Goal: Task Accomplishment & Management: Manage account settings

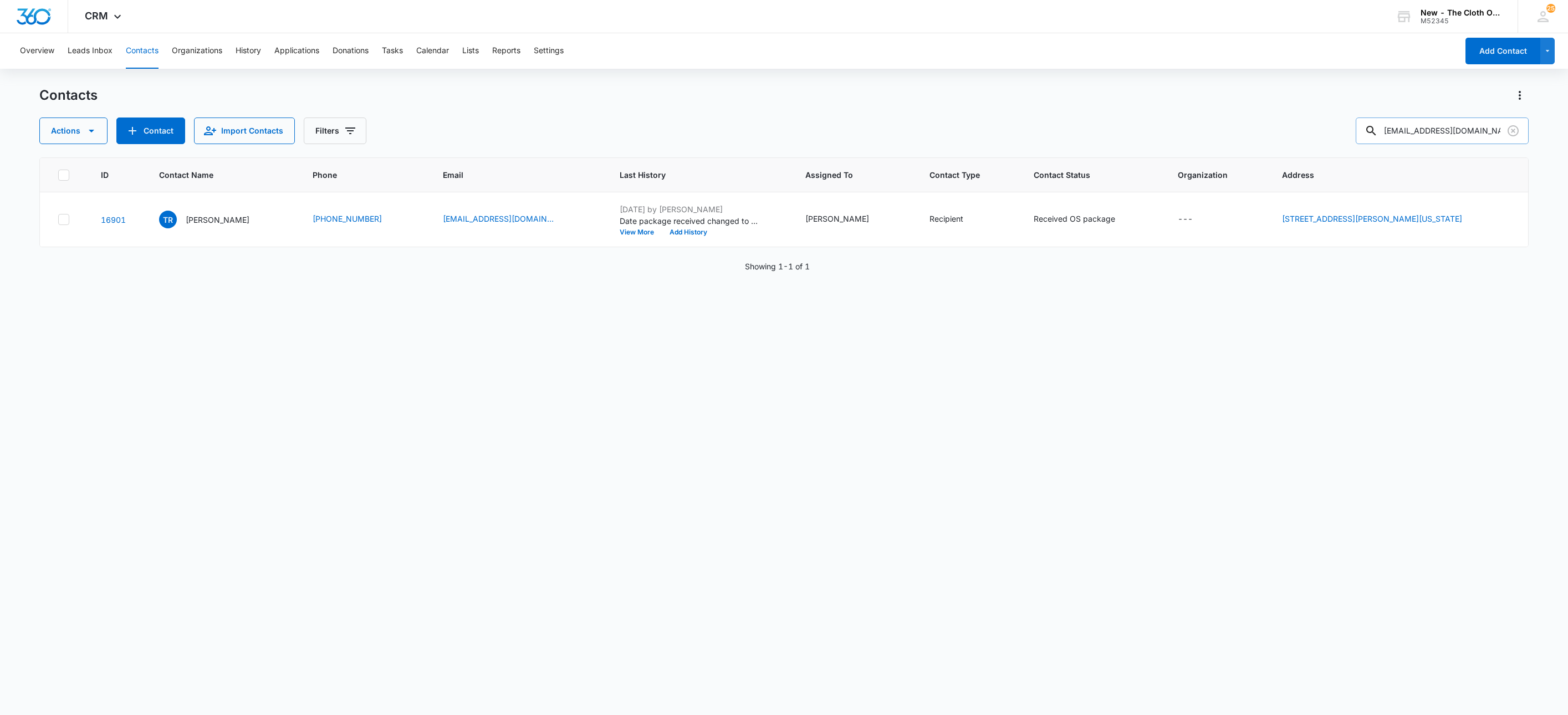
click at [1468, 128] on input "[EMAIL_ADDRESS][DOMAIN_NAME]" at bounding box center [1442, 131] width 173 height 26
click at [1468, 128] on input "yorlenireyes878@gmail.com" at bounding box center [1442, 131] width 173 height 26
paste input "Zoë Hill The Cloth Option - Albuquerque, NM 8904 La Barranca Ave NE Albuquerque…"
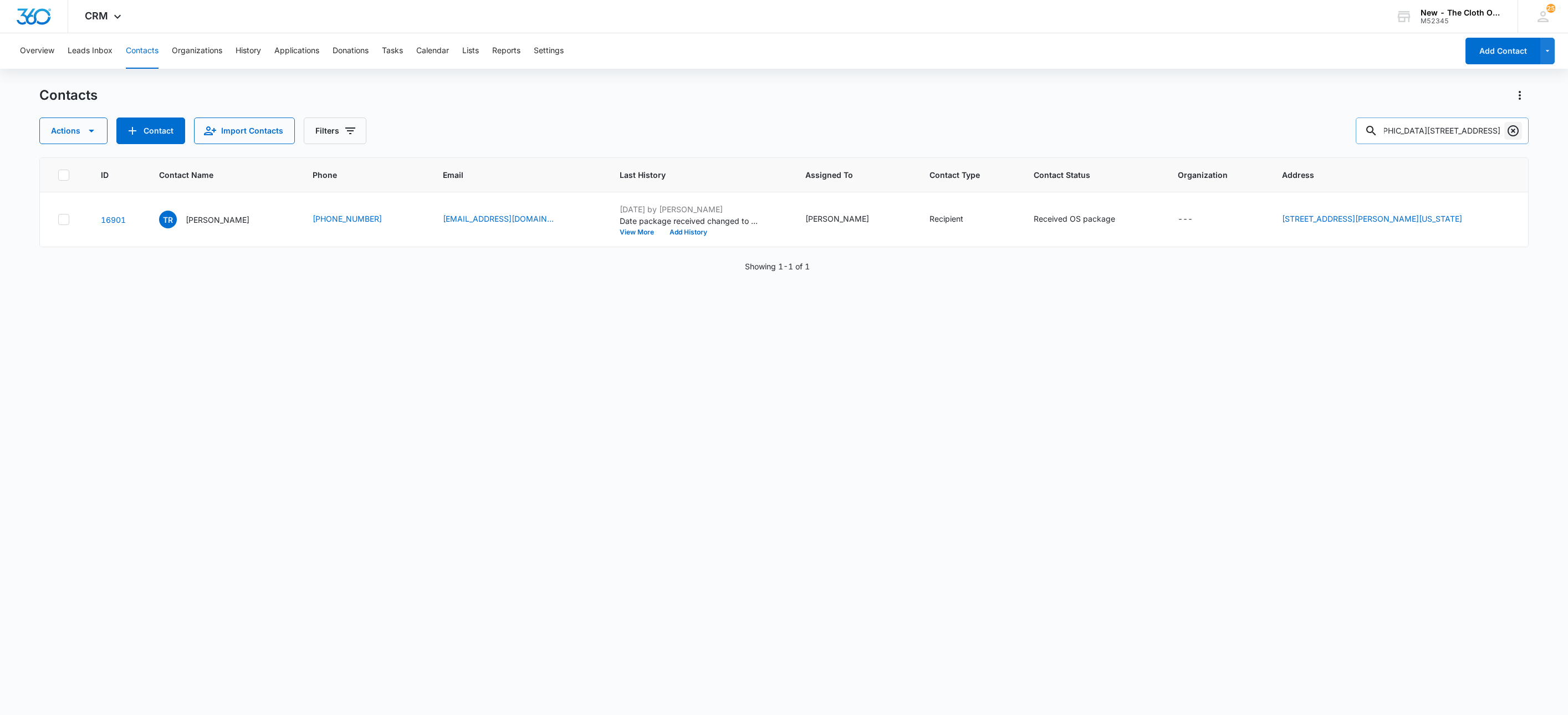
type input "Zoë Hill The Cloth Option - Albuquerque, NM 8904 La Barranca Ave NE Albuquerque…"
click at [1507, 133] on icon "Clear" at bounding box center [1513, 131] width 13 height 13
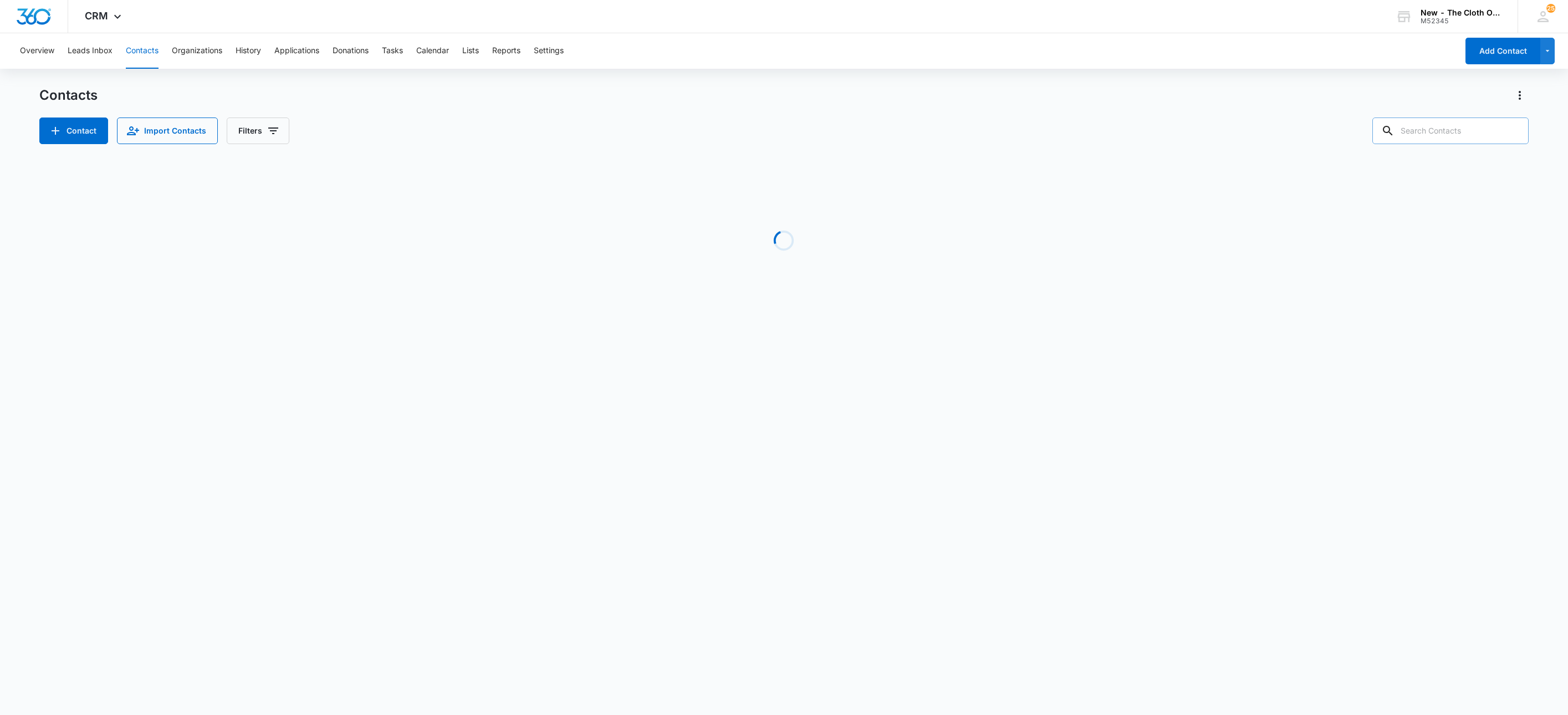
click at [1476, 135] on input "text" at bounding box center [1450, 131] width 157 height 26
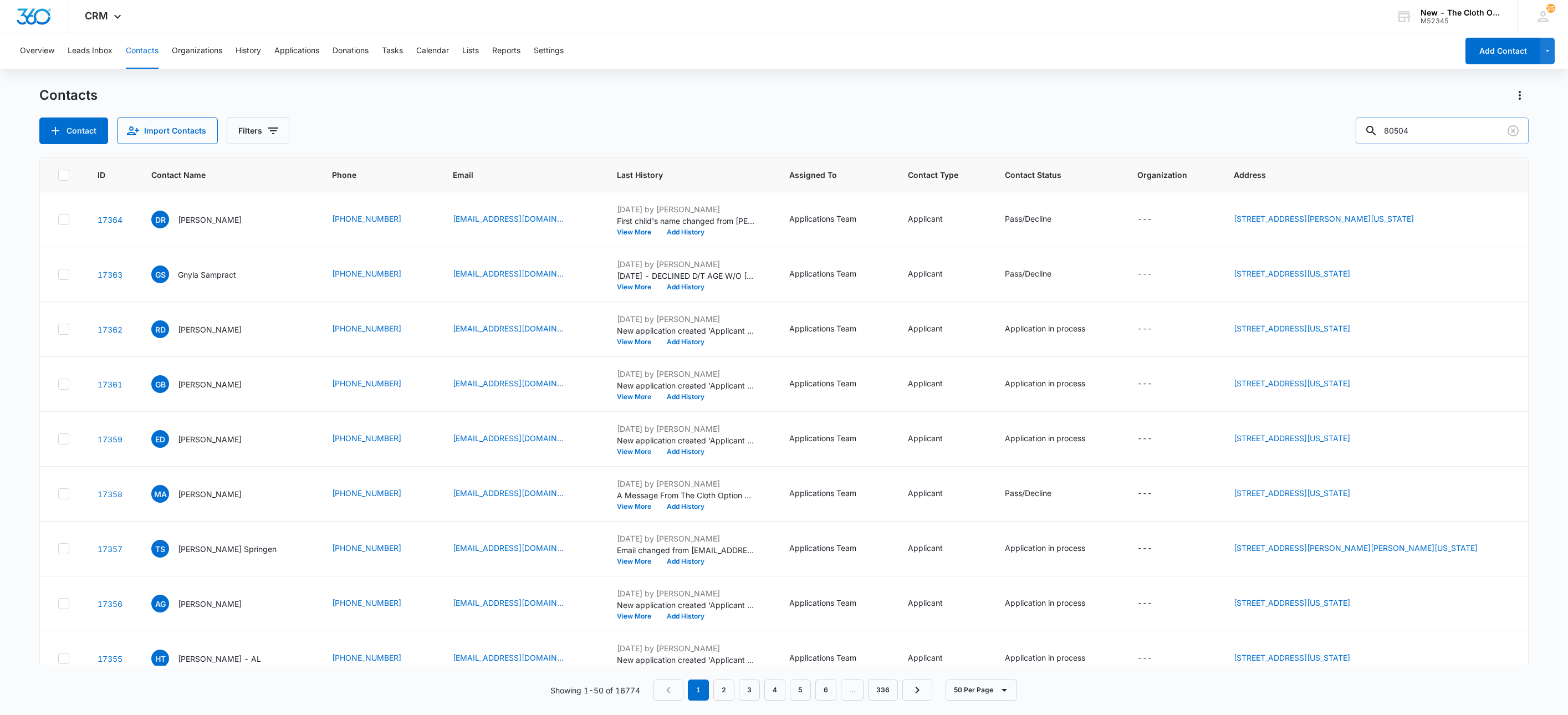
type input "80504"
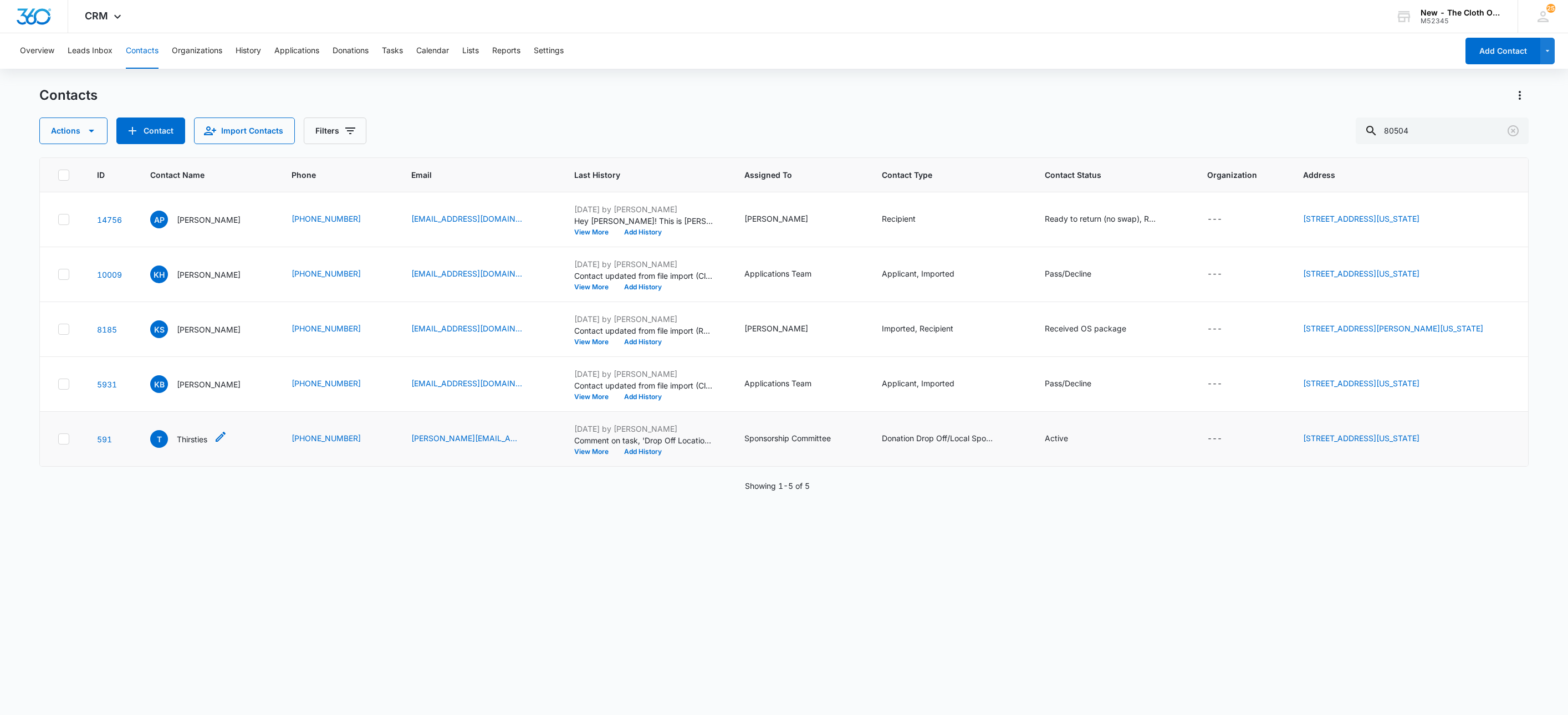
click at [183, 439] on p "Thirsties" at bounding box center [192, 439] width 30 height 11
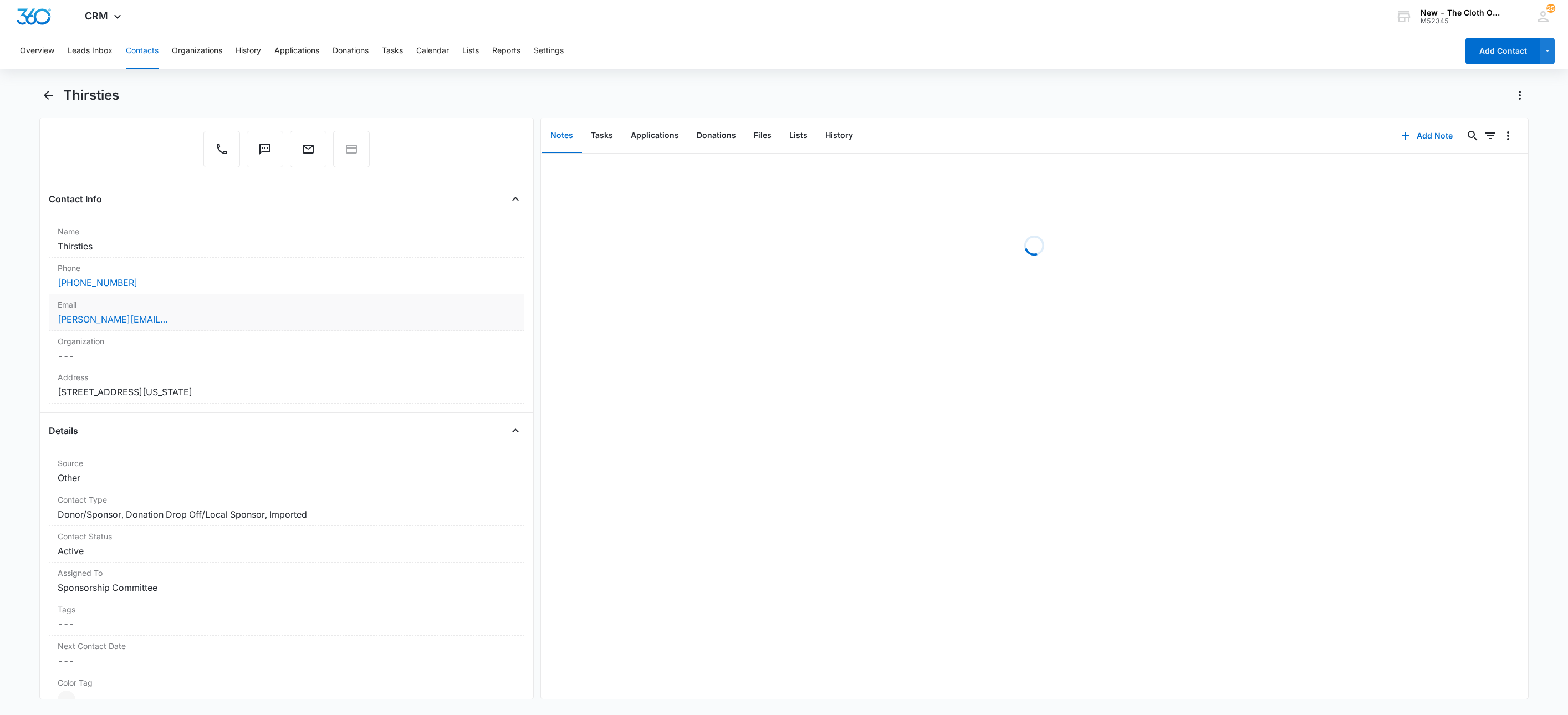
scroll to position [332, 0]
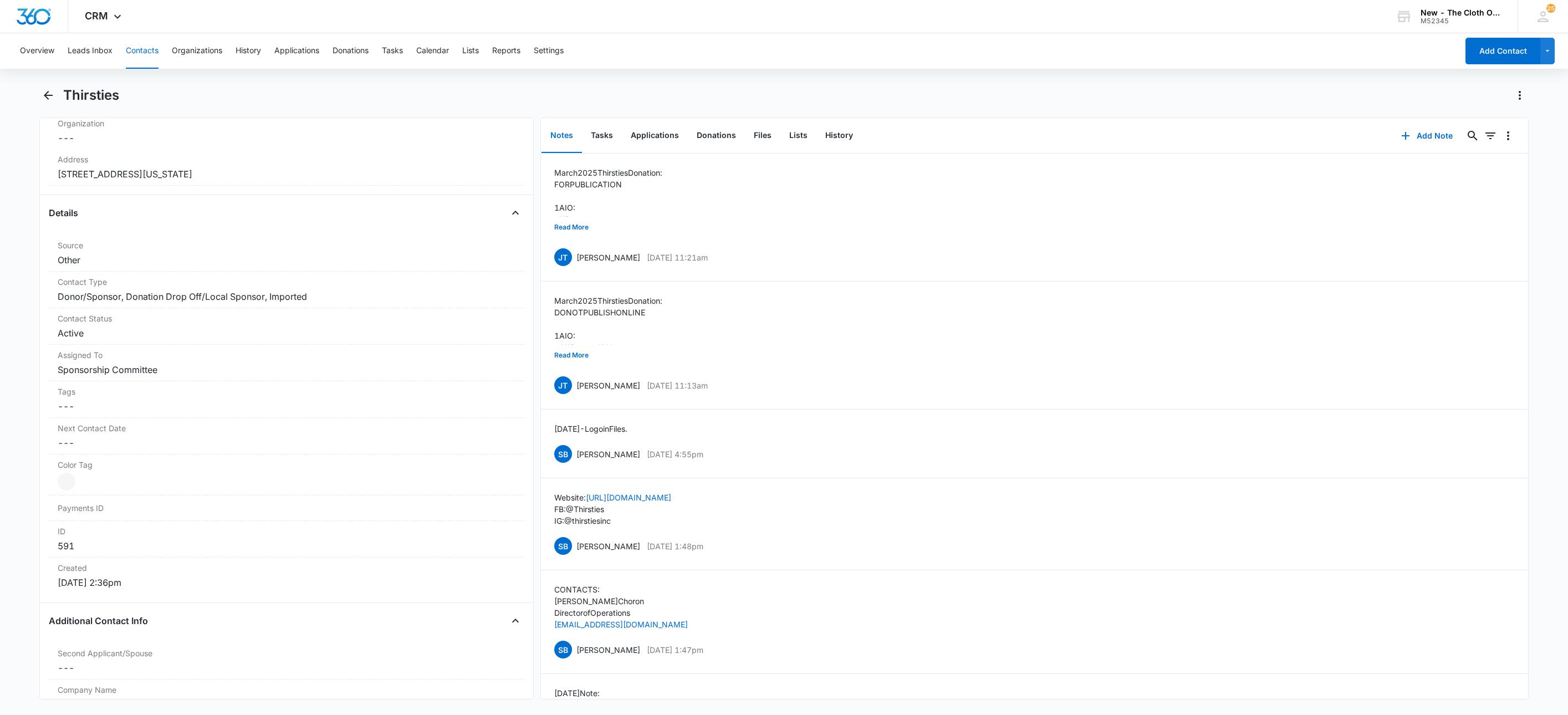
click at [85, 100] on h1 "Thirsties" at bounding box center [91, 95] width 56 height 17
copy div "Thirsties Remove"
click at [702, 133] on button "Donations" at bounding box center [716, 136] width 58 height 34
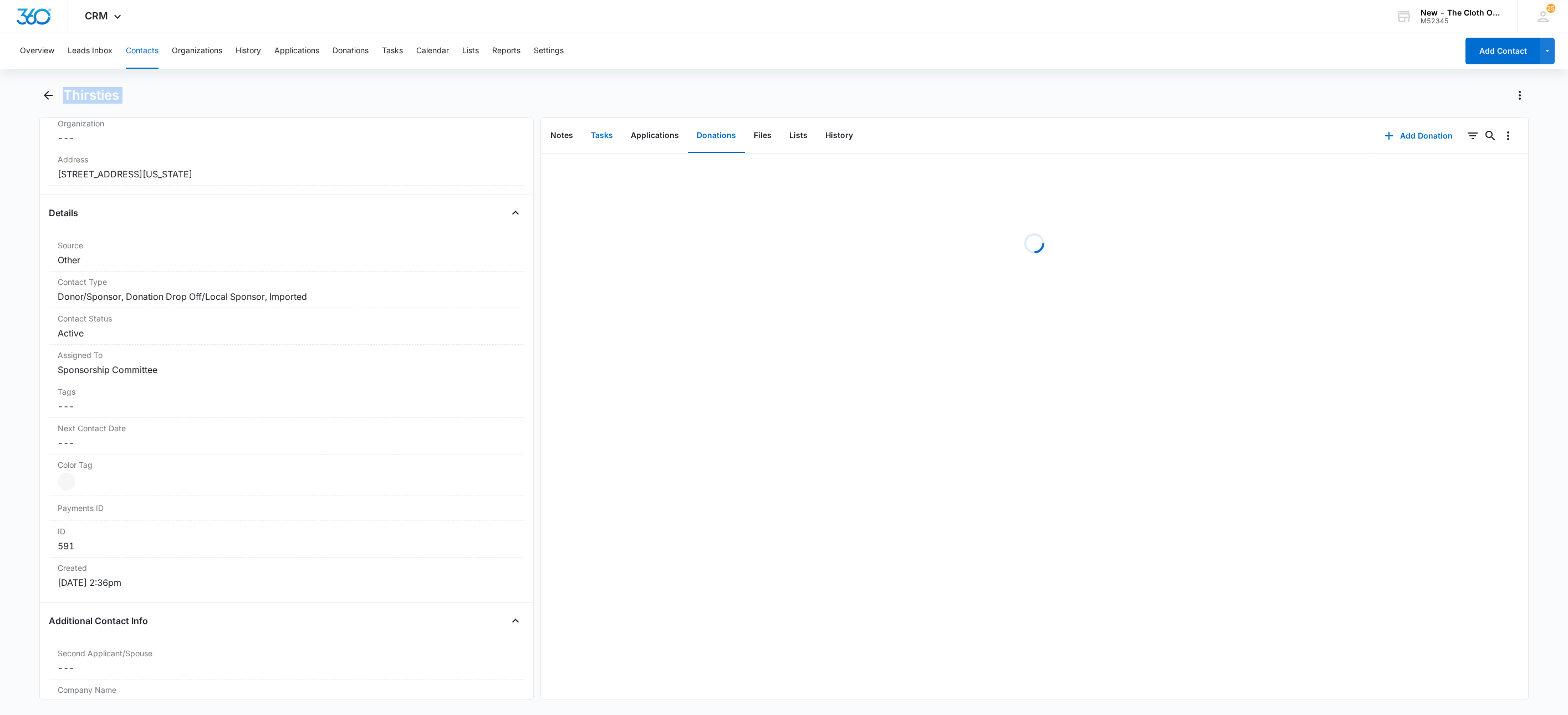
click at [607, 137] on button "Tasks" at bounding box center [602, 136] width 40 height 34
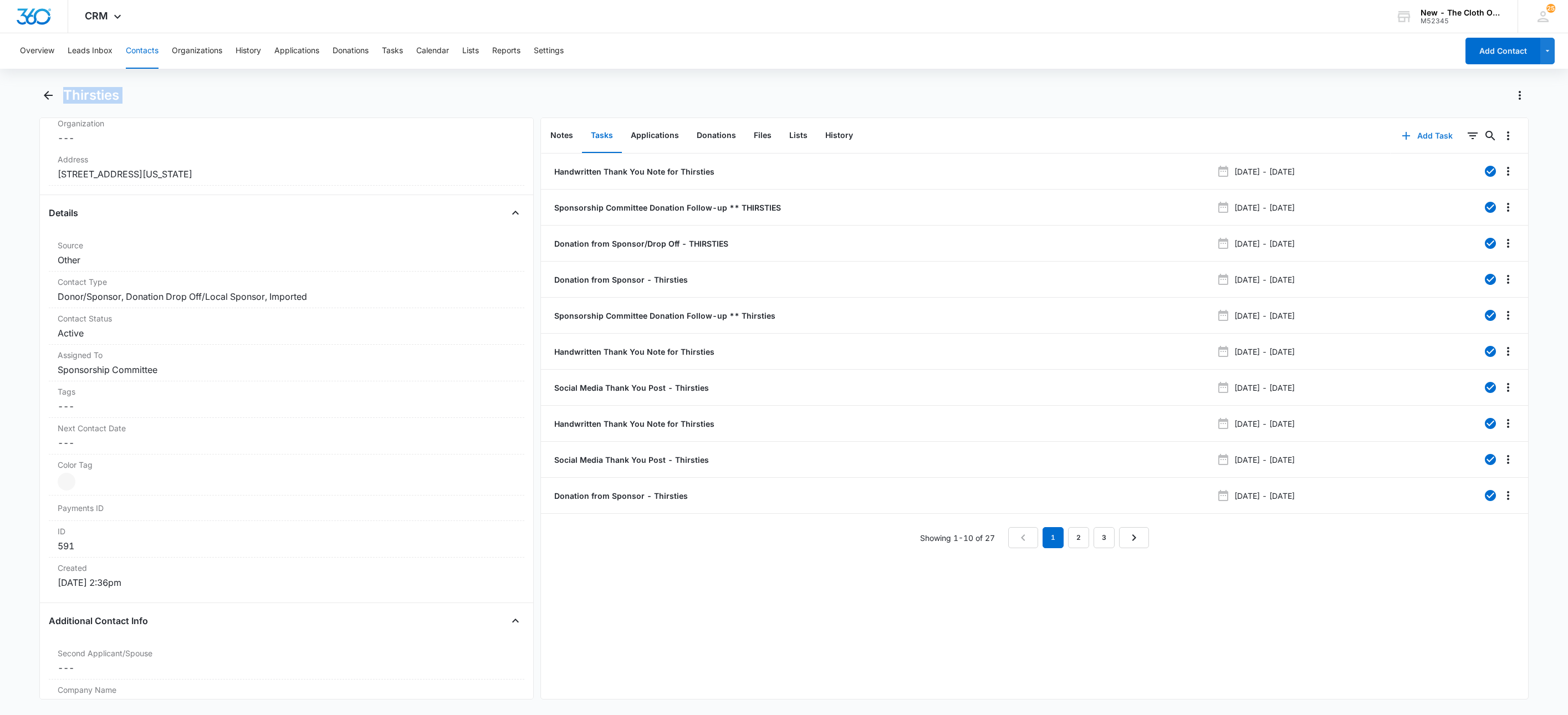
click at [1421, 137] on button "Add Task" at bounding box center [1427, 136] width 74 height 26
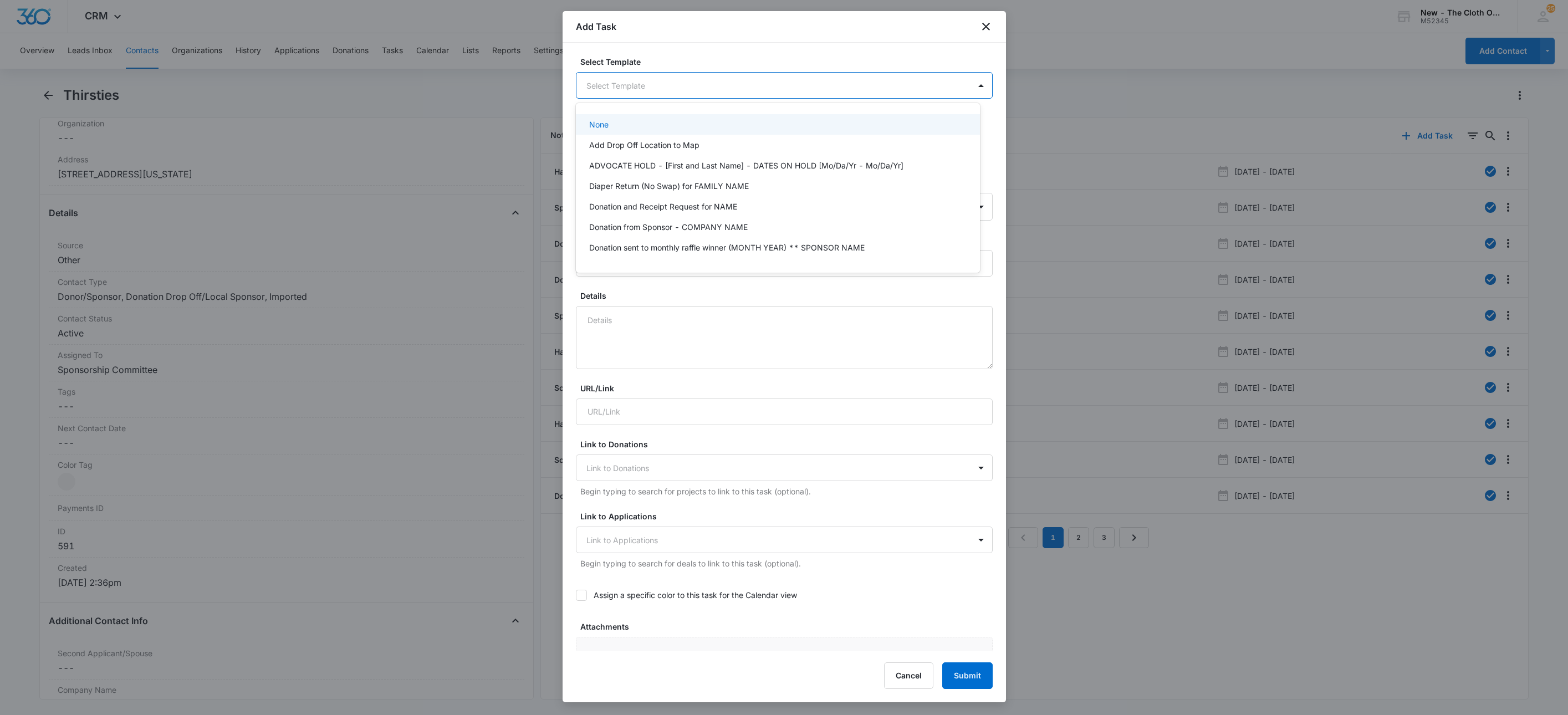
click at [686, 81] on body "CRM Apps Reputation Websites Forms CRM Email Social Shop Payments POS Ads Intel…" at bounding box center [784, 358] width 1568 height 715
type input "spo"
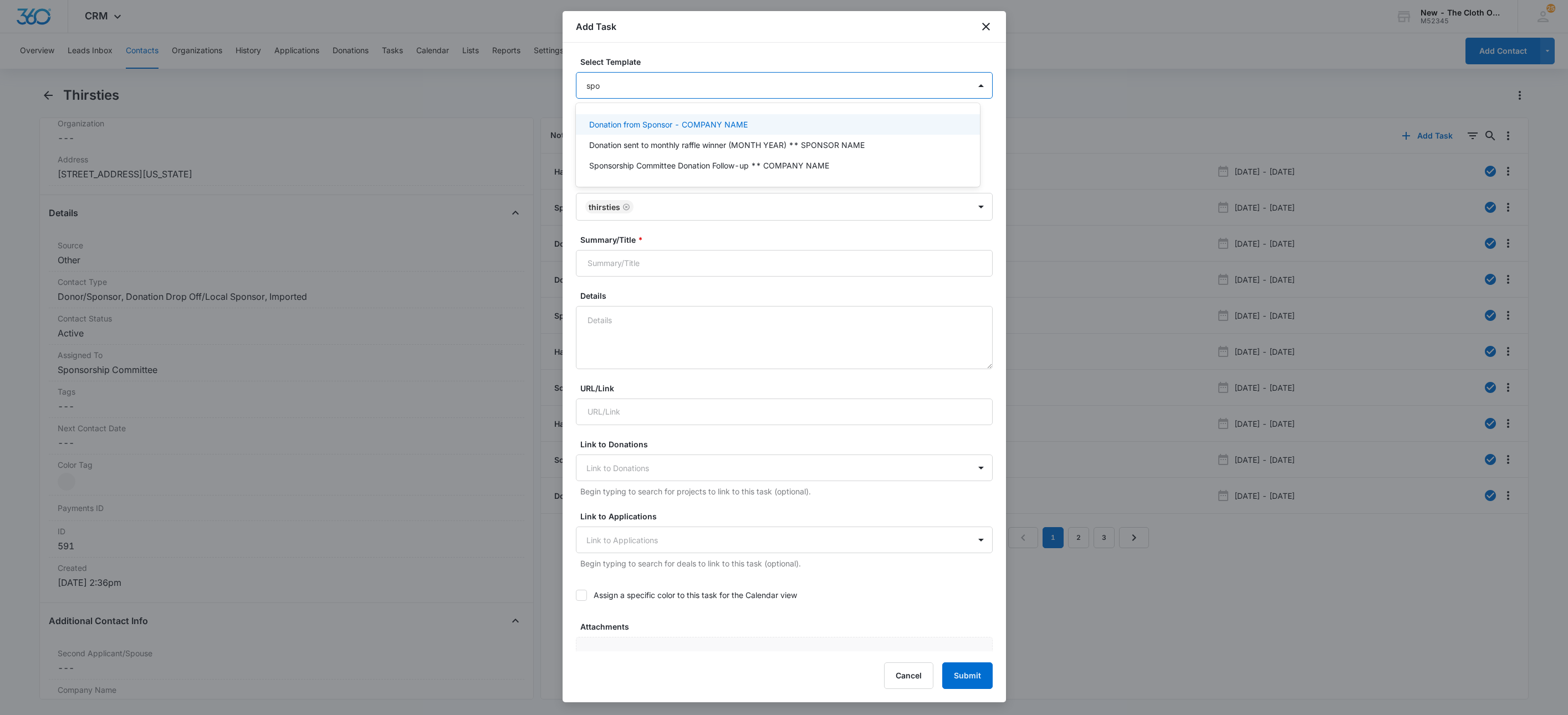
click at [689, 124] on p "Donation from Sponsor - COMPANY NAME" at bounding box center [668, 125] width 158 height 11
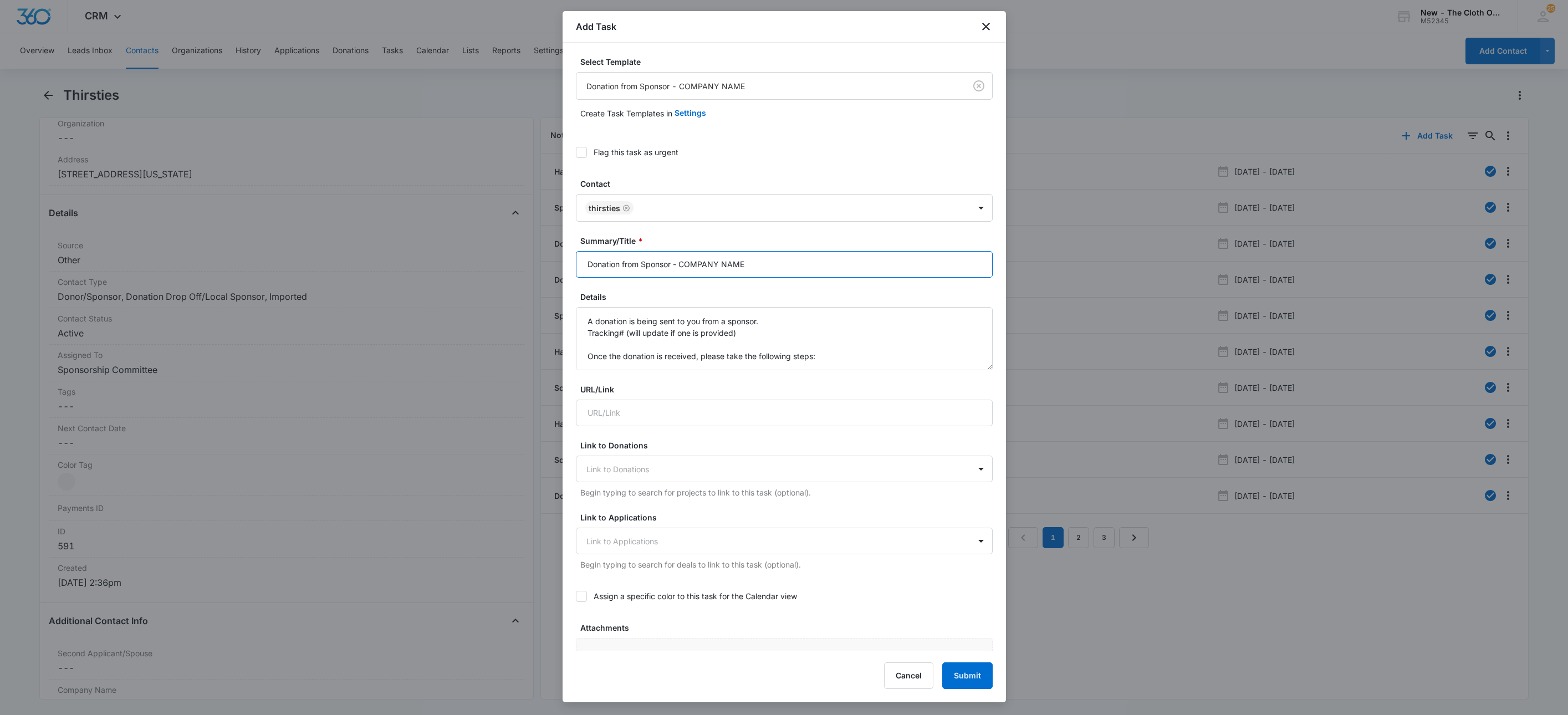
click at [643, 265] on input "Donation from Sponsor - COMPANY NAME" at bounding box center [784, 264] width 417 height 26
paste input "Thirsties"
type input "Donation from Drop Off/Sponsor - Thirsties"
click at [578, 321] on textarea "A donation is being sent to you from a sponsor. Tracking# (will update if one i…" at bounding box center [784, 338] width 417 height 63
paste textarea "donation of a bunch of Pocket Diapers and AIO Diapers. The pockets do not all h…"
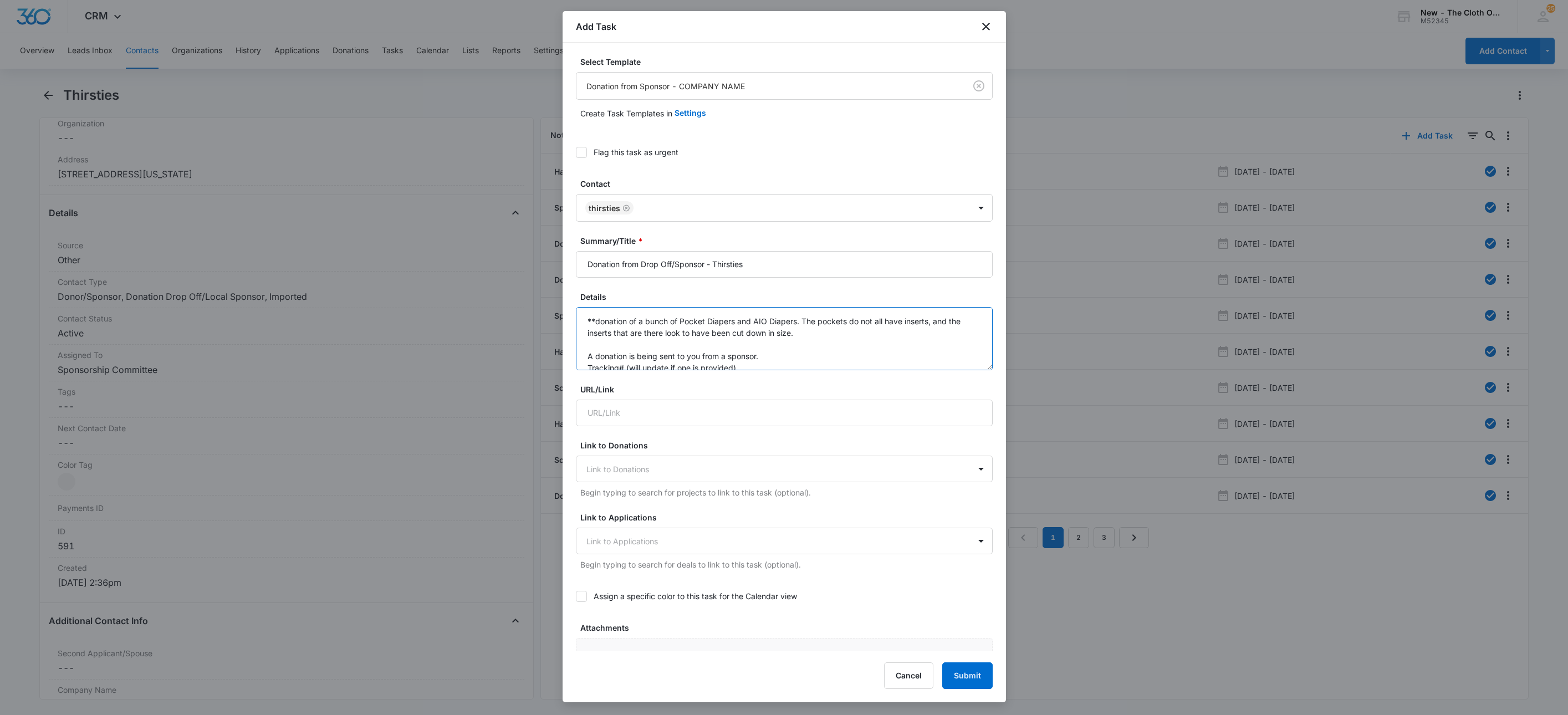
click at [595, 323] on textarea "**donation of a bunch of Pocket Diapers and AIO Diapers. The pockets do not all…" at bounding box center [784, 338] width 417 height 63
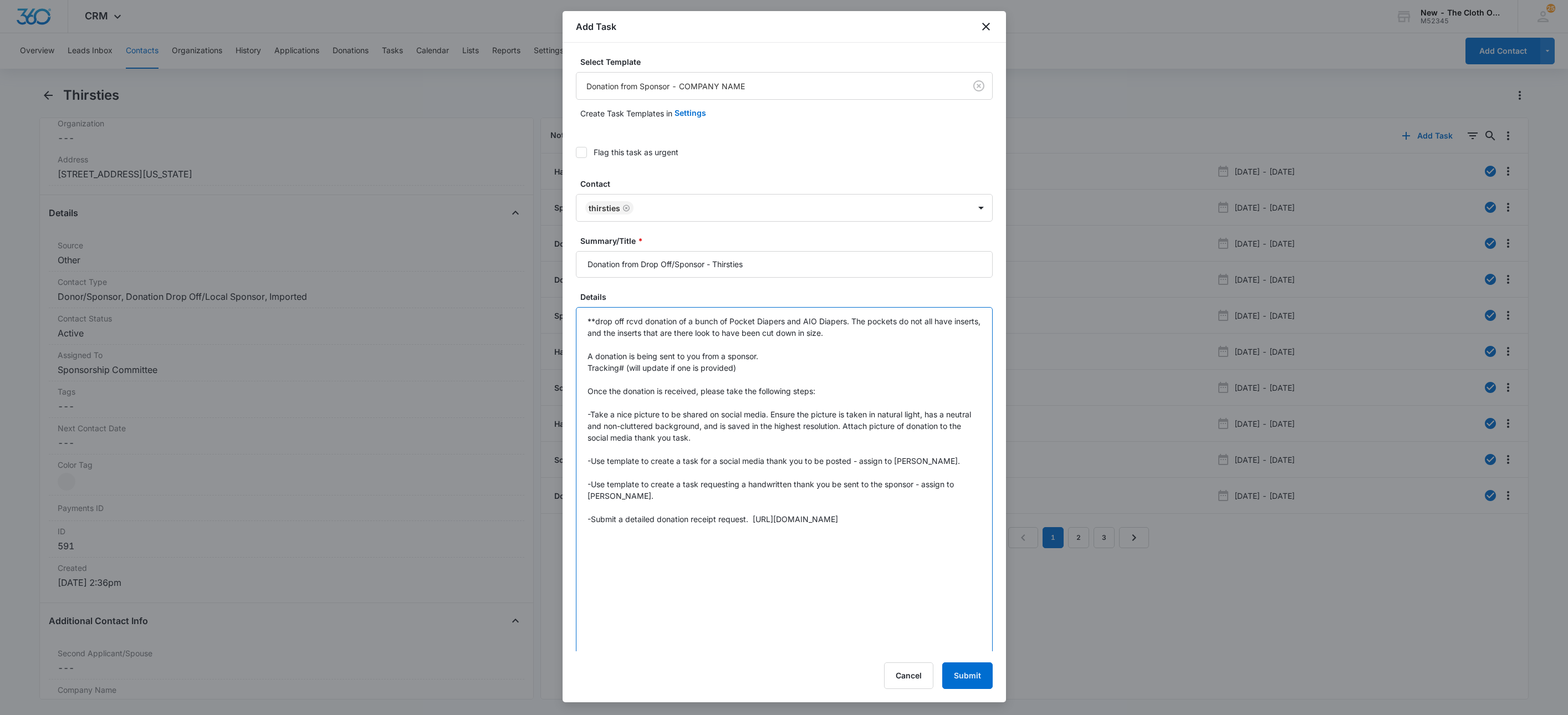
drag, startPoint x: 974, startPoint y: 366, endPoint x: 976, endPoint y: 697, distance: 331.0
click at [976, 697] on div "Add Task Select Template Donation from Sponsor - COMPANY NAME Create Task Templ…" at bounding box center [784, 357] width 443 height 691
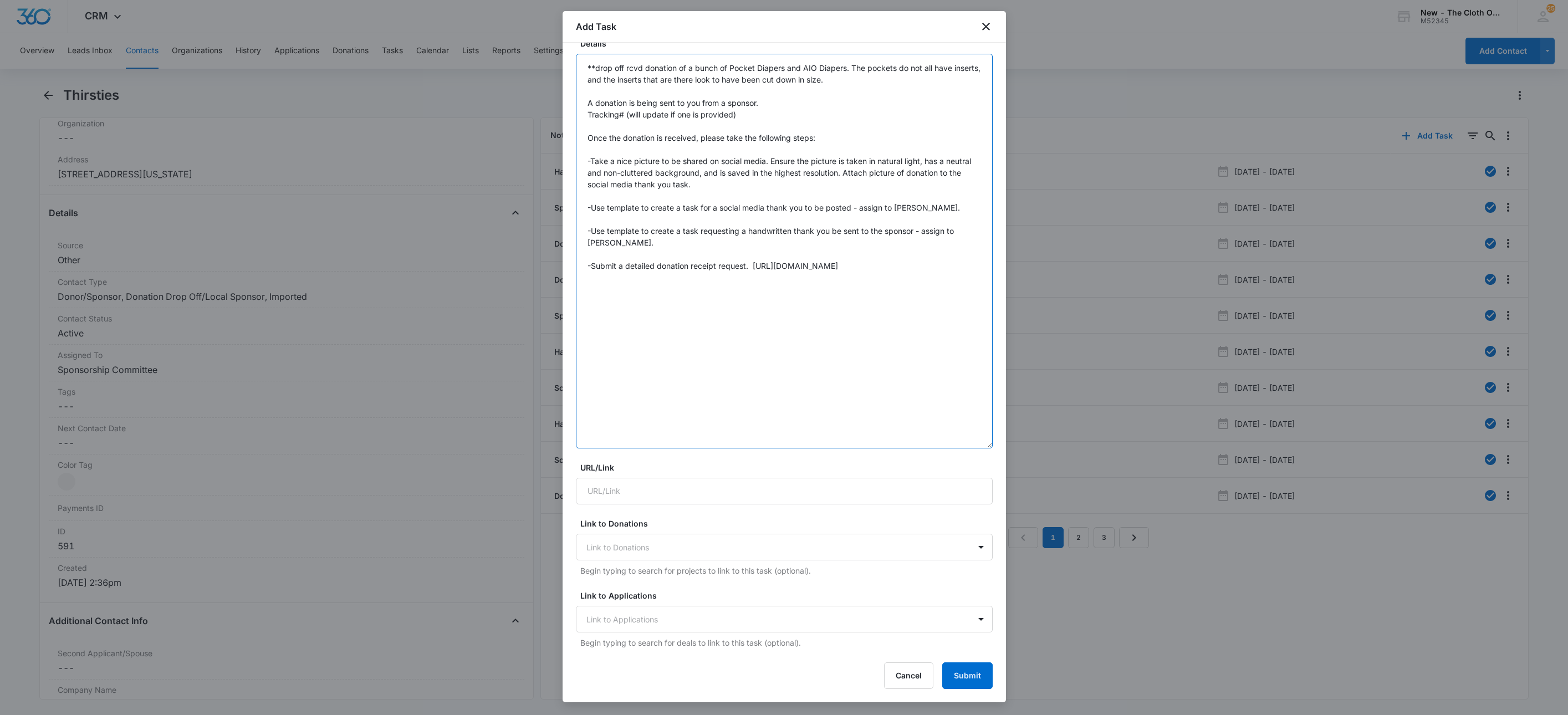
scroll to position [166, 0]
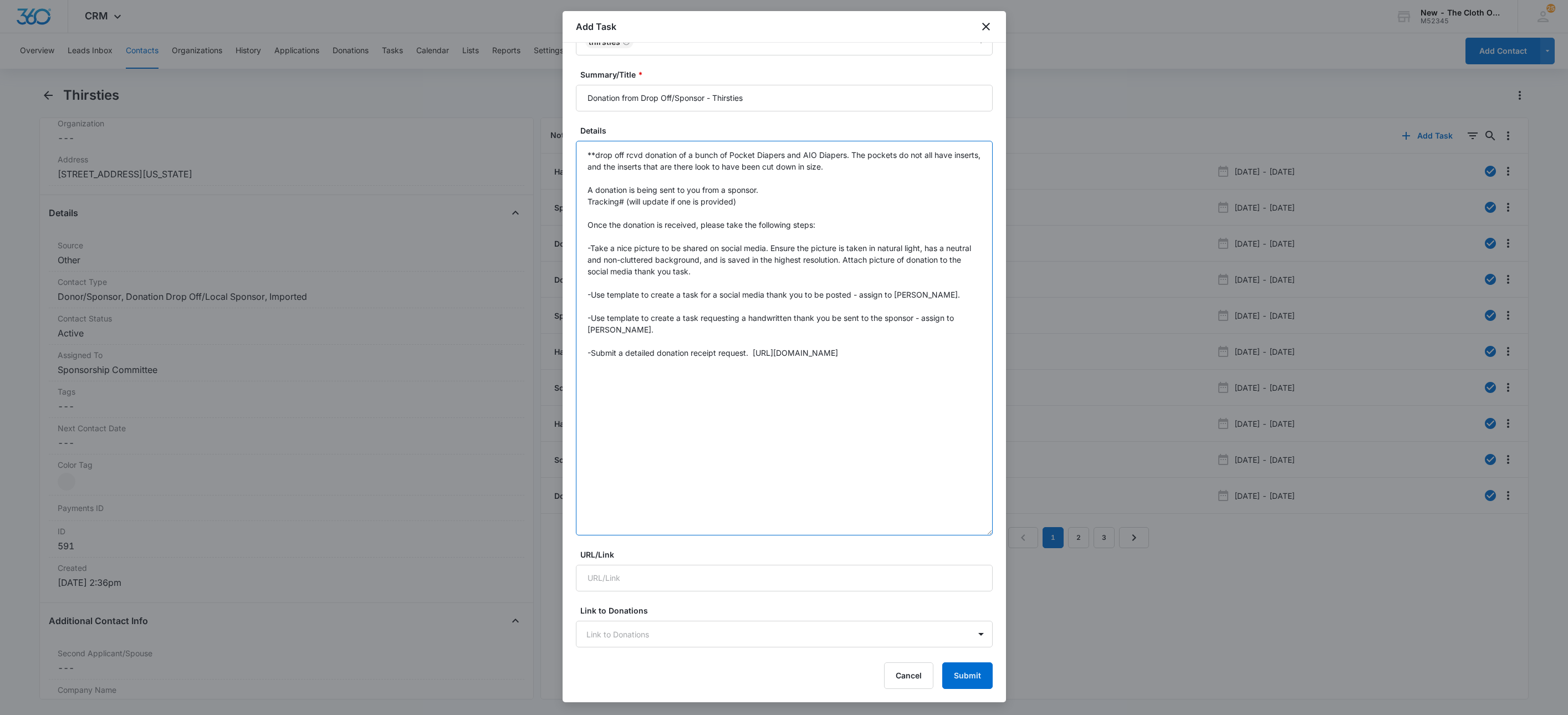
click at [883, 170] on textarea "**drop off rcvd donation of a bunch of Pocket Diapers and AIO Diapers. The pock…" at bounding box center [784, 338] width 417 height 394
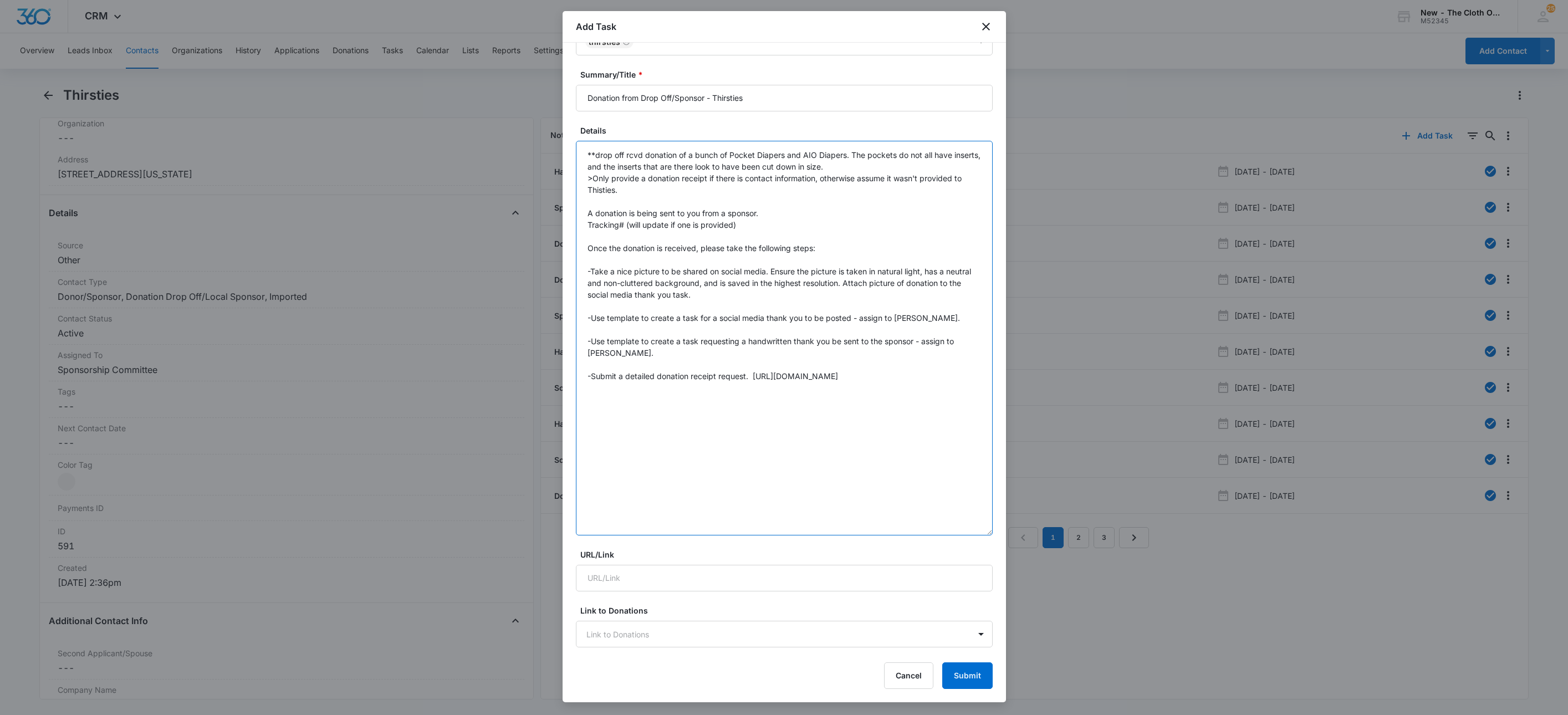
drag, startPoint x: 592, startPoint y: 268, endPoint x: 759, endPoint y: 291, distance: 168.6
click at [759, 291] on textarea "**drop off rcvd donation of a bunch of Pocket Diapers and AIO Diapers. The pock…" at bounding box center [784, 338] width 417 height 394
click at [711, 288] on textarea "**drop off rcvd donation of a bunch of Pocket Diapers and AIO Diapers. The pock…" at bounding box center [784, 338] width 417 height 394
drag, startPoint x: 667, startPoint y: 355, endPoint x: 556, endPoint y: 249, distance: 153.5
click at [556, 249] on body "CRM Apps Reputation Websites Forms CRM Email Social Shop Payments POS Ads Intel…" at bounding box center [784, 358] width 1568 height 715
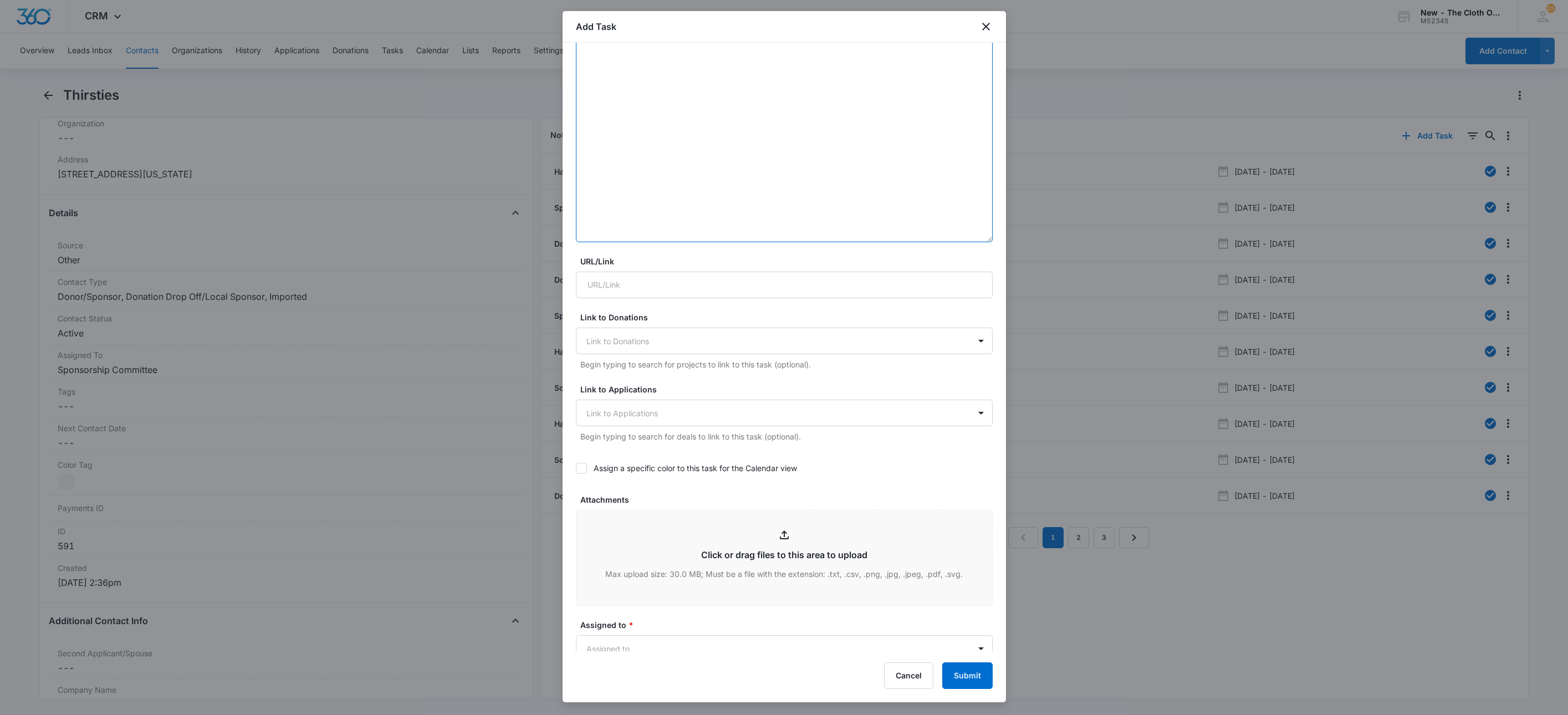
scroll to position [582, 0]
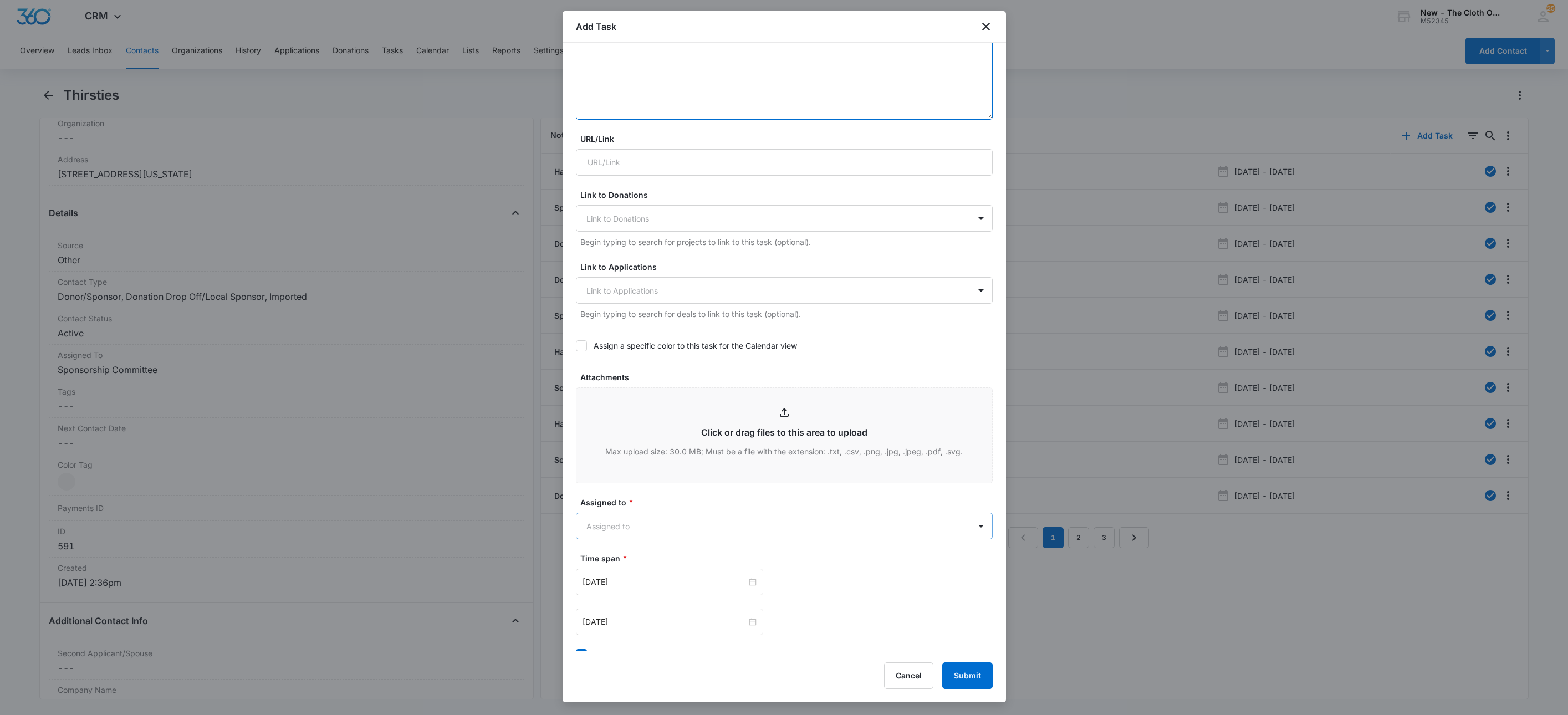
type textarea "**drop off rcvd donation of a bunch of Pocket Diapers and AIO Diapers. The pock…"
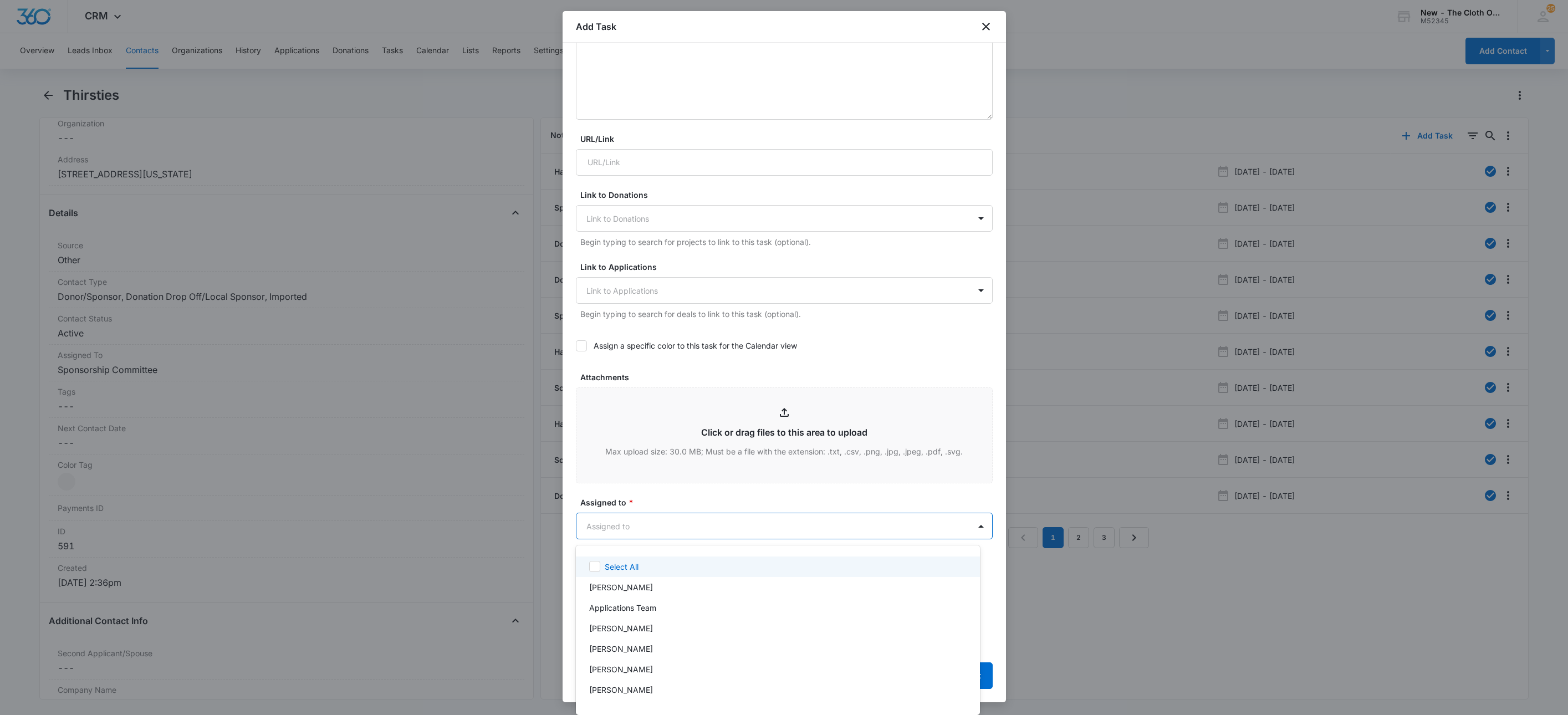
click at [647, 524] on body "CRM Apps Reputation Websites Forms CRM Email Social Shop Payments POS Ads Intel…" at bounding box center [784, 358] width 1568 height 715
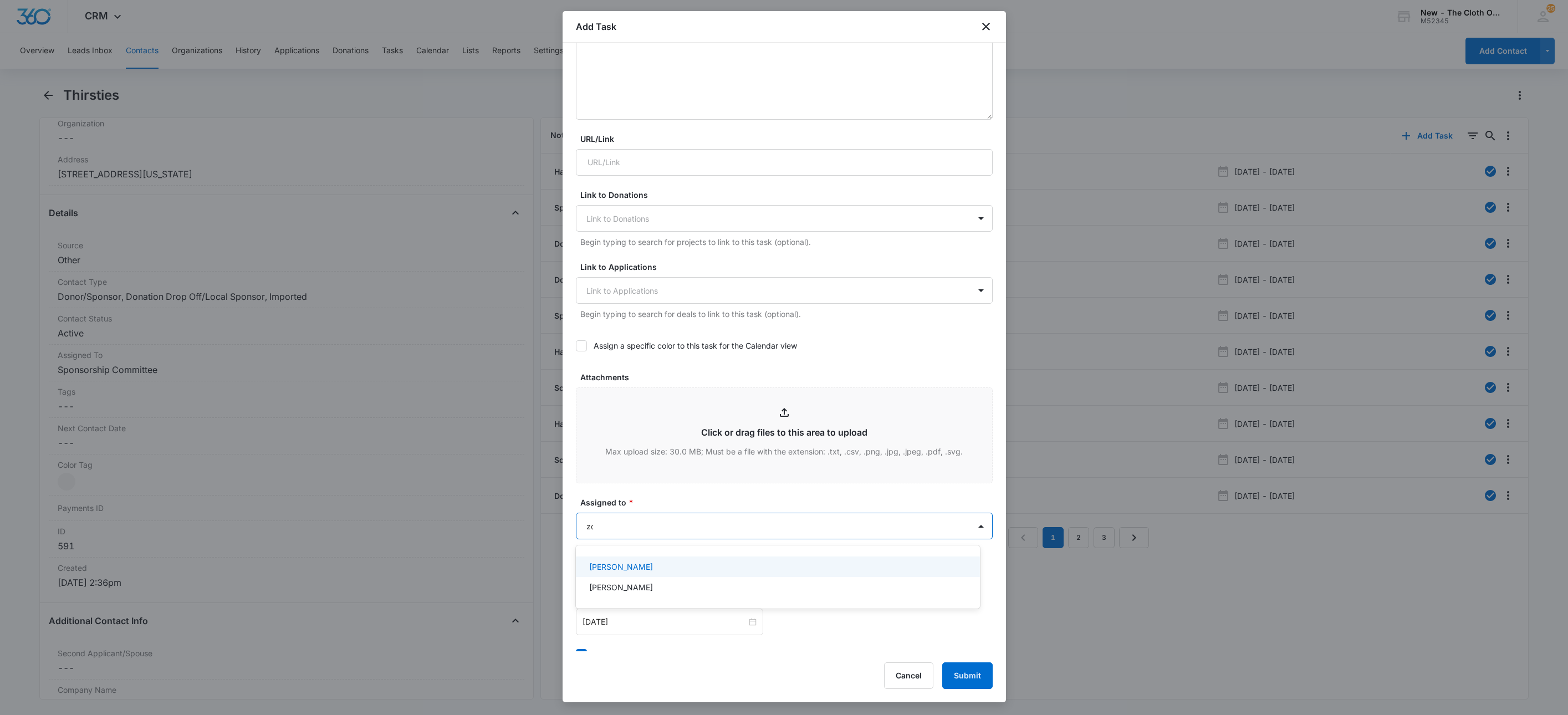
type input "zoe"
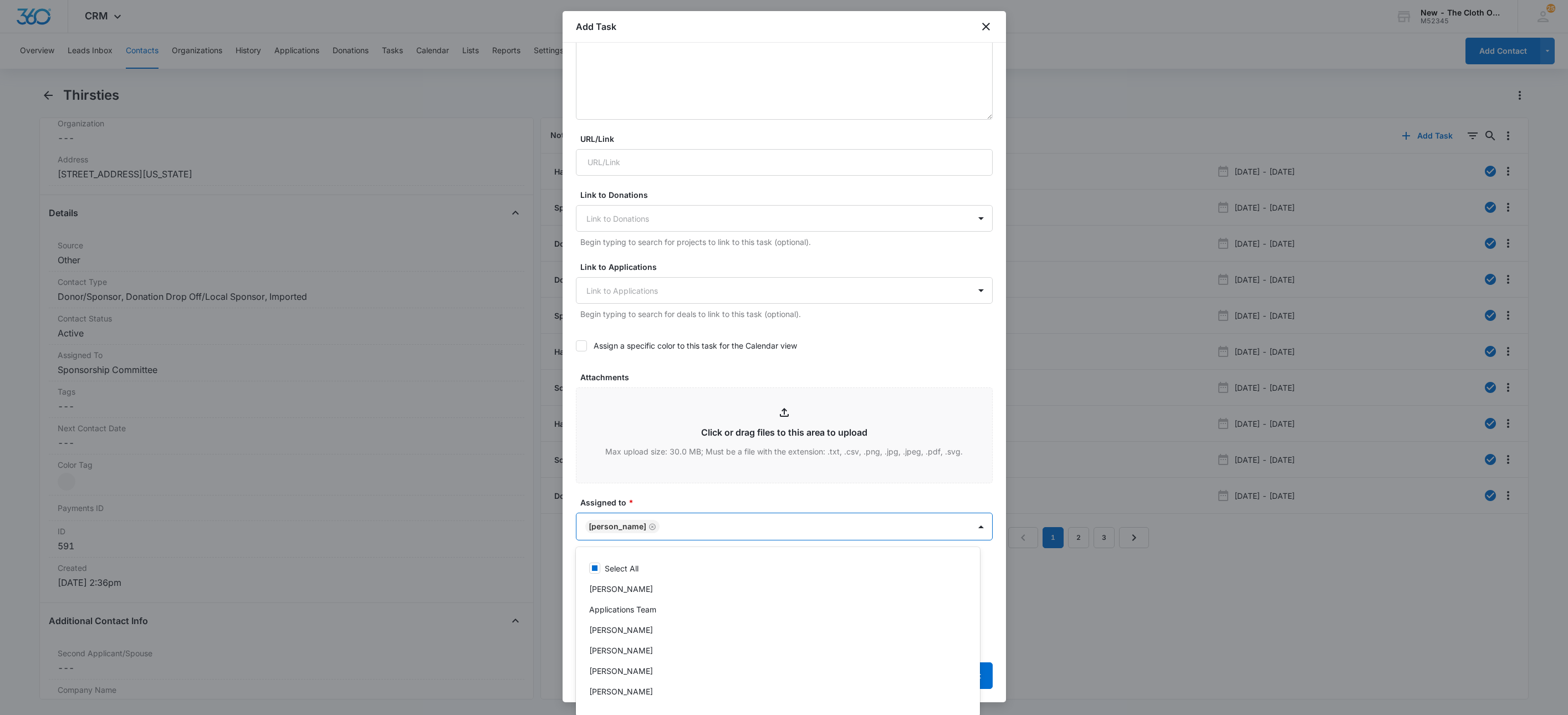
click at [667, 507] on div at bounding box center [784, 358] width 1568 height 715
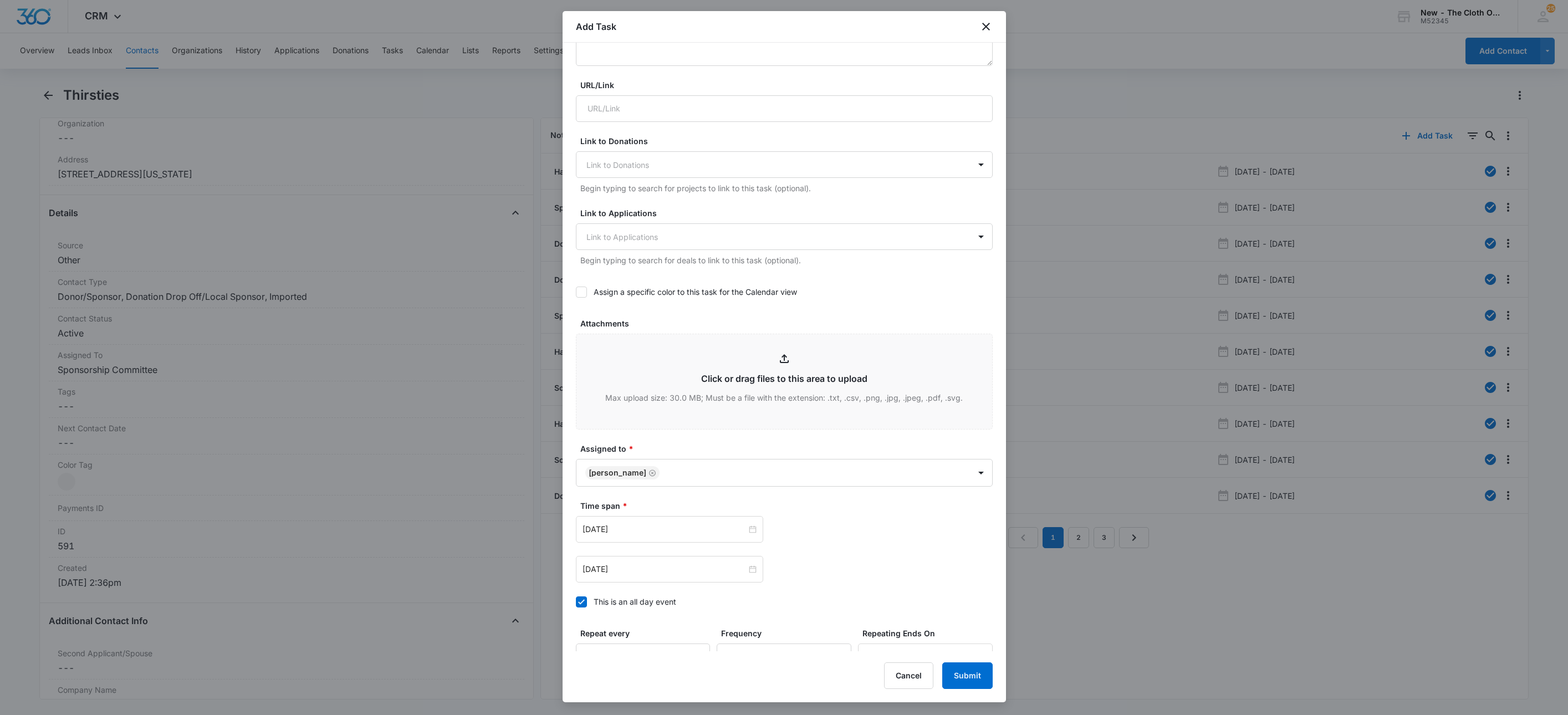
scroll to position [665, 0]
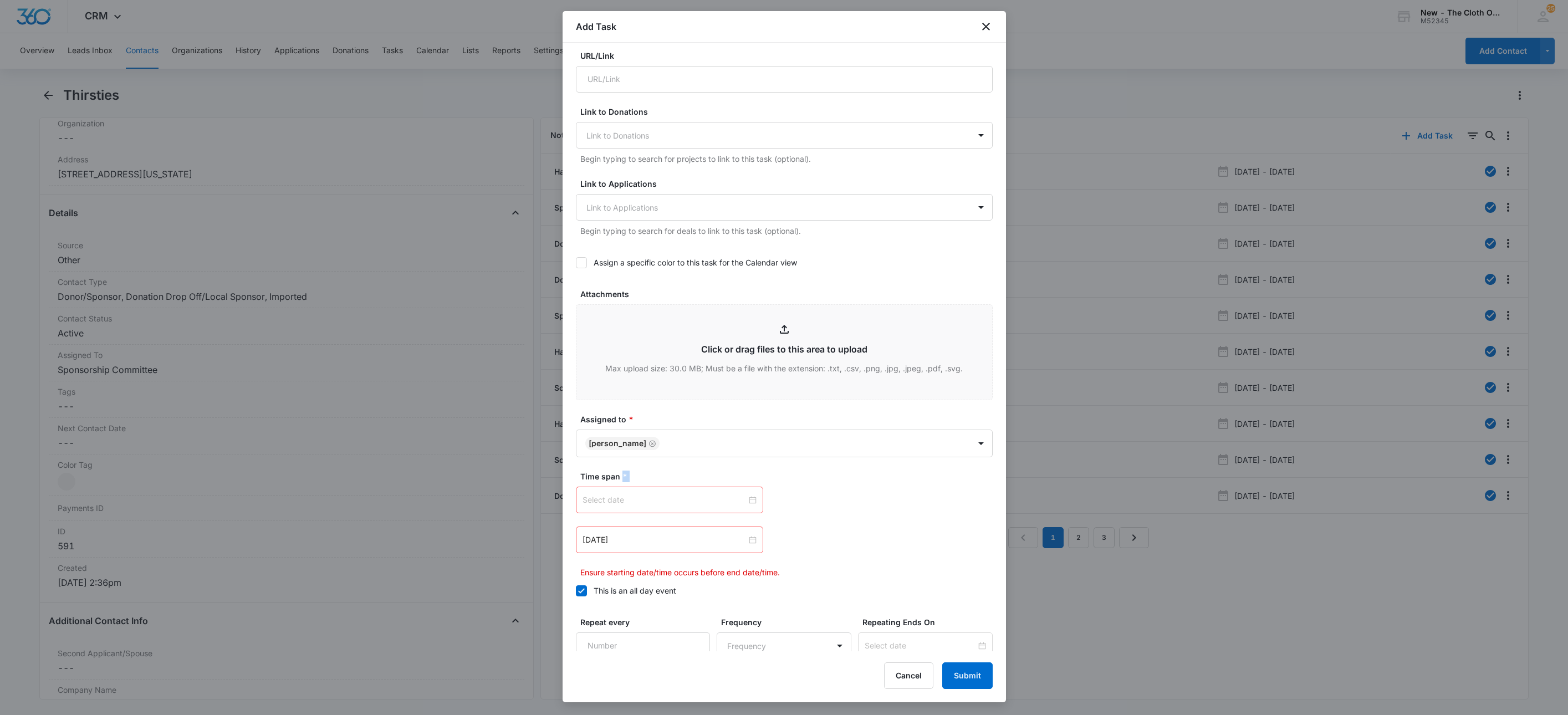
click at [746, 499] on div at bounding box center [669, 499] width 174 height 12
type input "Oct 9, 2025"
click at [657, 675] on link "Today" at bounding box center [653, 677] width 25 height 9
type input "Sep 10, 2025"
click at [745, 541] on div at bounding box center [669, 540] width 174 height 12
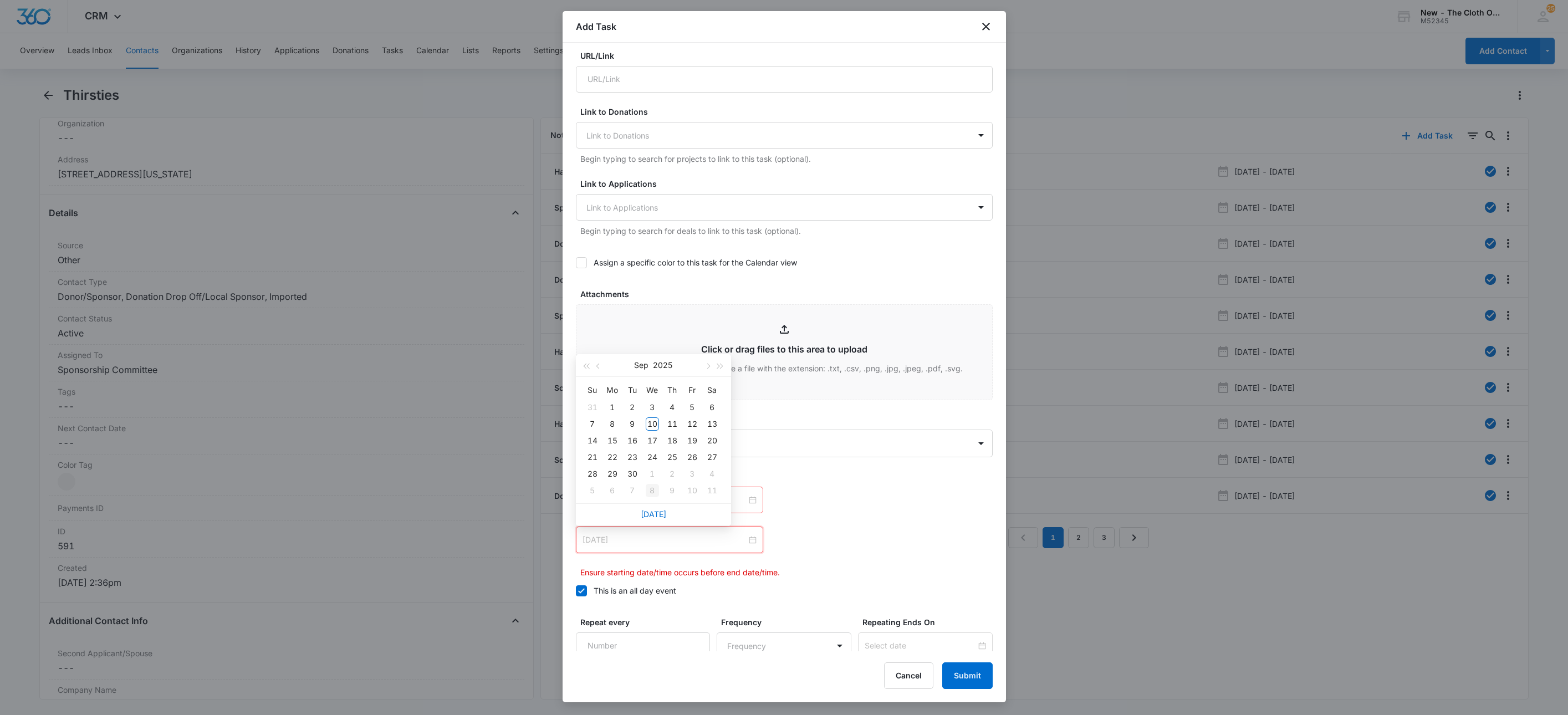
type input "Oct 8, 2025"
type input "Oct 11, 2025"
click at [713, 486] on div "11" at bounding box center [712, 491] width 13 height 13
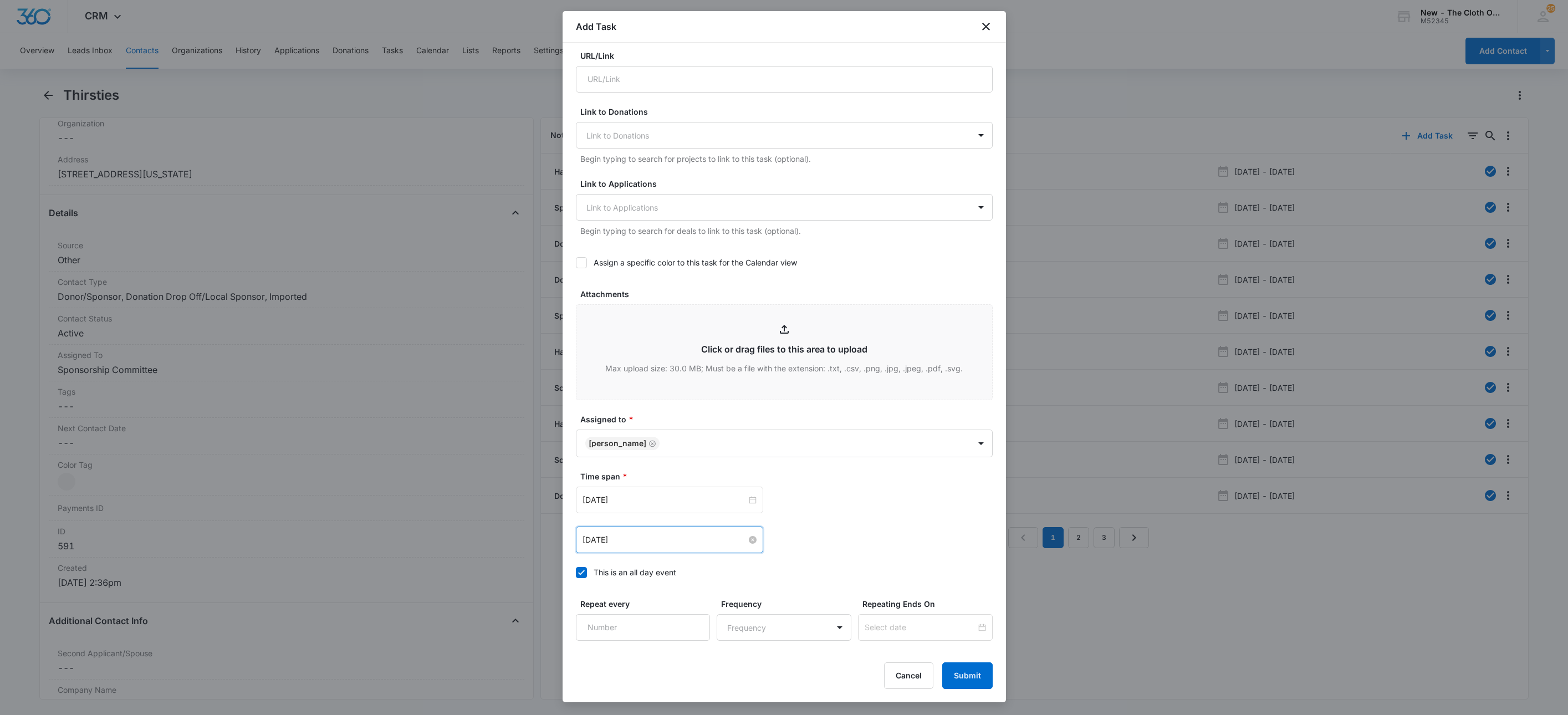
click at [916, 512] on div "Sep 10, 2025 Sep 2025 Su Mo Tu We Th Fr Sa 31 1 2 3 4 5 6 7 8 9 10 11 12 13 14 …" at bounding box center [784, 500] width 417 height 26
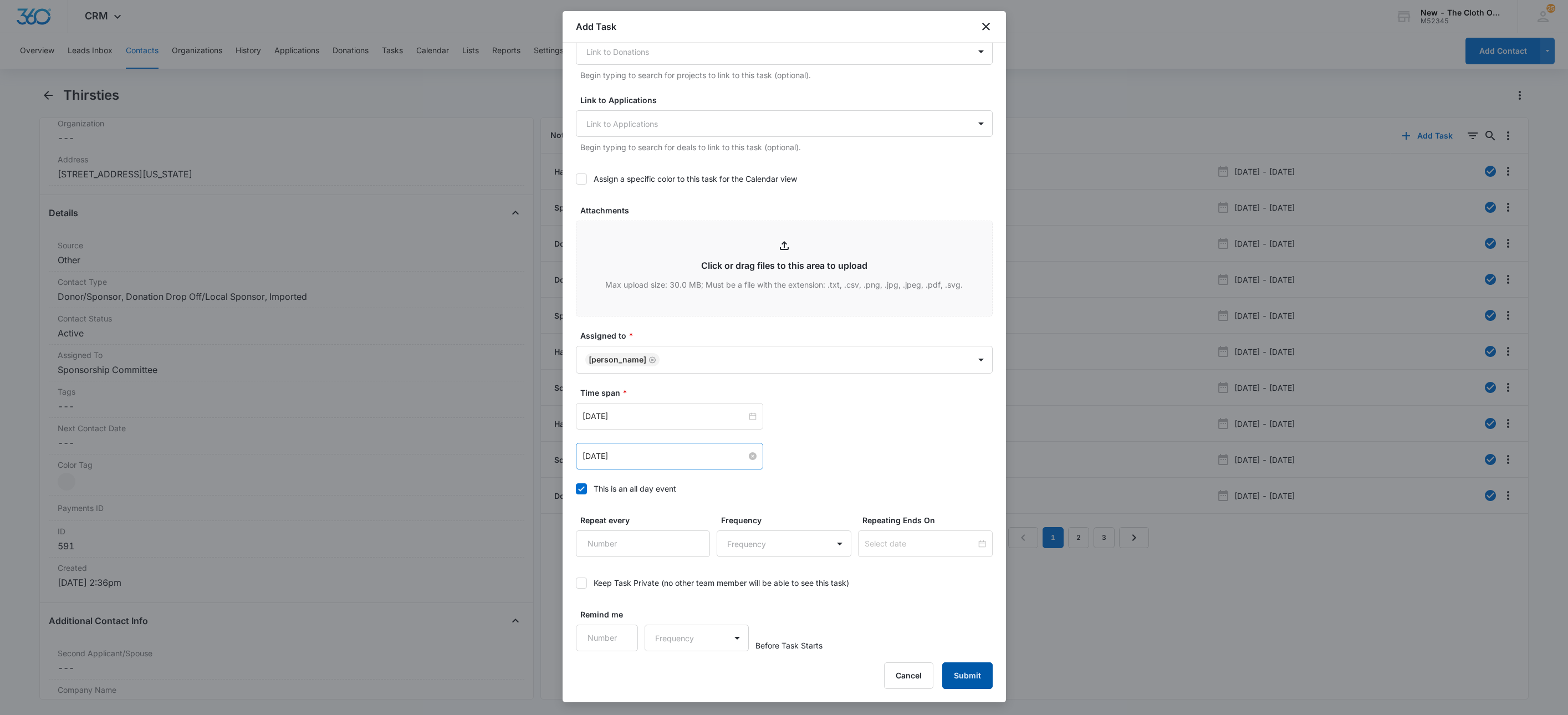
click at [980, 671] on button "Submit" at bounding box center [967, 675] width 50 height 26
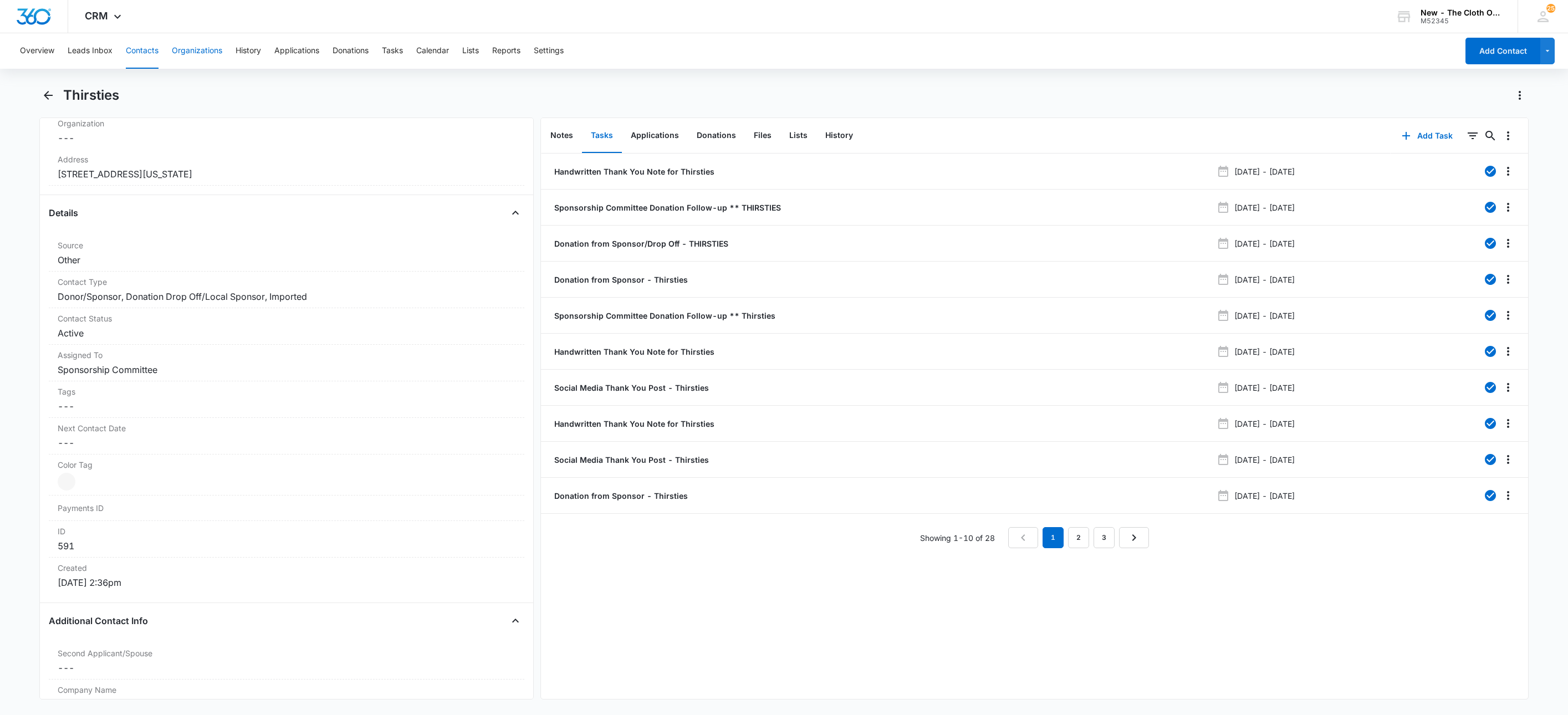
drag, startPoint x: 146, startPoint y: 35, endPoint x: 194, endPoint y: 61, distance: 54.6
click at [146, 36] on button "Contacts" at bounding box center [142, 51] width 33 height 36
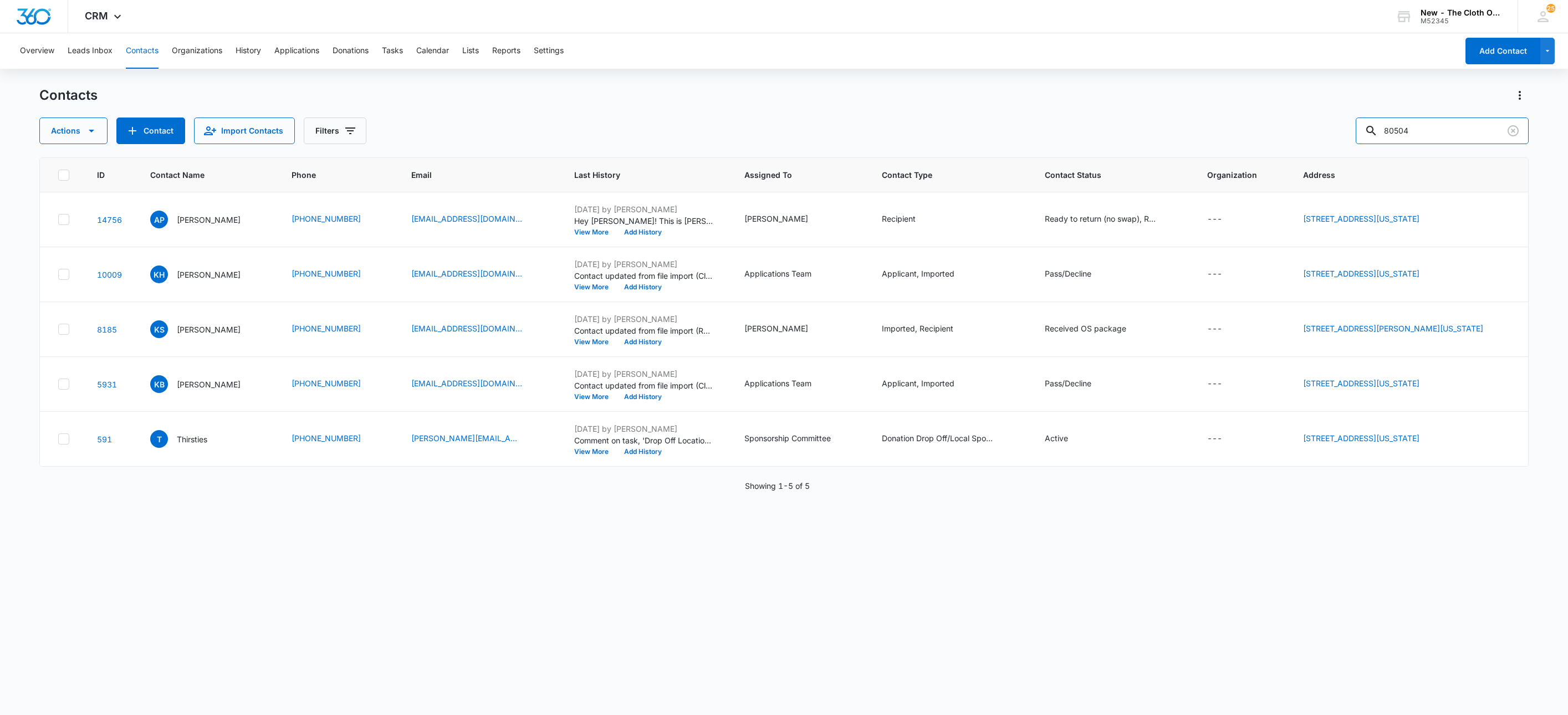
drag, startPoint x: 1470, startPoint y: 132, endPoint x: 1273, endPoint y: 123, distance: 197.2
click at [1273, 123] on div "Actions Contact Import Contacts Filters 80504" at bounding box center [784, 131] width 1490 height 26
paste input "India Swearengin"
type input "India Swearengin"
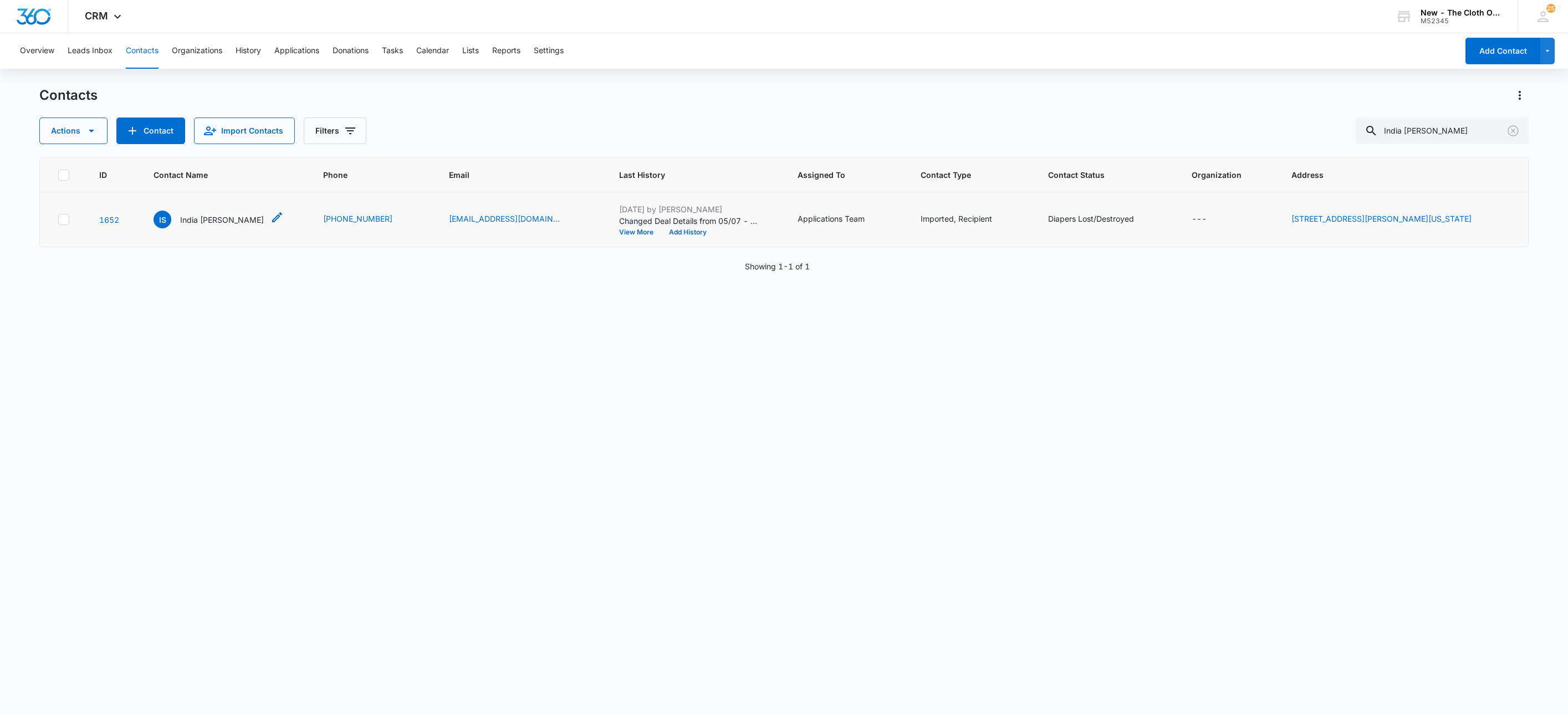
click at [182, 220] on p "India Swearengin" at bounding box center [222, 220] width 84 height 11
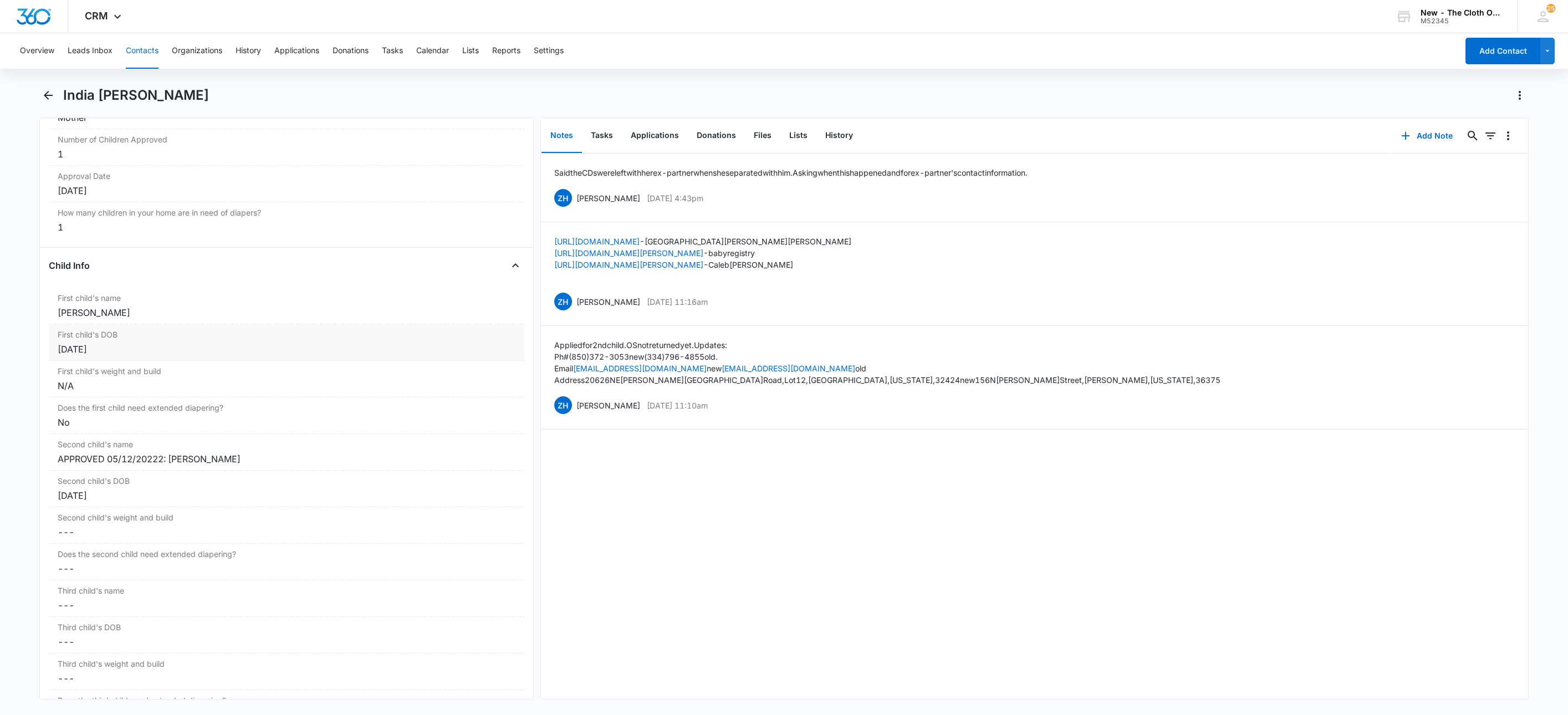
scroll to position [1164, 0]
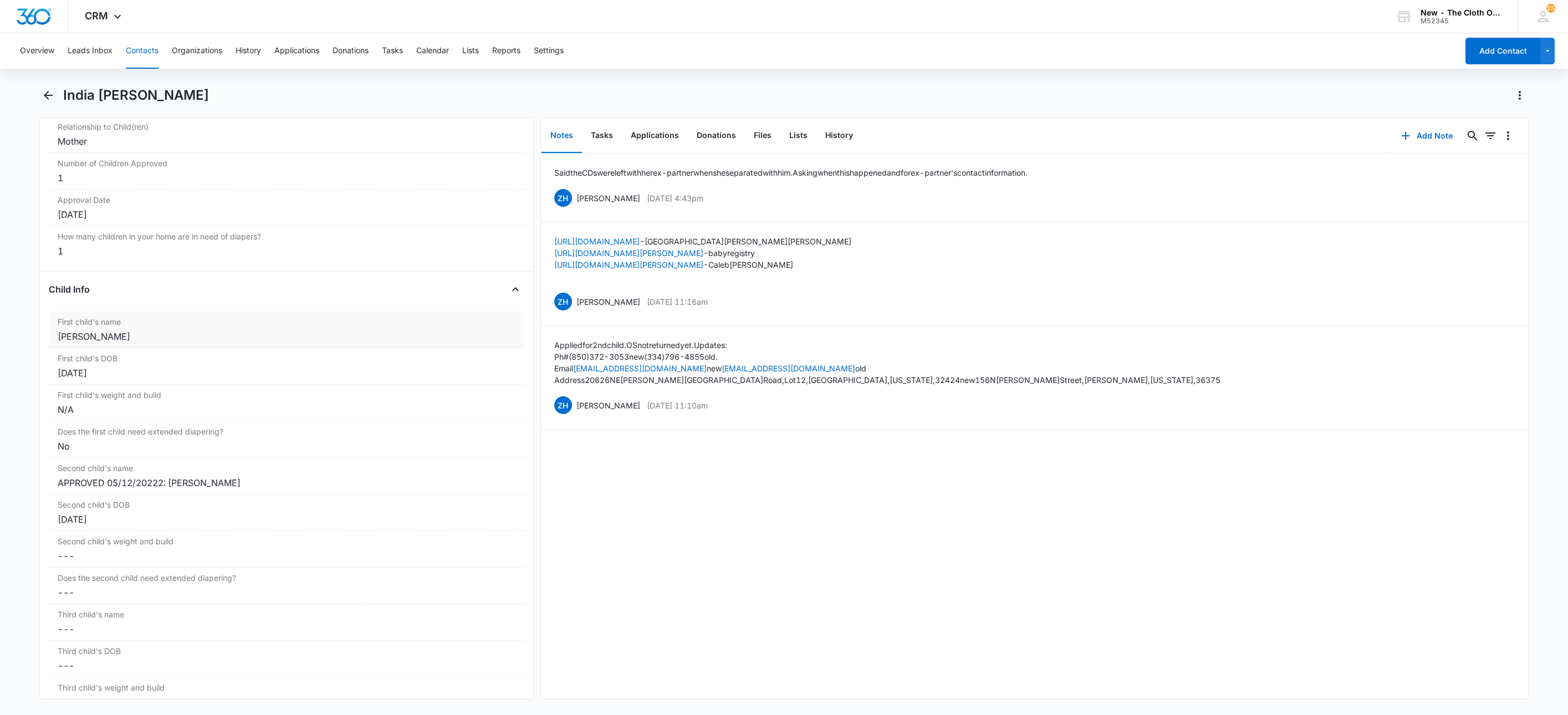
click at [144, 343] on div "Samuel McCreary" at bounding box center [286, 337] width 458 height 13
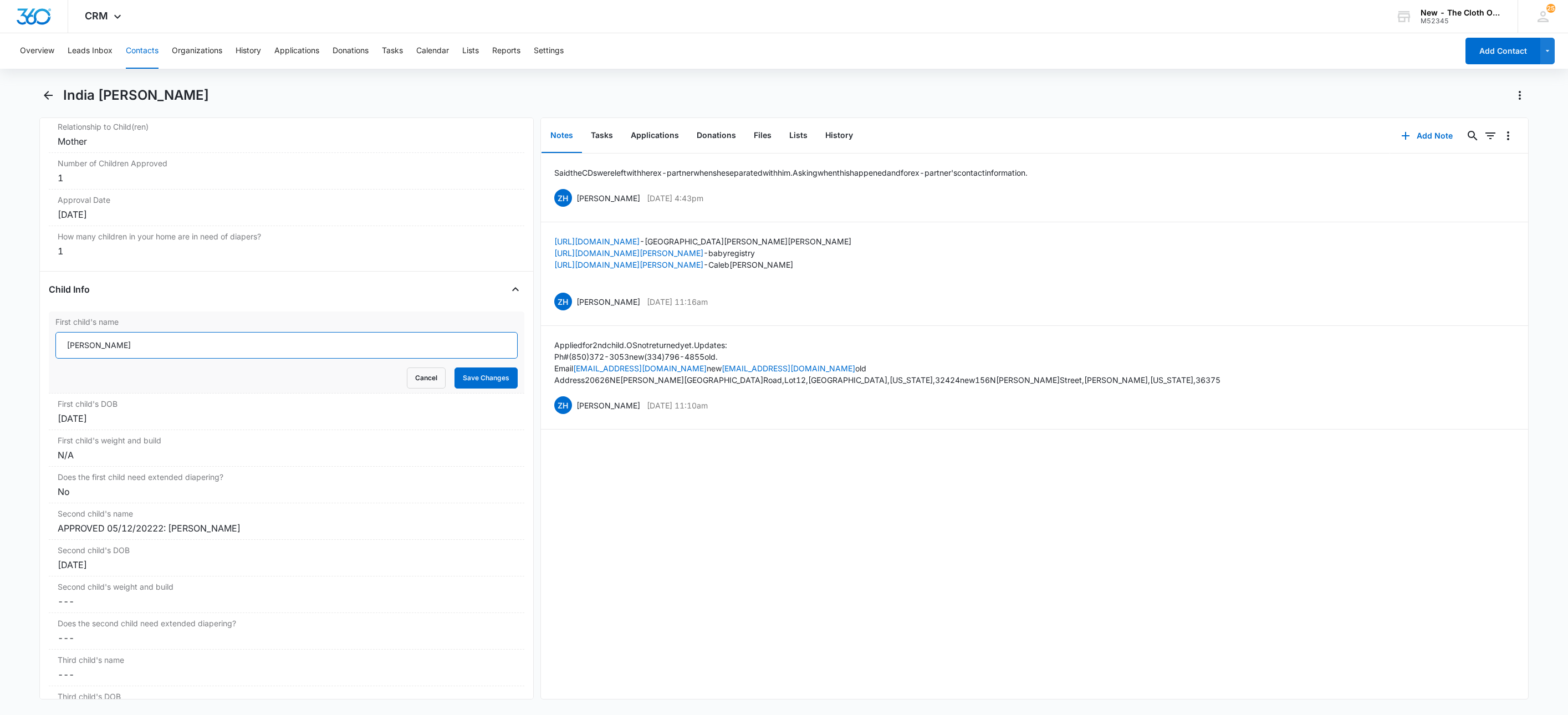
click at [59, 358] on input "Samuel McCreary" at bounding box center [287, 345] width 462 height 26
type input "WITHDREW 09/10/25: Samuel McCreary"
click at [492, 384] on button "Save Changes" at bounding box center [486, 377] width 63 height 21
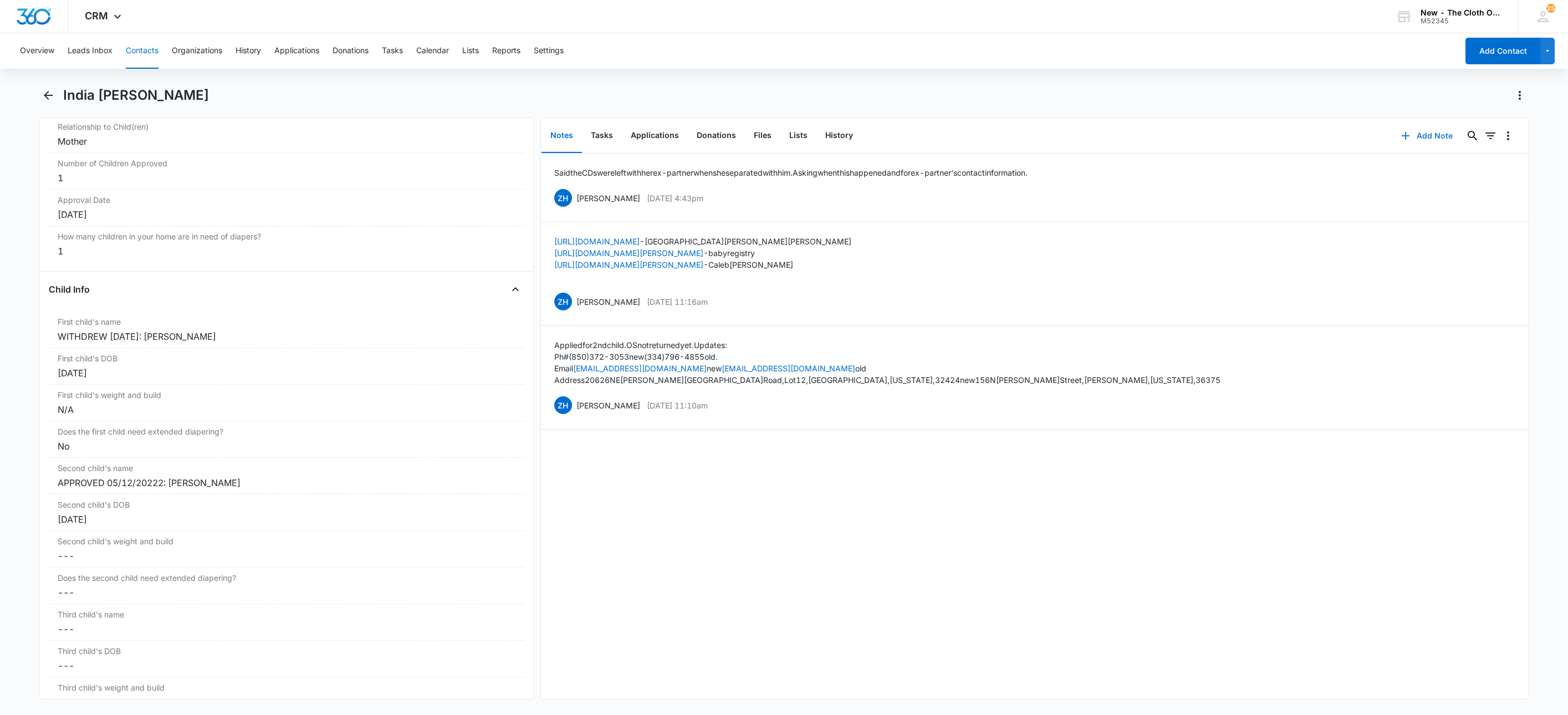
click at [1399, 132] on icon "button" at bounding box center [1406, 136] width 13 height 13
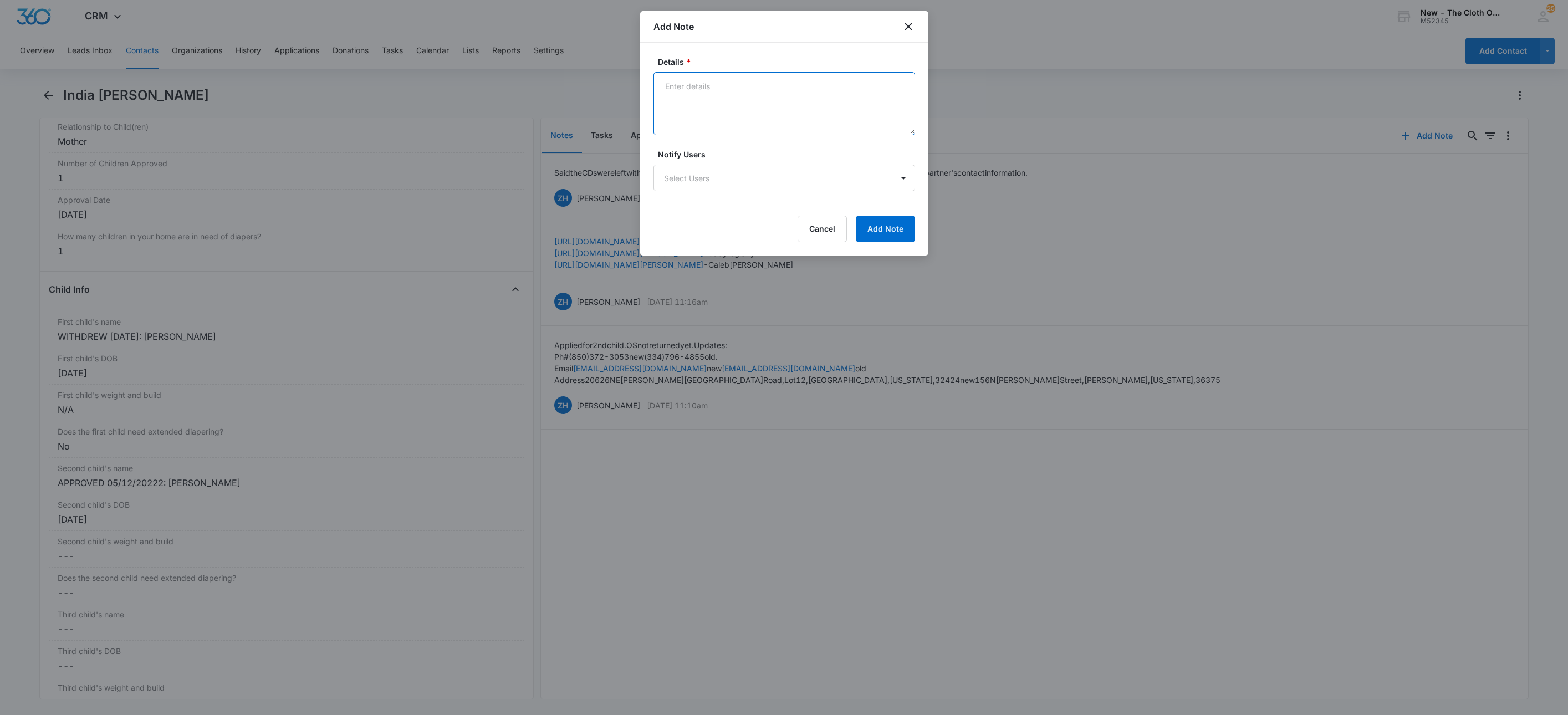
click at [739, 92] on textarea "Details *" at bounding box center [784, 103] width 261 height 63
type textarea "09/10/25 - Withdrew - no longer in need of assistance."
click at [901, 238] on button "Add Note" at bounding box center [885, 229] width 59 height 26
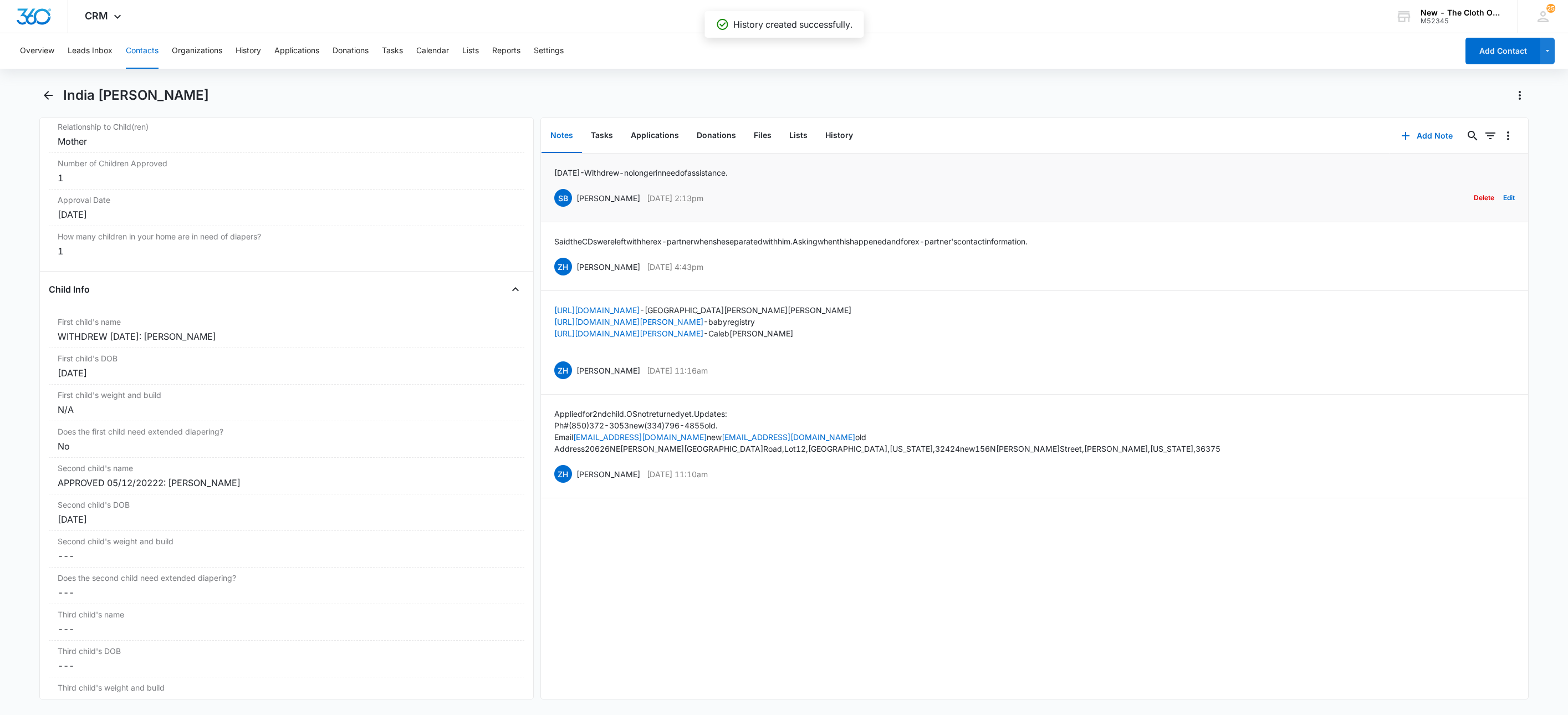
click at [604, 169] on p "09/10/25 - Withdrew - no longer in need of assistance." at bounding box center [641, 173] width 174 height 11
copy p "09/10/25 - Withdrew - no longer in need of assistance."
click at [660, 133] on button "Applications" at bounding box center [655, 136] width 66 height 34
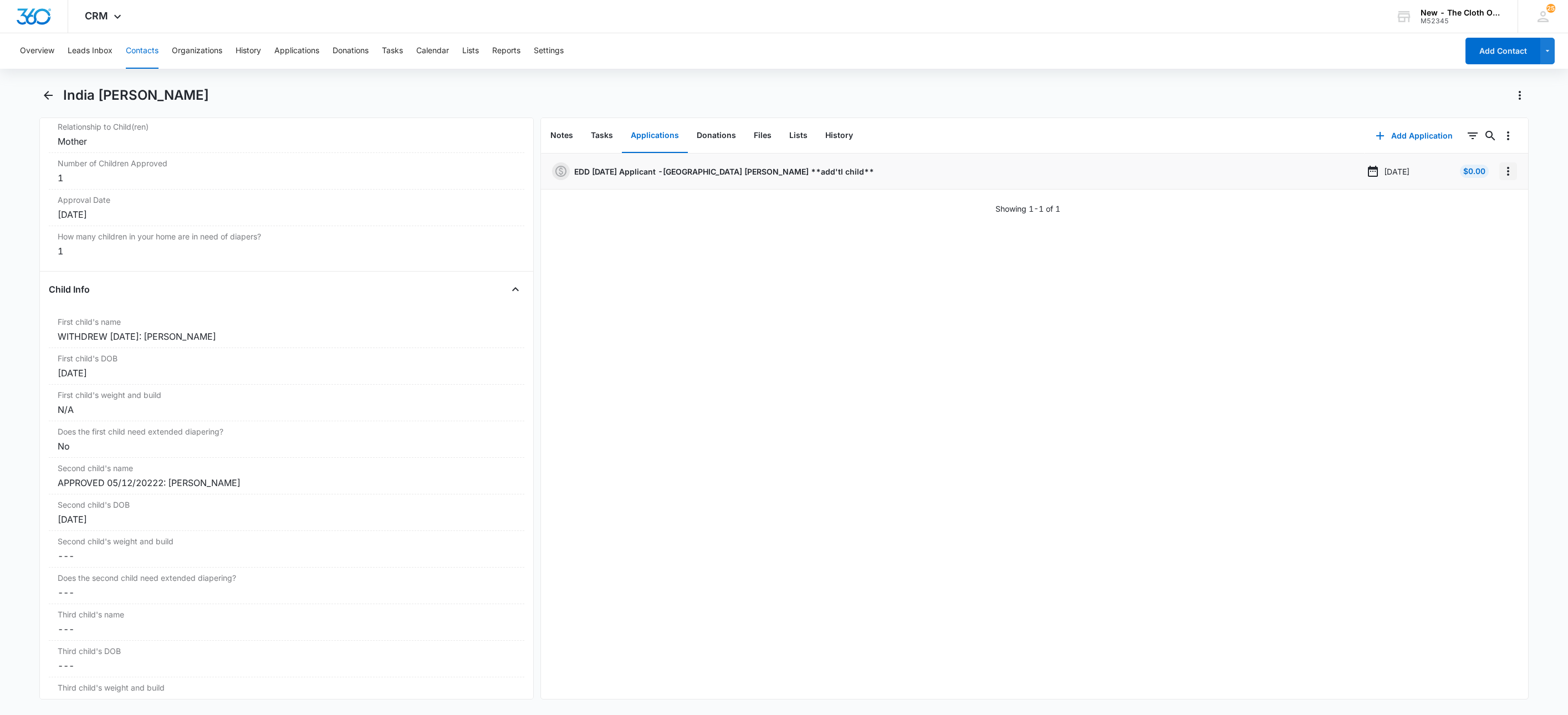
click at [1501, 173] on icon "Overflow Menu" at bounding box center [1508, 171] width 13 height 13
click at [1494, 194] on button "Edit" at bounding box center [1472, 203] width 63 height 17
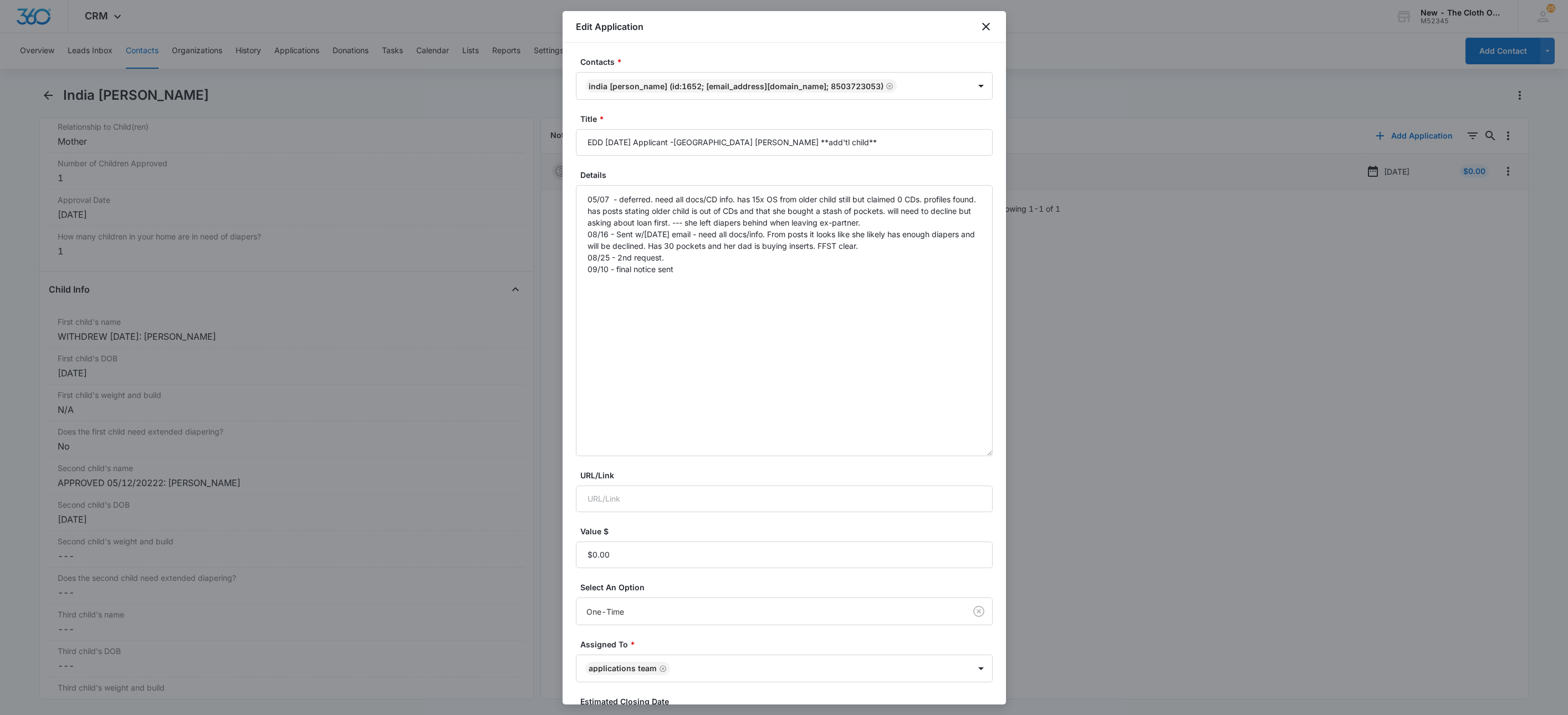
drag, startPoint x: 985, startPoint y: 241, endPoint x: 994, endPoint y: 448, distance: 207.2
click at [994, 448] on div "Contacts * India Swearengin (ID:1652; ijswearengin7@gmail.com; 8503723053) Titl…" at bounding box center [784, 373] width 443 height 661
click at [944, 339] on textarea "05/07 - deferred. need all docs/CD info. has 15x OS from older child still but …" at bounding box center [784, 320] width 417 height 271
paste textarea "09/10/25 - Withdrew - no longer in need of assistance."
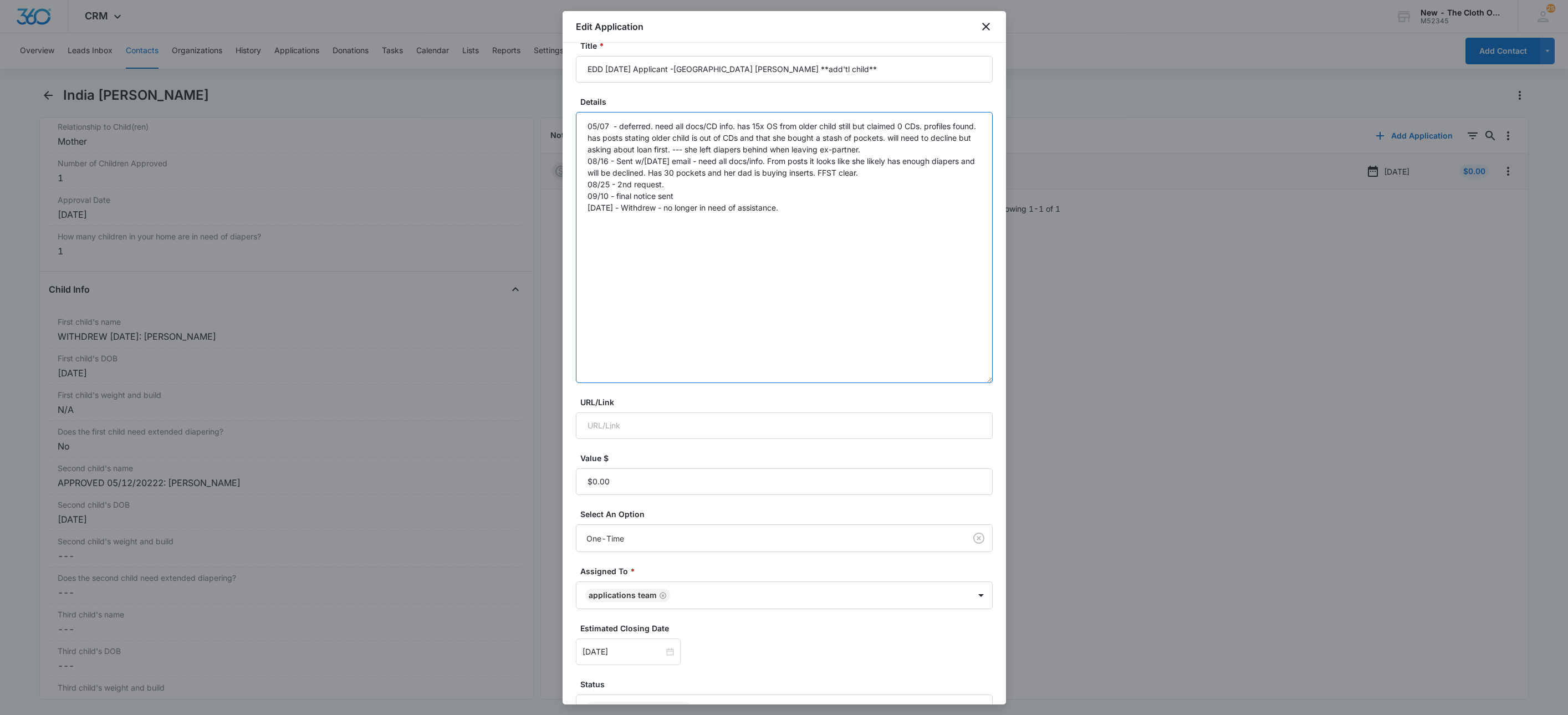
scroll to position [145, 0]
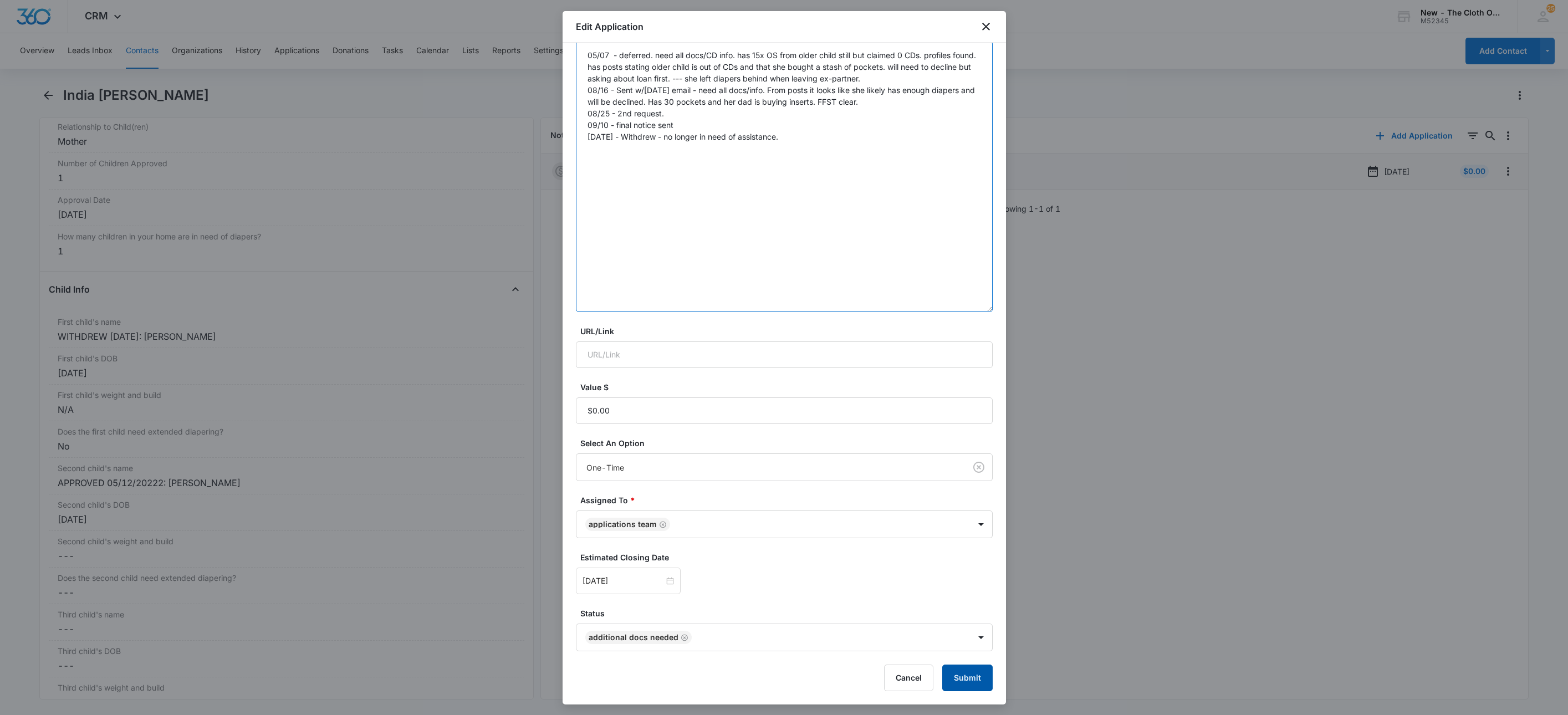
type textarea "05/07 - deferred. need all docs/CD info. has 15x OS from older child still but …"
click at [942, 672] on button "Submit" at bounding box center [967, 677] width 50 height 26
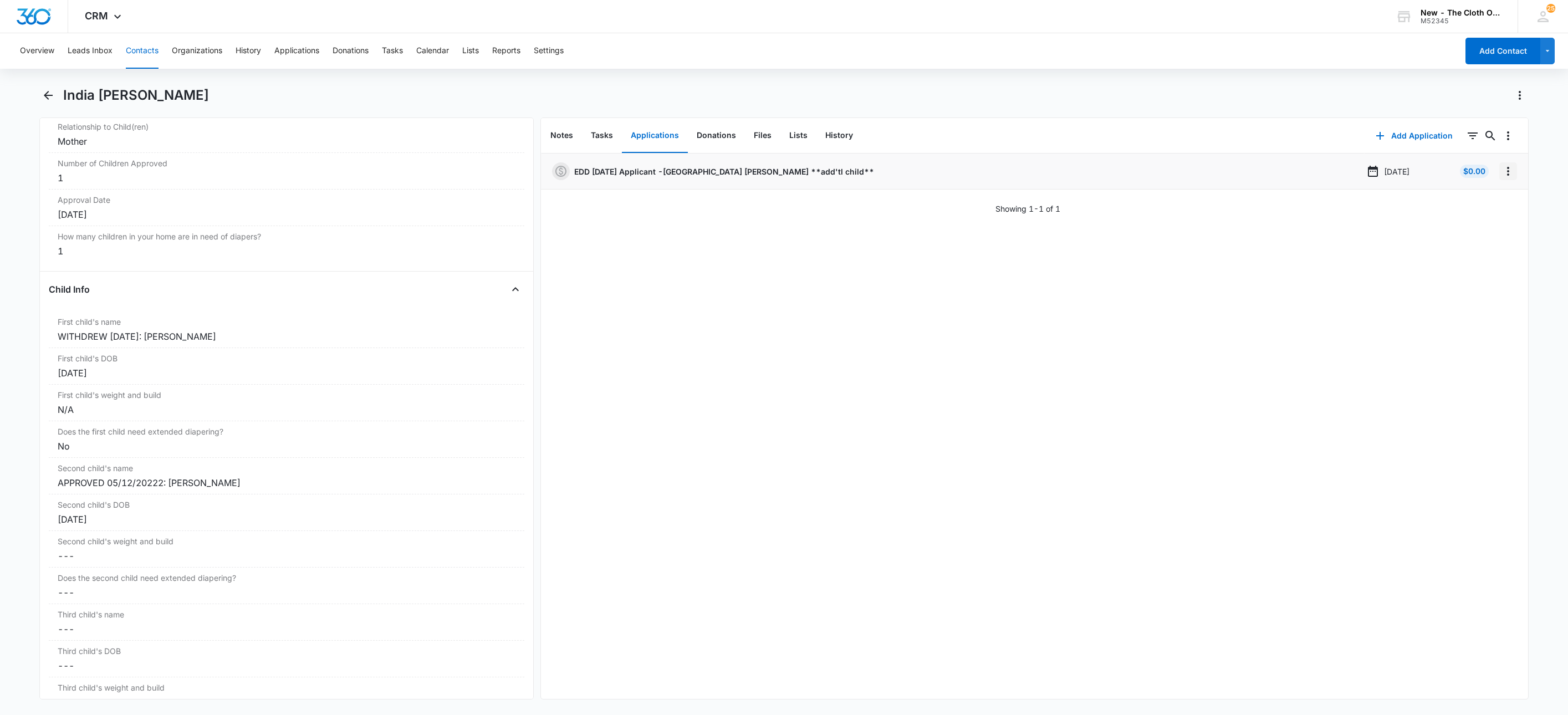
click at [1501, 172] on icon "Overflow Menu" at bounding box center [1508, 171] width 13 height 13
click at [1488, 218] on button "Delete" at bounding box center [1472, 219] width 63 height 17
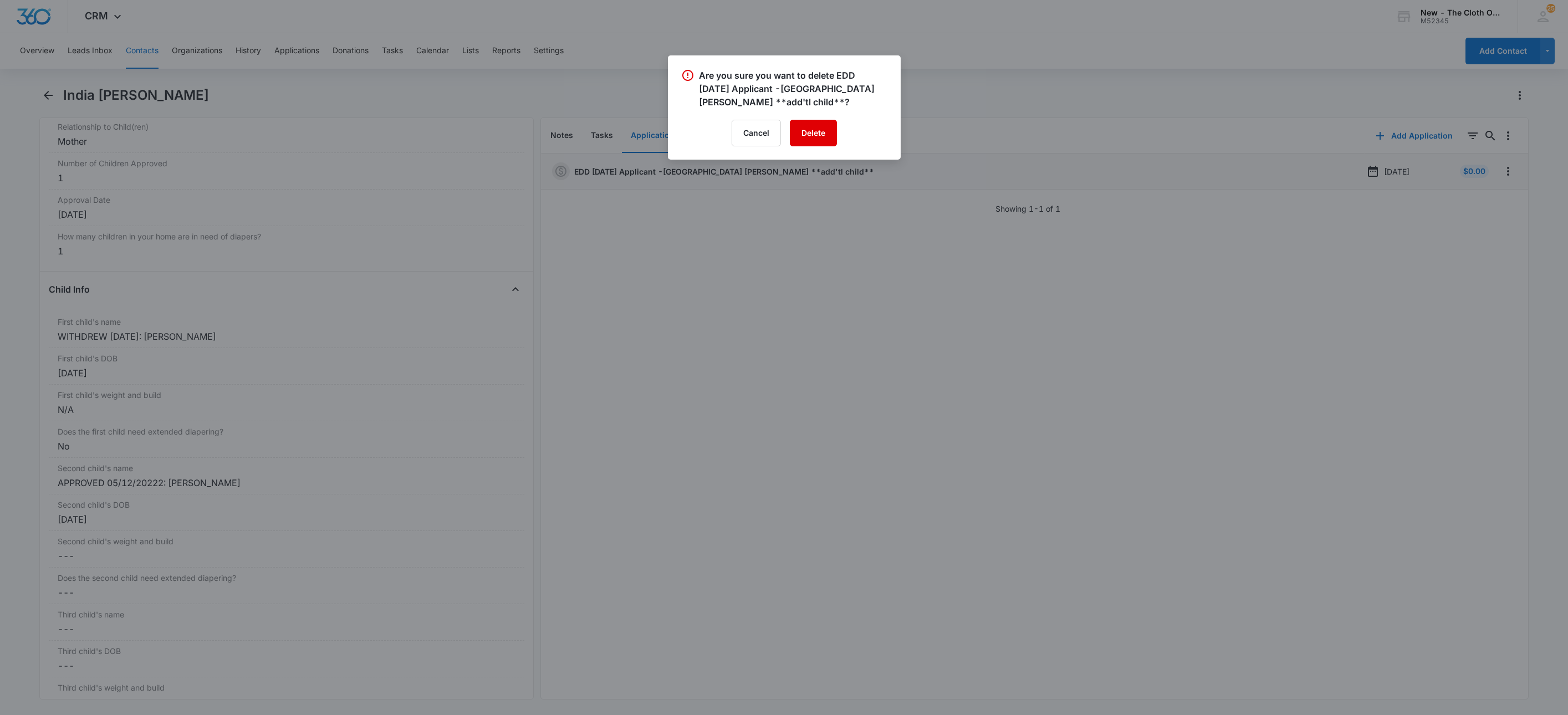
click at [803, 125] on button "Delete" at bounding box center [813, 133] width 47 height 26
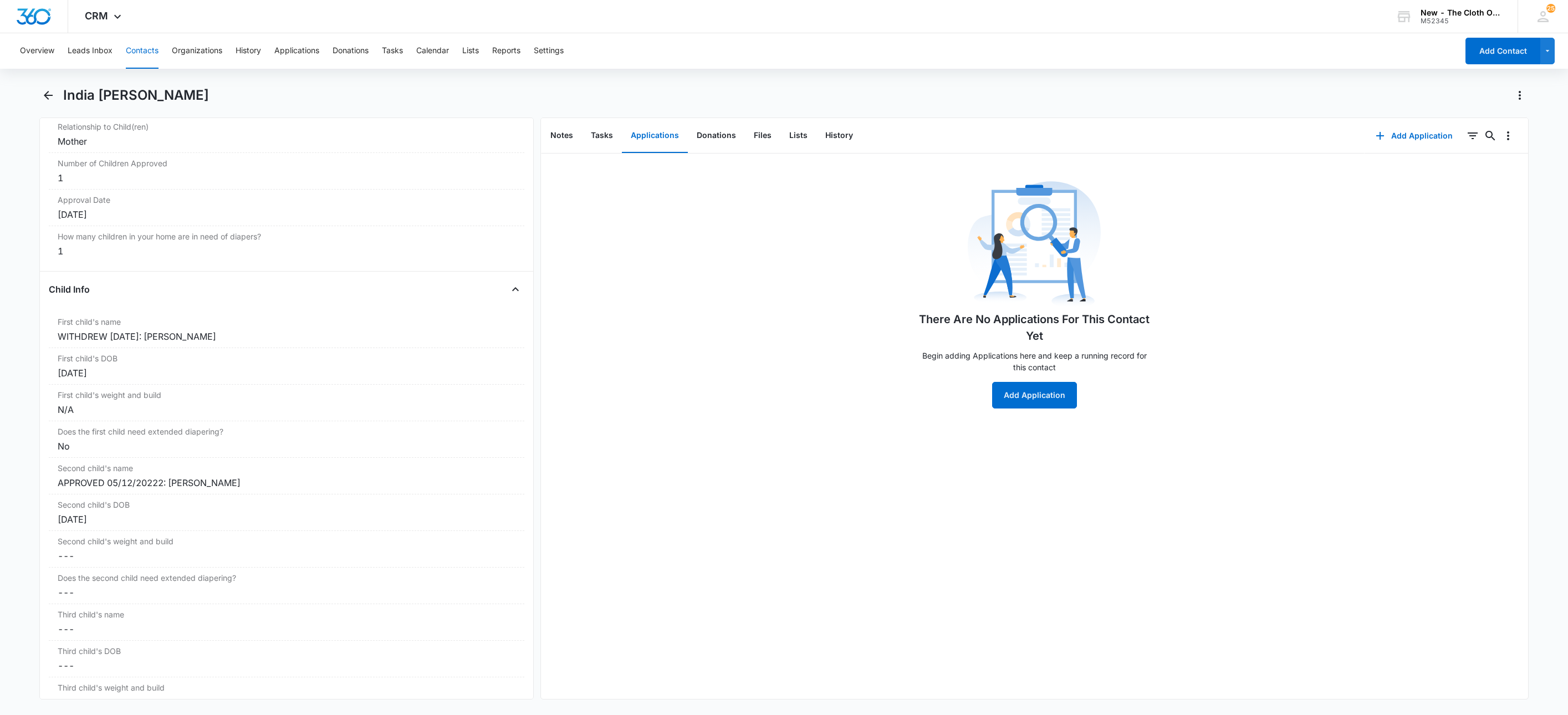
click at [143, 49] on button "Contacts" at bounding box center [142, 51] width 33 height 36
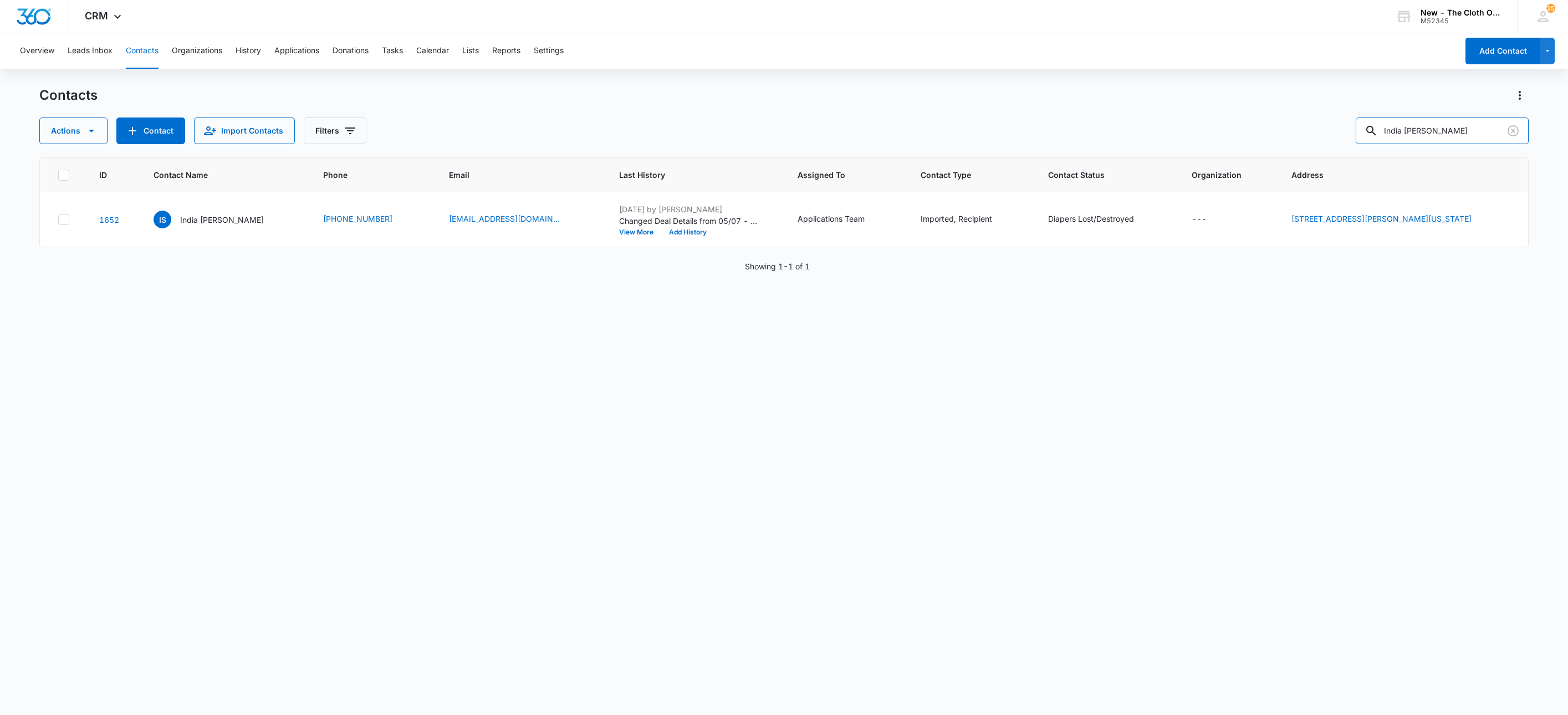
drag, startPoint x: 1487, startPoint y: 127, endPoint x: 1027, endPoint y: 122, distance: 460.0
click at [1031, 122] on div "Actions Contact Import Contacts Filters India Swearengin" at bounding box center [784, 131] width 1490 height 26
paste input "Erin Alle"
type input "Erin Allen"
click at [211, 215] on p "Erin Allen" at bounding box center [220, 220] width 64 height 11
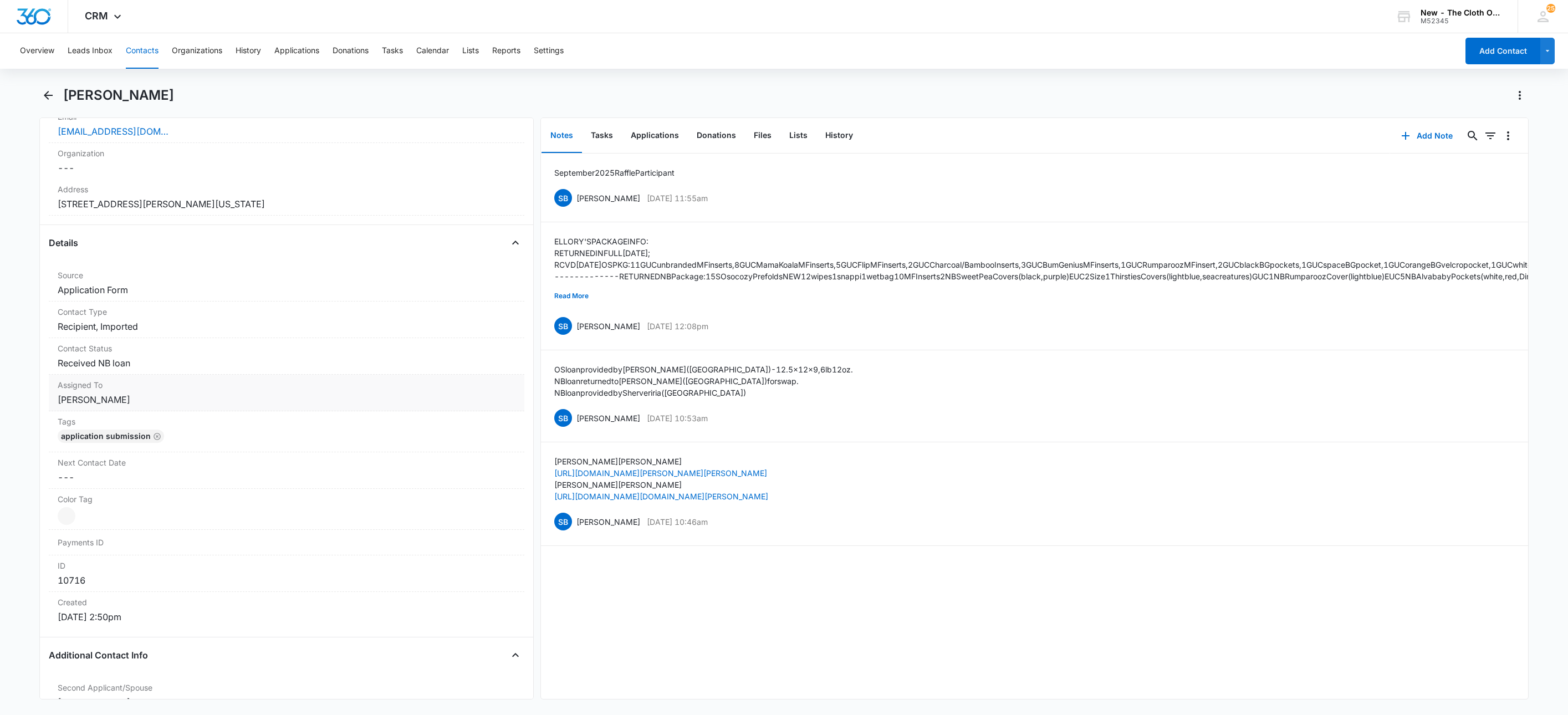
scroll to position [332, 0]
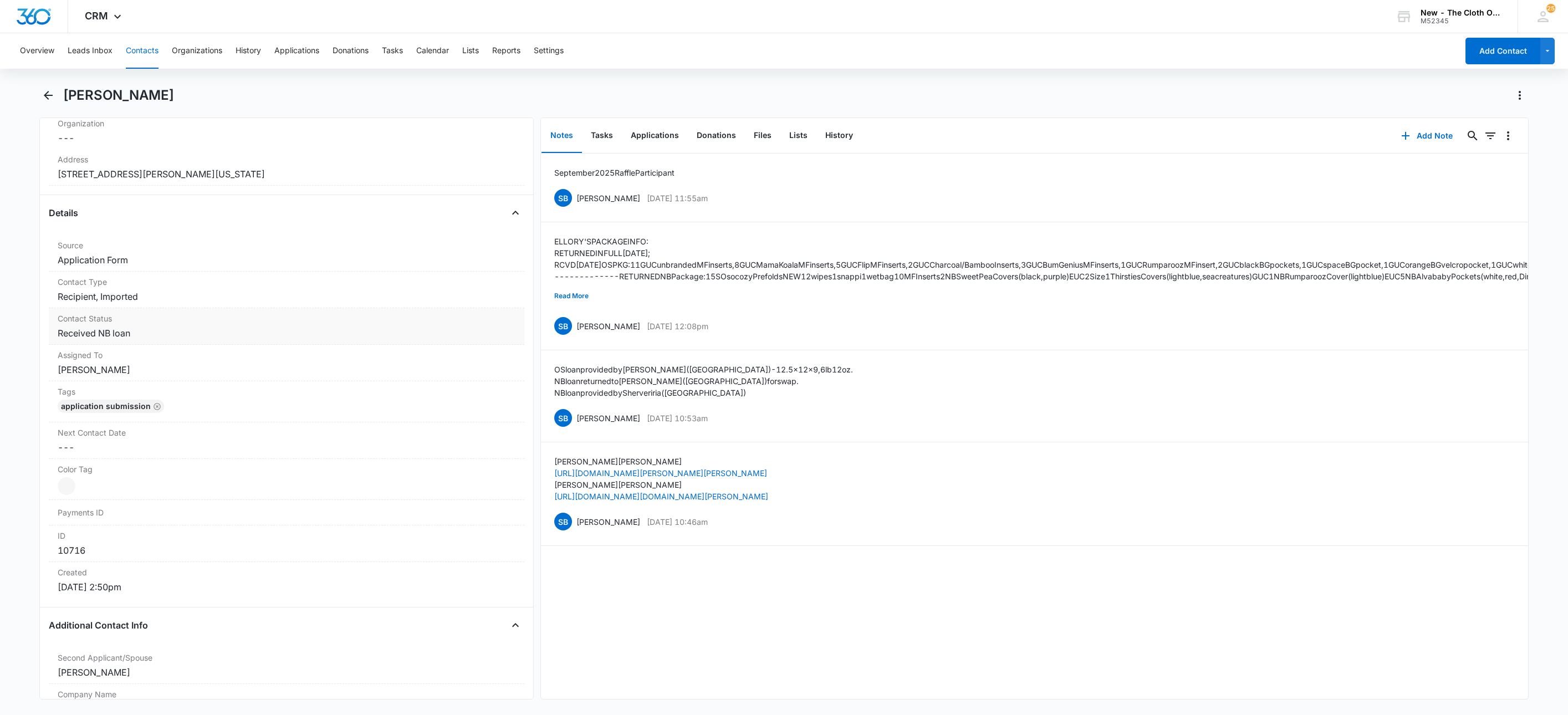
click at [213, 340] on dd "Cancel Save Changes Received NB loan" at bounding box center [286, 333] width 458 height 13
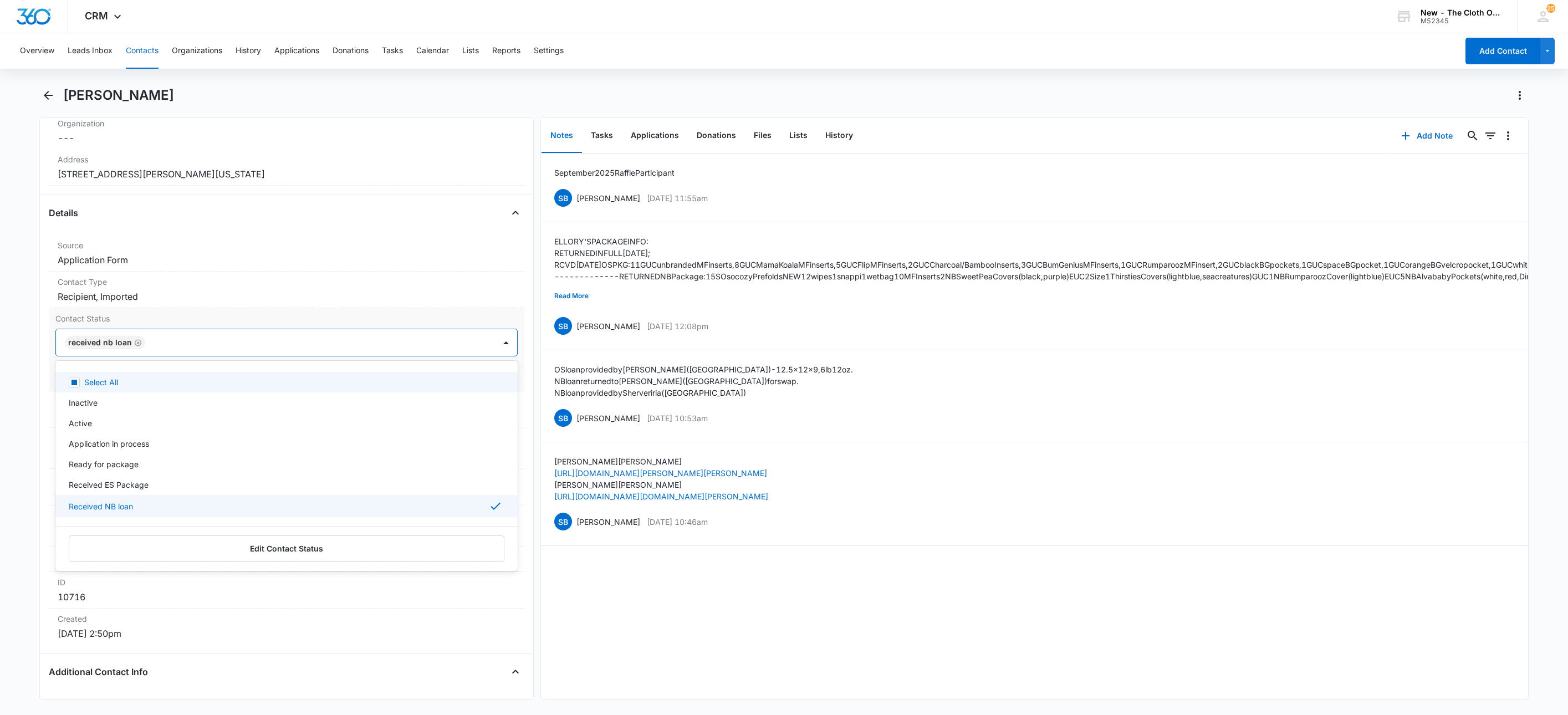
click at [270, 344] on div at bounding box center [314, 342] width 332 height 15
type input "swa"
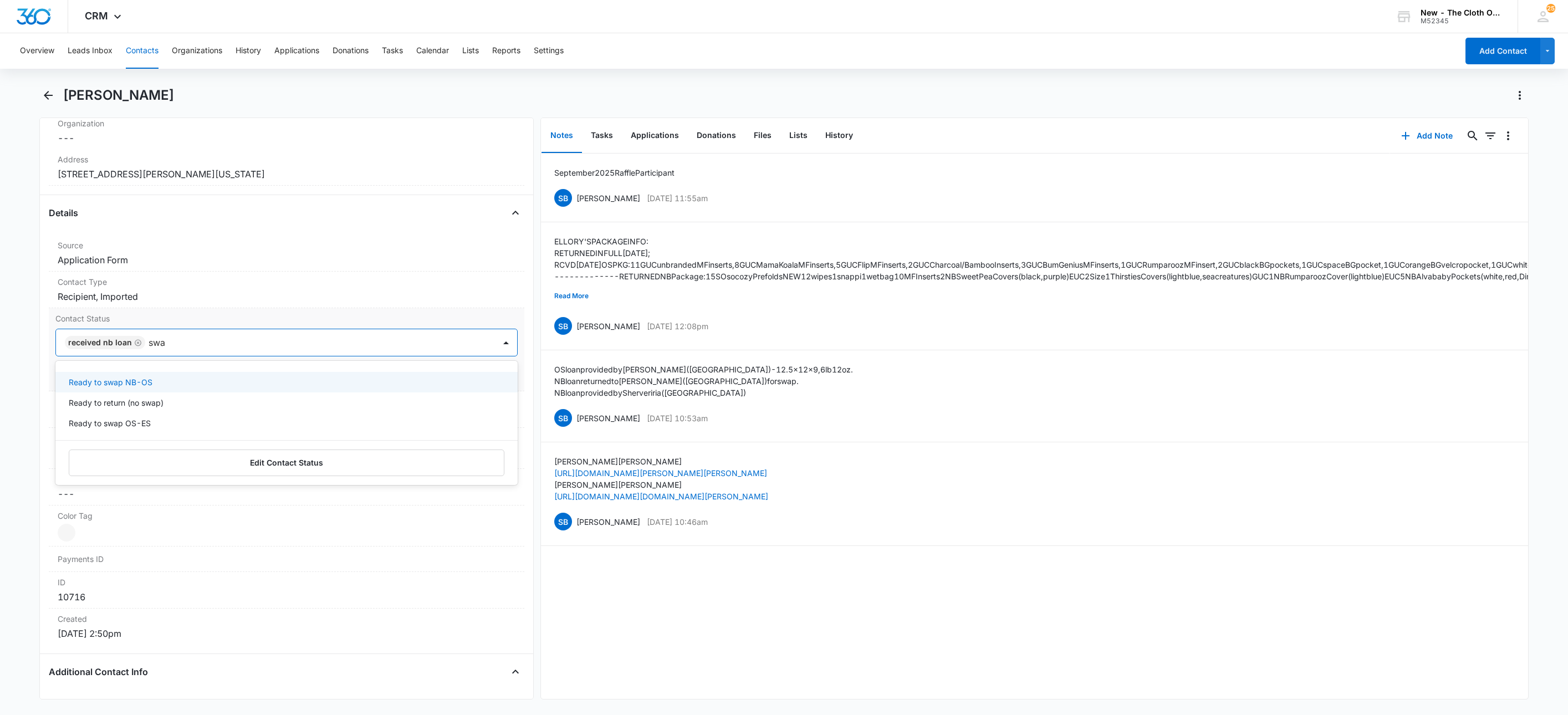
click at [197, 378] on div "Ready to swap NB-OS" at bounding box center [287, 382] width 462 height 21
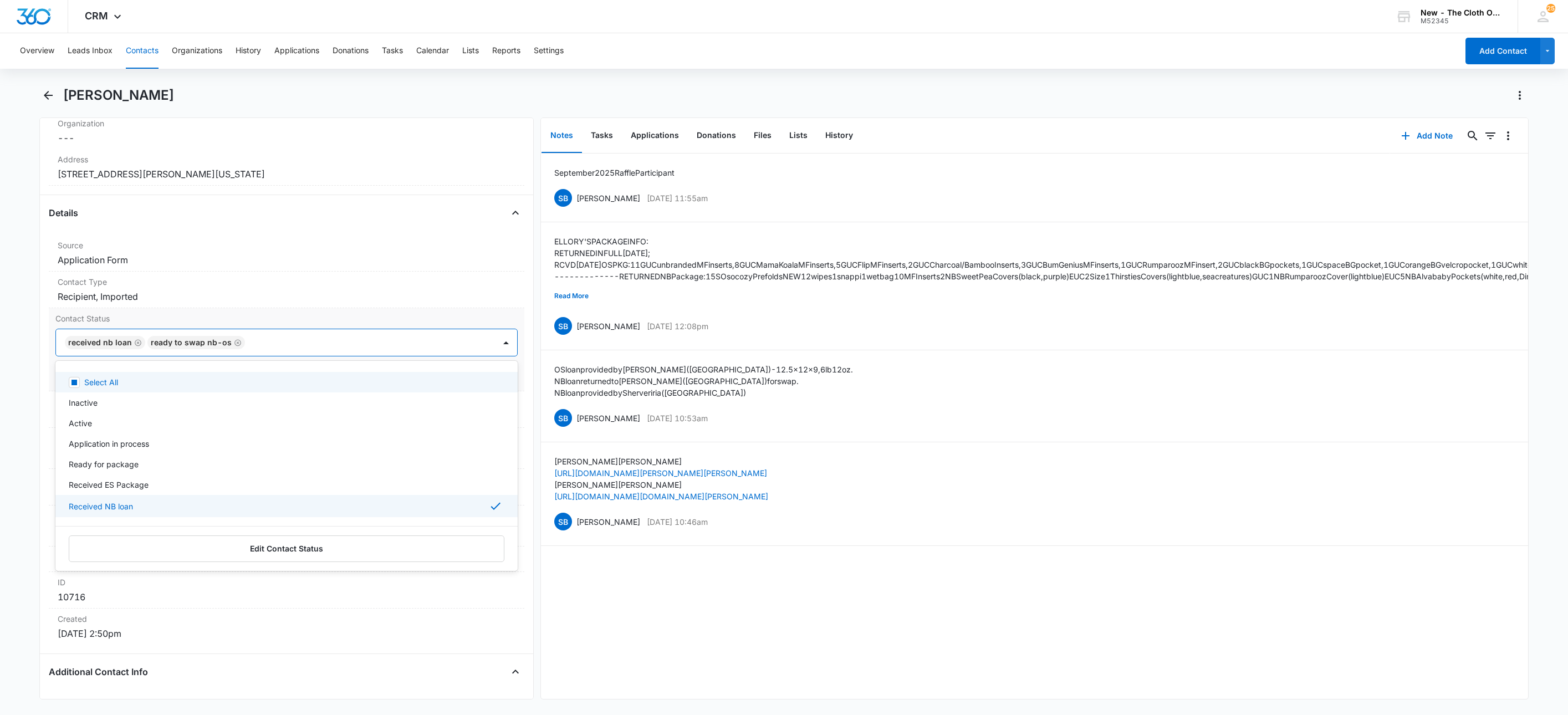
click at [381, 353] on div "Received NB loan Ready to swap NB-OS" at bounding box center [275, 342] width 439 height 26
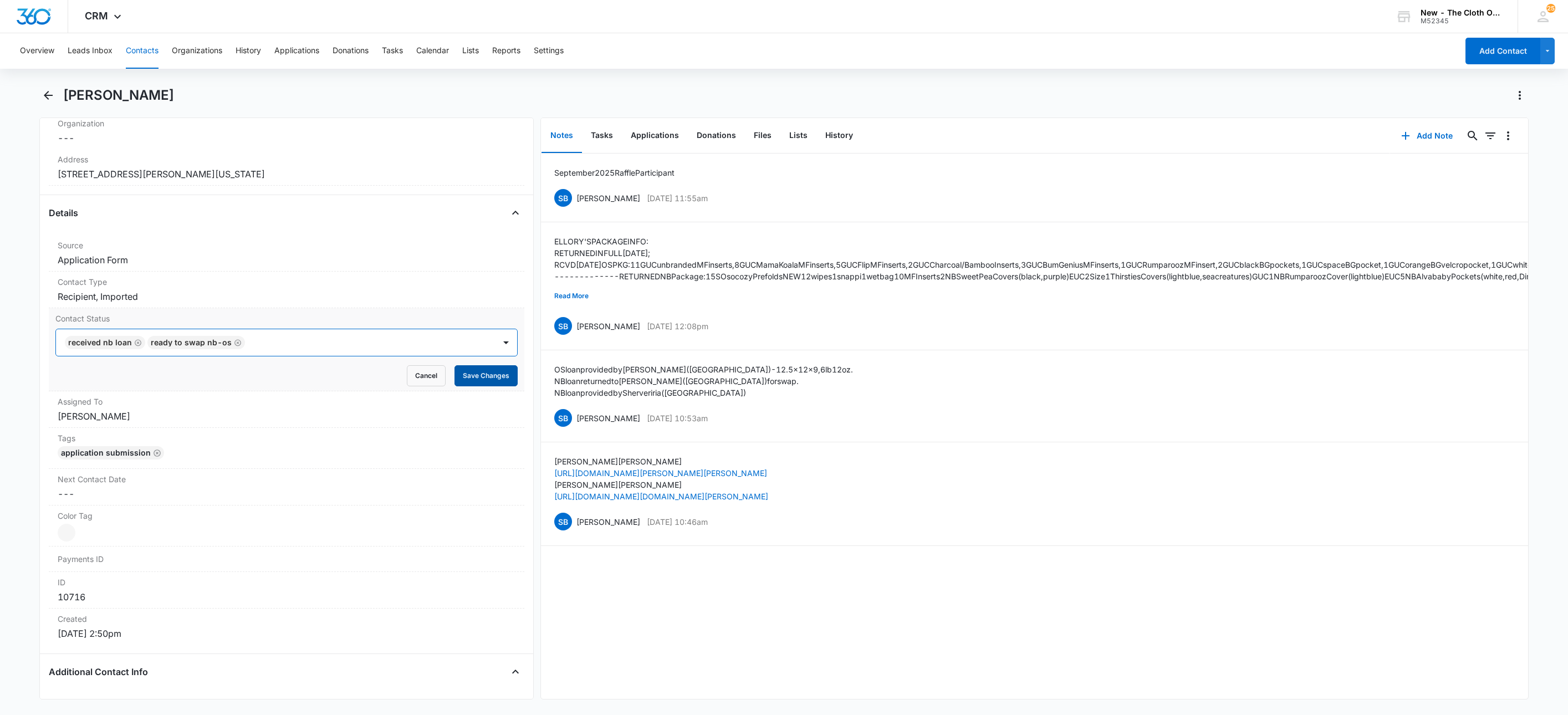
click at [464, 374] on button "Save Changes" at bounding box center [486, 375] width 63 height 21
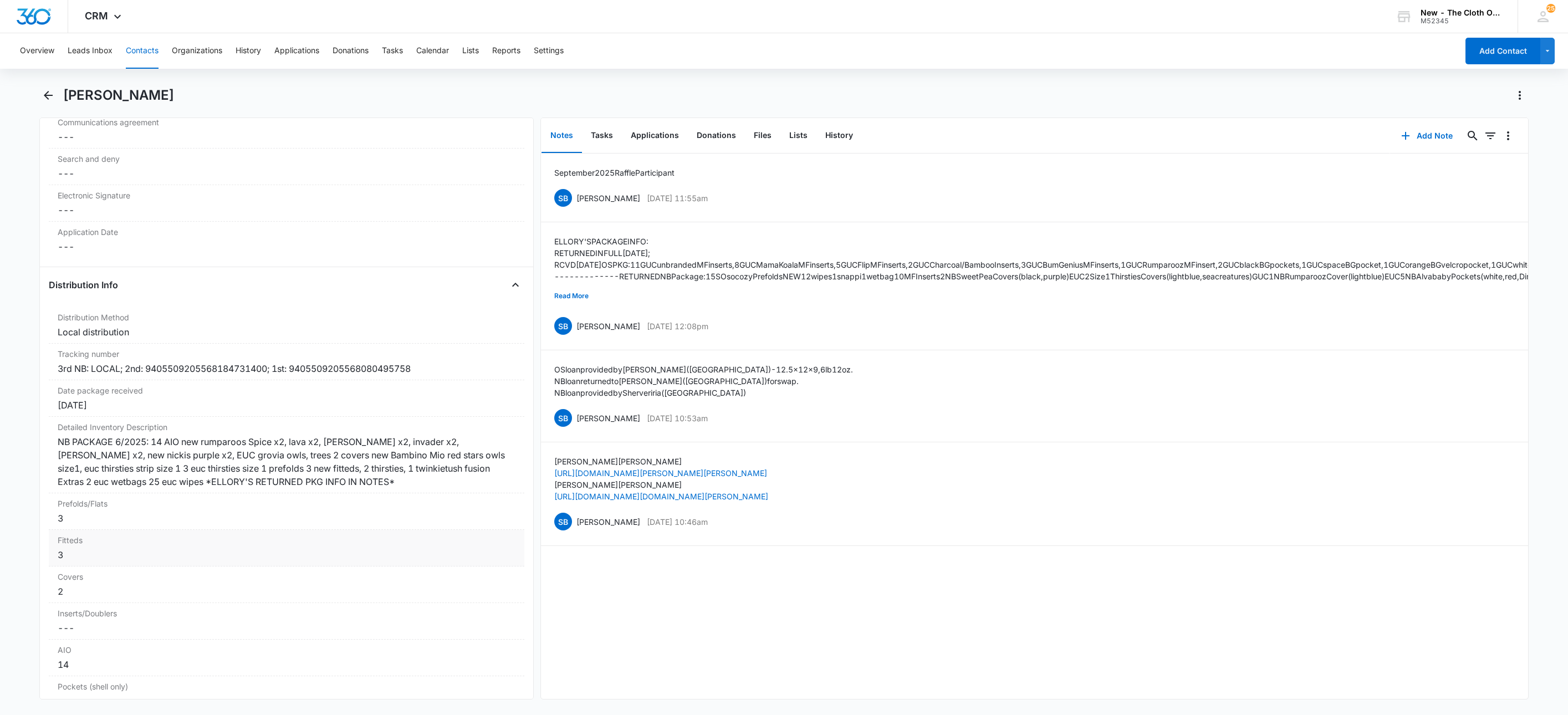
scroll to position [2493, 0]
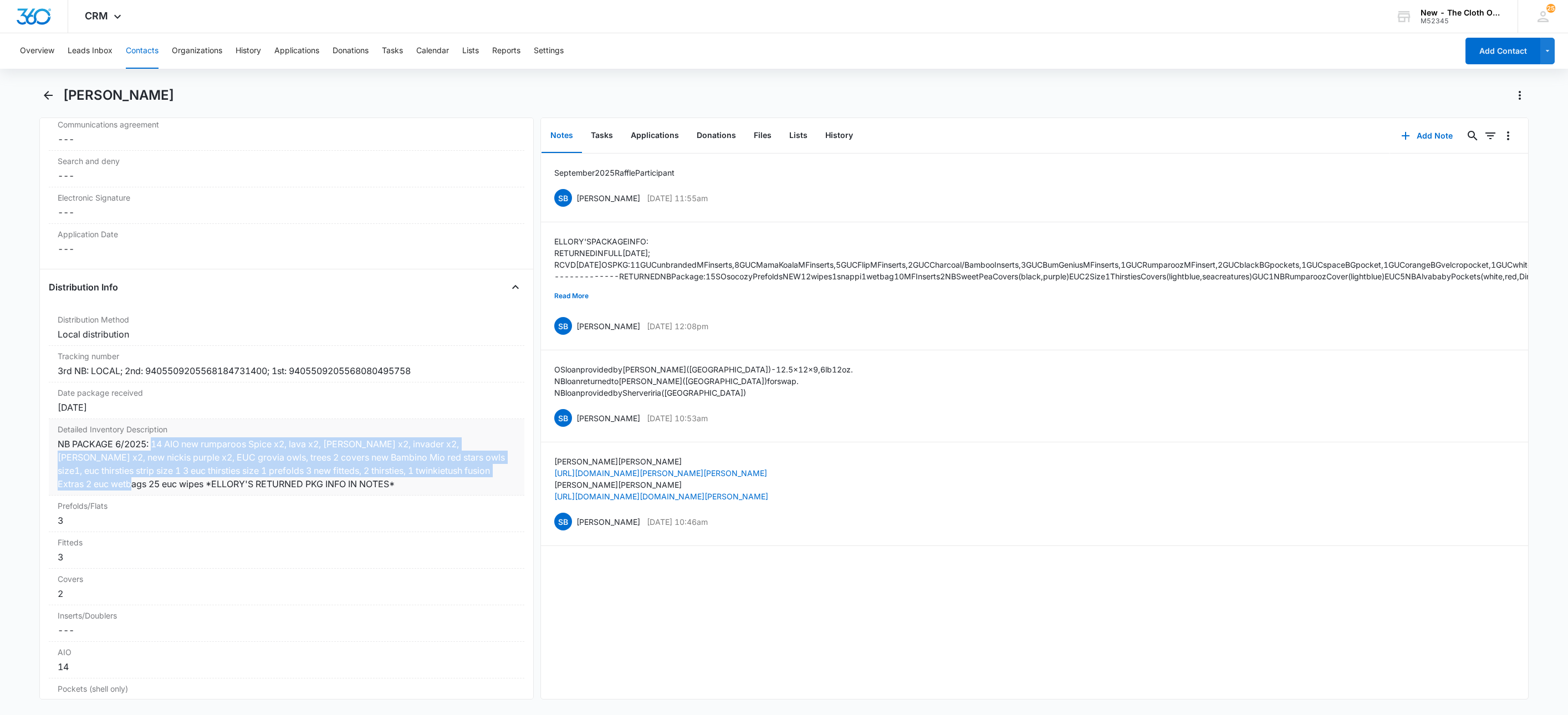
copy div "14 AIO new rumparoos Spice x2, lava x2, Billy x2, invader x2, Clyde x2, new nic…"
drag, startPoint x: 82, startPoint y: 494, endPoint x: -105, endPoint y: 437, distance: 195.5
click at [0, 437] on html "CRM Apps Reputation Websites Forms CRM Email Social Shop Payments POS Ads Intel…" at bounding box center [784, 358] width 1568 height 715
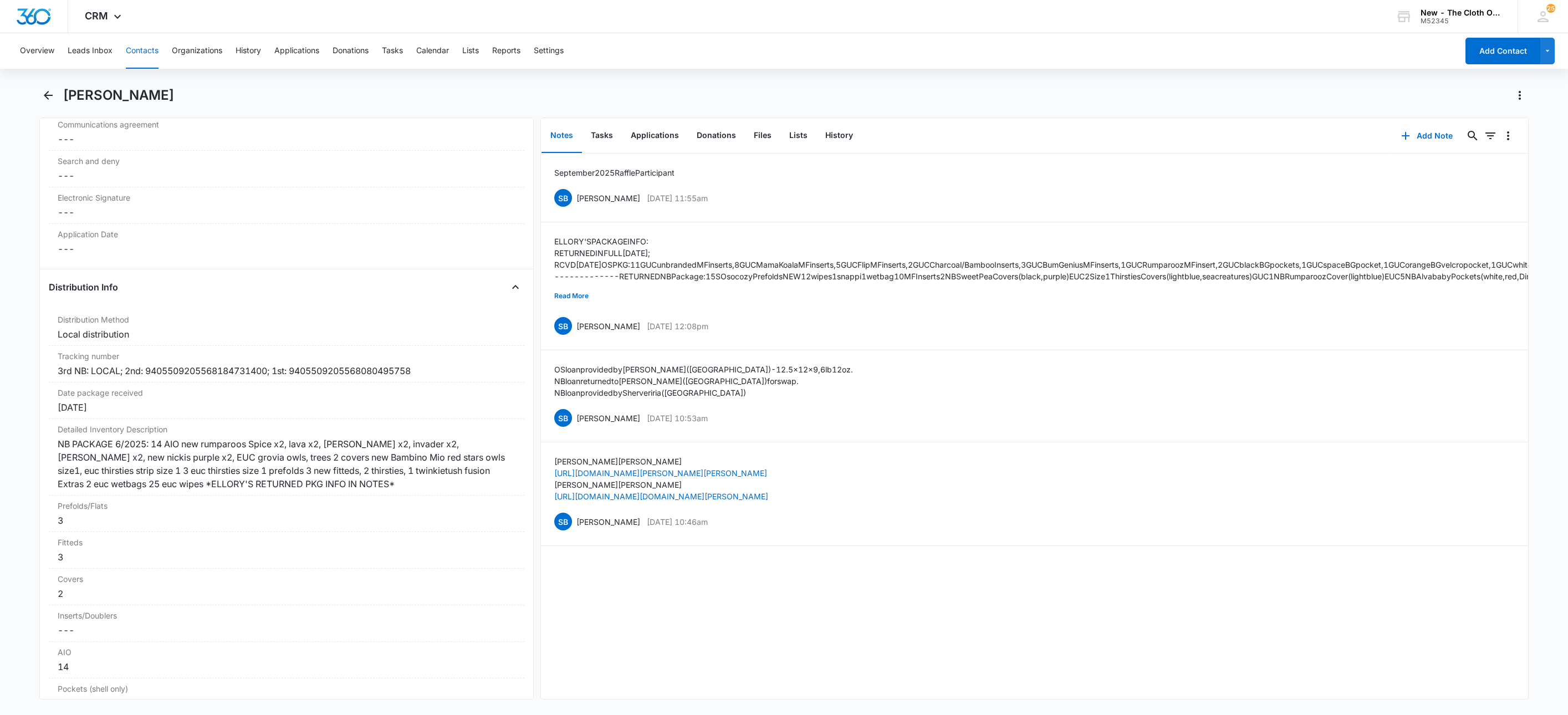
click at [78, 107] on div "Erin Allen" at bounding box center [784, 102] width 1490 height 31
click at [78, 106] on div "Erin Allen" at bounding box center [784, 102] width 1490 height 31
copy div "Erin Allen Remove"
drag, startPoint x: 652, startPoint y: 135, endPoint x: 667, endPoint y: 141, distance: 16.2
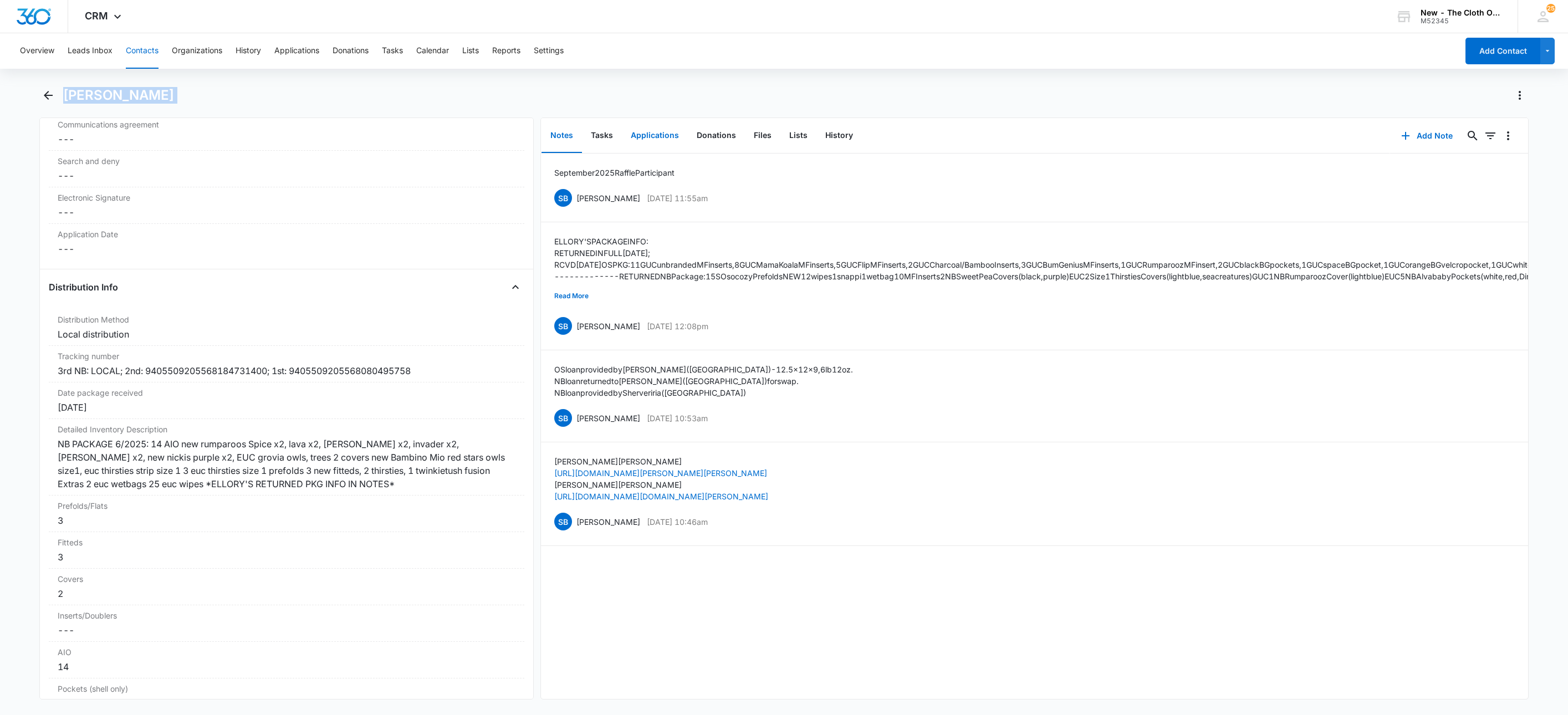
click at [652, 135] on button "Applications" at bounding box center [655, 136] width 66 height 34
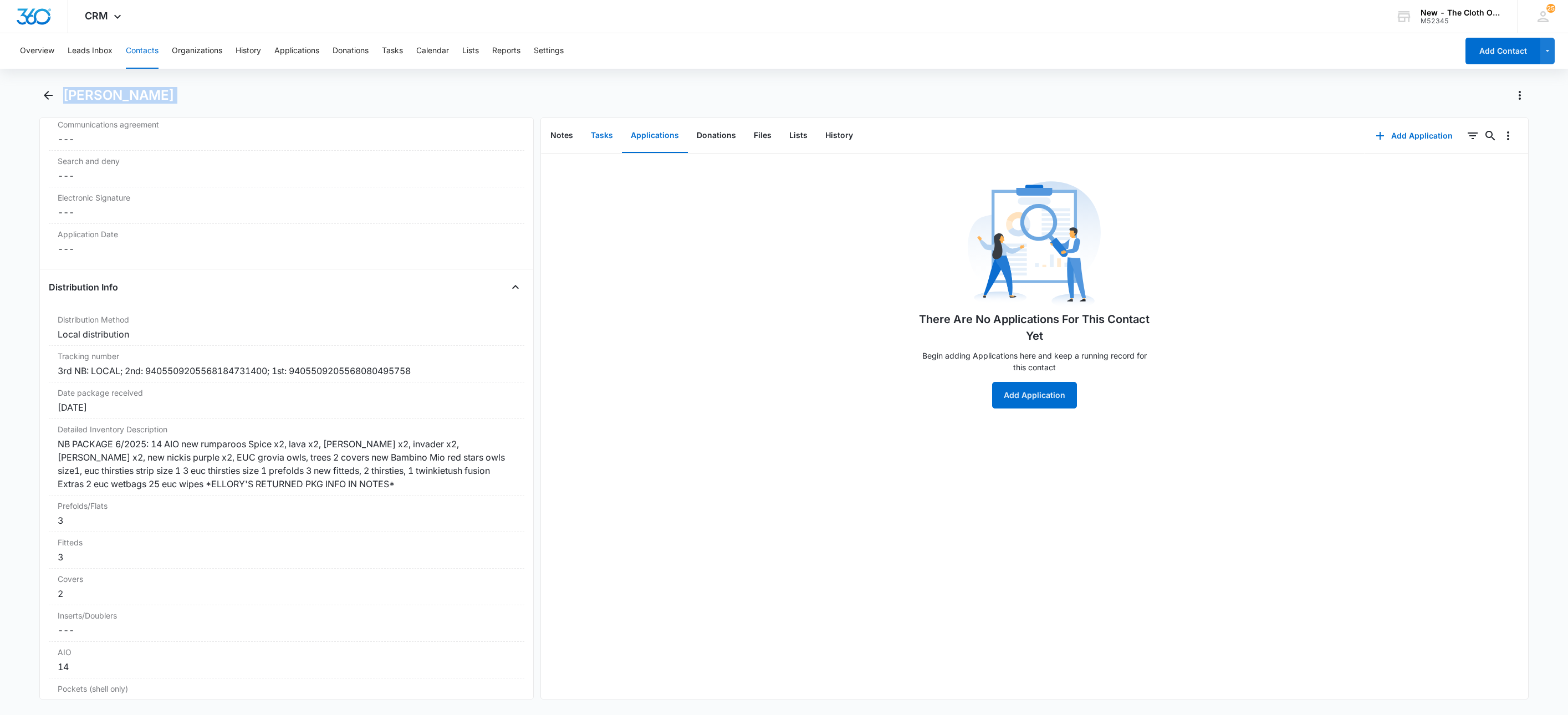
click at [604, 141] on button "Tasks" at bounding box center [602, 136] width 40 height 34
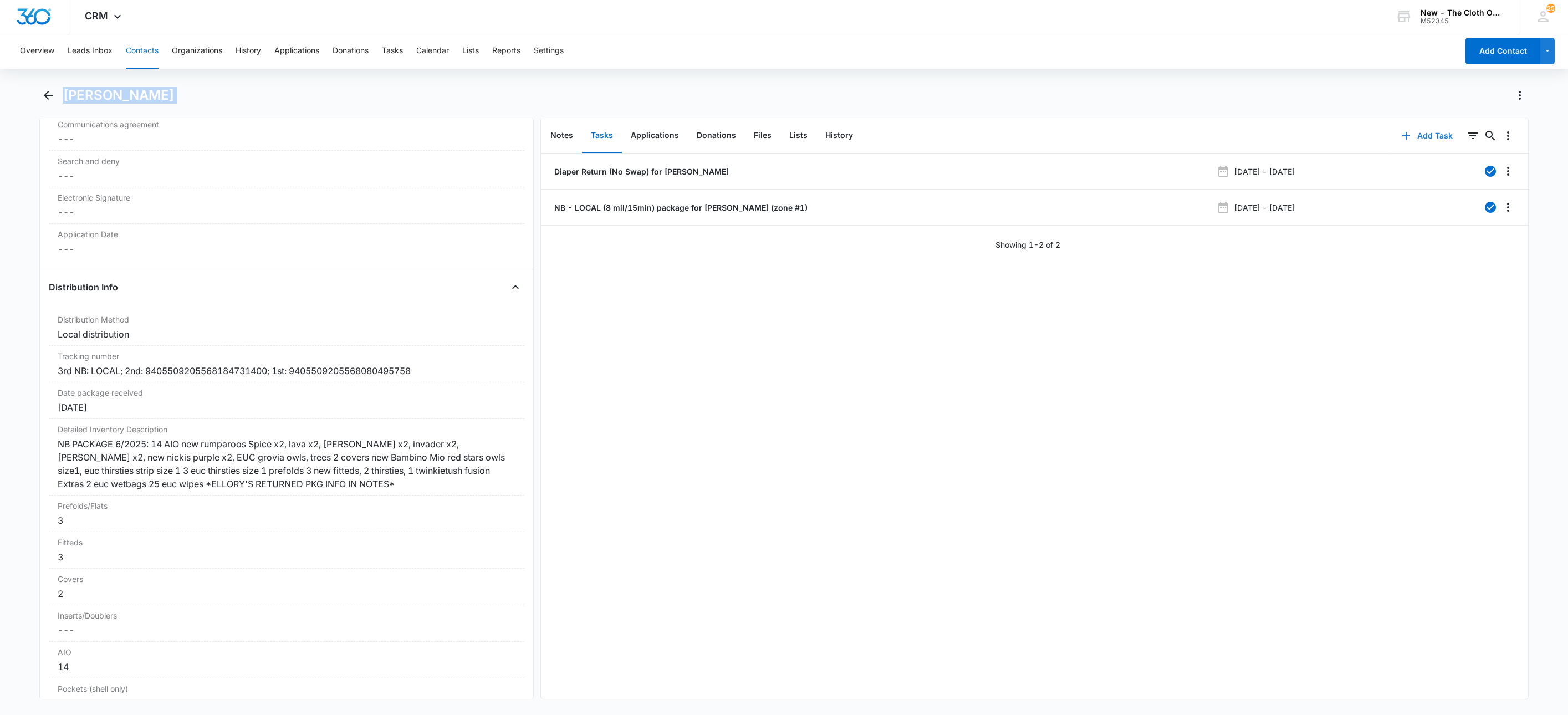
click at [1416, 137] on button "Add Task" at bounding box center [1427, 136] width 74 height 26
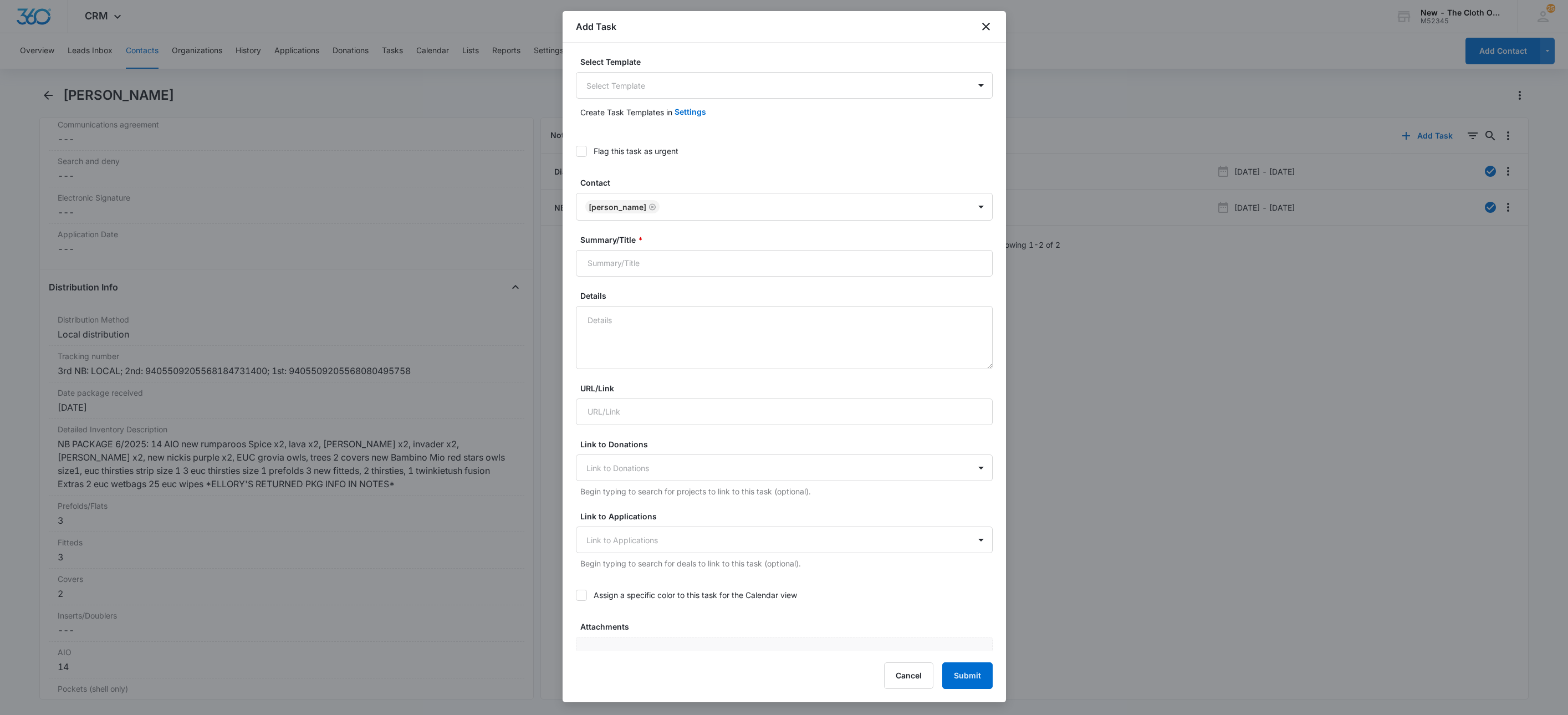
click at [660, 101] on div "Create Task Templates in Settings" at bounding box center [784, 112] width 417 height 26
click at [660, 92] on body "CRM Apps Reputation Websites Forms CRM Email Social Shop Payments POS Ads Intel…" at bounding box center [784, 358] width 1568 height 715
type input "swa"
click at [743, 146] on p "NB/OS Swap NAME **see details** (Zone #)" at bounding box center [672, 144] width 167 height 11
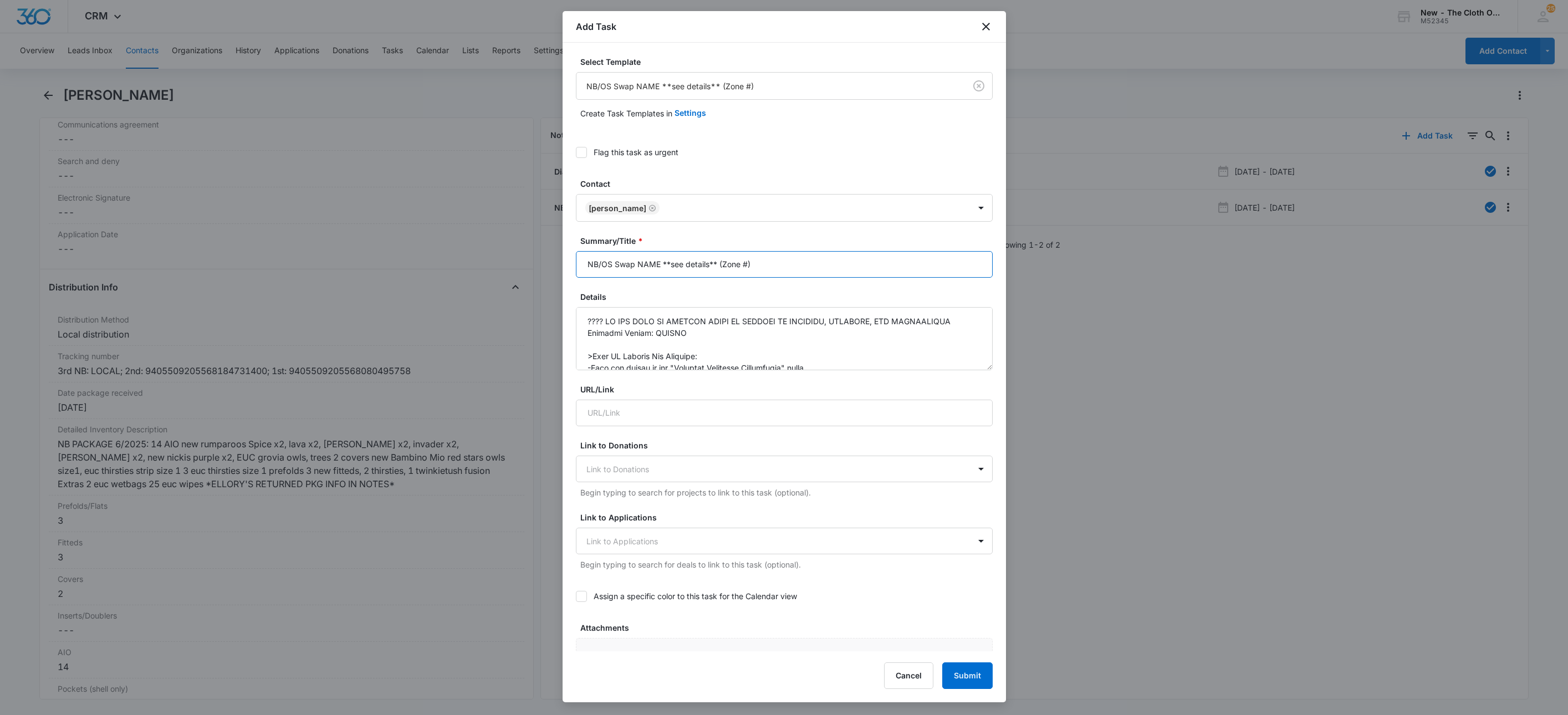
drag, startPoint x: 639, startPoint y: 264, endPoint x: 660, endPoint y: 266, distance: 21.1
click at [660, 266] on input "NB/OS Swap NAME **see details** (Zone #)" at bounding box center [784, 264] width 417 height 26
paste input "Erin Allen"
click at [759, 265] on input "NB/OS Swap Erin Allen **see details** (Zone #)" at bounding box center [784, 264] width 417 height 26
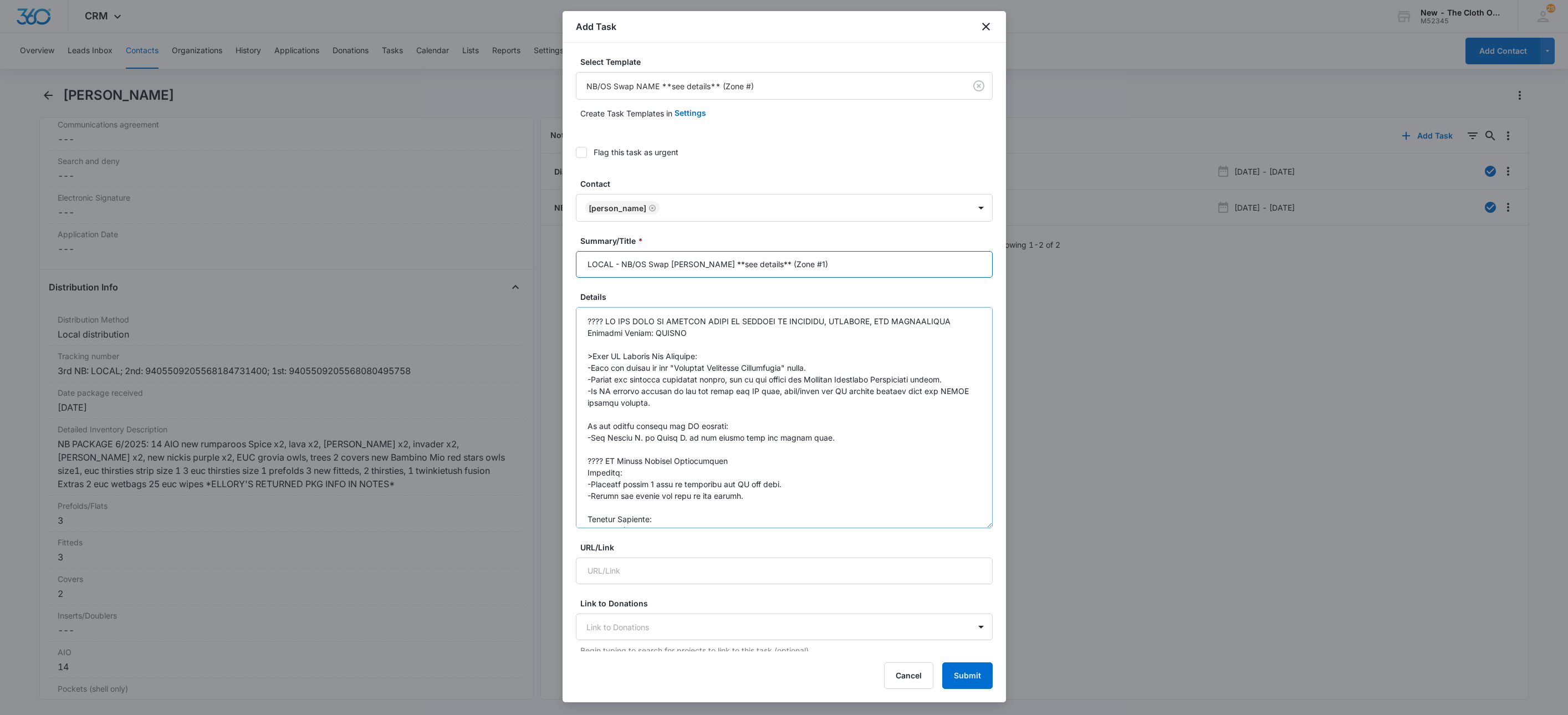
drag, startPoint x: 966, startPoint y: 365, endPoint x: 974, endPoint y: 568, distance: 203.2
click at [975, 528] on textarea "Details" at bounding box center [784, 417] width 417 height 221
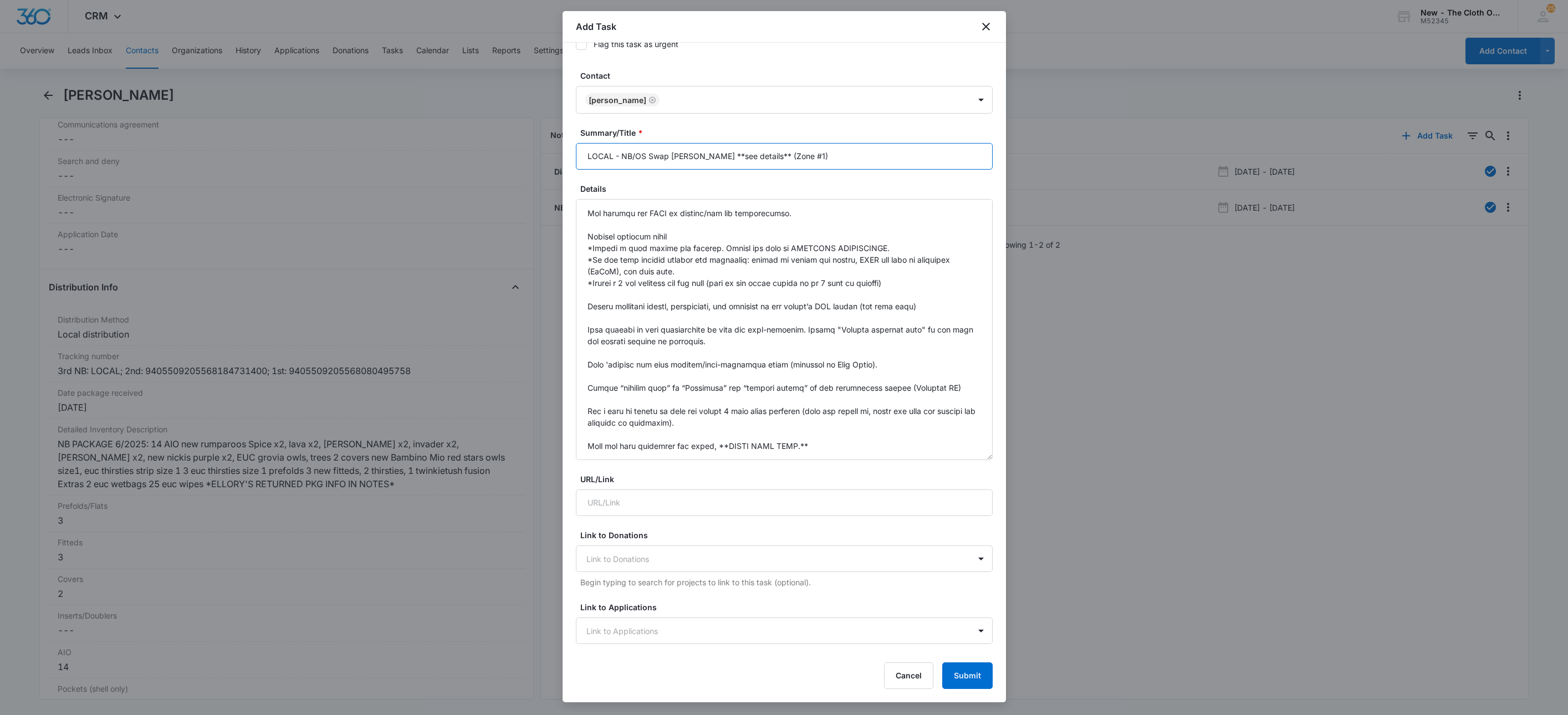
scroll to position [499, 0]
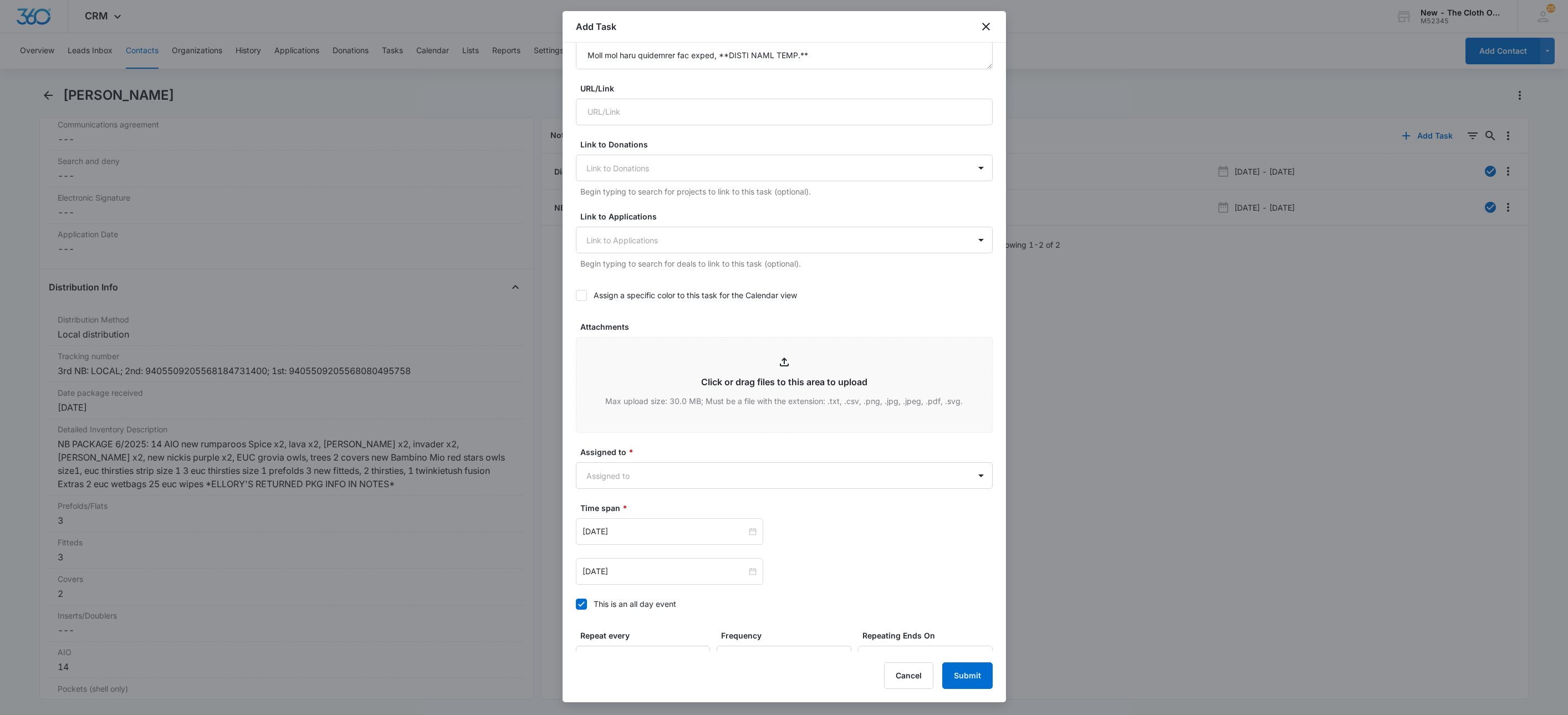
type input "LOCAL - NB/OS Swap Erin Allen **see details** (Zone #1)"
click at [643, 492] on form "Select Template NB/OS Swap NAME **see details** (Zone #) Create Task Templates …" at bounding box center [784, 162] width 417 height 1209
click at [642, 479] on body "CRM Apps Reputation Websites Forms CRM Email Social Shop Payments POS Ads Intel…" at bounding box center [784, 358] width 1568 height 715
type input "abi"
click at [604, 510] on p "[PERSON_NAME]" at bounding box center [621, 516] width 64 height 11
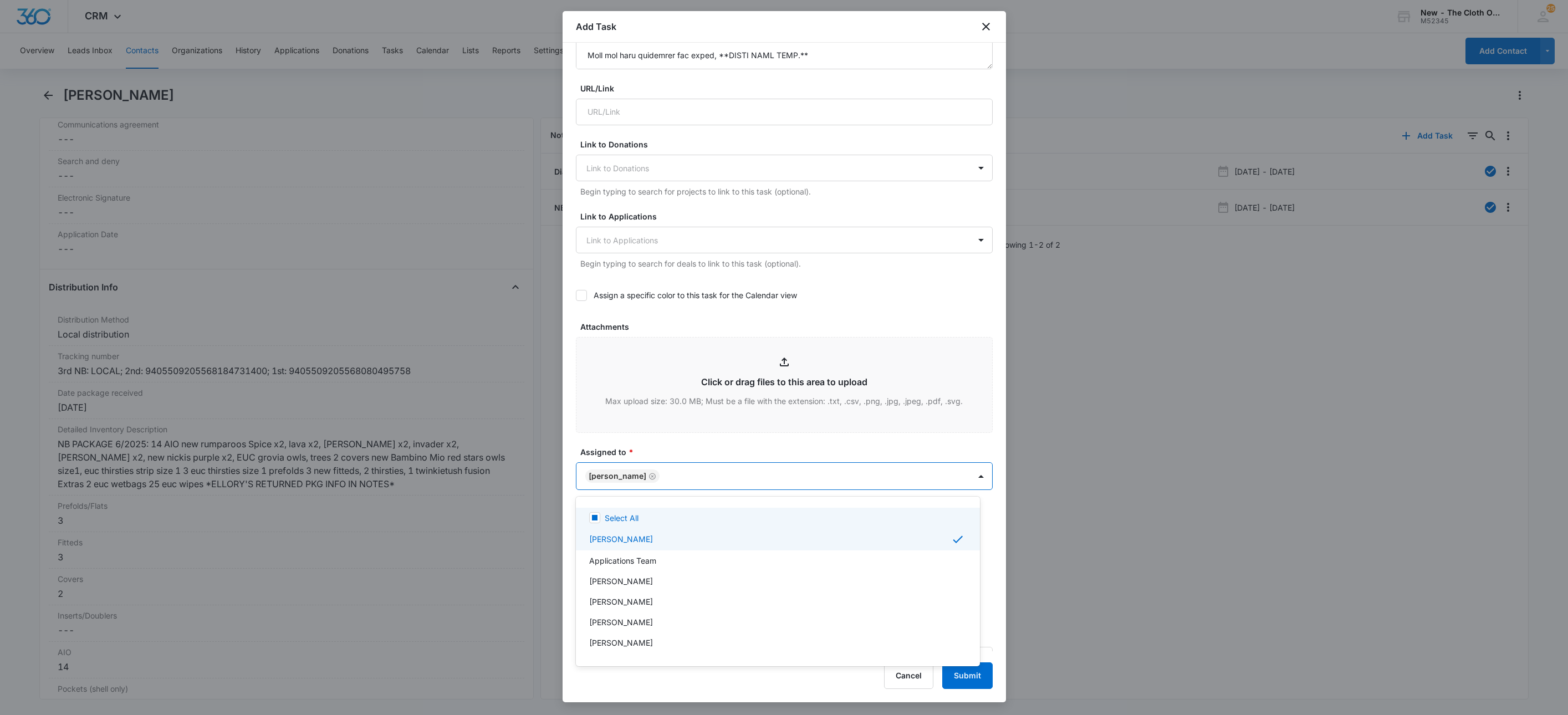
click at [645, 447] on div at bounding box center [784, 358] width 1568 height 715
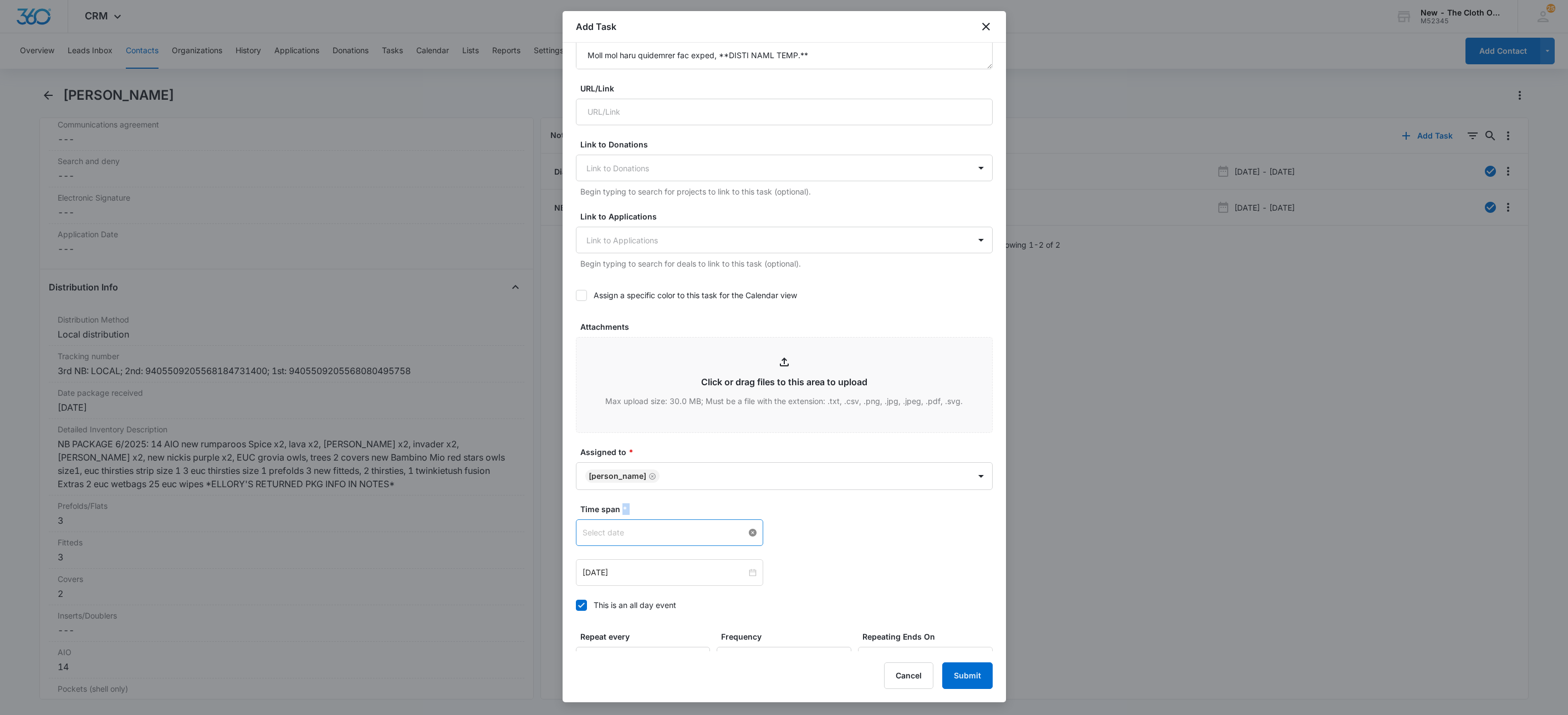
click at [744, 534] on div at bounding box center [669, 532] width 174 height 12
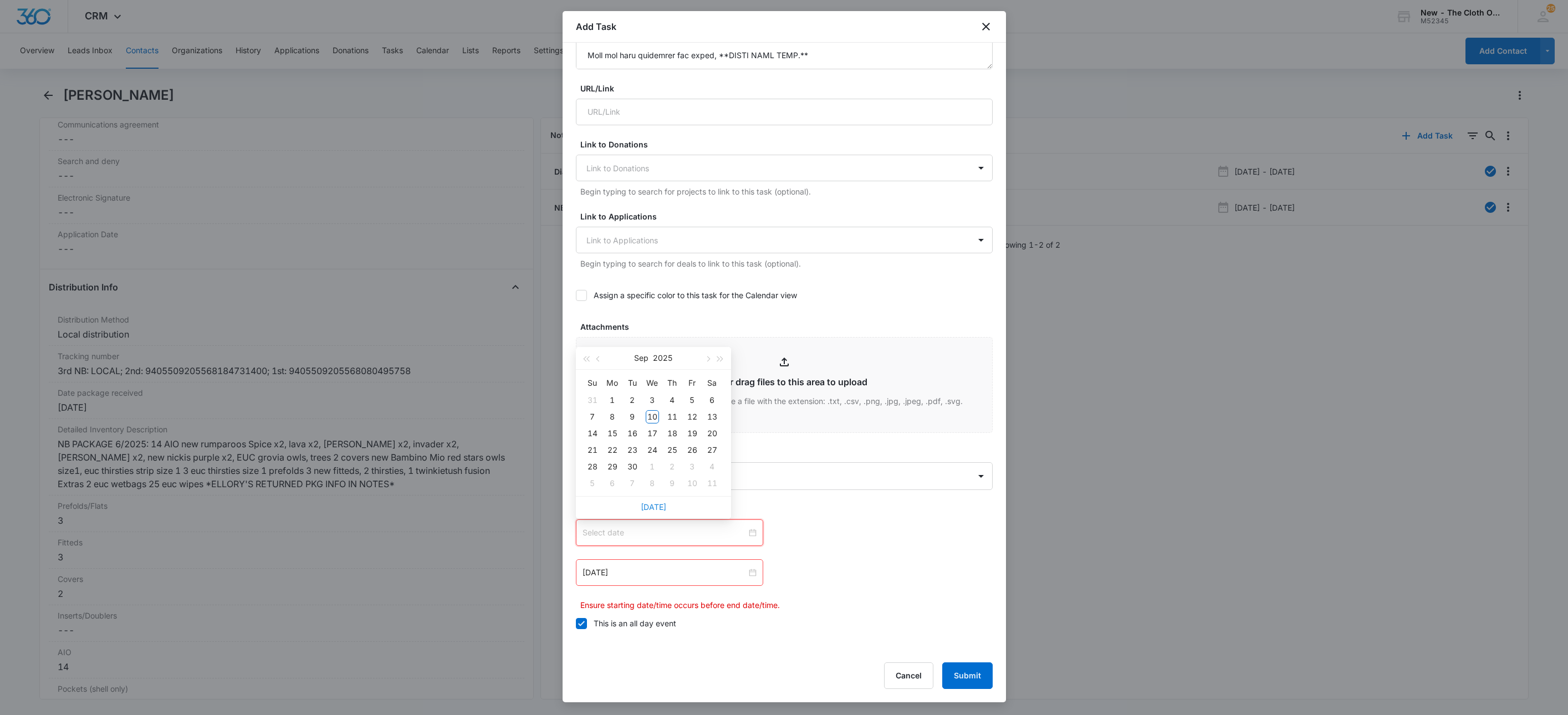
click at [652, 505] on link "Today" at bounding box center [653, 507] width 25 height 9
type input "Sep 10, 2025"
click at [746, 574] on div at bounding box center [669, 572] width 174 height 12
type input "Oct 9, 2025"
type input "Oct 10, 2025"
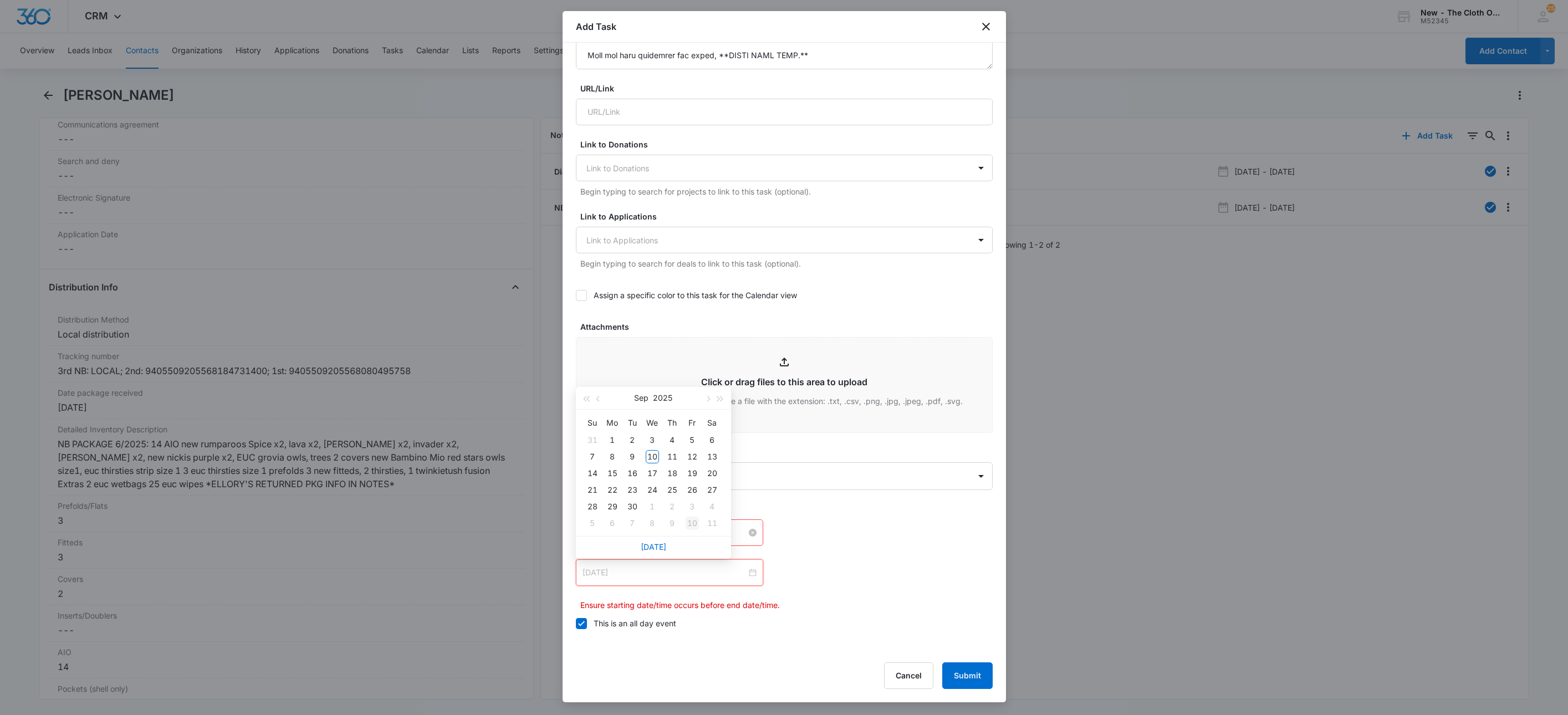
click at [692, 521] on div "10" at bounding box center [692, 523] width 13 height 13
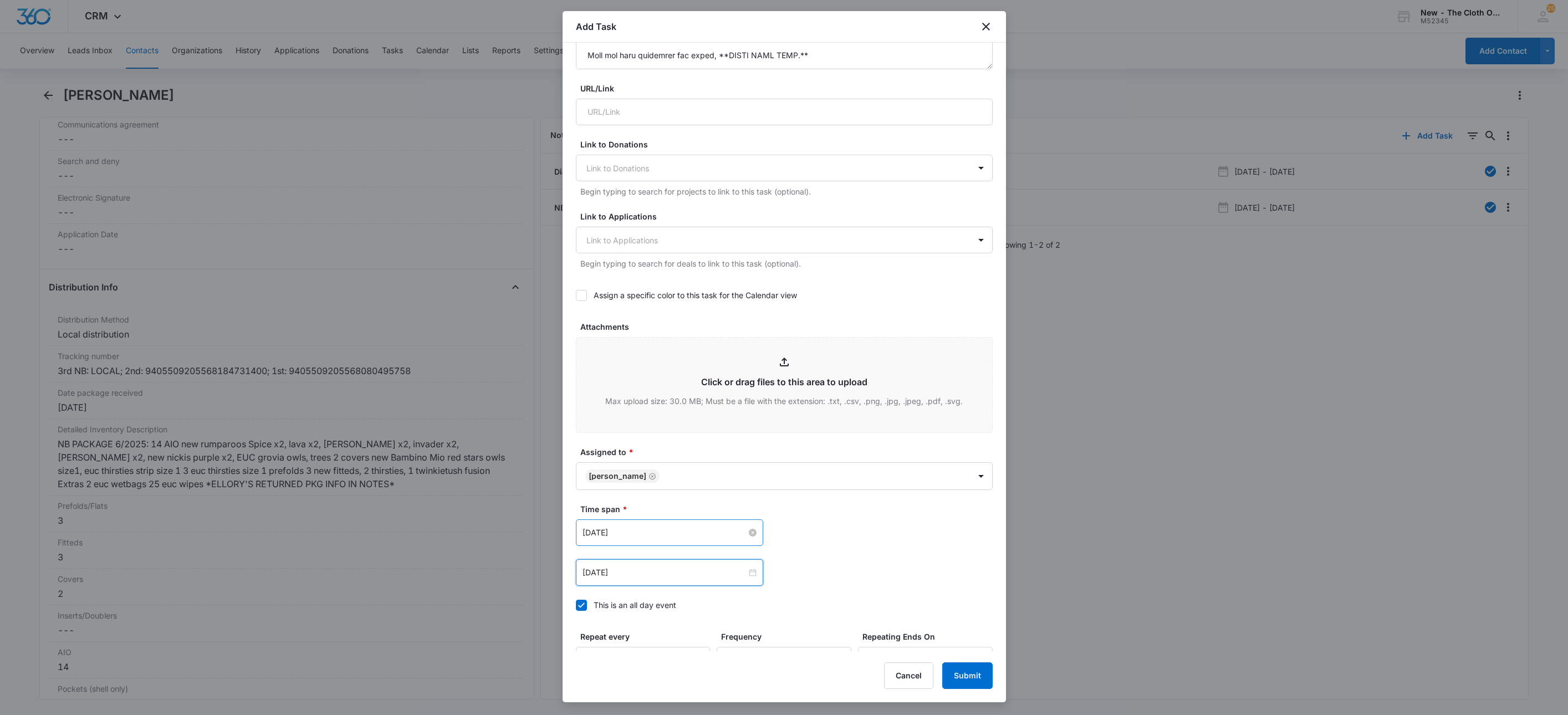
click at [934, 533] on div "Sep 10, 2025 Sep 2025 Su Mo Tu We Th Fr Sa 31 1 2 3 4 5 6 7 8 9 10 11 12 13 14 …" at bounding box center [784, 532] width 417 height 26
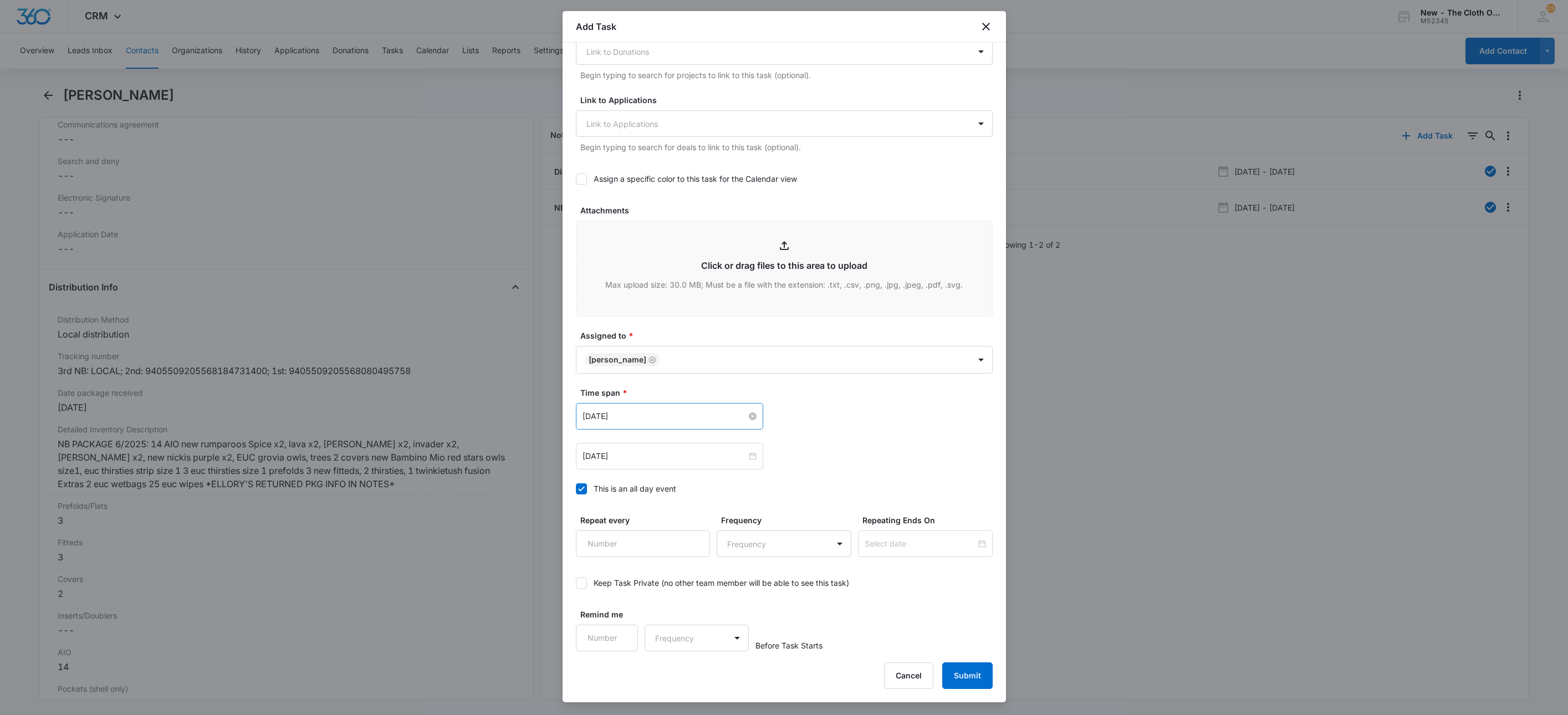
scroll to position [617, 0]
click at [975, 682] on button "Submit" at bounding box center [967, 675] width 50 height 26
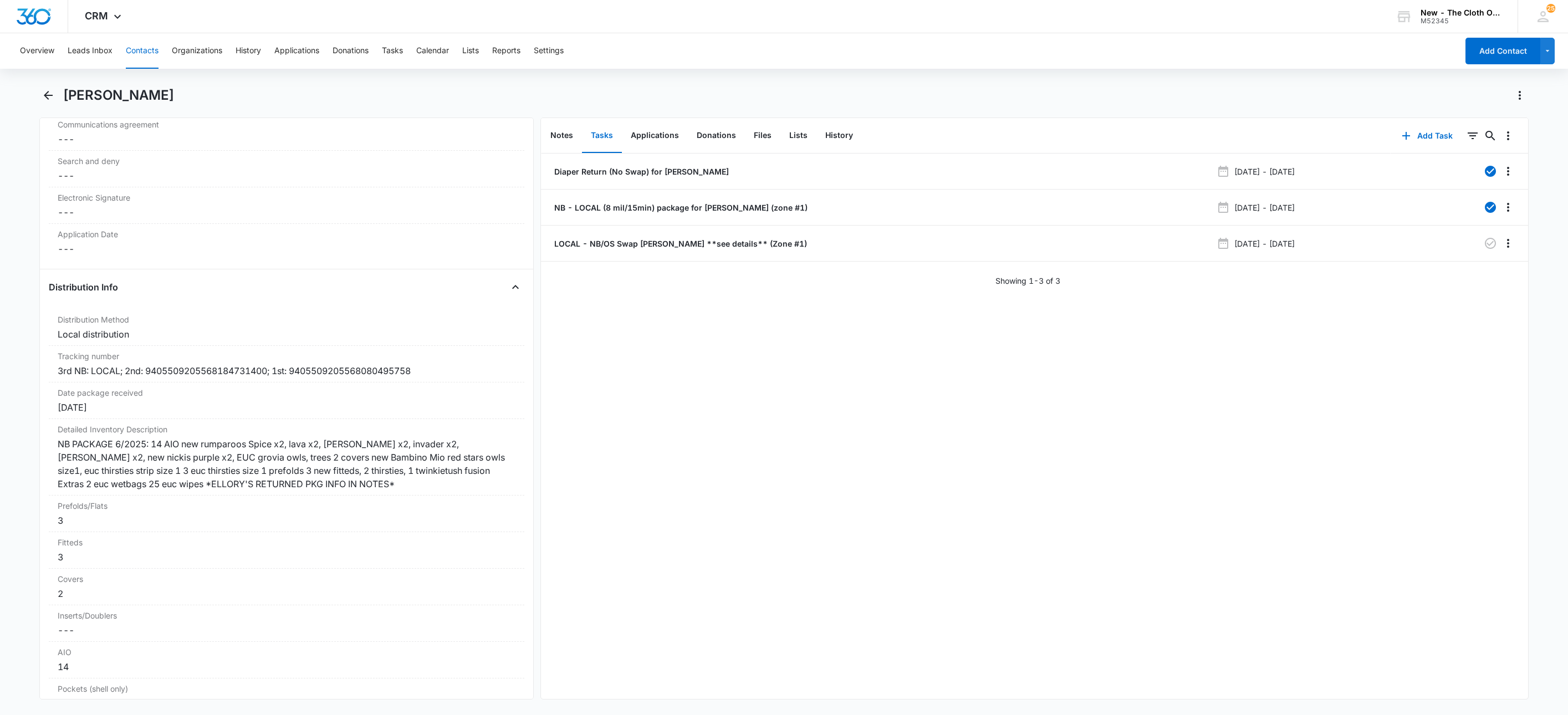
click at [150, 55] on button "Contacts" at bounding box center [142, 51] width 33 height 36
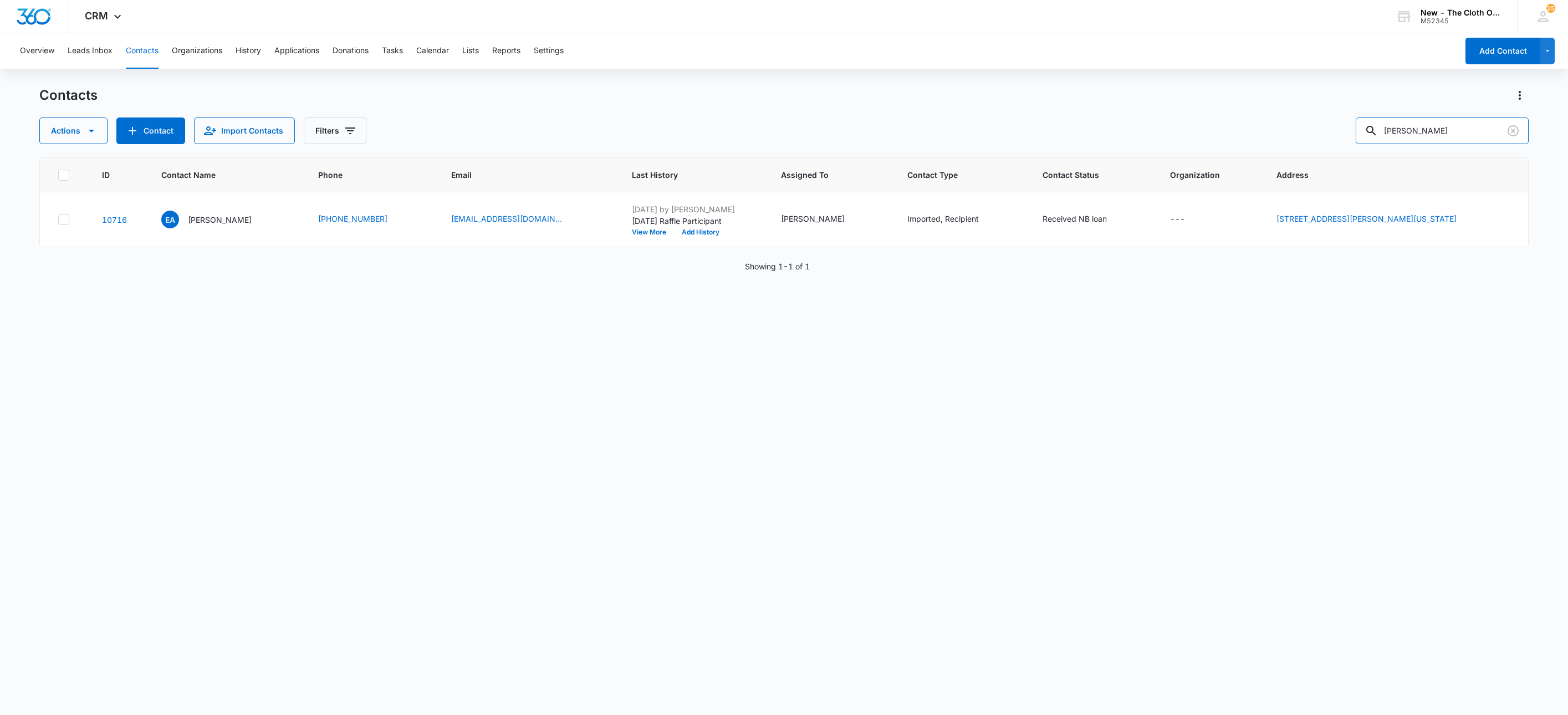
drag, startPoint x: 1457, startPoint y: 130, endPoint x: 1324, endPoint y: 137, distance: 133.2
click at [1324, 137] on div "Actions Contact Import Contacts Filters Erin Allen" at bounding box center [784, 131] width 1490 height 26
type input "Springen"
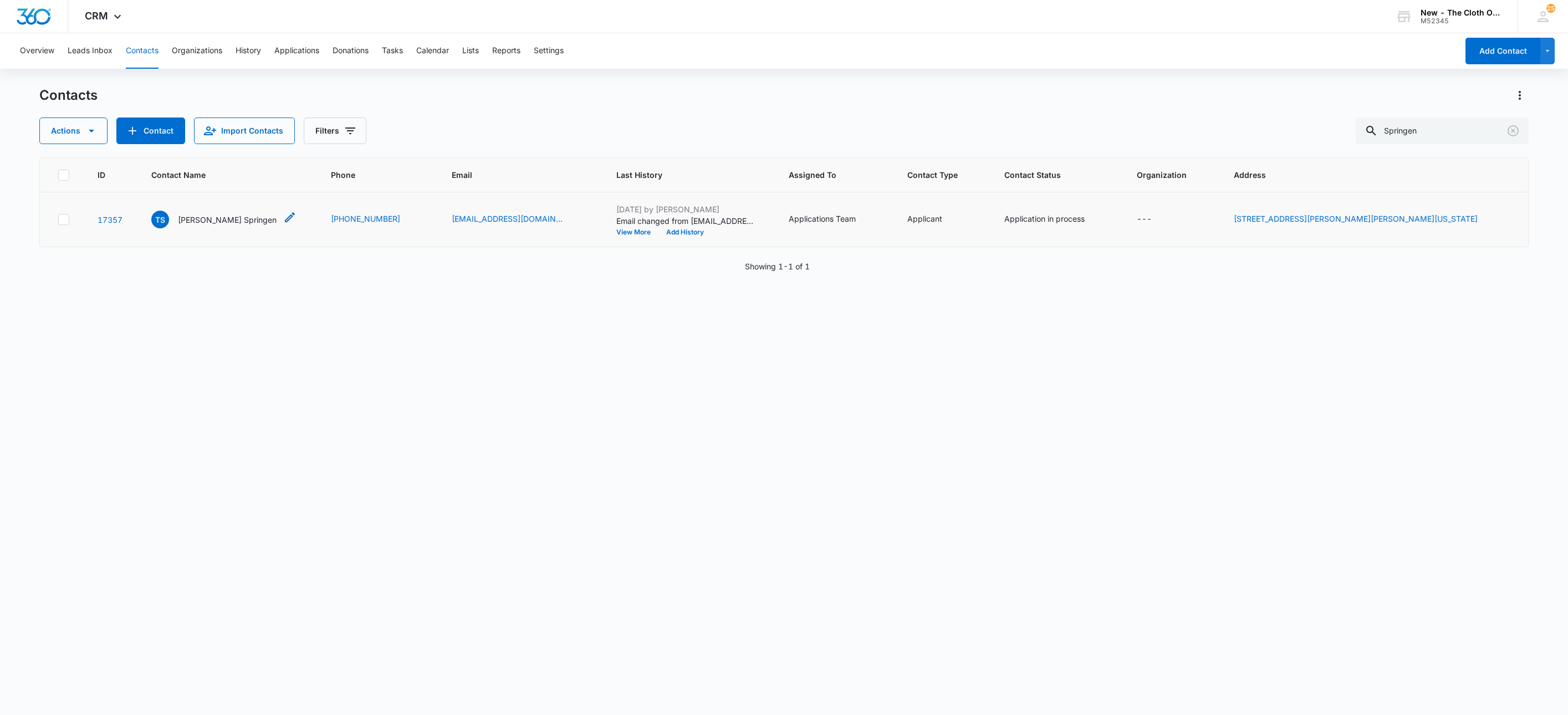
click at [204, 218] on p "[PERSON_NAME] Springen" at bounding box center [227, 220] width 99 height 11
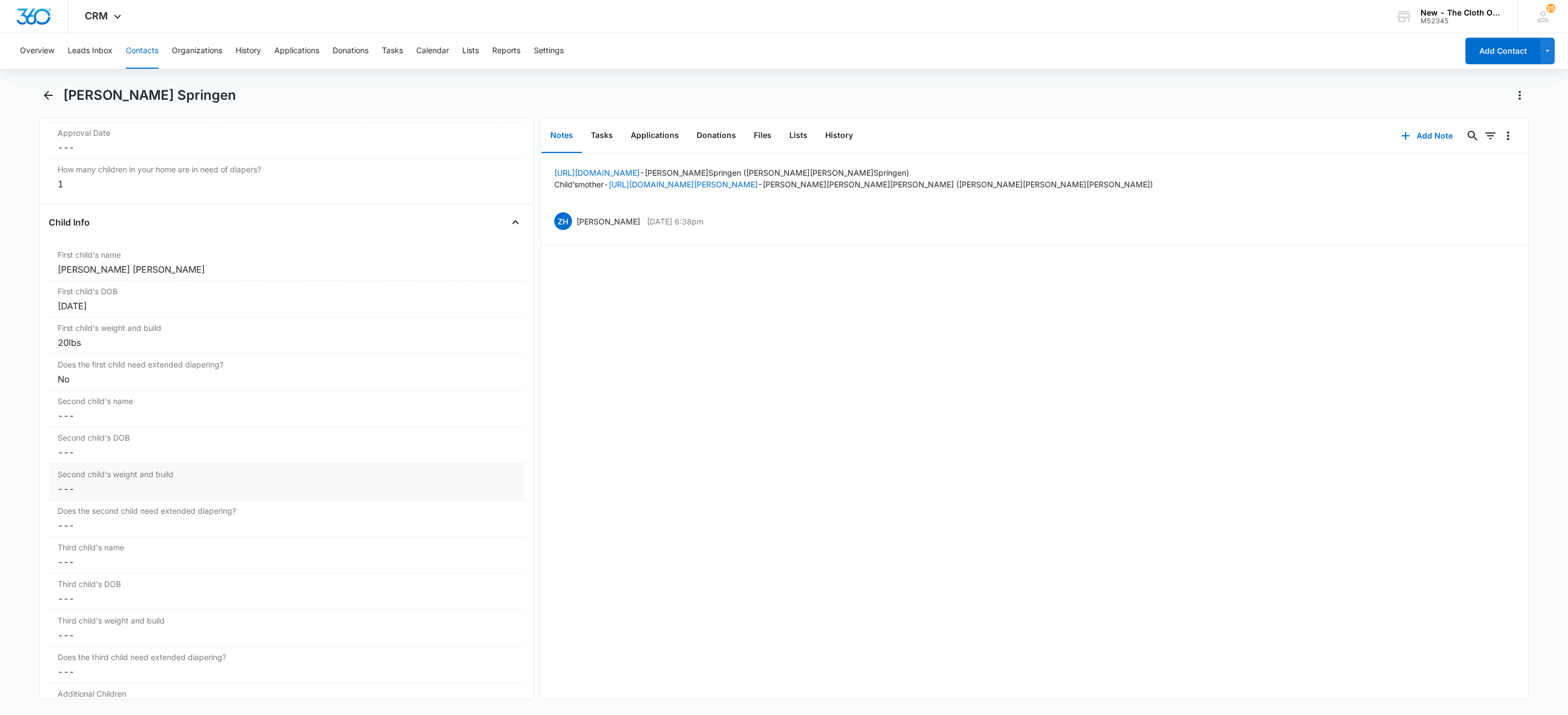
scroll to position [1247, 0]
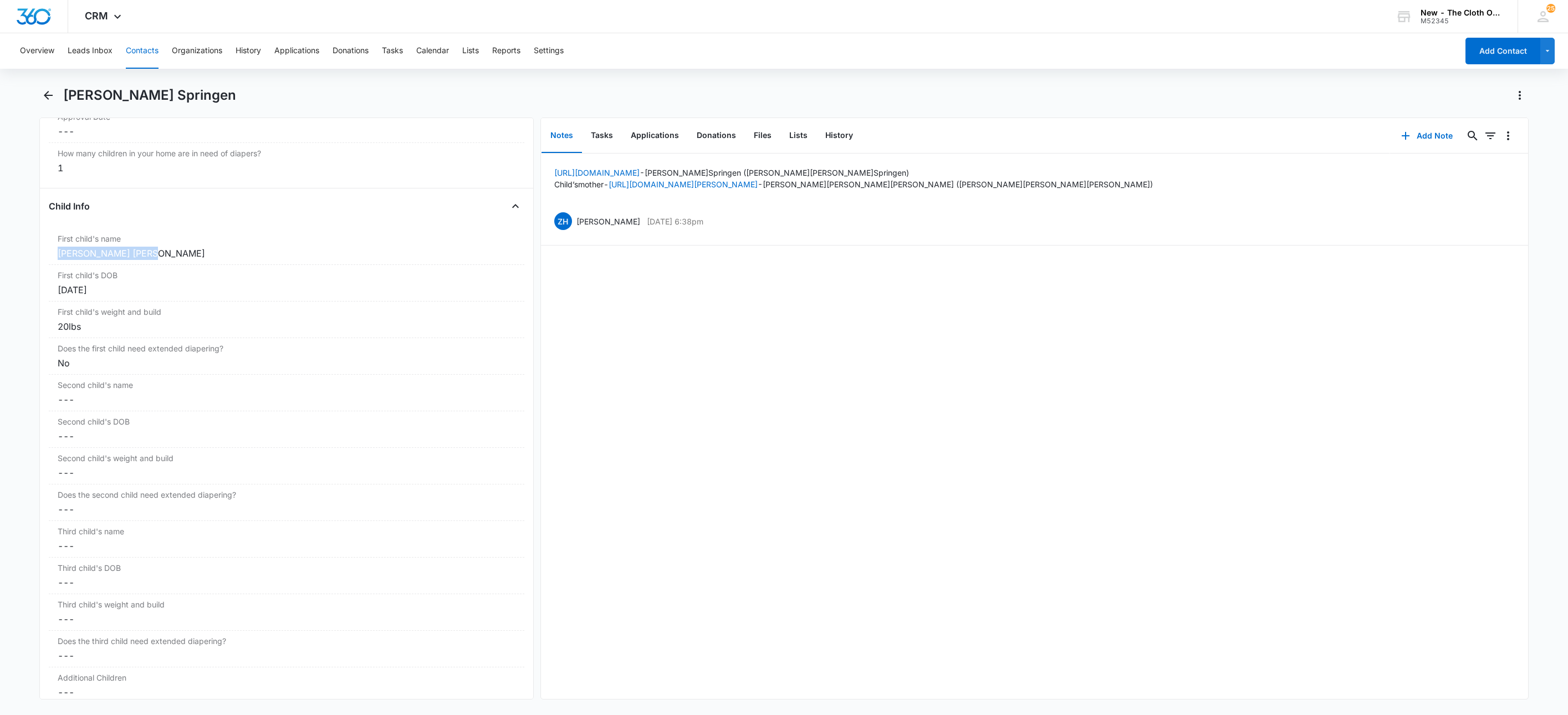
drag, startPoint x: 157, startPoint y: 261, endPoint x: 22, endPoint y: 258, distance: 135.0
click at [22, 258] on main "Tammy Springen Remove TS Tammy Springen Contact Info Name Cancel Save Changes T…" at bounding box center [784, 400] width 1568 height 626
copy div "Jeremy Scott Burton"
click at [140, 57] on button "Contacts" at bounding box center [142, 51] width 33 height 36
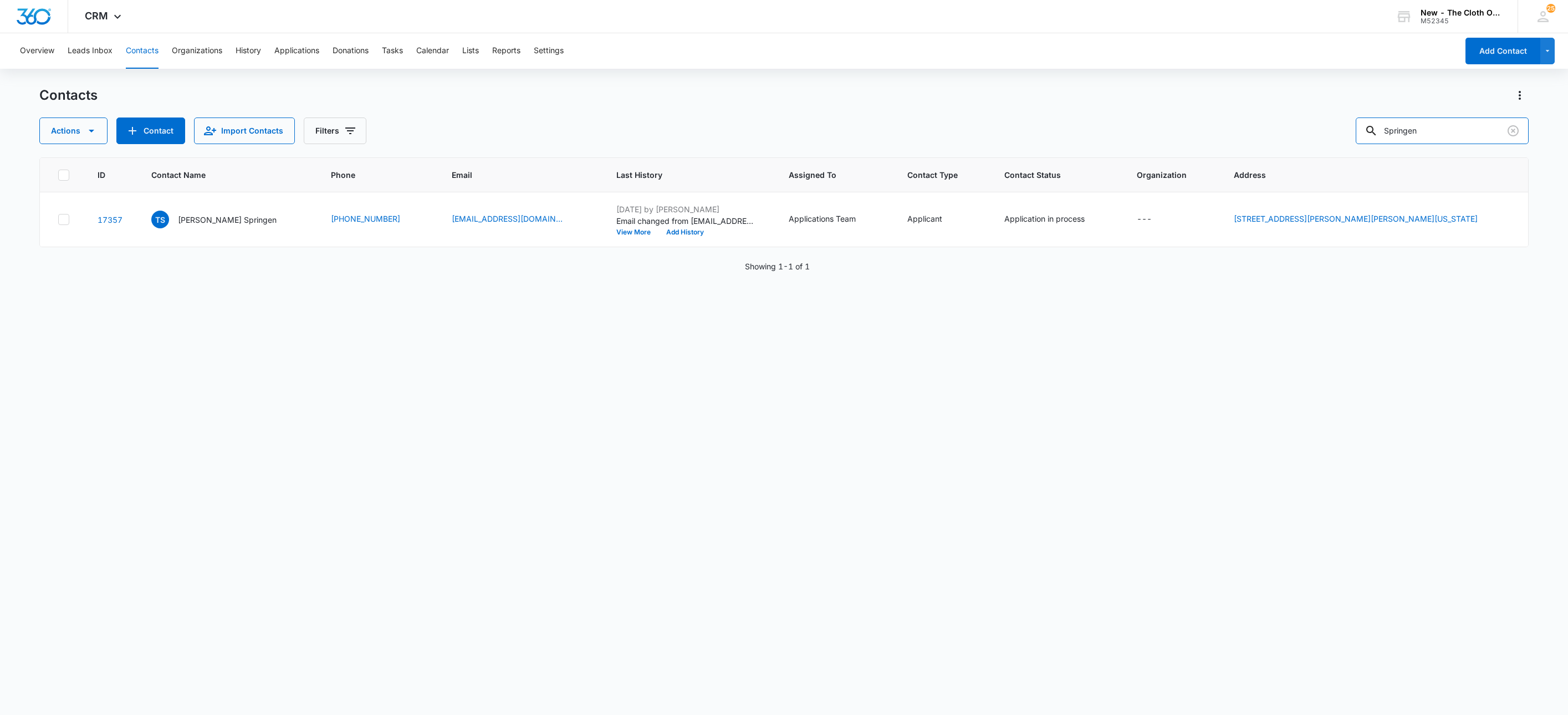
drag, startPoint x: 1484, startPoint y: 128, endPoint x: 1288, endPoint y: 116, distance: 196.4
click at [1288, 116] on div "Contacts Actions Contact Import Contacts Filters Springen" at bounding box center [784, 115] width 1490 height 58
paste input "Jeremy Scott Burto"
type input "Jeremy Scott Burton"
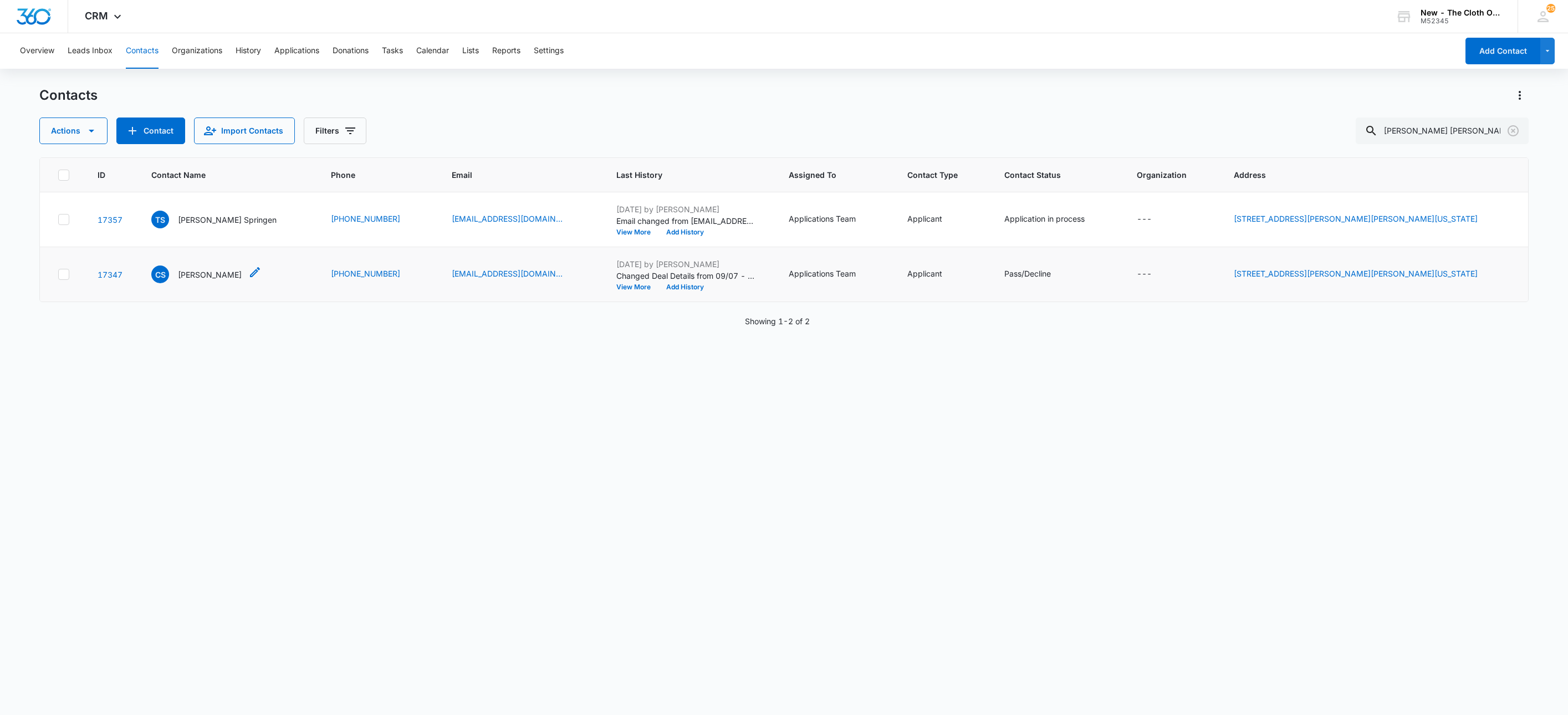
click at [209, 270] on p "[PERSON_NAME]" at bounding box center [210, 274] width 64 height 11
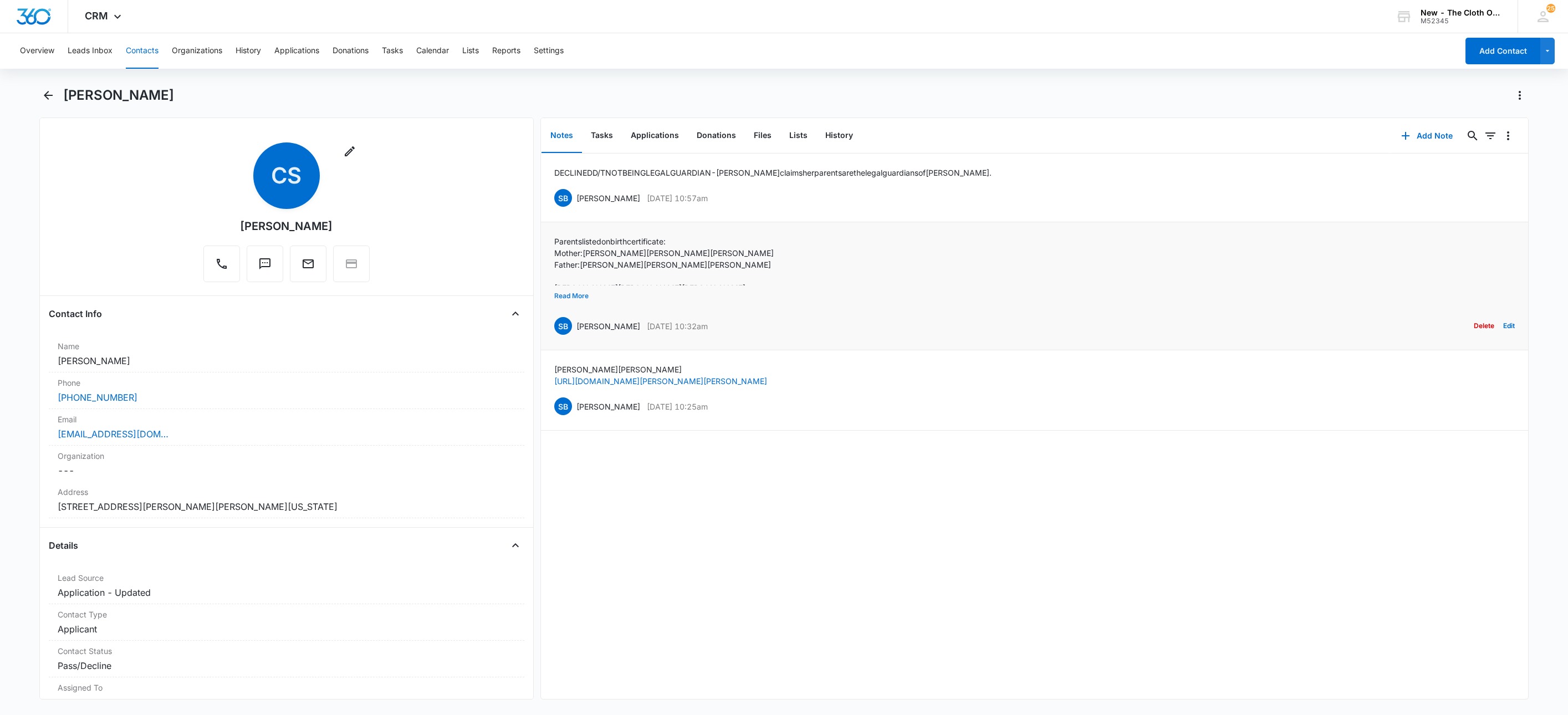
click at [584, 299] on button "Read More" at bounding box center [571, 296] width 34 height 21
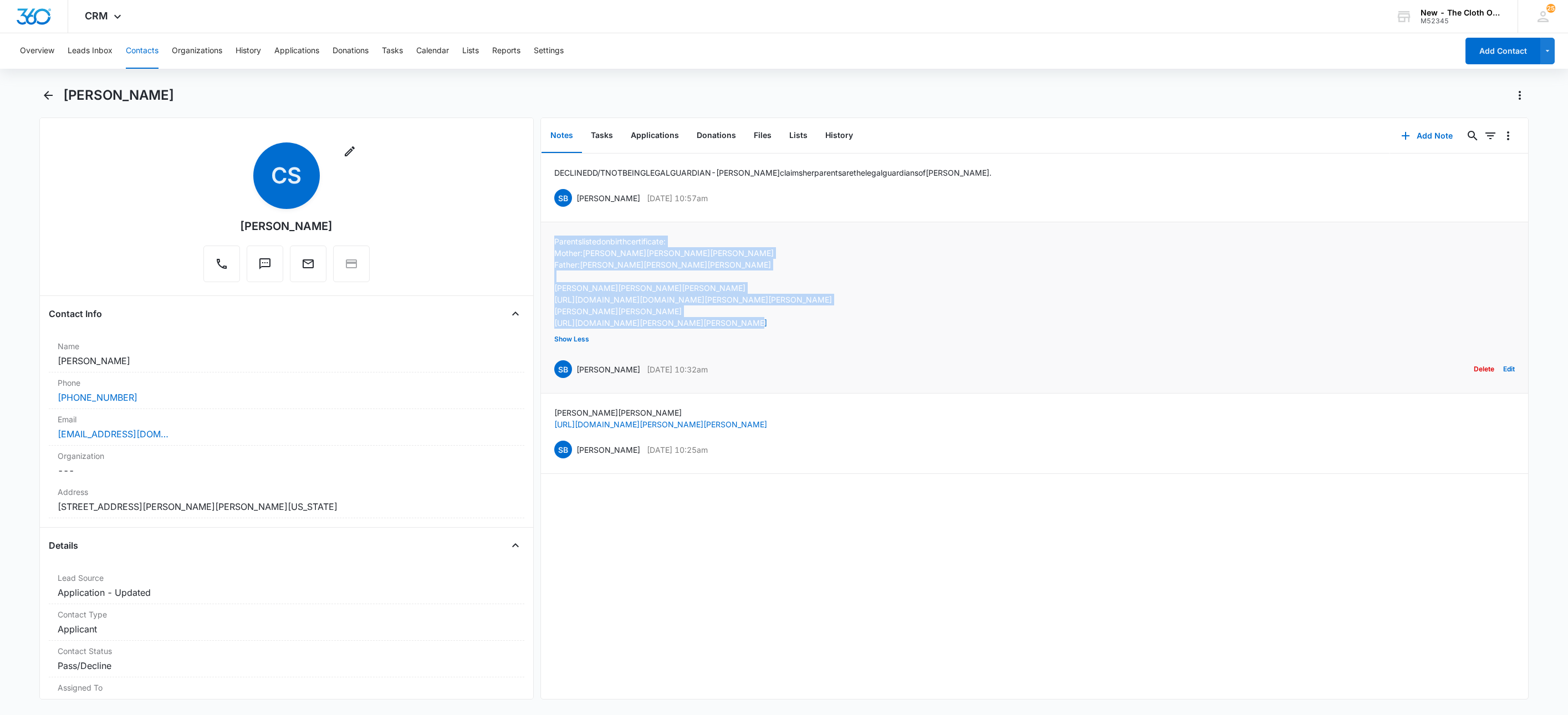
drag, startPoint x: 742, startPoint y: 324, endPoint x: 546, endPoint y: 241, distance: 212.8
click at [546, 241] on li "Parents listed on birth certificate: Mother: Katie Michelle Sullins Father: Jef…" at bounding box center [1034, 308] width 988 height 172
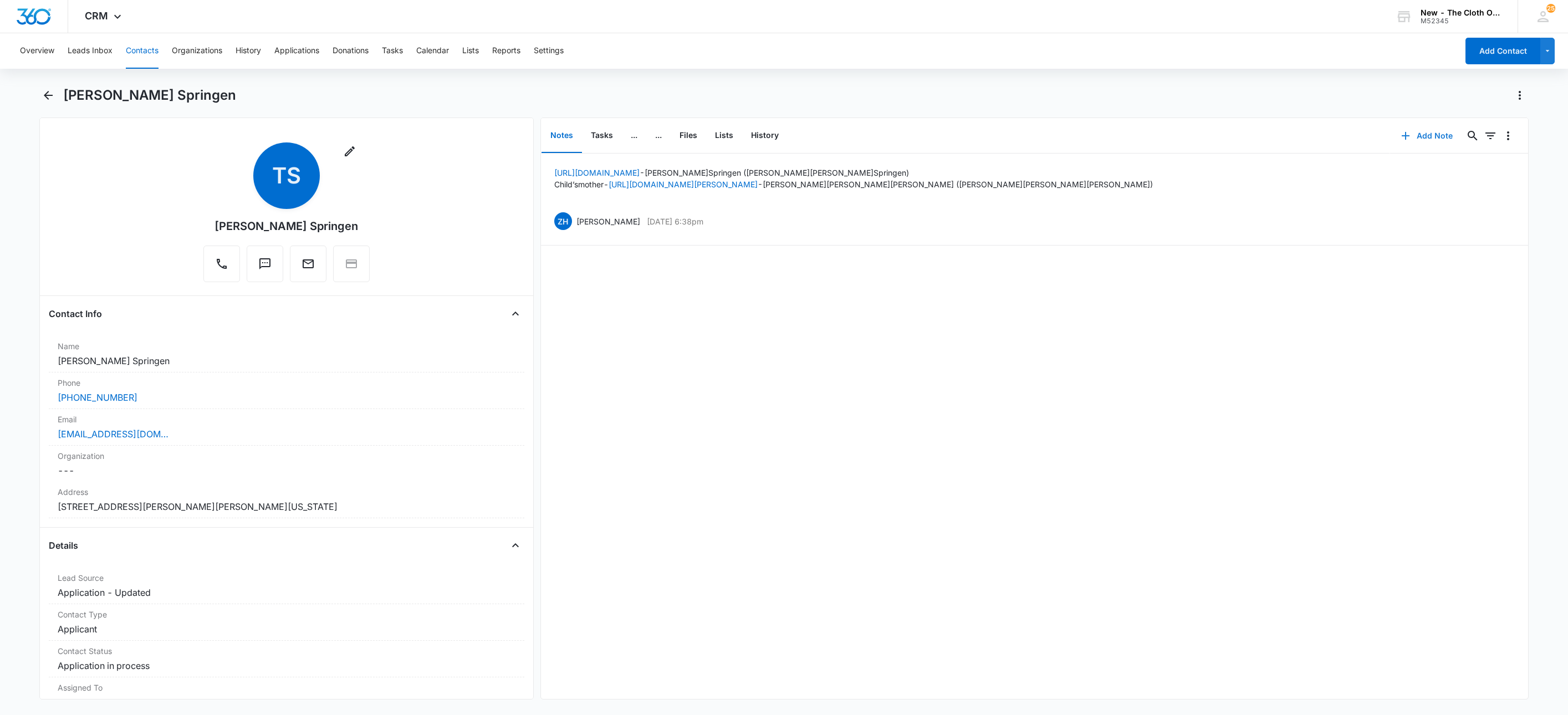
click at [1422, 139] on button "Add Note" at bounding box center [1426, 136] width 74 height 26
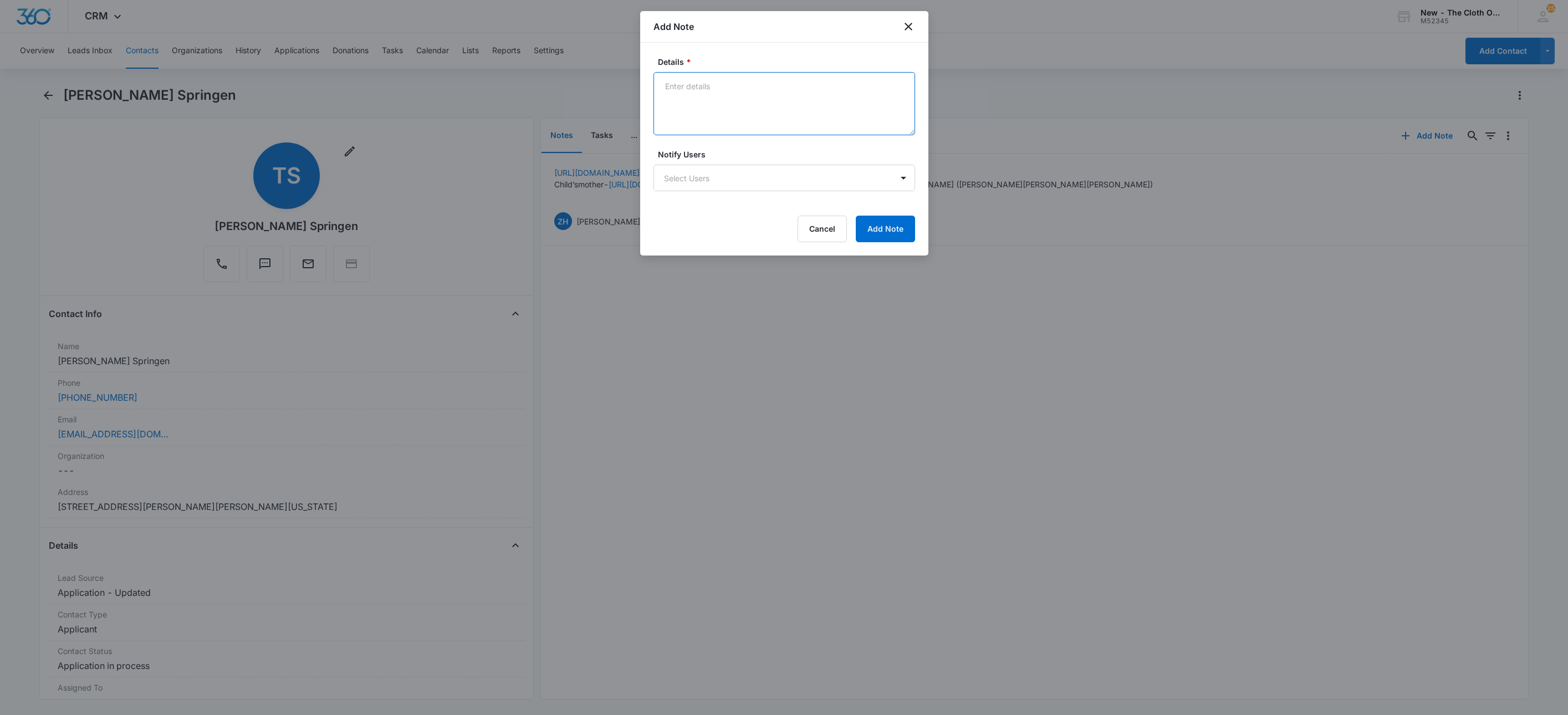
click at [759, 95] on textarea "Details *" at bounding box center [784, 103] width 261 height 63
paste textarea "https://app.marketing360.com/crm/contact/17347"
type textarea "Clara Sullins (Aunt) had previously applied https://app.marketing360.com/crm/co…"
click at [903, 224] on button "Add Note" at bounding box center [885, 229] width 59 height 26
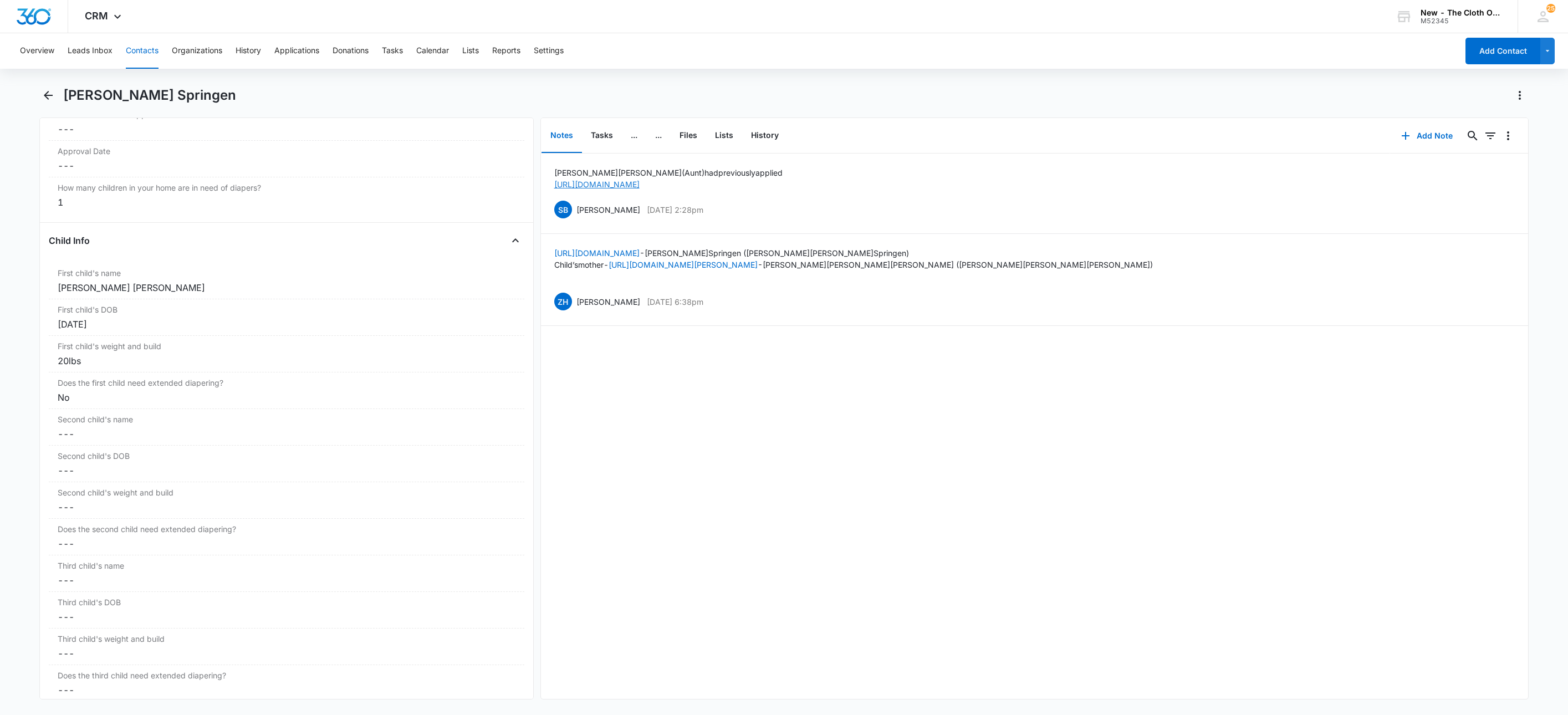
scroll to position [1247, 0]
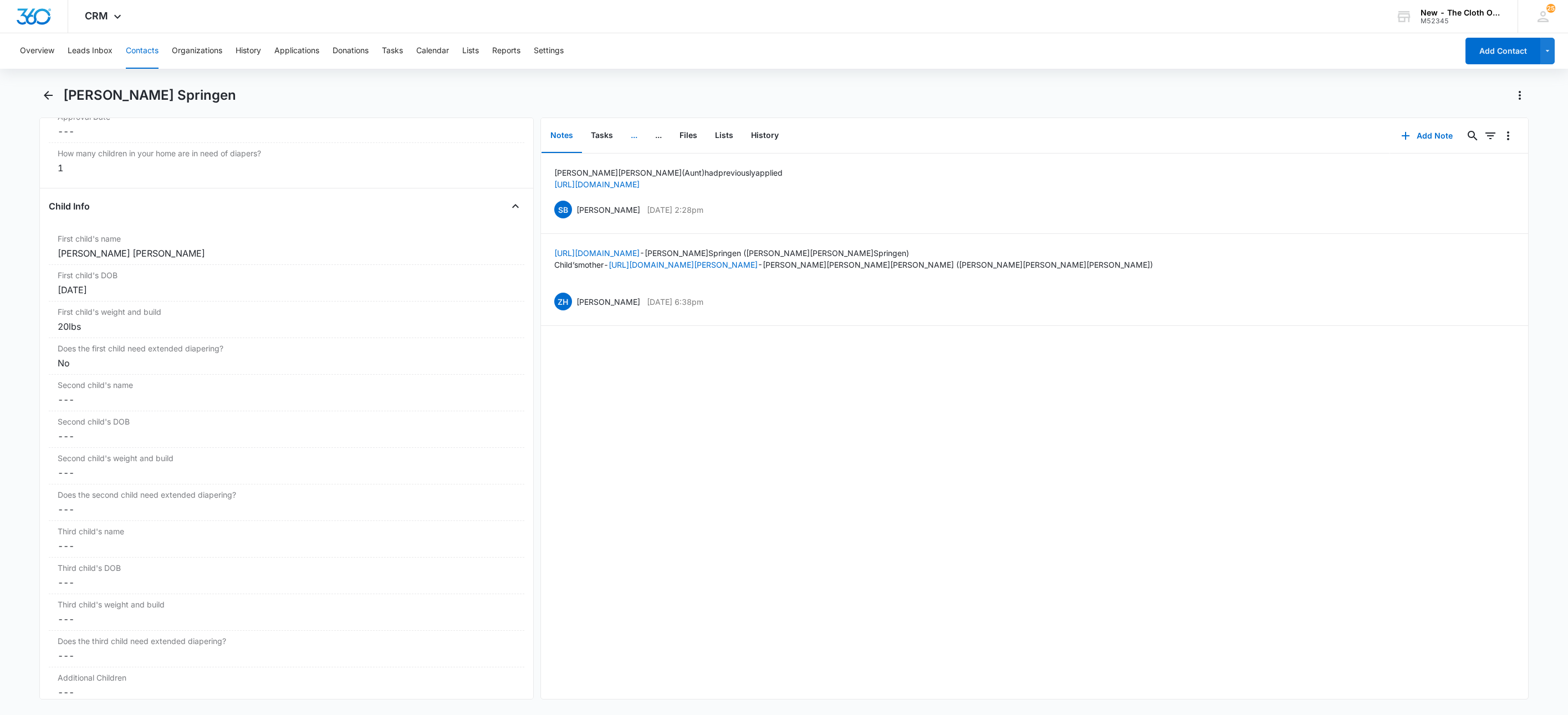
click at [630, 137] on button "..." at bounding box center [634, 136] width 25 height 34
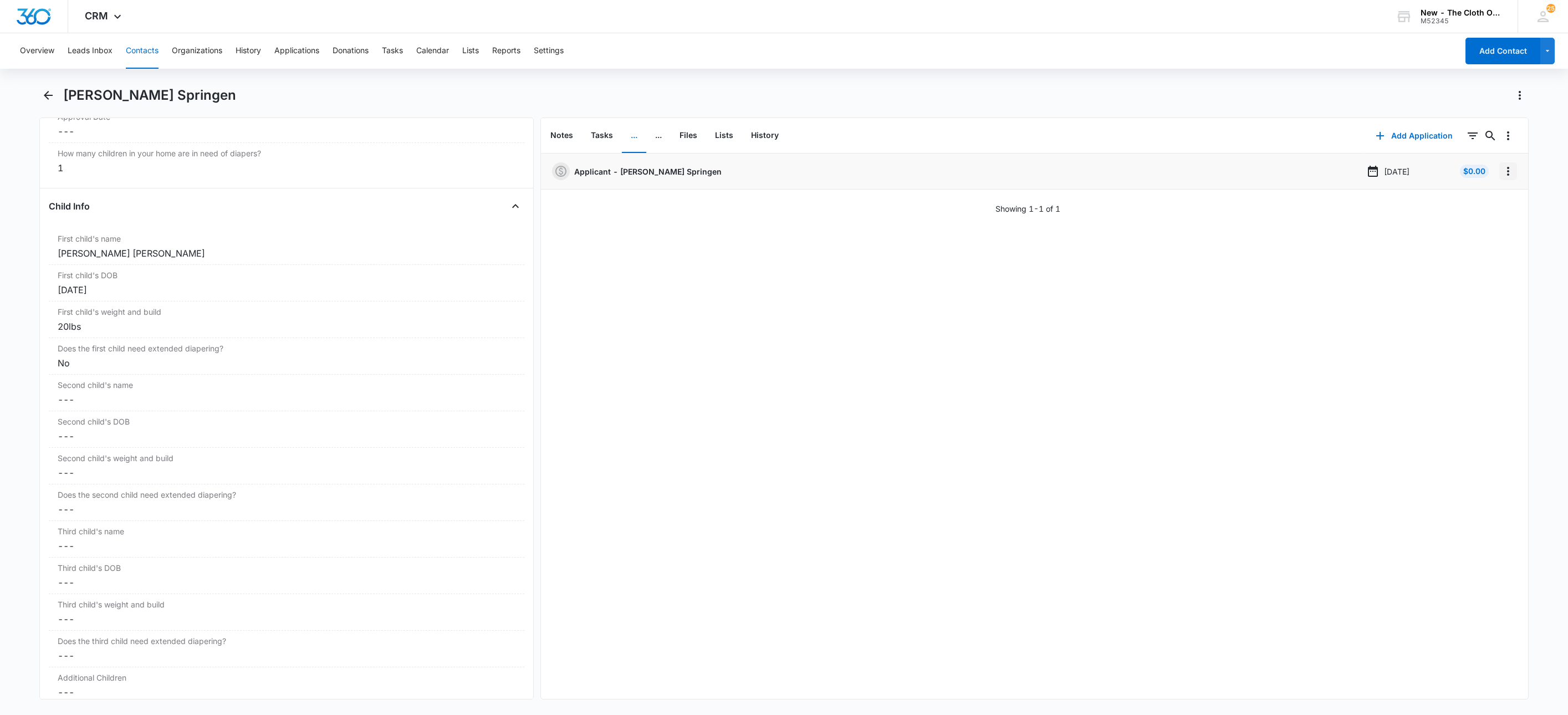
click at [1501, 174] on icon "Overflow Menu" at bounding box center [1508, 171] width 13 height 13
click at [1492, 201] on button "Edit" at bounding box center [1472, 203] width 63 height 17
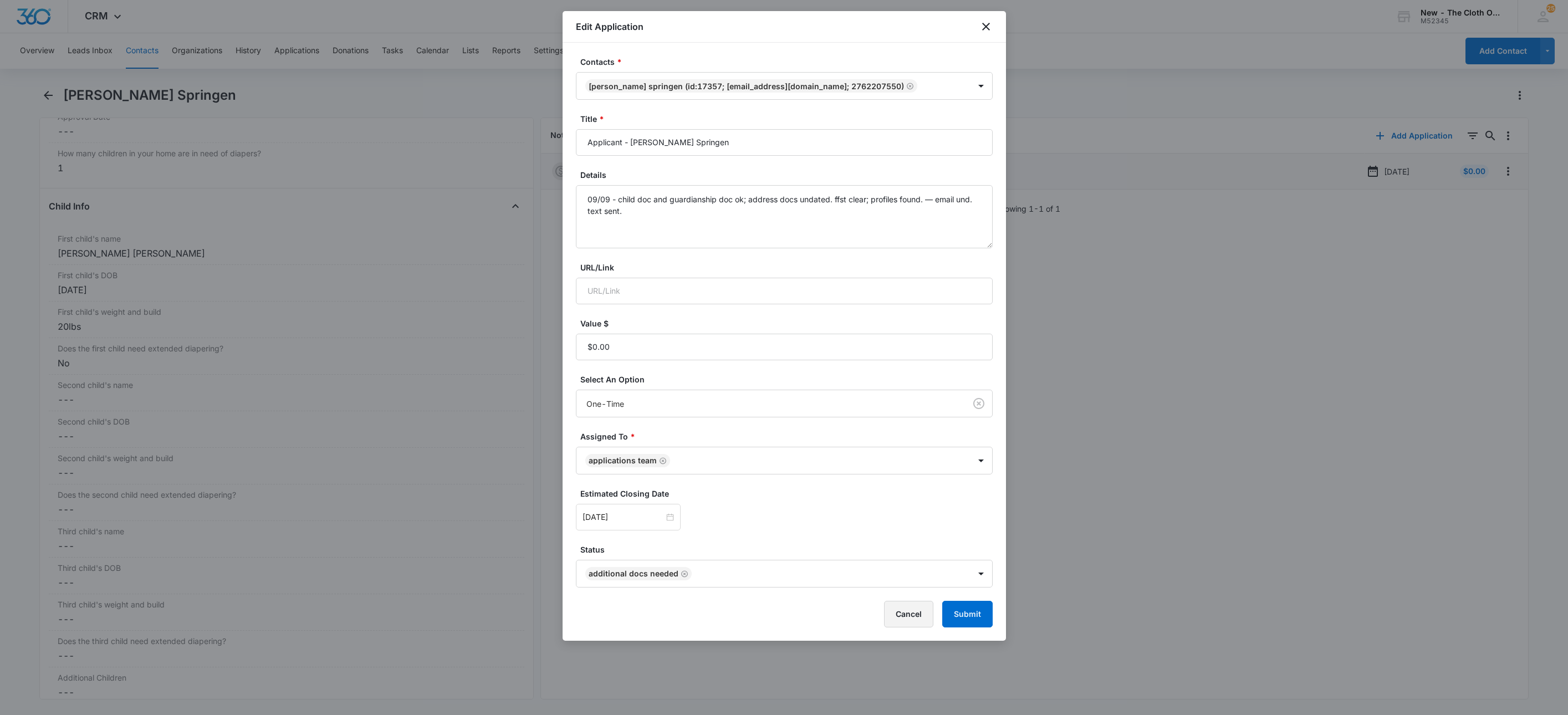
click at [898, 623] on button "Cancel" at bounding box center [909, 614] width 49 height 26
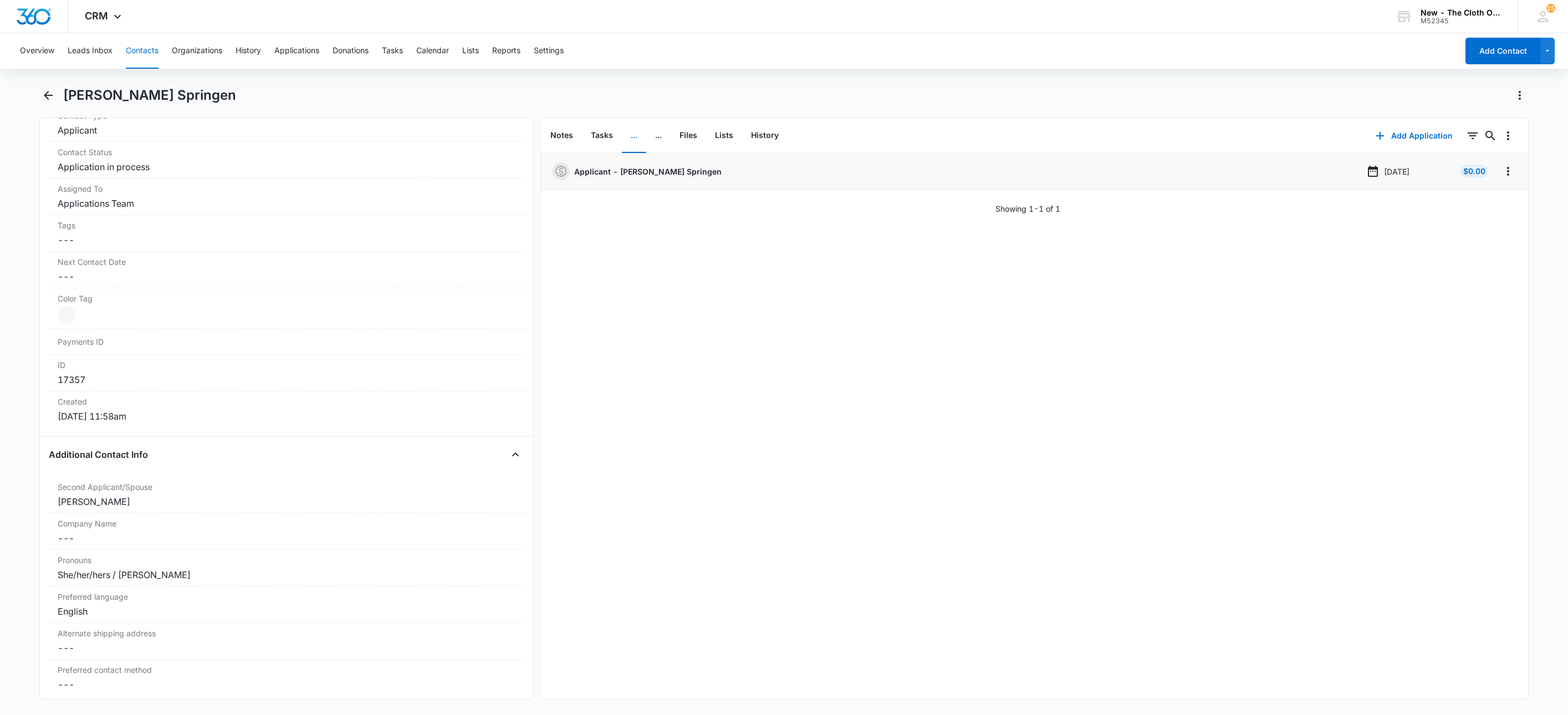
scroll to position [249, 0]
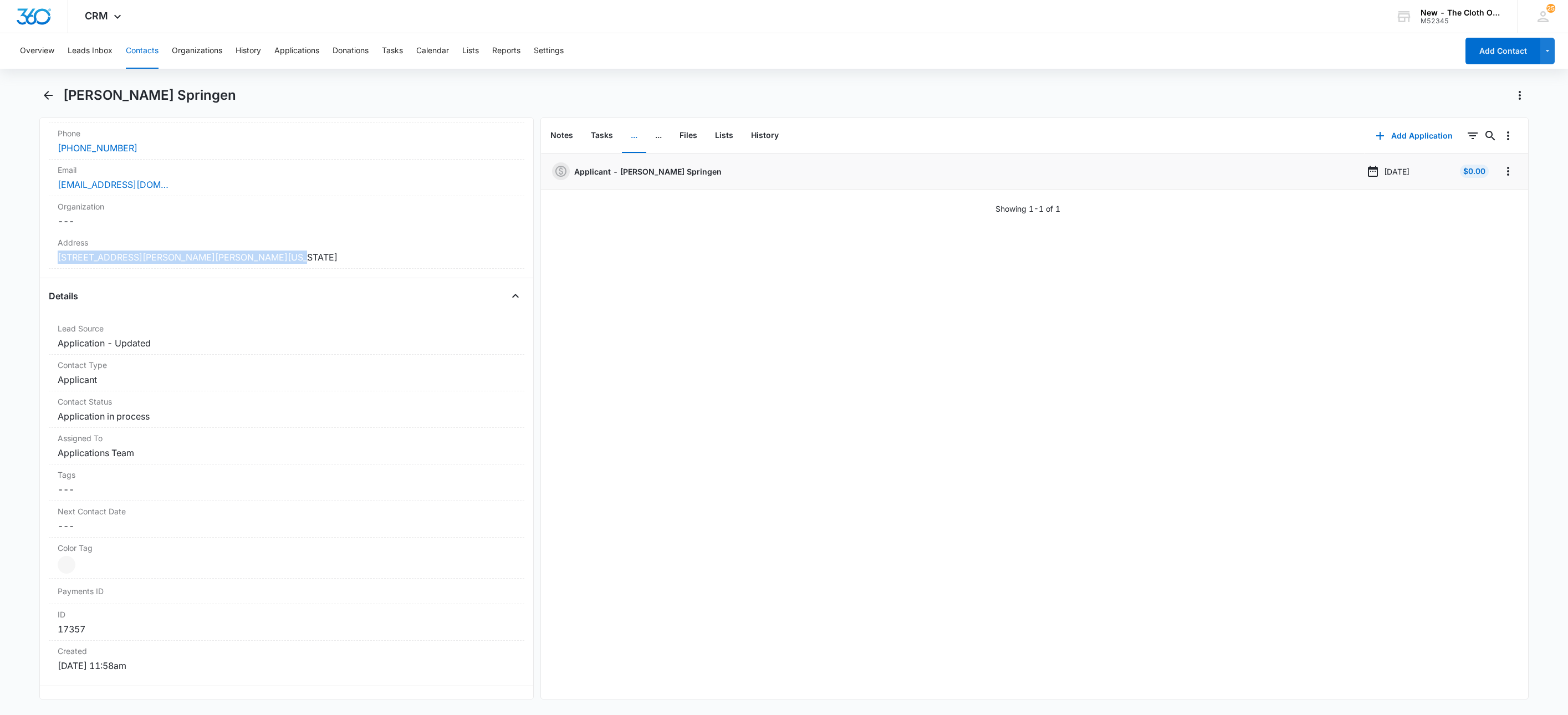
drag, startPoint x: 198, startPoint y: 259, endPoint x: 22, endPoint y: 255, distance: 176.0
click at [22, 255] on main "Tammy Springen Remove TS Tammy Springen Contact Info Name Cancel Save Changes T…" at bounding box center [784, 400] width 1568 height 626
copy dd "233 Cochran Road Pennington Gap Virginia 24277"
click at [163, 96] on h1 "[PERSON_NAME] Springen" at bounding box center [149, 95] width 173 height 17
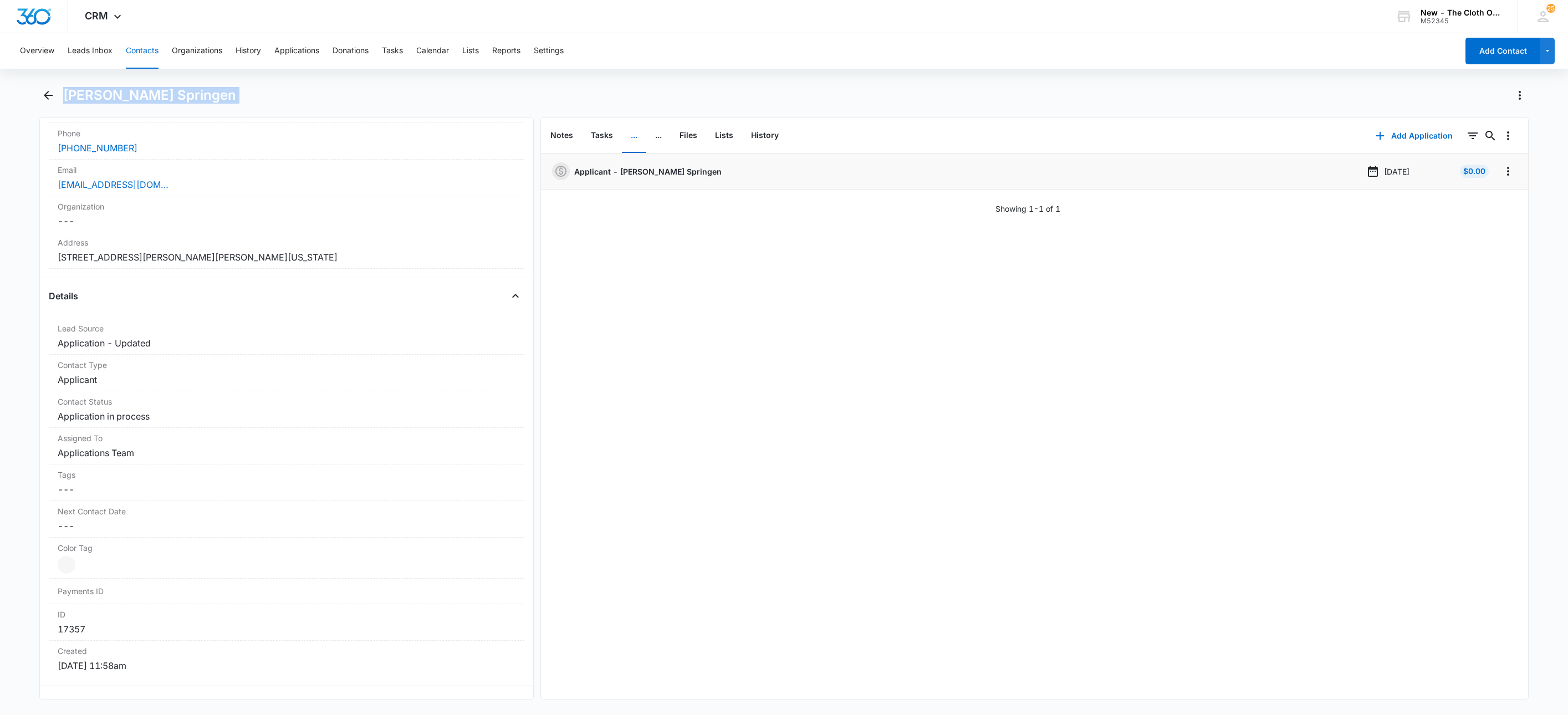
click at [163, 96] on h1 "[PERSON_NAME] Springen" at bounding box center [149, 95] width 173 height 17
copy div "Tammy Springen Remove"
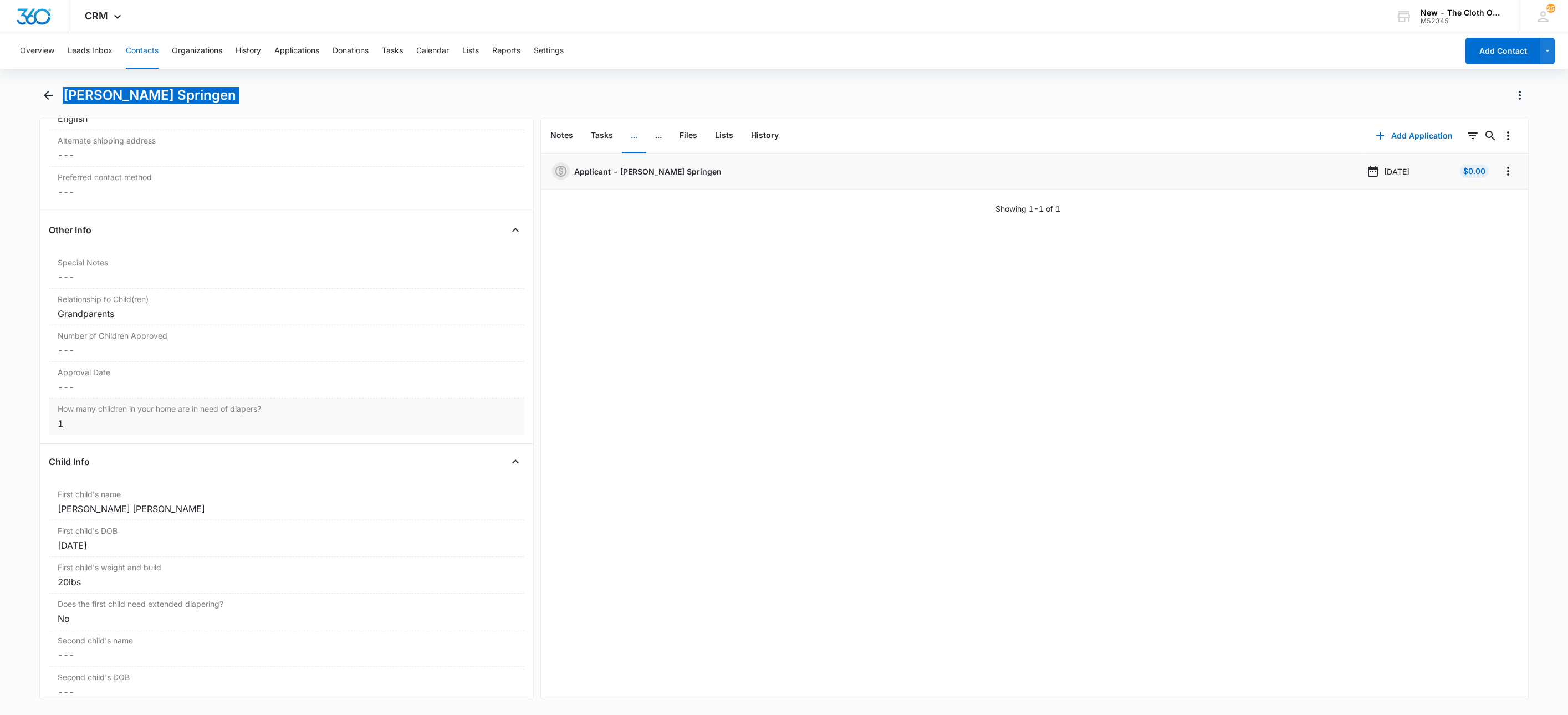
scroll to position [1164, 0]
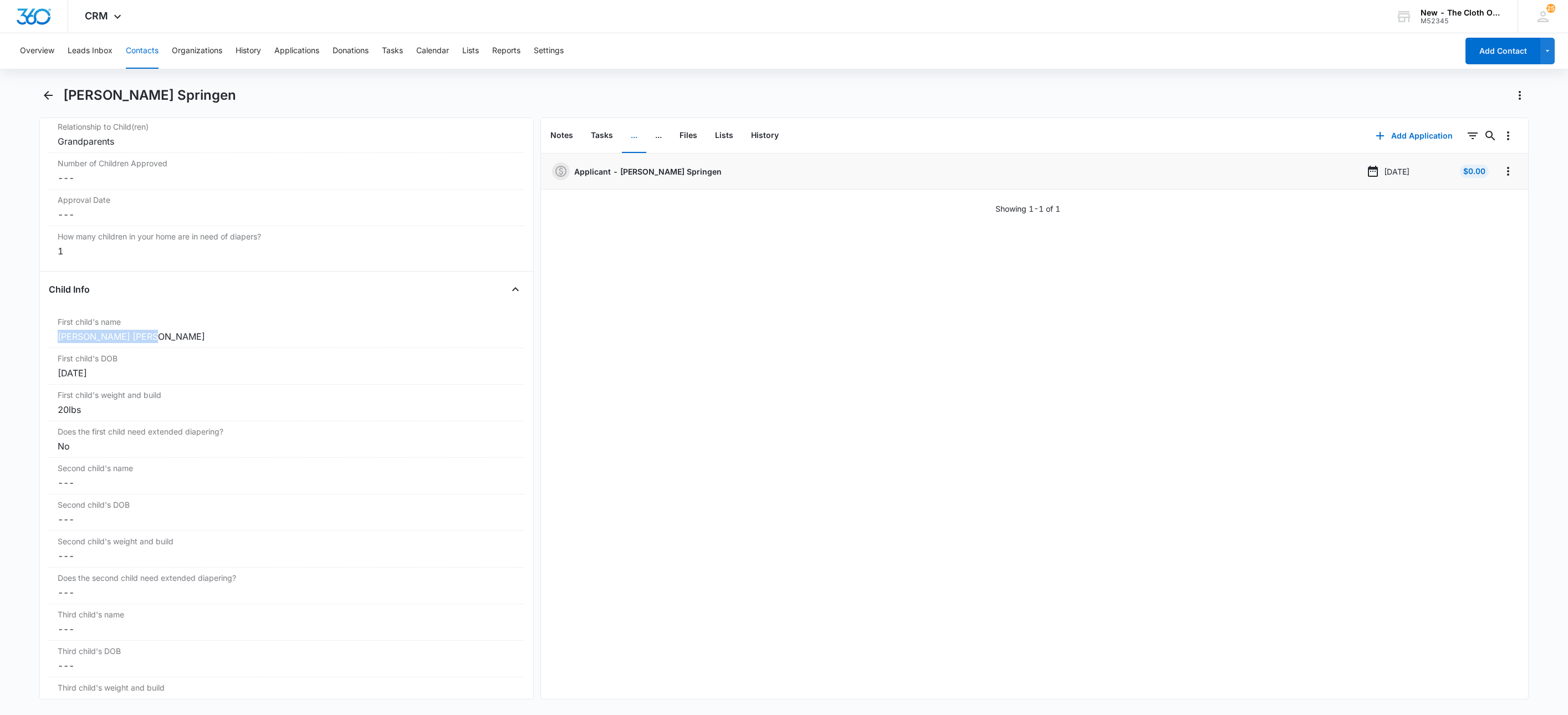
drag, startPoint x: 157, startPoint y: 342, endPoint x: 36, endPoint y: 344, distance: 121.0
click at [36, 344] on main "Tammy Springen Remove TS Tammy Springen Contact Info Name Cancel Save Changes T…" at bounding box center [784, 400] width 1568 height 626
copy div "Jeremy Scott Burton"
click at [78, 169] on label "Number of Children Approved" at bounding box center [286, 163] width 458 height 11
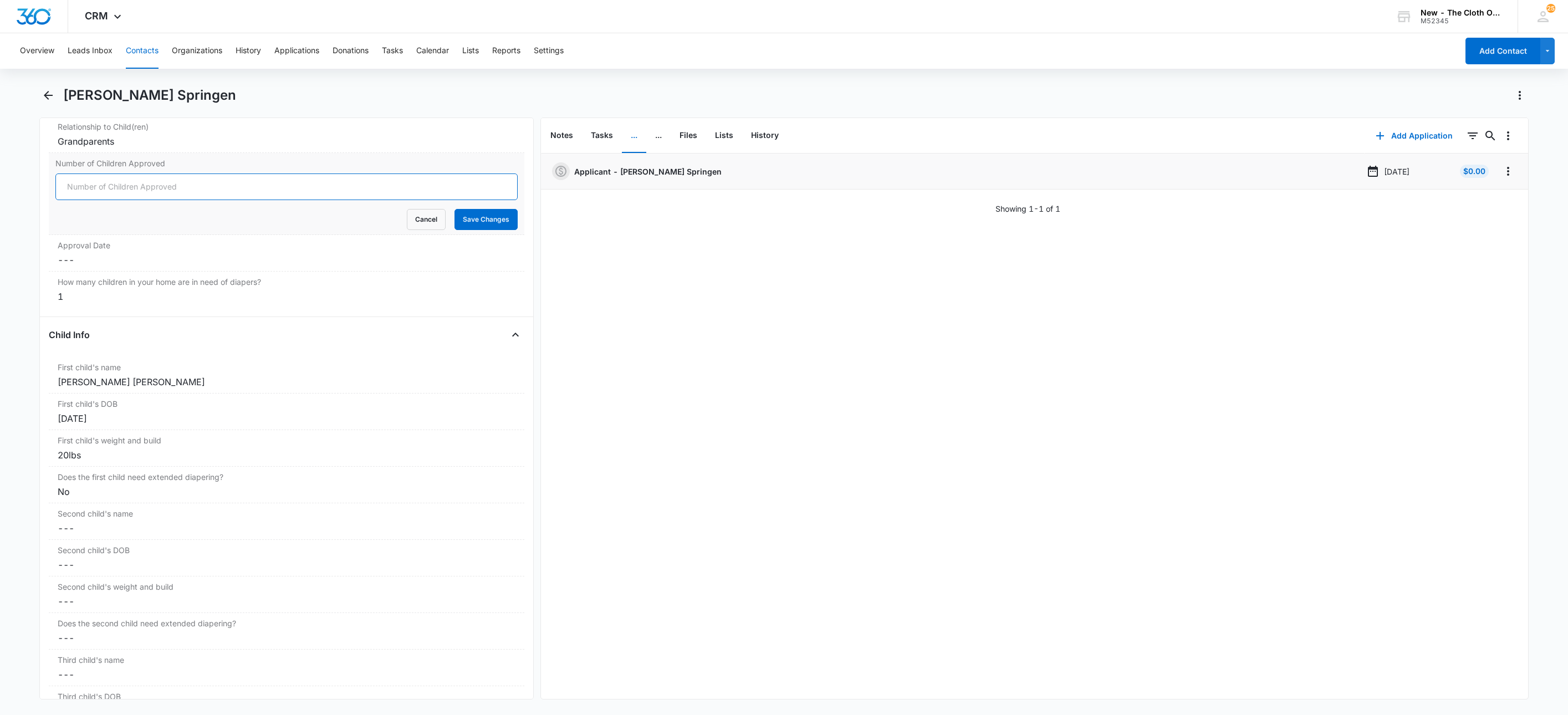
click at [83, 198] on input "Number of Children Approved" at bounding box center [287, 187] width 462 height 26
type input "1"
click at [455, 208] on button "Save Changes" at bounding box center [486, 219] width 63 height 21
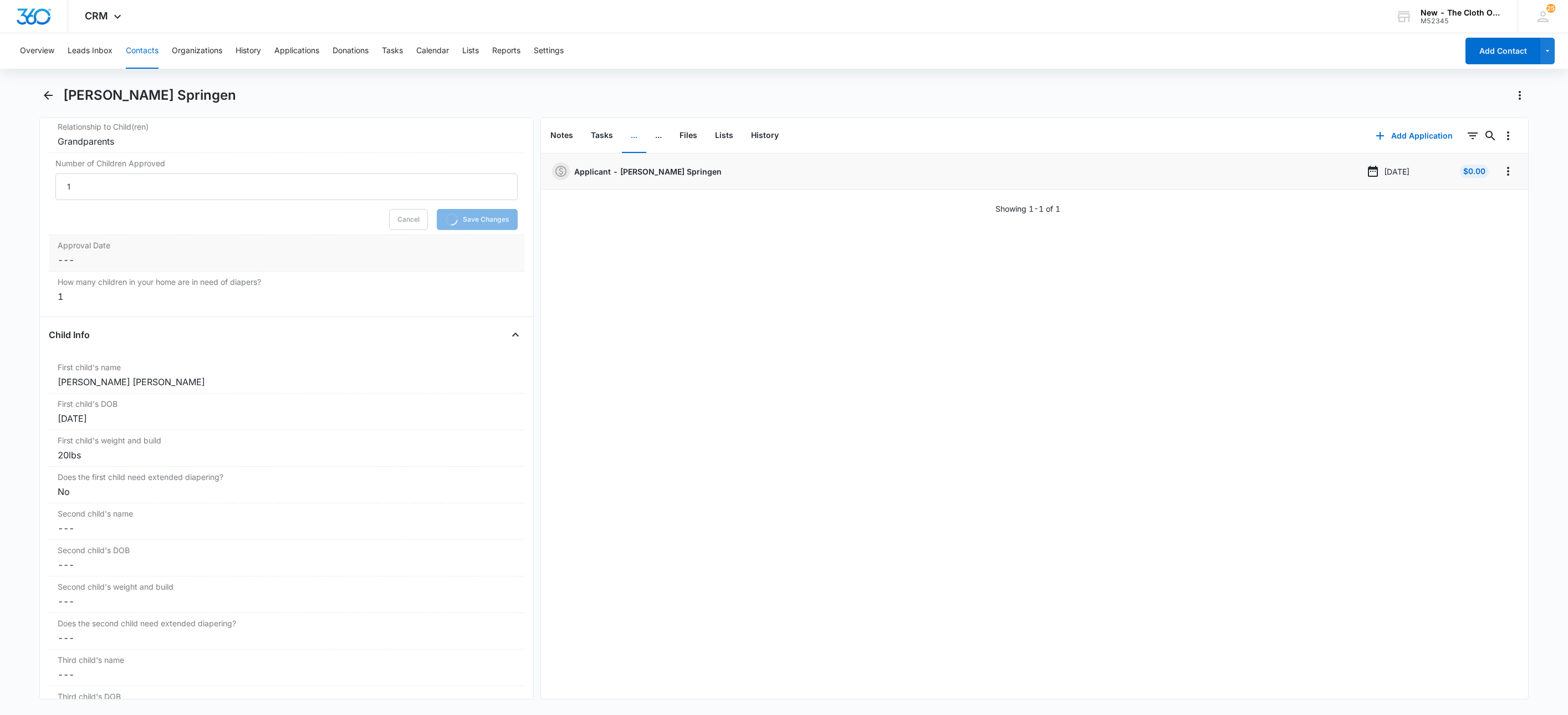
drag, startPoint x: 76, startPoint y: 270, endPoint x: 80, endPoint y: 276, distance: 7.2
click at [77, 267] on dd "Cancel Save Changes ---" at bounding box center [286, 259] width 458 height 13
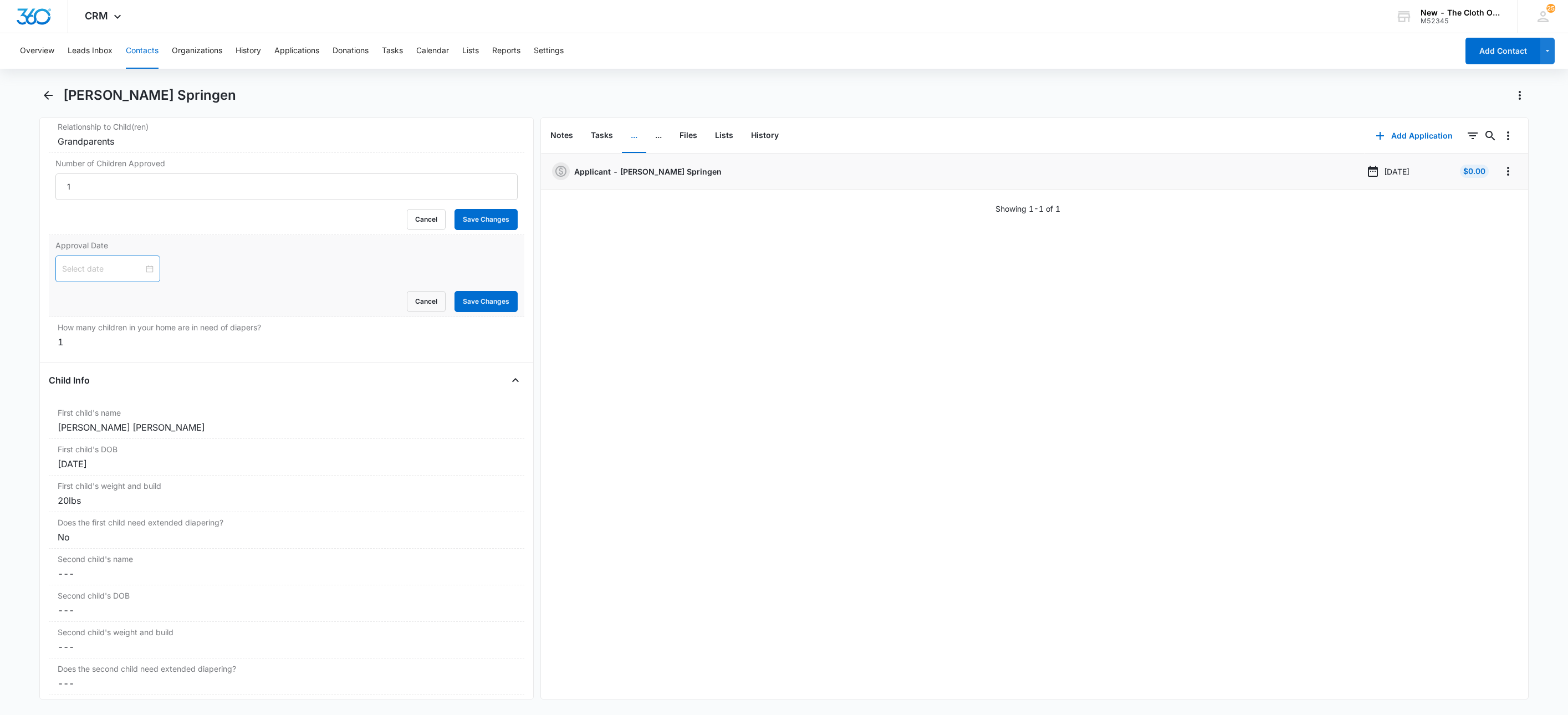
click at [129, 274] on input at bounding box center [103, 268] width 81 height 12
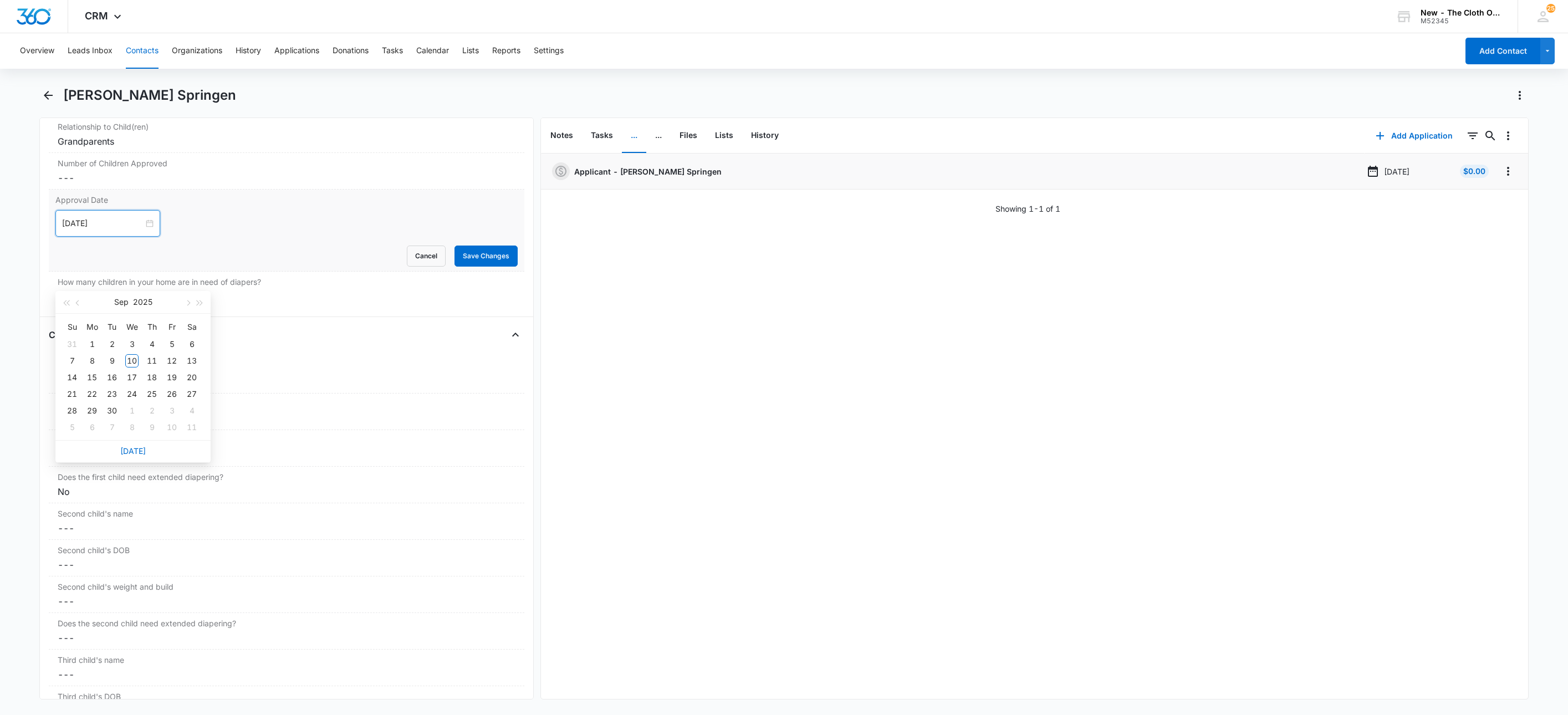
type input "Oct 10, 2025"
click at [131, 402] on link "Today" at bounding box center [132, 406] width 25 height 9
type input "Sep 10, 2025"
click at [476, 267] on button "Save Changes" at bounding box center [486, 256] width 63 height 21
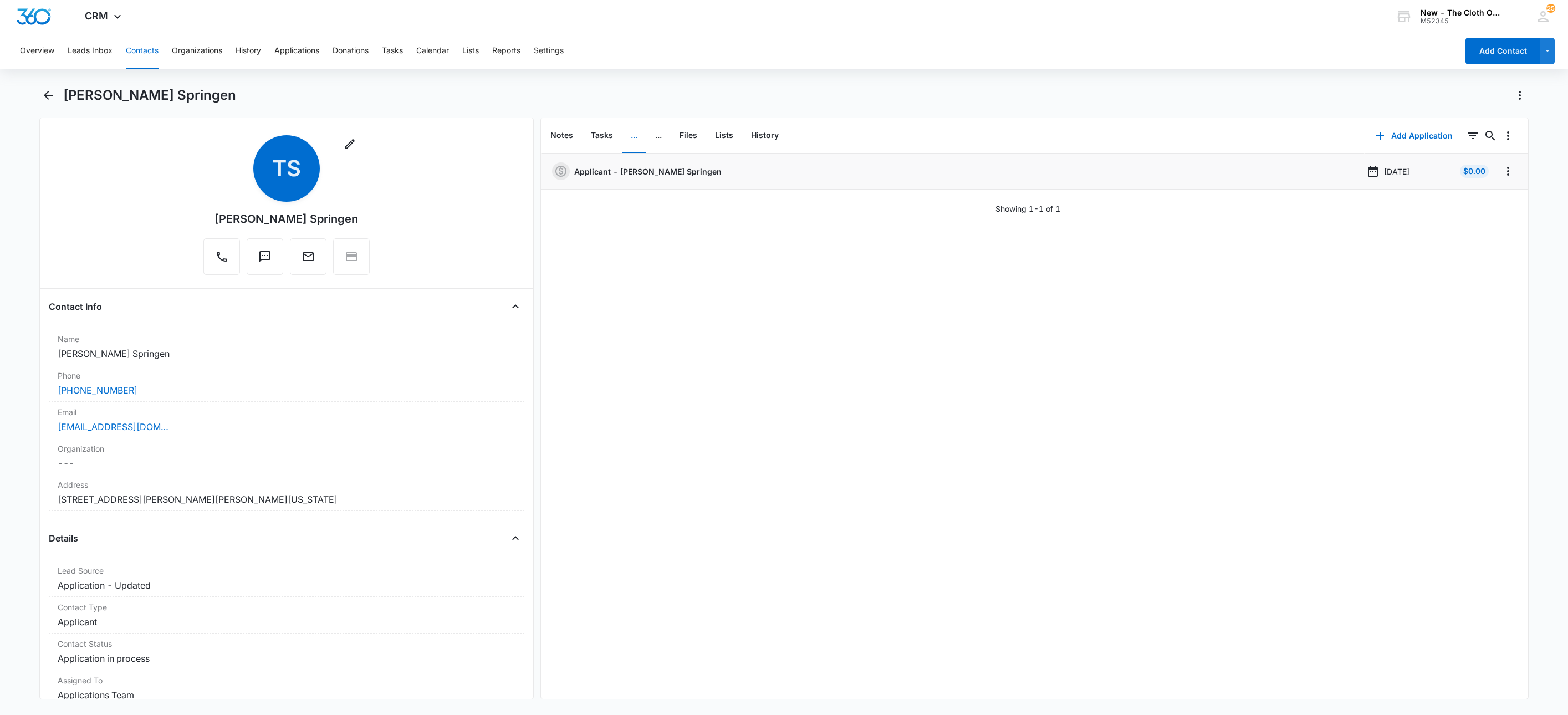
scroll to position [0, 0]
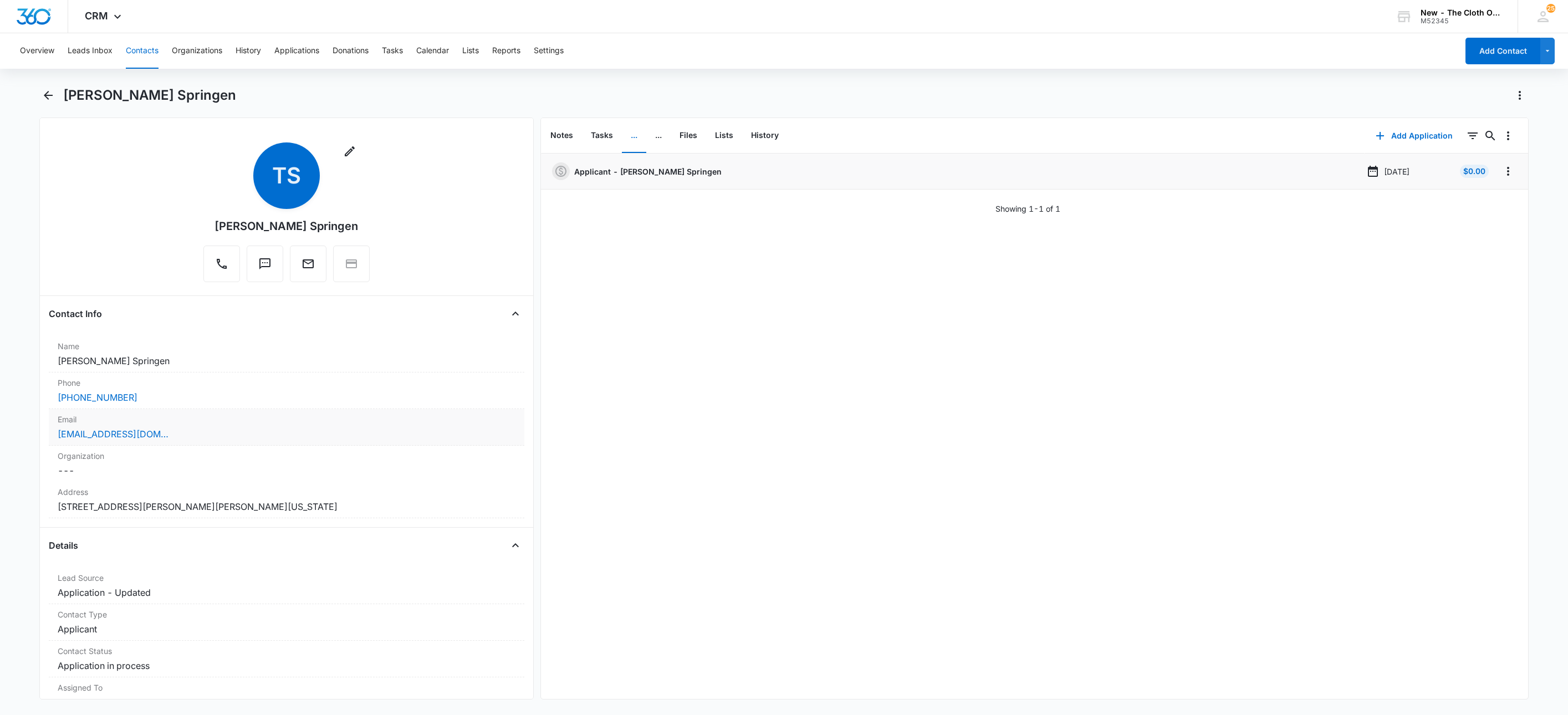
click at [216, 424] on label "Email" at bounding box center [286, 419] width 458 height 11
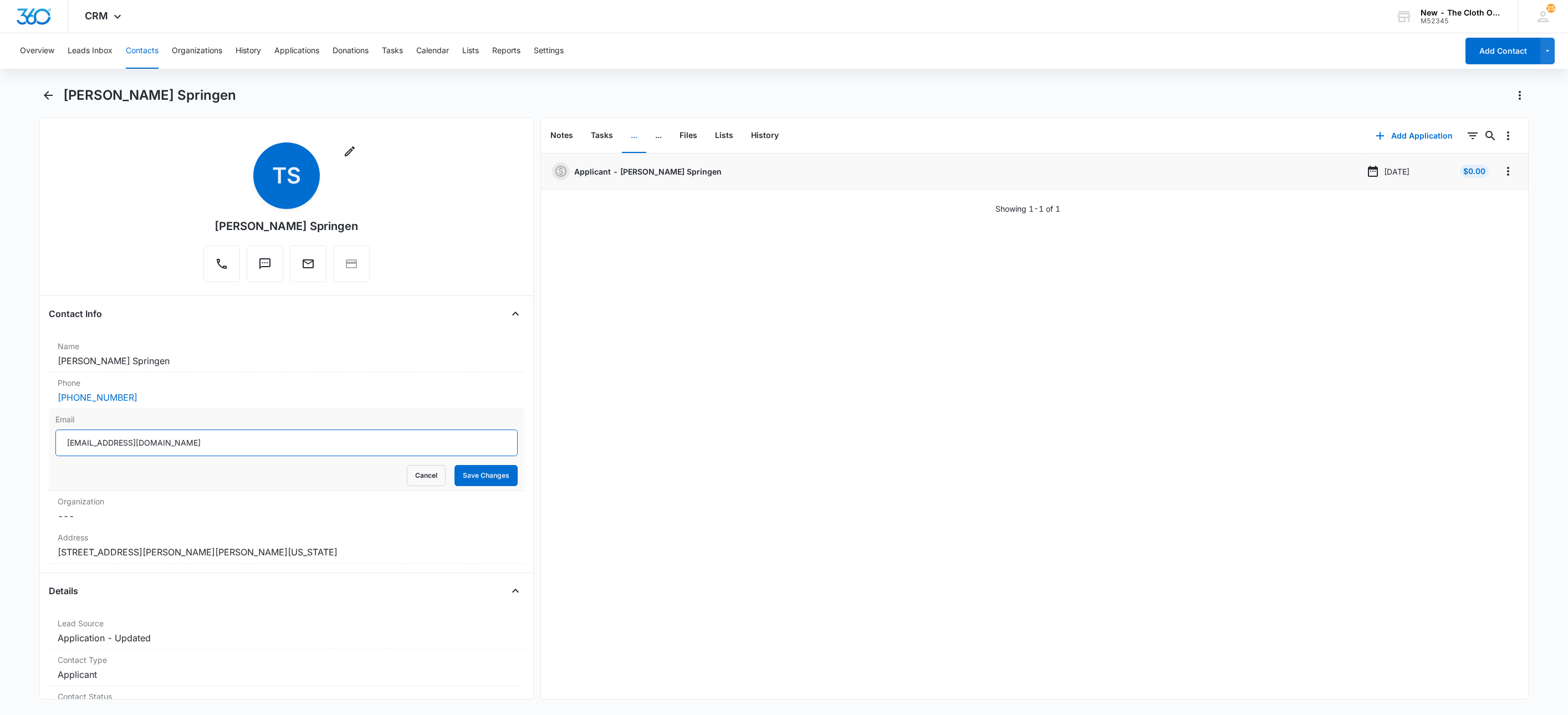
click at [240, 446] on input "[EMAIL_ADDRESS][DOMAIN_NAME]" at bounding box center [287, 442] width 462 height 26
click at [407, 471] on button "Cancel" at bounding box center [425, 475] width 39 height 21
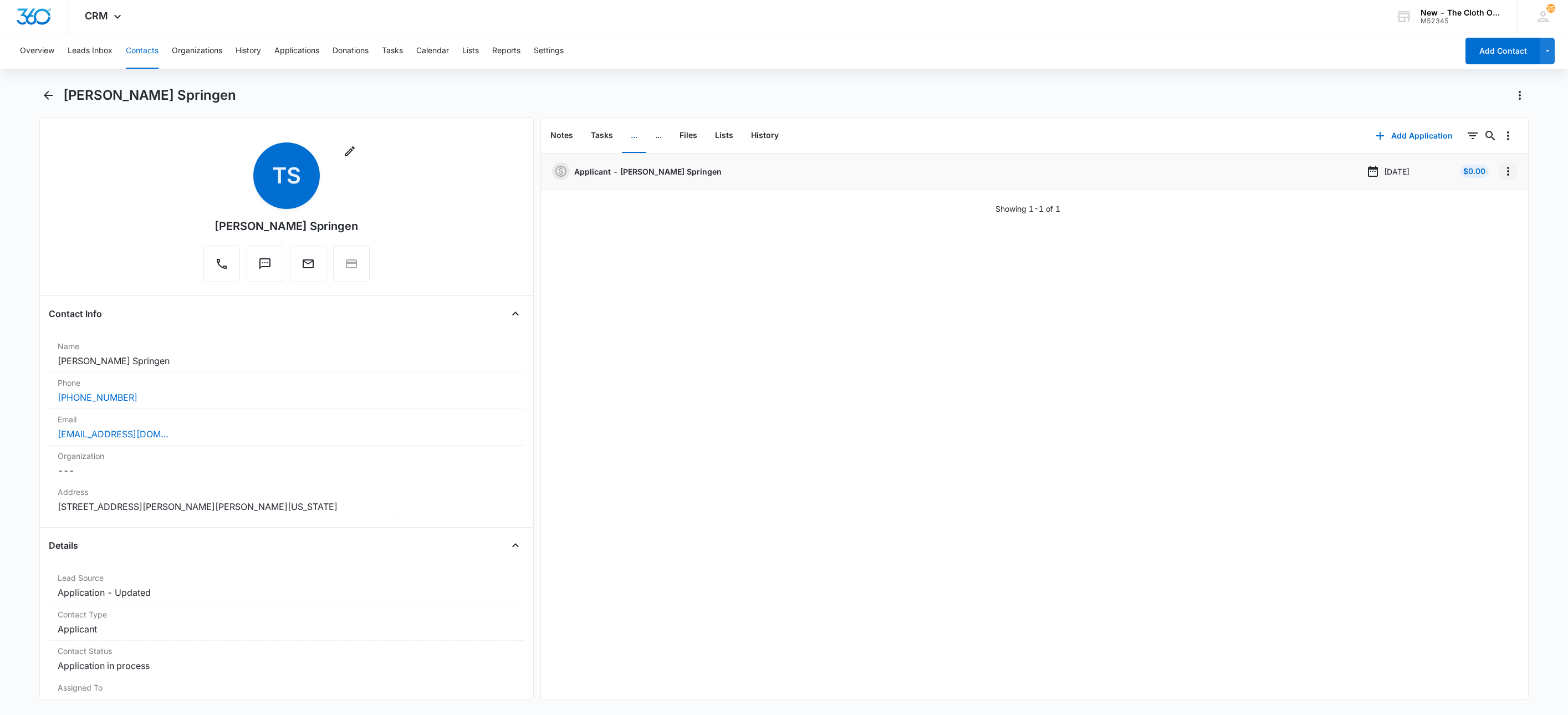
click at [1501, 172] on icon "Overflow Menu" at bounding box center [1508, 171] width 13 height 13
drag, startPoint x: 1495, startPoint y: 179, endPoint x: 1476, endPoint y: 196, distance: 25.5
click at [1476, 196] on button "Edit" at bounding box center [1472, 203] width 63 height 17
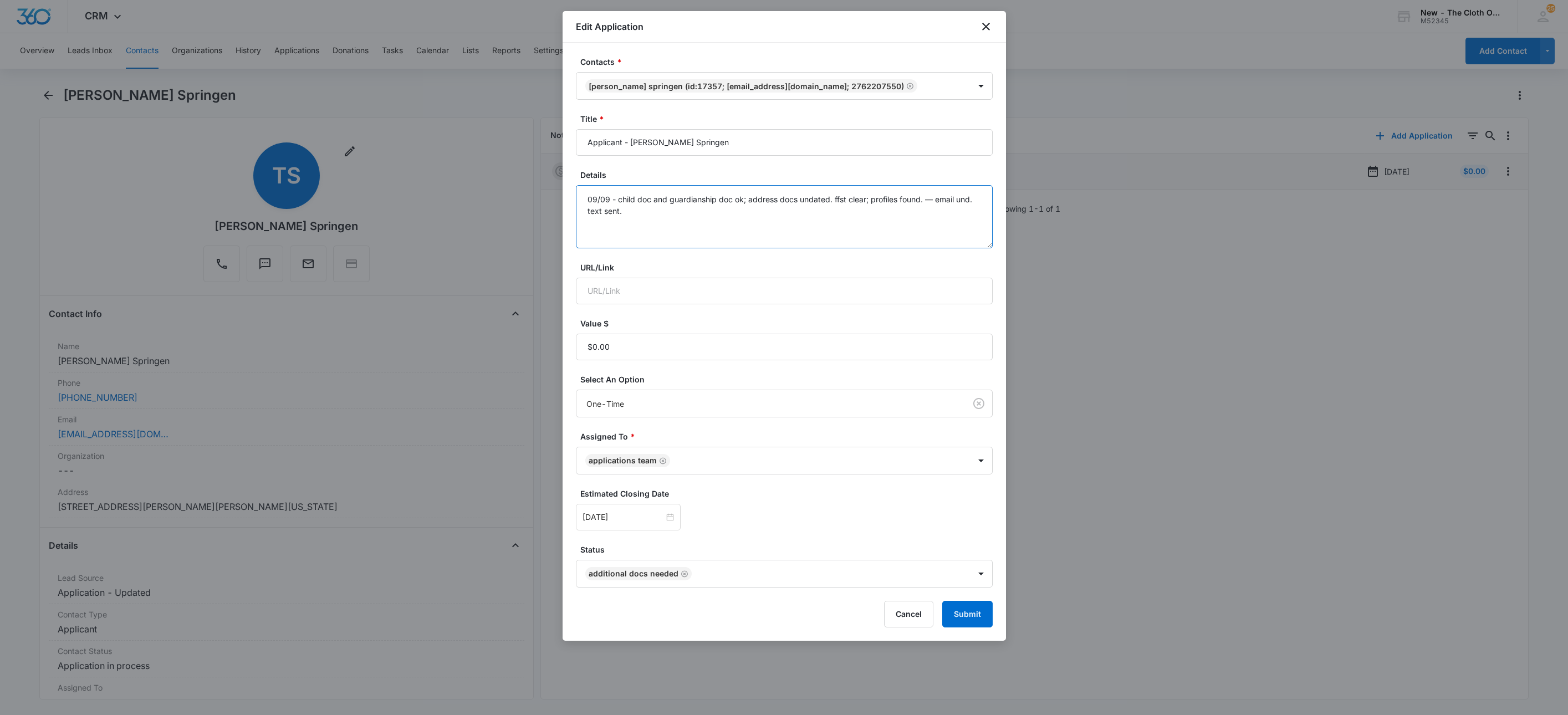
click at [787, 234] on textarea "09/09 - child doc and guardianship doc ok; address docs undated. ffst clear; pr…" at bounding box center [784, 216] width 417 height 63
click at [680, 577] on icon "Remove Additional Docs Needed" at bounding box center [684, 574] width 8 height 8
type textarea "09/09 - child doc and guardianship doc ok; address docs undated. ffst clear; pr…"
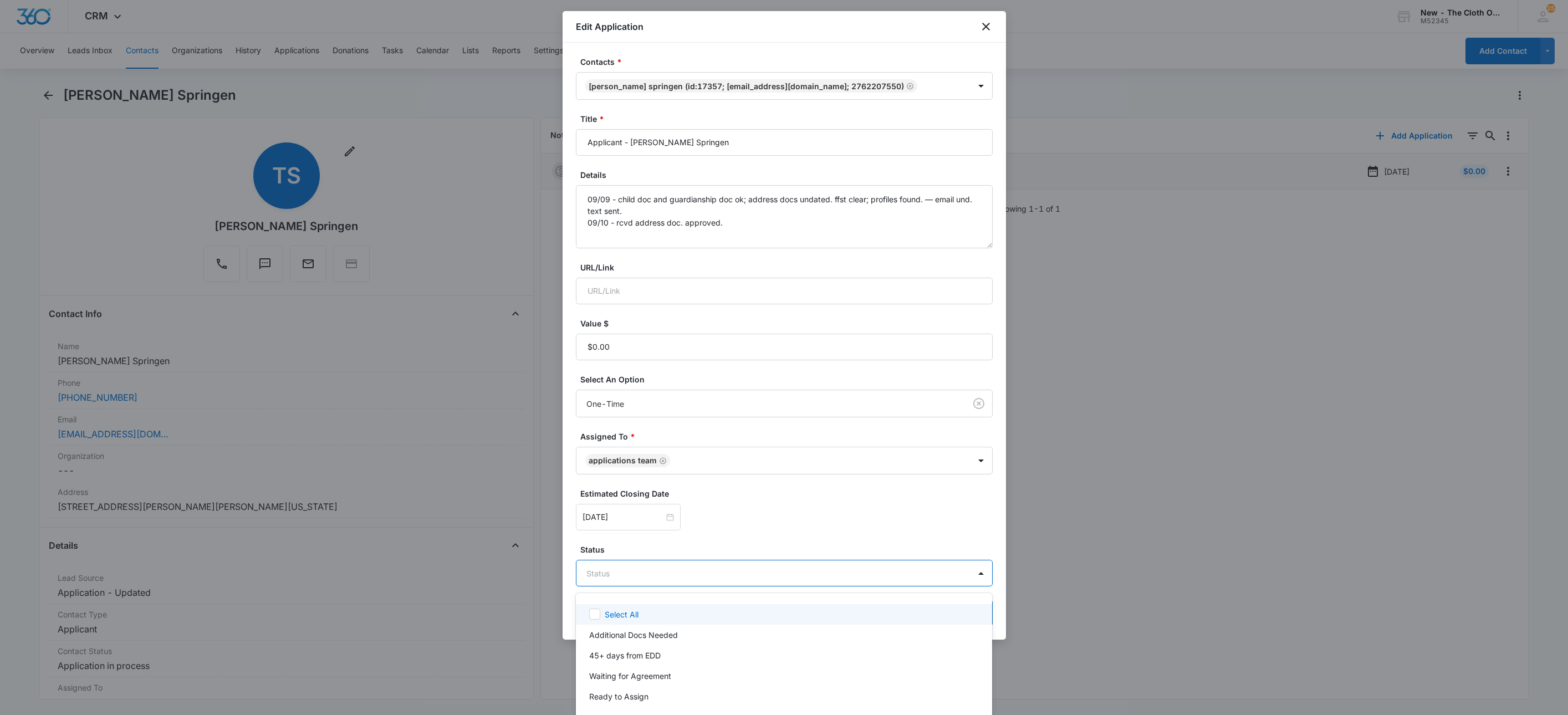
click at [680, 577] on body "CRM Apps Reputation Websites Forms CRM Email Social Shop Payments POS Ads Intel…" at bounding box center [784, 358] width 1568 height 715
type input "wa"
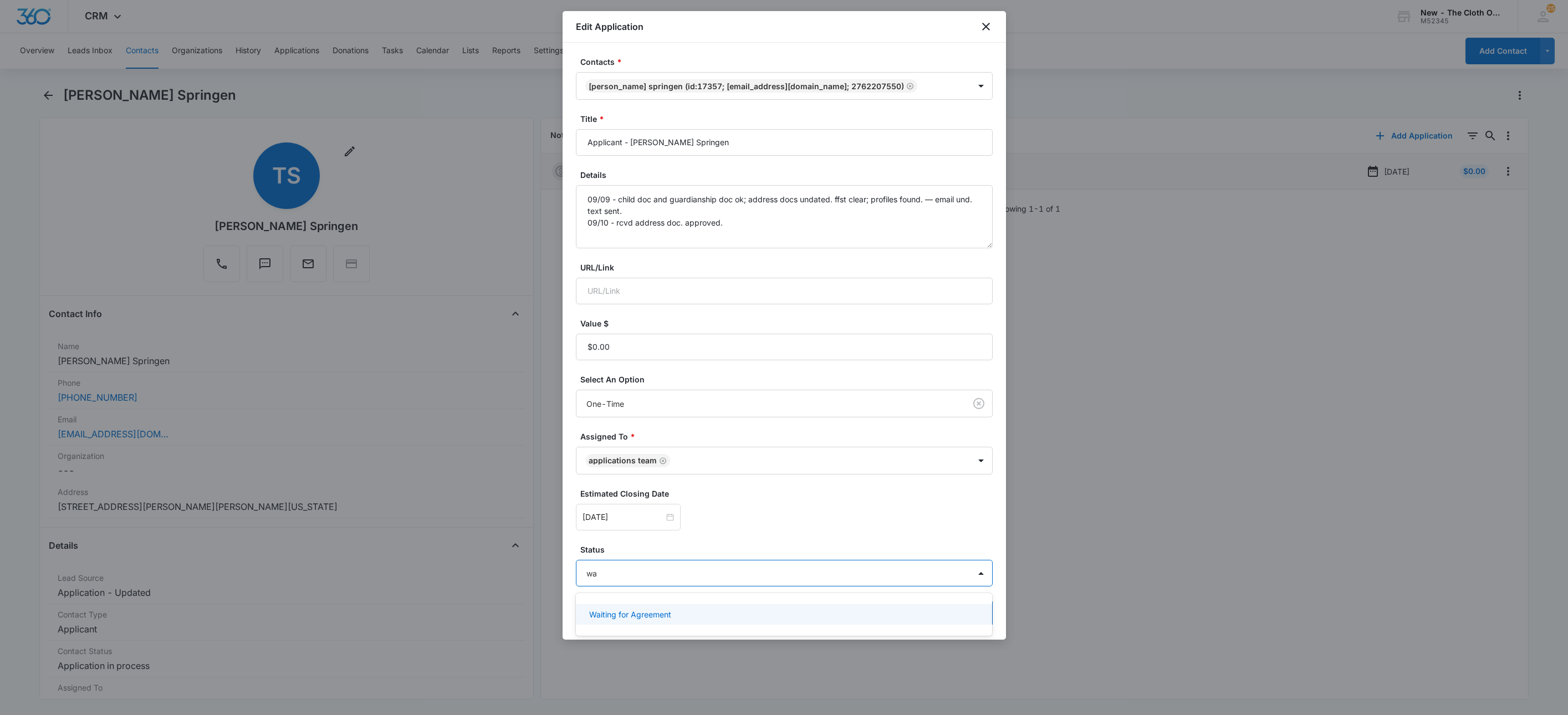
click at [674, 614] on div "Waiting for Agreement" at bounding box center [782, 614] width 388 height 11
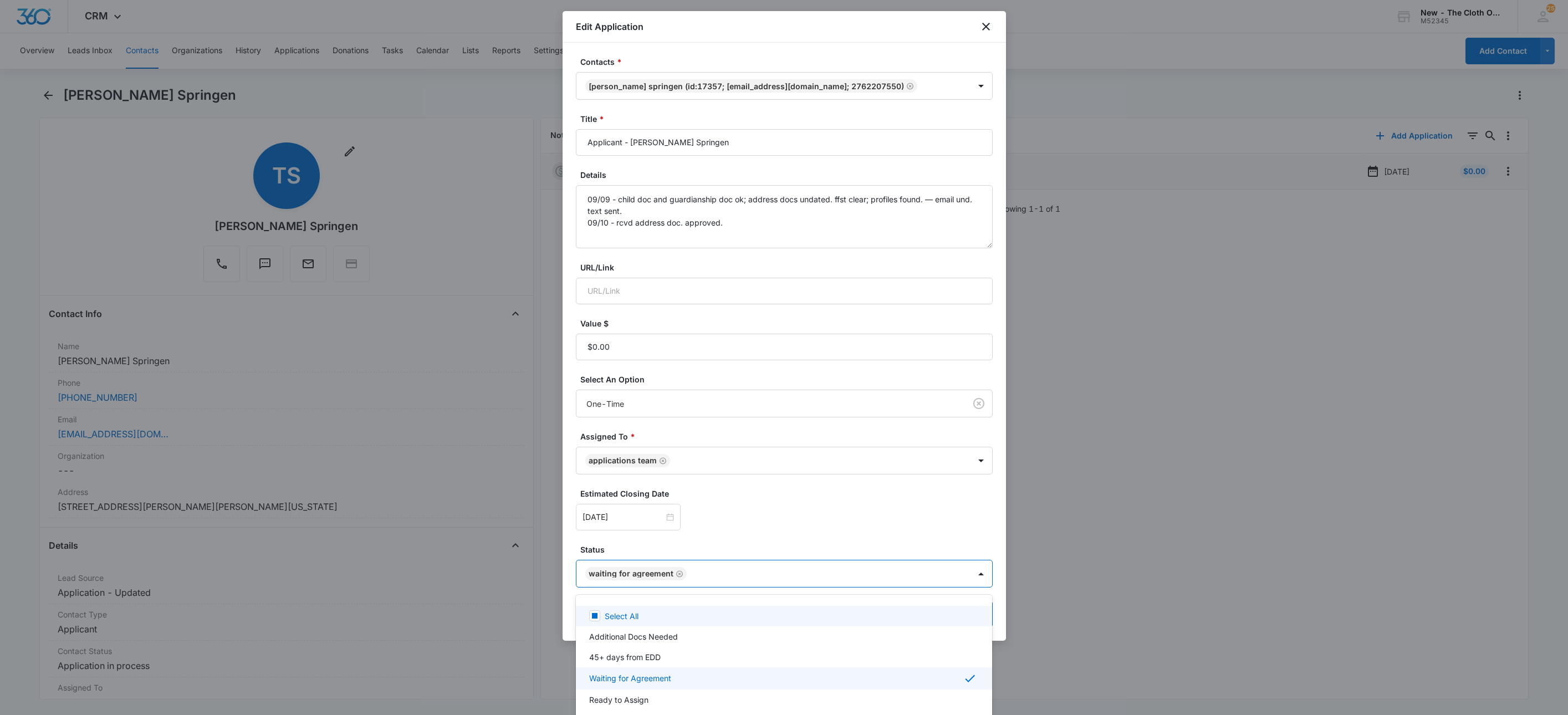
click at [767, 519] on div at bounding box center [784, 358] width 1568 height 715
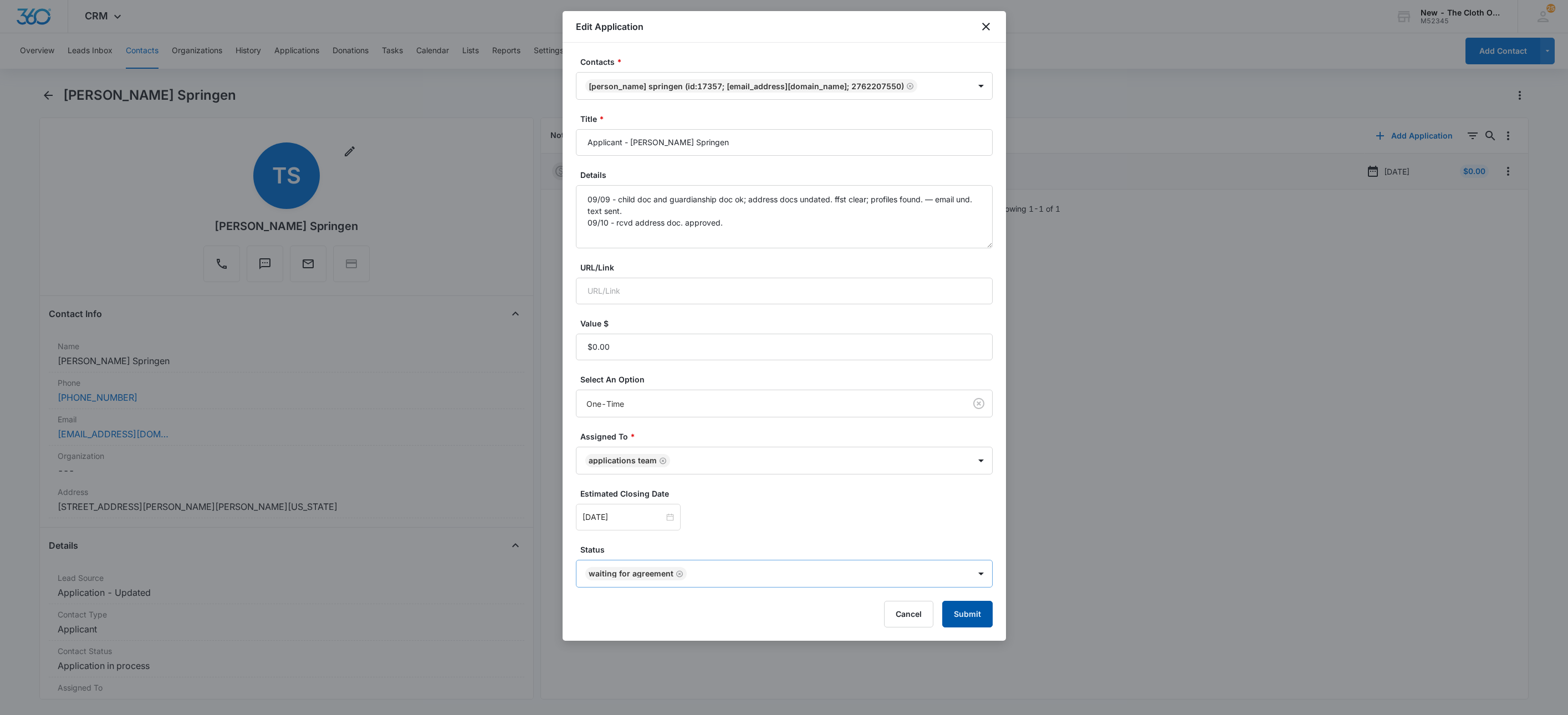
click at [976, 619] on button "Submit" at bounding box center [967, 614] width 50 height 26
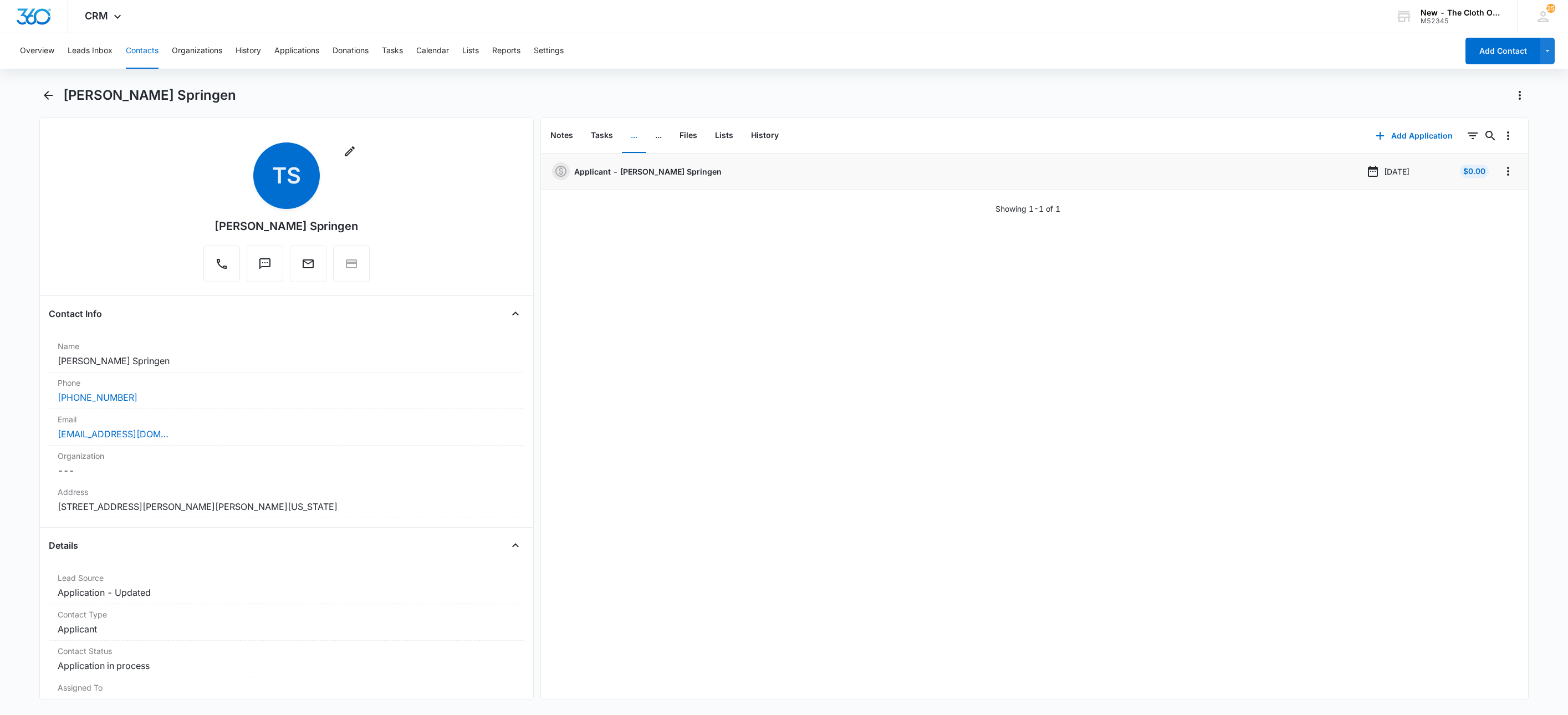
click at [147, 47] on button "Contacts" at bounding box center [142, 51] width 33 height 36
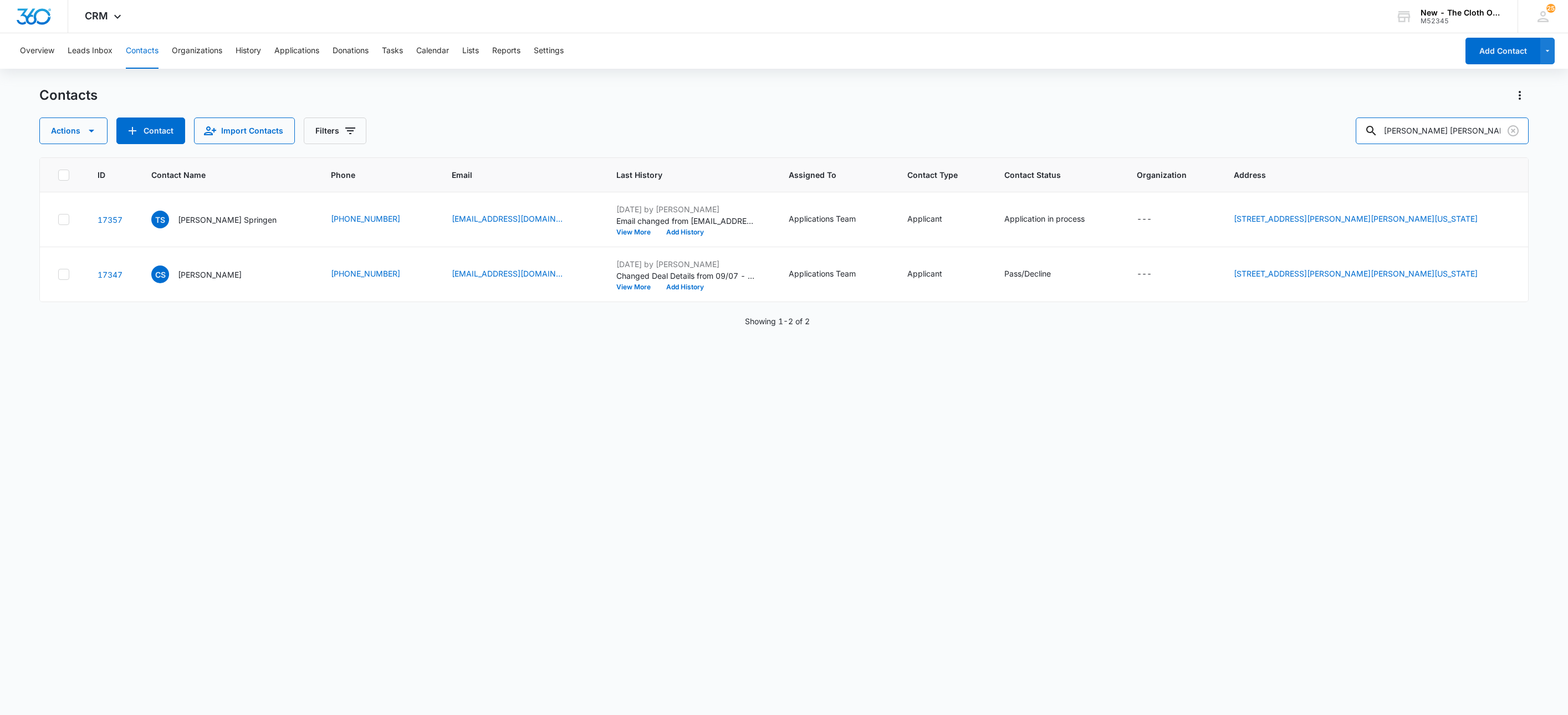
drag, startPoint x: 1454, startPoint y: 127, endPoint x: 1156, endPoint y: 157, distance: 299.5
click at [1171, 153] on div "Contacts Actions Contact Import Contacts Filters Jeremy Scott Burton ID Contact…" at bounding box center [784, 400] width 1490 height 627
paste input "Aracely"
type input "Aracely"
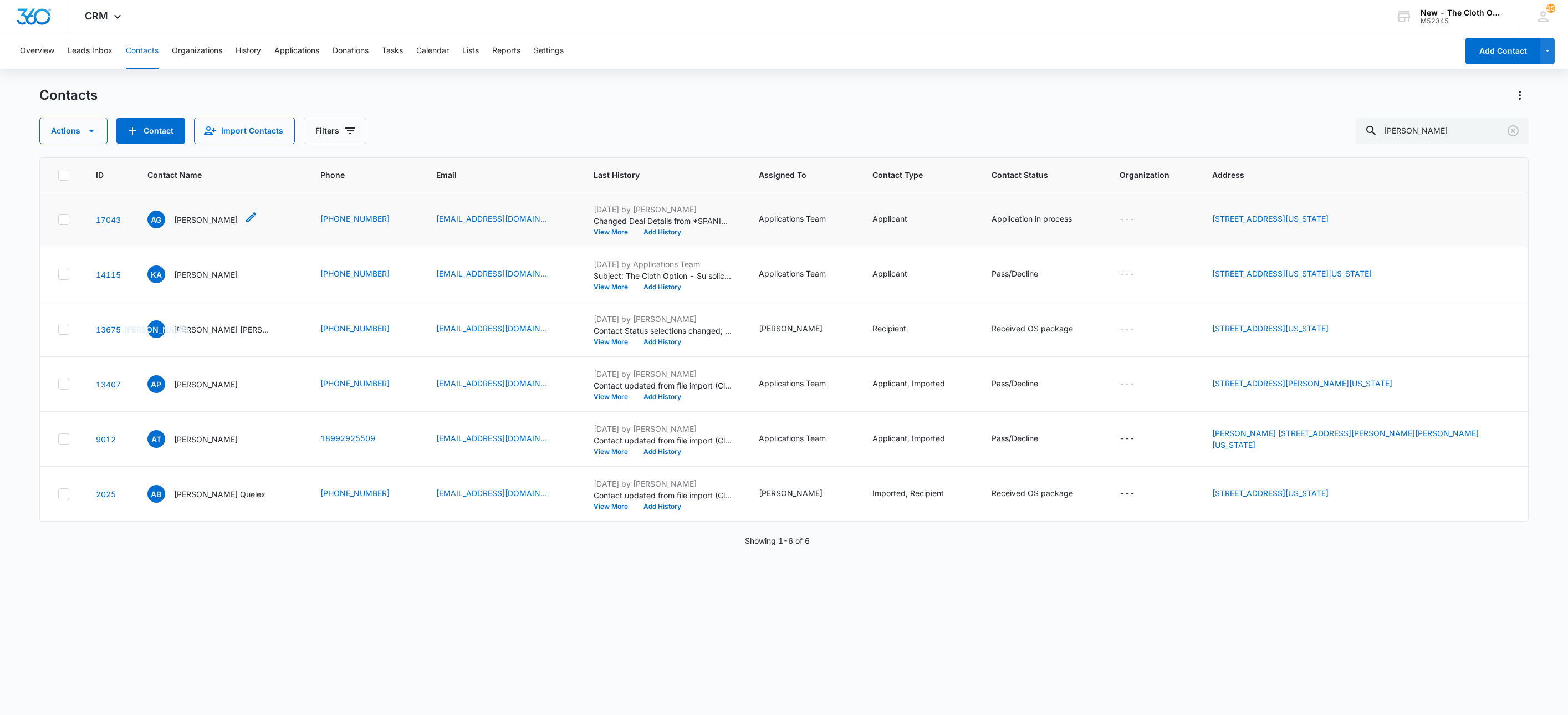
click at [205, 220] on p "Aracely Gomez" at bounding box center [206, 220] width 64 height 11
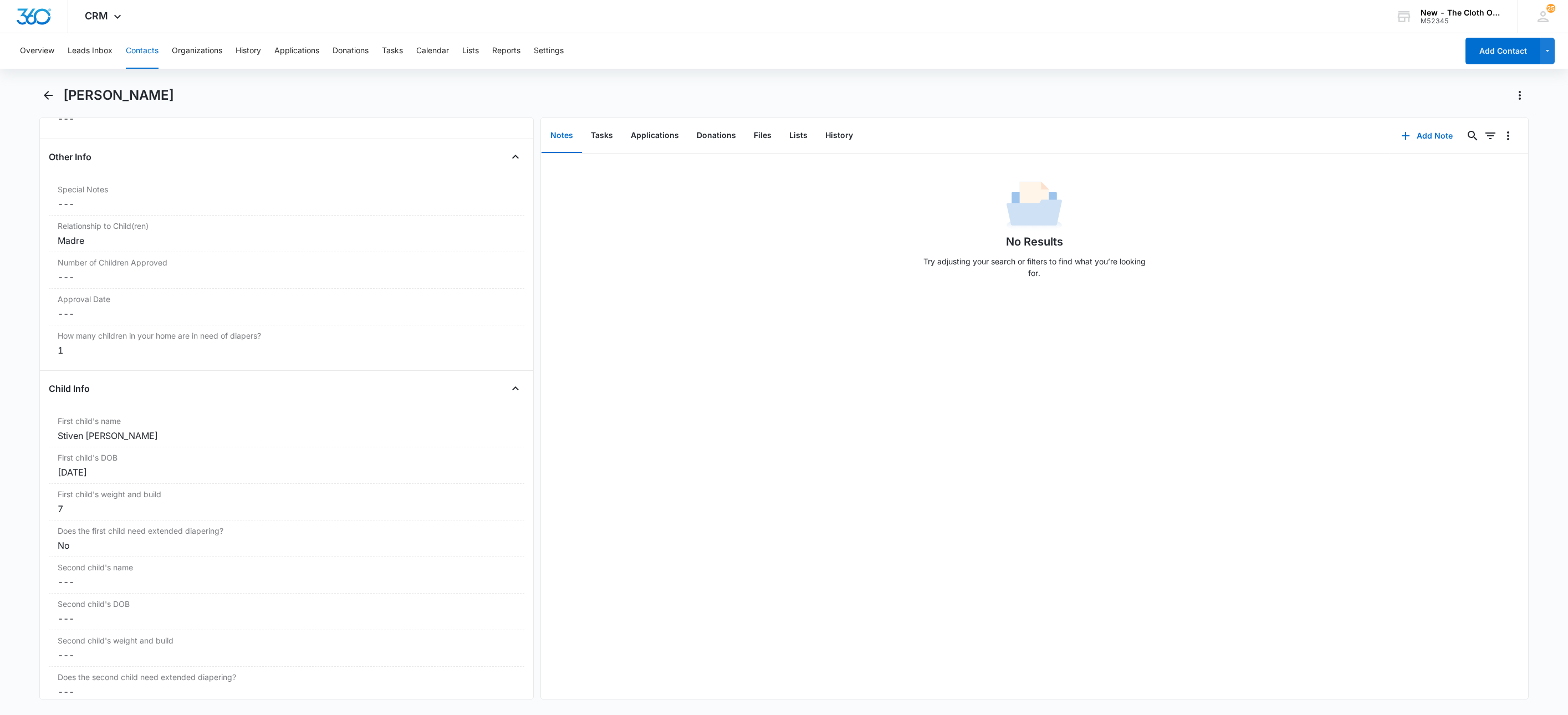
scroll to position [1080, 0]
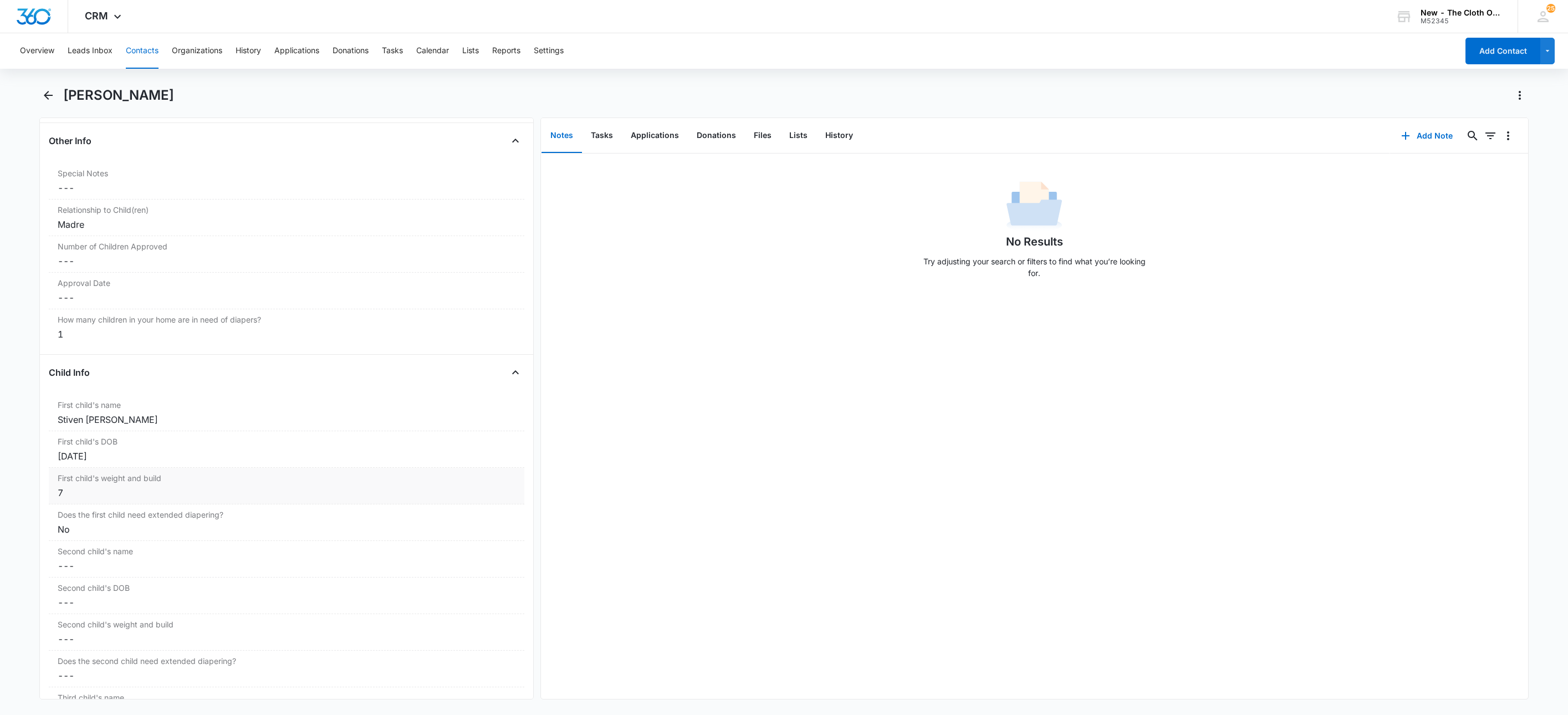
click at [120, 499] on div "7" at bounding box center [286, 492] width 458 height 13
click at [118, 512] on input "7" at bounding box center [287, 502] width 462 height 26
type input "8.5 lb (updated 09/10/25)"
click at [477, 541] on button "Save Changes" at bounding box center [486, 534] width 63 height 21
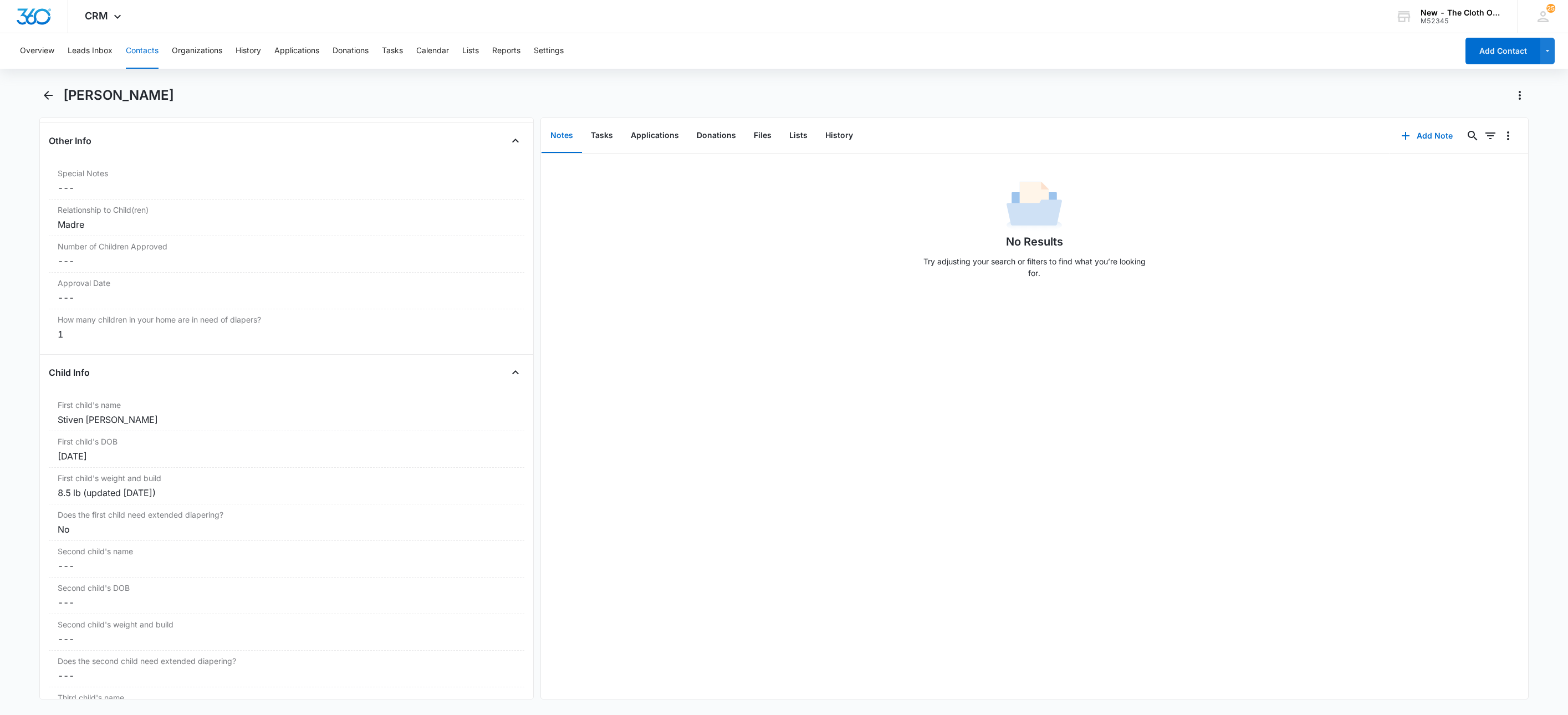
drag, startPoint x: 188, startPoint y: 427, endPoint x: 26, endPoint y: 436, distance: 162.2
click at [26, 436] on main "Aracely Gomez Remove AG Aracely Gomez Contact Info Name Cancel Save Changes Ara…" at bounding box center [784, 400] width 1568 height 626
copy div "Stiven Josué Quiroga Gómez"
click at [102, 268] on dd "Cancel Save Changes ---" at bounding box center [286, 261] width 458 height 13
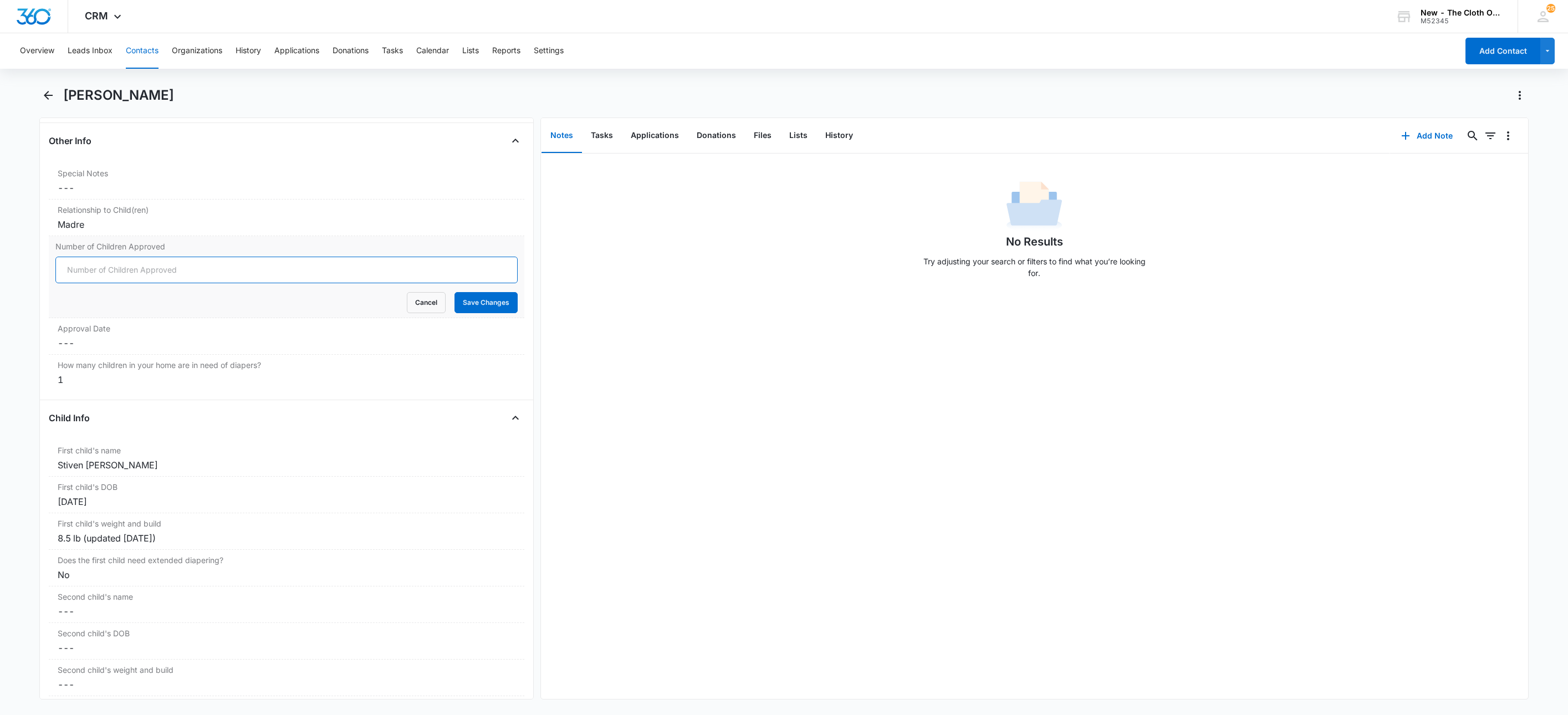
click at [101, 274] on input "Number of Children Approved" at bounding box center [287, 270] width 462 height 26
type input "1"
click at [455, 292] on button "Save Changes" at bounding box center [486, 303] width 63 height 21
click at [70, 348] on dd "Cancel Save Changes ---" at bounding box center [286, 343] width 458 height 13
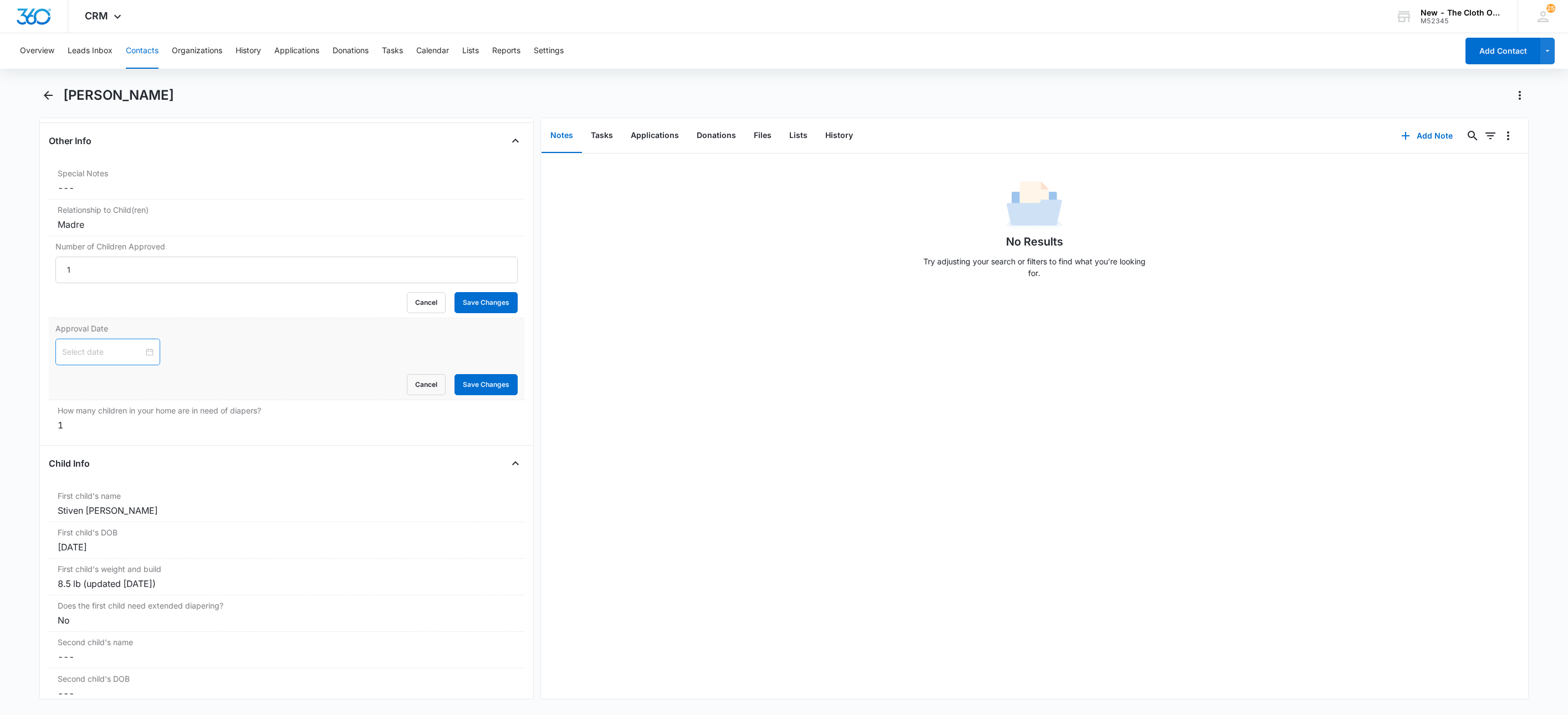
click at [96, 358] on input at bounding box center [103, 352] width 81 height 12
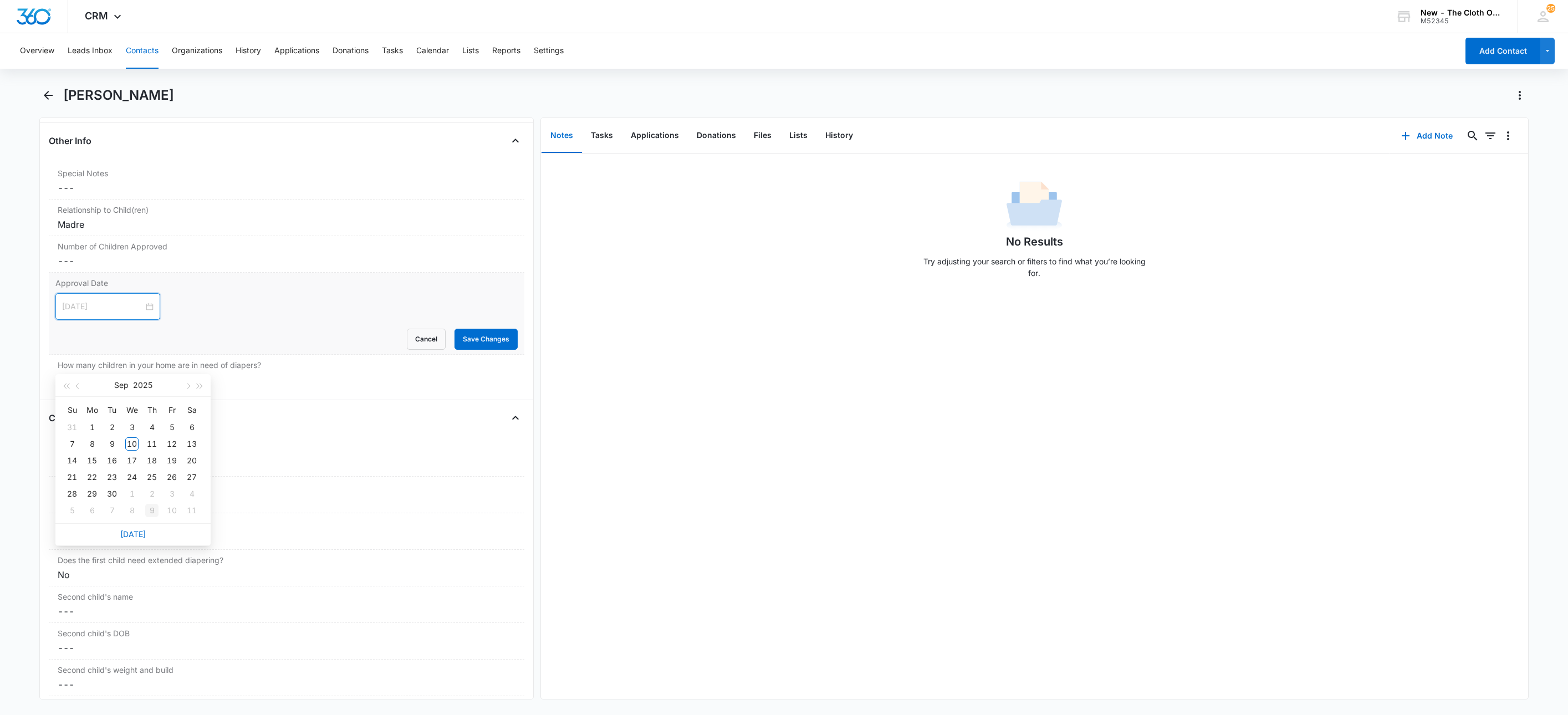
type input "Oct 9, 2025"
drag, startPoint x: 138, startPoint y: 533, endPoint x: 203, endPoint y: 473, distance: 88.5
click at [137, 533] on link "Today" at bounding box center [132, 534] width 25 height 9
type input "Sep 10, 2025"
click at [492, 350] on button "Save Changes" at bounding box center [486, 339] width 63 height 21
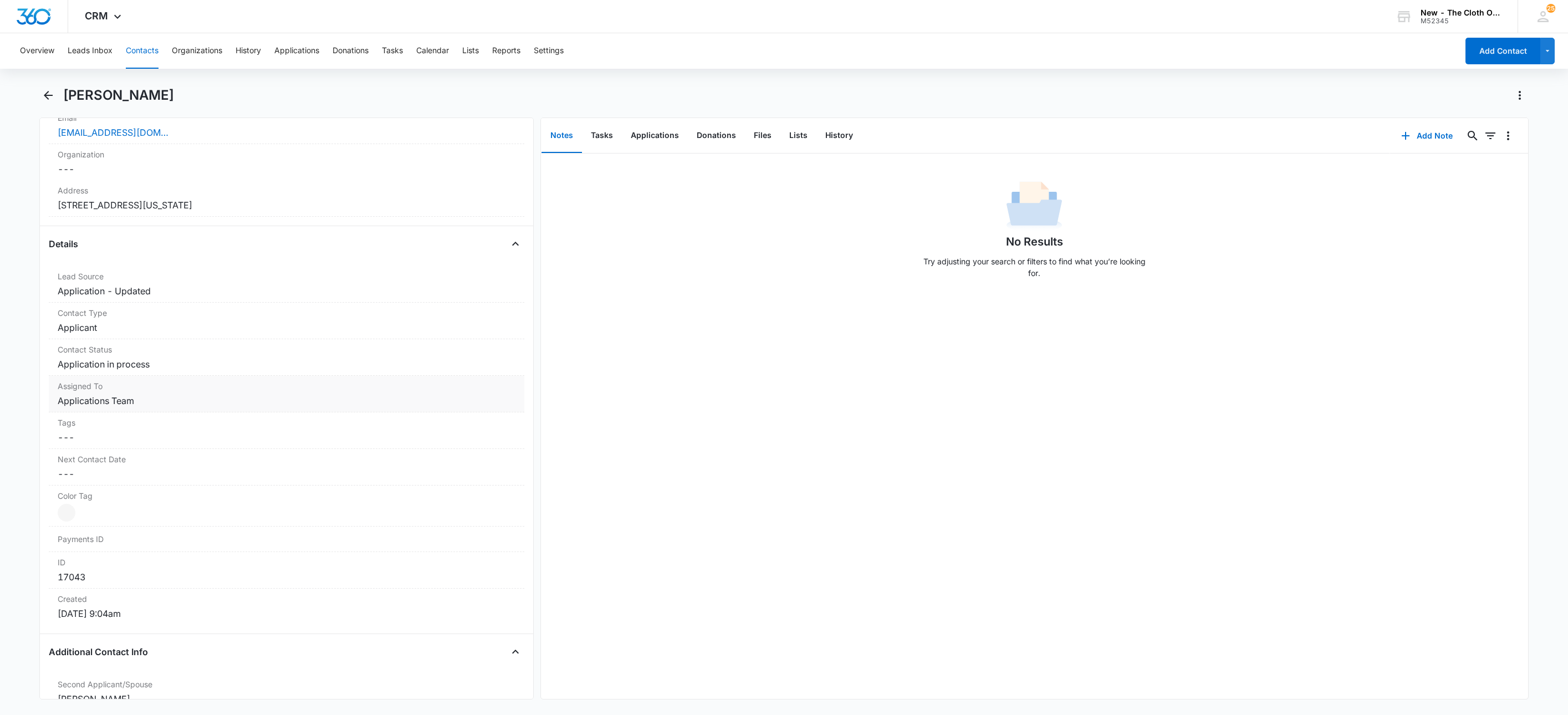
scroll to position [120, 0]
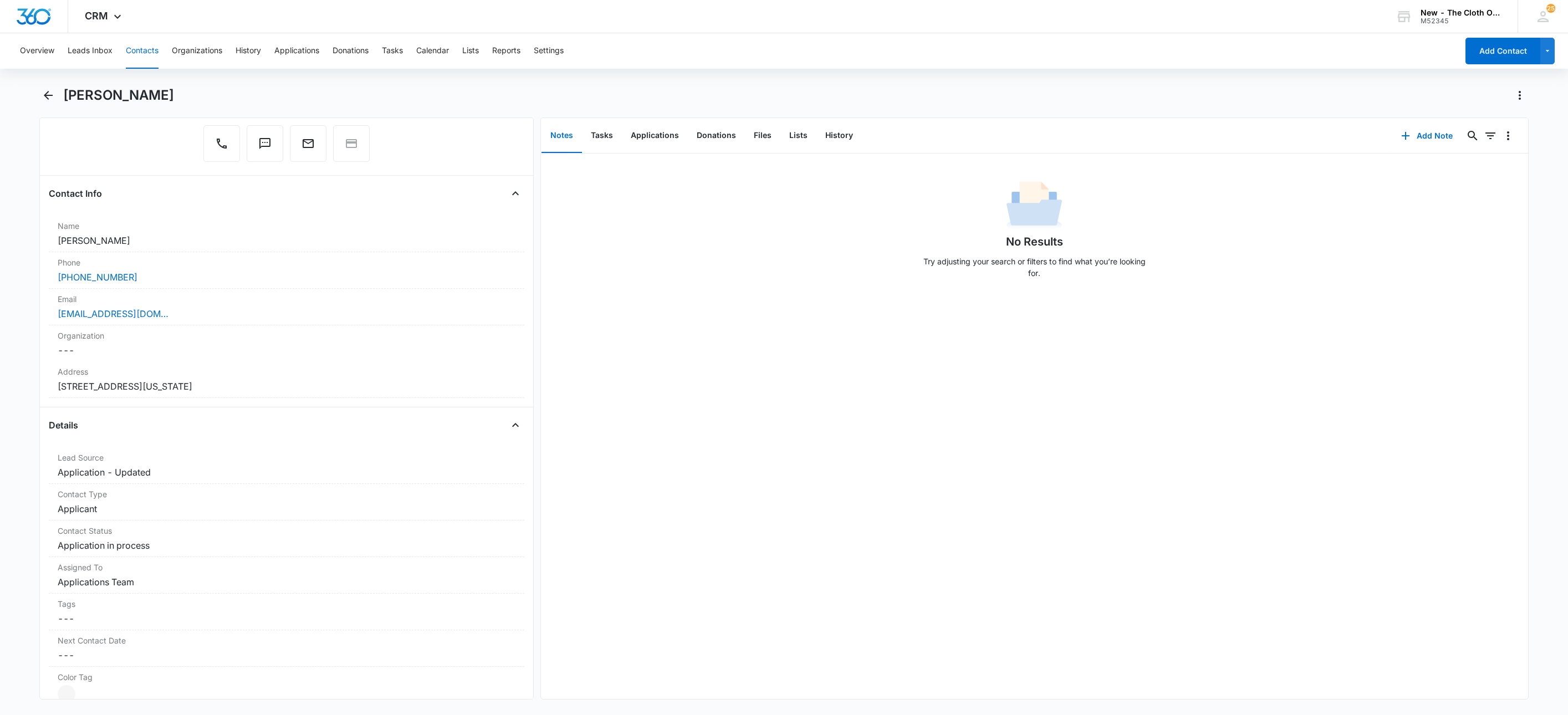
drag, startPoint x: 322, startPoint y: 391, endPoint x: 8, endPoint y: 391, distance: 314.0
click at [11, 391] on main "Aracely Gomez Remove AG Aracely Gomez Contact Info Name Cancel Save Changes Ara…" at bounding box center [784, 400] width 1568 height 626
copy dd "55 Storey Avenue Garage Central Islip New York 11722"
click at [379, 392] on dd "Cancel Save Changes 55 Storey Avenue Garage Central Islip New York 11722" at bounding box center [286, 386] width 458 height 13
click at [407, 640] on button "Cancel" at bounding box center [425, 648] width 39 height 21
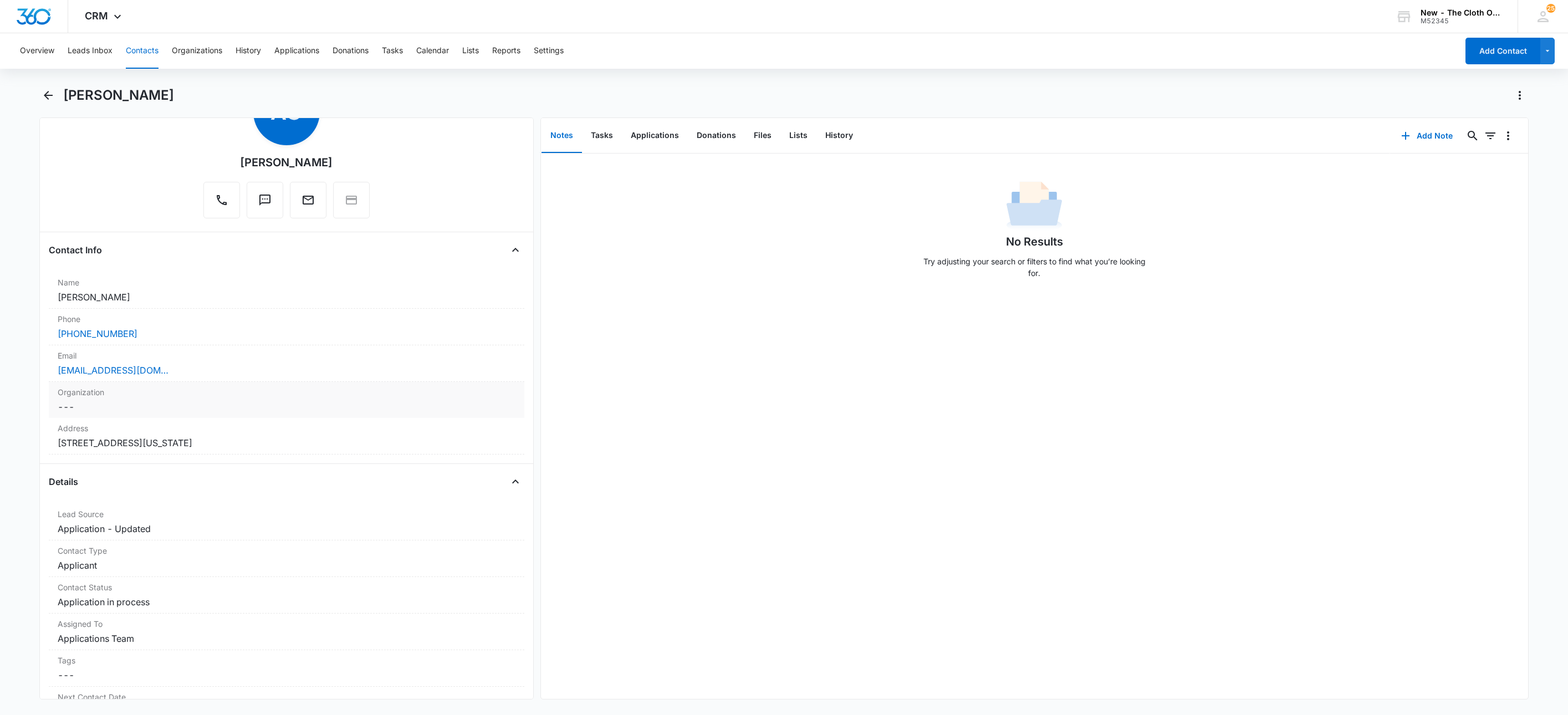
scroll to position [37, 0]
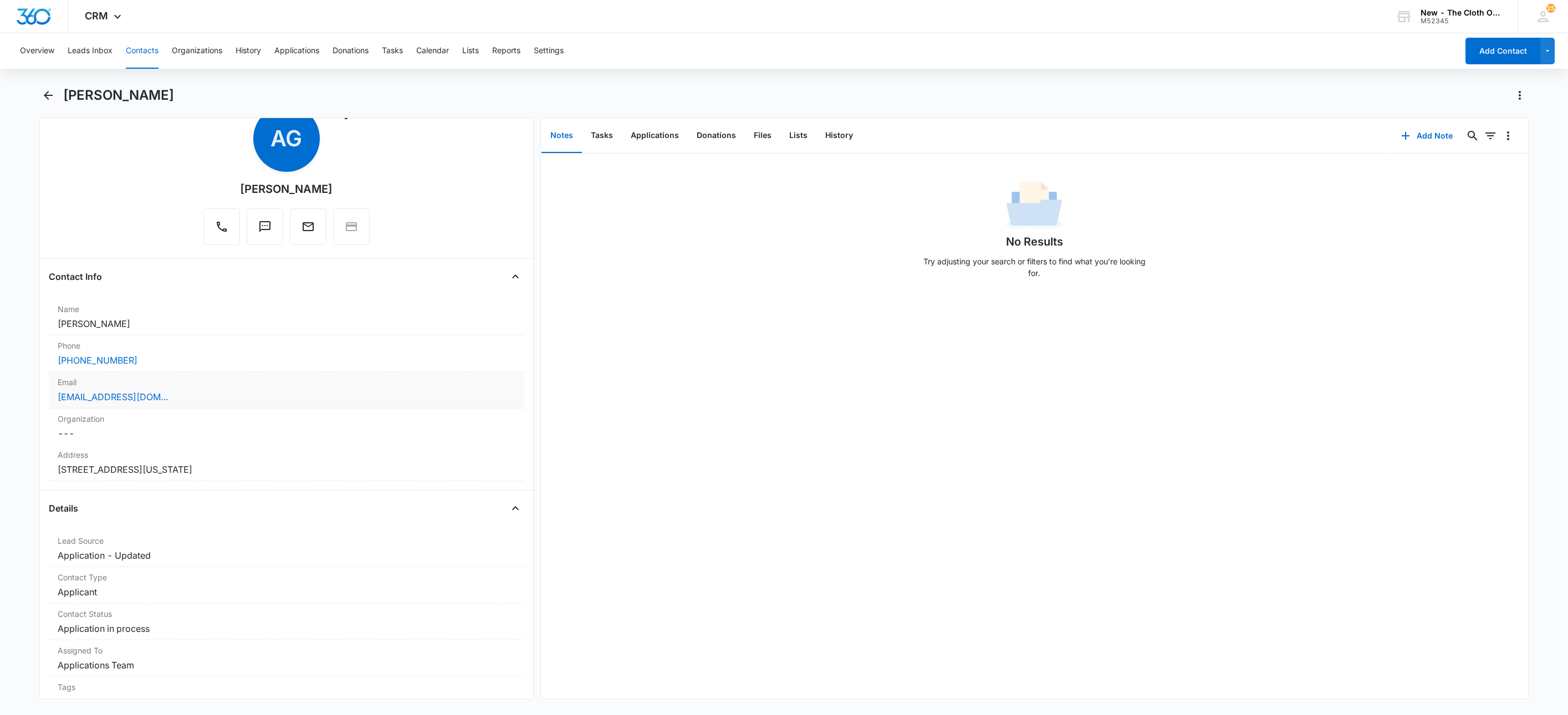
click at [248, 399] on div "ladygomez200301@gmail.com" at bounding box center [286, 397] width 458 height 13
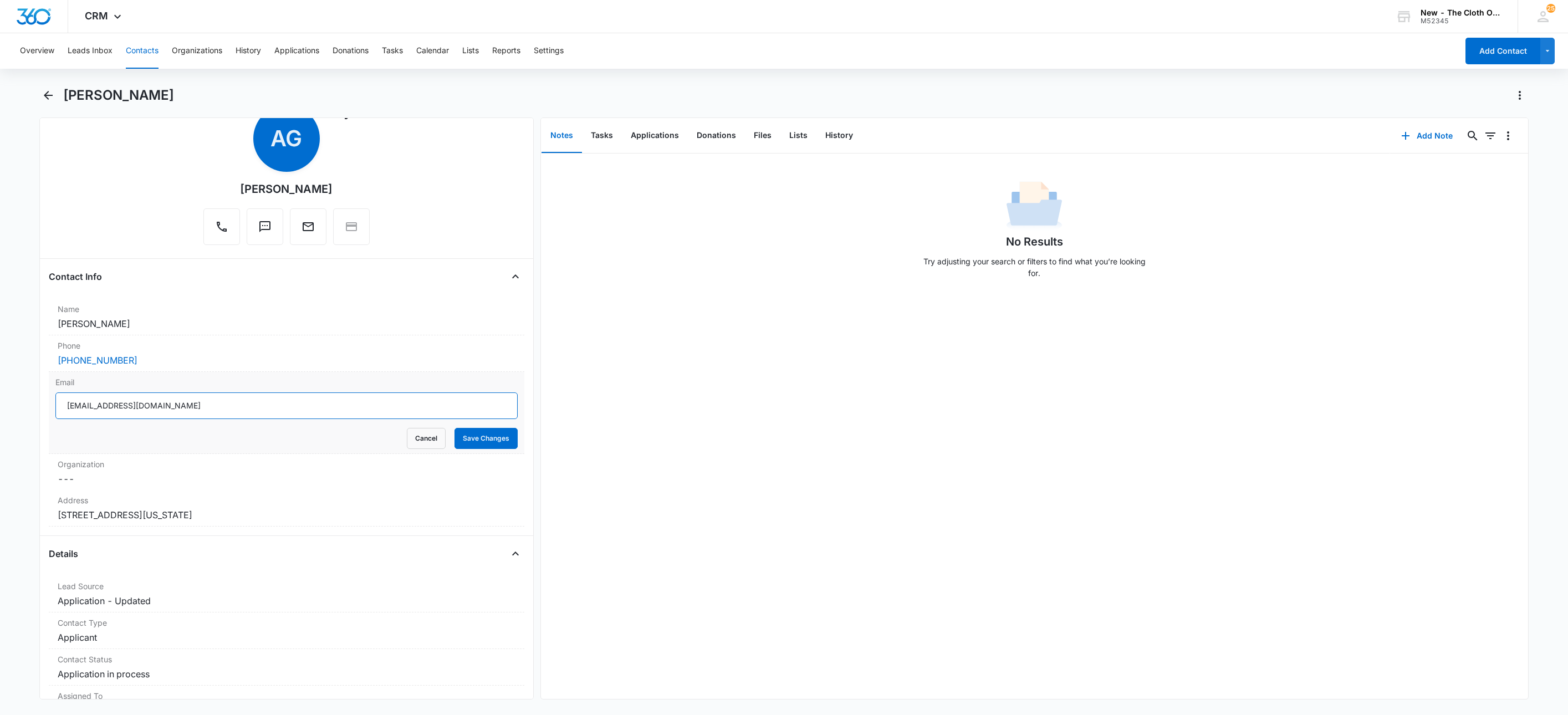
click at [268, 409] on input "ladygomez200301@gmail.com" at bounding box center [287, 406] width 462 height 26
click at [410, 440] on button "Cancel" at bounding box center [425, 438] width 39 height 21
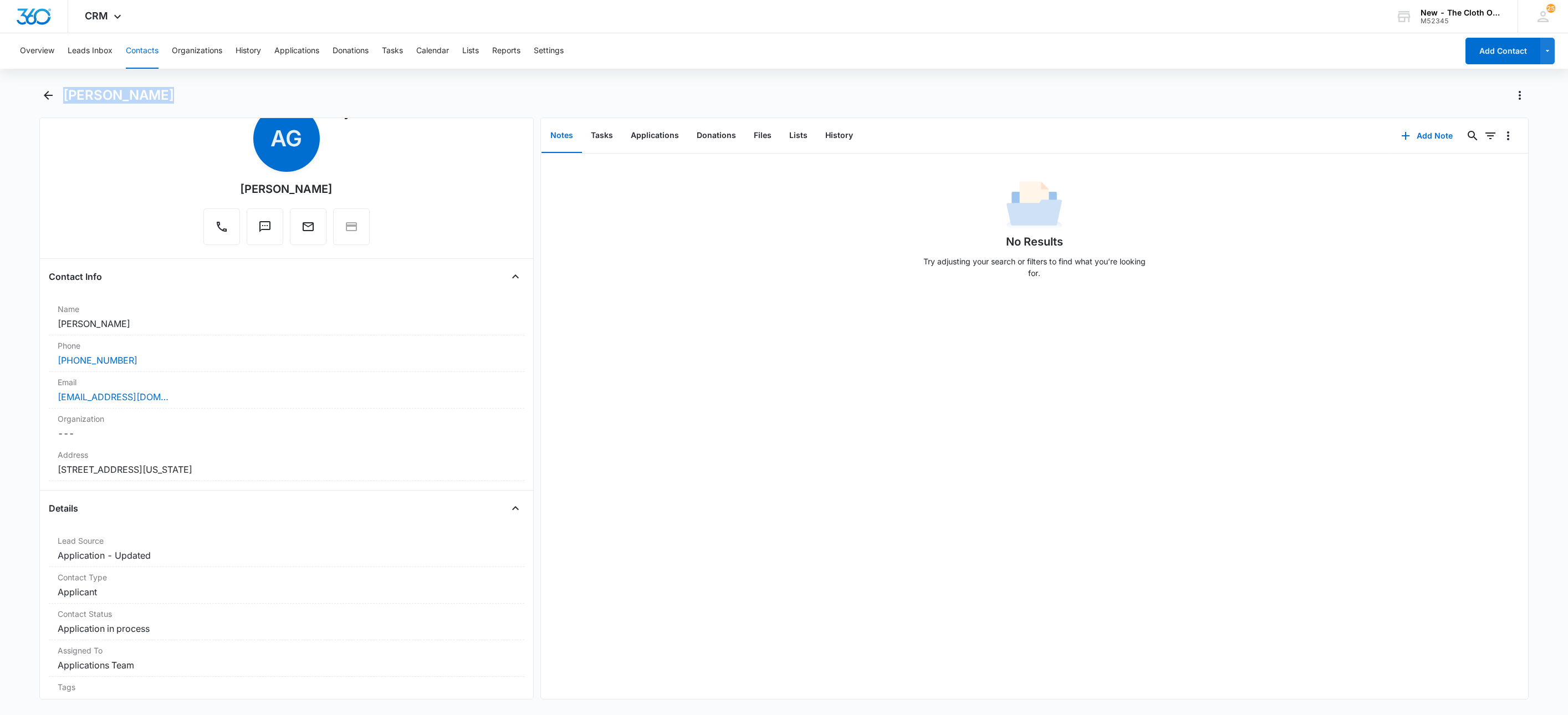
drag, startPoint x: 180, startPoint y: 93, endPoint x: 66, endPoint y: 97, distance: 114.1
click at [66, 97] on div "Aracely Gomez" at bounding box center [795, 95] width 1465 height 18
click at [652, 129] on button "Applications" at bounding box center [655, 136] width 66 height 34
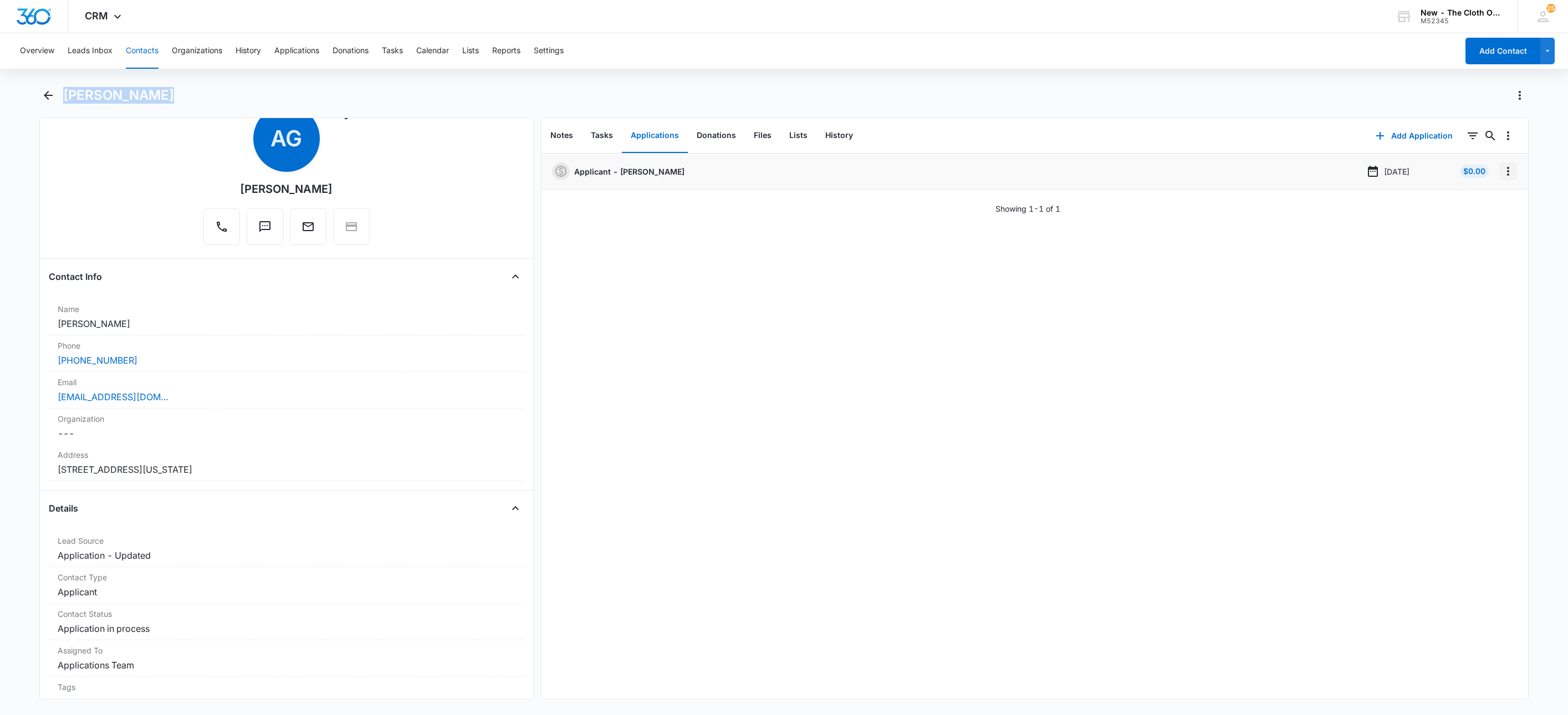
click at [1501, 170] on icon "Overflow Menu" at bounding box center [1508, 171] width 13 height 13
click at [1493, 204] on button "Edit" at bounding box center [1472, 203] width 63 height 17
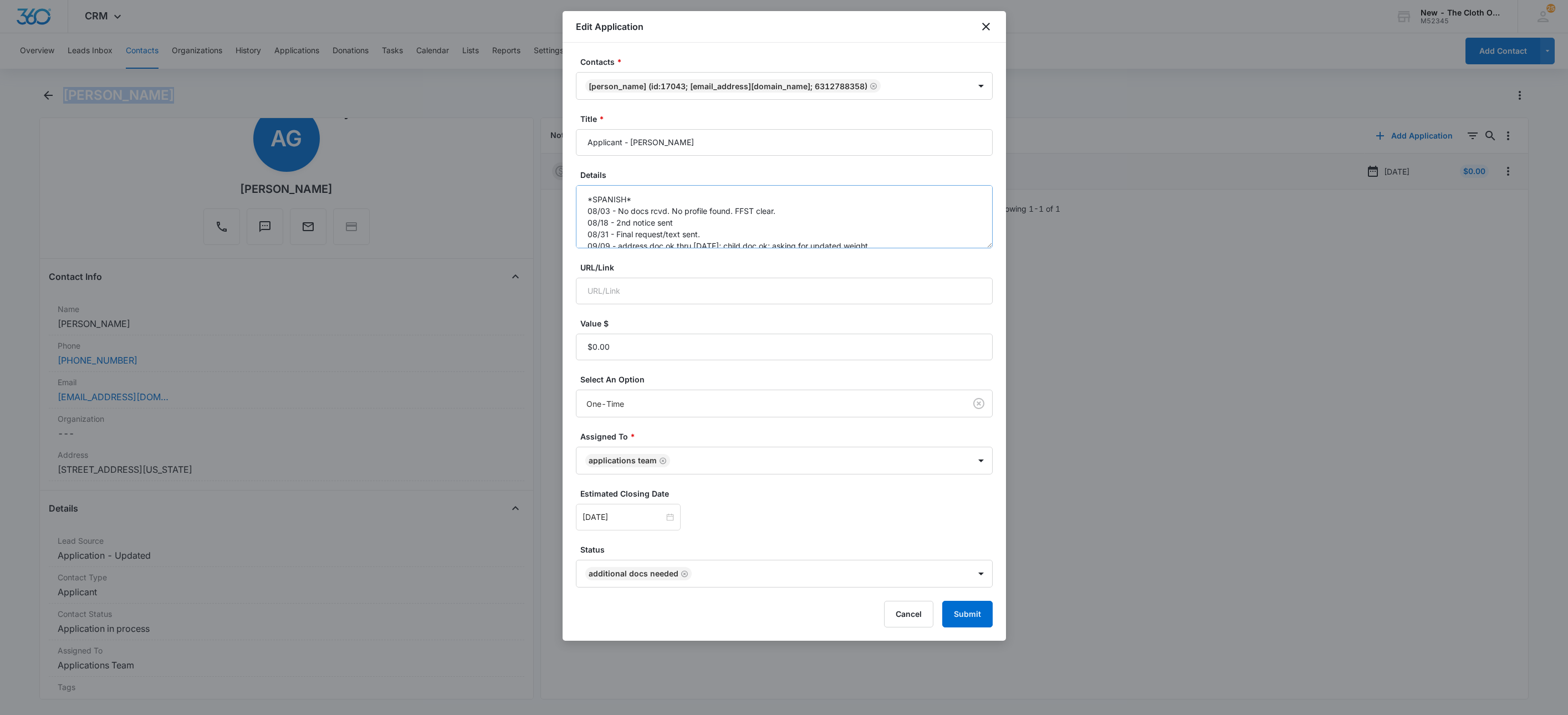
drag, startPoint x: 980, startPoint y: 242, endPoint x: 976, endPoint y: 294, distance: 52.2
click at [976, 248] on textarea "*SPANISH* 08/03 - No docs rcvd. No profile found. FFST clear. 08/18 - 2nd notic…" at bounding box center [784, 216] width 417 height 63
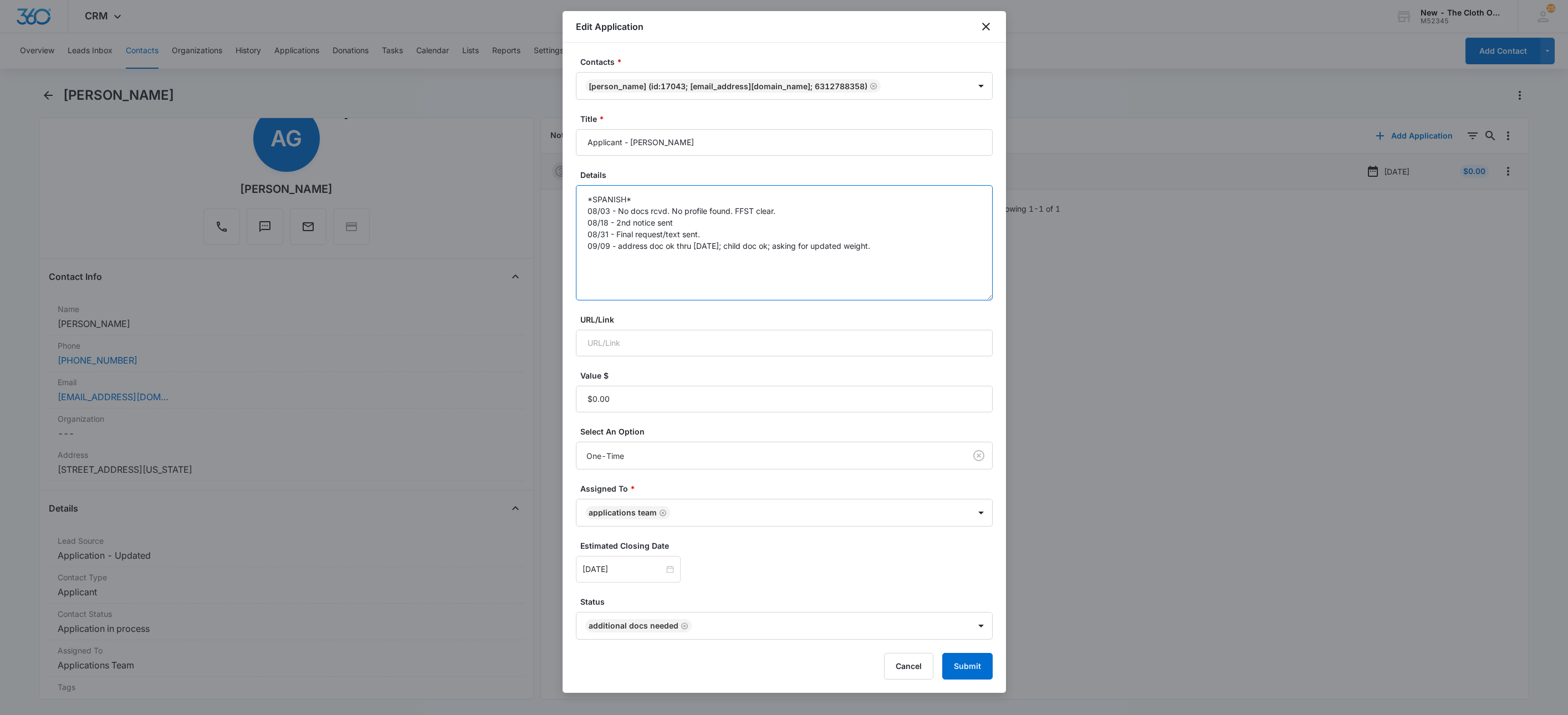
click at [961, 248] on textarea "*SPANISH* 08/03 - No docs rcvd. No profile found. FFST clear. 08/18 - 2nd notic…" at bounding box center [784, 242] width 417 height 115
click at [683, 629] on icon "Remove Additional Docs Needed" at bounding box center [684, 625] width 8 height 8
type textarea "*SPANISH* 08/03 - No docs rcvd. No profile found. FFST clear. 08/18 - 2nd notic…"
click at [682, 629] on body "CRM Apps Reputation Websites Forms CRM Email Social Shop Payments POS Ads Intel…" at bounding box center [784, 358] width 1568 height 715
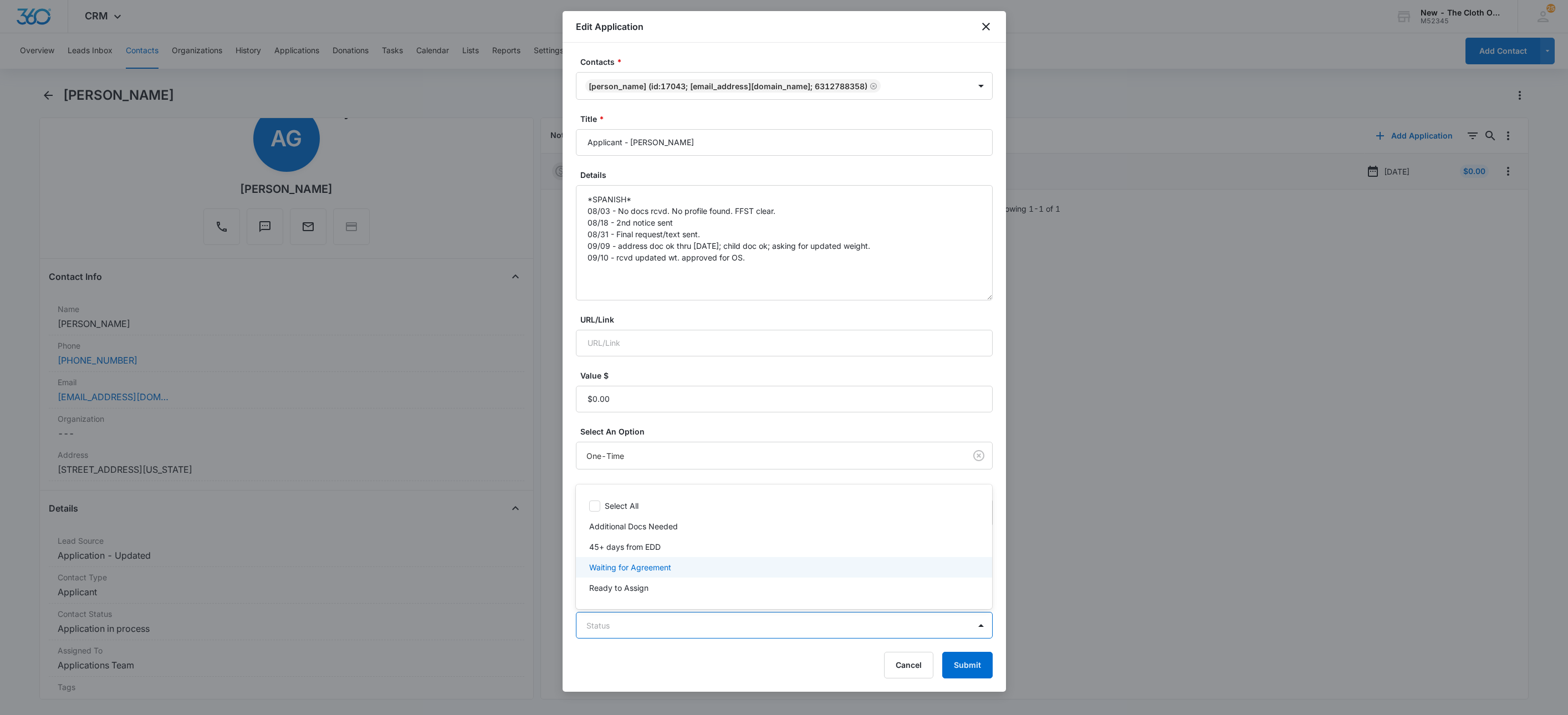
drag, startPoint x: 652, startPoint y: 573, endPoint x: 665, endPoint y: 637, distance: 65.3
click at [652, 573] on p "Waiting for Agreement" at bounding box center [629, 567] width 82 height 11
click at [660, 662] on div at bounding box center [784, 358] width 1568 height 715
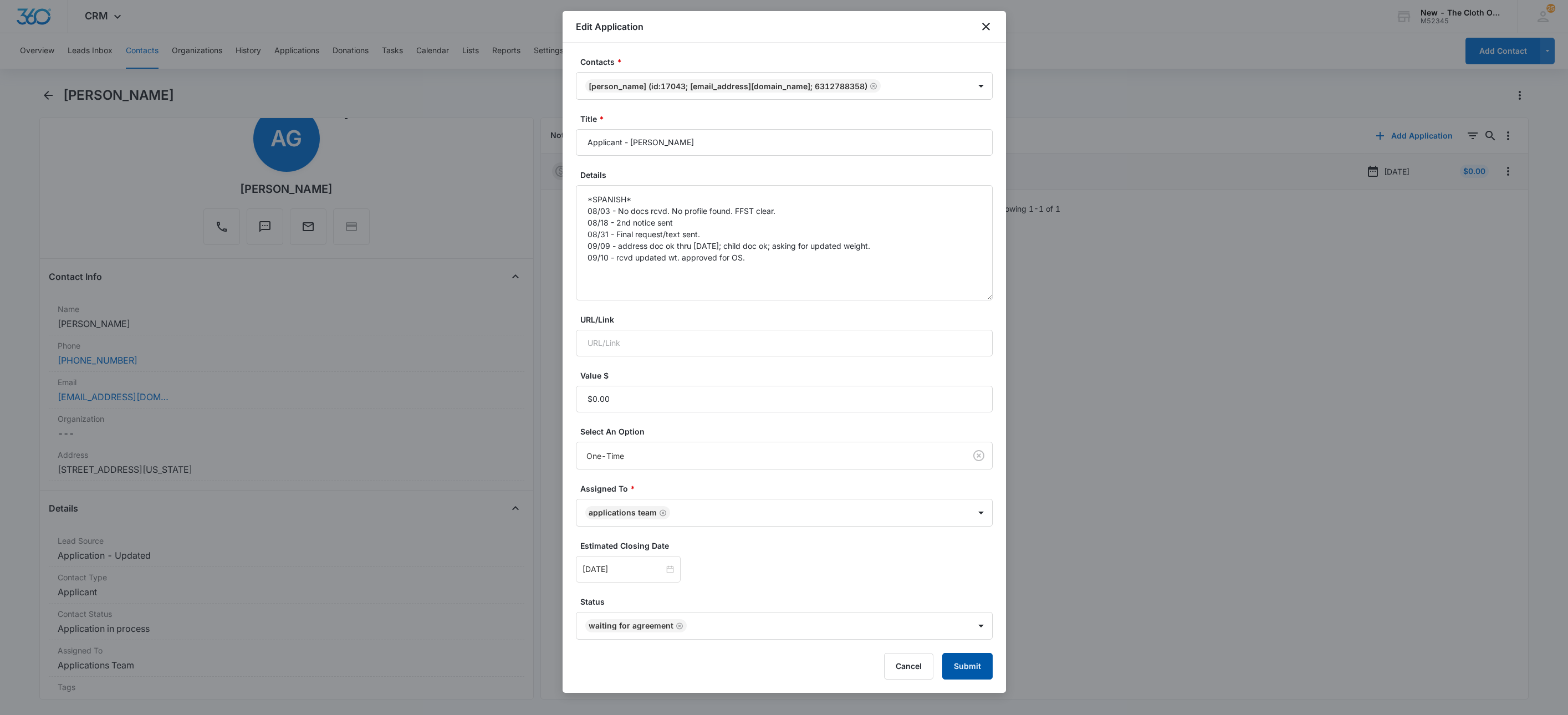
click at [966, 678] on button "Submit" at bounding box center [967, 666] width 50 height 26
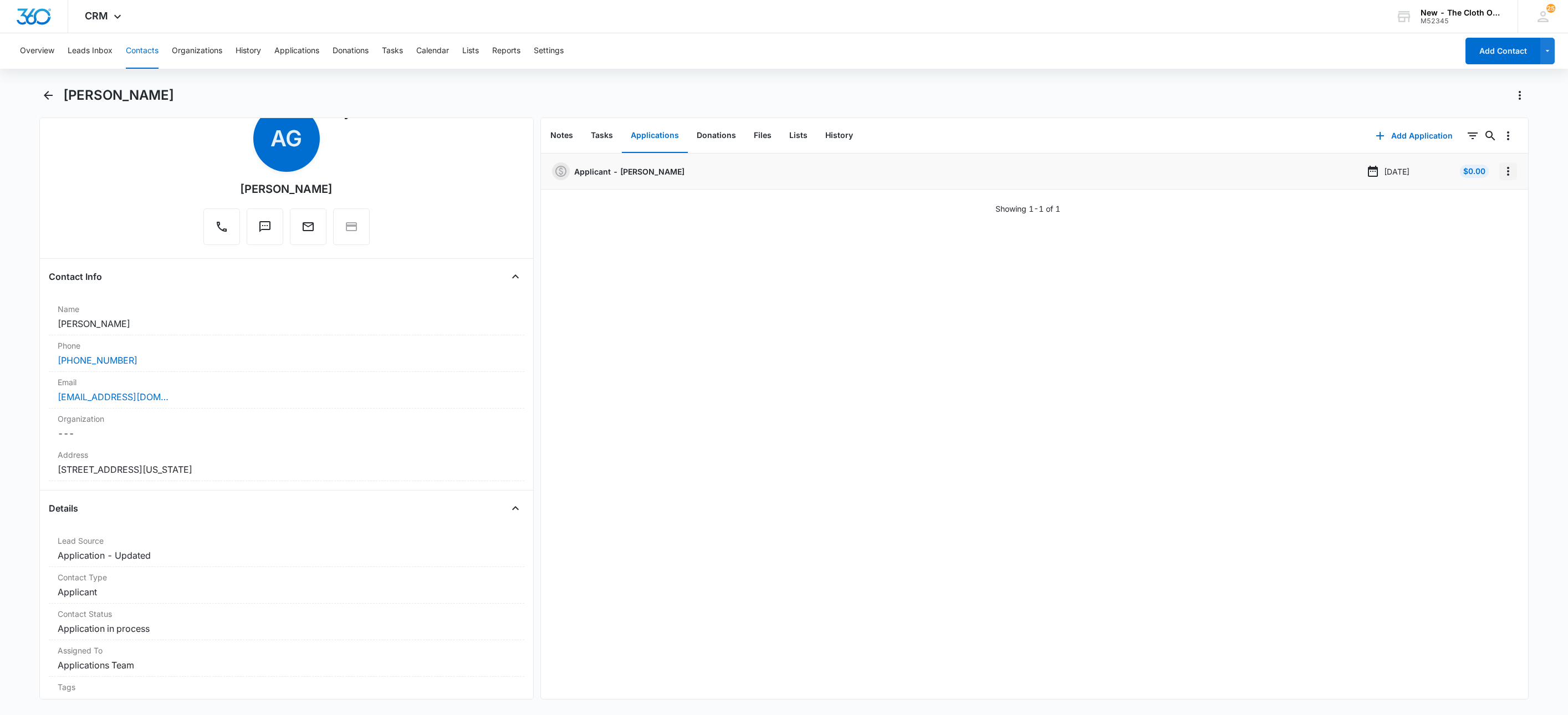
click at [1501, 172] on icon "Overflow Menu" at bounding box center [1508, 171] width 13 height 13
click at [1488, 198] on button "Edit" at bounding box center [1472, 203] width 63 height 17
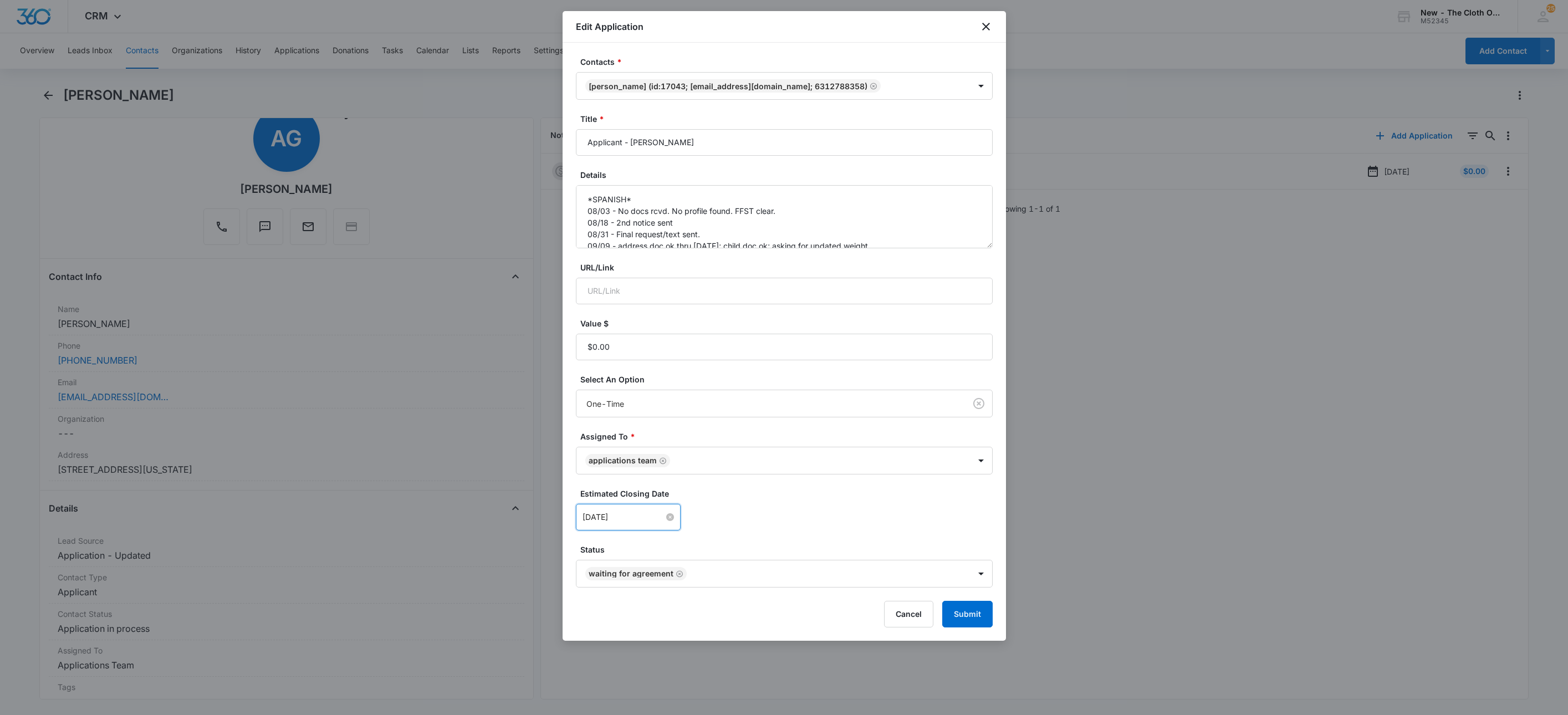
click at [657, 524] on div "Sep 14, 2025" at bounding box center [627, 517] width 92 height 12
type input "Sep 17, 2025"
click at [651, 421] on div "17" at bounding box center [652, 418] width 13 height 13
drag, startPoint x: 795, startPoint y: 539, endPoint x: 873, endPoint y: 558, distance: 80.3
click at [796, 539] on form "Contacts * Aracely Gomez (ID:17043; ladygomez200301@gmail.com; 6312788358) Titl…" at bounding box center [784, 341] width 417 height 572
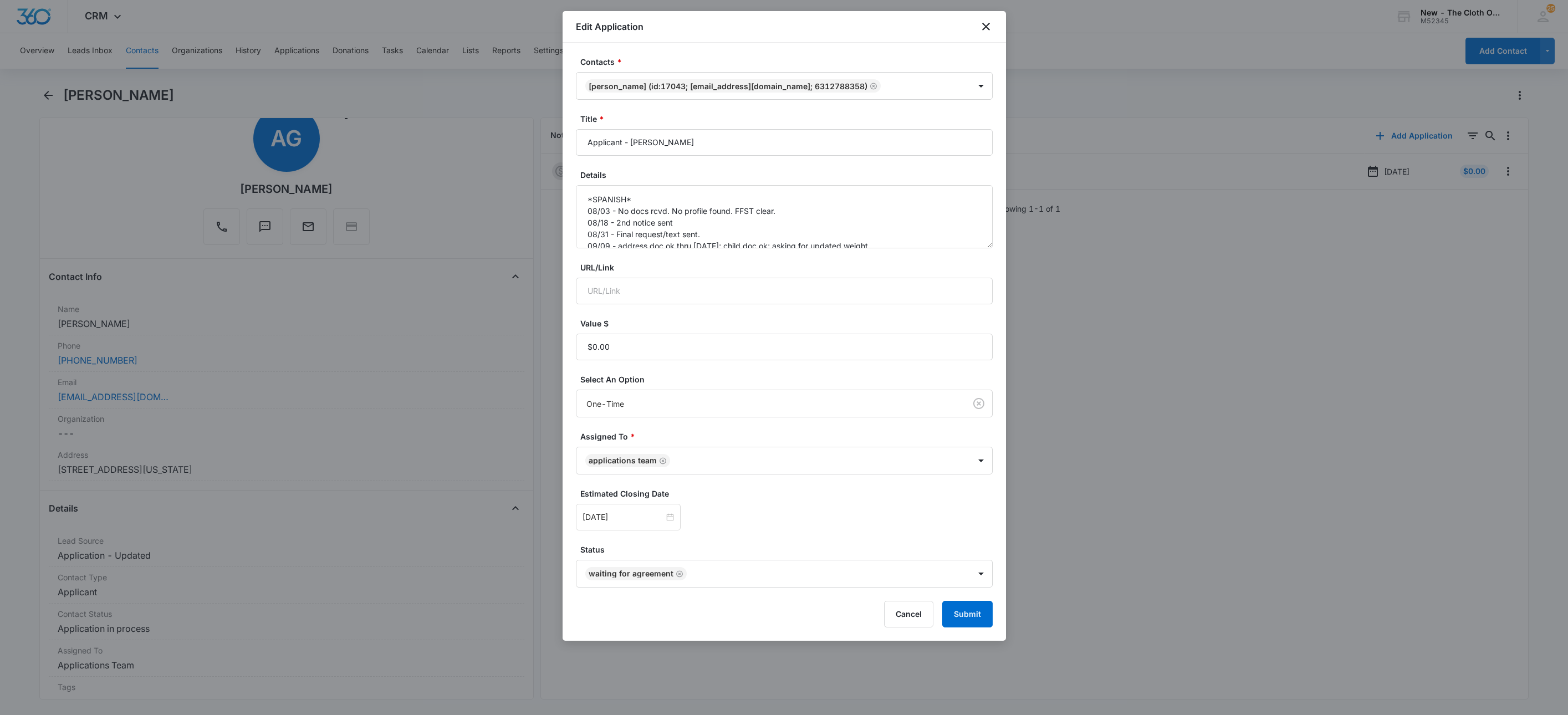
drag, startPoint x: 965, startPoint y: 598, endPoint x: 969, endPoint y: 612, distance: 14.6
click at [965, 599] on form "Contacts * Aracely Gomez (ID:17043; ladygomez200301@gmail.com; 6312788358) Titl…" at bounding box center [784, 341] width 417 height 572
click at [970, 615] on button "Submit" at bounding box center [967, 614] width 50 height 26
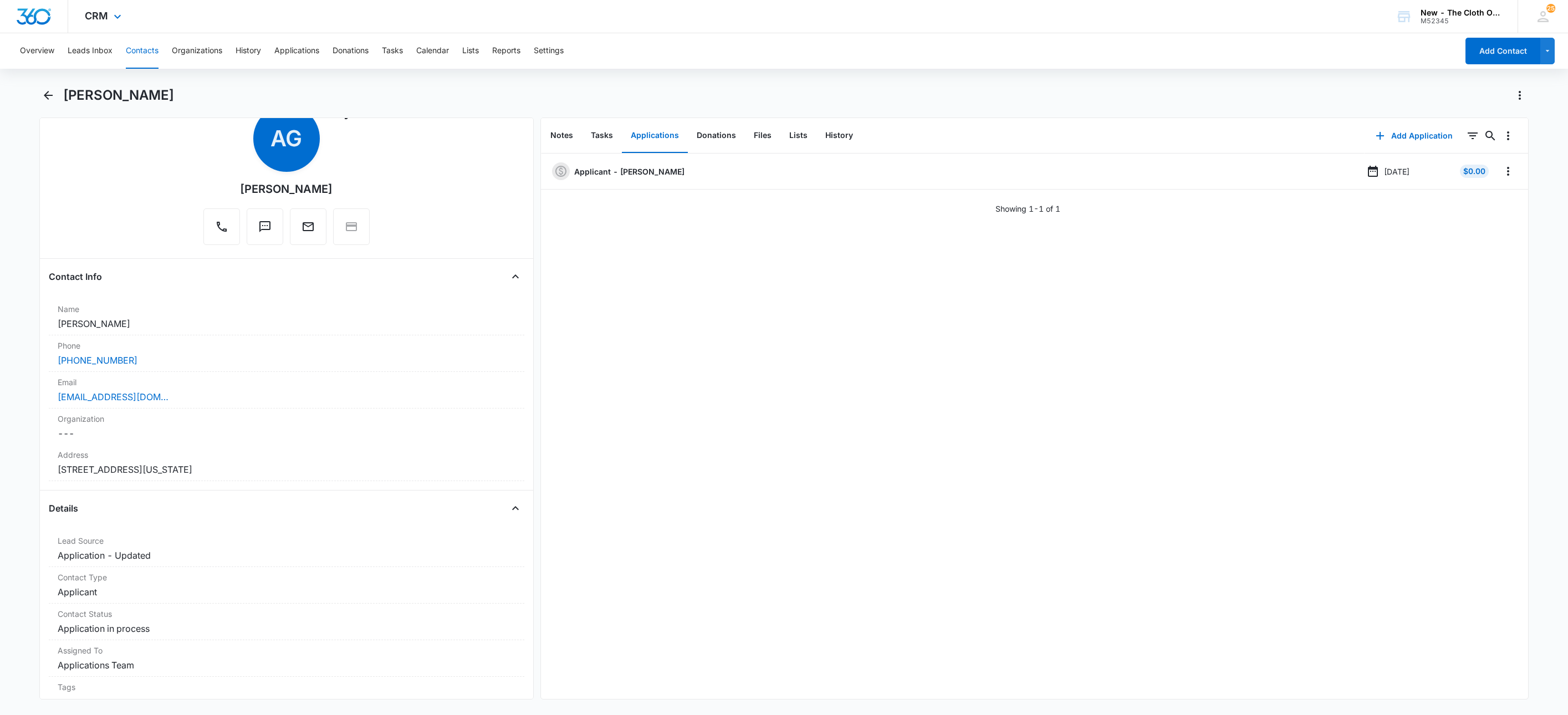
click at [133, 24] on div "CRM Apps Reputation Websites Forms CRM Email Social Shop Payments POS Ads Intel…" at bounding box center [104, 16] width 73 height 33
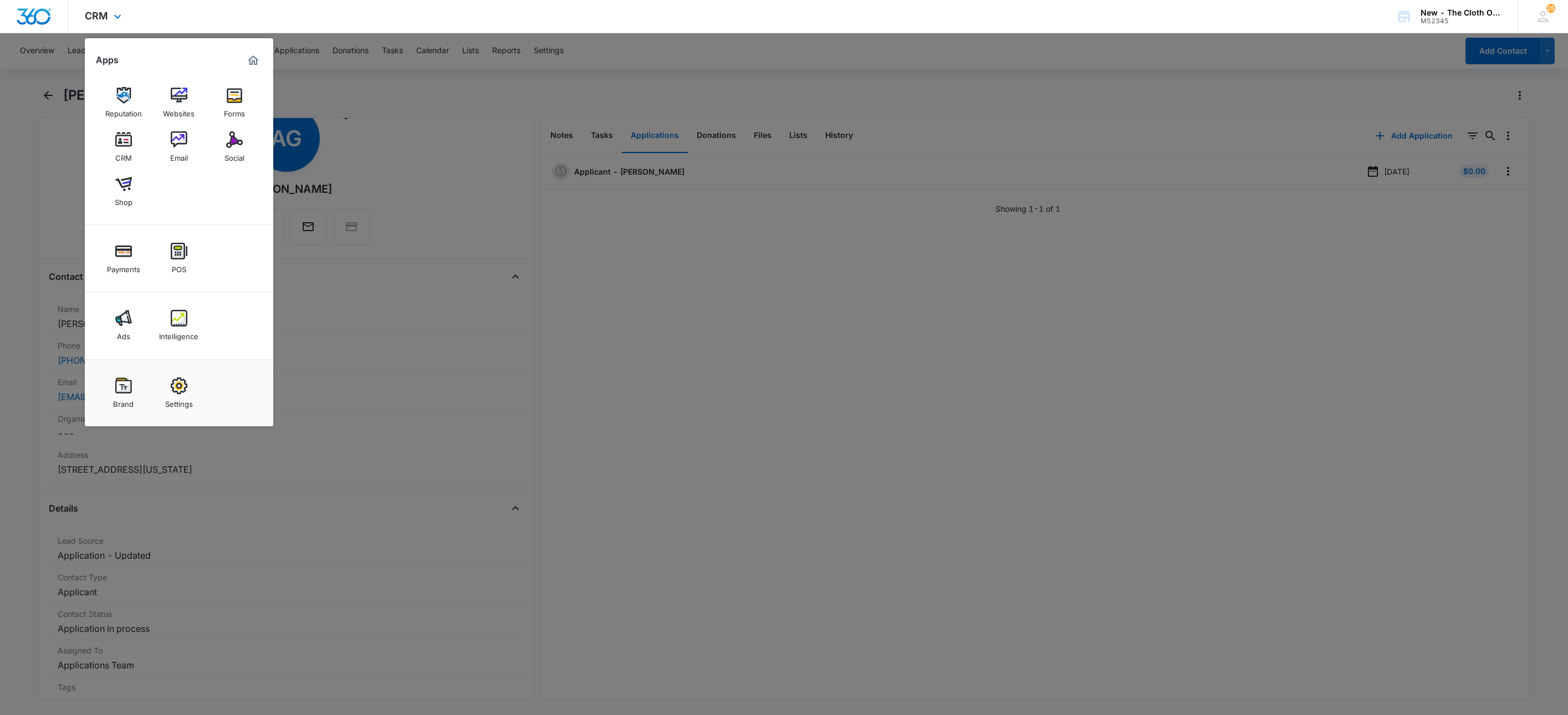
click at [137, 40] on div "Apps Reputation Websites Forms CRM Email Social Shop Payments POS Ads Intellige…" at bounding box center [179, 232] width 189 height 388
click at [373, 48] on div at bounding box center [784, 358] width 1568 height 715
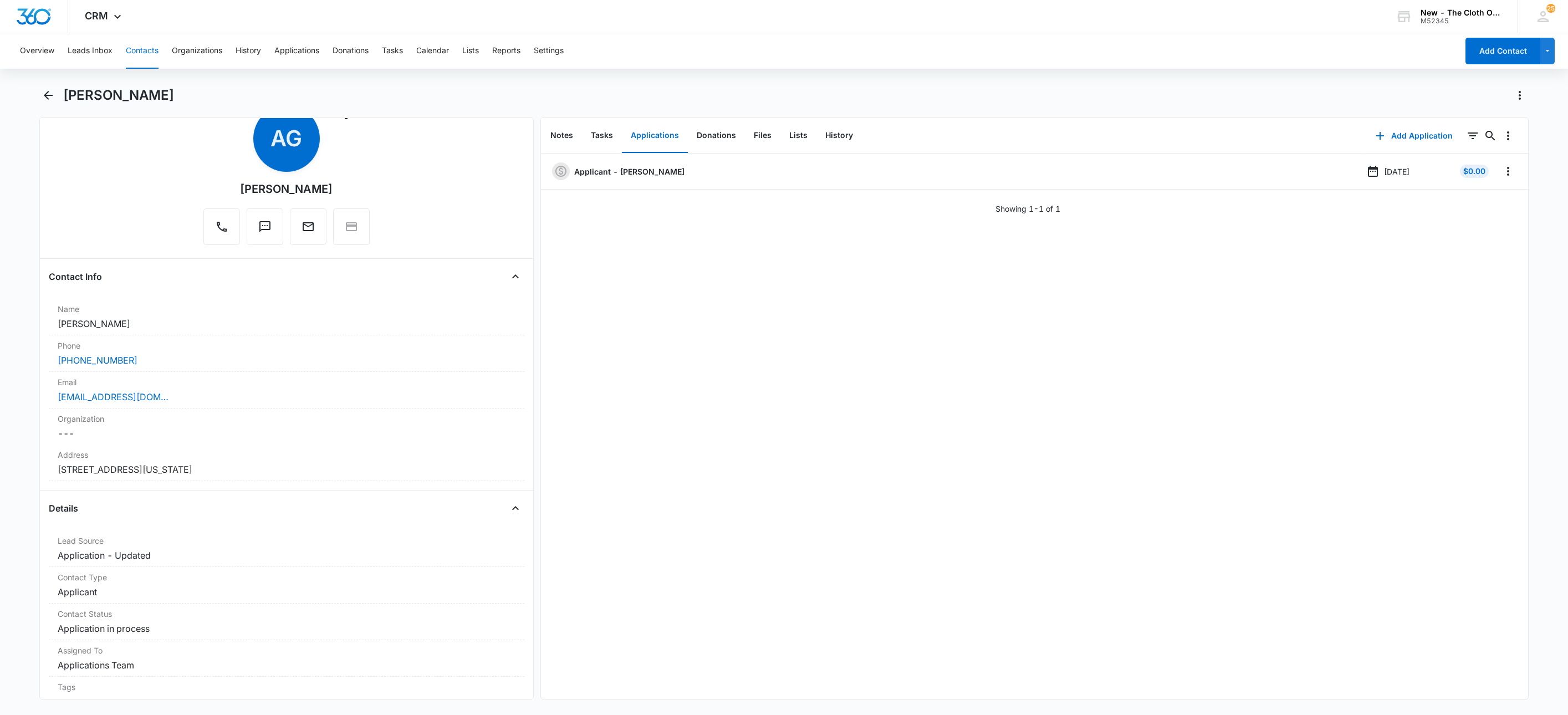
click at [155, 54] on button "Contacts" at bounding box center [142, 51] width 33 height 36
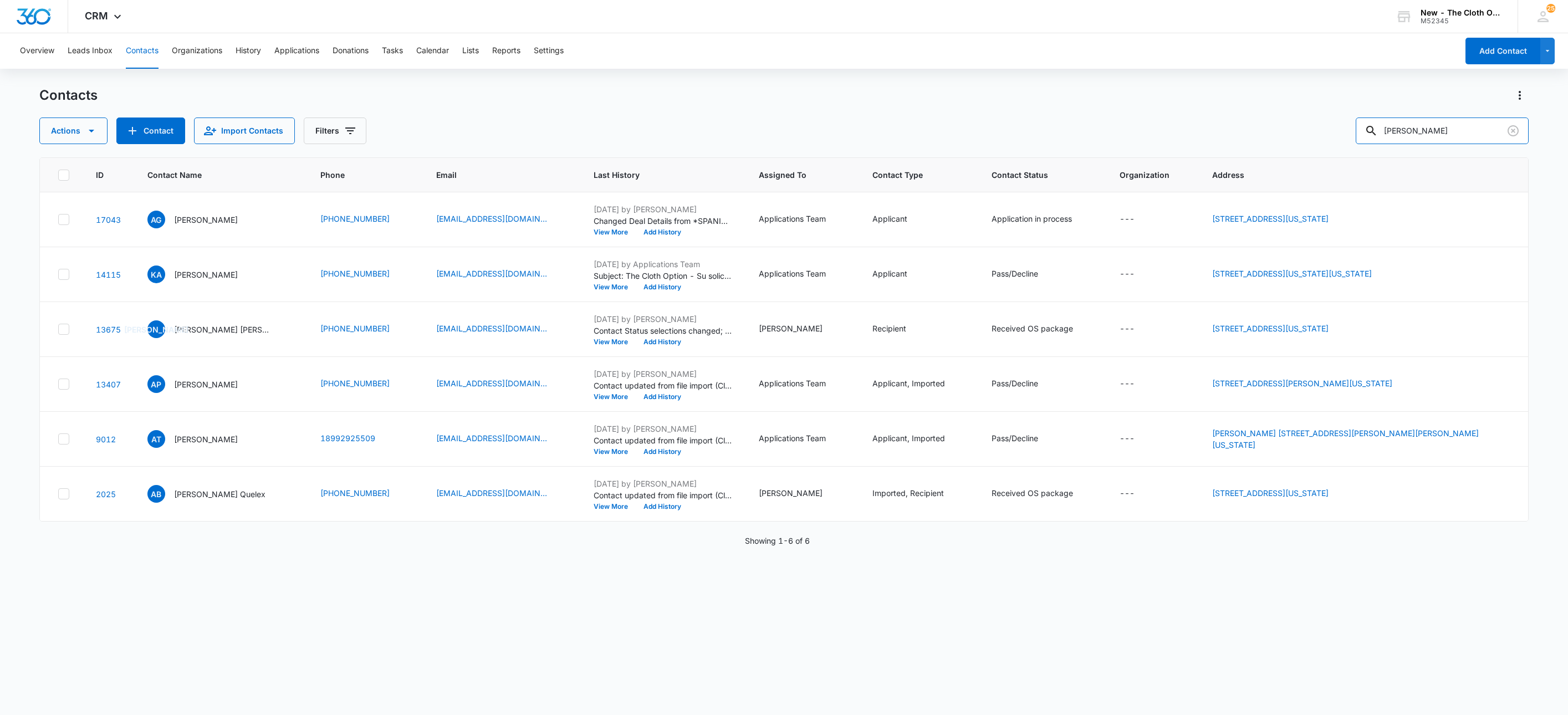
drag, startPoint x: 1437, startPoint y: 131, endPoint x: 1324, endPoint y: 135, distance: 113.1
click at [1333, 135] on div "Actions Contact Import Contacts Filters Aracely" at bounding box center [784, 131] width 1490 height 26
paste input "Jade Hard"
type input "Jade Hardy"
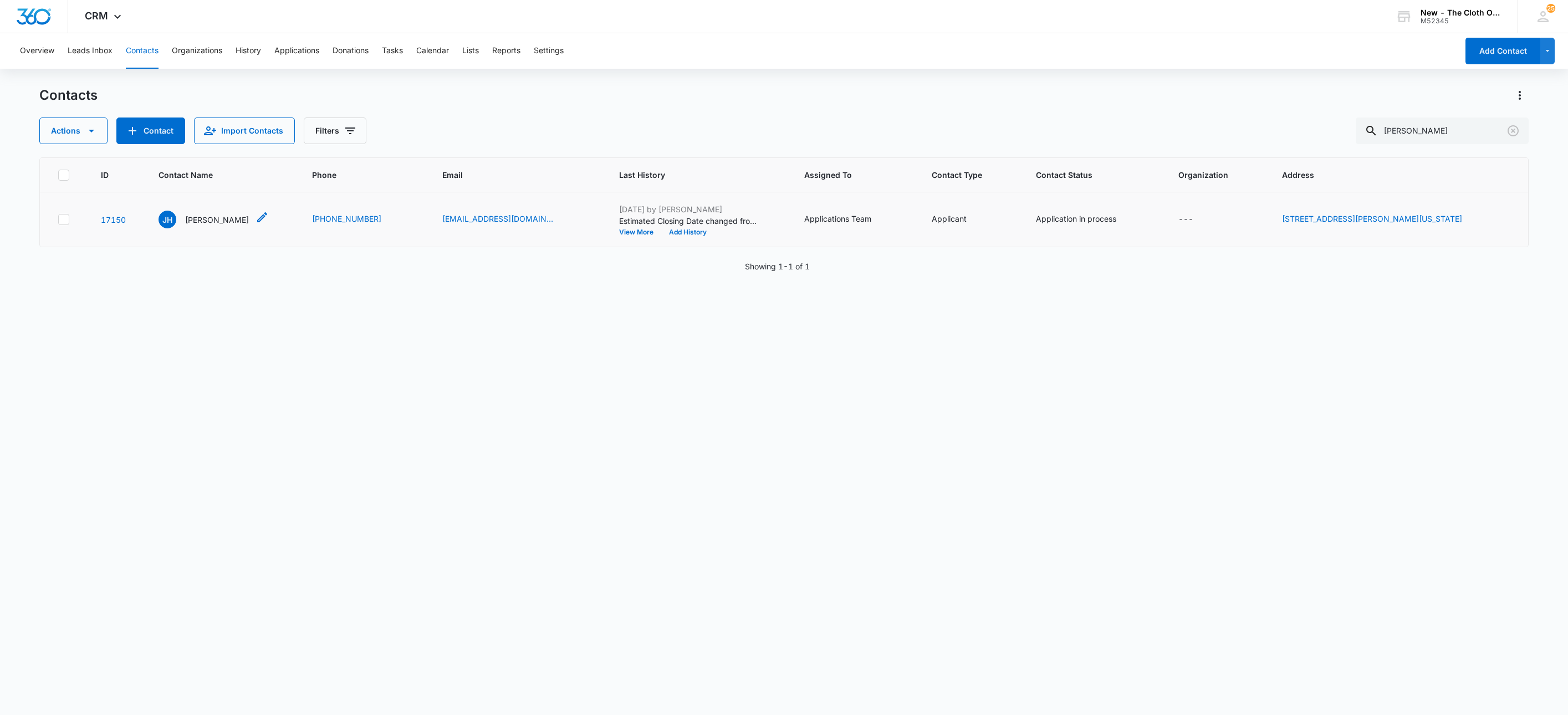
click at [217, 216] on p "Jade Hardy" at bounding box center [217, 220] width 64 height 11
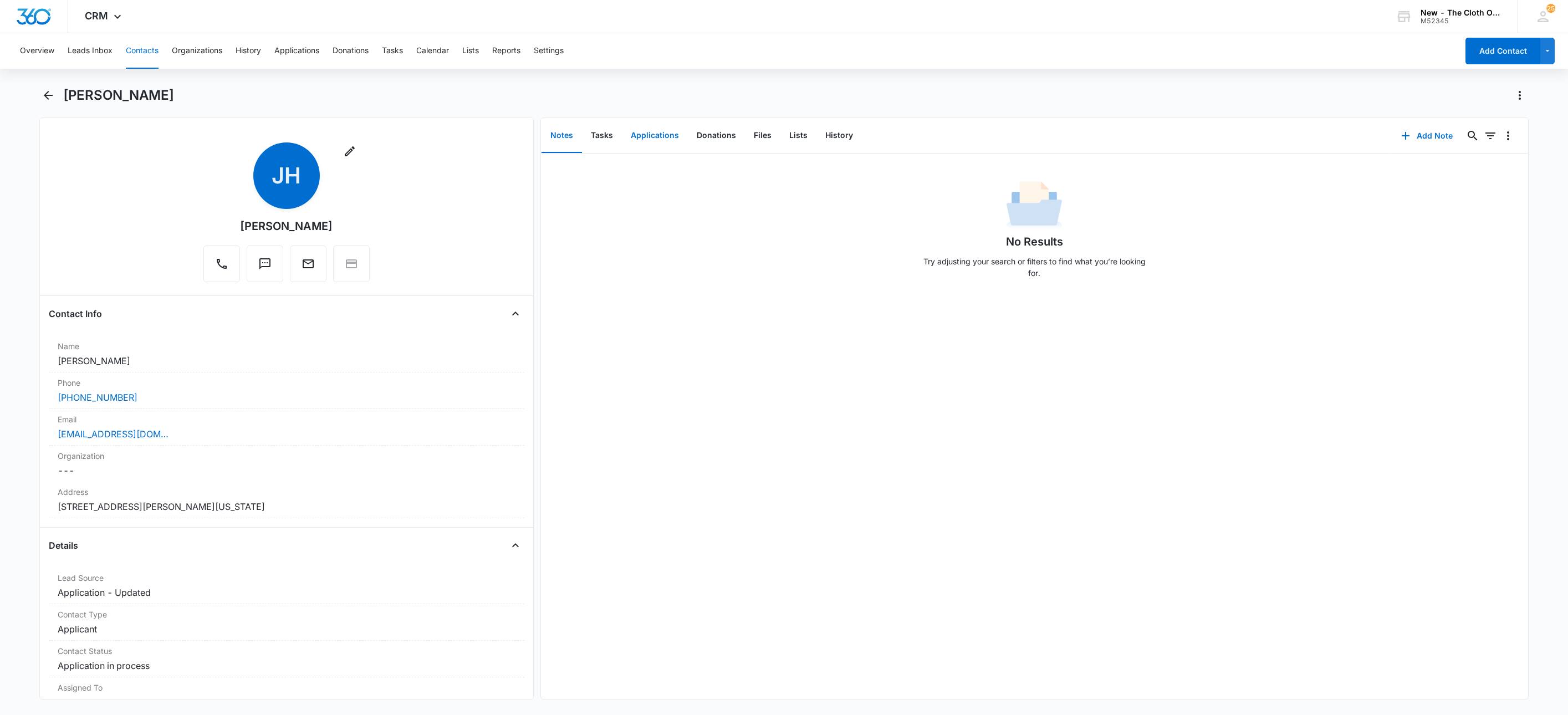
click at [655, 139] on button "Applications" at bounding box center [655, 136] width 66 height 34
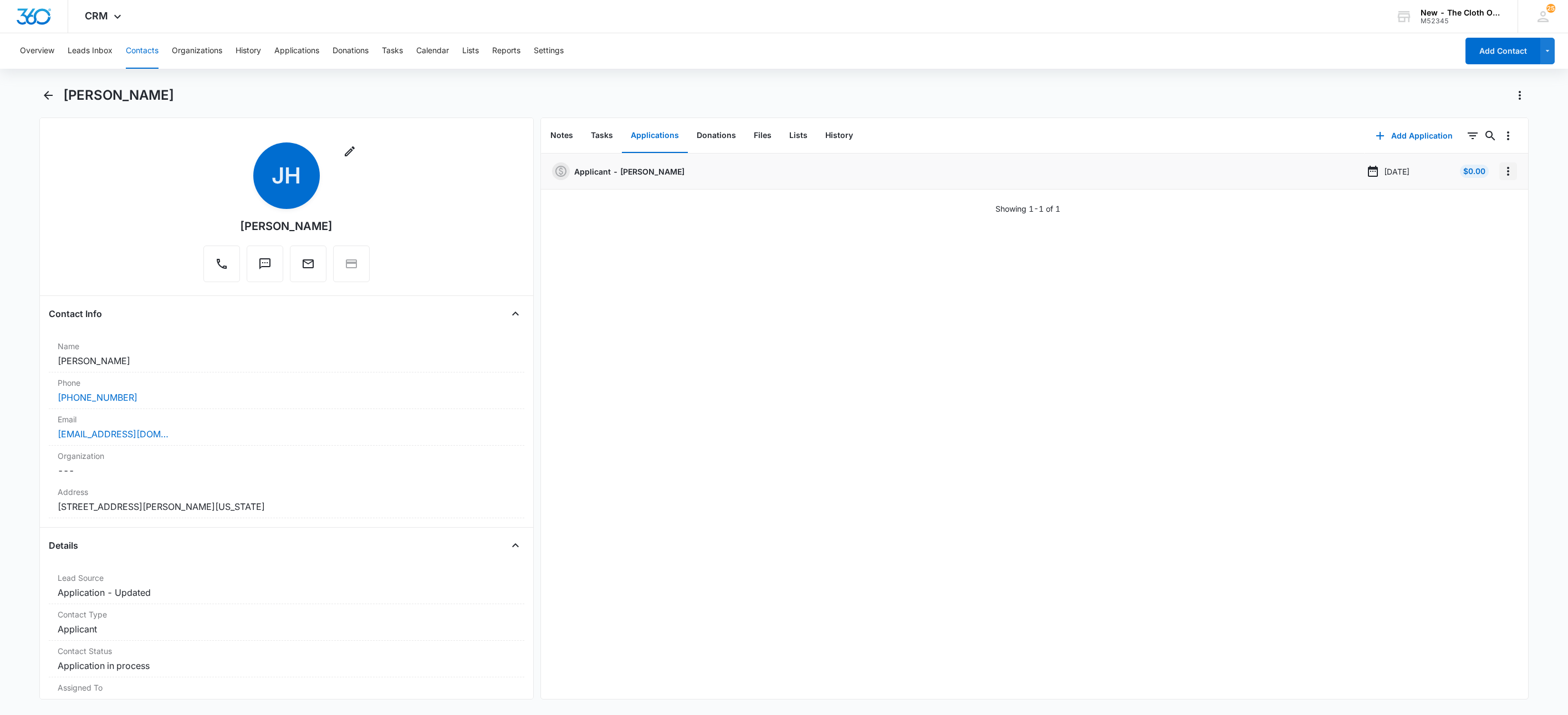
click at [1501, 174] on icon "Overflow Menu" at bounding box center [1508, 171] width 13 height 13
click at [1495, 199] on button "Edit" at bounding box center [1472, 203] width 63 height 17
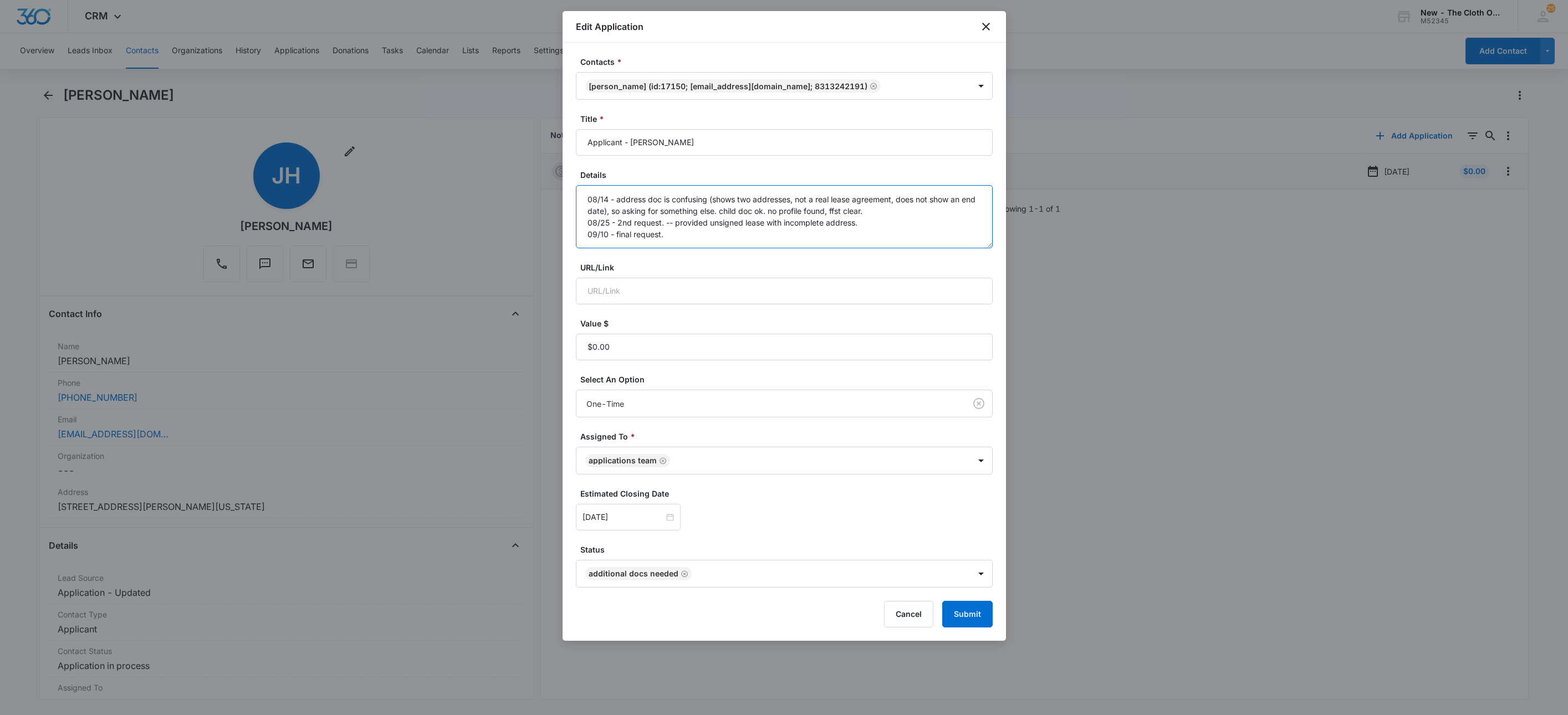
click at [739, 240] on textarea "08/14 - address doc is confusing (shows two addresses, not a real lease agreeme…" at bounding box center [784, 216] width 417 height 63
click at [683, 575] on icon "Remove Additional Docs Needed" at bounding box center [684, 574] width 8 height 8
type textarea "08/14 - address doc is confusing (shows two addresses, not a real lease agreeme…"
click at [682, 575] on body "CRM Apps Reputation Websites Forms CRM Email Social Shop Payments POS Ads Intel…" at bounding box center [784, 358] width 1568 height 715
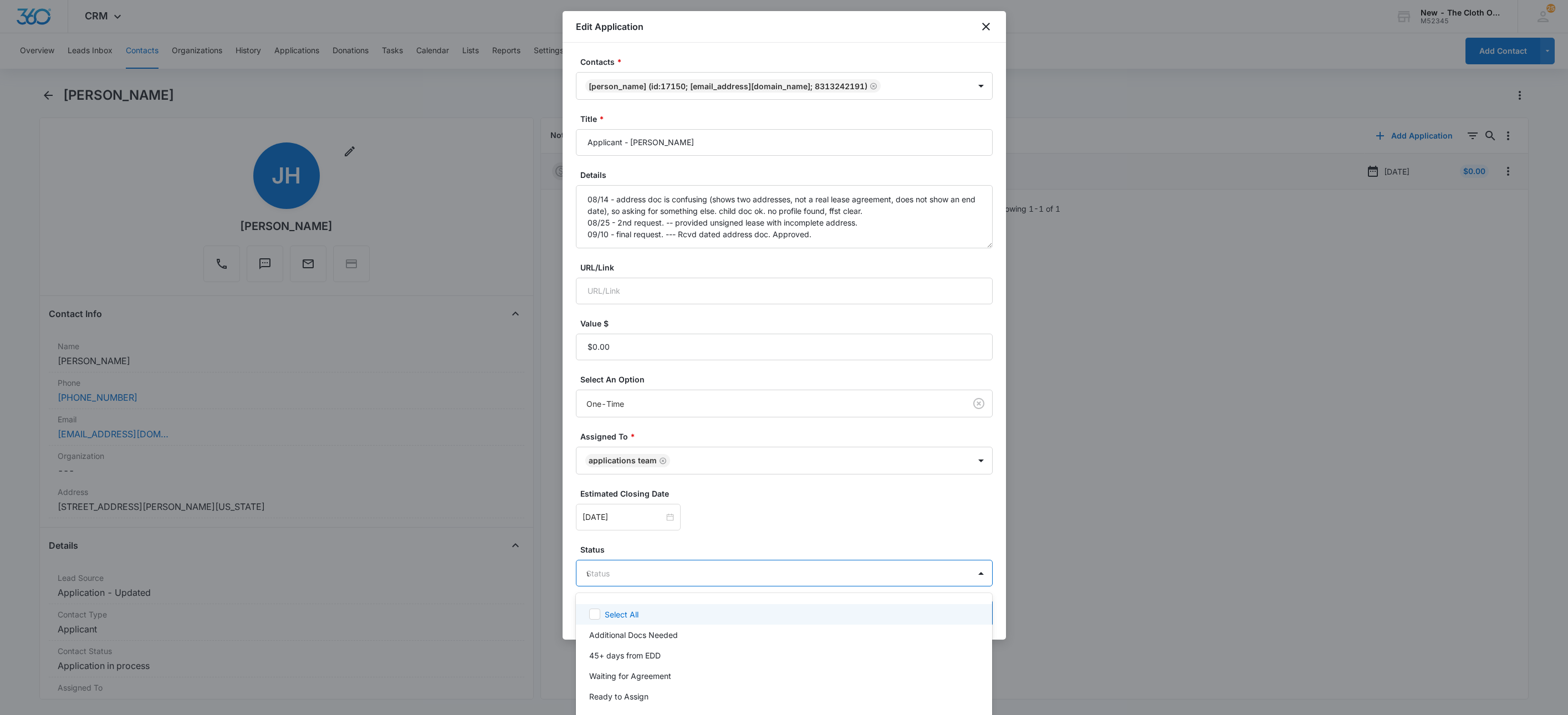
type input "wa"
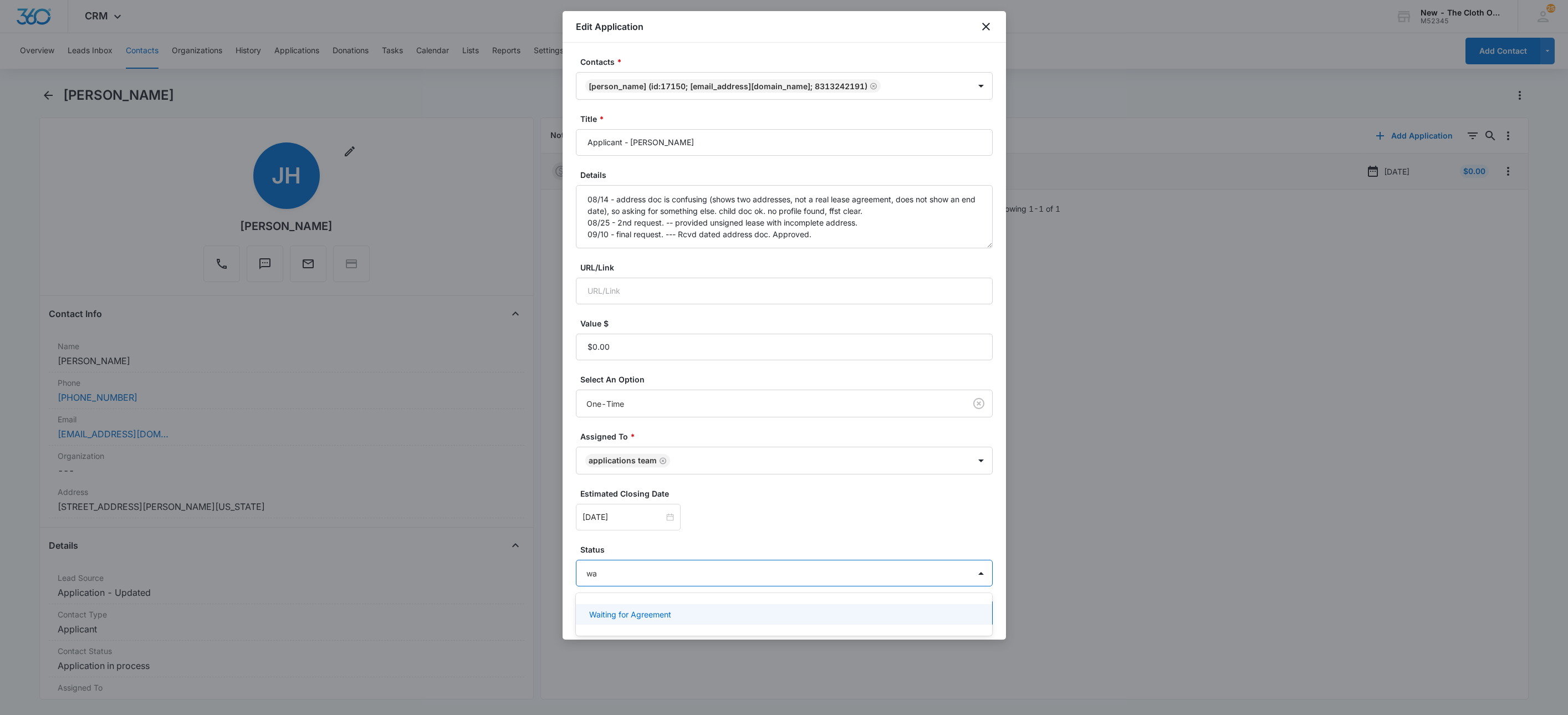
click at [657, 612] on p "Waiting for Agreement" at bounding box center [629, 614] width 82 height 11
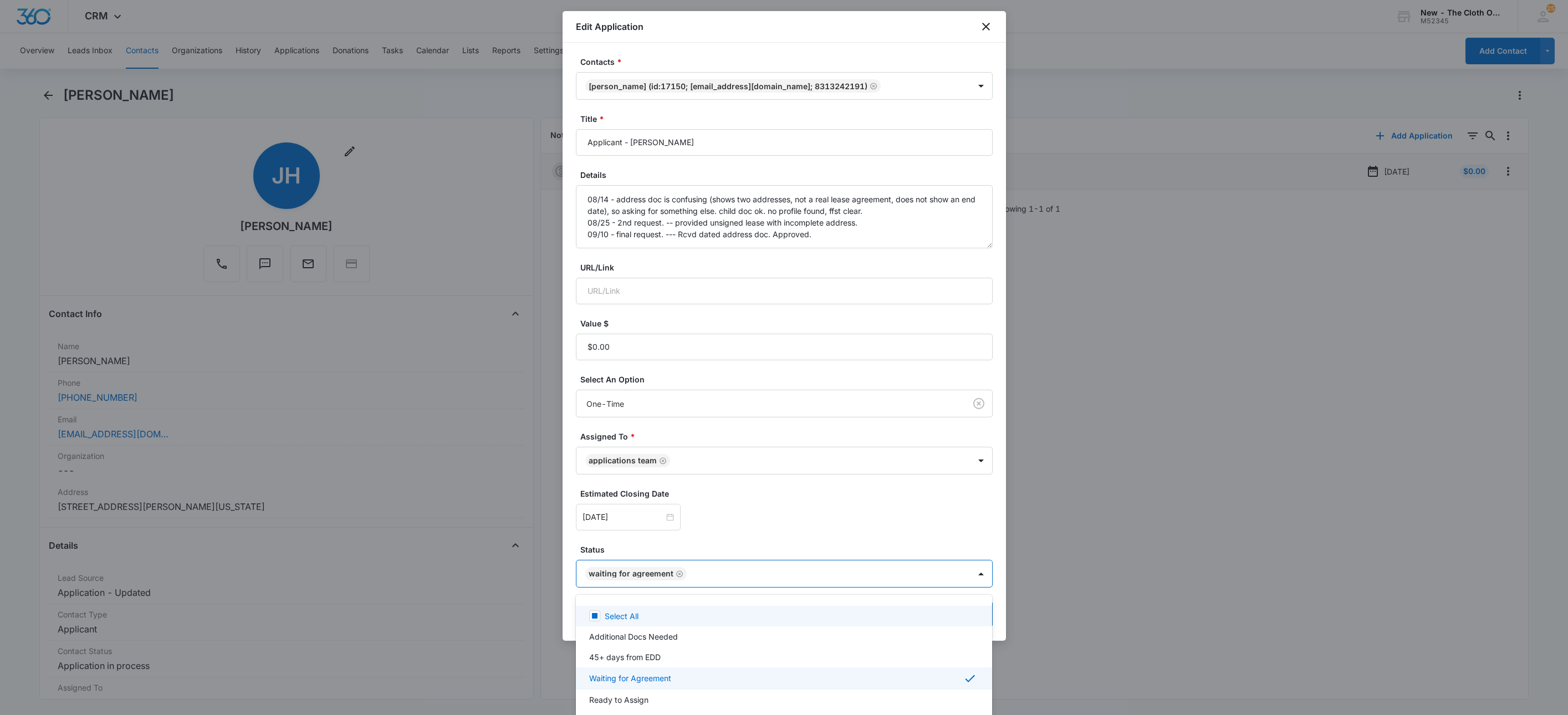
click at [645, 517] on div at bounding box center [784, 358] width 1568 height 715
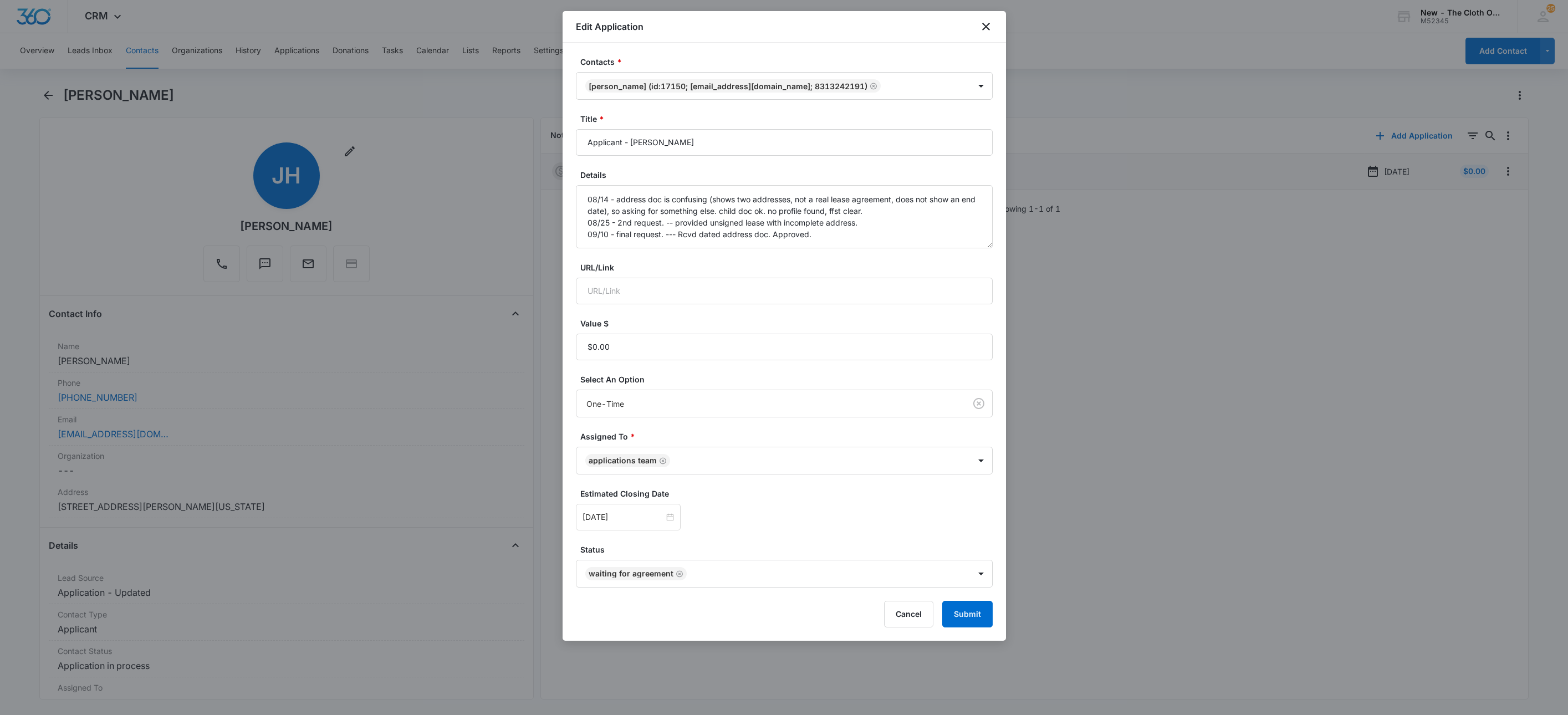
click at [645, 517] on input "Sep 17, 2025" at bounding box center [623, 517] width 81 height 12
type input "Sep 17, 2025"
click at [648, 420] on div "17" at bounding box center [652, 418] width 13 height 13
drag, startPoint x: 767, startPoint y: 515, endPoint x: 1022, endPoint y: 657, distance: 291.9
click at [768, 516] on div "Sep 17, 2025 Sep 2025 Su Mo Tu We Th Fr Sa 31 1 2 3 4 5 6 7 8 9 10 11 12 13 14 …" at bounding box center [784, 517] width 417 height 26
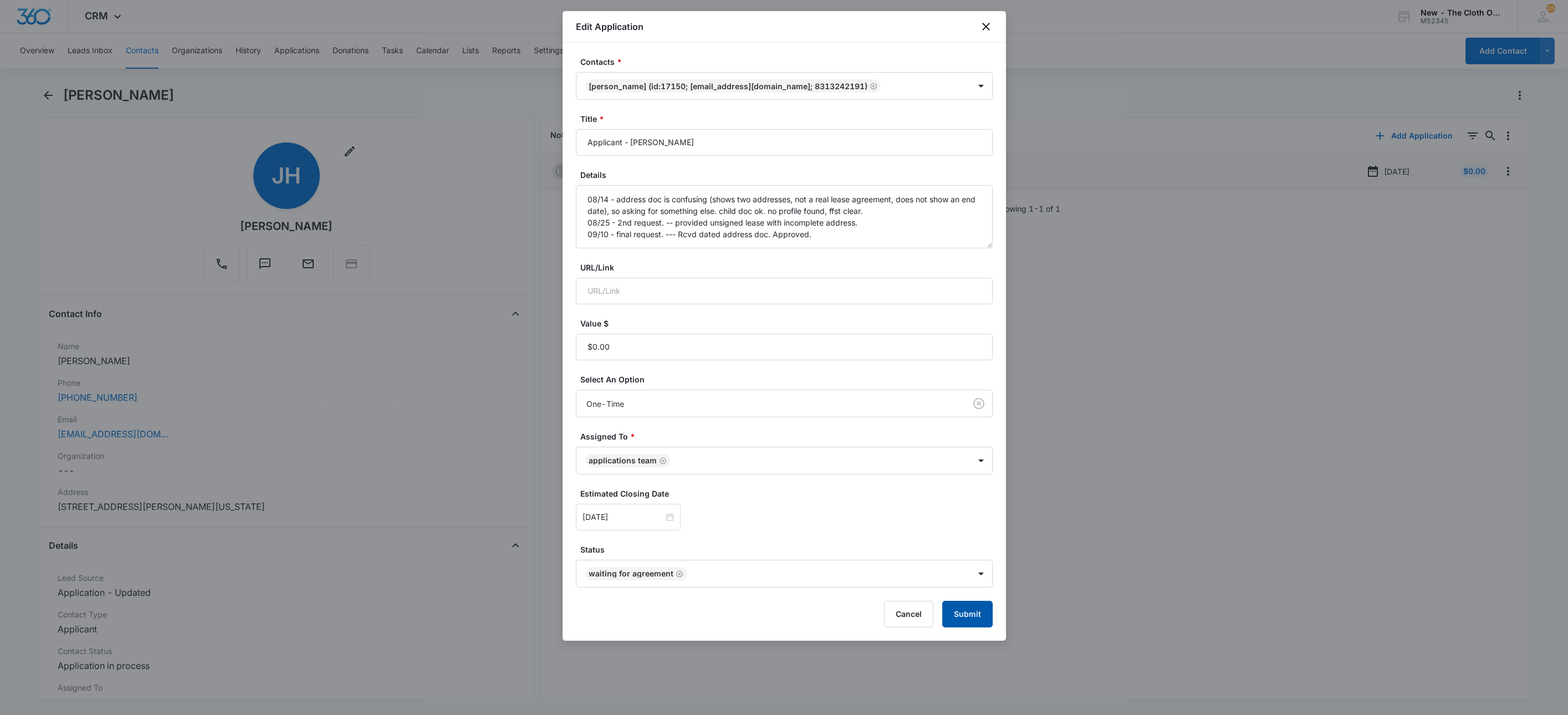
click at [971, 614] on button "Submit" at bounding box center [967, 614] width 50 height 26
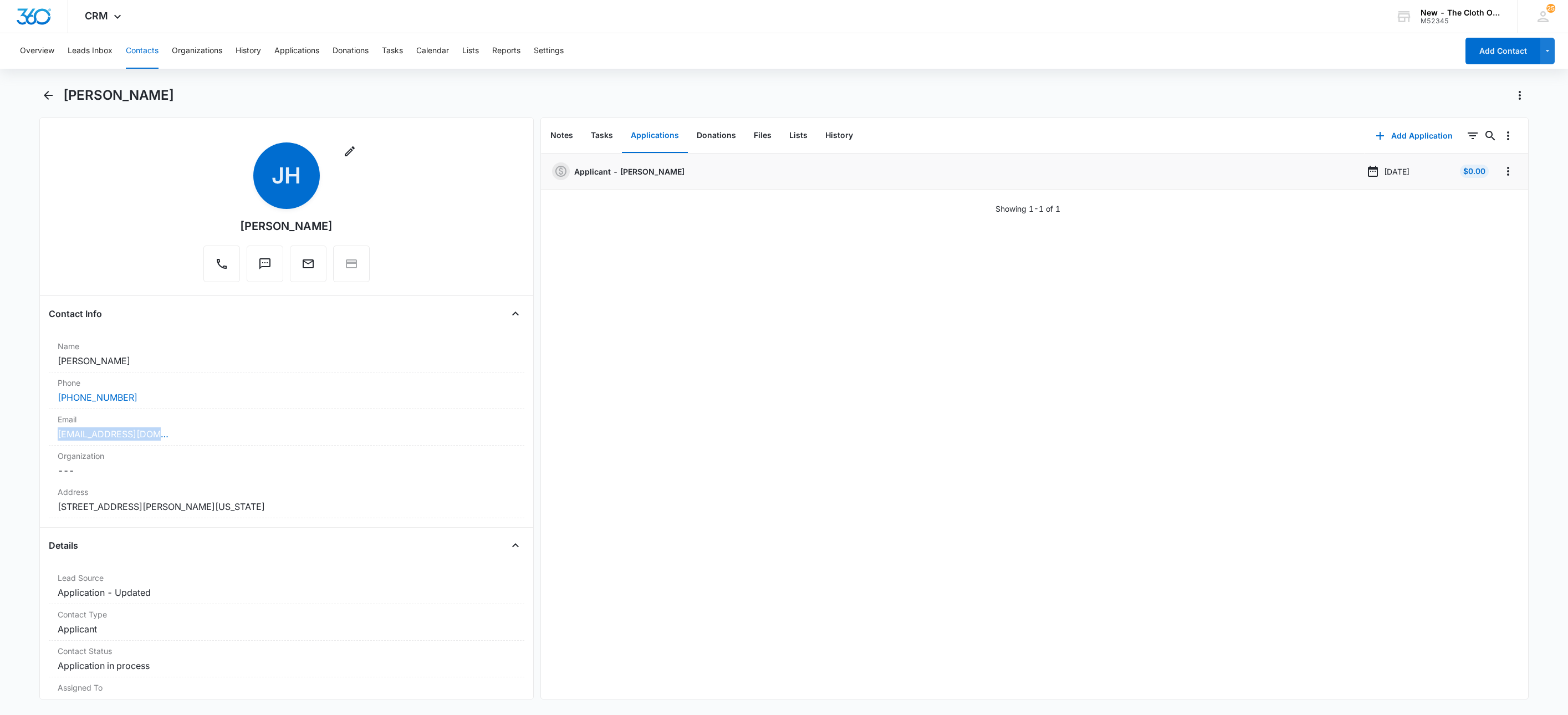
drag, startPoint x: 183, startPoint y: 436, endPoint x: 17, endPoint y: 433, distance: 166.0
click at [17, 433] on main "Jade Hardy Remove JH Jade Hardy Contact Info Name Cancel Save Changes Jade Hard…" at bounding box center [784, 400] width 1568 height 626
drag, startPoint x: 110, startPoint y: 359, endPoint x: 34, endPoint y: 358, distance: 76.0
click at [34, 358] on main "Jade Hardy Remove JH Jade Hardy Contact Info Name Cancel Save Changes Jade Hard…" at bounding box center [784, 400] width 1568 height 626
drag, startPoint x: 157, startPoint y: 507, endPoint x: 32, endPoint y: 512, distance: 125.1
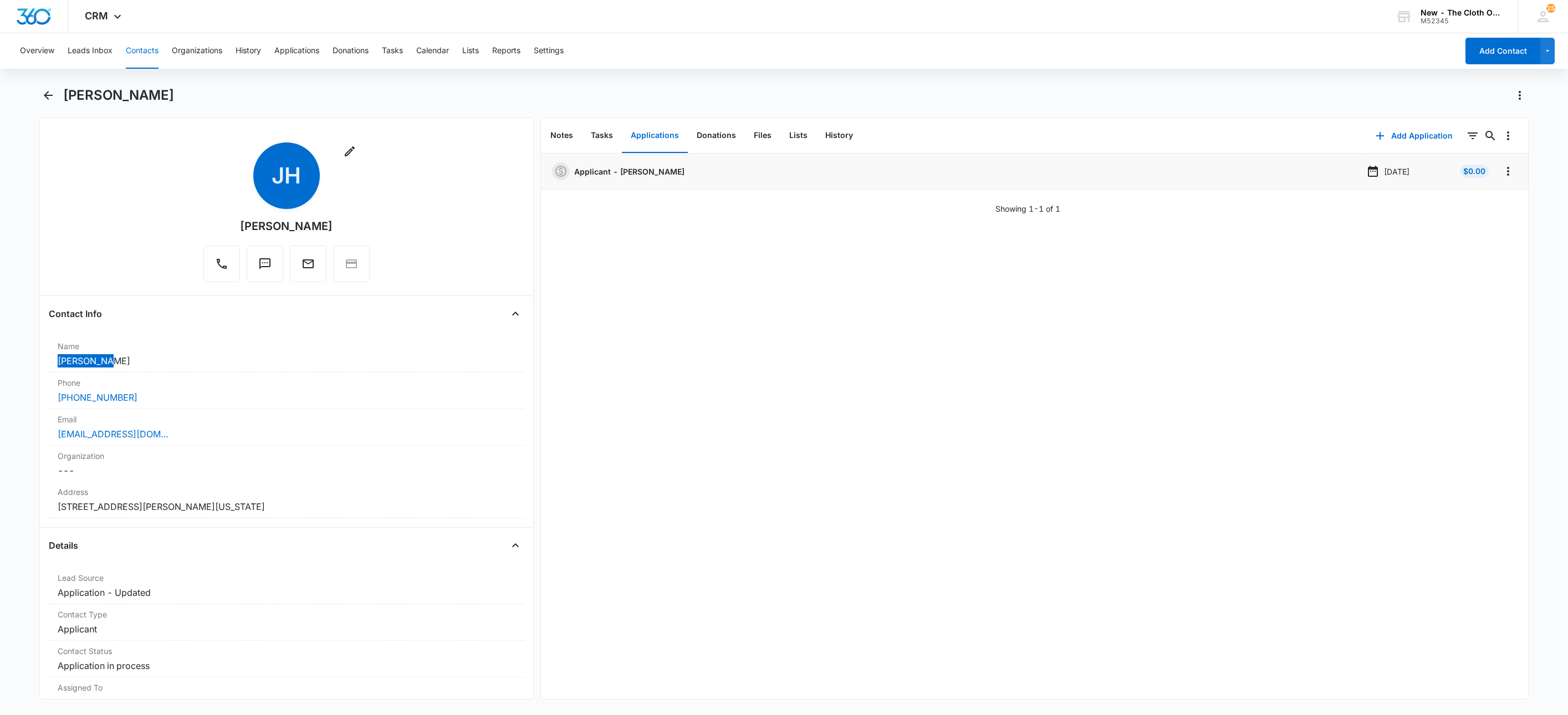
click at [32, 512] on main "Jade Hardy Remove JH Jade Hardy Contact Info Name Cancel Save Changes Jade Hard…" at bounding box center [784, 400] width 1568 height 626
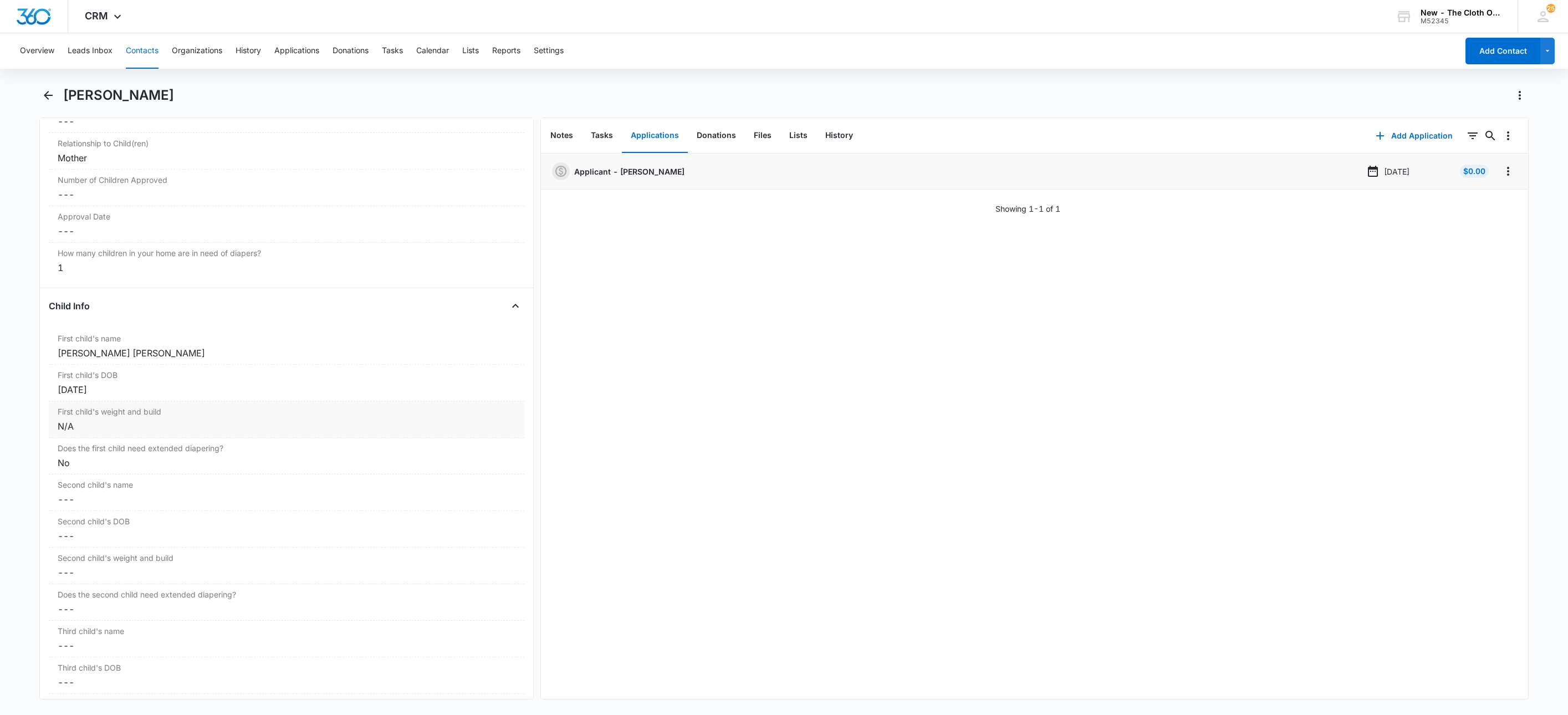
scroll to position [1164, 0]
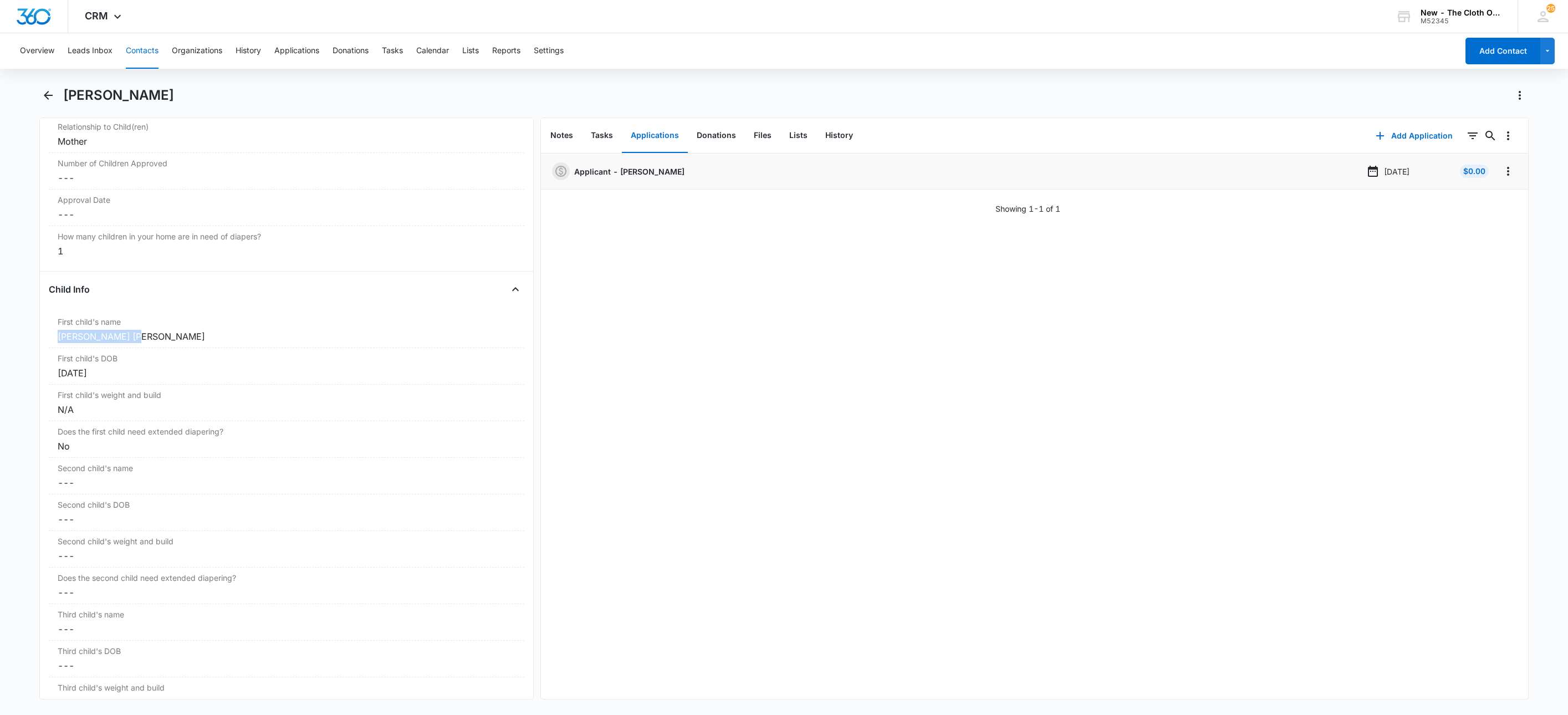
drag, startPoint x: 158, startPoint y: 341, endPoint x: 25, endPoint y: 346, distance: 133.1
click at [25, 346] on main "Jade Hardy Remove JH Jade Hardy Contact Info Name Cancel Save Changes Jade Hard…" at bounding box center [784, 400] width 1568 height 626
click at [1499, 178] on button "Overflow Menu" at bounding box center [1508, 171] width 18 height 18
click at [1493, 197] on button "Edit" at bounding box center [1472, 203] width 63 height 17
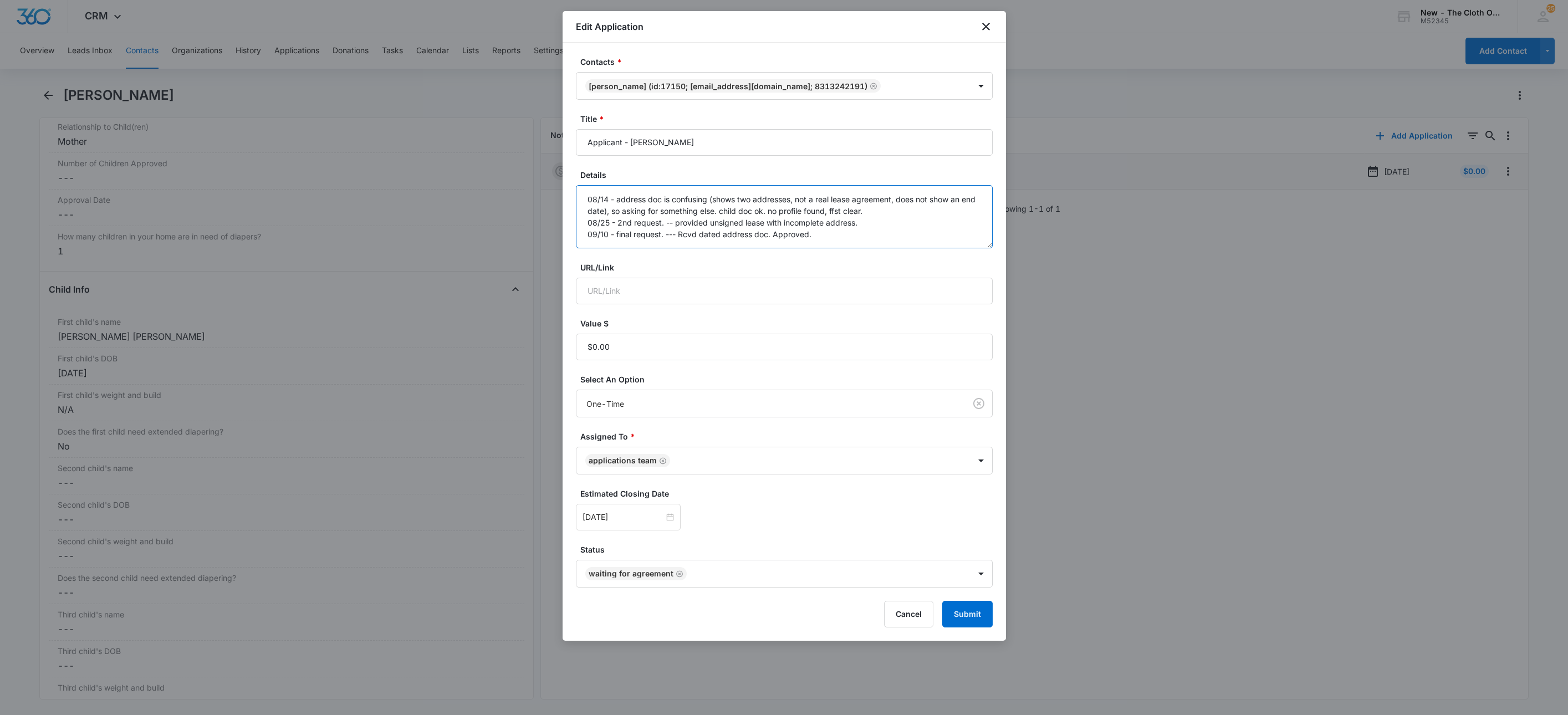
drag, startPoint x: 843, startPoint y: 235, endPoint x: 772, endPoint y: 241, distance: 71.3
click at [772, 241] on textarea "08/14 - address doc is confusing (shows two addresses, not a real lease agreeme…" at bounding box center [784, 216] width 417 height 63
click at [676, 575] on icon "Remove Waiting for Agreement" at bounding box center [679, 574] width 8 height 8
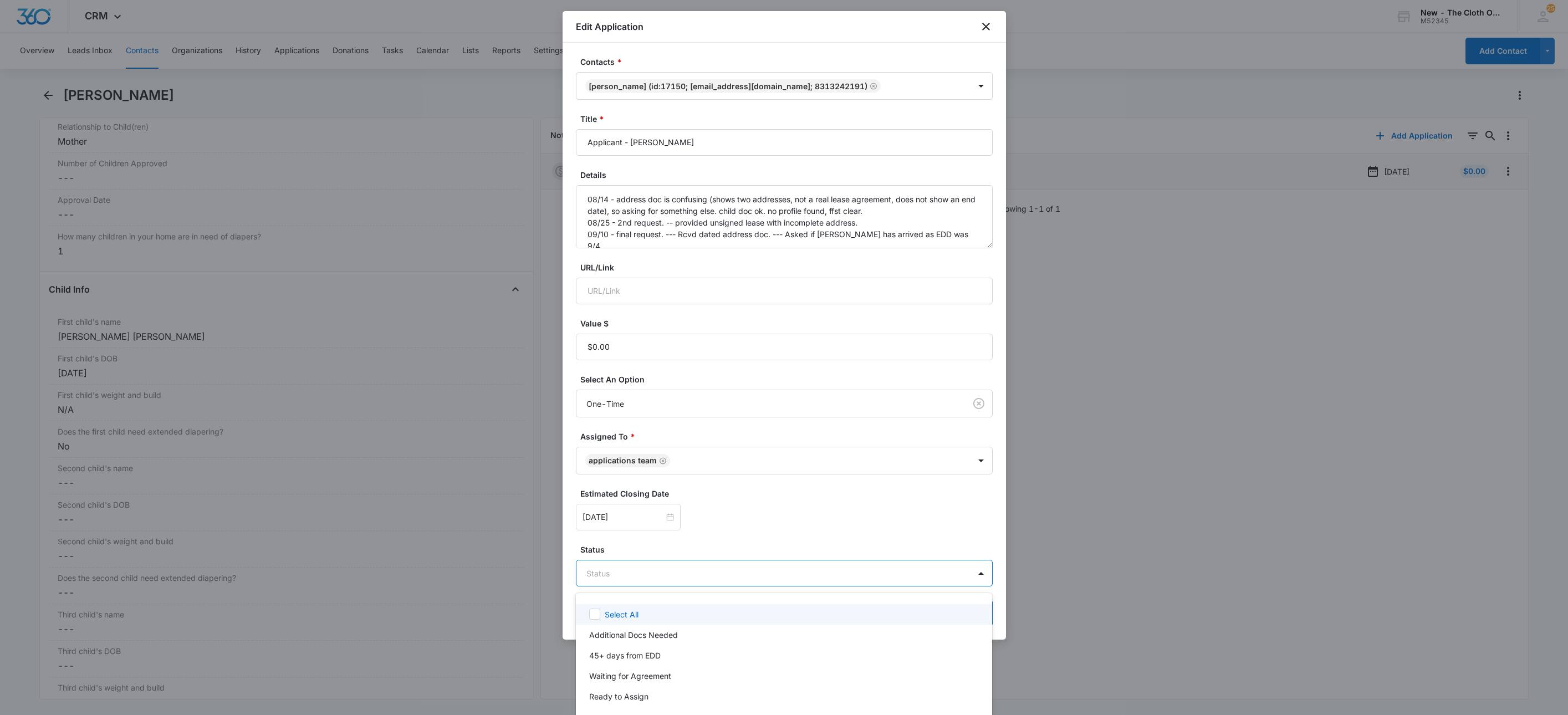
click at [674, 577] on body "CRM Apps Reputation Websites Forms CRM Email Social Shop Payments POS Ads Intel…" at bounding box center [784, 358] width 1568 height 715
click at [637, 639] on p "Additional Docs Needed" at bounding box center [633, 635] width 89 height 11
drag, startPoint x: 757, startPoint y: 507, endPoint x: 981, endPoint y: 626, distance: 253.6
click at [759, 507] on div at bounding box center [784, 358] width 1568 height 715
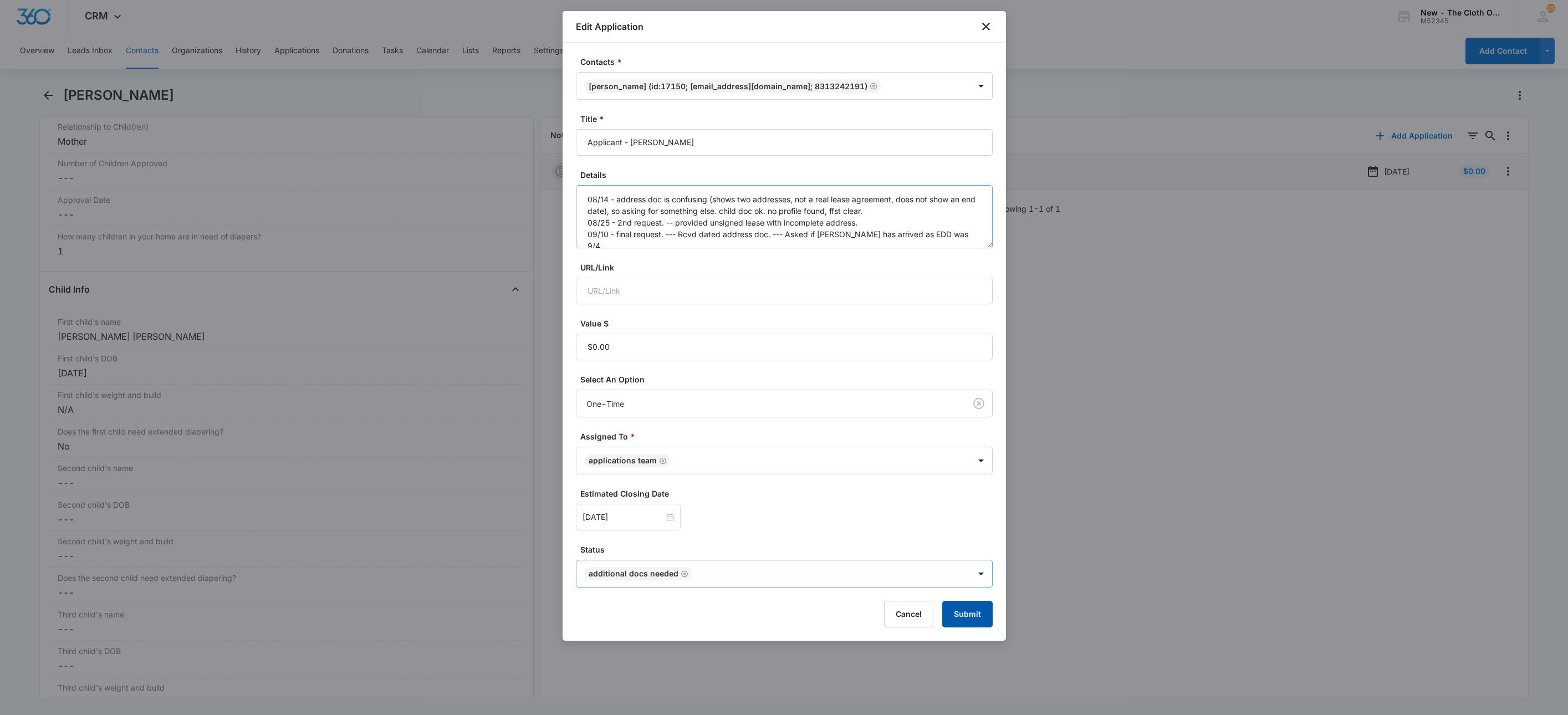
drag, startPoint x: 978, startPoint y: 619, endPoint x: 791, endPoint y: 244, distance: 419.0
click at [788, 259] on form "Contacts * Jade Hardy (ID:17150; jadehardyyy@gmail.com; 8313242191) Title * App…" at bounding box center [784, 341] width 417 height 572
click at [770, 234] on textarea "08/14 - address doc is confusing (shows two addresses, not a real lease agreeme…" at bounding box center [784, 216] width 417 height 63
type textarea "08/14 - address doc is confusing (shows two addresses, not a real lease agreeme…"
click at [968, 616] on button "Submit" at bounding box center [967, 614] width 50 height 26
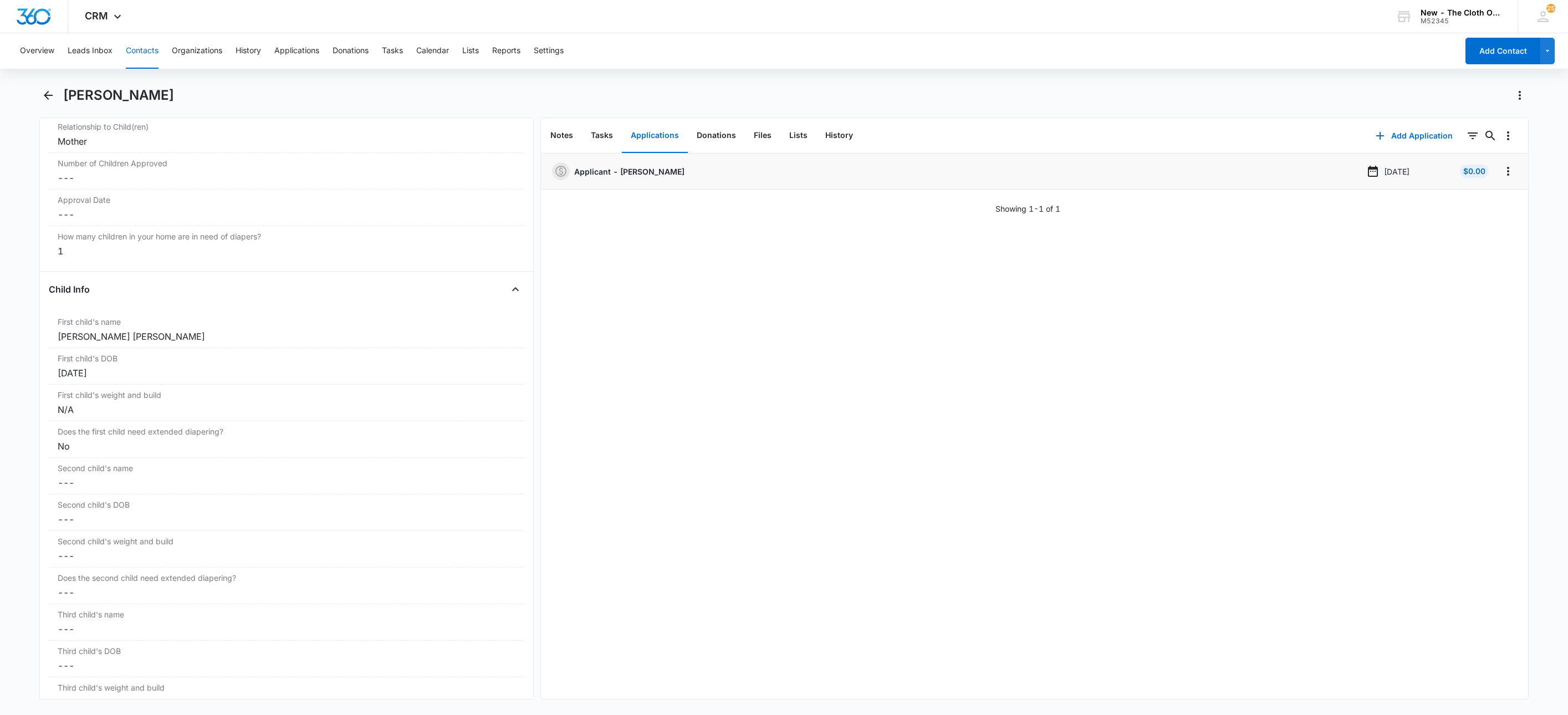
click at [150, 52] on button "Contacts" at bounding box center [142, 51] width 33 height 36
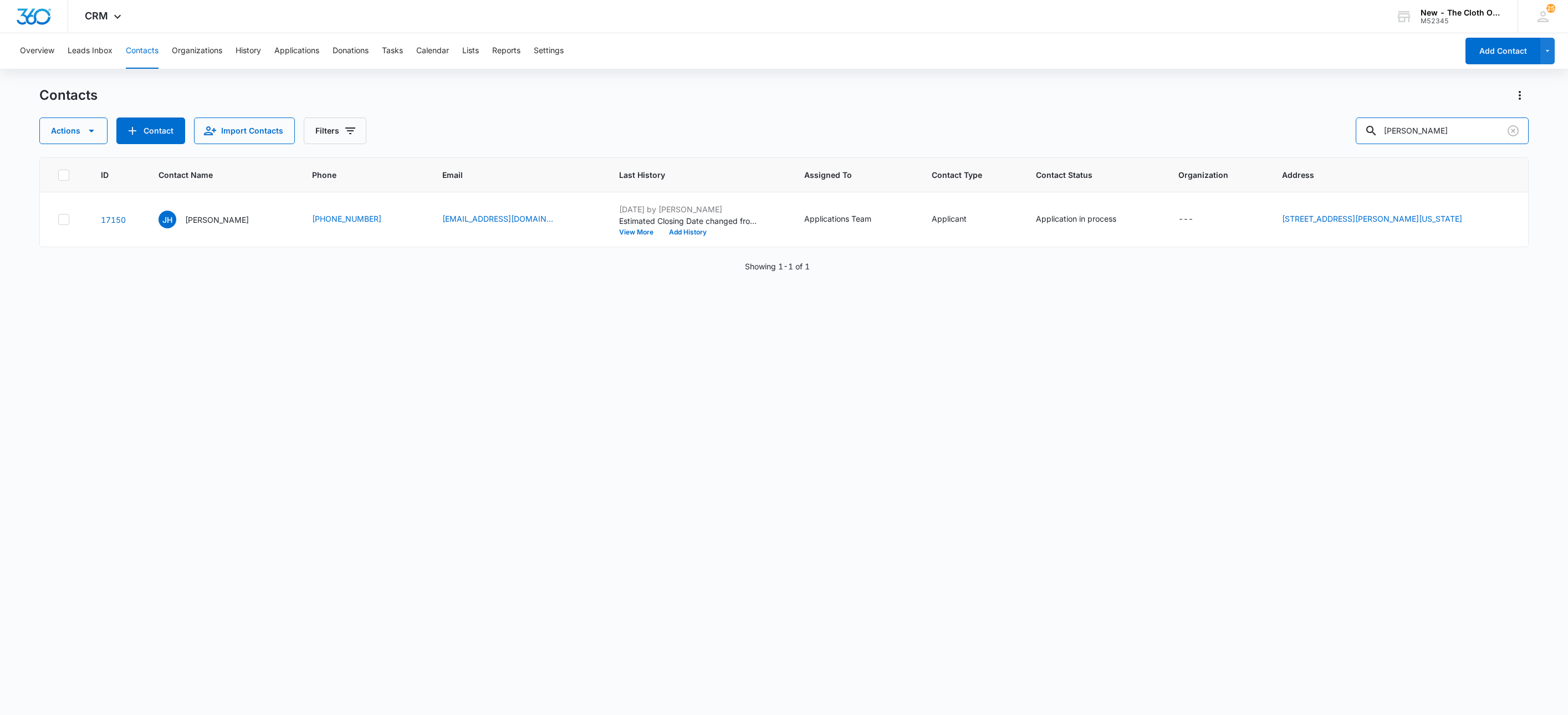
drag, startPoint x: 1451, startPoint y: 127, endPoint x: 1287, endPoint y: 134, distance: 164.1
click at [1287, 134] on div "Actions Contact Import Contacts Filters Jade Hardy" at bounding box center [784, 131] width 1490 height 26
paste input "Erica Dettre"
type input "[PERSON_NAME]"
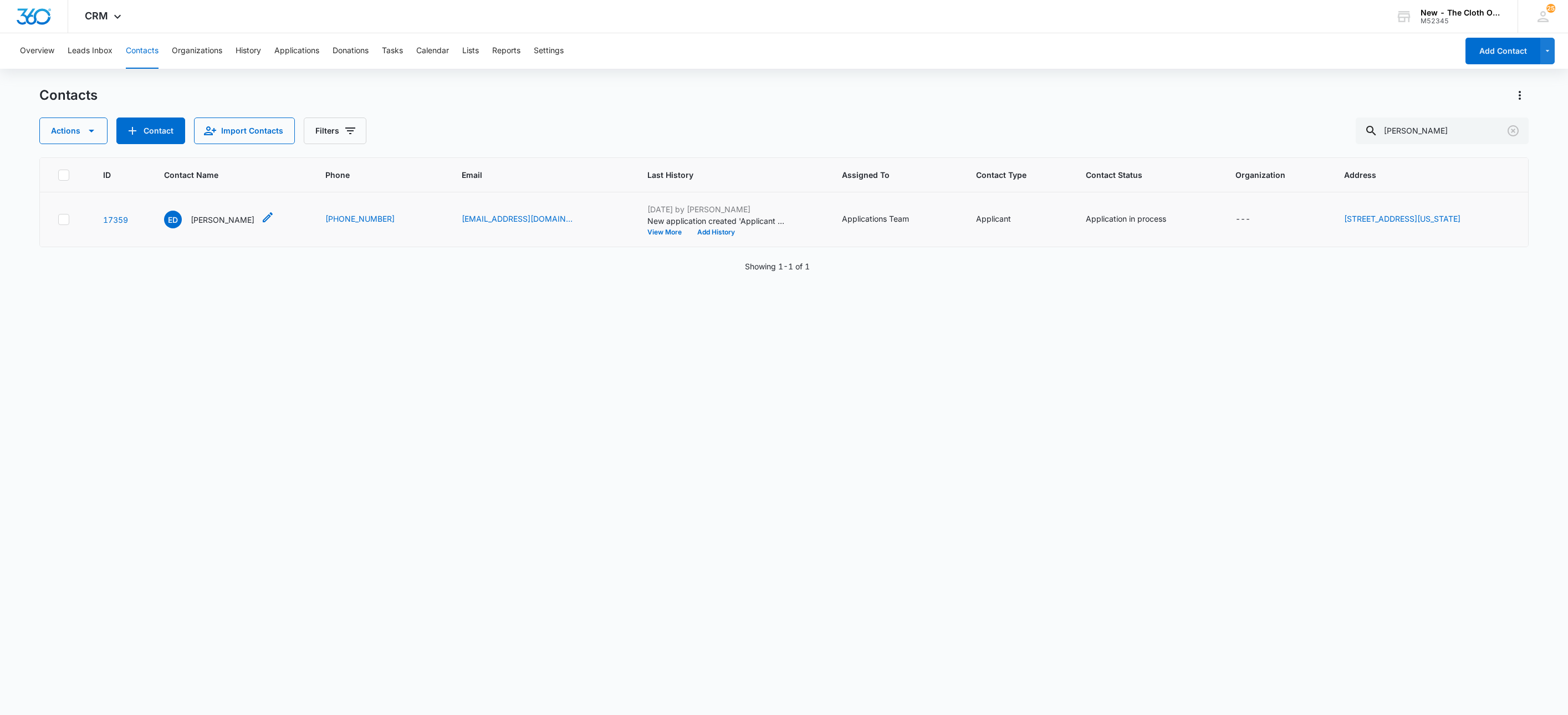
click at [191, 218] on p "[PERSON_NAME]" at bounding box center [223, 220] width 64 height 11
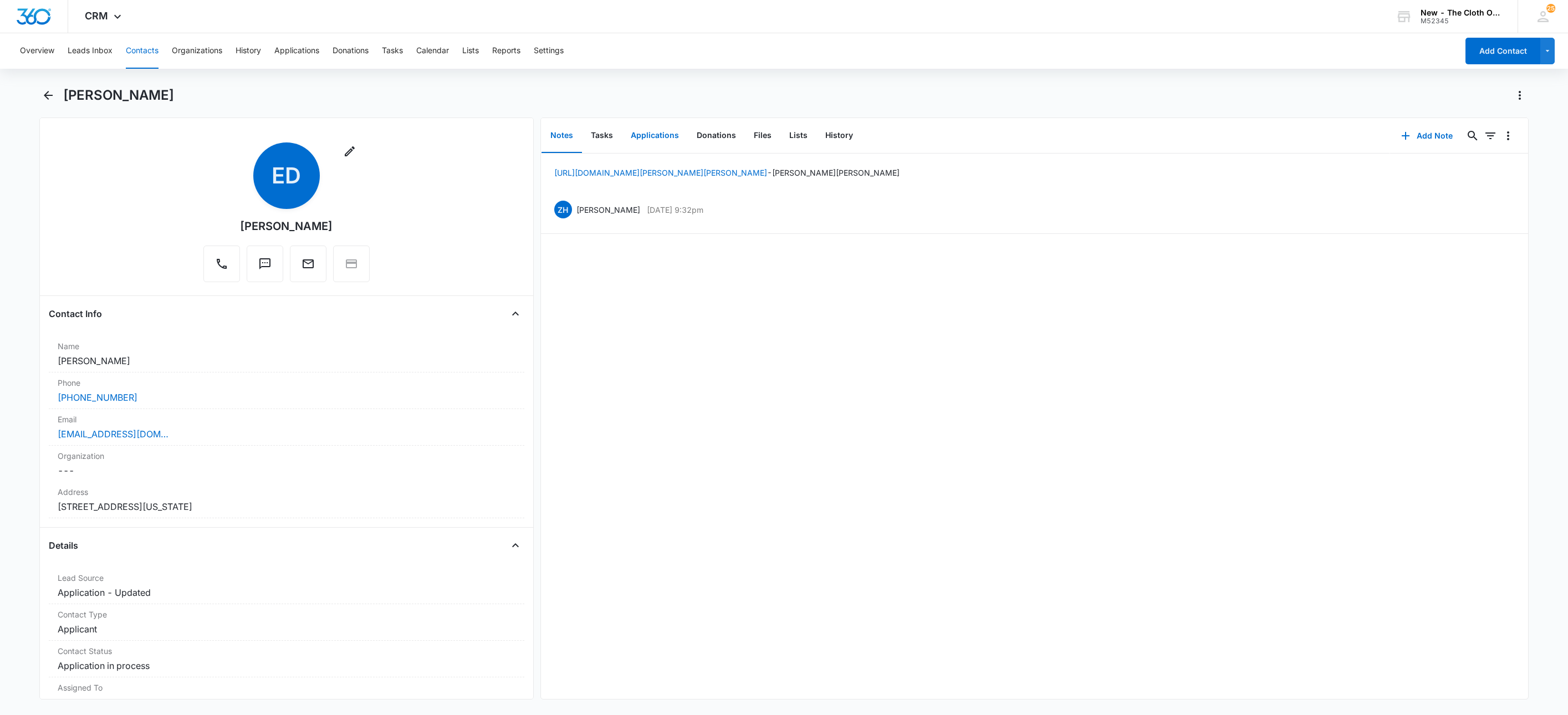
click at [663, 135] on button "Applications" at bounding box center [655, 136] width 66 height 34
click at [1501, 169] on icon "Overflow Menu" at bounding box center [1508, 171] width 13 height 13
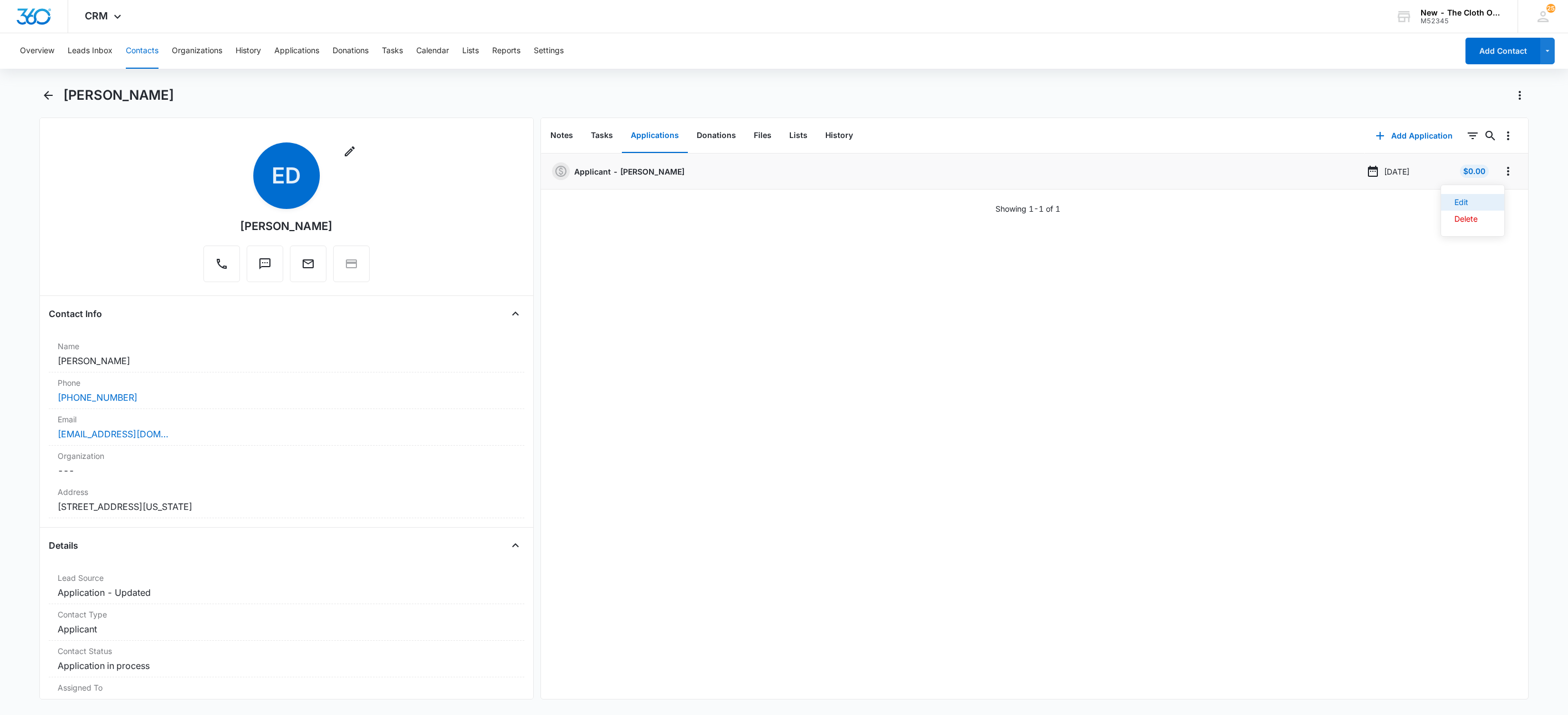
click at [1493, 197] on button "Edit" at bounding box center [1472, 203] width 63 height 17
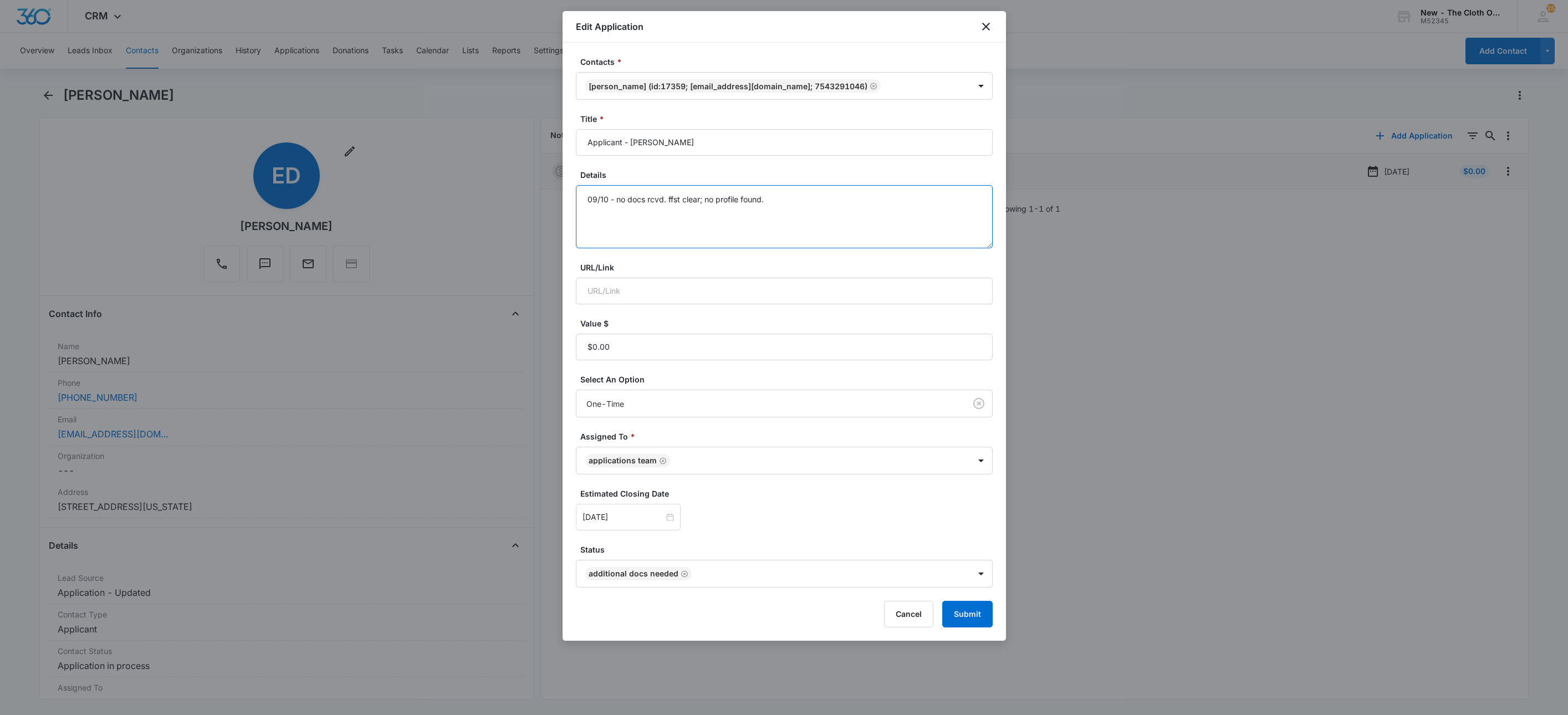
drag, startPoint x: 830, startPoint y: 207, endPoint x: 842, endPoint y: 210, distance: 12.4
click at [835, 207] on textarea "09/10 - no docs rcvd. ffst clear; no profile found." at bounding box center [784, 216] width 417 height 63
click at [682, 574] on icon "Remove Additional Docs Needed" at bounding box center [684, 574] width 8 height 8
type textarea "09/10 - no docs rcvd. ffst clear; no profile found. --- Rcvd docs - ok. Approve…"
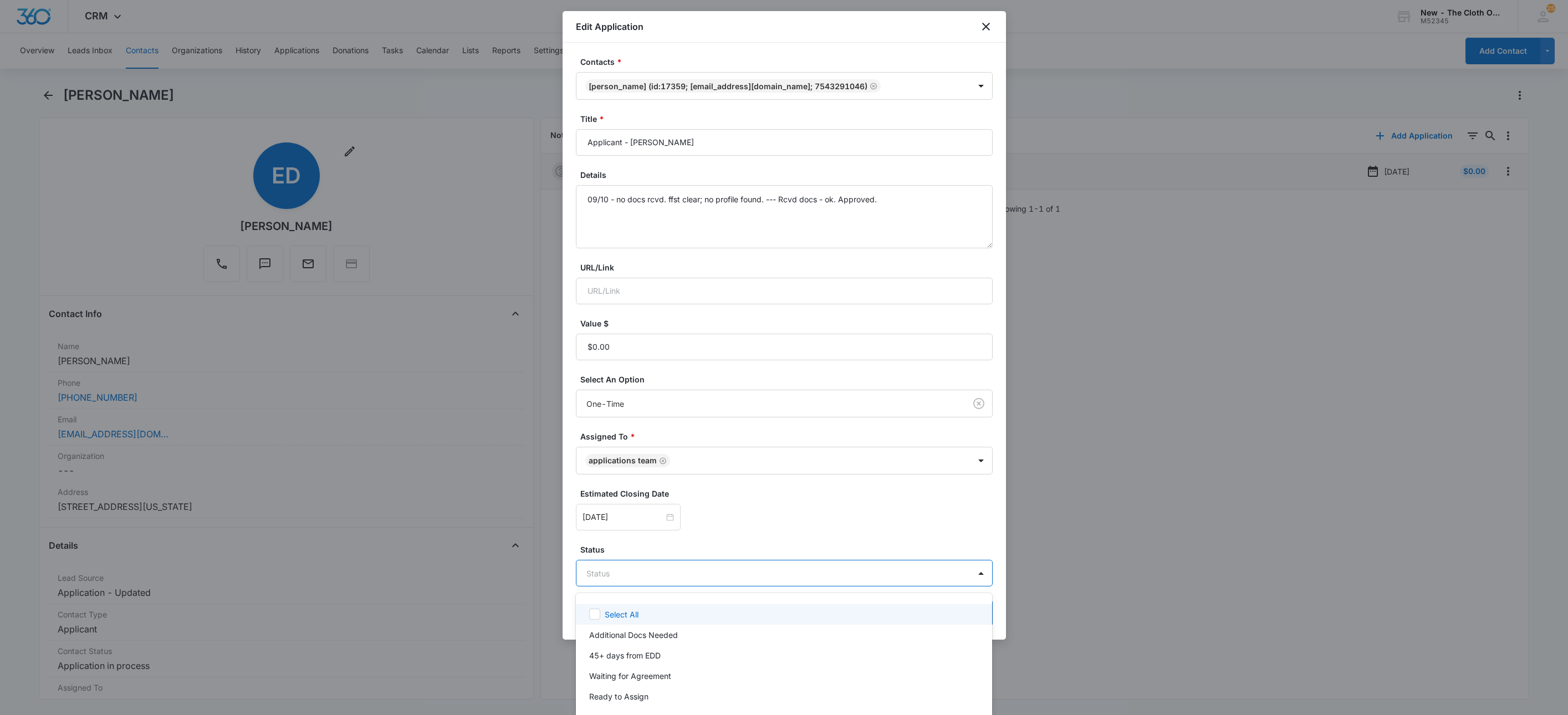
click at [682, 574] on body "CRM Apps Reputation Websites Forms CRM Email Social Shop Payments POS Ads Intel…" at bounding box center [784, 358] width 1568 height 715
click at [665, 675] on p "Waiting for Agreement" at bounding box center [629, 675] width 82 height 11
click at [772, 538] on div at bounding box center [784, 358] width 1568 height 715
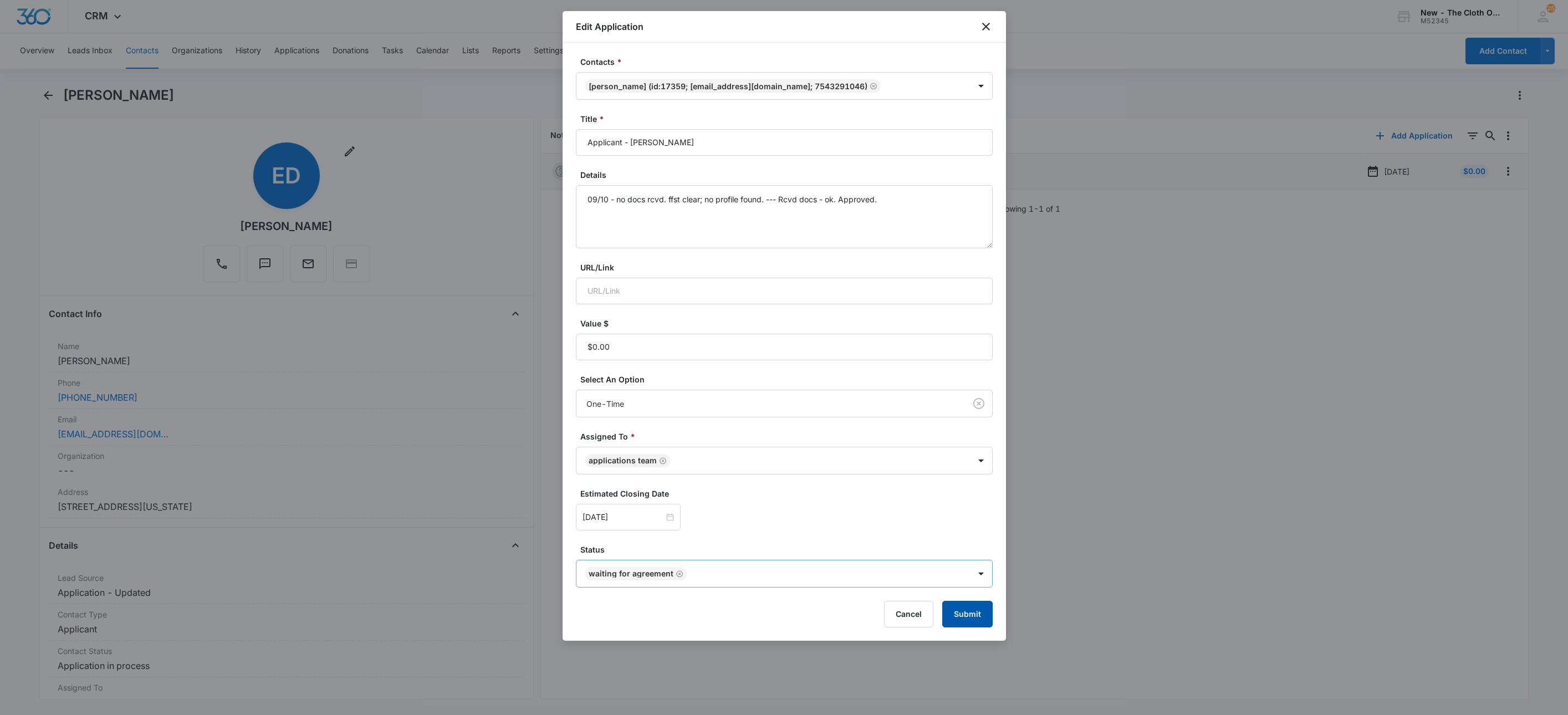
click at [969, 612] on button "Submit" at bounding box center [967, 614] width 50 height 26
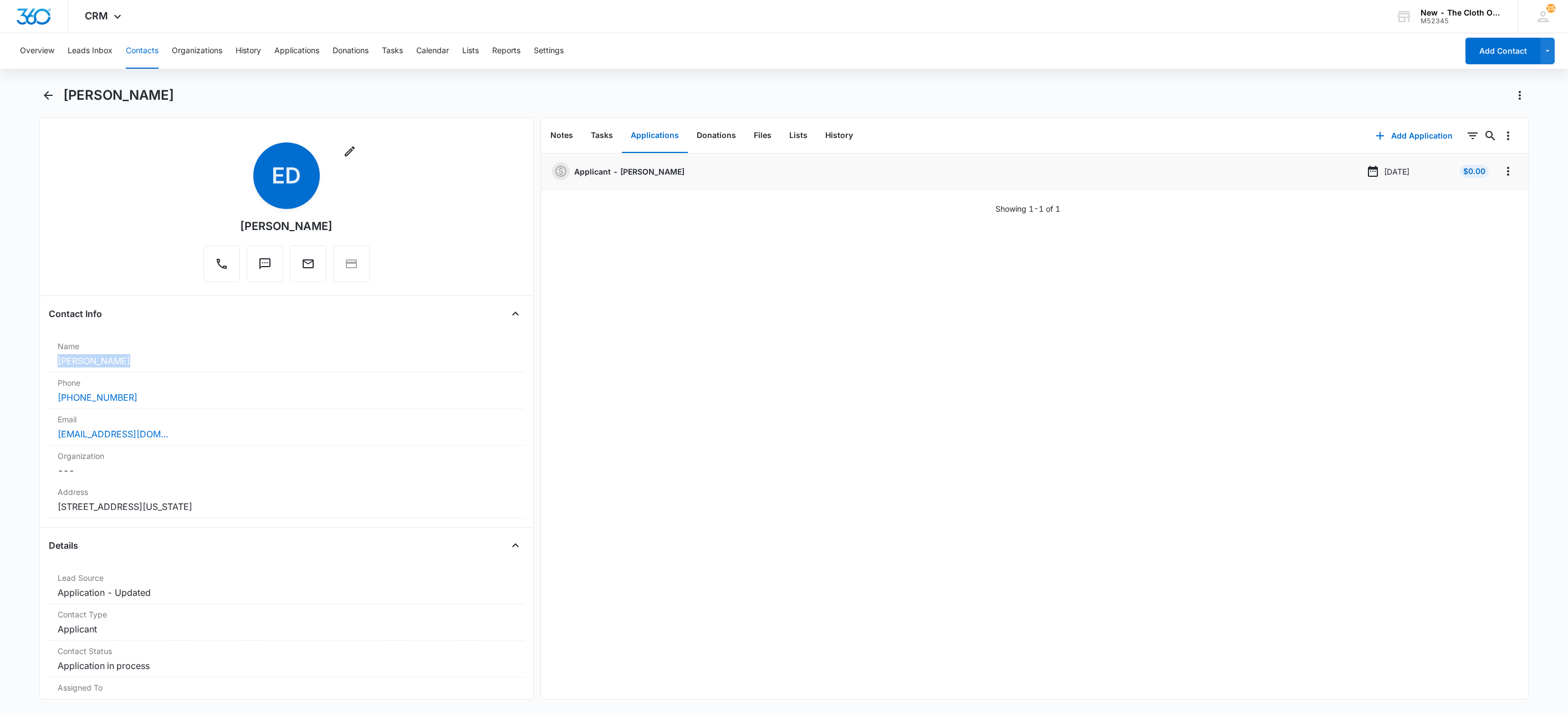
drag, startPoint x: 117, startPoint y: 359, endPoint x: 17, endPoint y: 361, distance: 100.0
click at [17, 361] on main "Erica Dettrey Remove ED Erica Dettrey Contact Info Name Cancel Save Changes Eri…" at bounding box center [784, 400] width 1568 height 626
drag, startPoint x: 828, startPoint y: 135, endPoint x: 828, endPoint y: 141, distance: 6.0
click at [828, 135] on button "History" at bounding box center [839, 136] width 45 height 34
click at [256, 436] on div "[EMAIL_ADDRESS][DOMAIN_NAME]" at bounding box center [286, 434] width 458 height 13
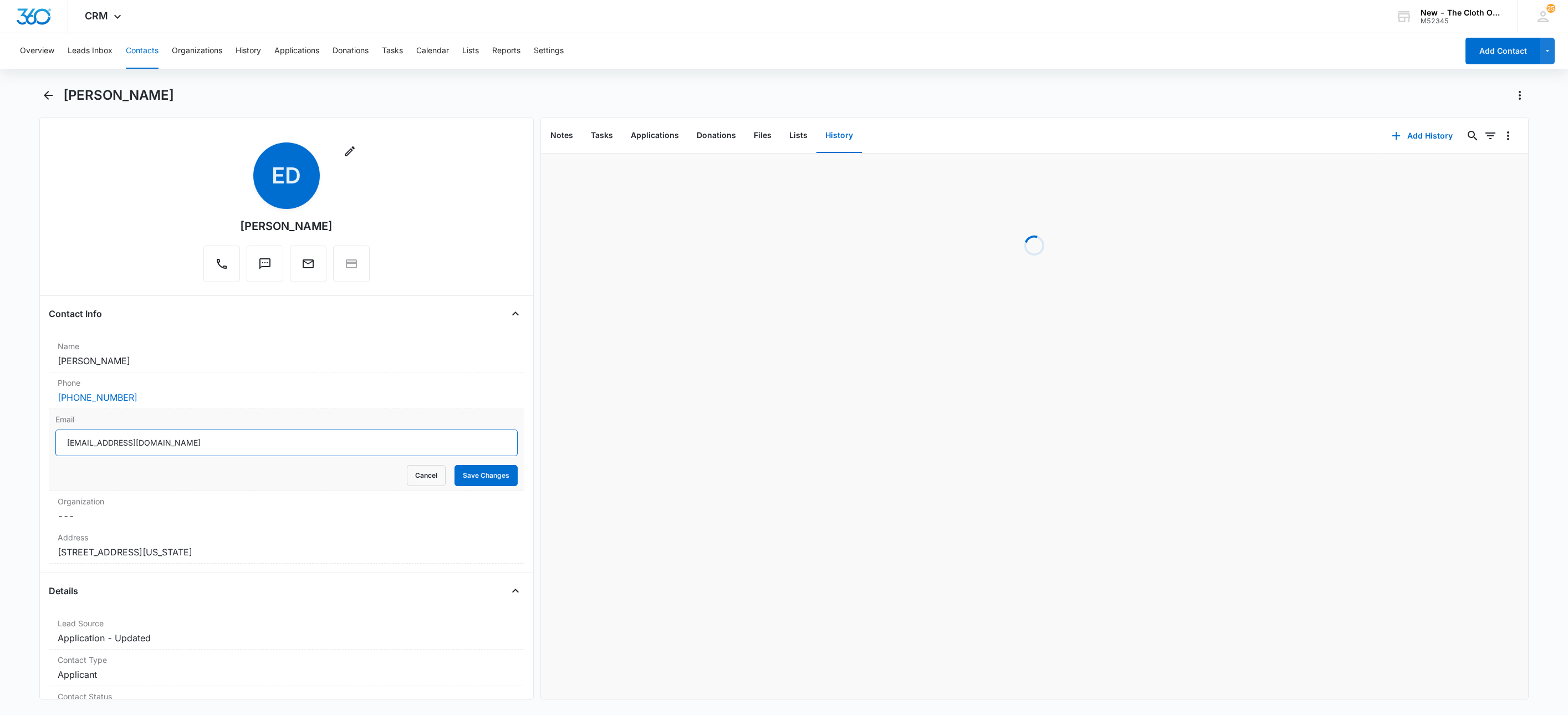
click at [294, 441] on input "[EMAIL_ADDRESS][DOMAIN_NAME]" at bounding box center [287, 442] width 462 height 26
click at [295, 441] on input "[EMAIL_ADDRESS][DOMAIN_NAME]" at bounding box center [287, 442] width 462 height 26
click at [409, 473] on button "Cancel" at bounding box center [425, 475] width 39 height 21
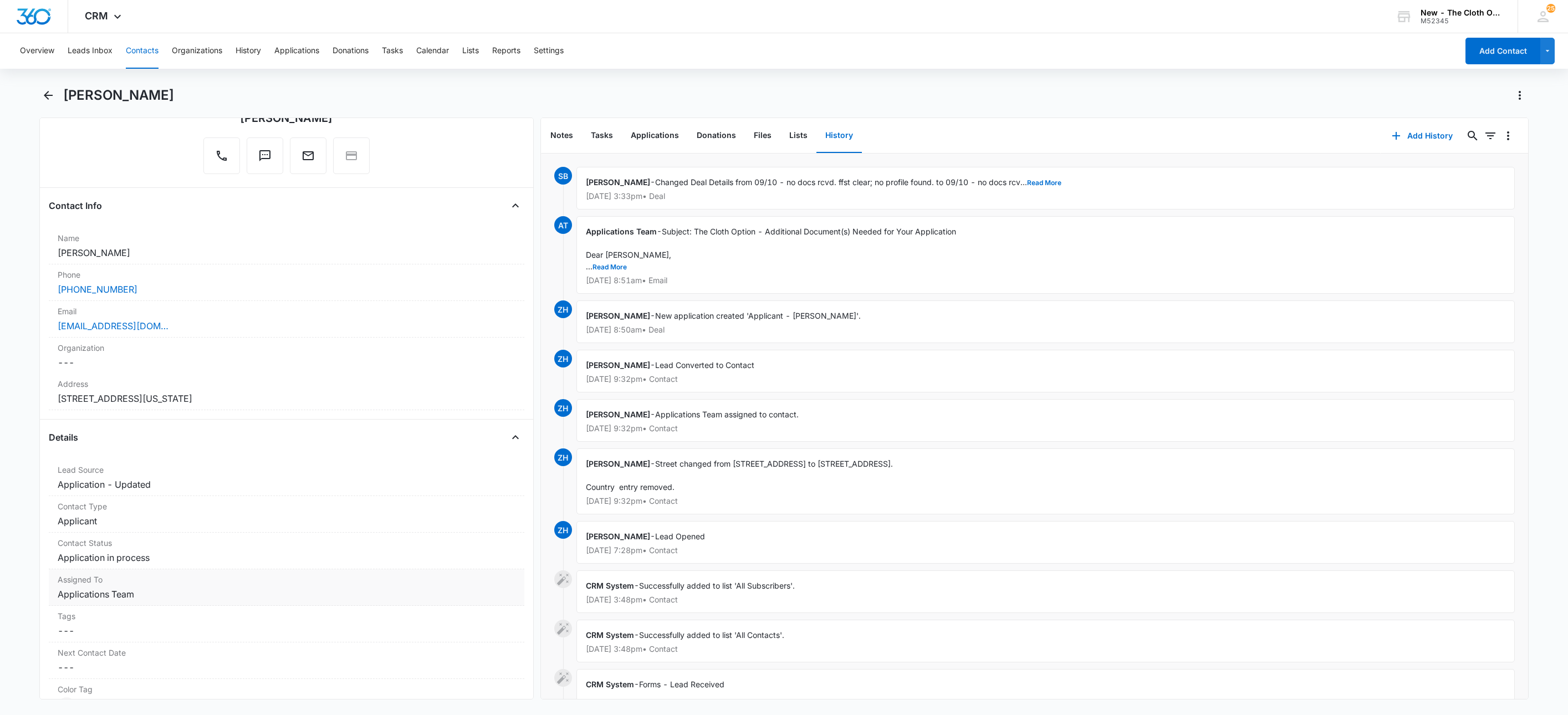
scroll to position [332, 0]
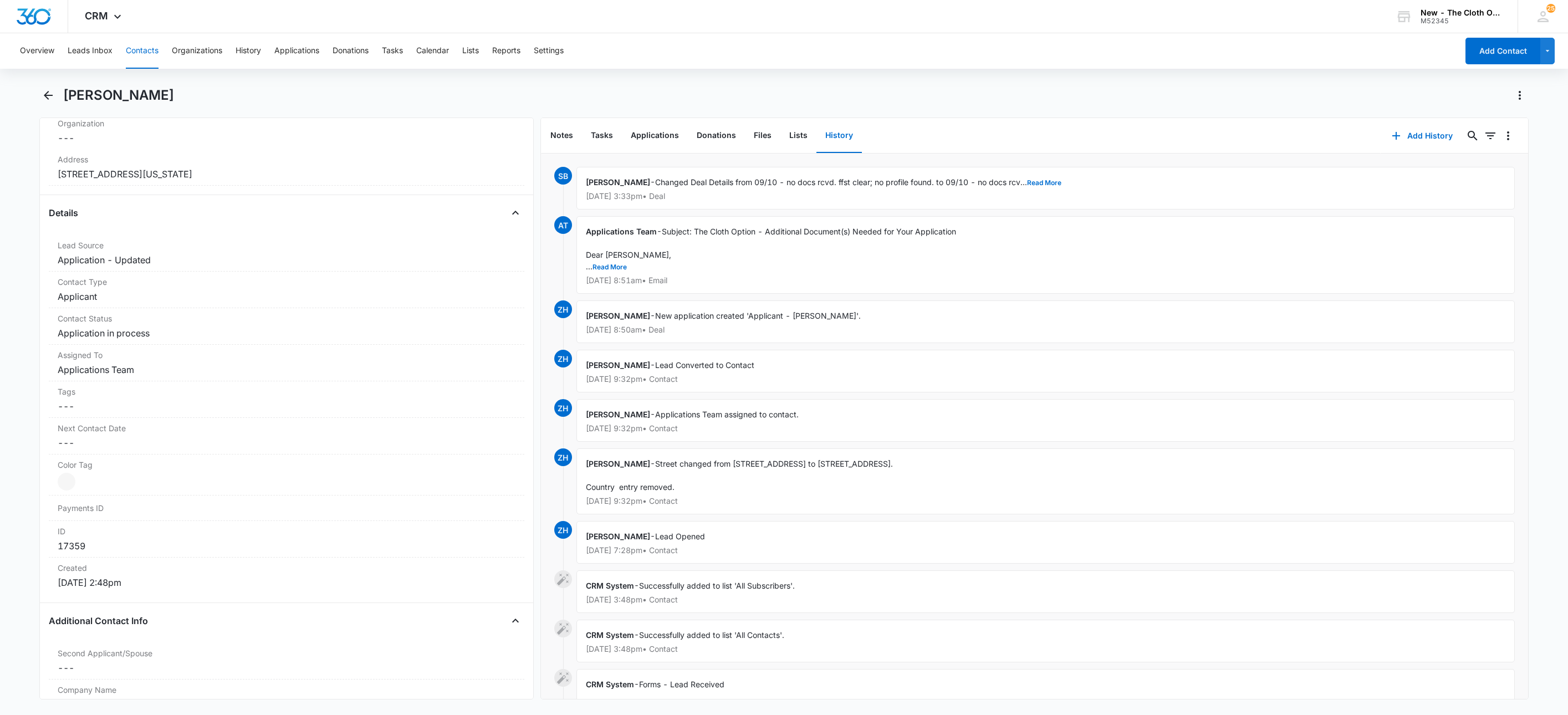
drag, startPoint x: 305, startPoint y: 176, endPoint x: 0, endPoint y: 183, distance: 305.1
click at [0, 183] on main "Erica Dettrey Remove ED Erica Dettrey Contact Info Name Cancel Save Changes Eri…" at bounding box center [784, 400] width 1568 height 626
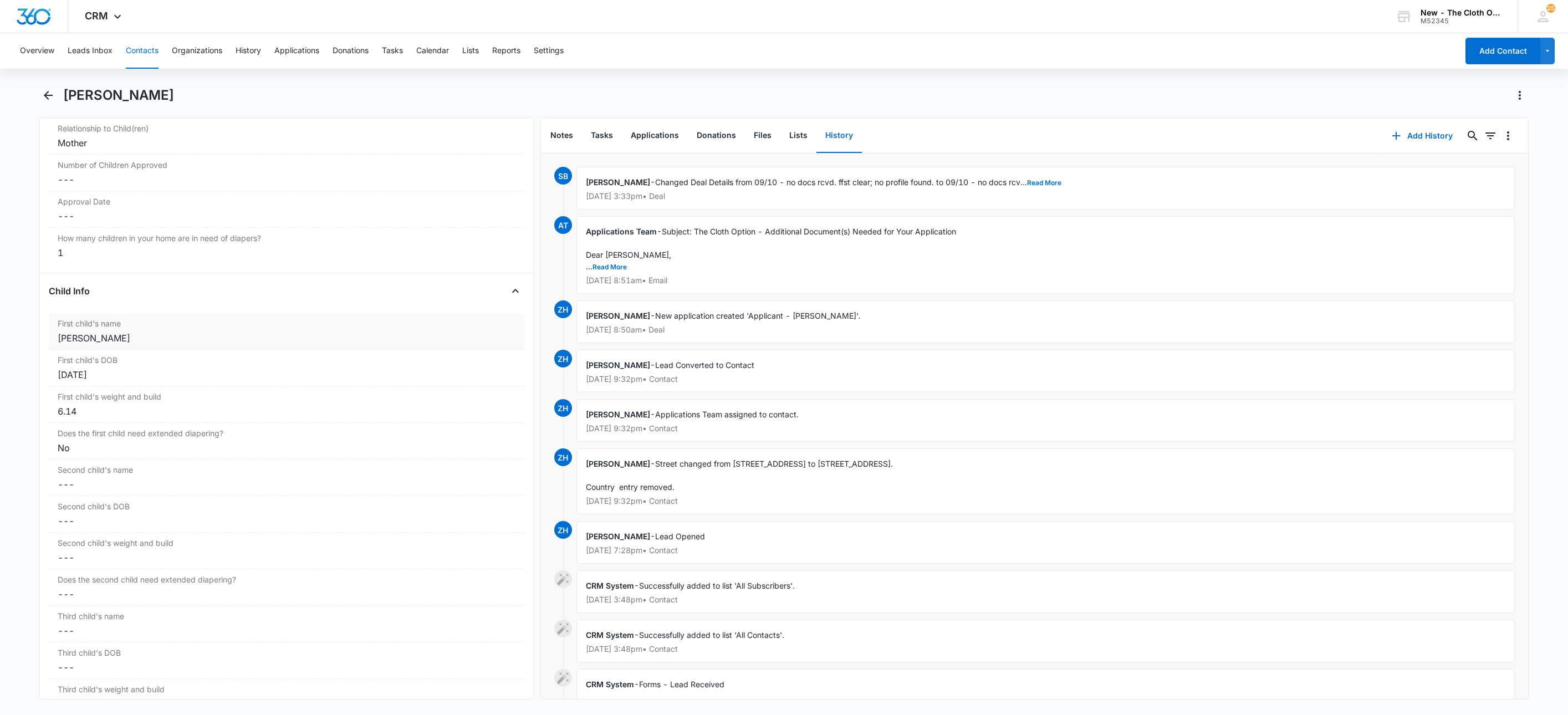
scroll to position [1164, 0]
drag, startPoint x: 126, startPoint y: 347, endPoint x: 29, endPoint y: 342, distance: 97.1
click at [29, 342] on main "Erica Dettrey Remove ED Erica Dettrey Contact Info Name Cancel Save Changes Eri…" at bounding box center [784, 400] width 1568 height 626
click at [87, 185] on dd "Cancel Save Changes ---" at bounding box center [286, 178] width 458 height 13
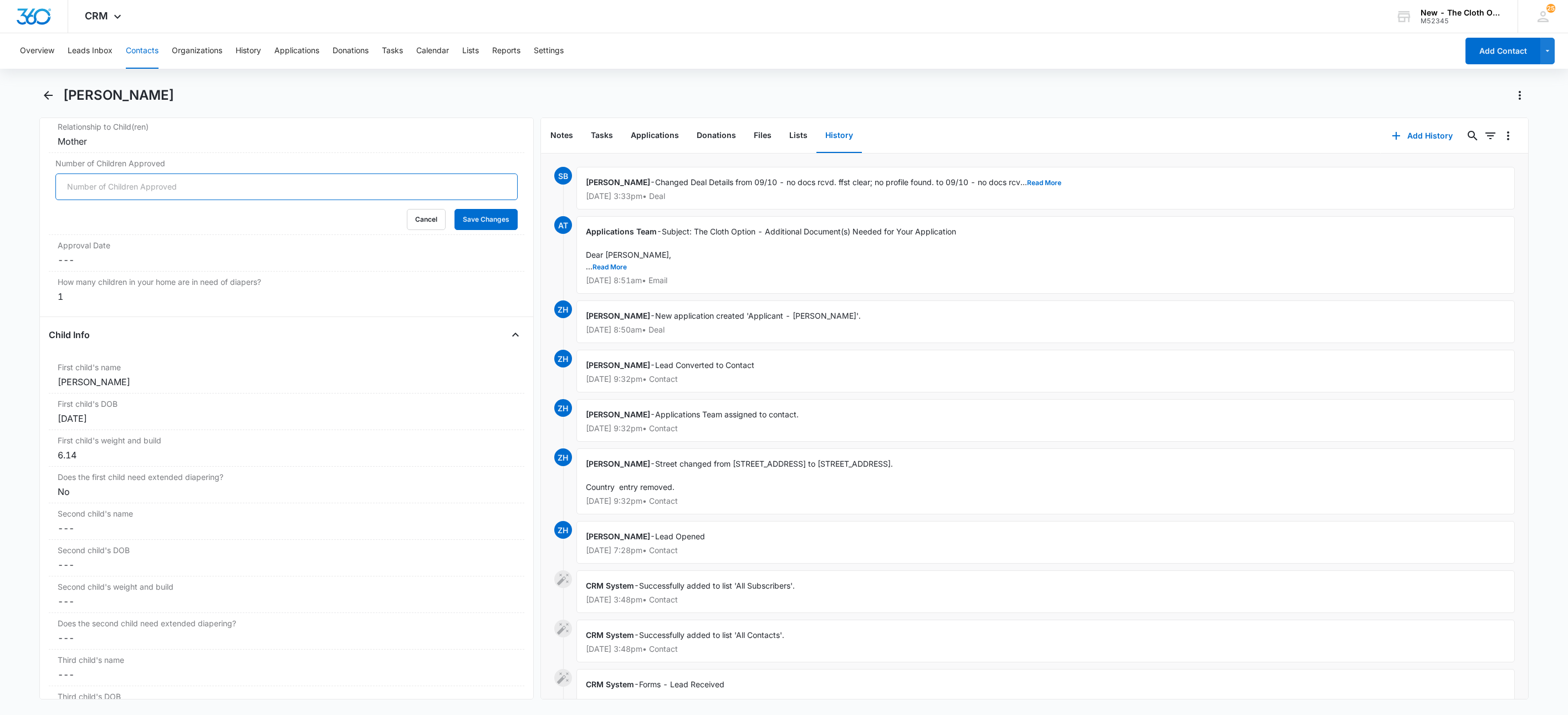
click at [89, 191] on input "Number of Children Approved" at bounding box center [287, 187] width 462 height 26
type input "1"
click at [455, 220] on button "Save Changes" at bounding box center [486, 219] width 63 height 21
click at [112, 272] on div "Approval Date Cancel Save Changes ---" at bounding box center [287, 253] width 475 height 37
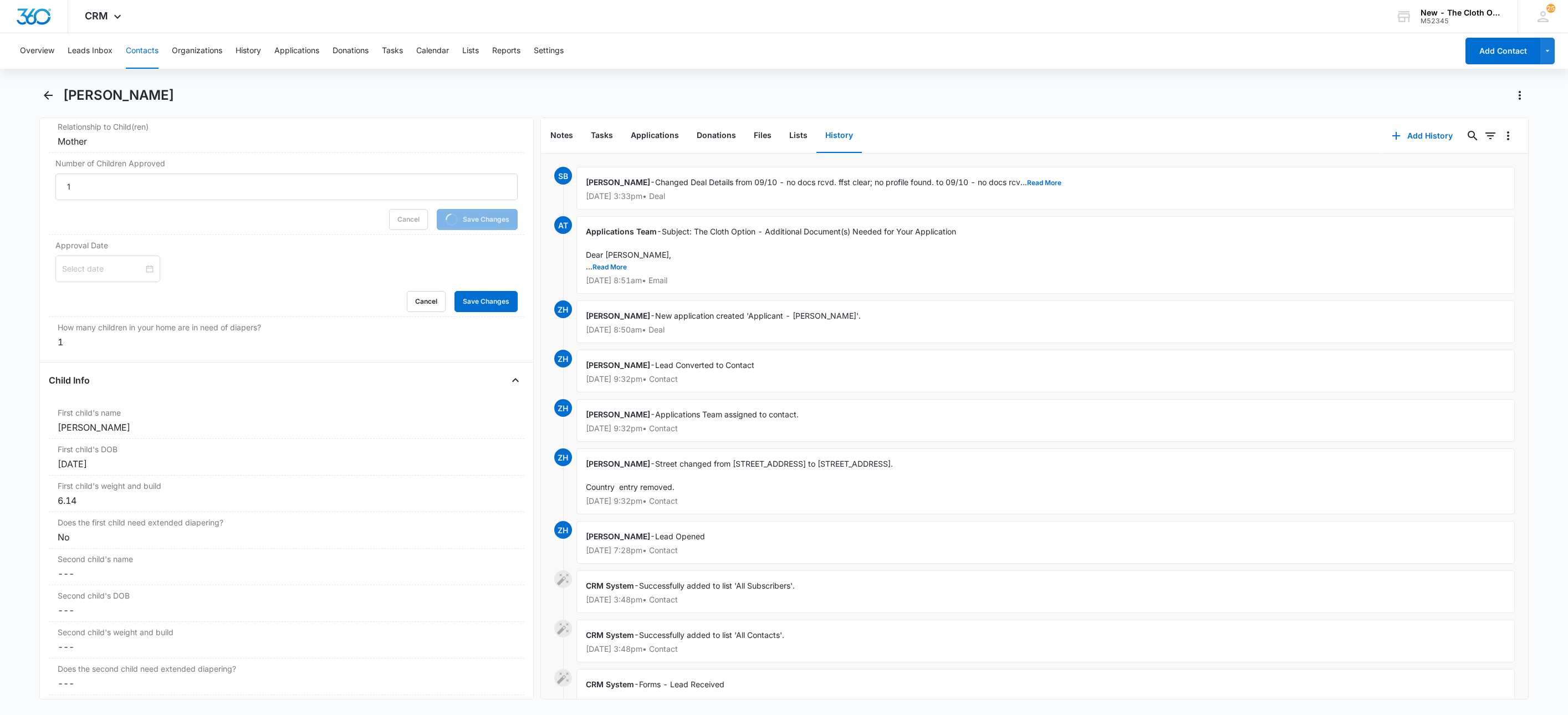
click at [110, 274] on input at bounding box center [103, 268] width 81 height 12
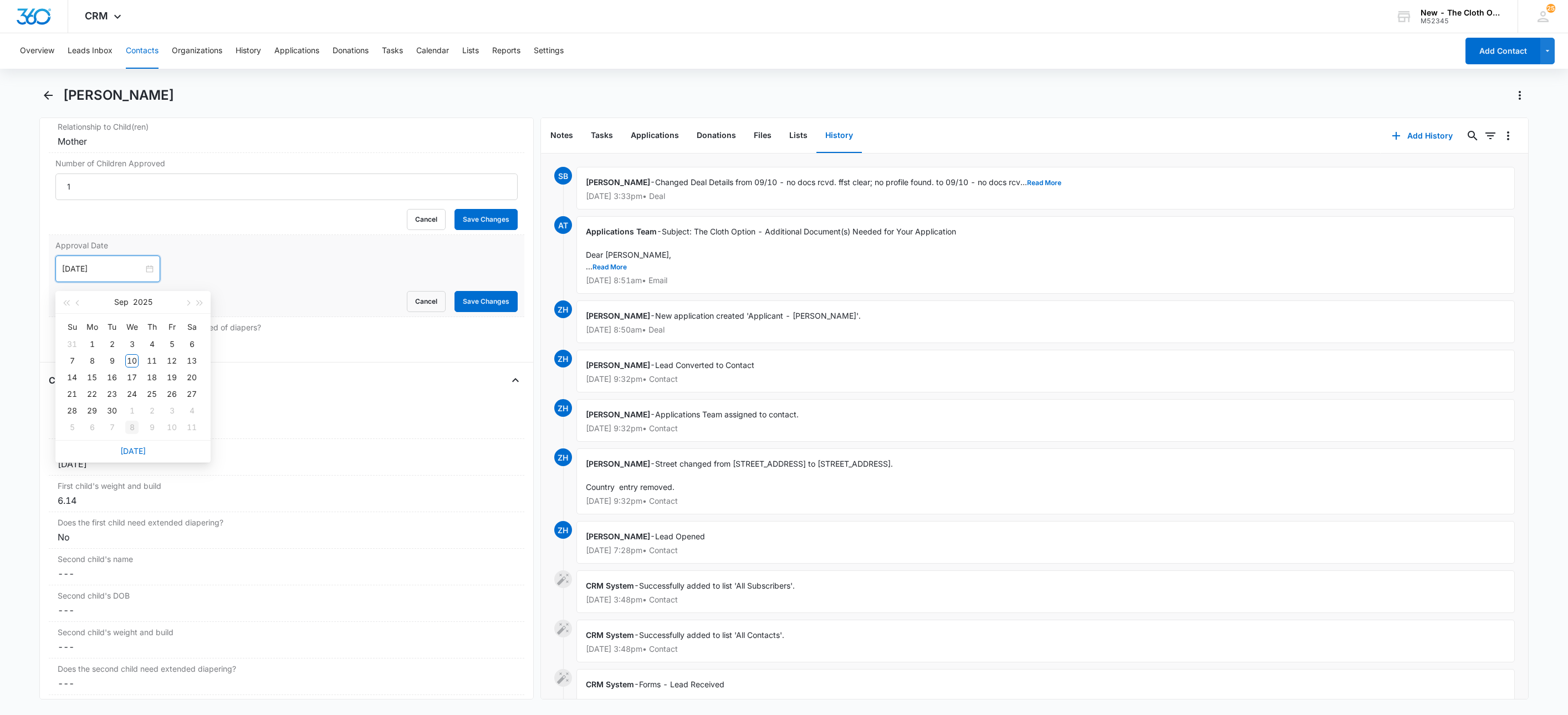
type input "Oct 8, 2025"
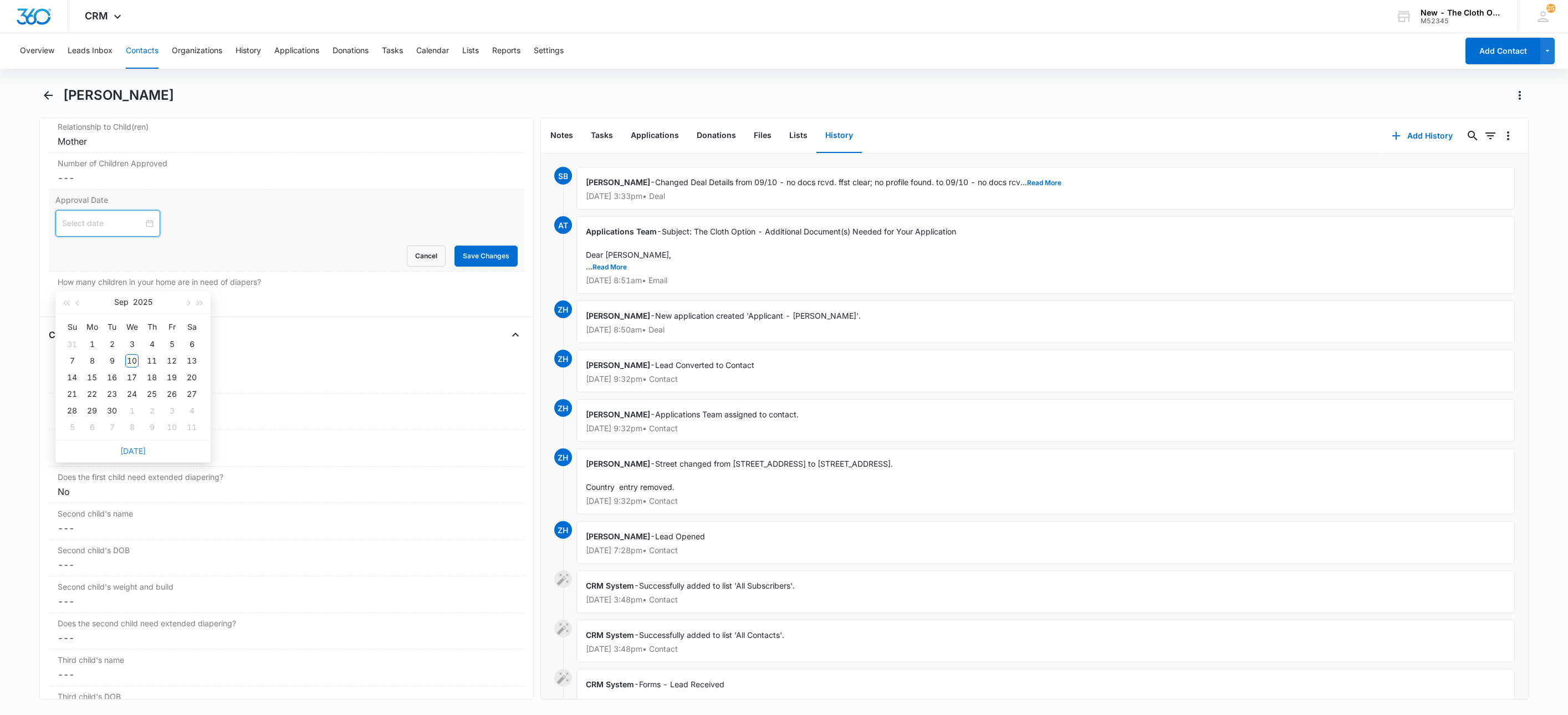
click at [137, 453] on link "Today" at bounding box center [132, 451] width 25 height 9
type input "Sep 10, 2025"
drag, startPoint x: 506, startPoint y: 263, endPoint x: 499, endPoint y: 266, distance: 7.6
click at [504, 263] on div "Approval Date Sep 10, 2025 Sep 2025 Su Mo Tu We Th Fr Sa 31 1 2 3 4 5 6 7 8 9 1…" at bounding box center [287, 230] width 475 height 82
drag, startPoint x: 495, startPoint y: 268, endPoint x: 491, endPoint y: 273, distance: 6.4
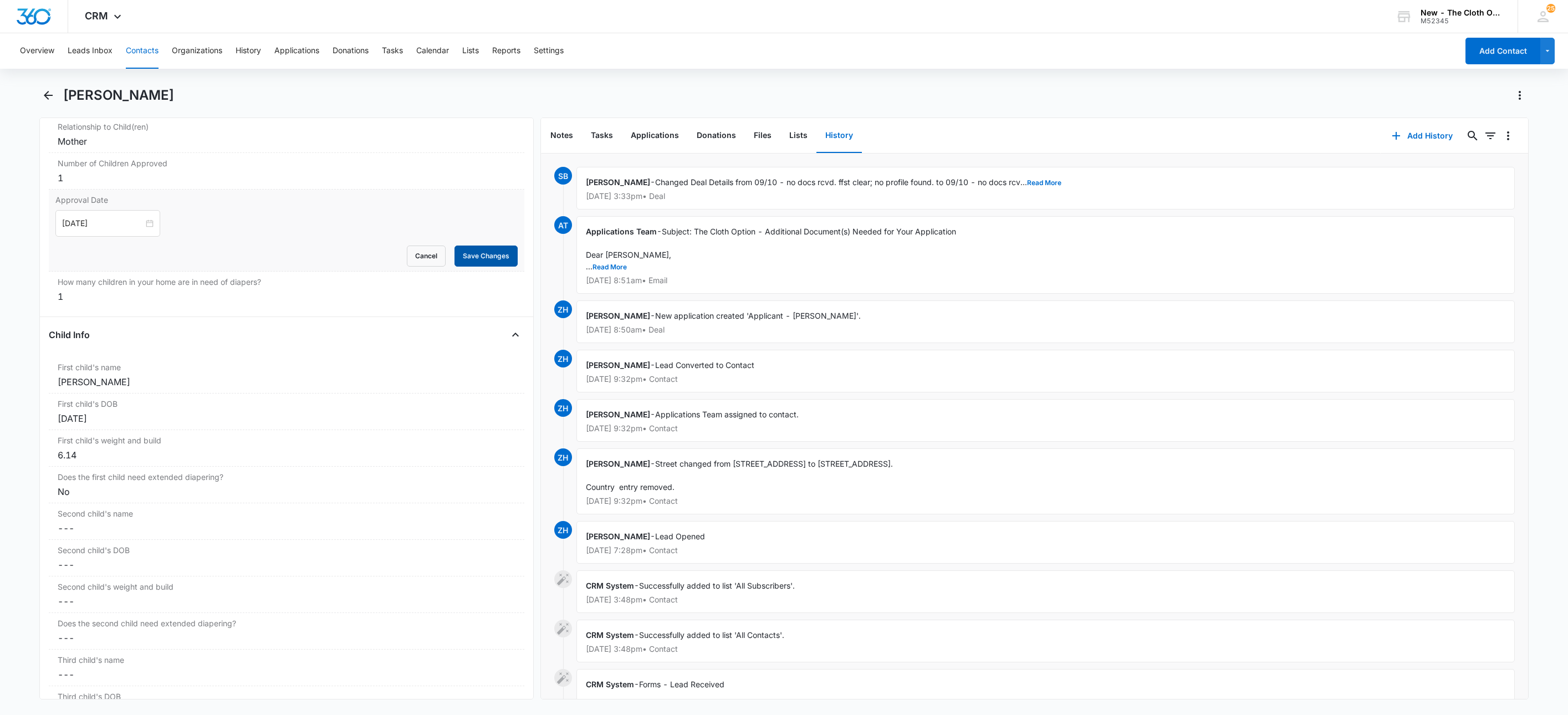
click at [495, 267] on button "Save Changes" at bounding box center [486, 256] width 63 height 21
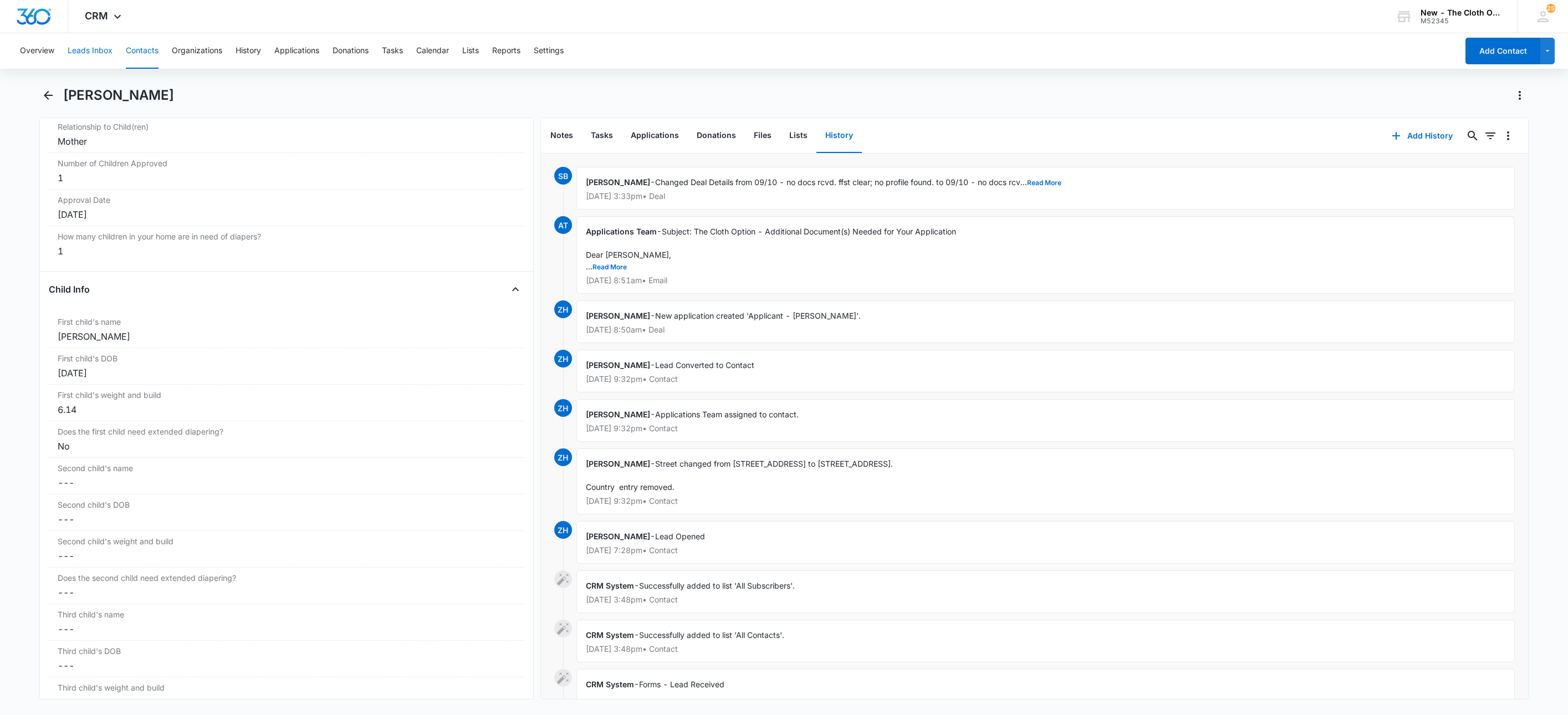
click at [84, 50] on button "Leads Inbox" at bounding box center [91, 51] width 45 height 36
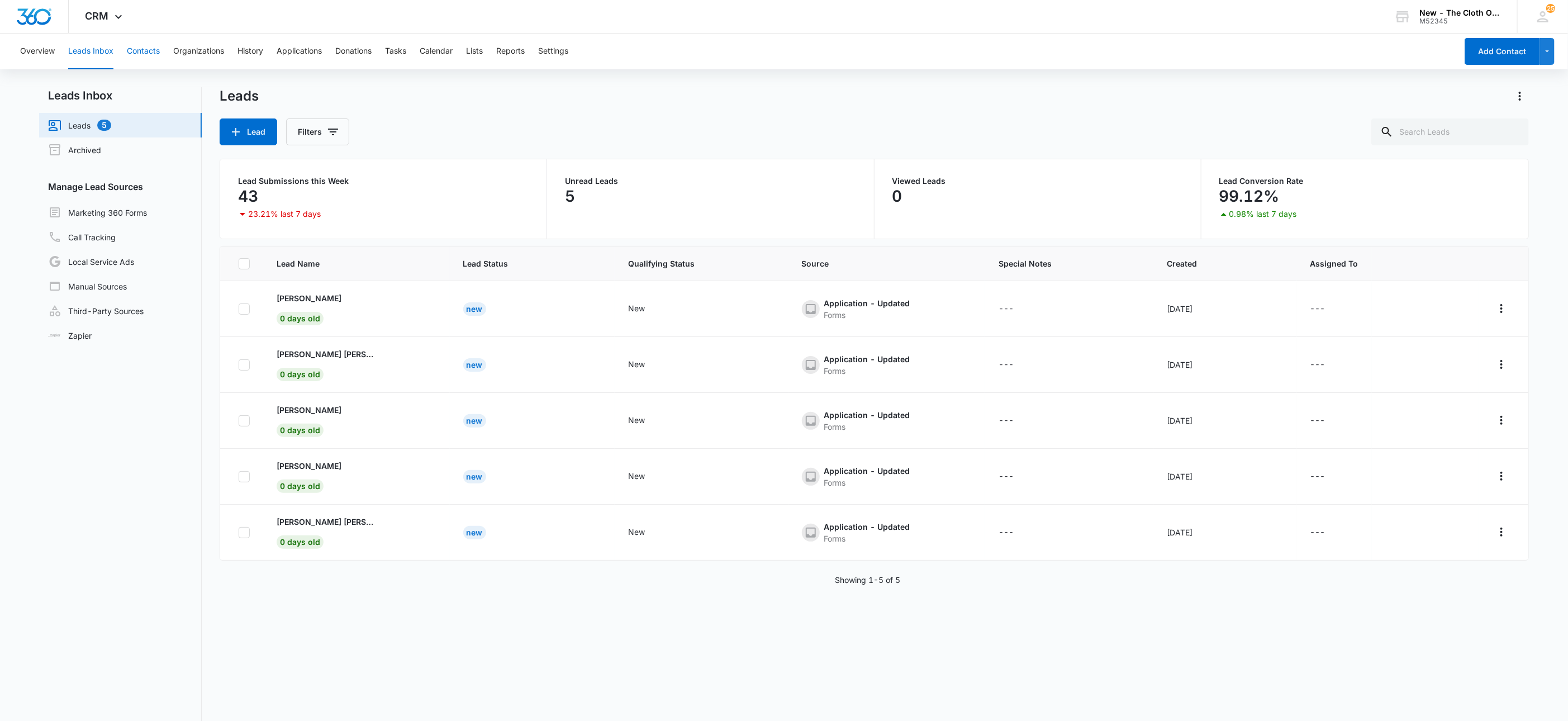
drag, startPoint x: 143, startPoint y: 52, endPoint x: 206, endPoint y: 75, distance: 67.1
click at [149, 57] on button "Contacts" at bounding box center [143, 51] width 33 height 36
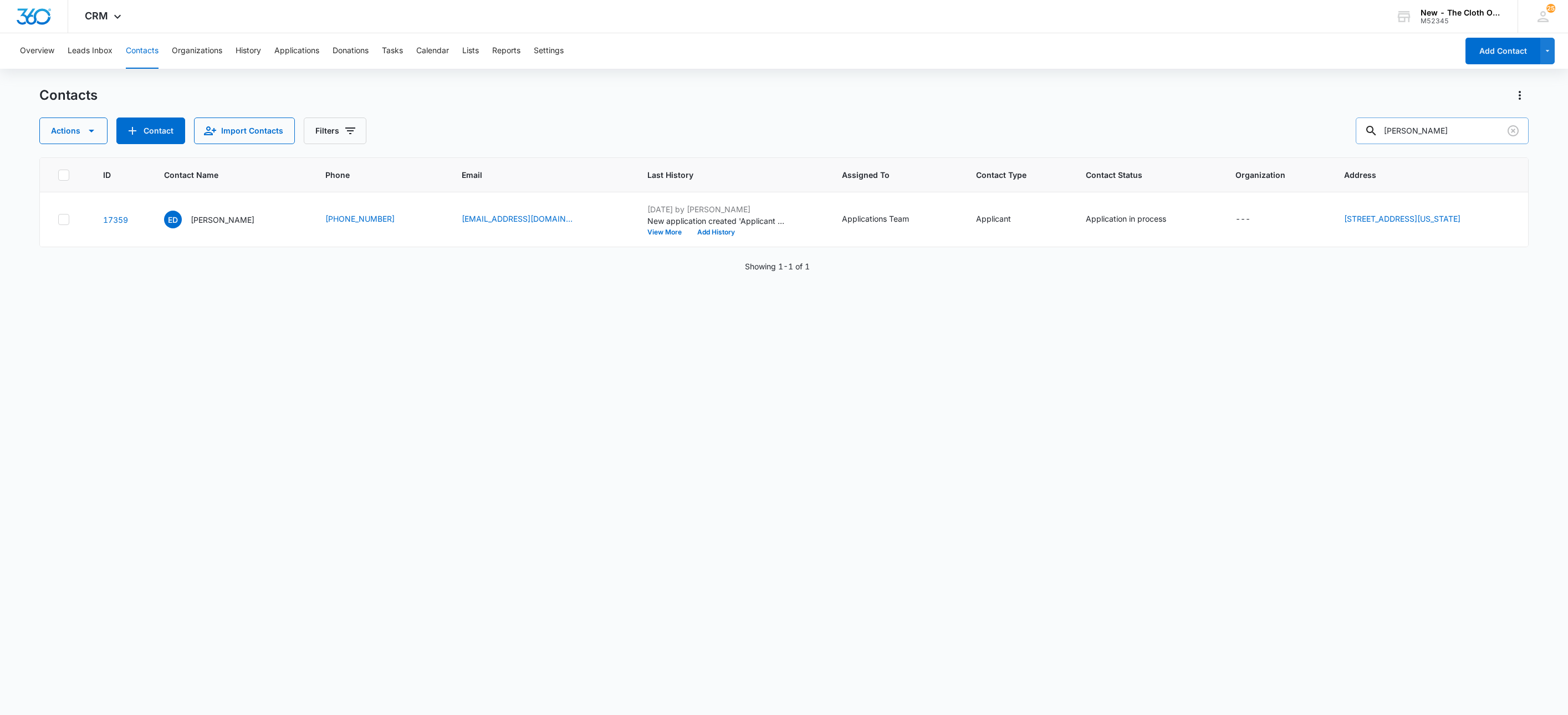
click at [1473, 135] on input "[PERSON_NAME]" at bounding box center [1442, 131] width 173 height 26
paste input "[PERSON_NAME]"
type input "[PERSON_NAME]"
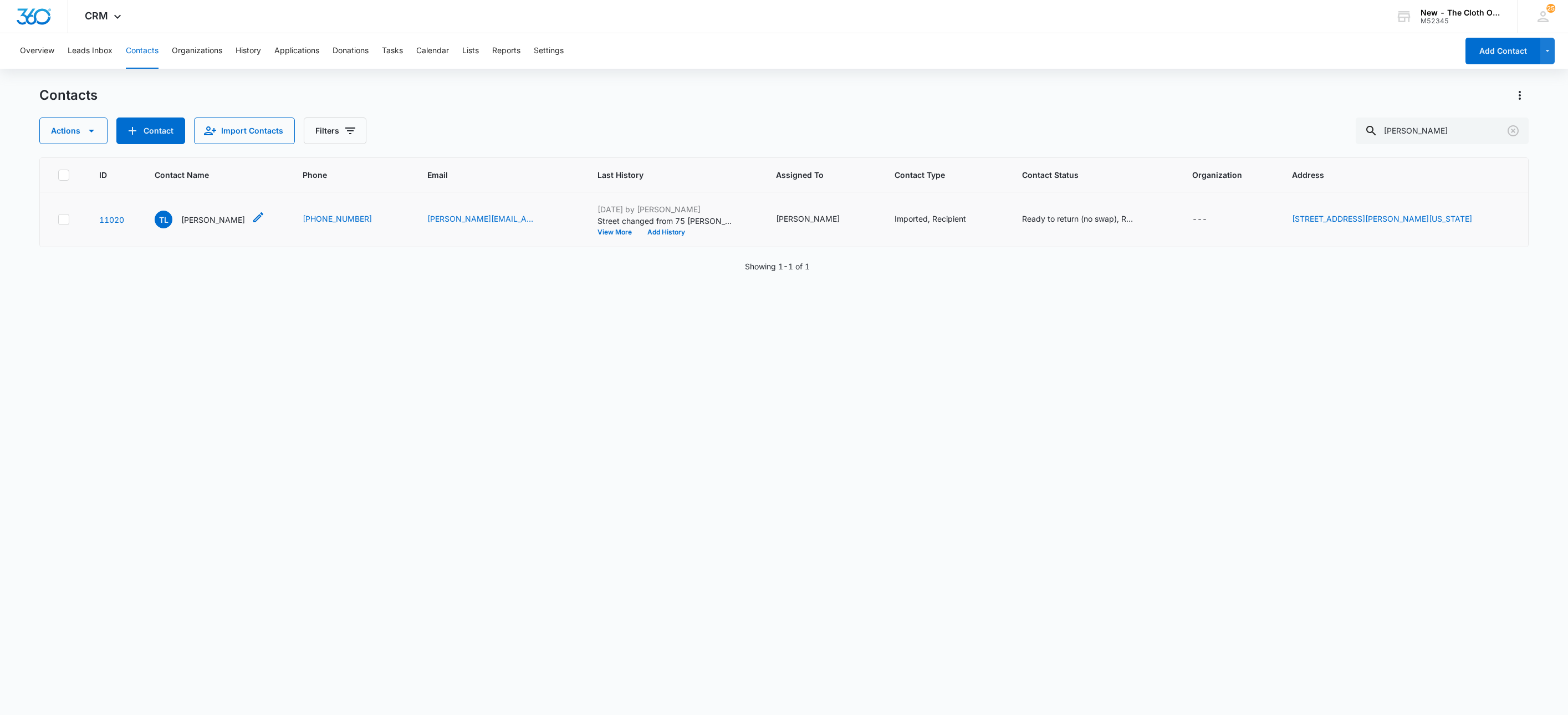
click at [222, 215] on p "[PERSON_NAME]" at bounding box center [213, 220] width 64 height 11
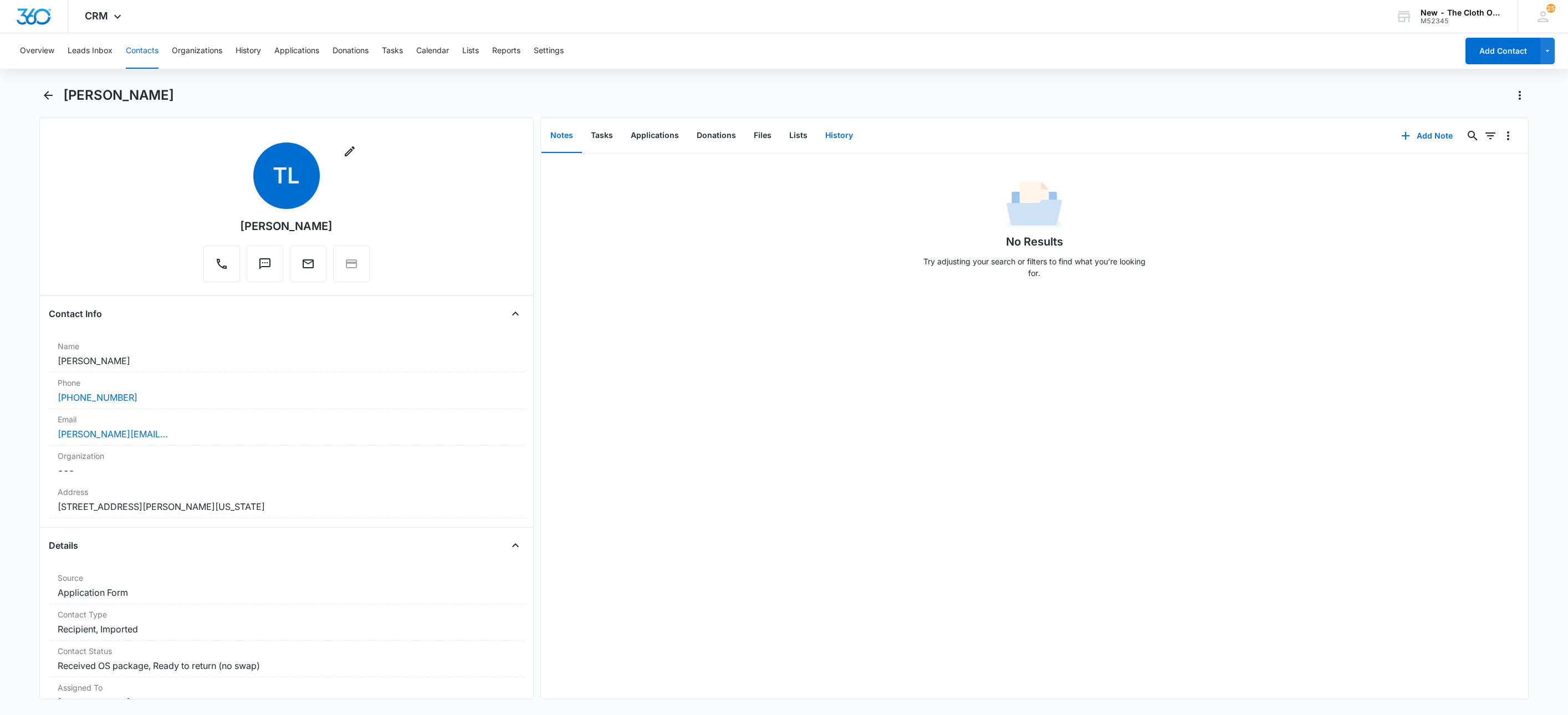
click at [836, 137] on button "History" at bounding box center [839, 136] width 45 height 34
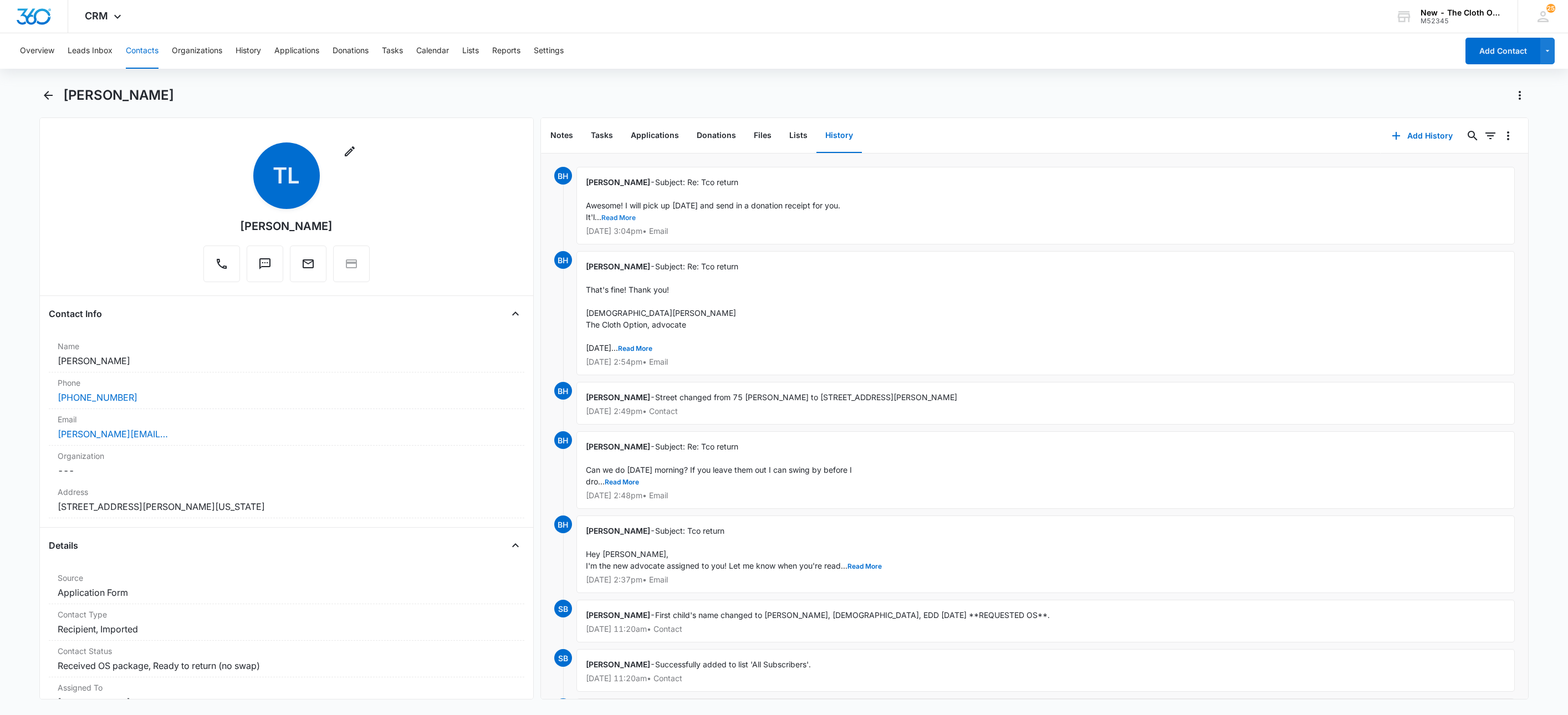
click at [626, 216] on button "Read More" at bounding box center [618, 217] width 34 height 7
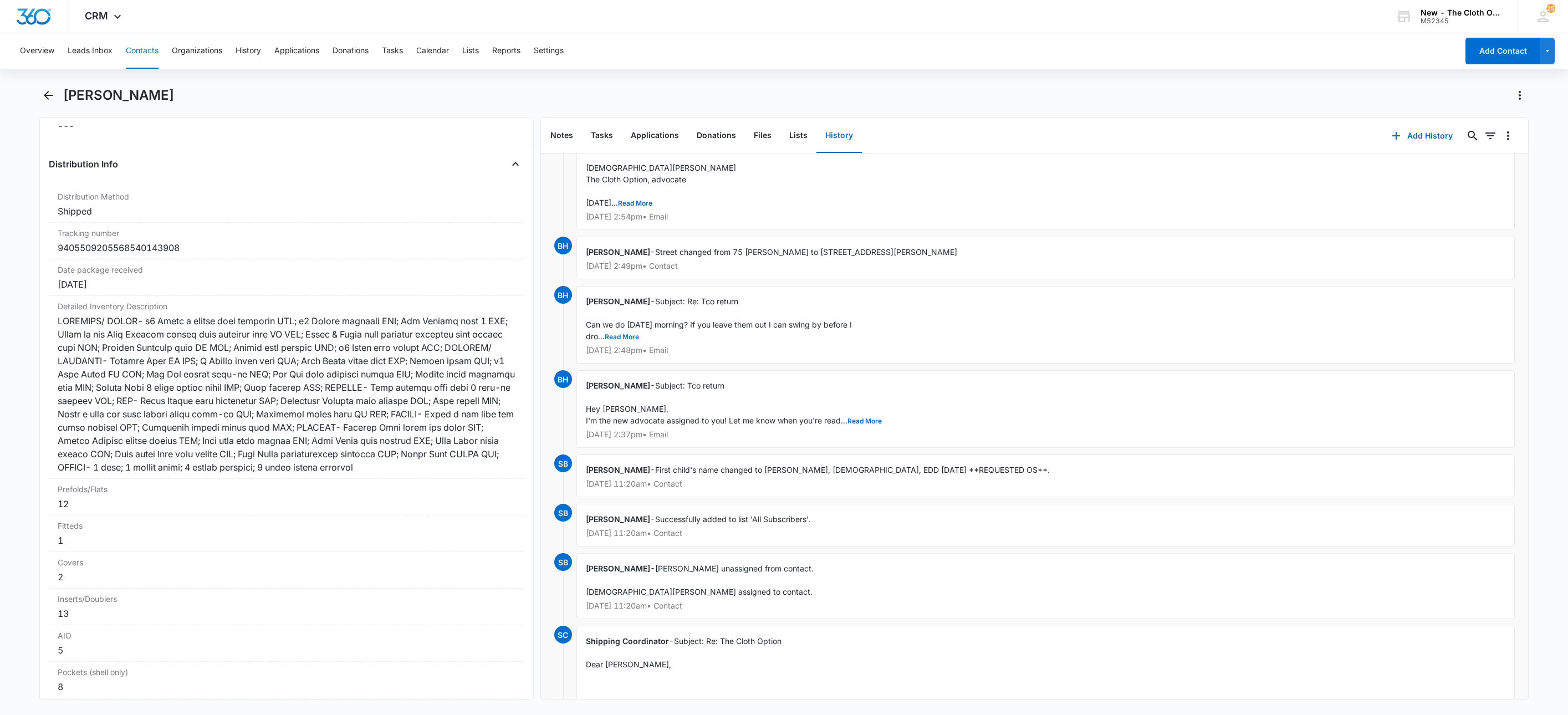
scroll to position [997, 0]
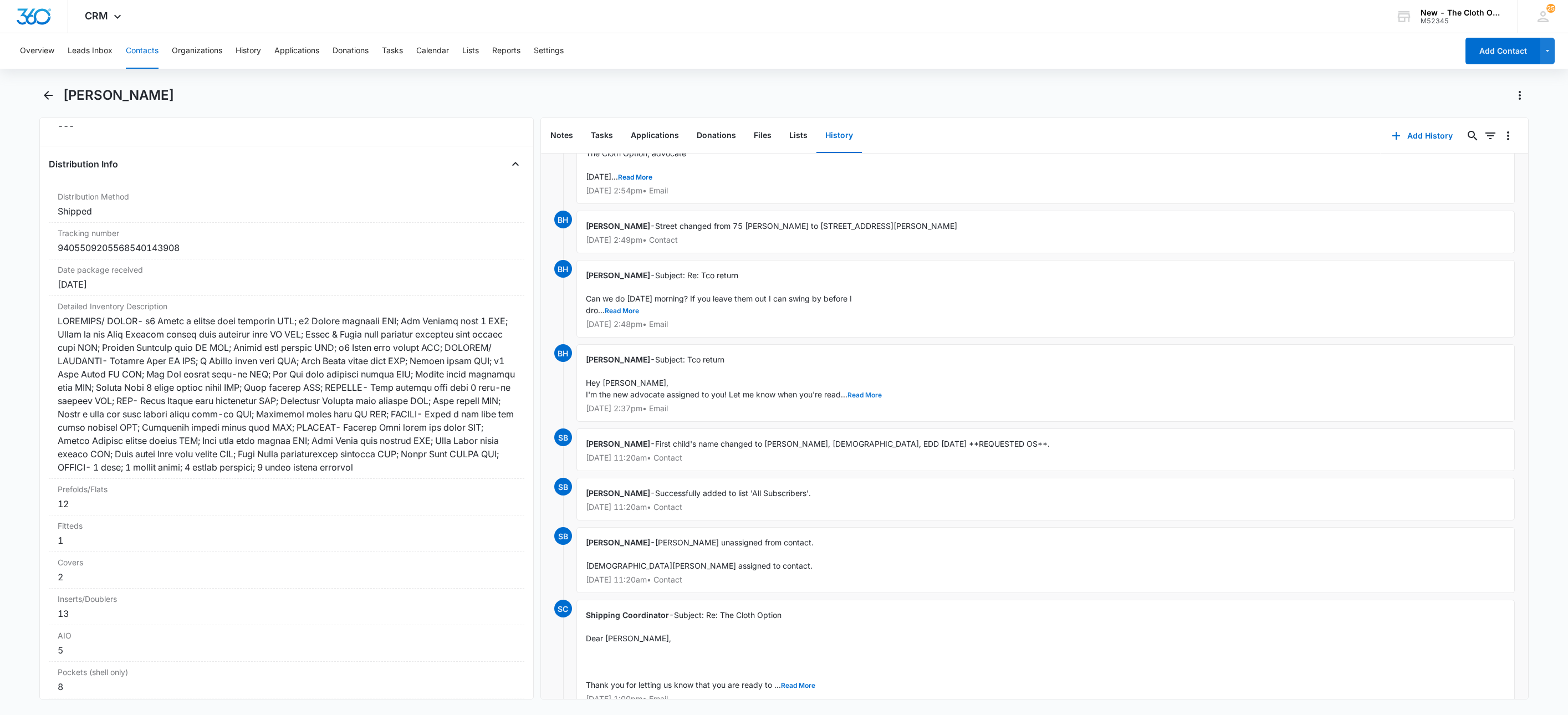
click at [867, 398] on button "Read More" at bounding box center [864, 394] width 34 height 7
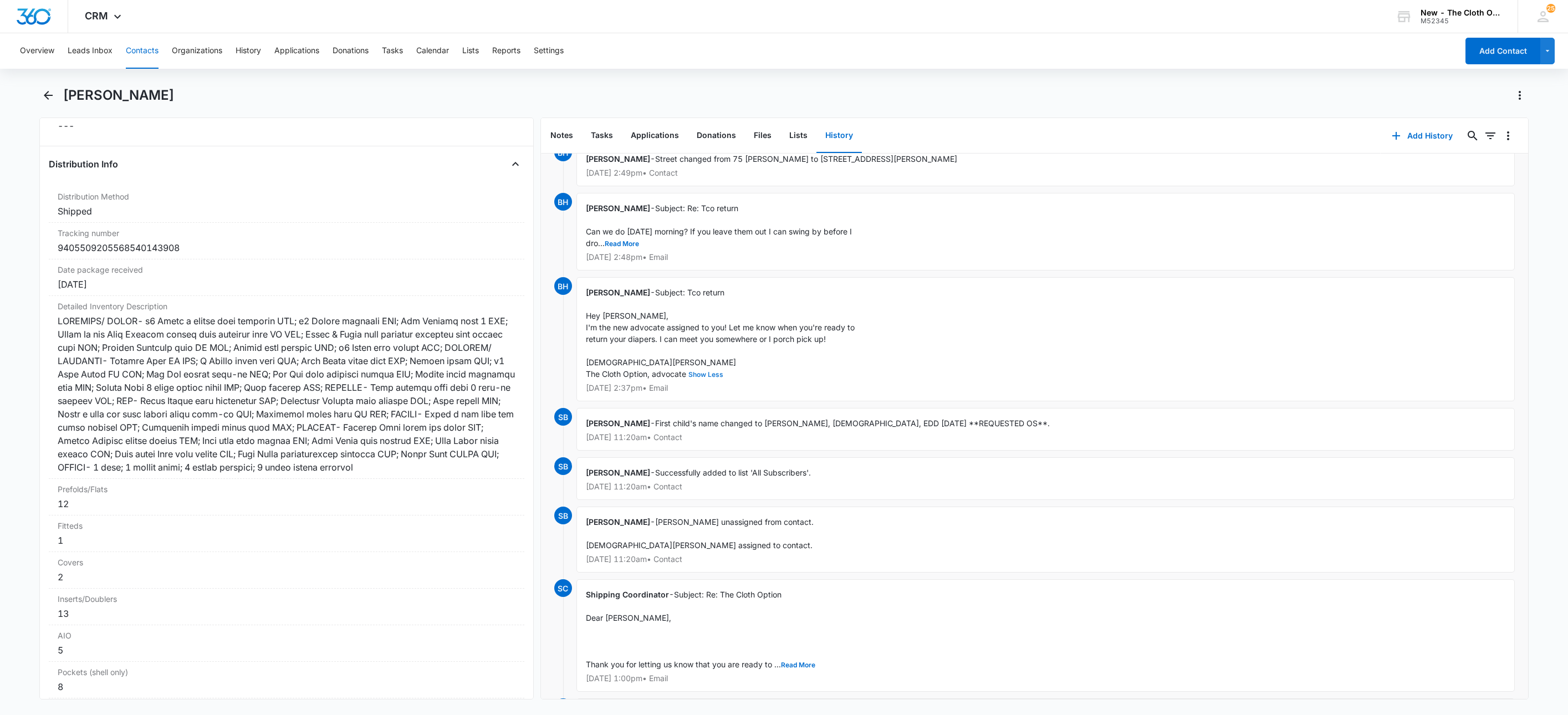
scroll to position [981, 0]
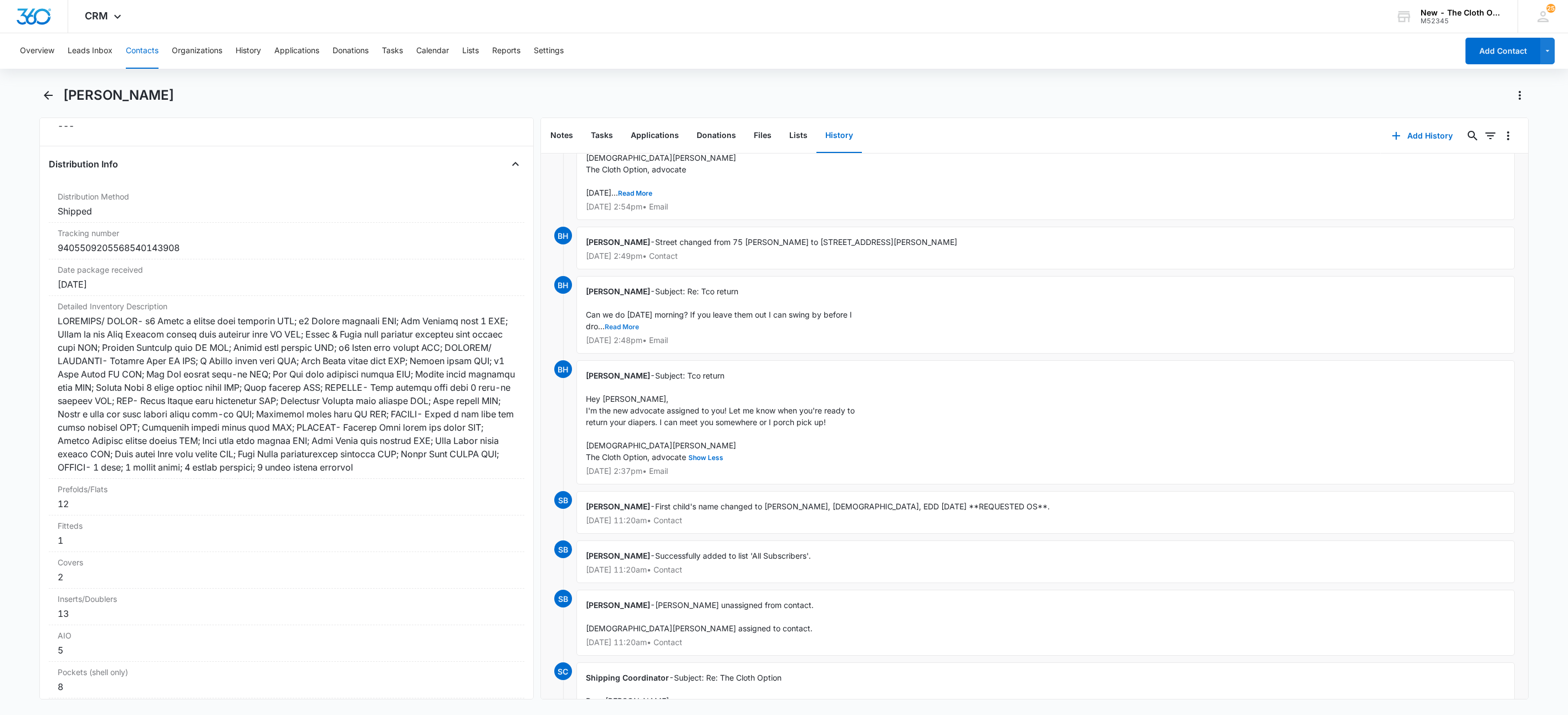
click at [620, 330] on button "Read More" at bounding box center [622, 326] width 34 height 7
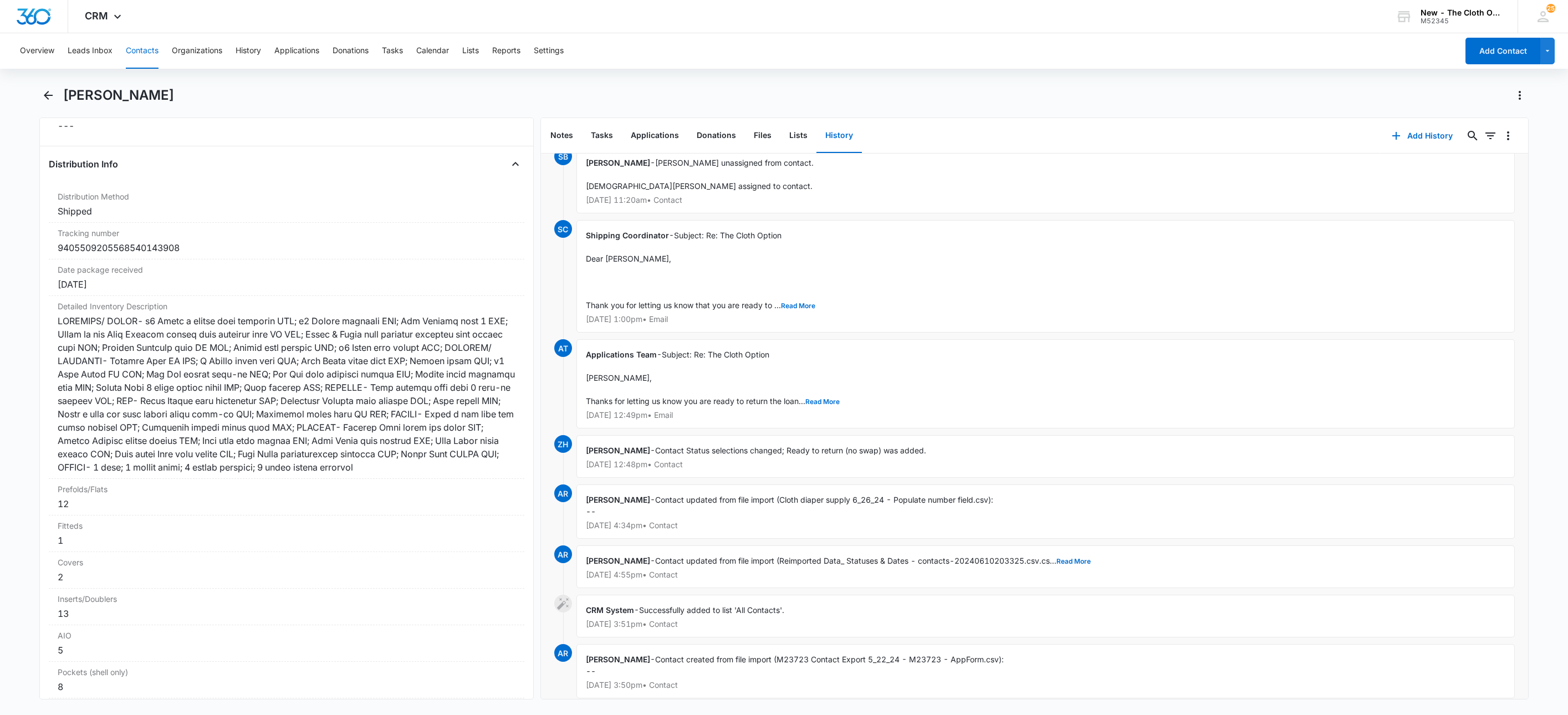
scroll to position [1896, 0]
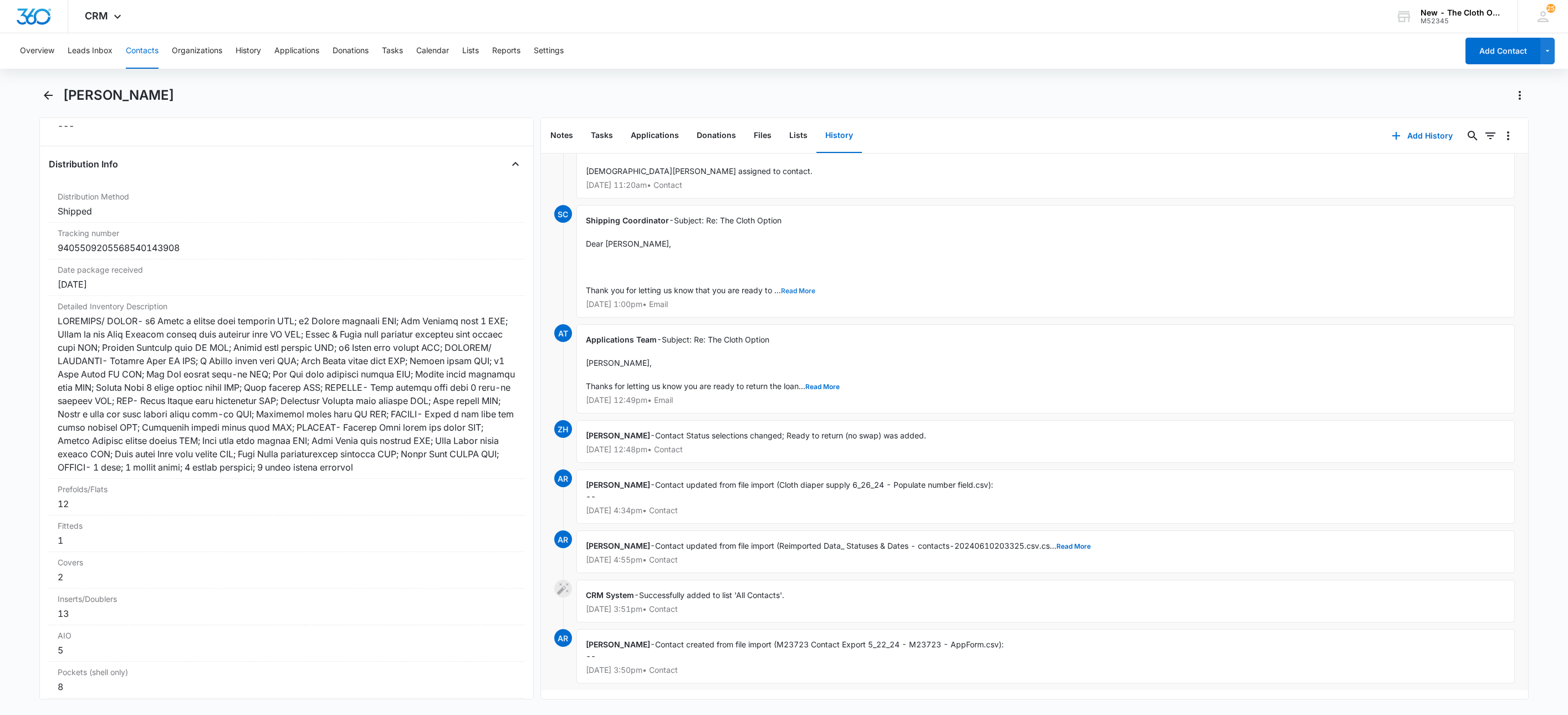
click at [805, 294] on button "Read More" at bounding box center [798, 291] width 34 height 7
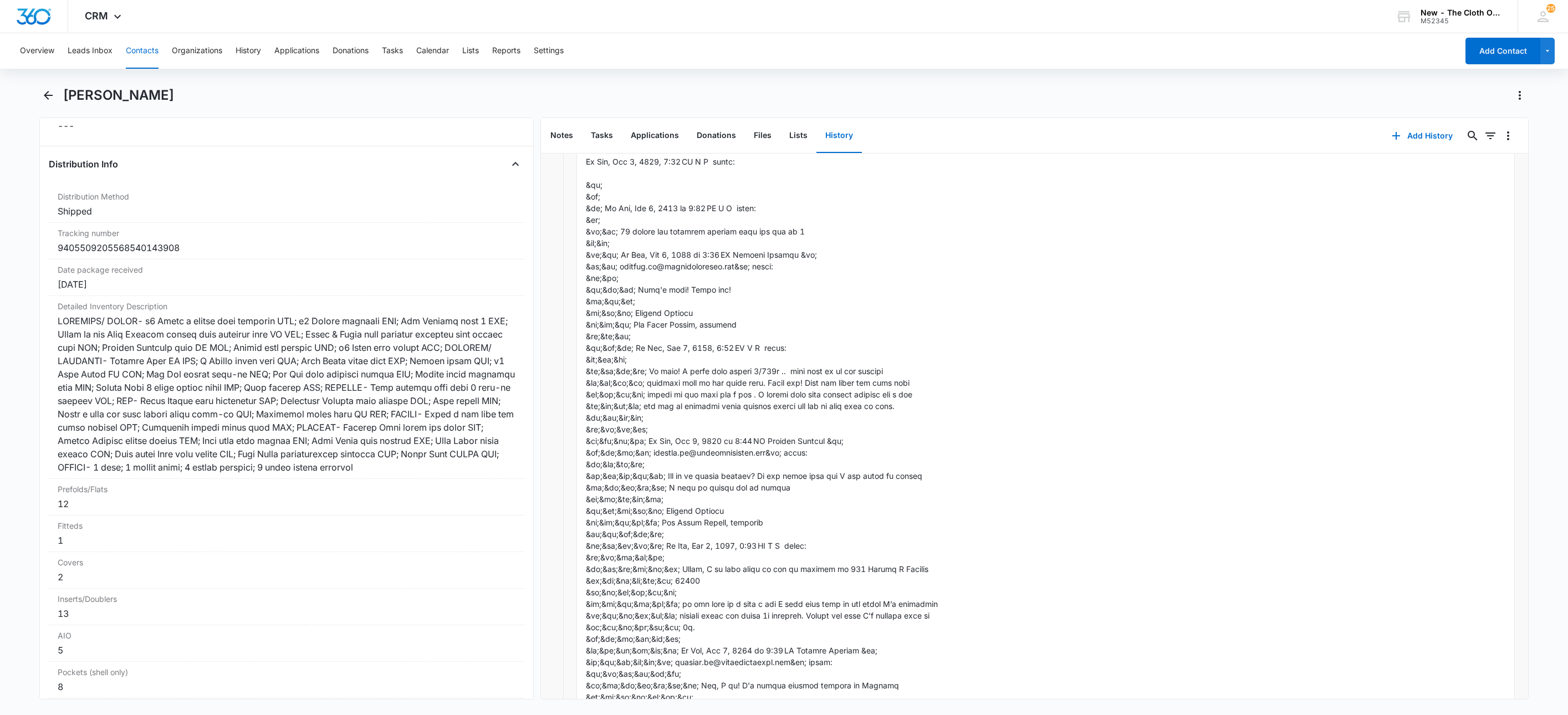
scroll to position [0, 0]
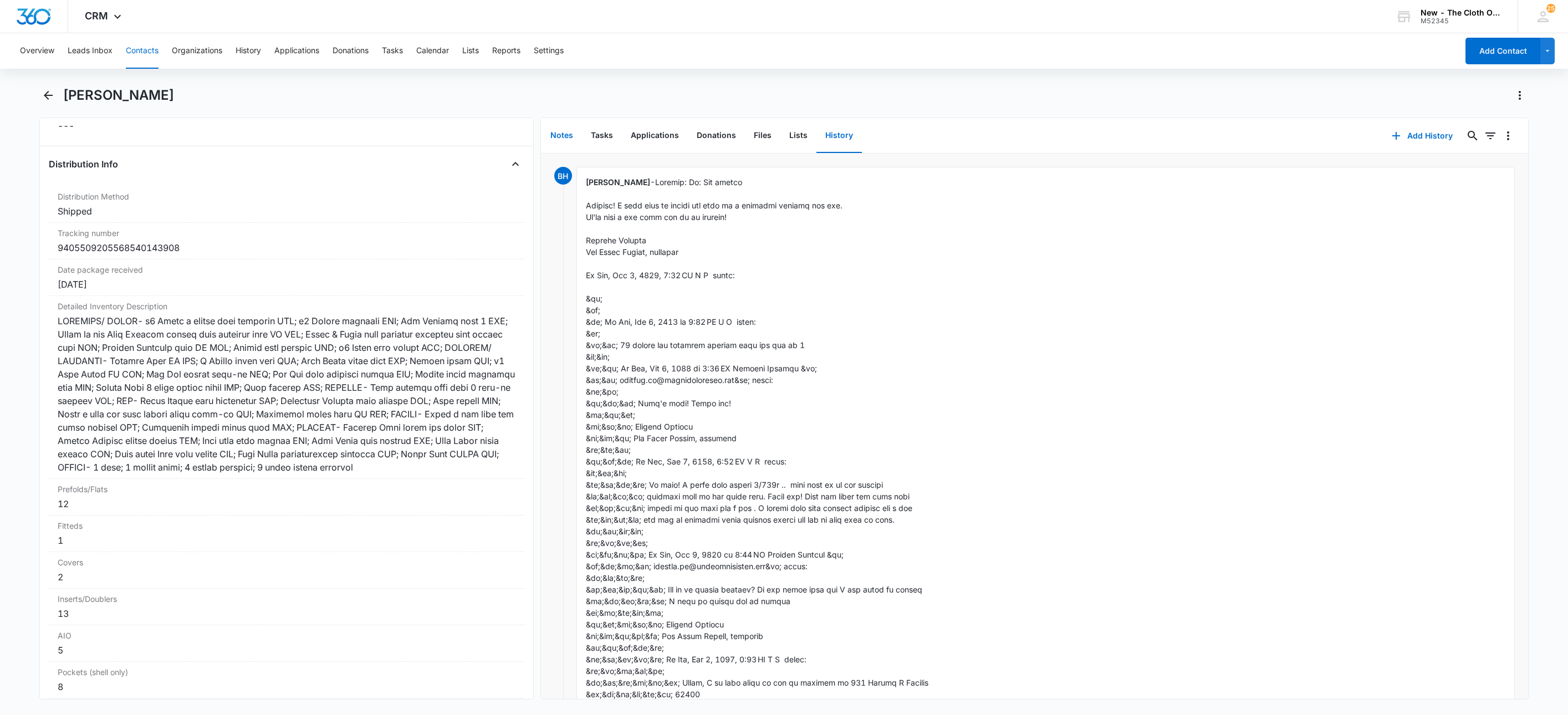
click at [564, 138] on button "Notes" at bounding box center [561, 136] width 41 height 34
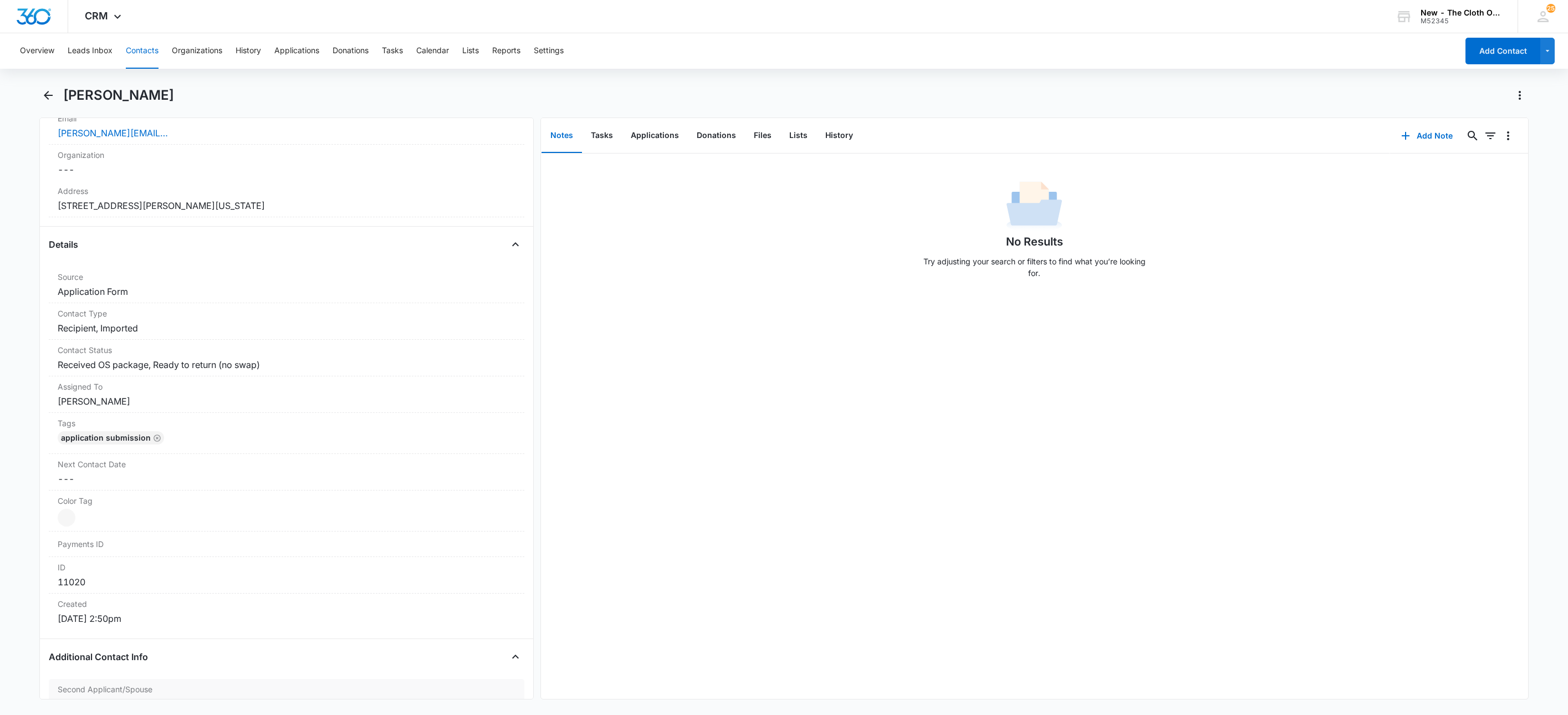
scroll to position [249, 0]
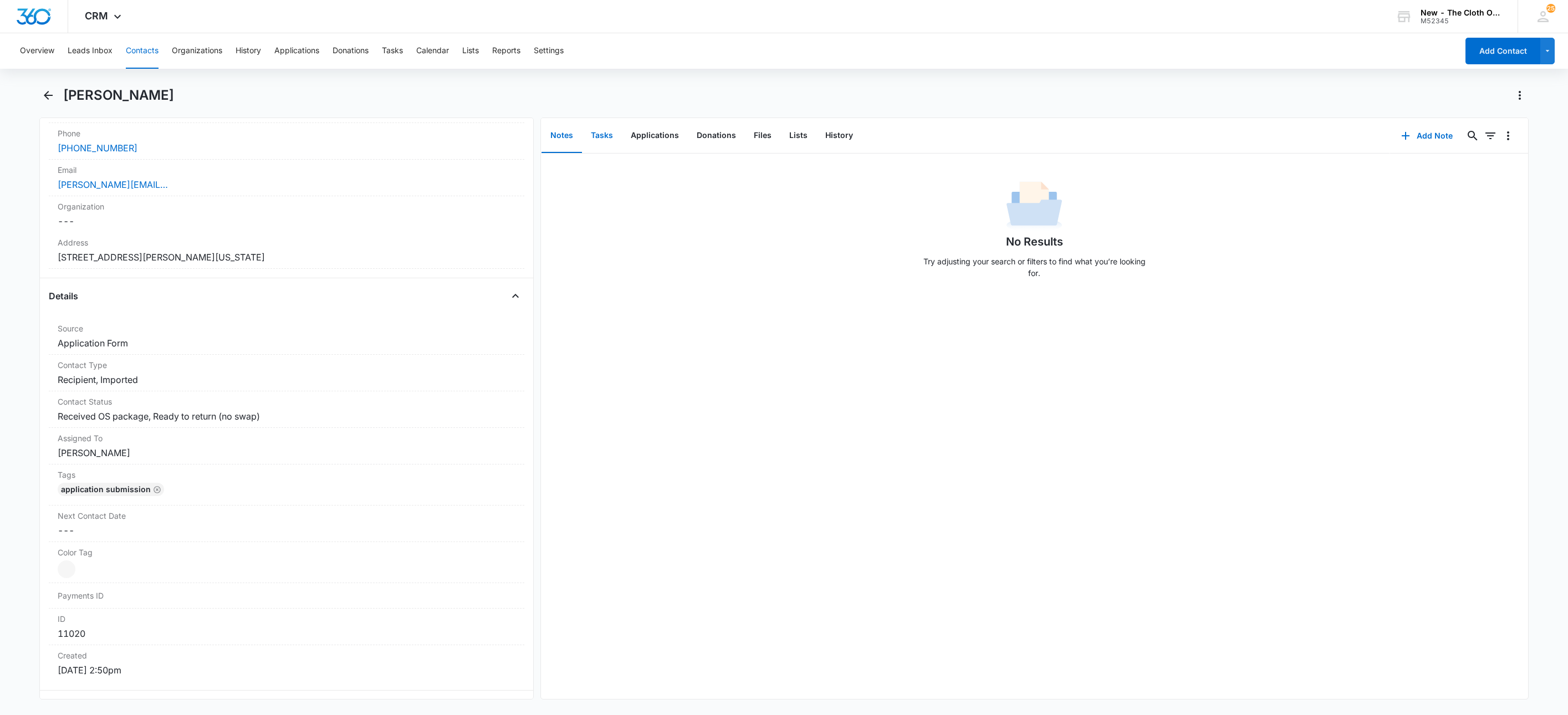
click at [610, 140] on button "Tasks" at bounding box center [602, 136] width 40 height 34
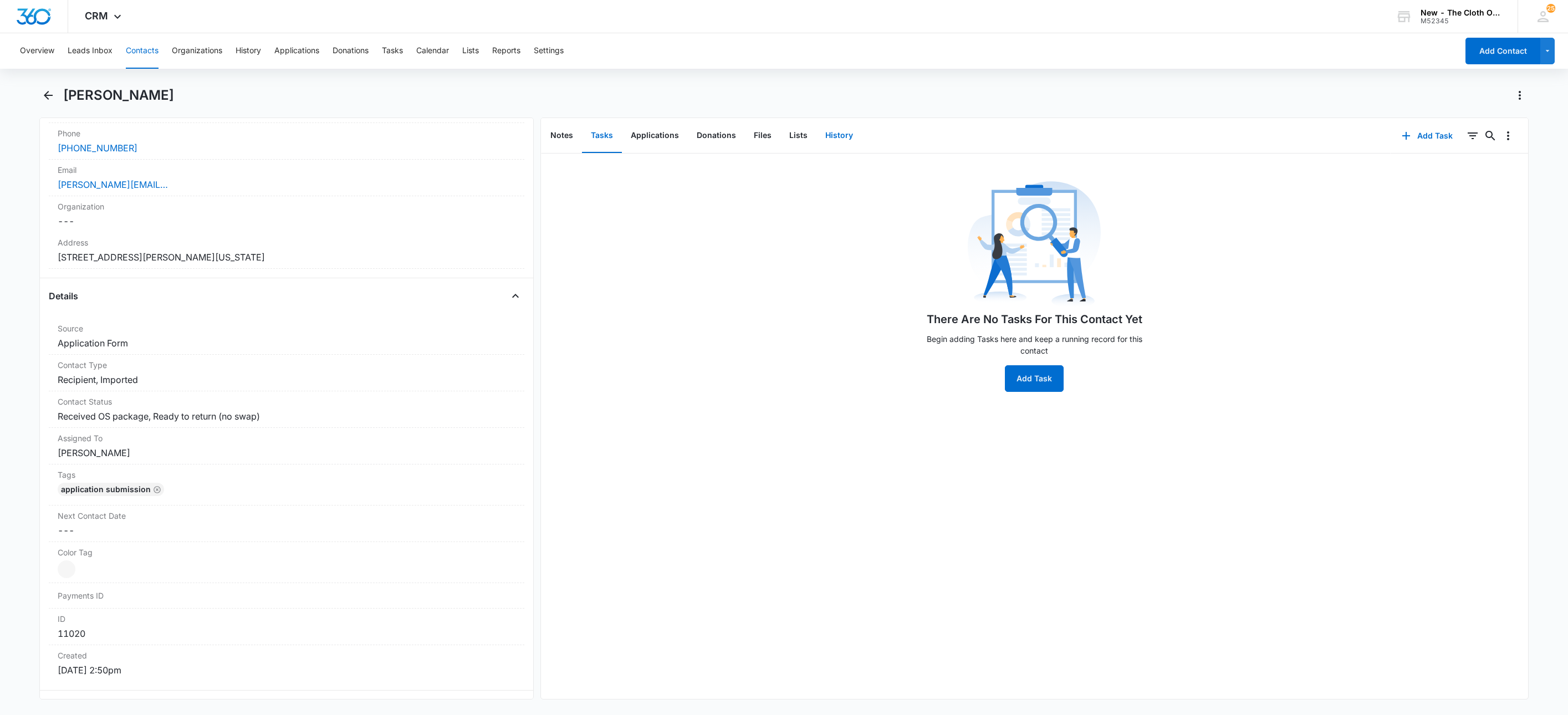
click at [840, 132] on button "History" at bounding box center [839, 136] width 45 height 34
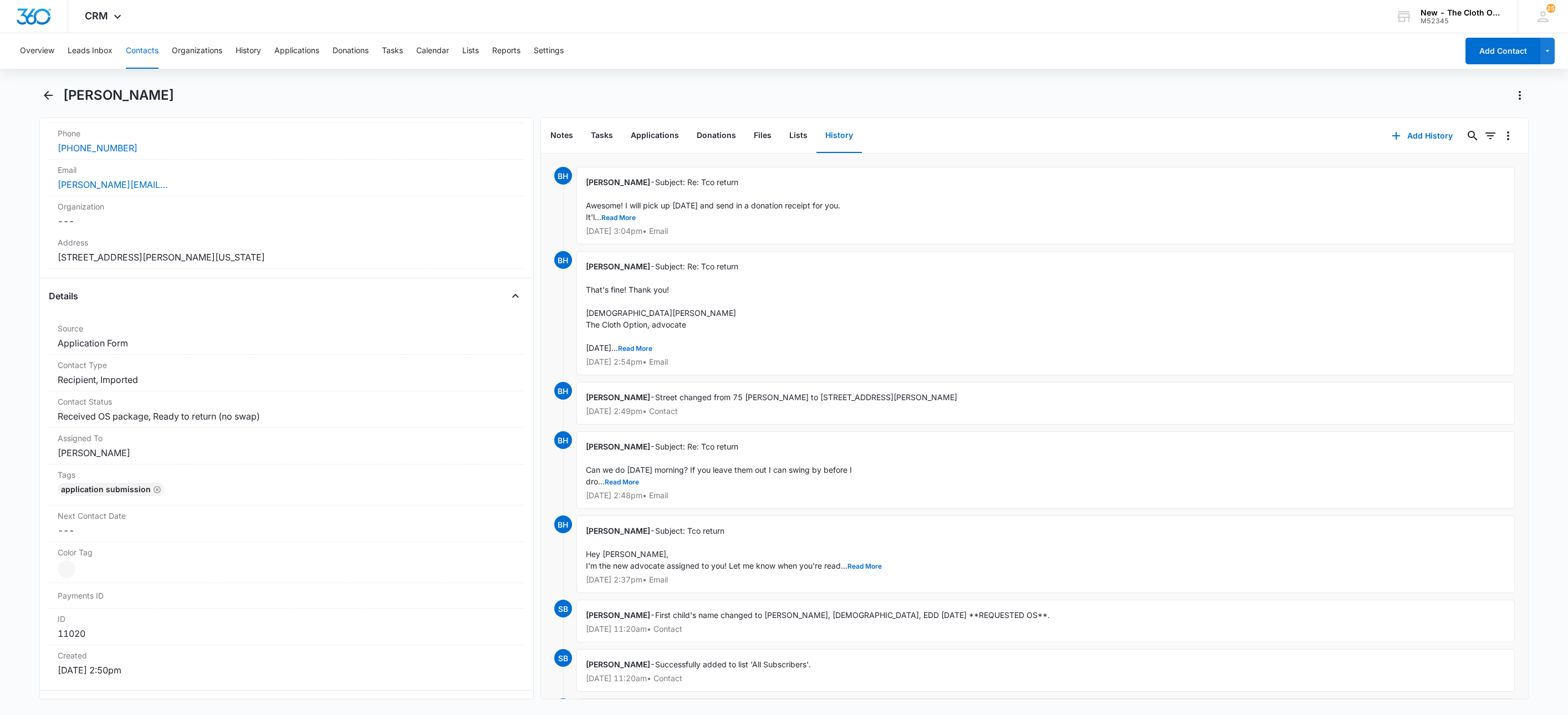
scroll to position [83, 0]
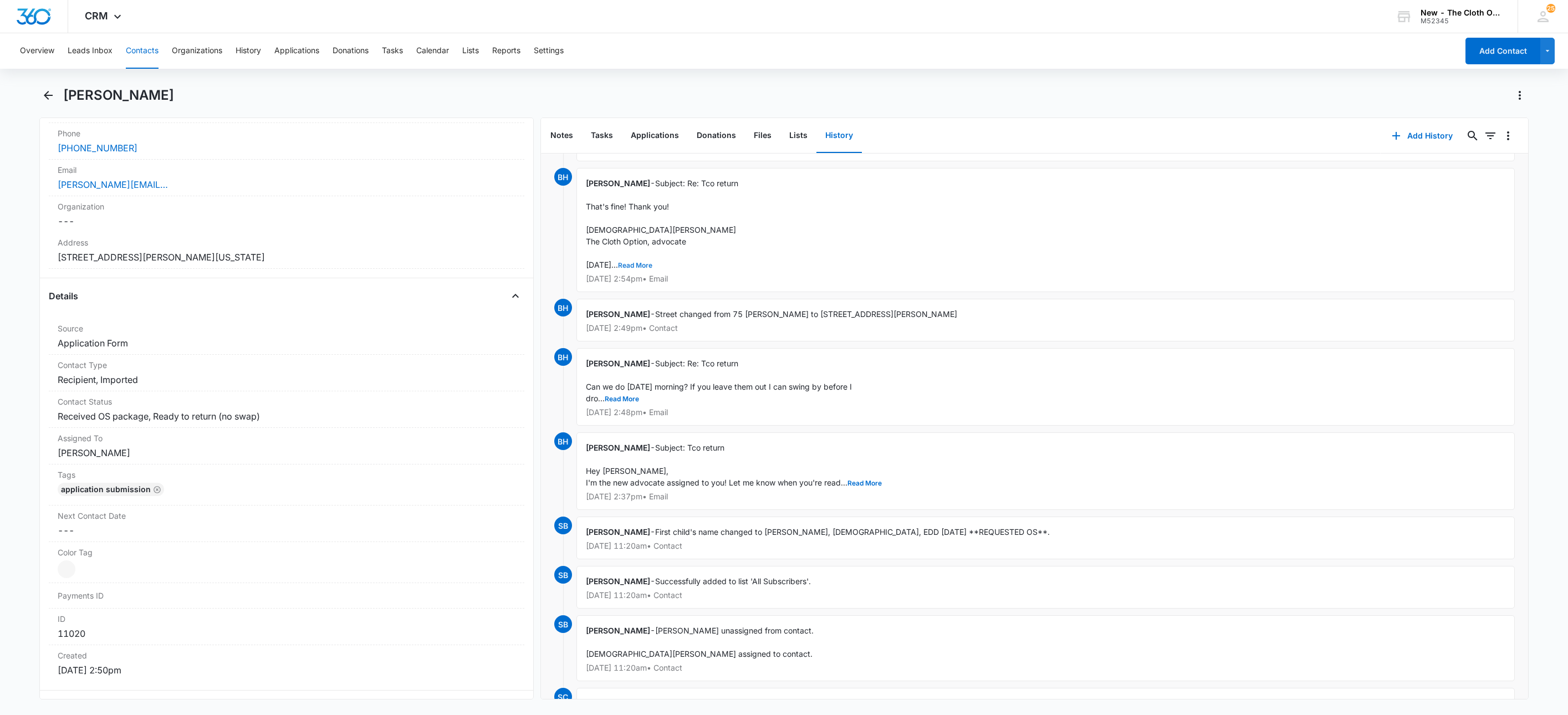
click at [639, 262] on button "Read More" at bounding box center [635, 265] width 34 height 7
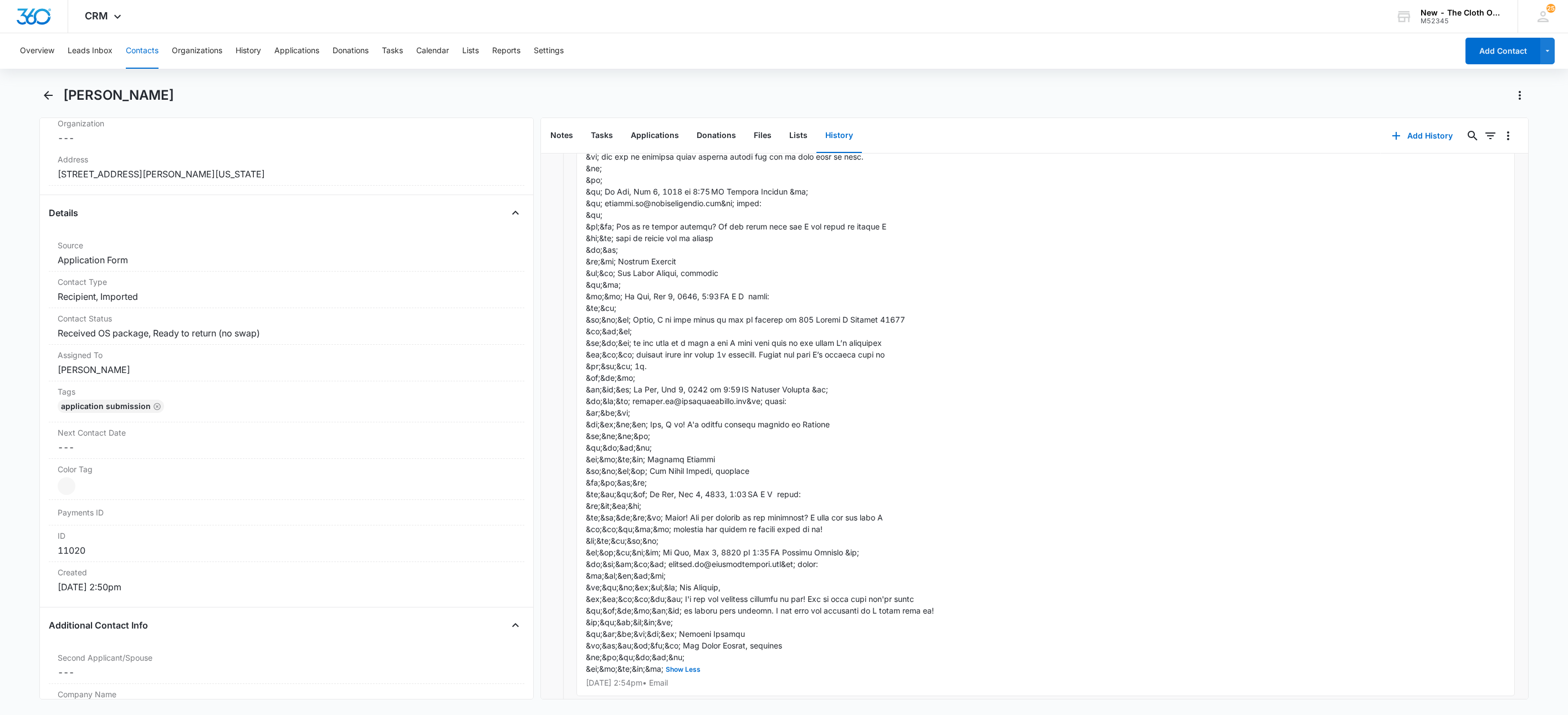
scroll to position [332, 0]
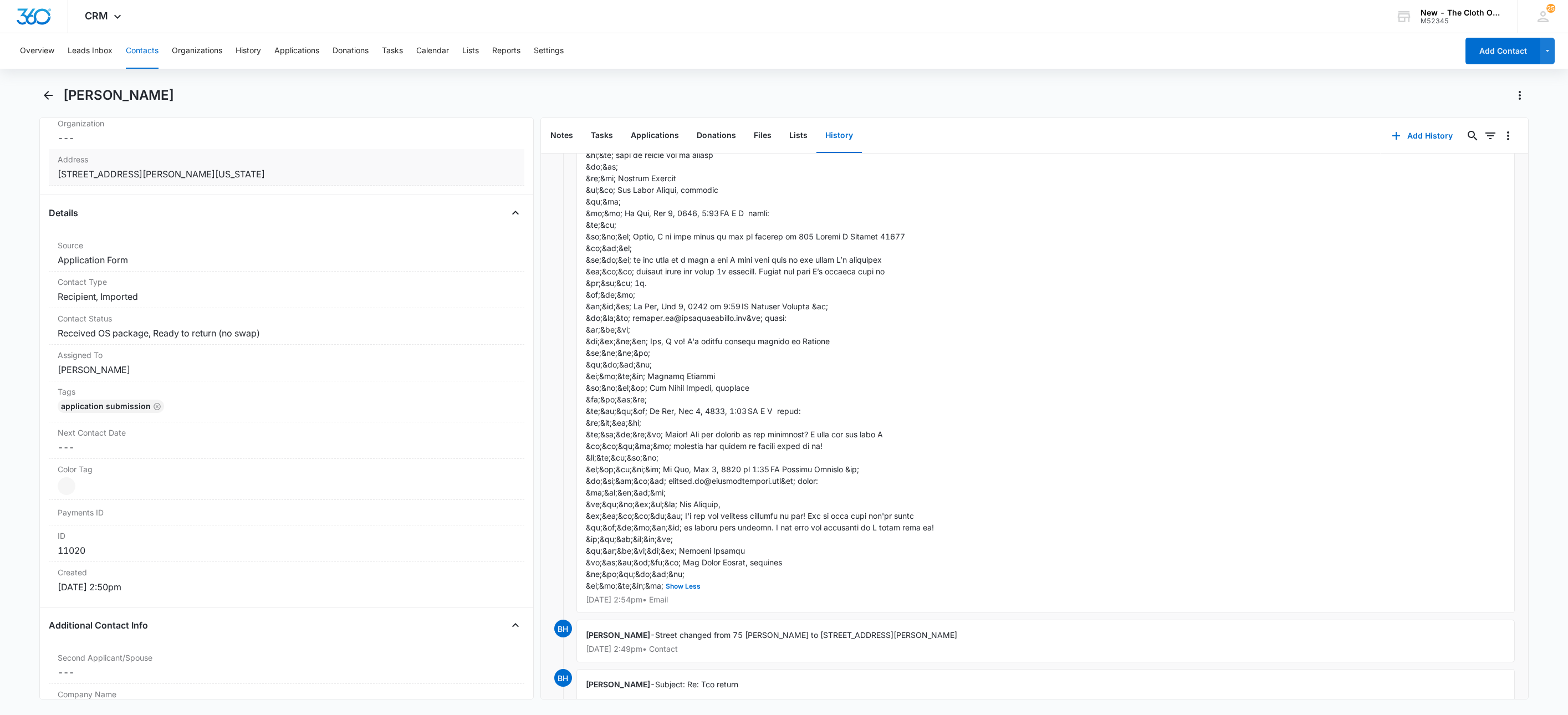
click at [473, 176] on dd "Cancel Save Changes 216 Albert E Simpson st Hampton Virginia 23666" at bounding box center [286, 174] width 458 height 13
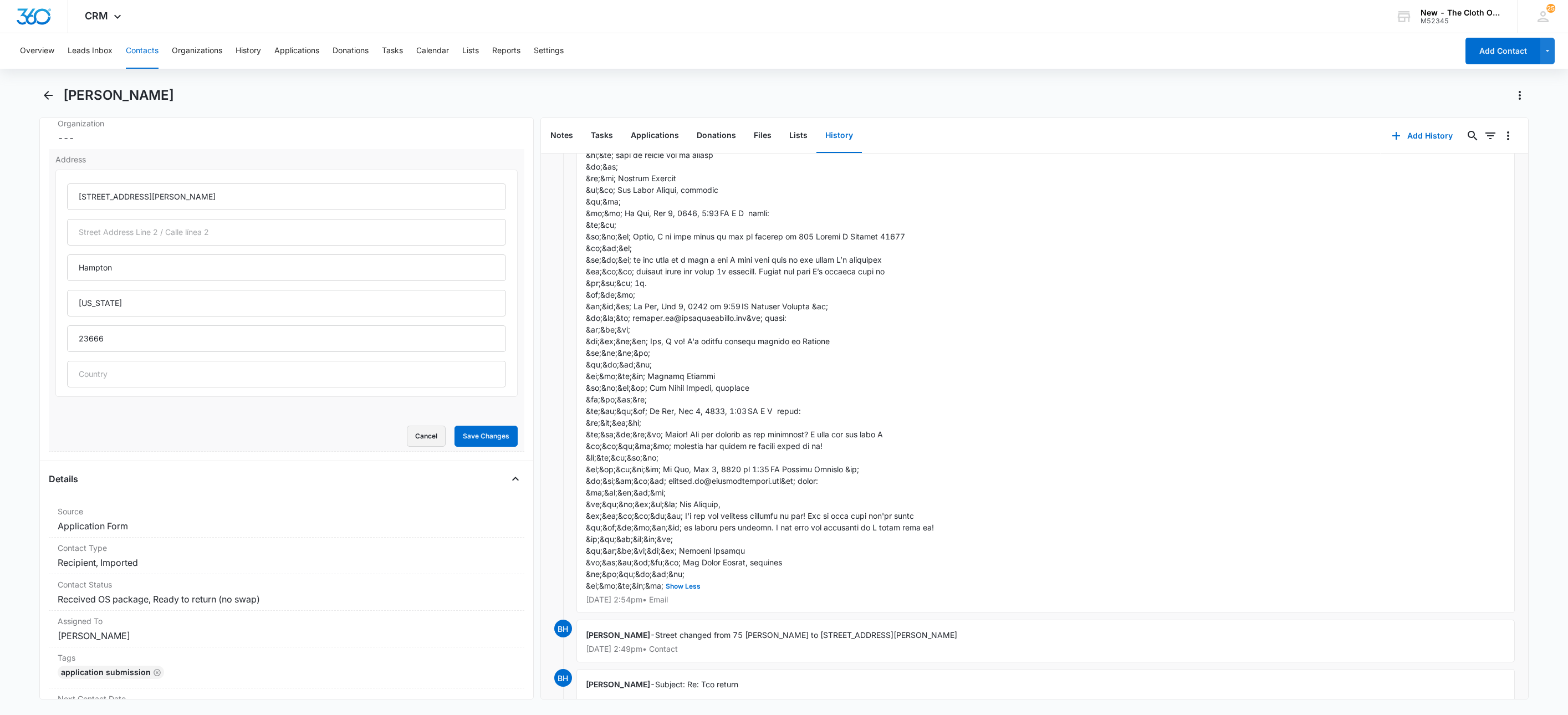
click at [407, 442] on button "Cancel" at bounding box center [425, 436] width 39 height 21
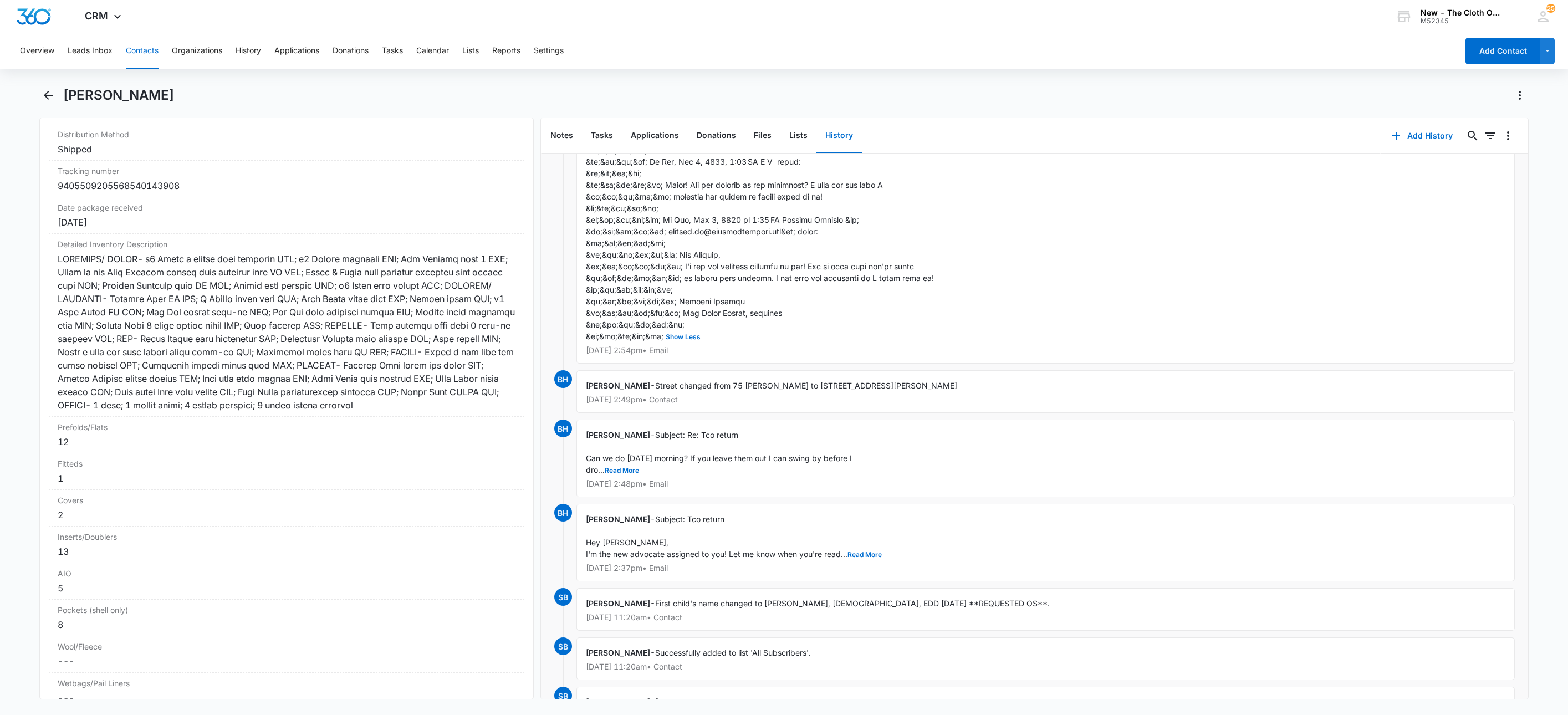
scroll to position [2576, 0]
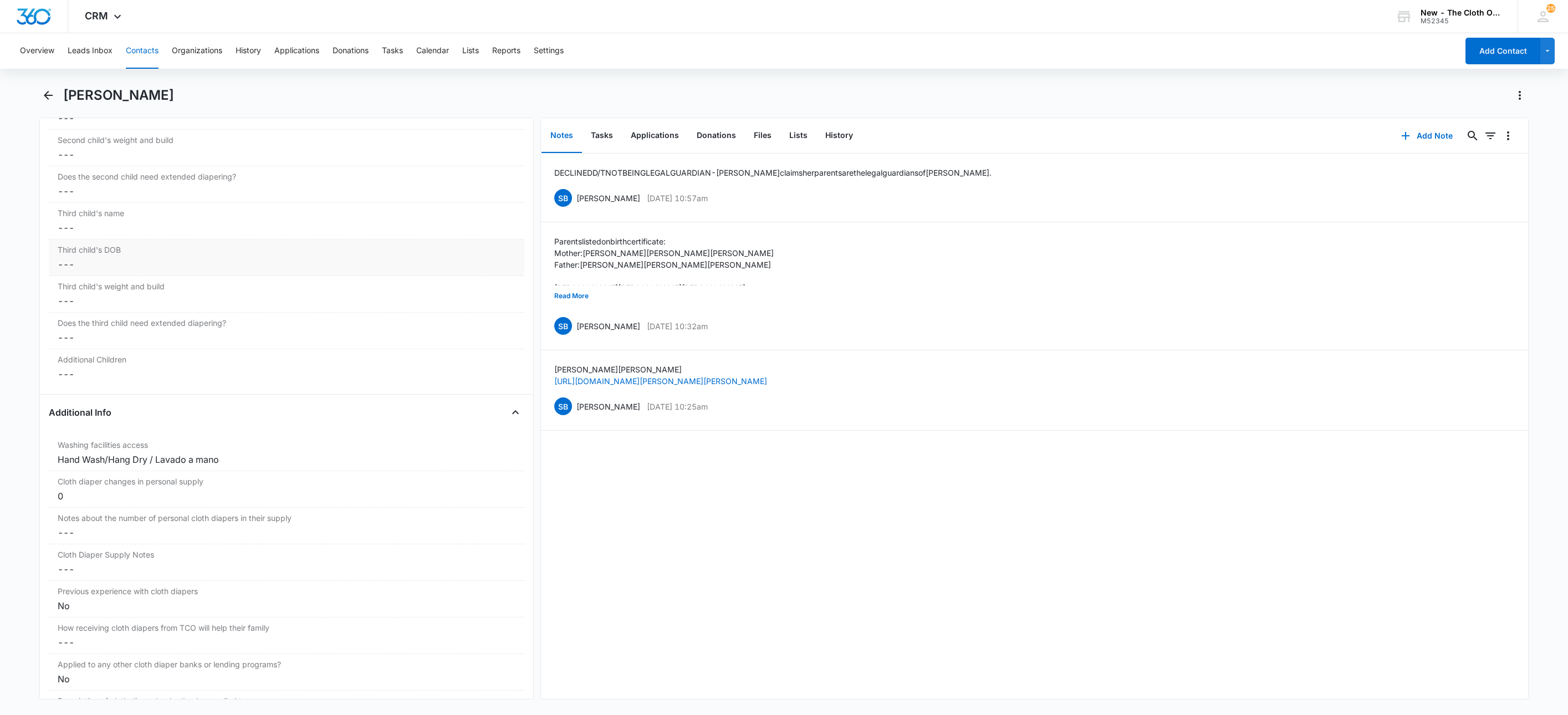
scroll to position [1496, 0]
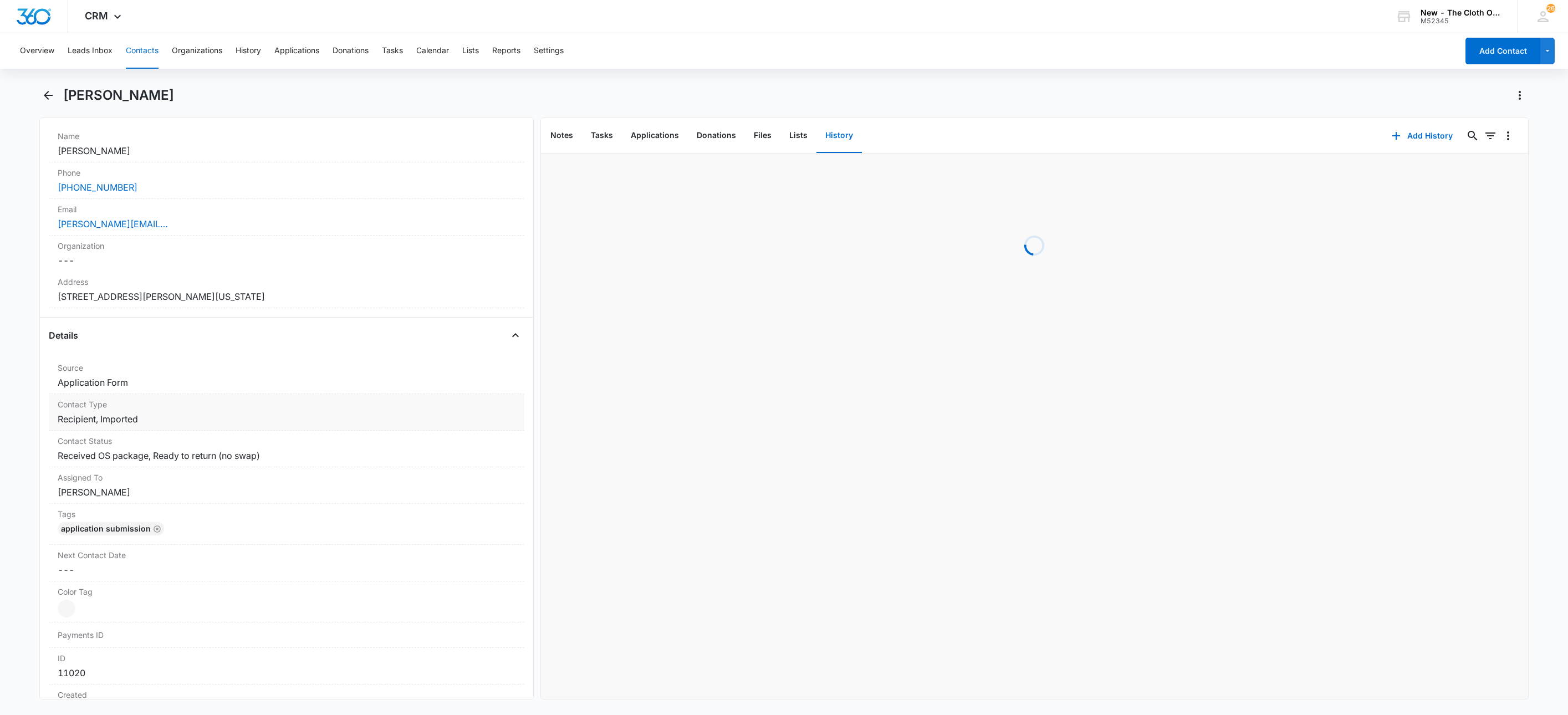
scroll to position [249, 0]
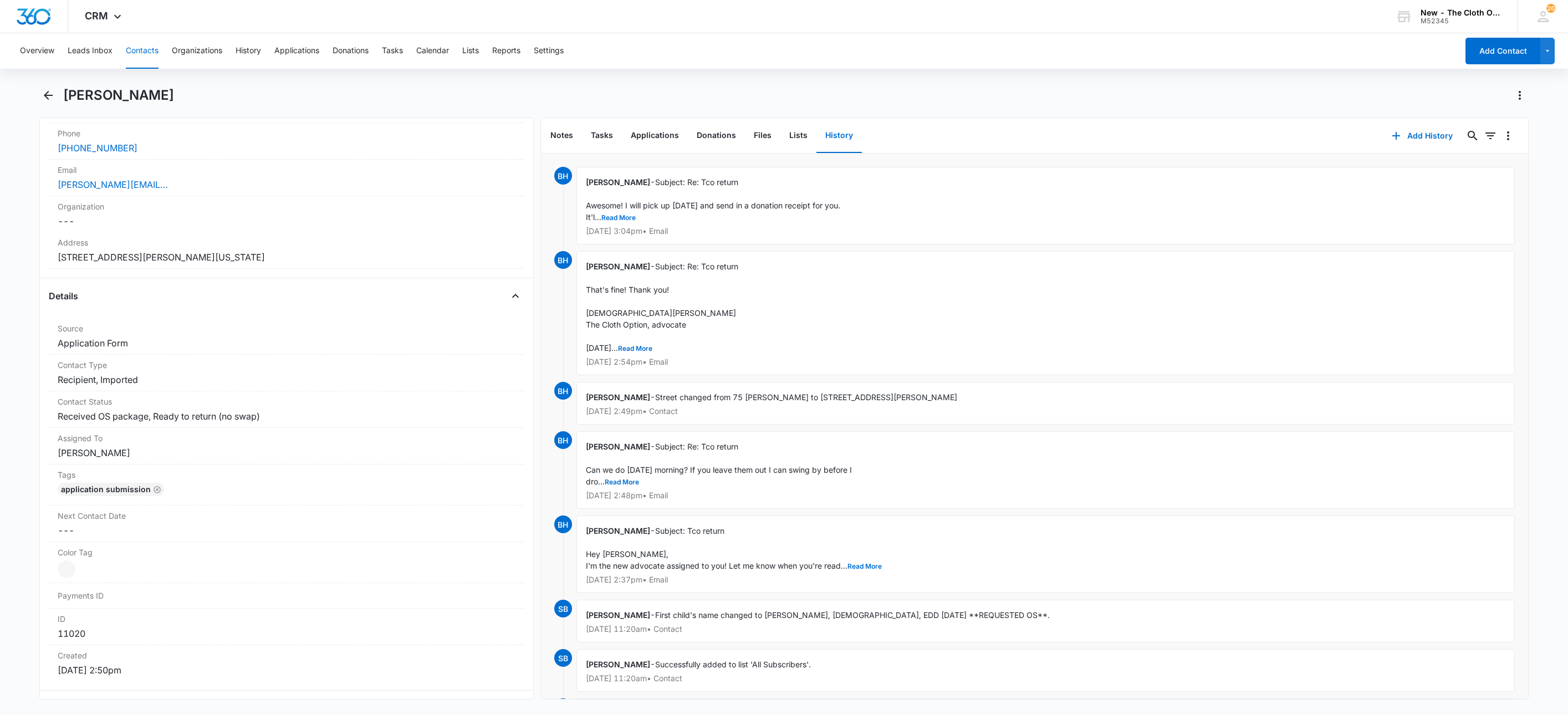
click at [119, 93] on h1 "[PERSON_NAME]" at bounding box center [118, 95] width 110 height 17
drag, startPoint x: 163, startPoint y: 97, endPoint x: 65, endPoint y: 98, distance: 98.0
click at [65, 98] on div "[PERSON_NAME]" at bounding box center [795, 95] width 1465 height 18
copy h1 "[PERSON_NAME]"
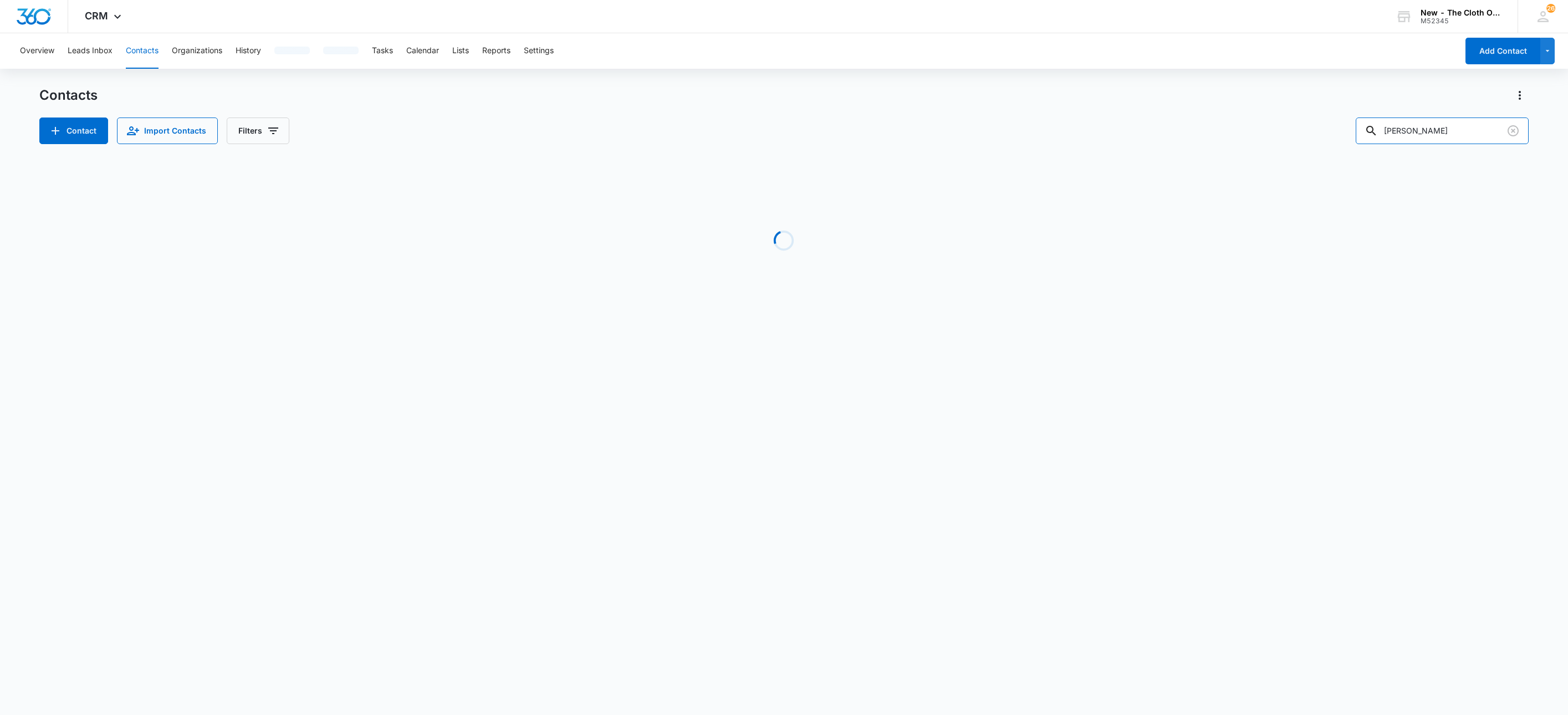
drag, startPoint x: 1473, startPoint y: 123, endPoint x: 1269, endPoint y: 119, distance: 204.0
click at [1270, 118] on div "Contact Import Contacts Filters [PERSON_NAME]" at bounding box center [784, 131] width 1490 height 26
paste input "text"
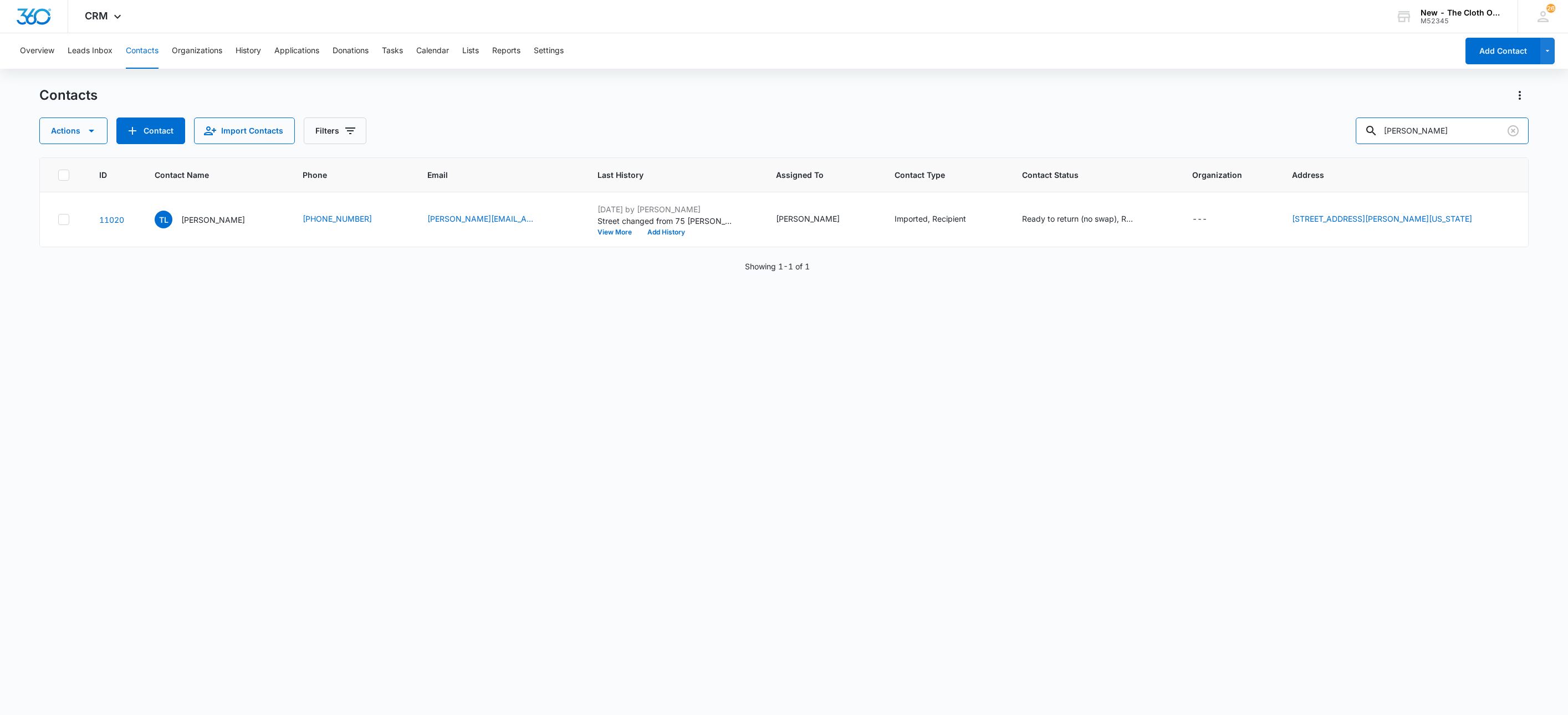
type input "[PERSON_NAME]"
click at [195, 217] on p "[PERSON_NAME]" at bounding box center [213, 220] width 64 height 11
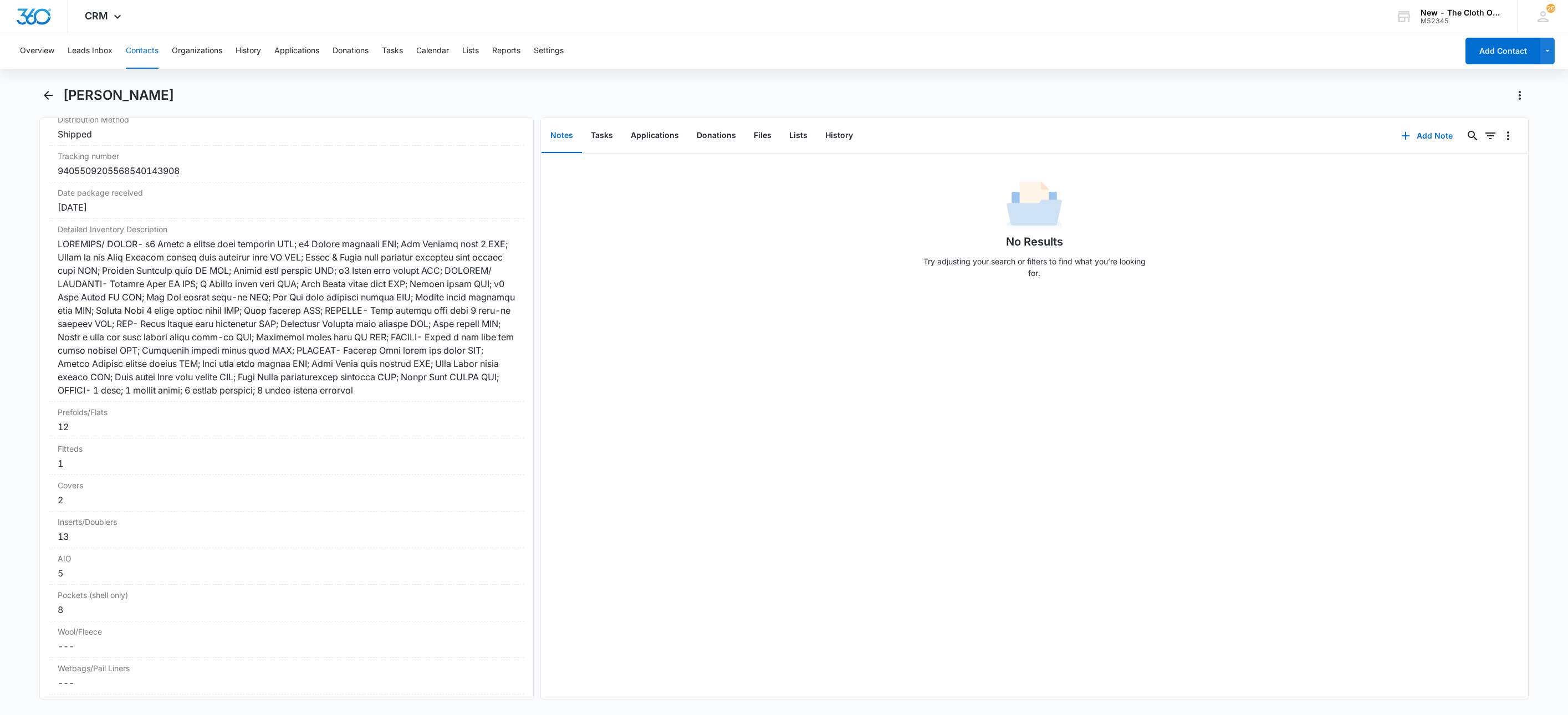
scroll to position [2660, 0]
click at [829, 128] on button "History" at bounding box center [839, 136] width 45 height 34
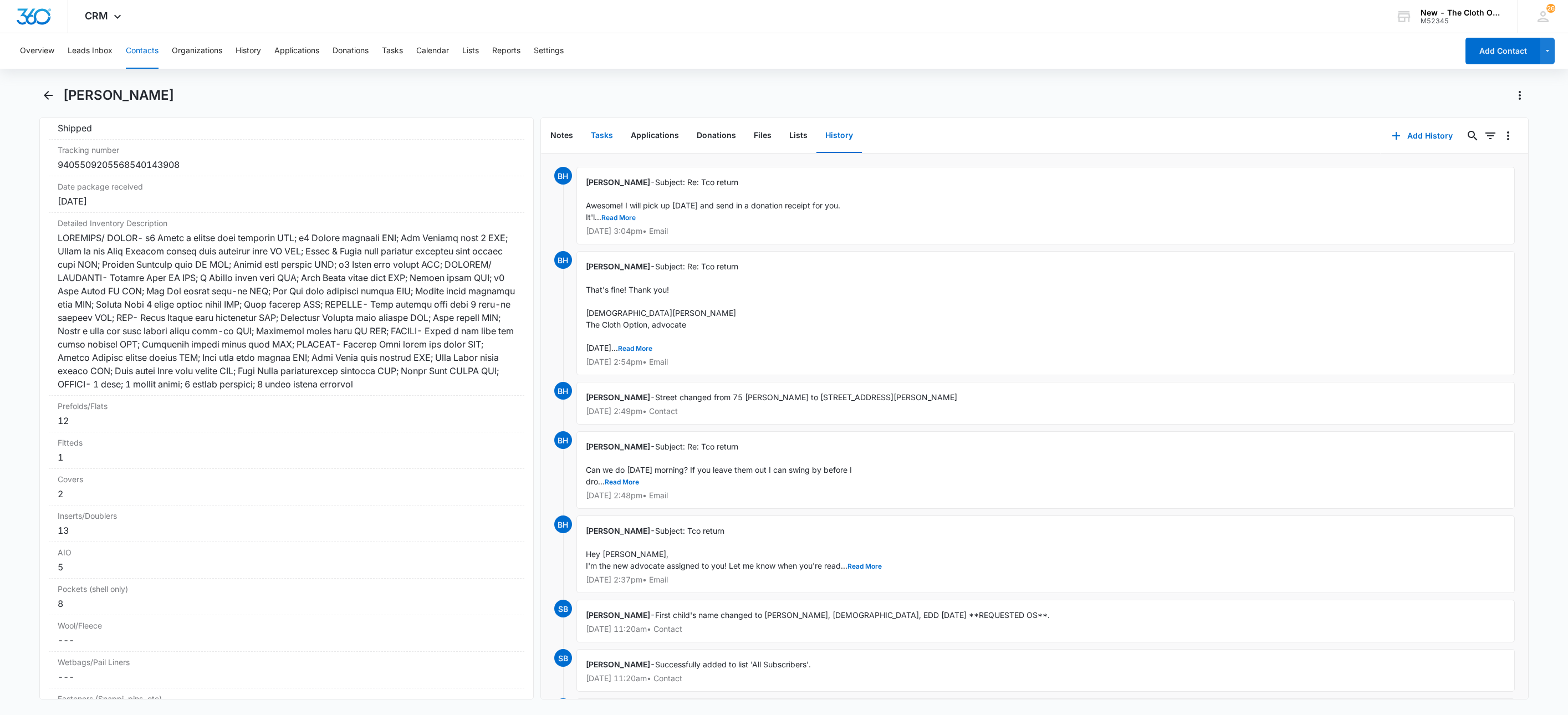
click at [599, 143] on button "Tasks" at bounding box center [602, 136] width 40 height 34
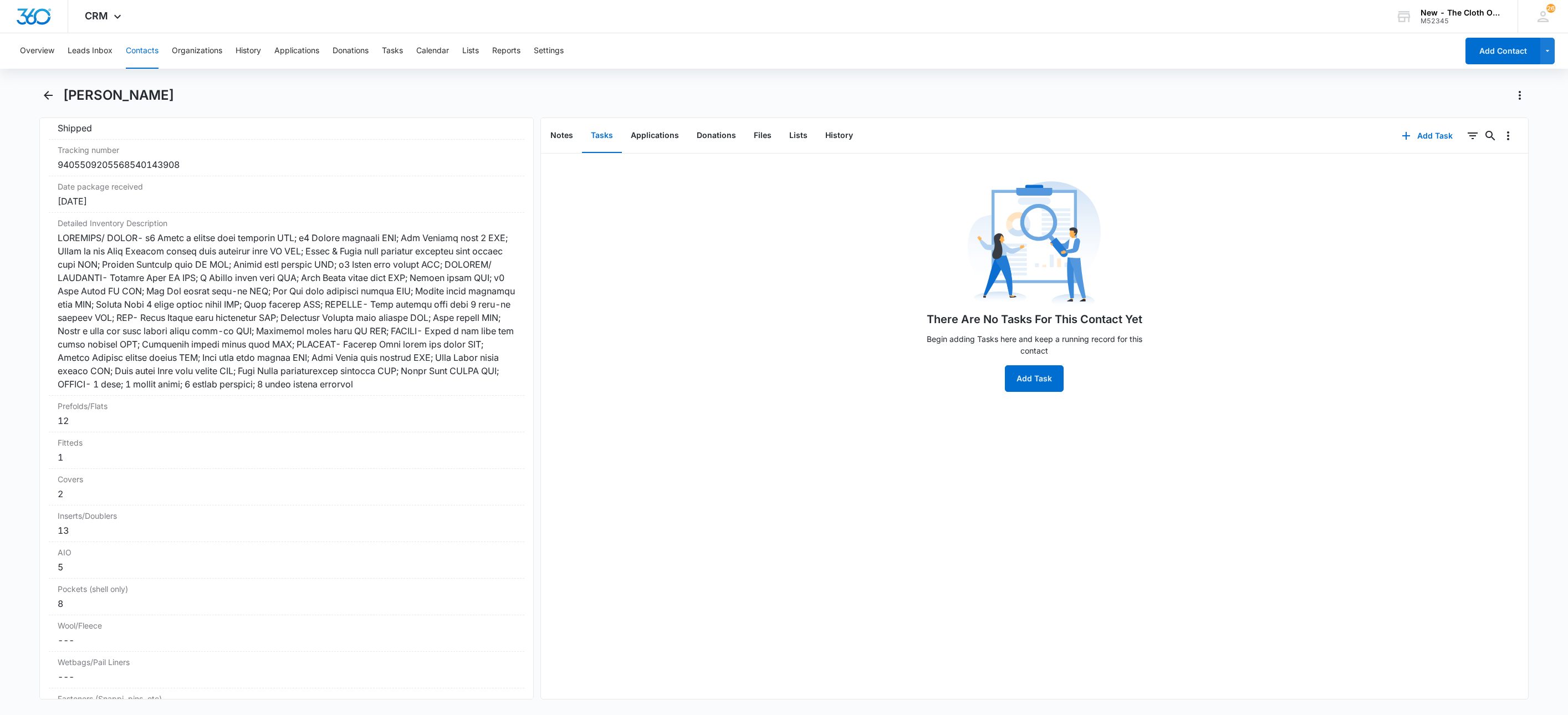
click at [150, 52] on button "Contacts" at bounding box center [142, 51] width 33 height 36
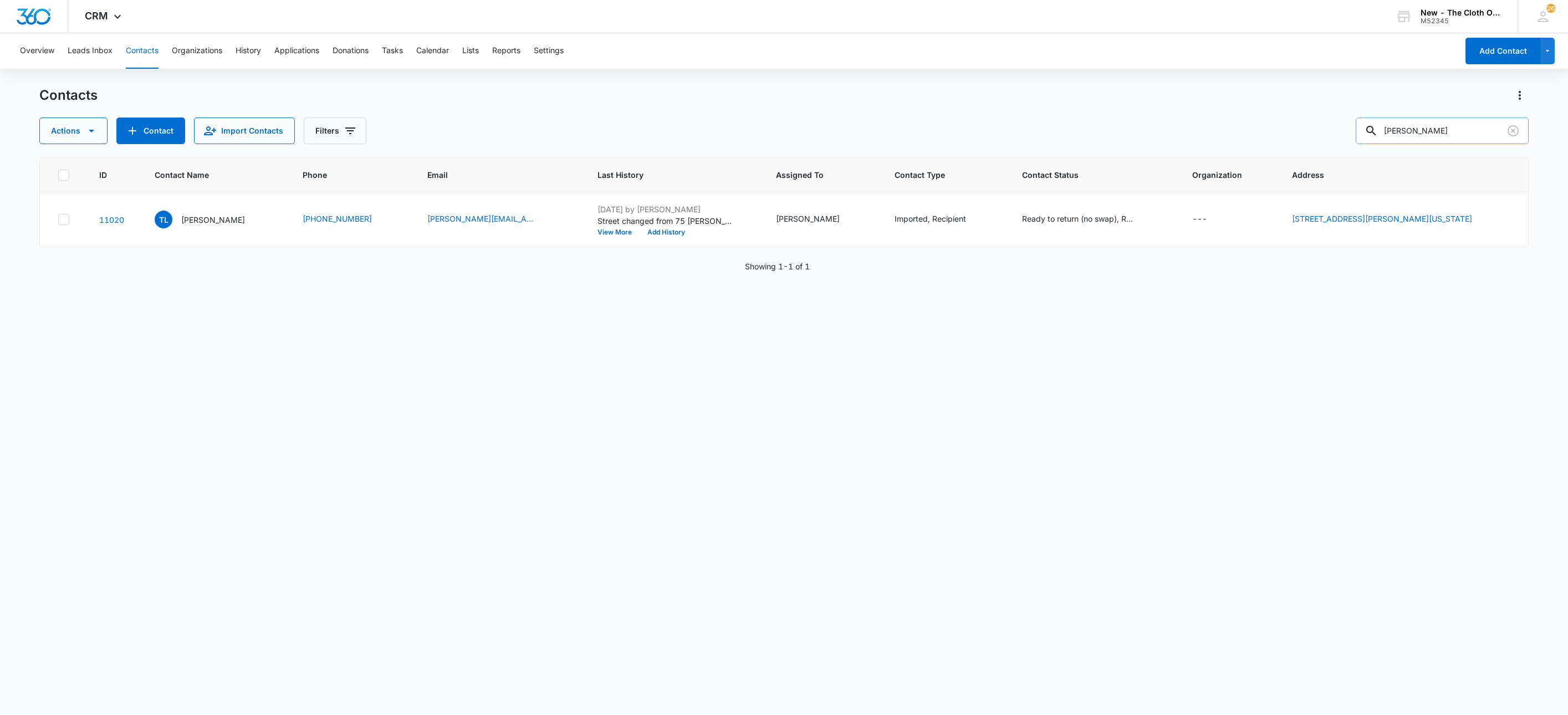
click at [1475, 135] on input "[PERSON_NAME]" at bounding box center [1442, 131] width 173 height 26
type input "Erin Allen"
click at [198, 220] on p "Erin Allen" at bounding box center [213, 220] width 64 height 11
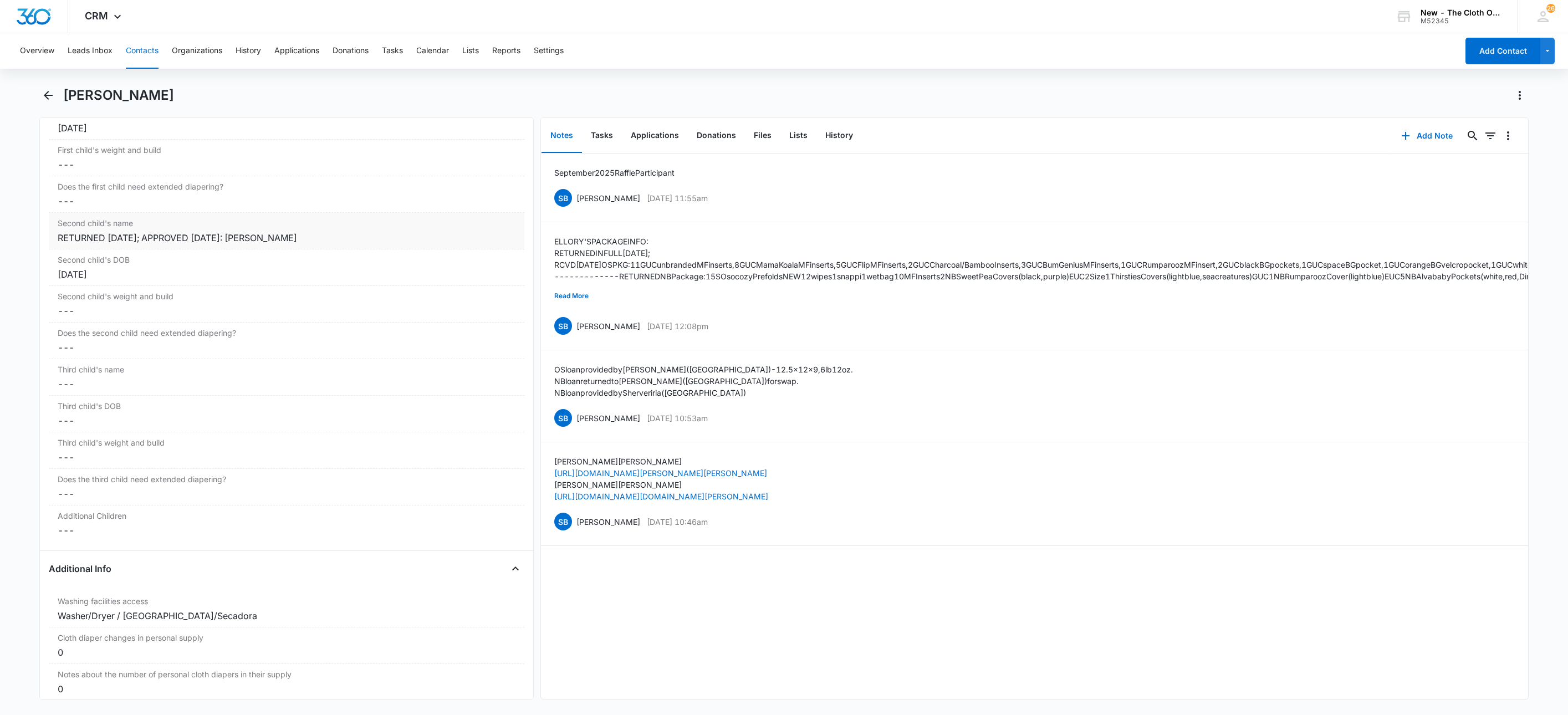
scroll to position [1330, 0]
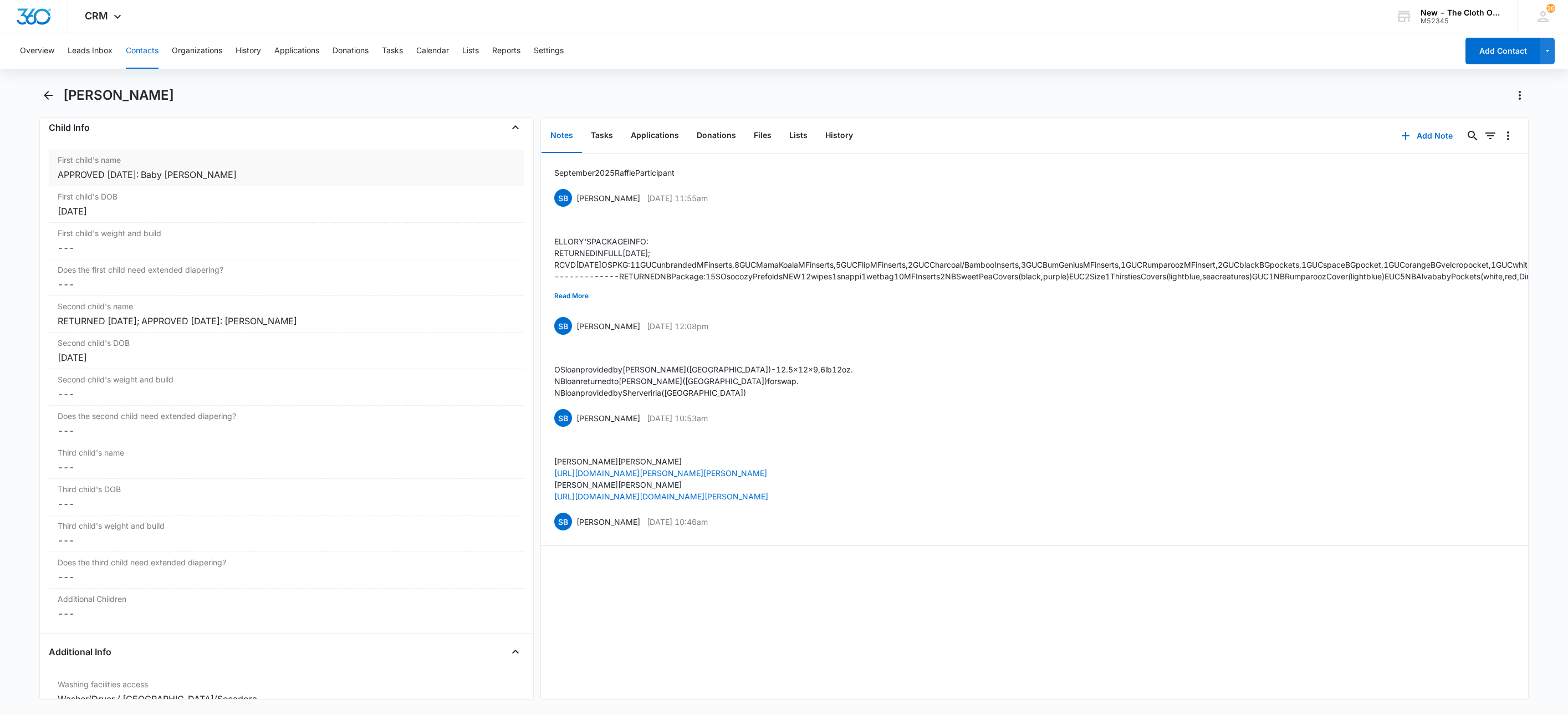
click at [242, 181] on div "APPROVED 06/02/2025: Baby Allen" at bounding box center [286, 175] width 458 height 13
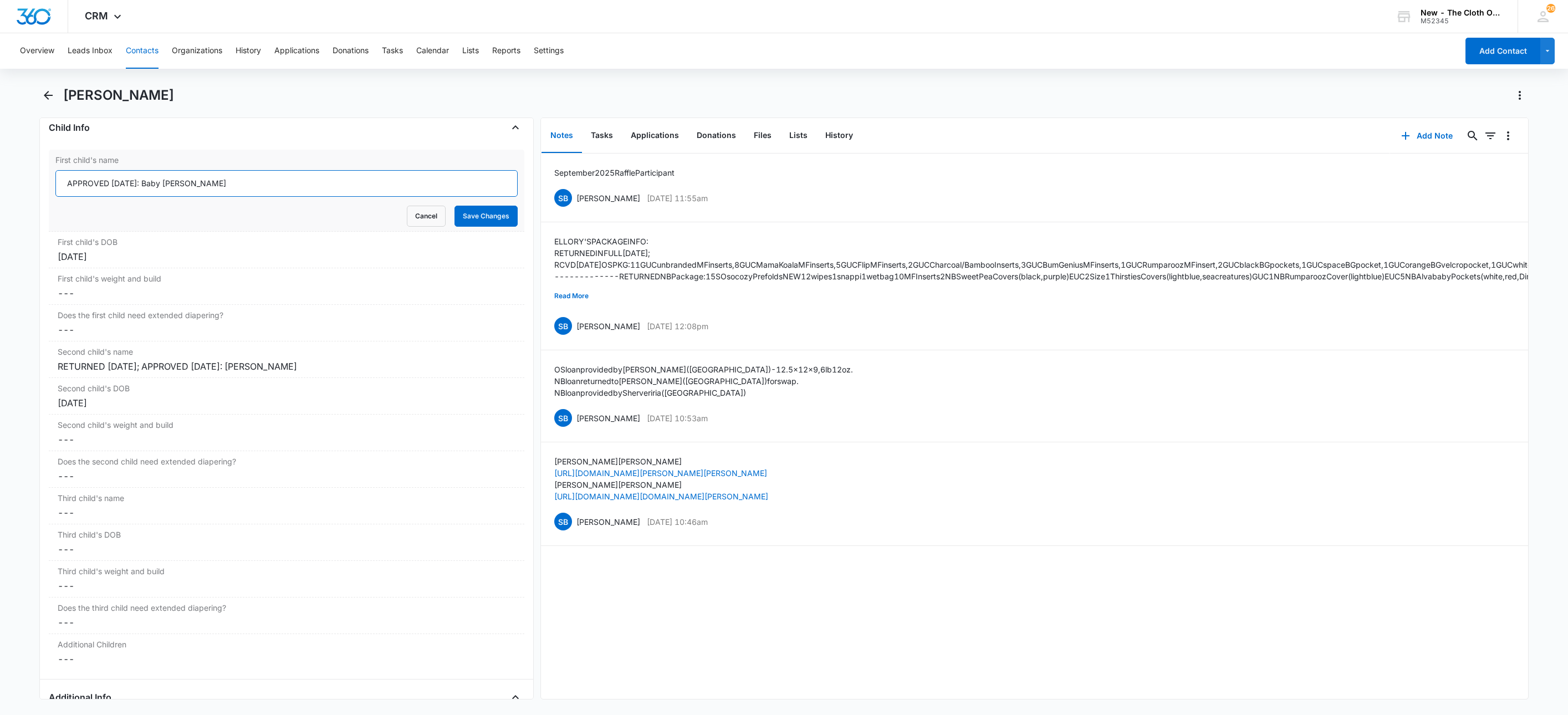
drag, startPoint x: 160, startPoint y: 190, endPoint x: 273, endPoint y: 196, distance: 113.2
click at [273, 196] on input "APPROVED 06/02/2025: Baby Allen" at bounding box center [287, 183] width 462 height 26
type input "APPROVED 06/02/2025: Cassian McCrink"
click at [122, 259] on div "Jul 11, 2025" at bounding box center [286, 257] width 458 height 13
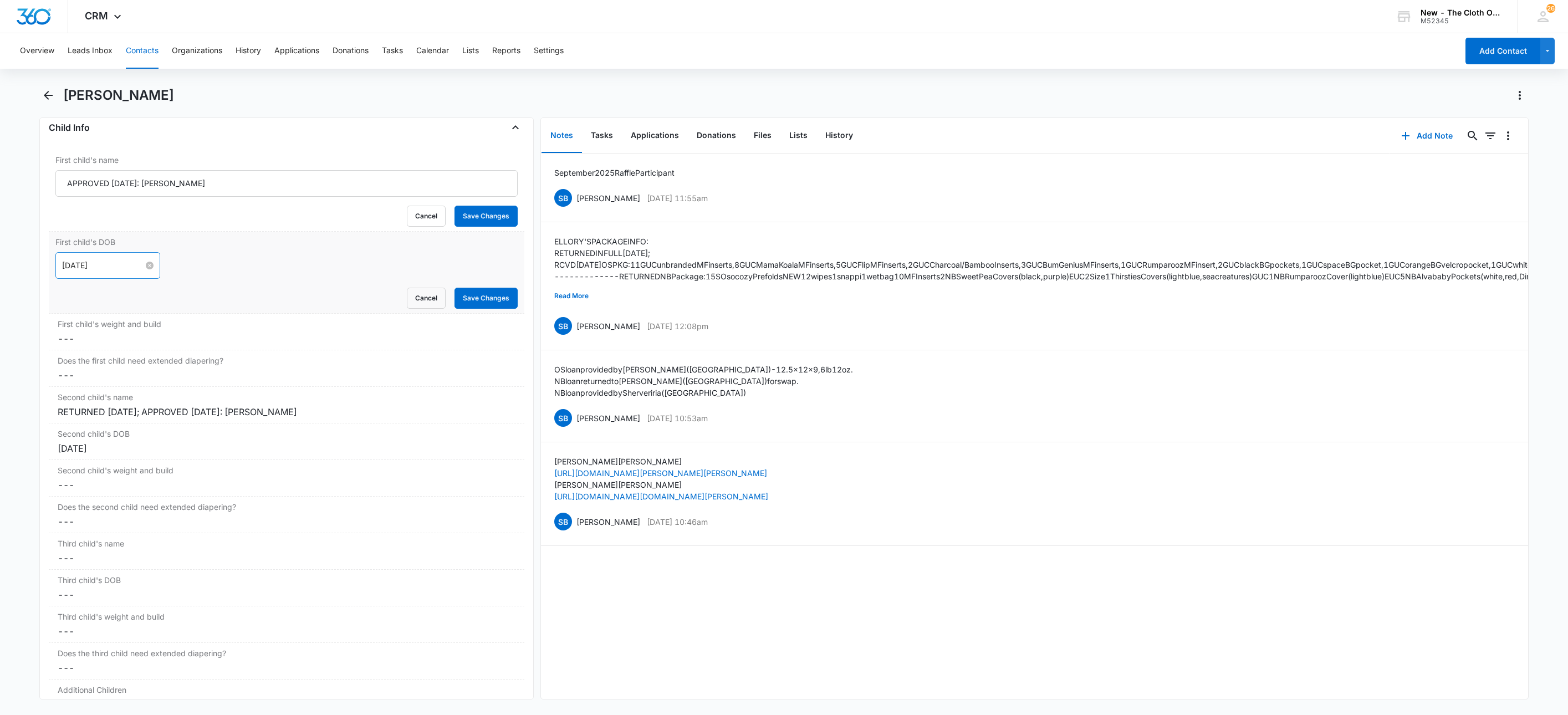
click at [132, 272] on input "Jul 11, 2025" at bounding box center [103, 265] width 81 height 12
type input "Jul 8, 2025"
click at [115, 359] on div "8" at bounding box center [112, 358] width 13 height 13
click at [66, 341] on dd "Cancel Save Changes ---" at bounding box center [286, 339] width 458 height 13
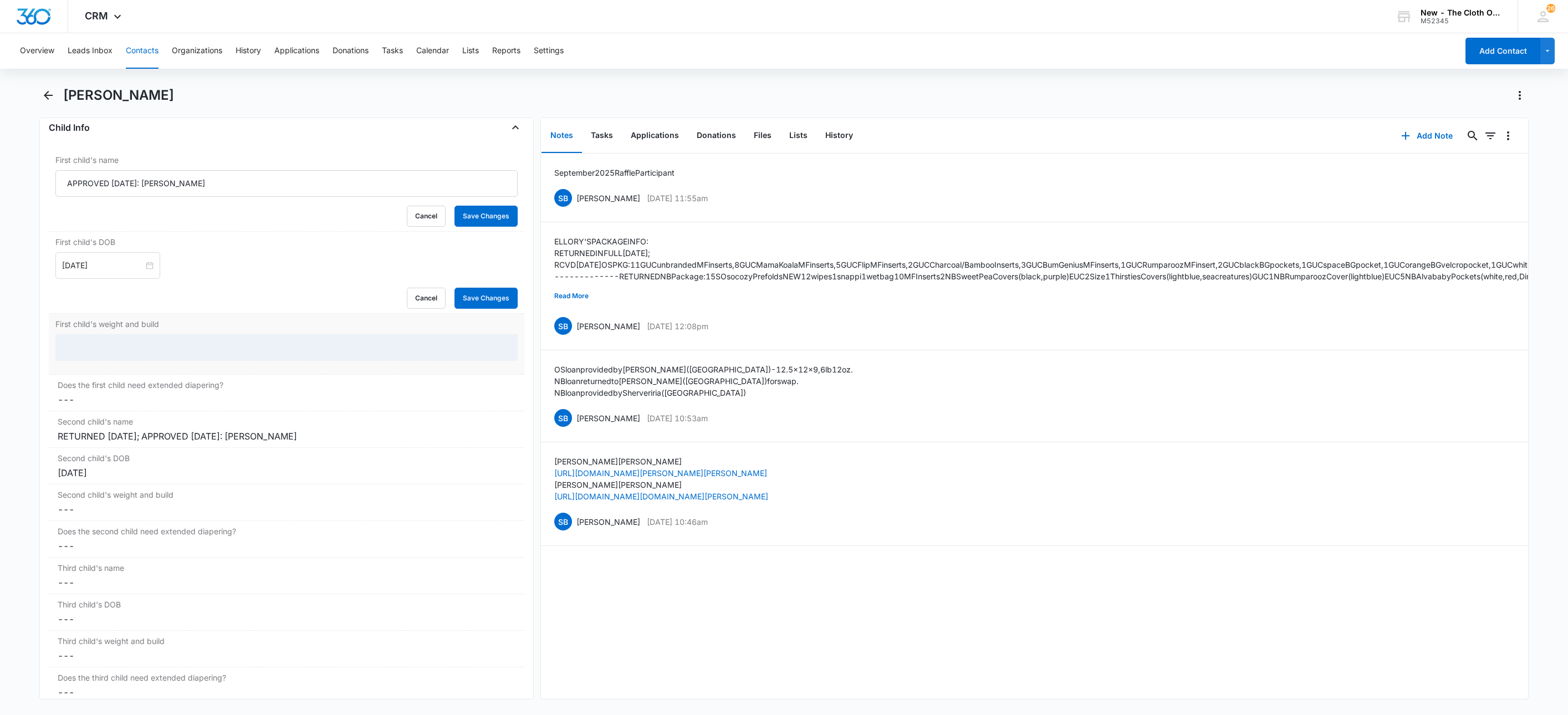
click at [71, 355] on div at bounding box center [287, 347] width 462 height 26
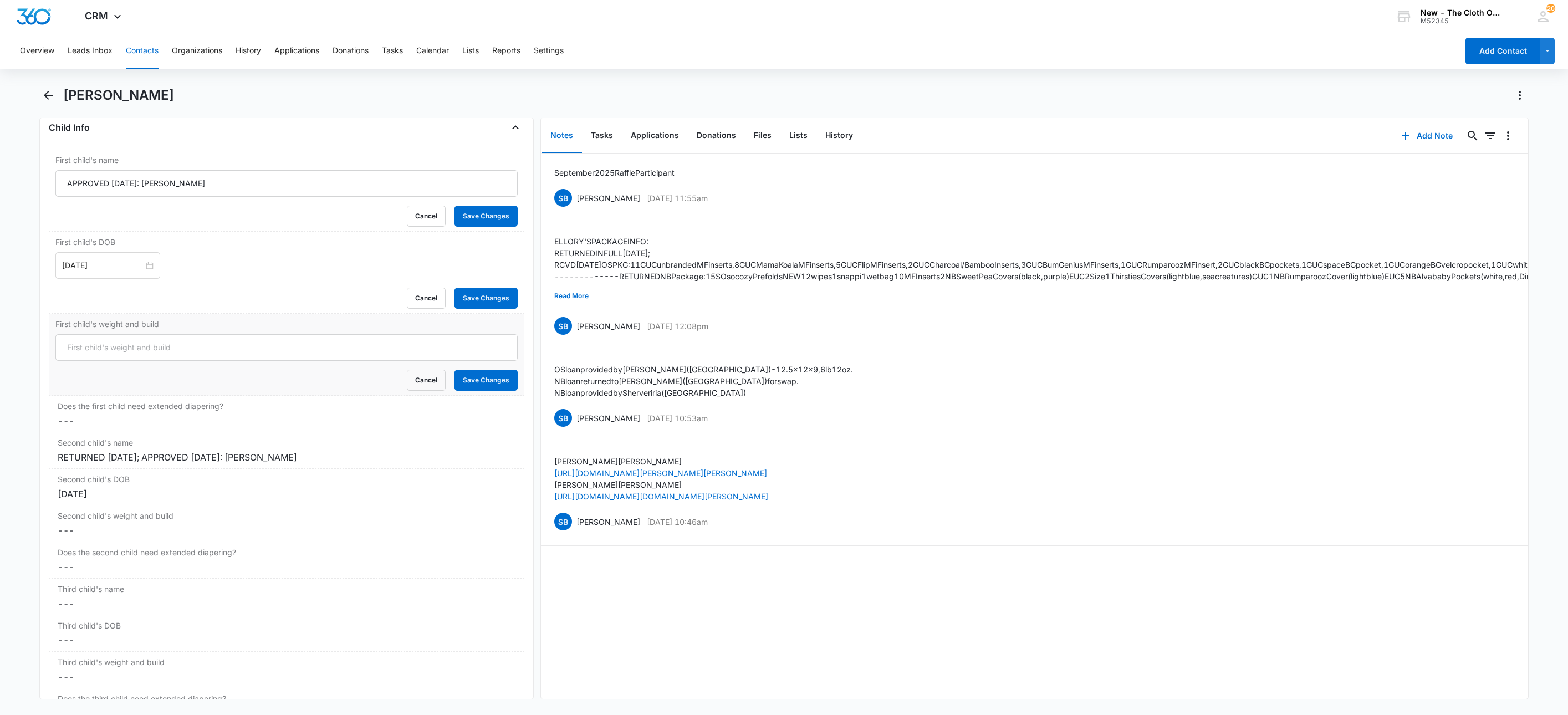
click at [85, 355] on input "First child's weight and build" at bounding box center [287, 347] width 462 height 26
type input "12-13 lb (updated 09/10/25)"
click at [492, 386] on button "Save Changes" at bounding box center [486, 380] width 63 height 21
click at [480, 308] on button "Save Changes" at bounding box center [486, 298] width 63 height 21
click at [477, 217] on button "Save Changes" at bounding box center [486, 216] width 63 height 21
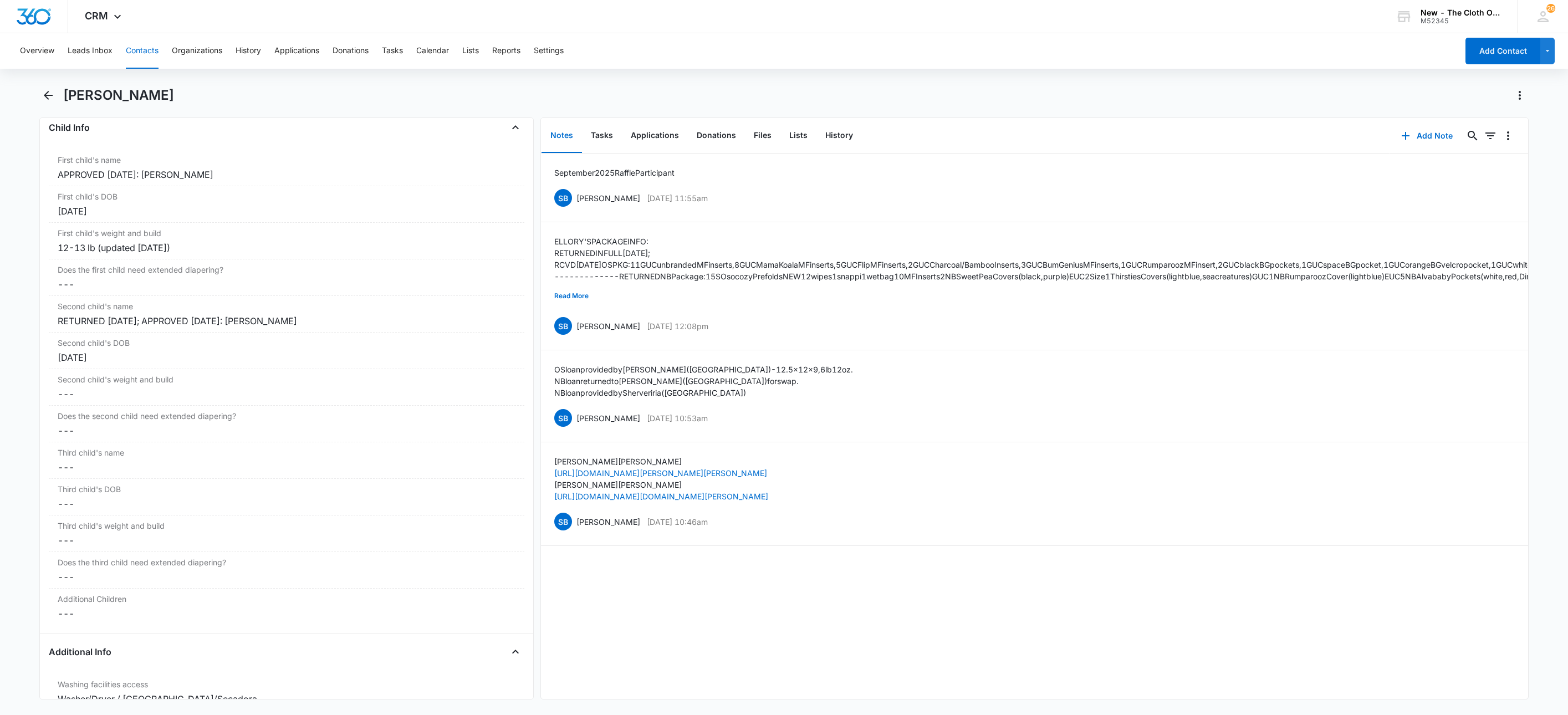
click at [142, 52] on button "Contacts" at bounding box center [142, 51] width 33 height 36
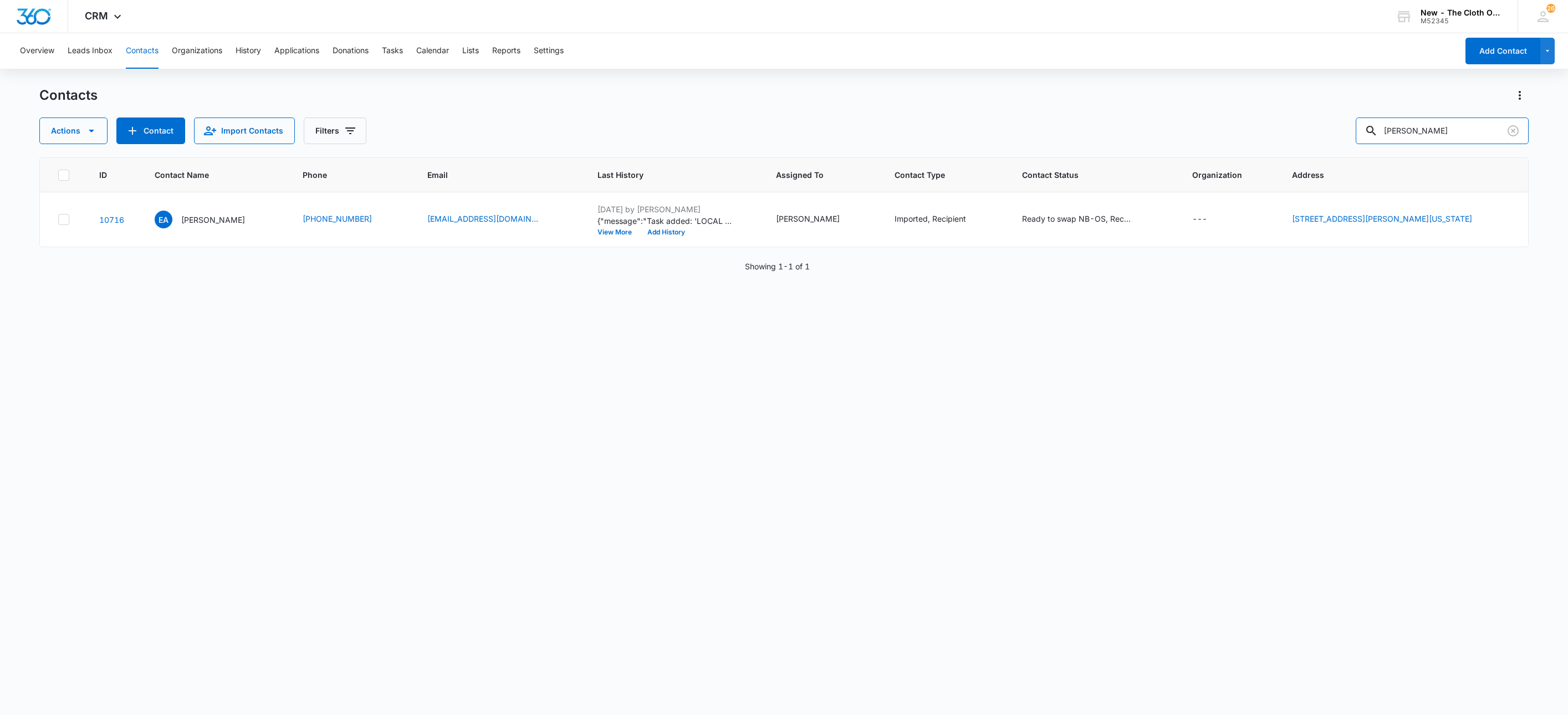
drag, startPoint x: 1442, startPoint y: 139, endPoint x: 1114, endPoint y: 141, distance: 328.0
click at [1115, 141] on div "Actions Contact Import Contacts Filters Erin Allen" at bounding box center [784, 131] width 1490 height 26
paste input "[PERSON_NAME]"
type input "[PERSON_NAME]"
click at [213, 223] on p "[PERSON_NAME]" at bounding box center [213, 220] width 64 height 11
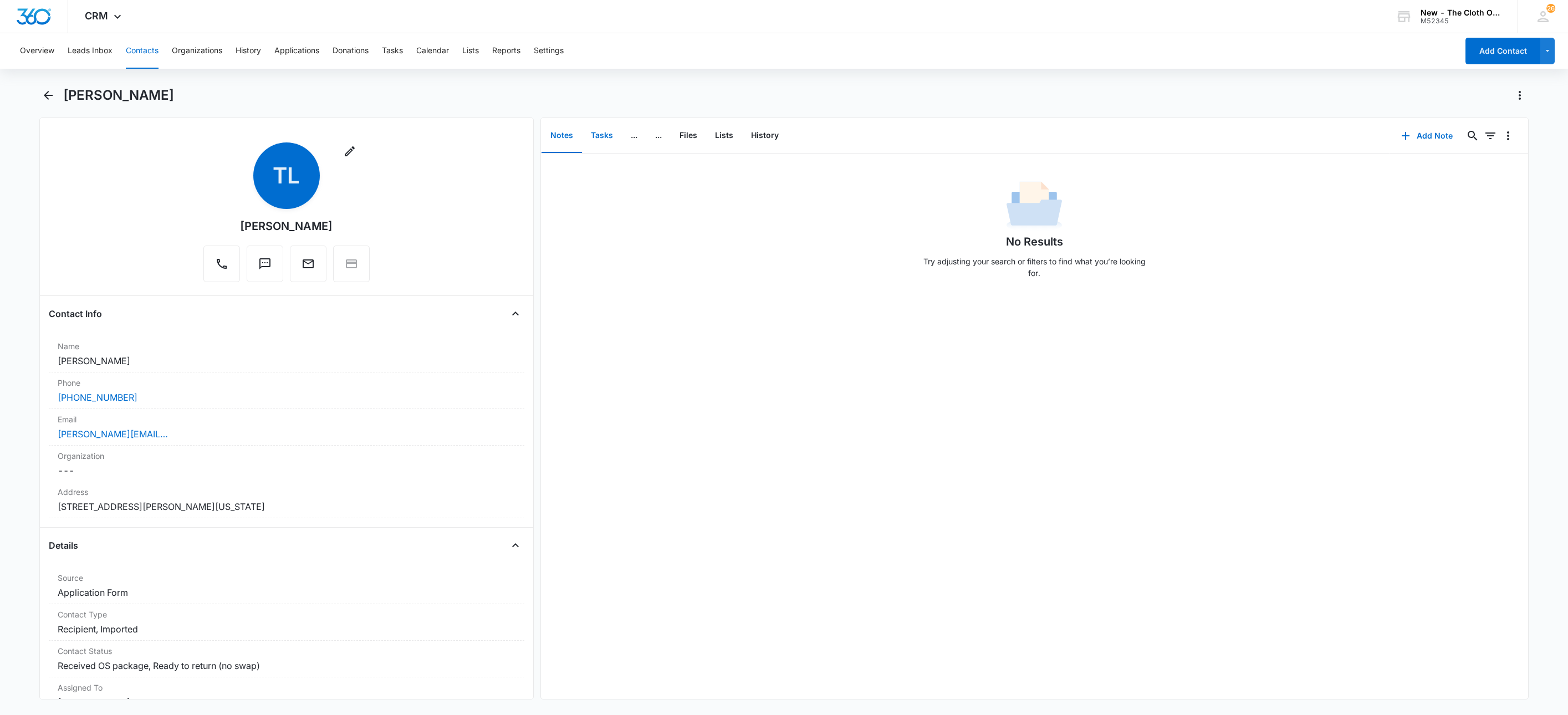
click at [606, 120] on button "Tasks" at bounding box center [602, 136] width 40 height 34
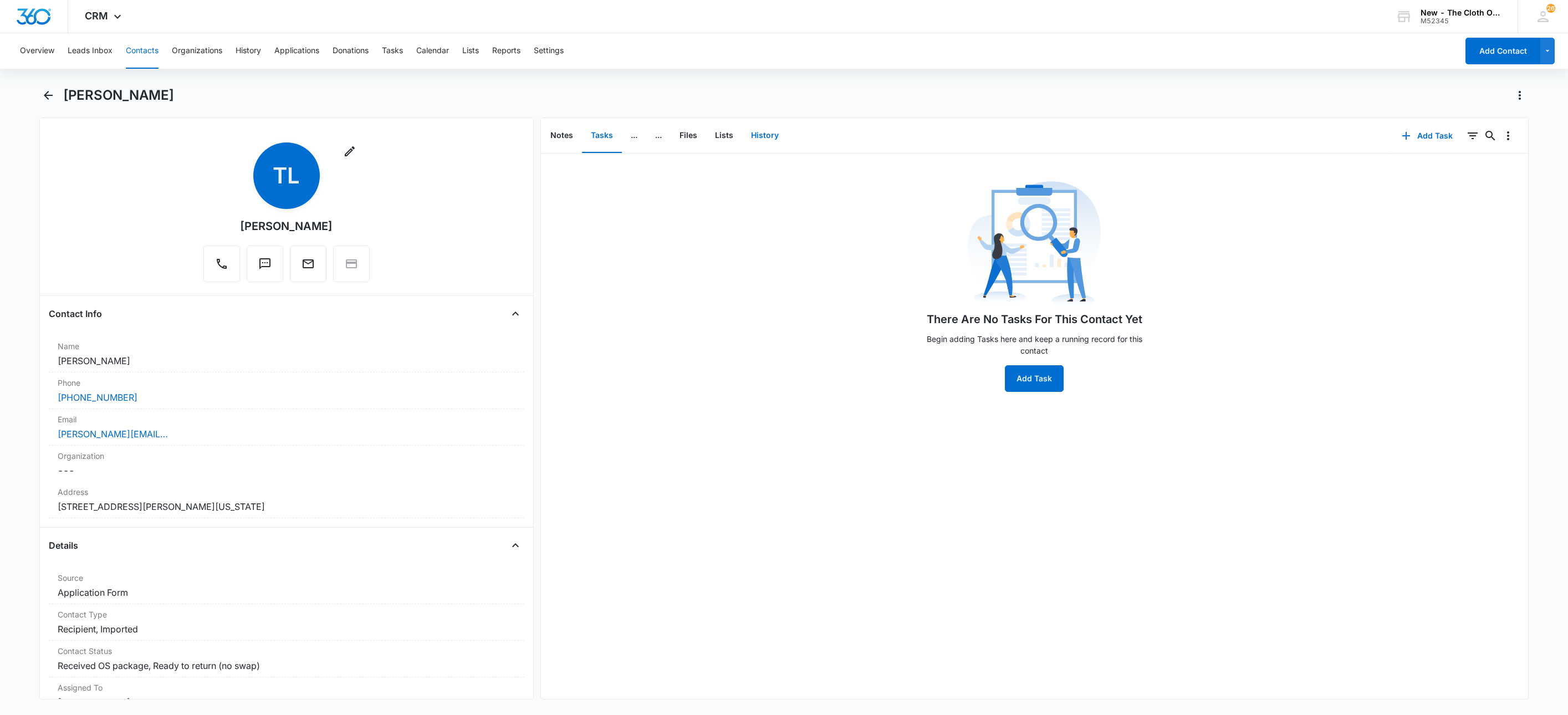
click at [773, 132] on button "History" at bounding box center [765, 136] width 45 height 34
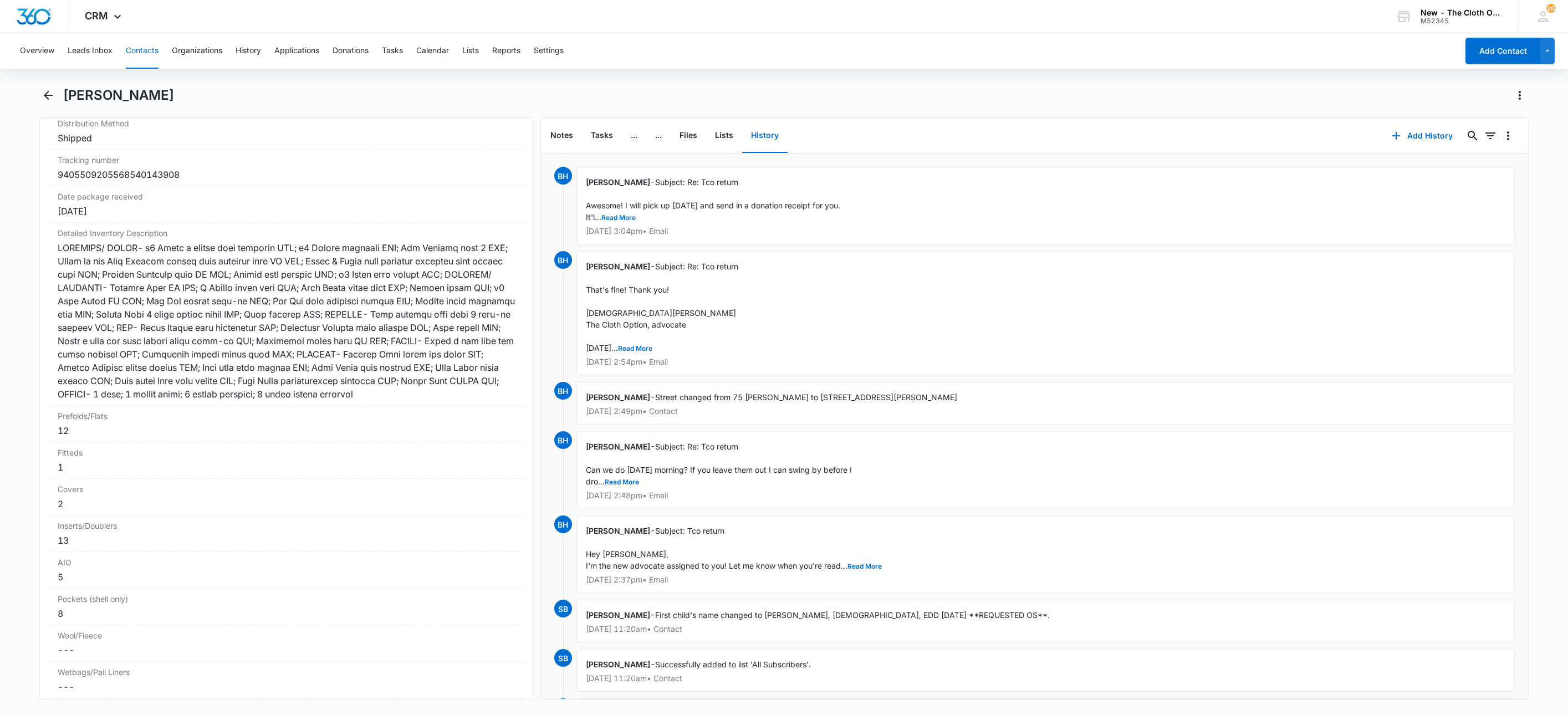
scroll to position [2551, 0]
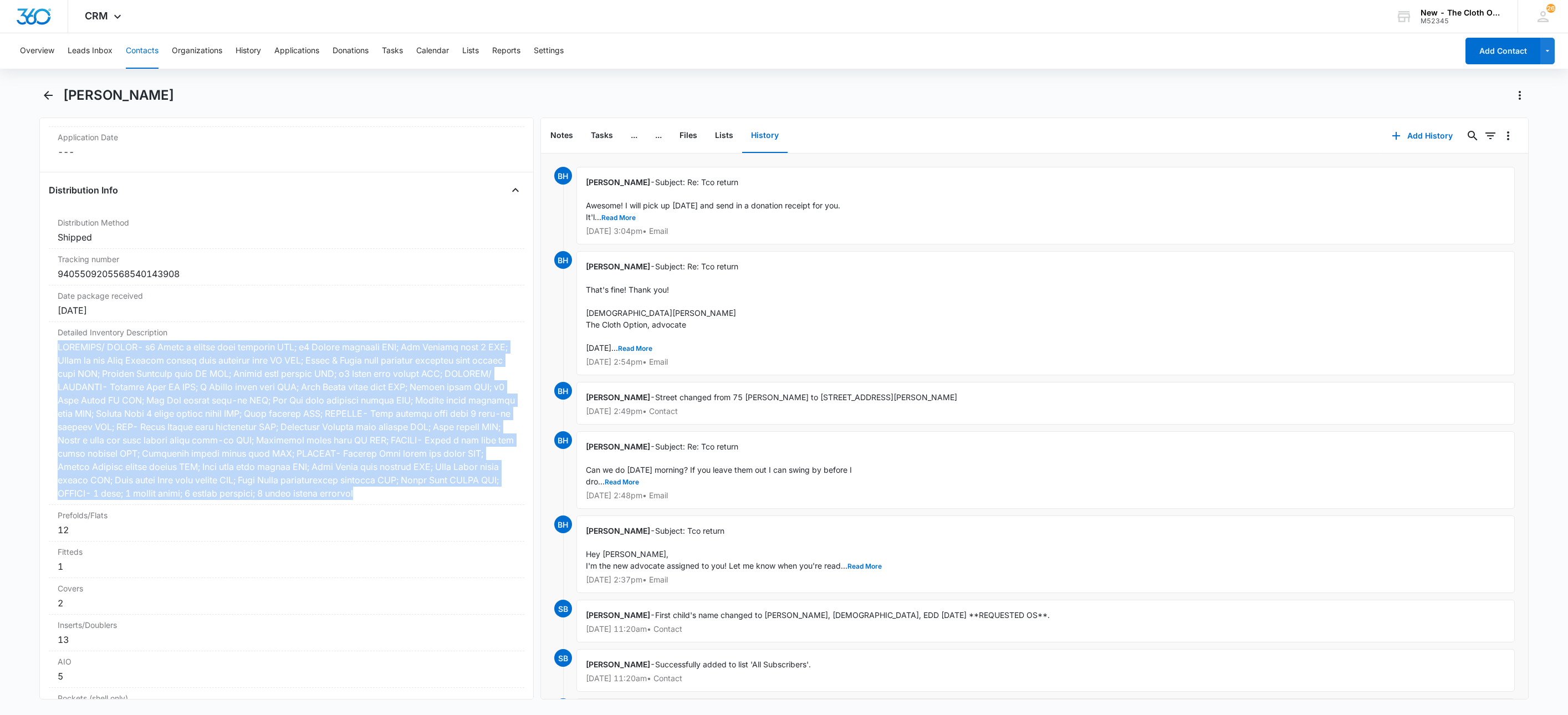
drag, startPoint x: 253, startPoint y: 521, endPoint x: 17, endPoint y: 366, distance: 282.3
click at [17, 366] on main "Theresa Landis Remove TL Theresa Landis Contact Info Name Cancel Save Changes T…" at bounding box center [784, 400] width 1568 height 626
copy div "PREFOLDS/ FLATS- x2 Nicki s yellow trim prefolds EUC; x2 Gerber prefolds EUC; M…"
click at [552, 141] on button "Notes" at bounding box center [561, 136] width 41 height 34
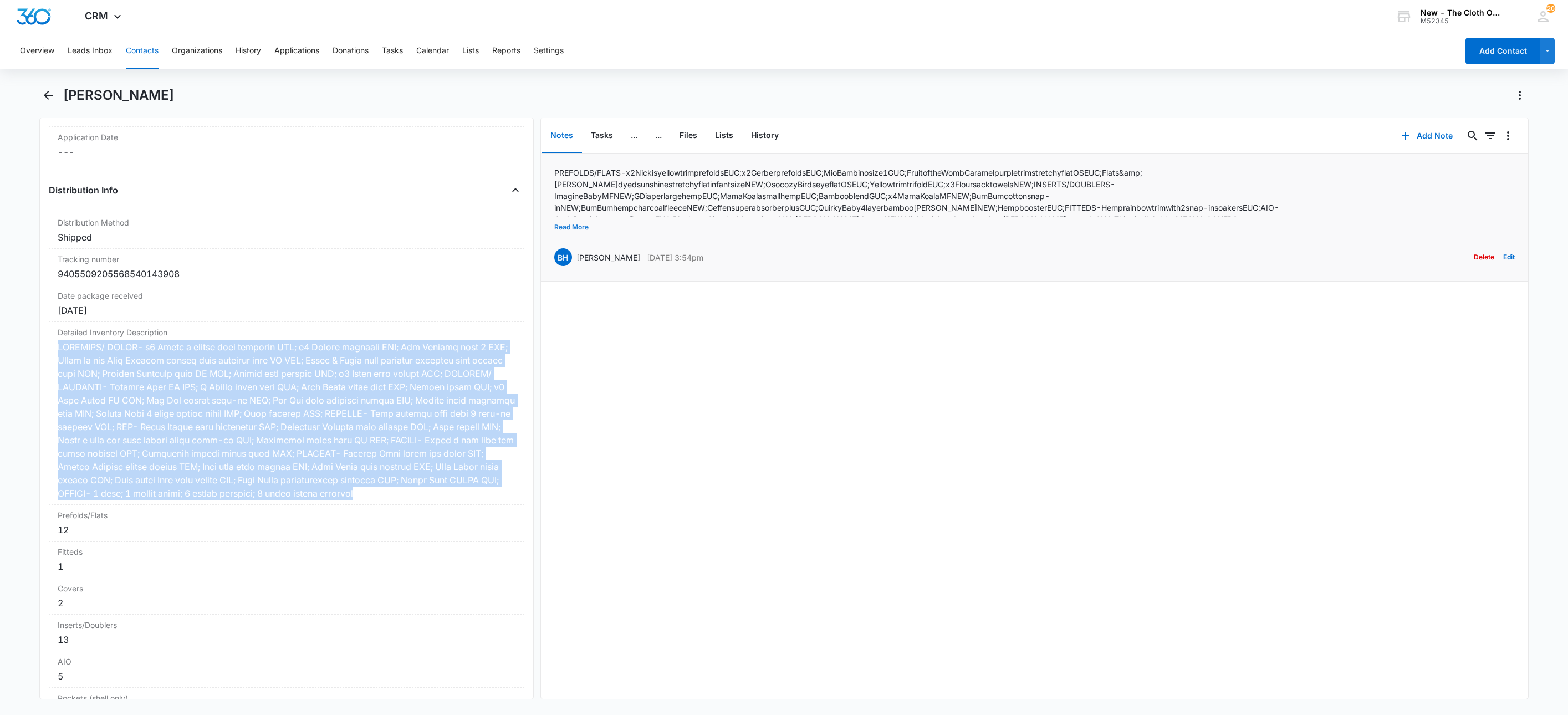
click at [577, 224] on button "Read More" at bounding box center [571, 227] width 34 height 21
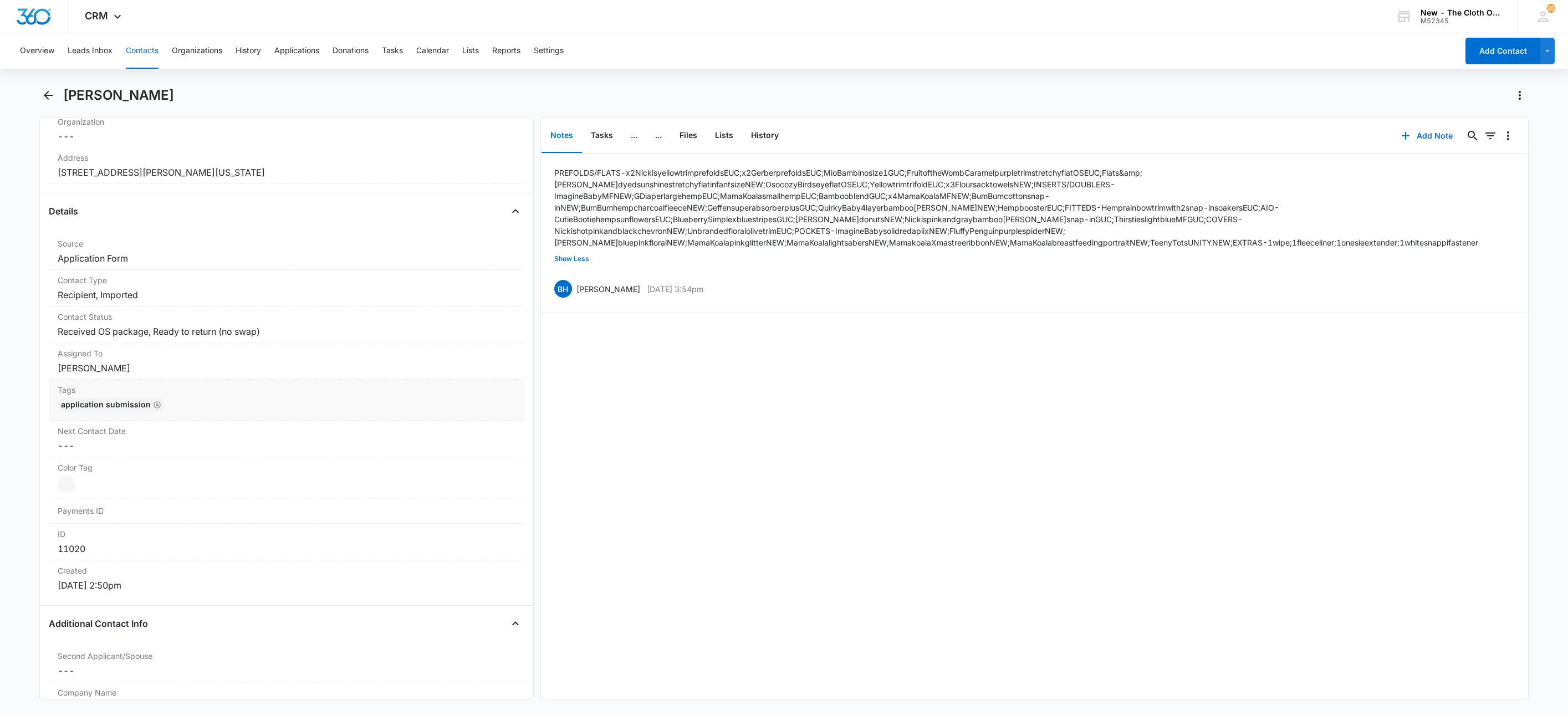
scroll to position [307, 0]
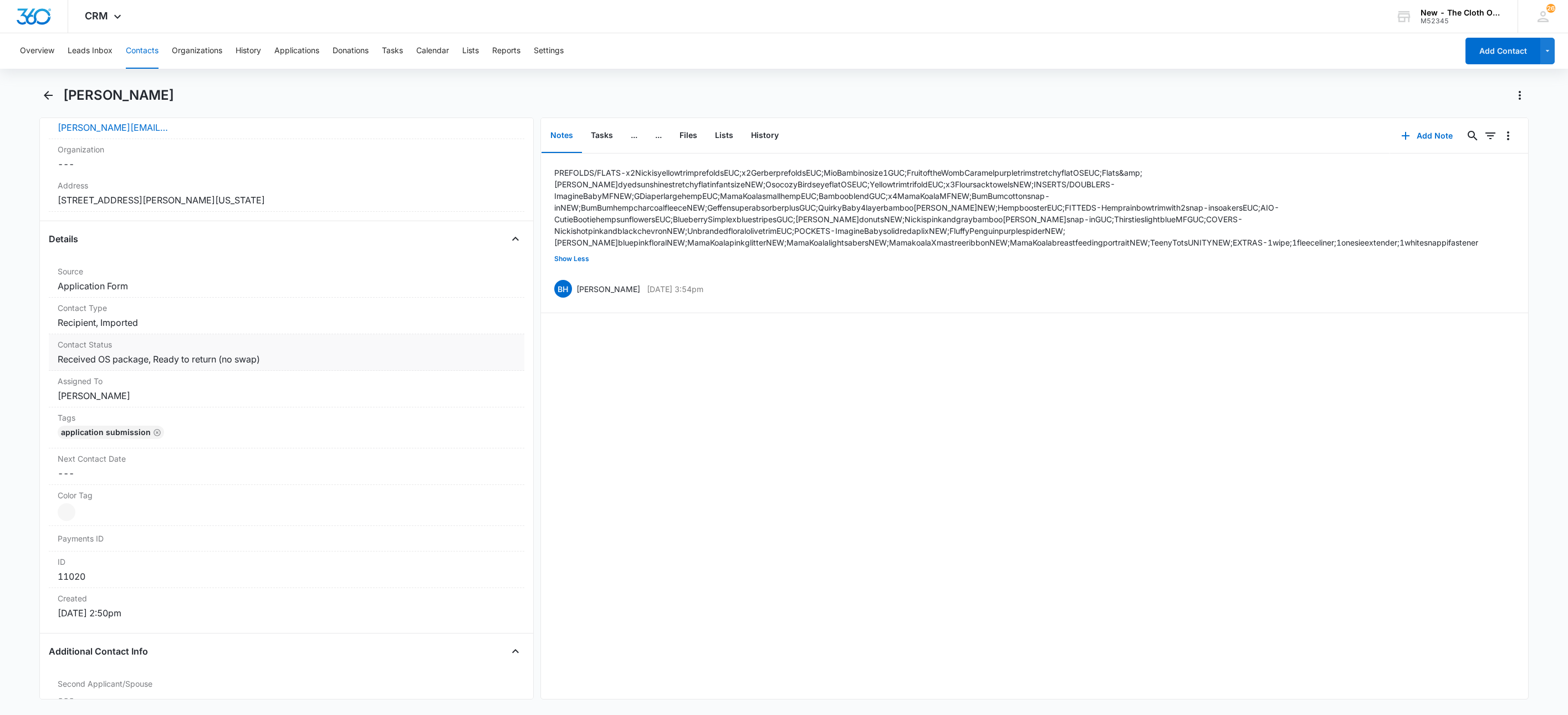
click at [309, 363] on dd "Cancel Save Changes Received OS package, Ready to return (no swap)" at bounding box center [286, 359] width 458 height 13
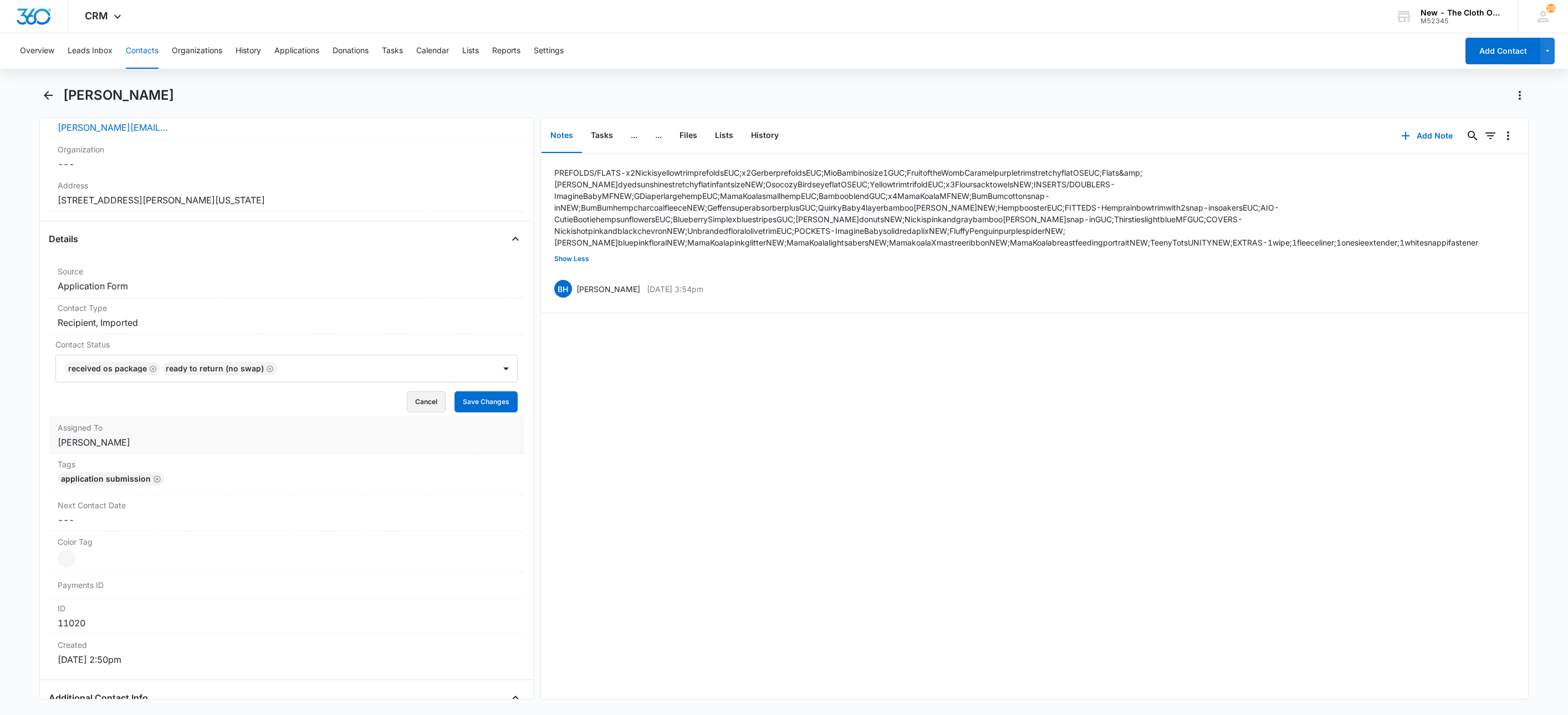
drag, startPoint x: 401, startPoint y: 401, endPoint x: 384, endPoint y: 411, distance: 19.7
click at [407, 401] on button "Cancel" at bounding box center [425, 402] width 39 height 21
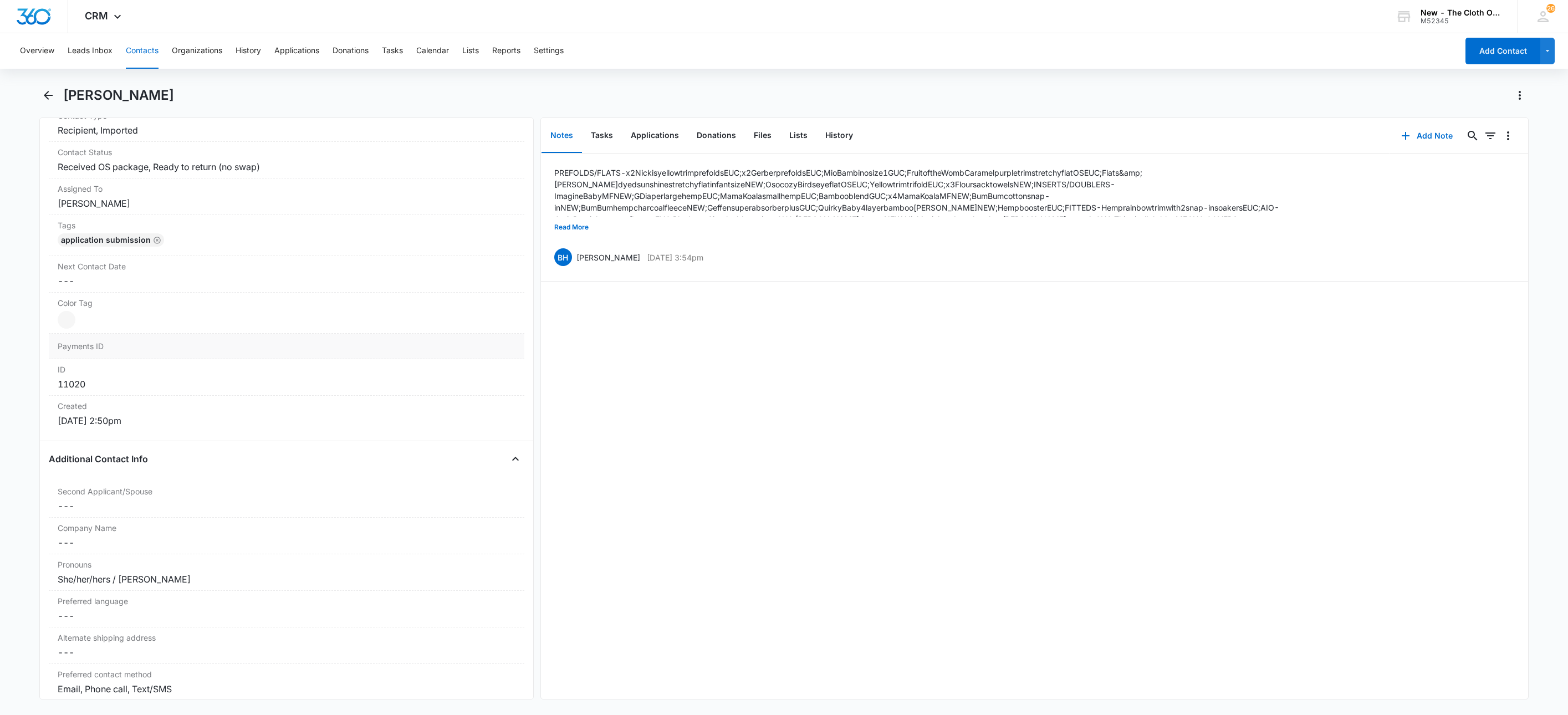
scroll to position [416, 0]
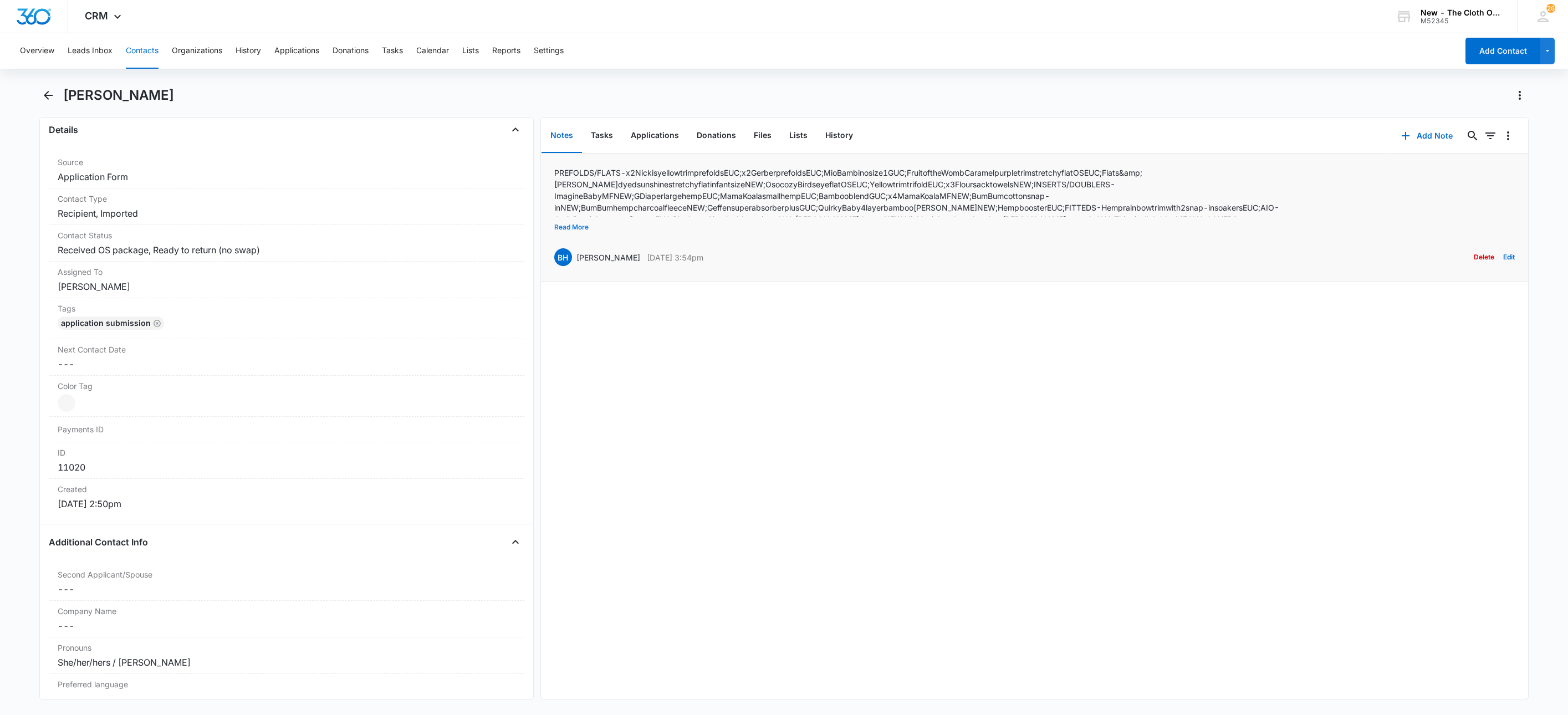
click at [563, 233] on button "Read More" at bounding box center [571, 227] width 34 height 21
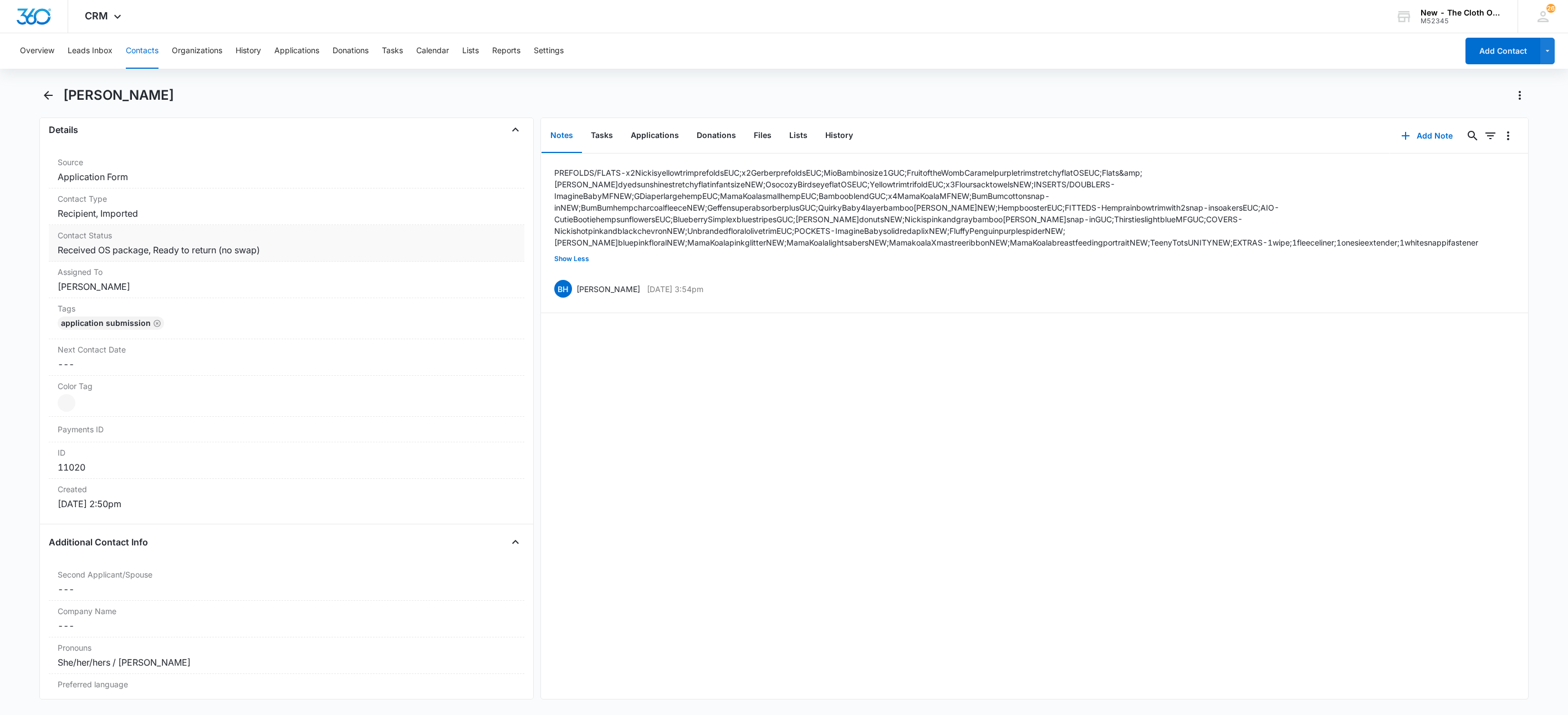
click at [143, 253] on dd "Cancel Save Changes Received OS package, Ready to return (no swap)" at bounding box center [286, 250] width 458 height 13
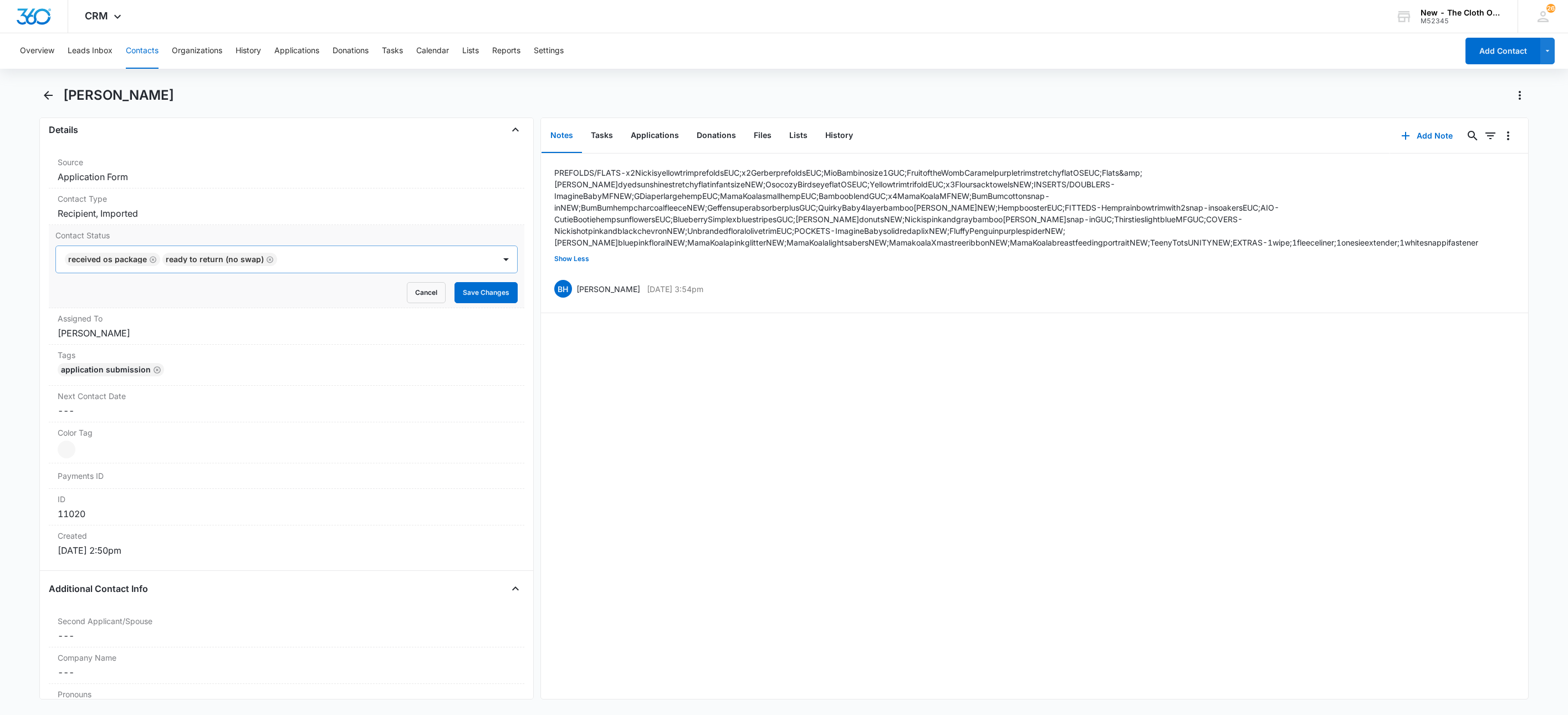
click at [149, 263] on icon "Remove Received OS package" at bounding box center [153, 259] width 8 height 8
click at [172, 264] on icon "Remove Ready to return (no swap)" at bounding box center [173, 259] width 8 height 8
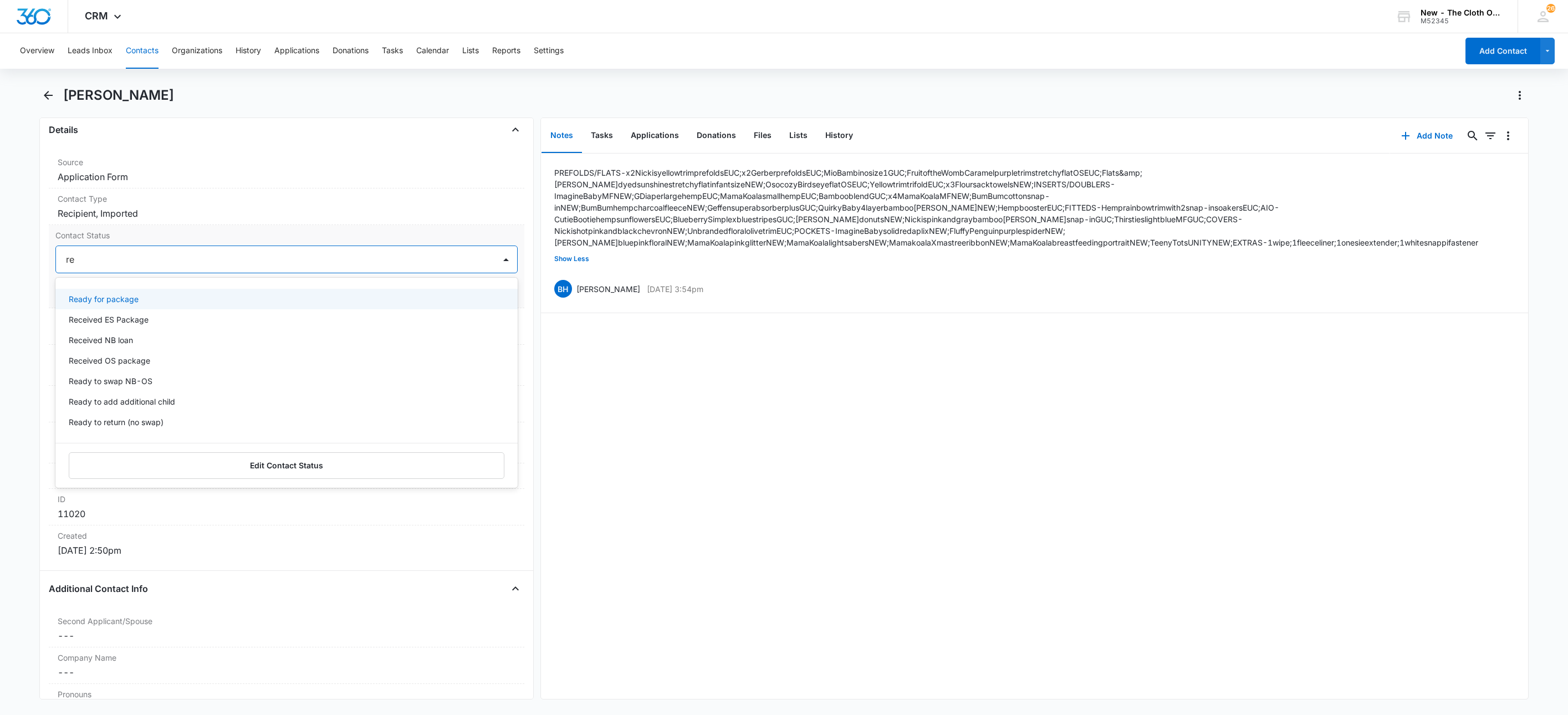
type input "ret"
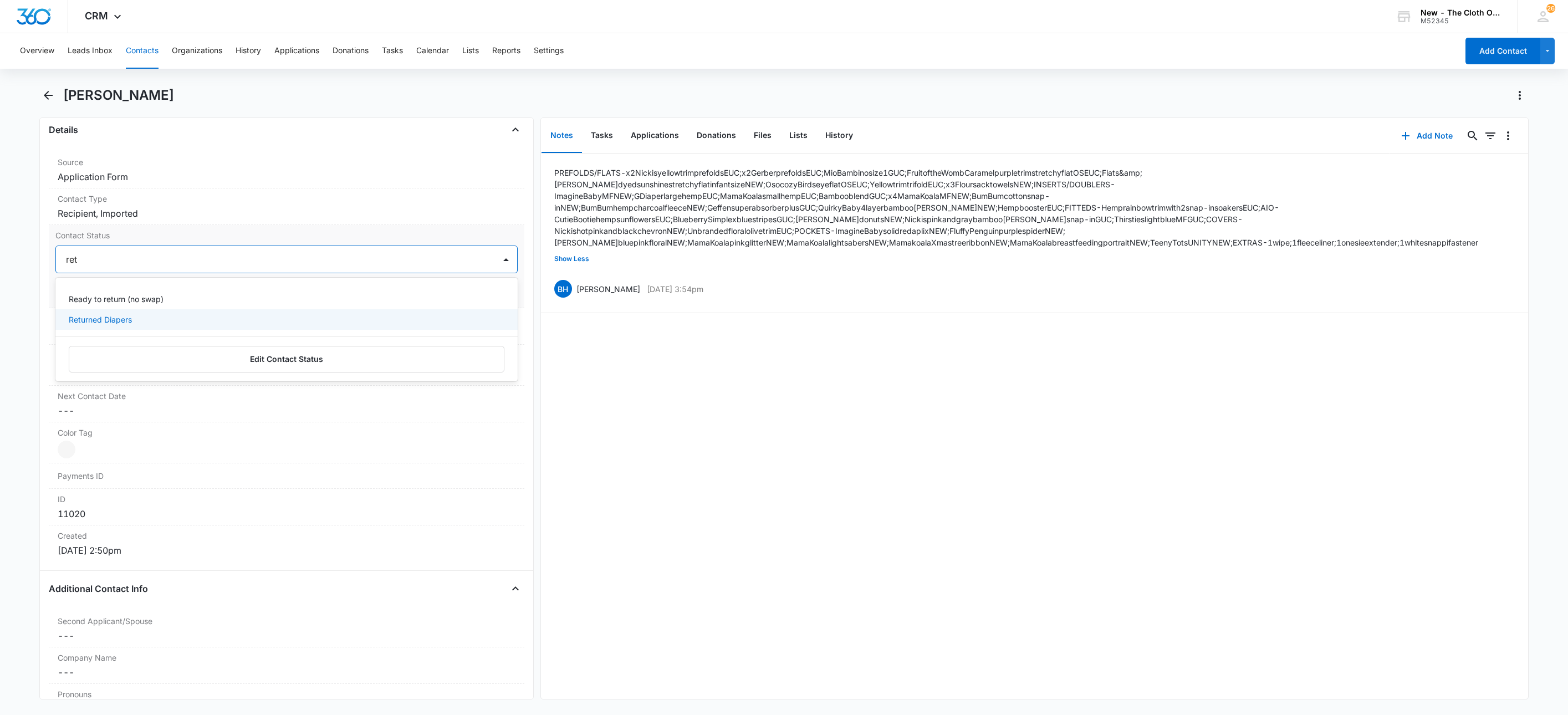
click at [122, 318] on p "Returned Diapers" at bounding box center [100, 319] width 63 height 11
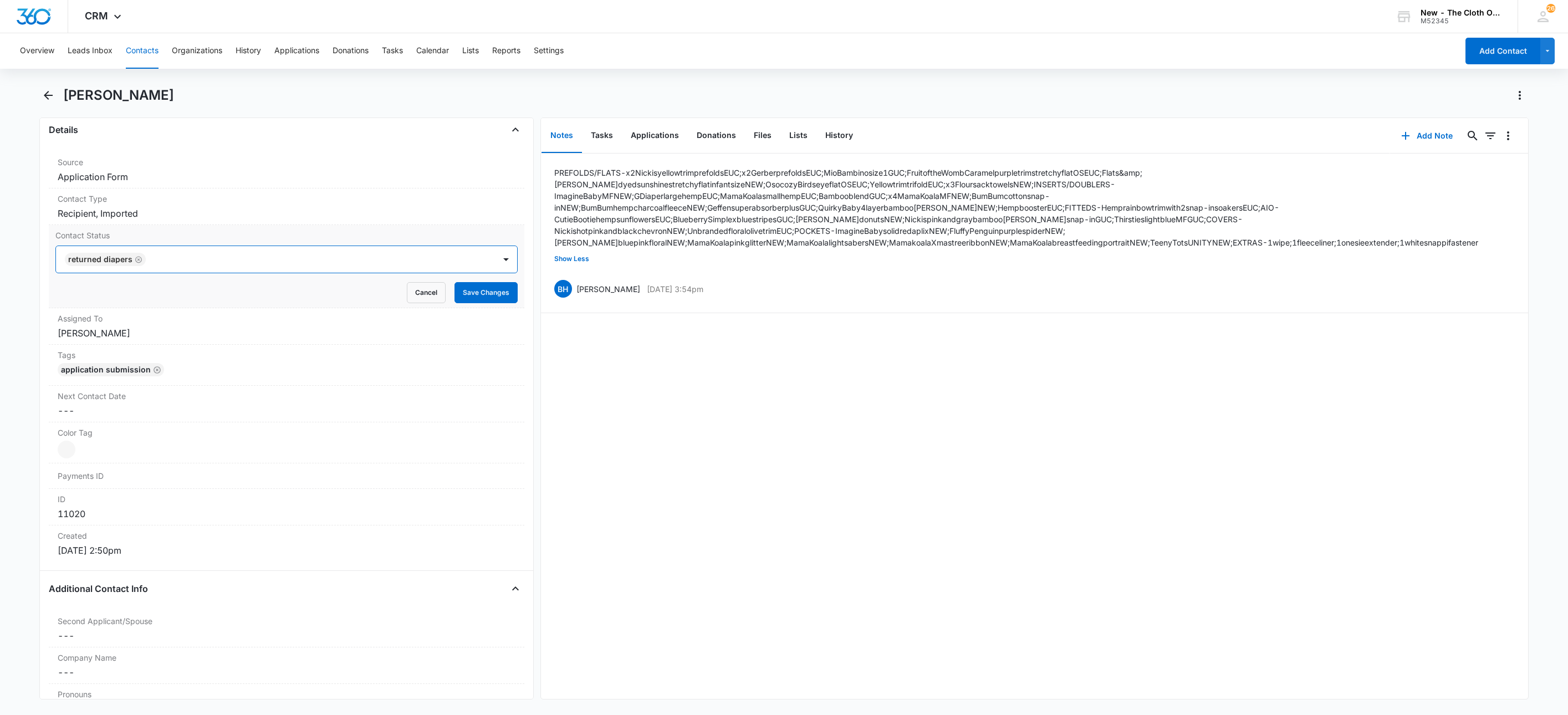
drag, startPoint x: 315, startPoint y: 257, endPoint x: 377, endPoint y: 273, distance: 64.0
click at [316, 257] on div at bounding box center [314, 259] width 331 height 15
drag, startPoint x: 469, startPoint y: 292, endPoint x: 459, endPoint y: 297, distance: 11.2
click at [470, 292] on button "Save Changes" at bounding box center [486, 292] width 63 height 21
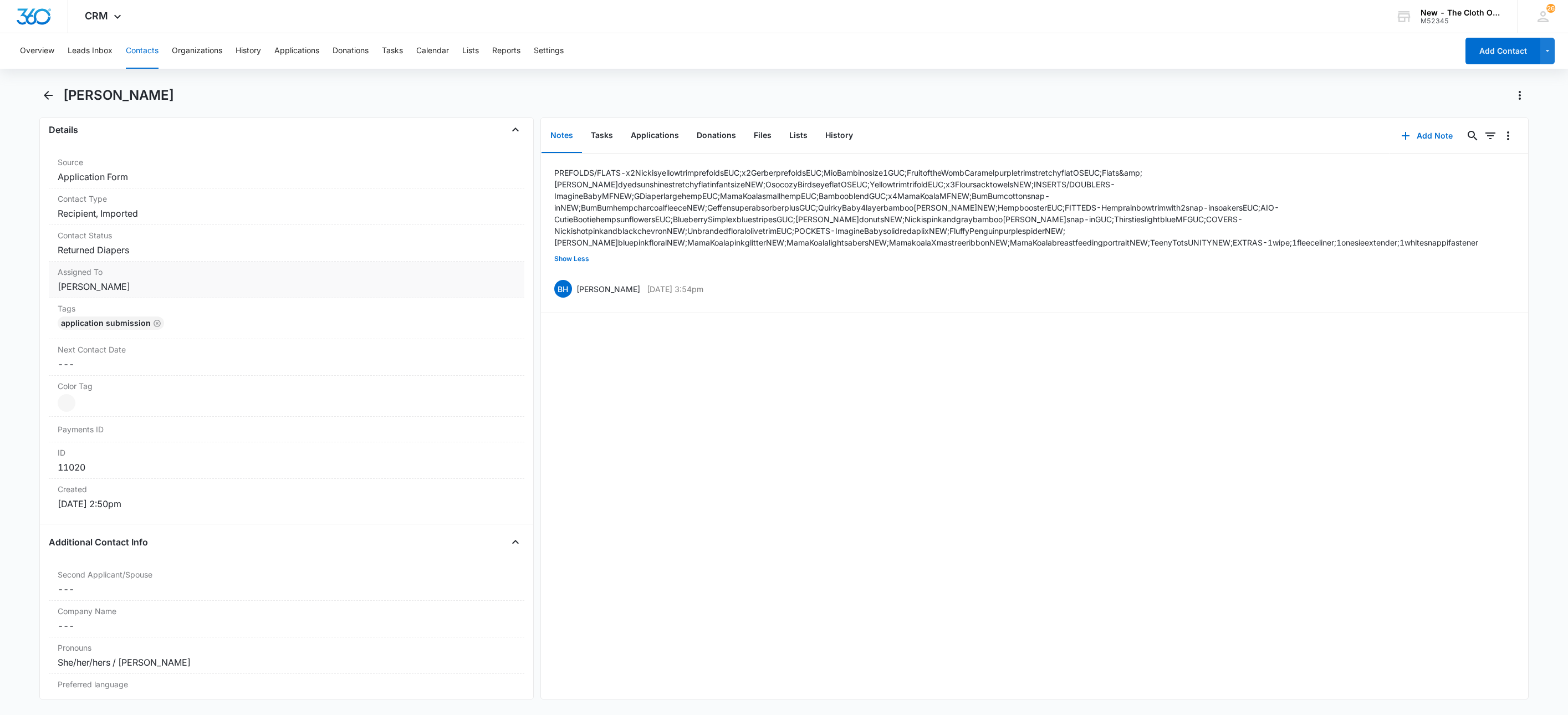
click at [157, 292] on dd "Cancel Save Changes [PERSON_NAME]" at bounding box center [286, 287] width 458 height 13
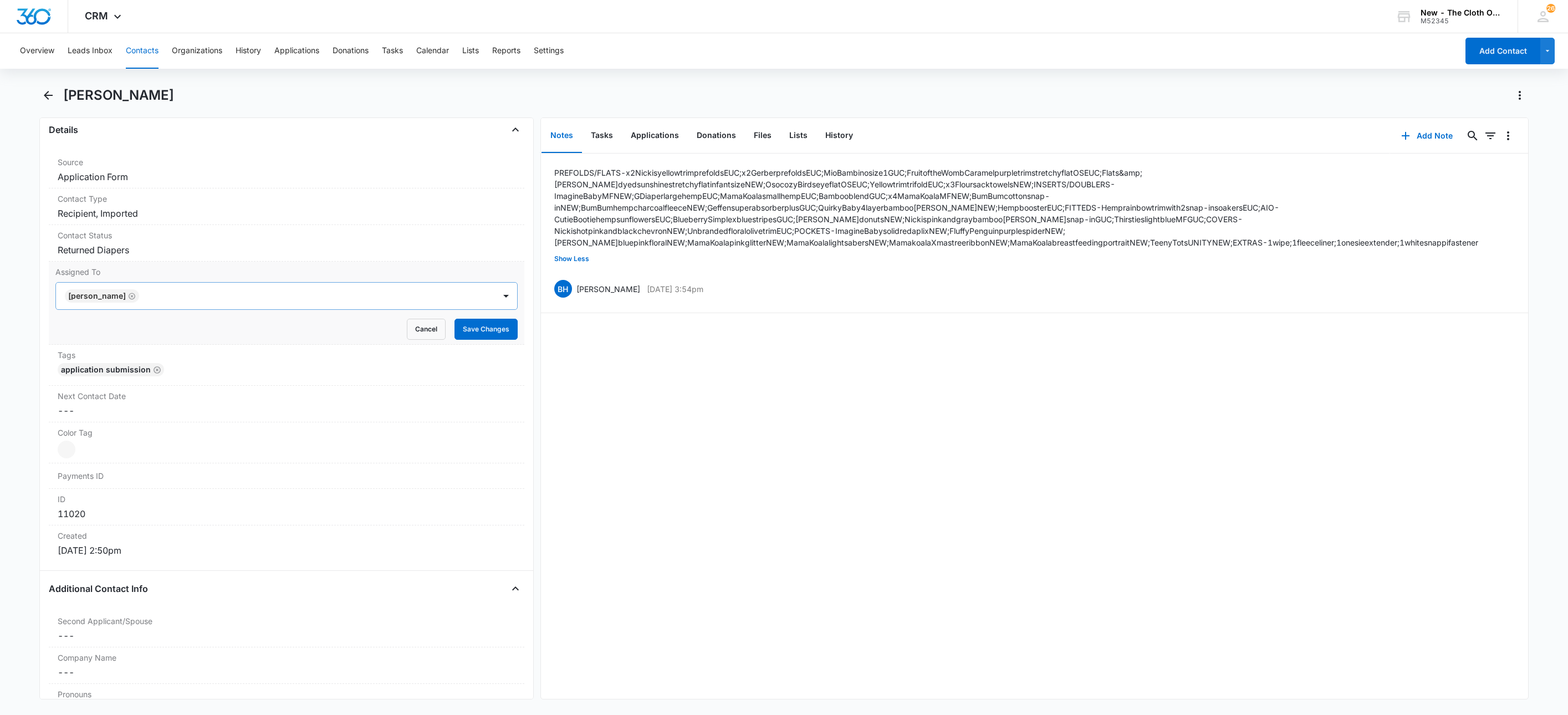
click at [134, 297] on icon "Remove Britani Hampton" at bounding box center [132, 296] width 8 height 8
click at [142, 297] on div at bounding box center [311, 295] width 338 height 15
type input "fro"
drag, startPoint x: 232, startPoint y: 295, endPoint x: 436, endPoint y: 303, distance: 204.2
click at [232, 296] on div at bounding box center [309, 295] width 342 height 15
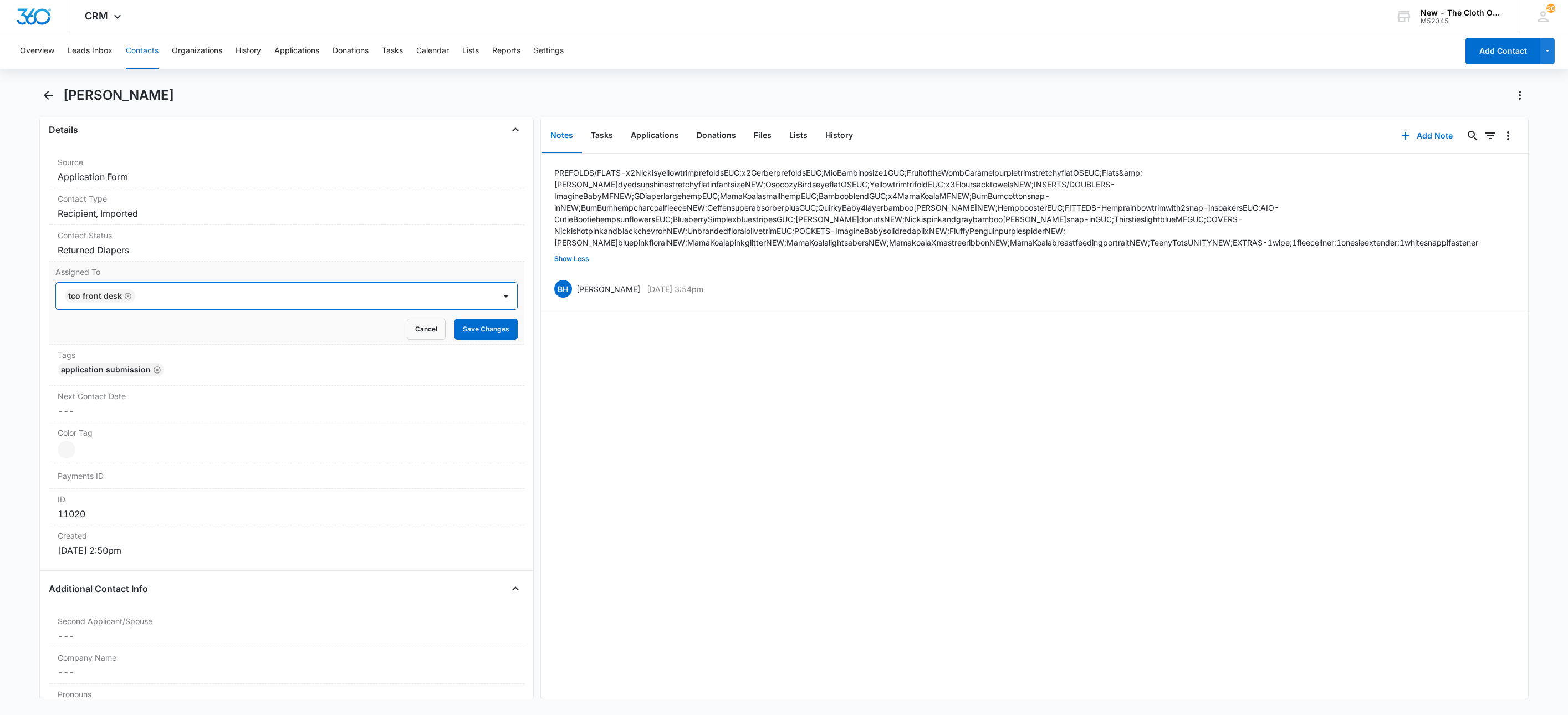
click at [458, 321] on form "option TCO Front Desk, selected. TCO Front Desk Cancel Save Changes" at bounding box center [287, 310] width 462 height 58
click at [459, 324] on button "Save Changes" at bounding box center [486, 329] width 63 height 21
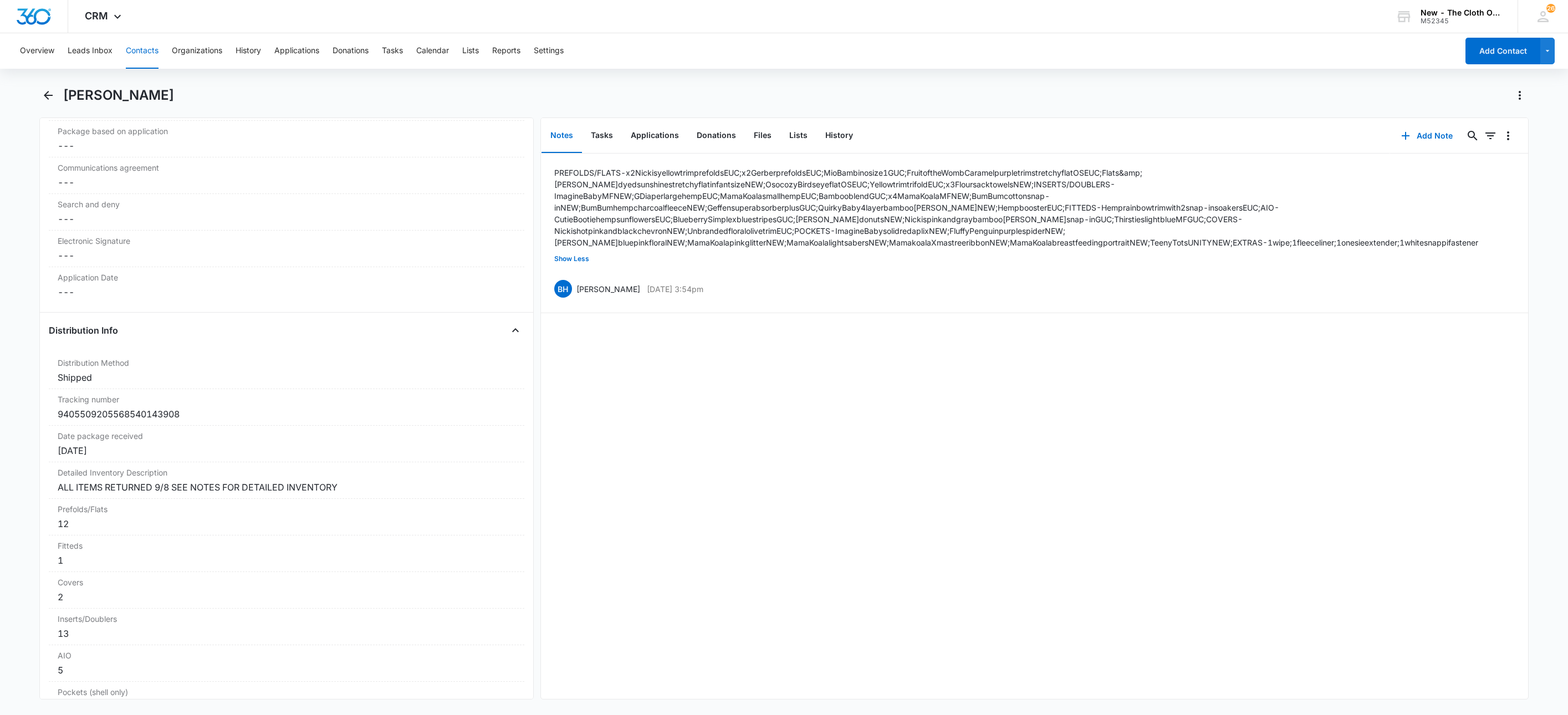
scroll to position [2493, 0]
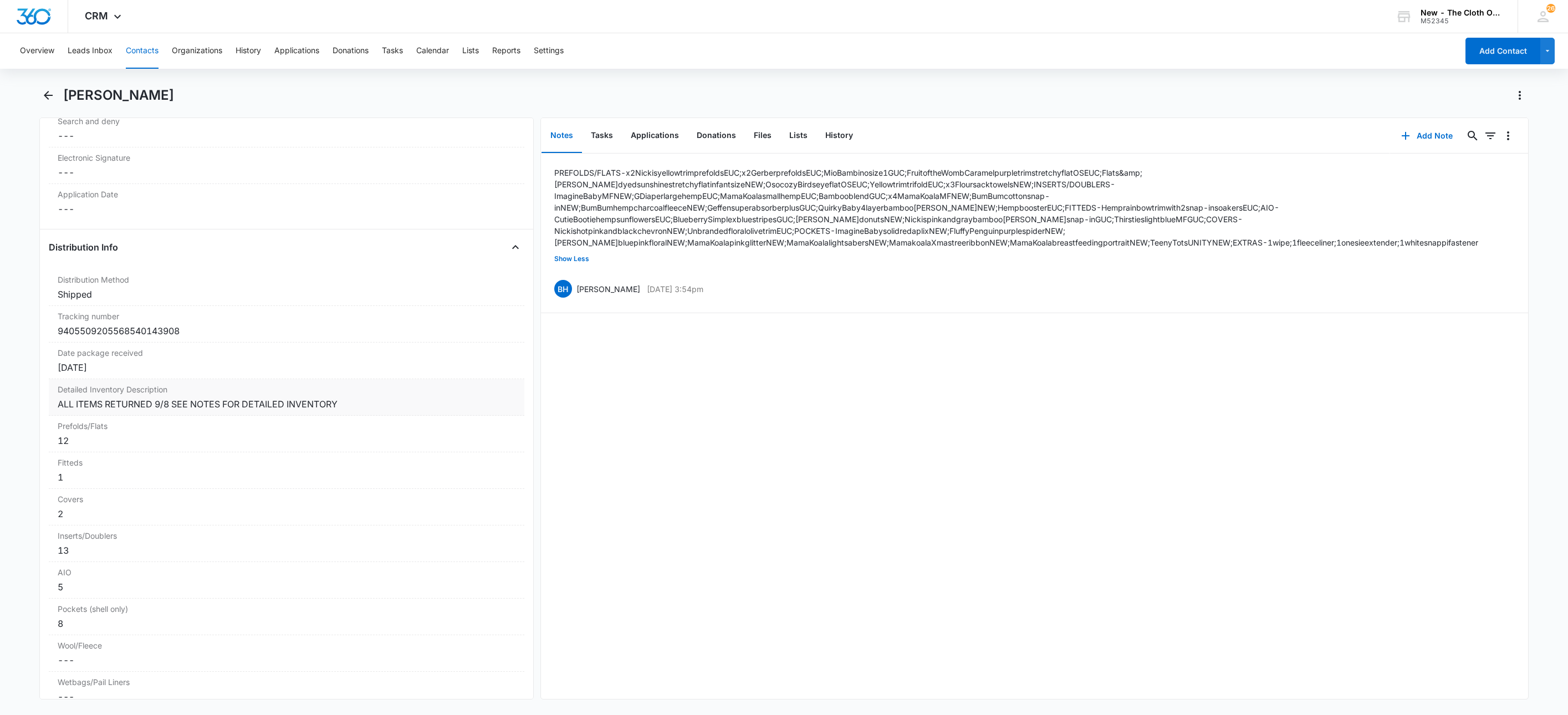
click at [401, 410] on div "ALL ITEMS RETURNED 9/8 SEE NOTES FOR DETAILED INVENTORY" at bounding box center [286, 404] width 458 height 13
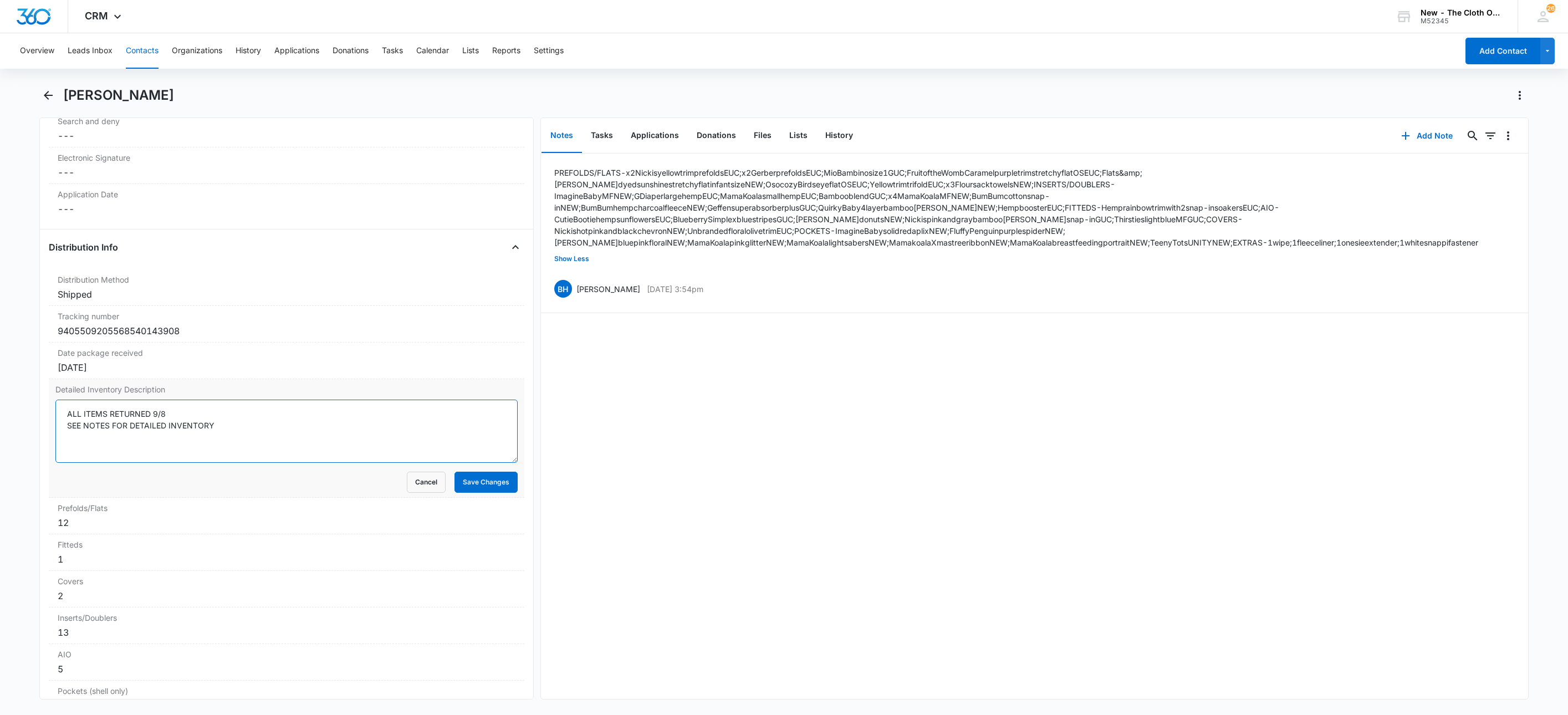
click at [204, 431] on textarea "ALL ITEMS RETURNED 9/8 SEE NOTES FOR DETAILED INVENTORY" at bounding box center [287, 431] width 462 height 63
click at [50, 451] on div "Detailed Inventory Description ALL ITEMS RETURNED 9/8/25 SEE NOTES FOR DETAILED…" at bounding box center [287, 439] width 475 height 119
click at [336, 437] on textarea "ALL ITEMS RETURNED 9/8/25 SEE NOTES FOR DETAILED INVENTORY" at bounding box center [287, 431] width 462 height 63
type textarea "ALL ITEMS RETURNED 9/8/25 SEE NOTES FOR DETAILED INVENTORY"
click at [519, 434] on div "Remove TL Theresa Landis Contact Info Name Cancel Save Changes Theresa Landis P…" at bounding box center [287, 408] width 494 height 582
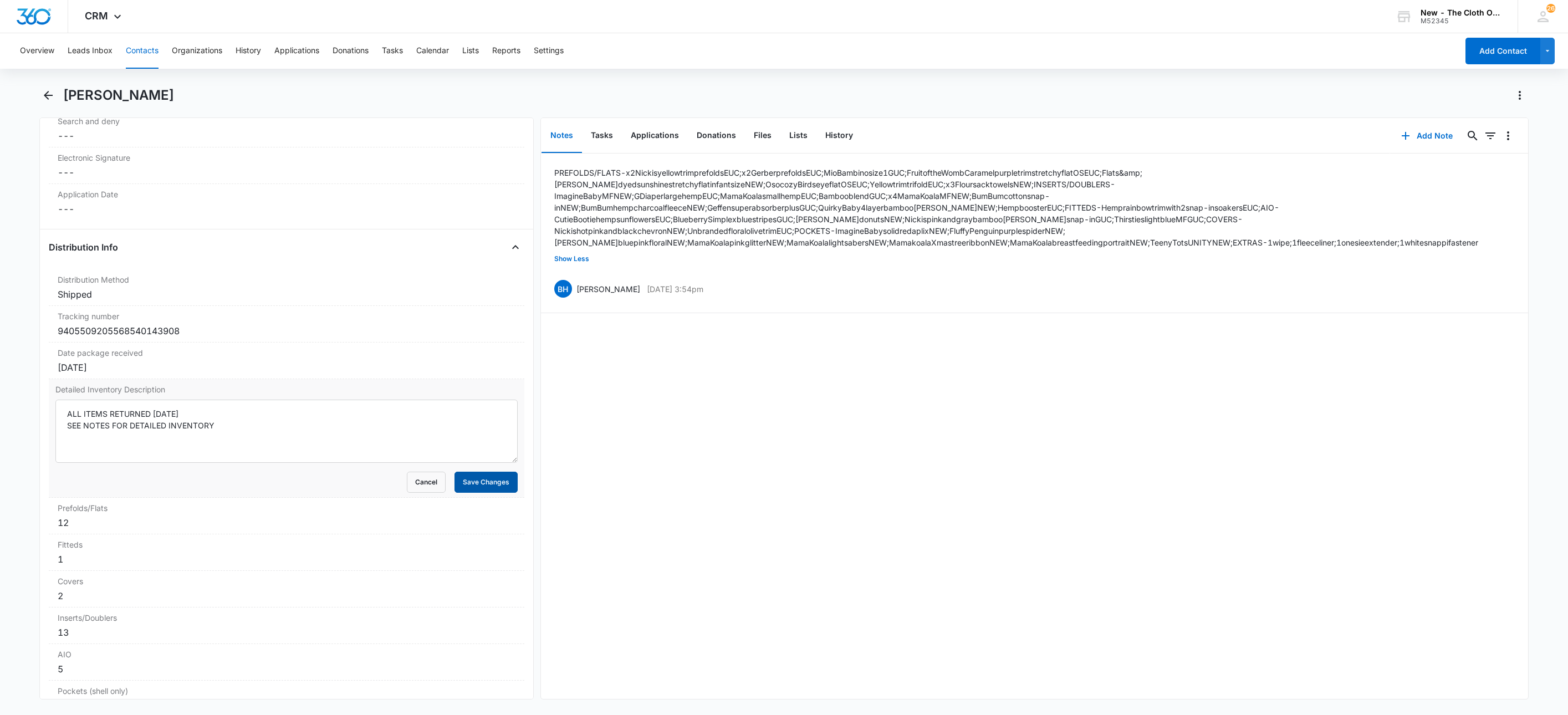
click at [489, 491] on button "Save Changes" at bounding box center [486, 482] width 63 height 21
click at [851, 137] on button "History" at bounding box center [839, 136] width 45 height 34
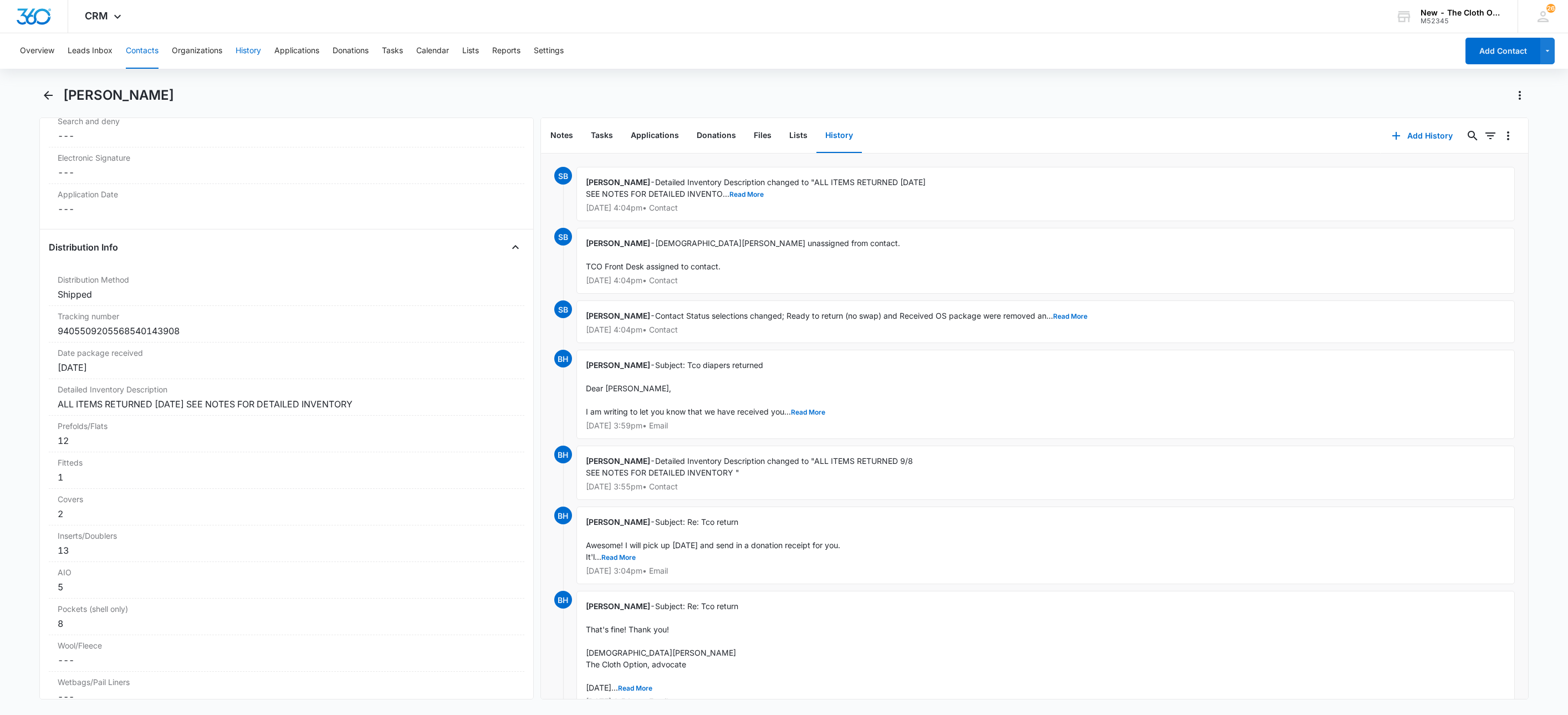
click at [261, 50] on button "History" at bounding box center [248, 51] width 25 height 36
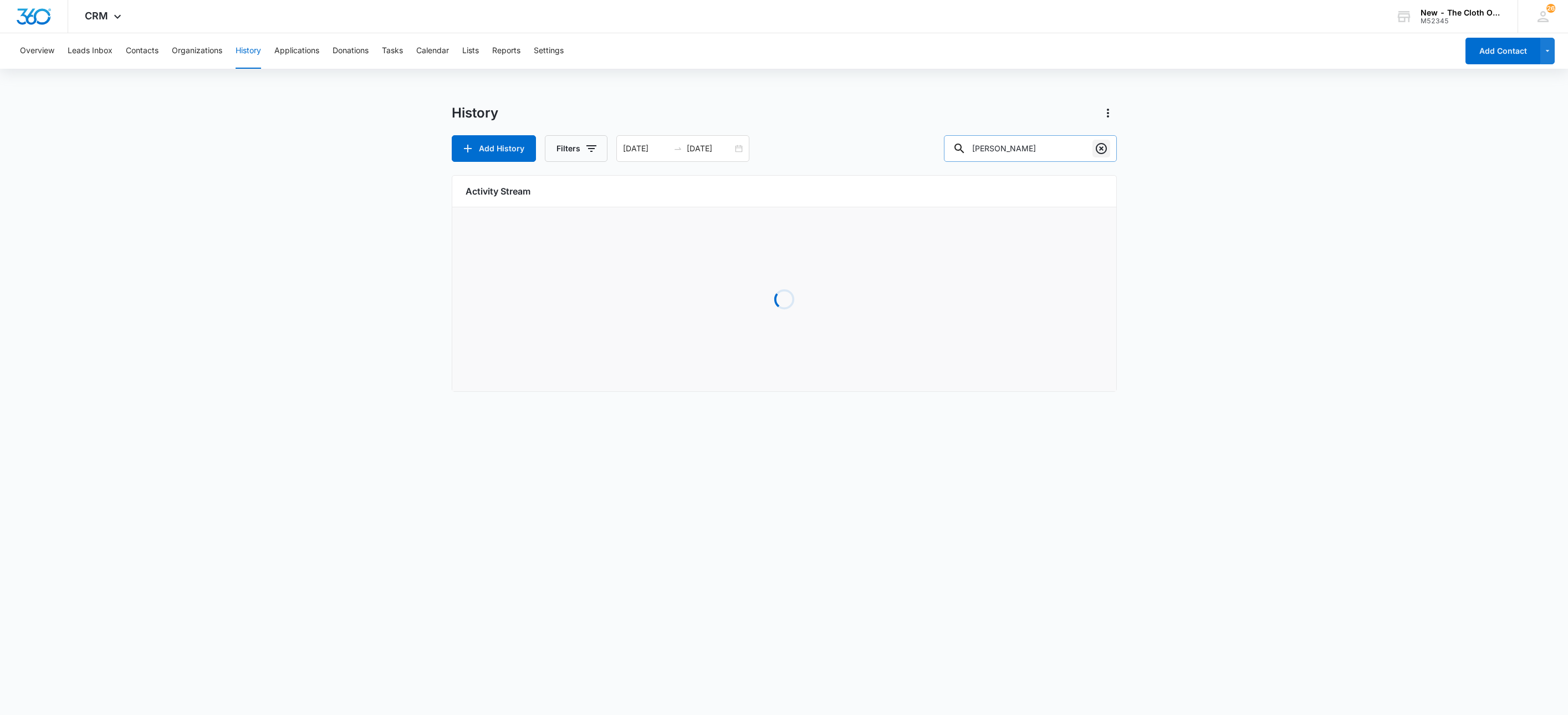
click at [1101, 146] on icon "Clear" at bounding box center [1101, 148] width 13 height 13
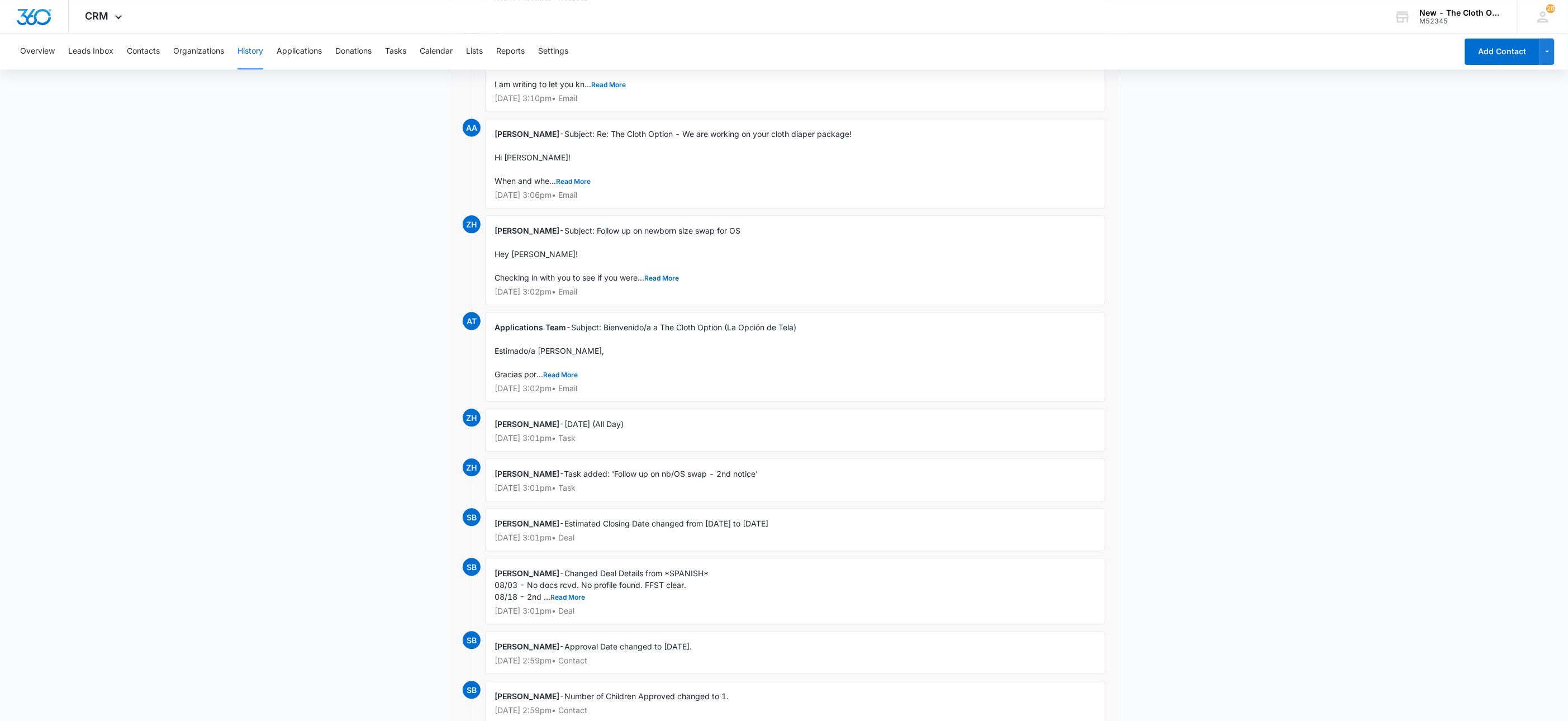
scroll to position [1715, 0]
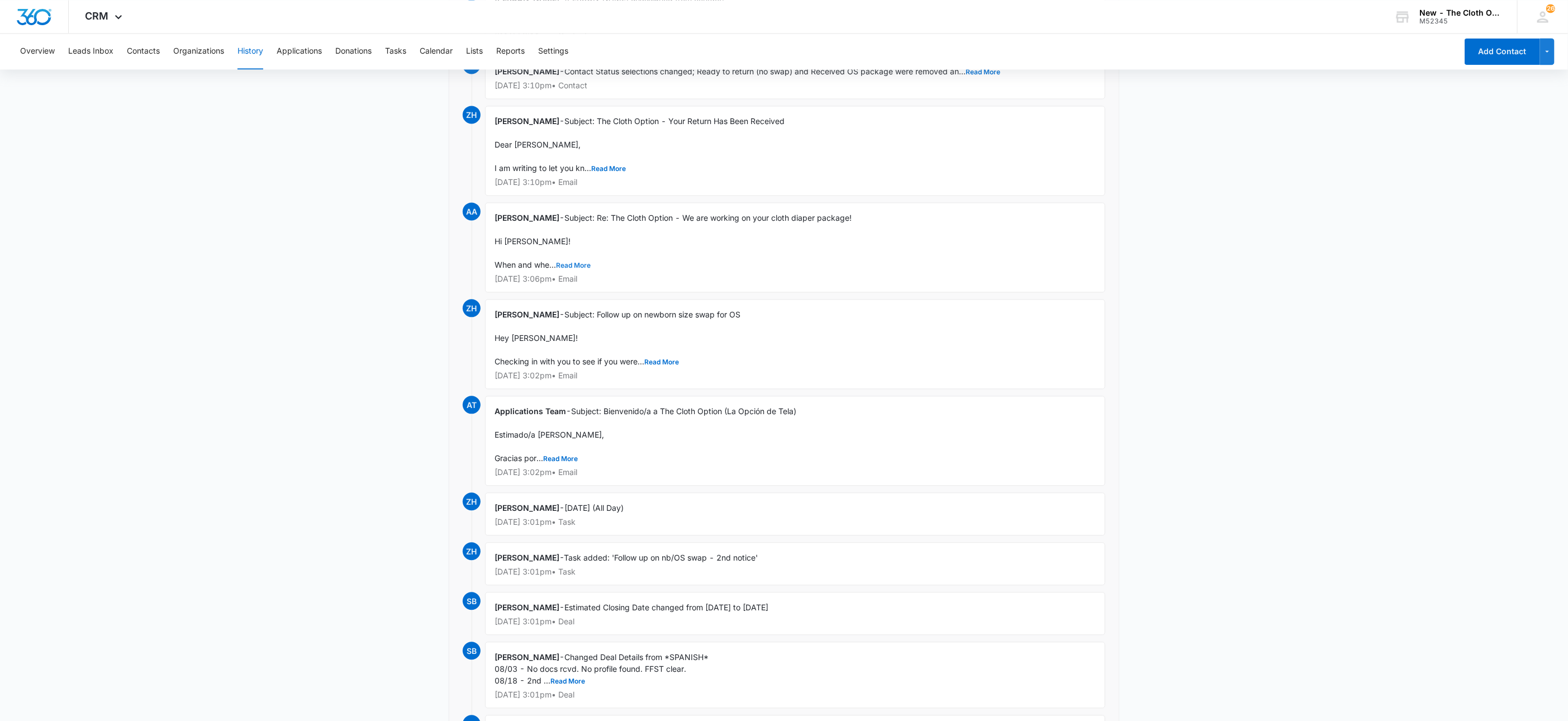
click at [577, 269] on button "Read More" at bounding box center [573, 264] width 34 height 7
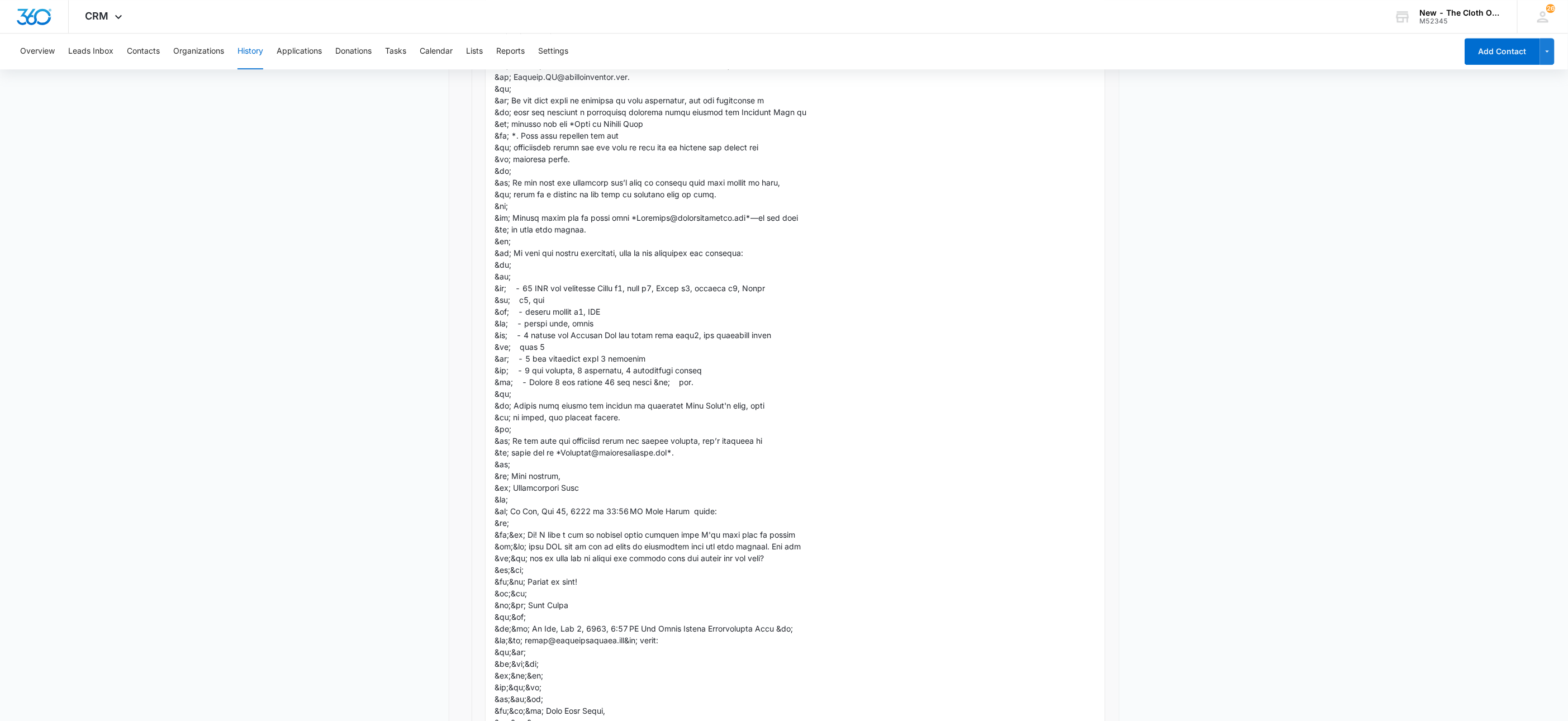
scroll to position [2804, 0]
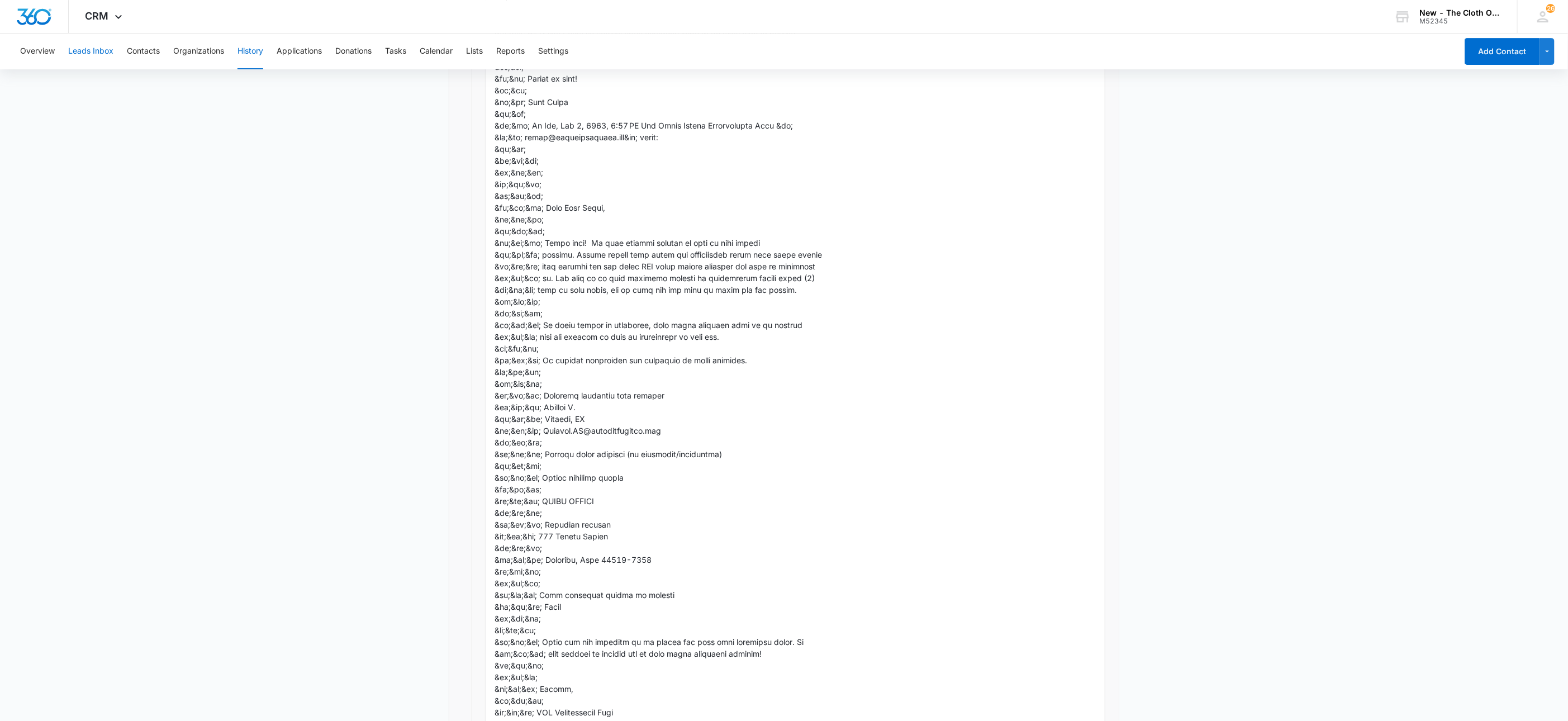
click at [96, 47] on button "Leads Inbox" at bounding box center [91, 51] width 46 height 36
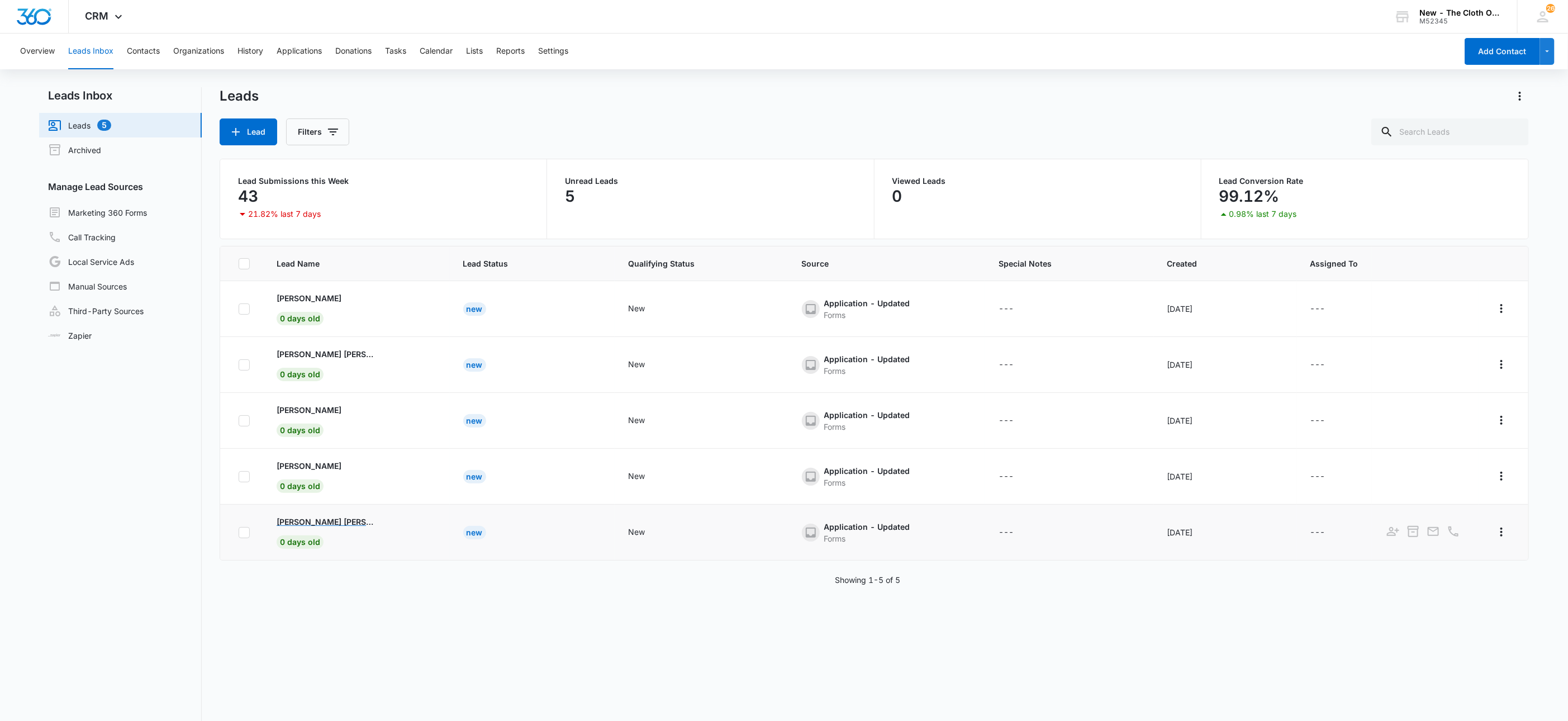
click at [292, 523] on p "[PERSON_NAME] [PERSON_NAME]" at bounding box center [327, 521] width 101 height 11
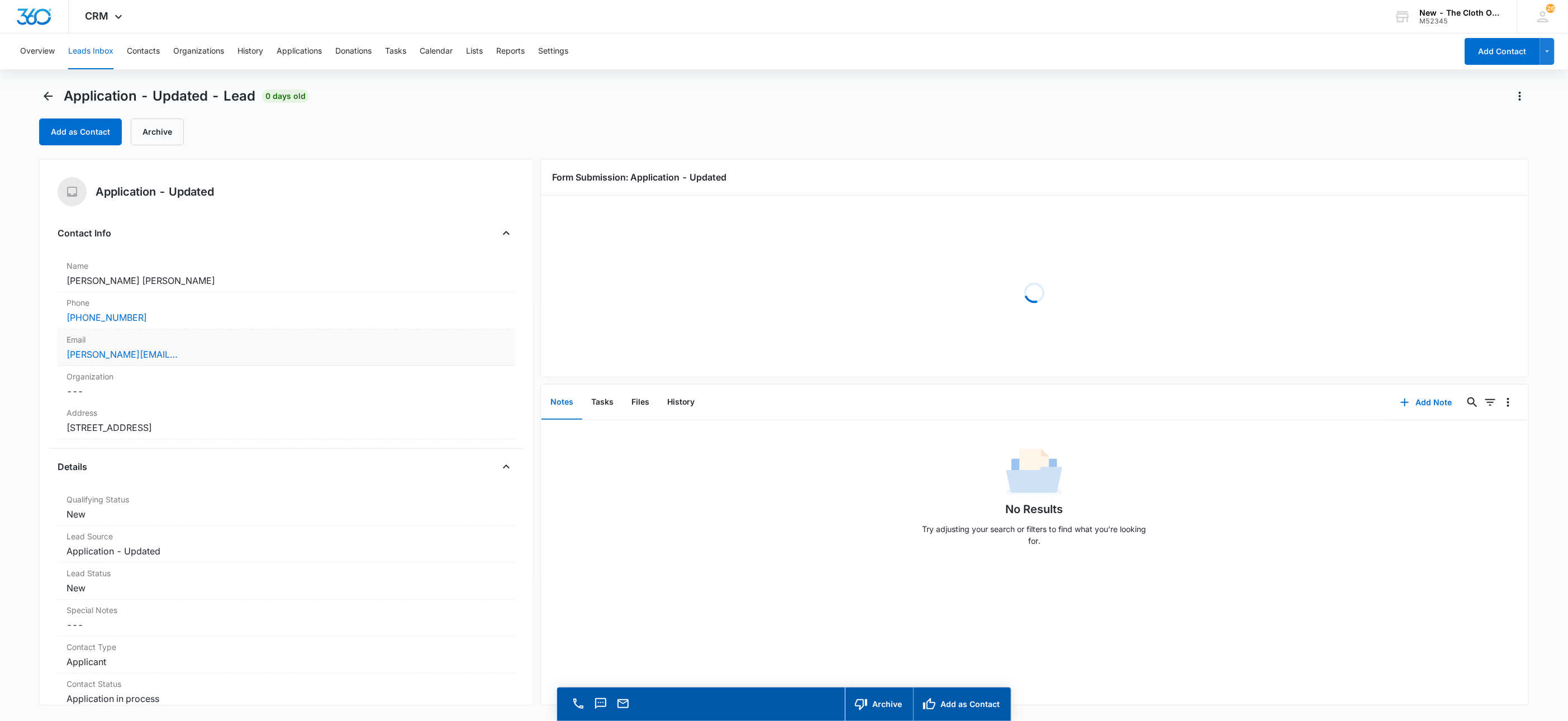
click at [246, 343] on label "Email" at bounding box center [286, 340] width 440 height 11
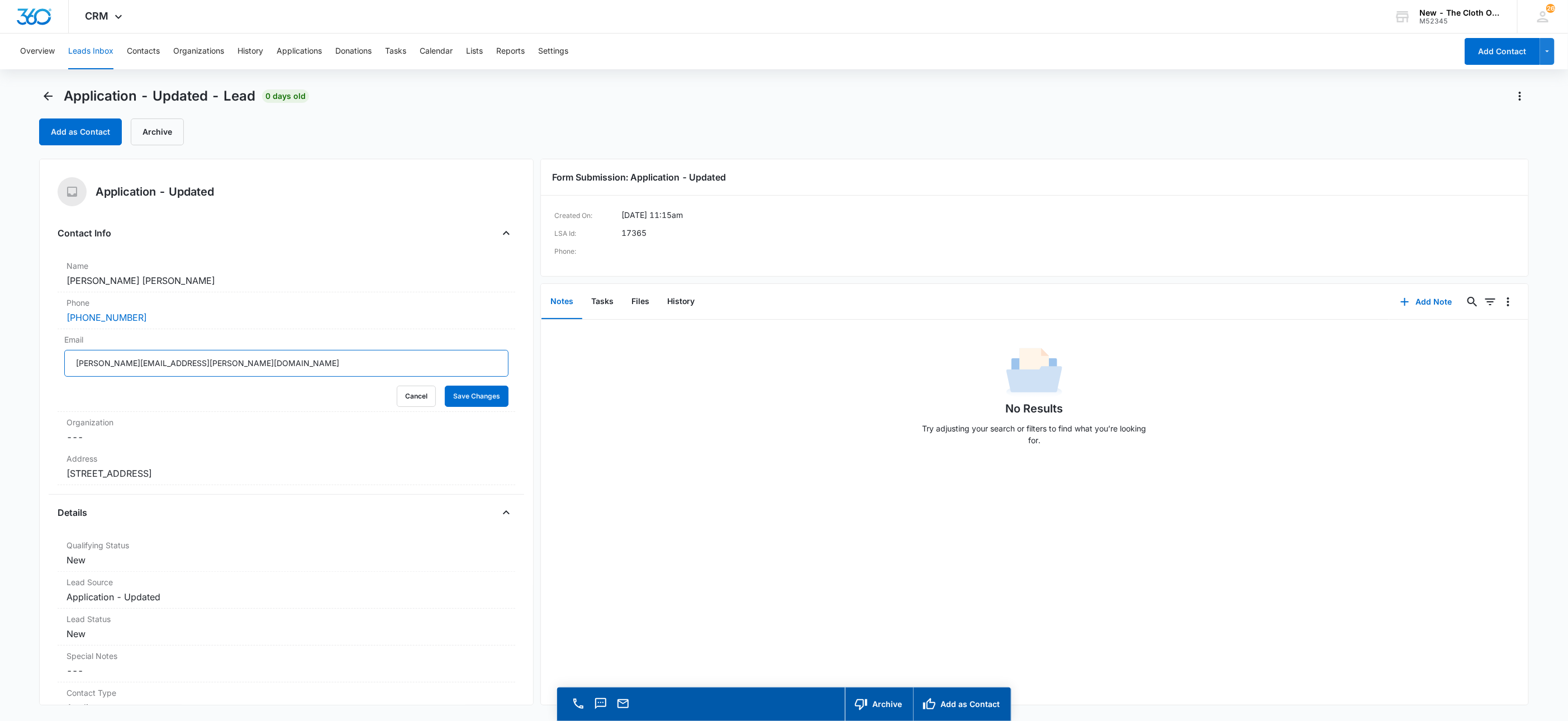
click at [266, 365] on input "[PERSON_NAME][EMAIL_ADDRESS][PERSON_NAME][DOMAIN_NAME]" at bounding box center [286, 363] width 444 height 27
click at [266, 366] on input "[PERSON_NAME][EMAIL_ADDRESS][PERSON_NAME][DOMAIN_NAME]" at bounding box center [286, 363] width 444 height 27
click at [397, 386] on button "Cancel" at bounding box center [416, 396] width 39 height 21
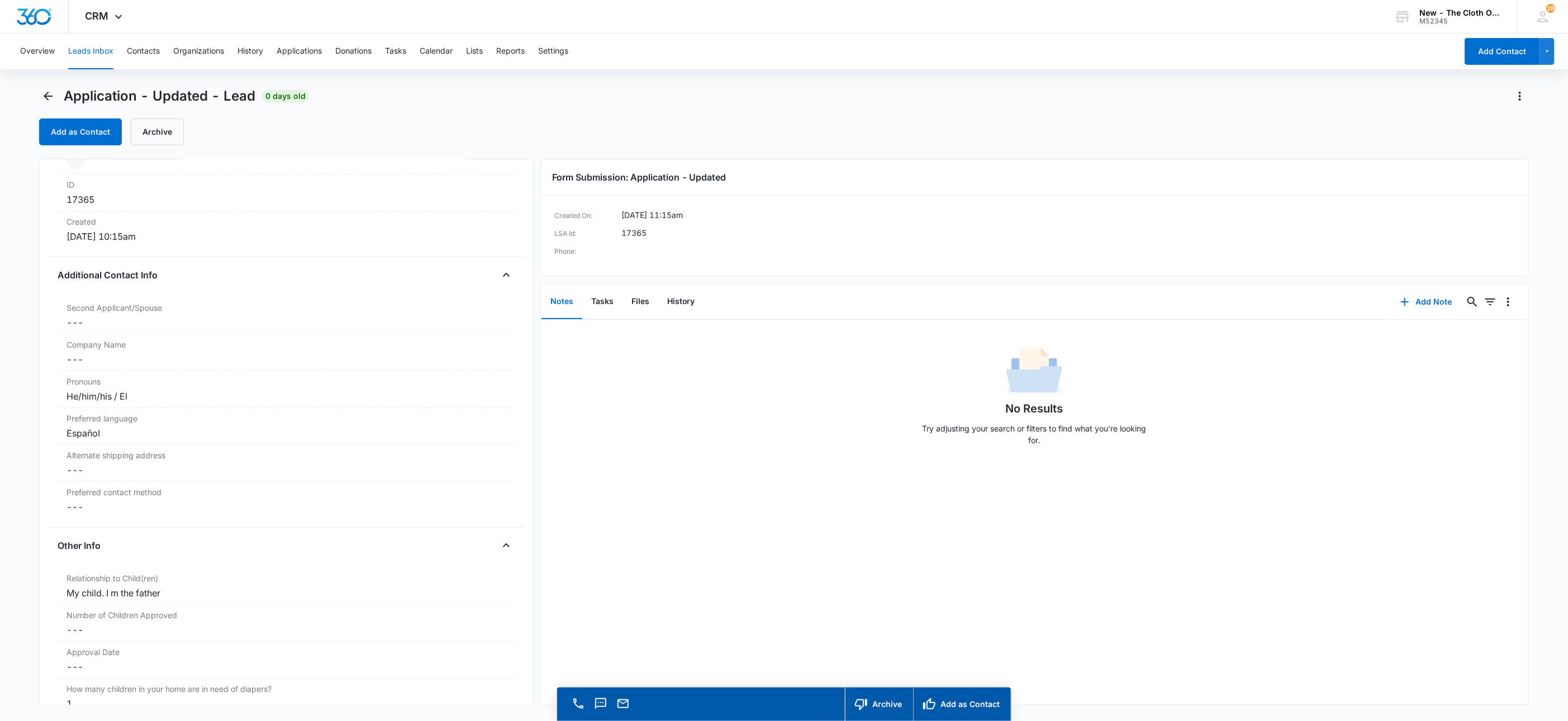
scroll to position [666, 0]
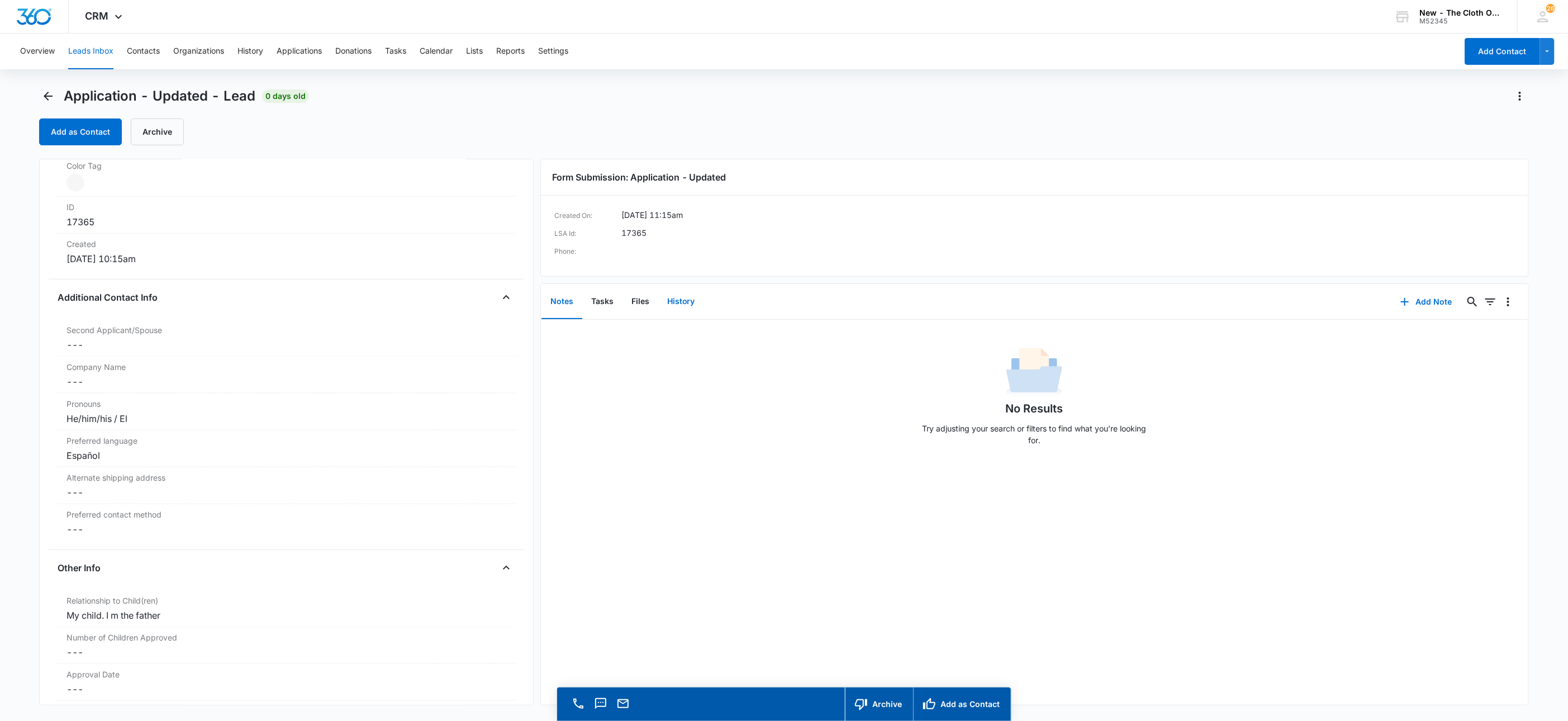
click at [658, 299] on button "History" at bounding box center [681, 302] width 46 height 34
click at [632, 299] on button "Files" at bounding box center [640, 302] width 36 height 34
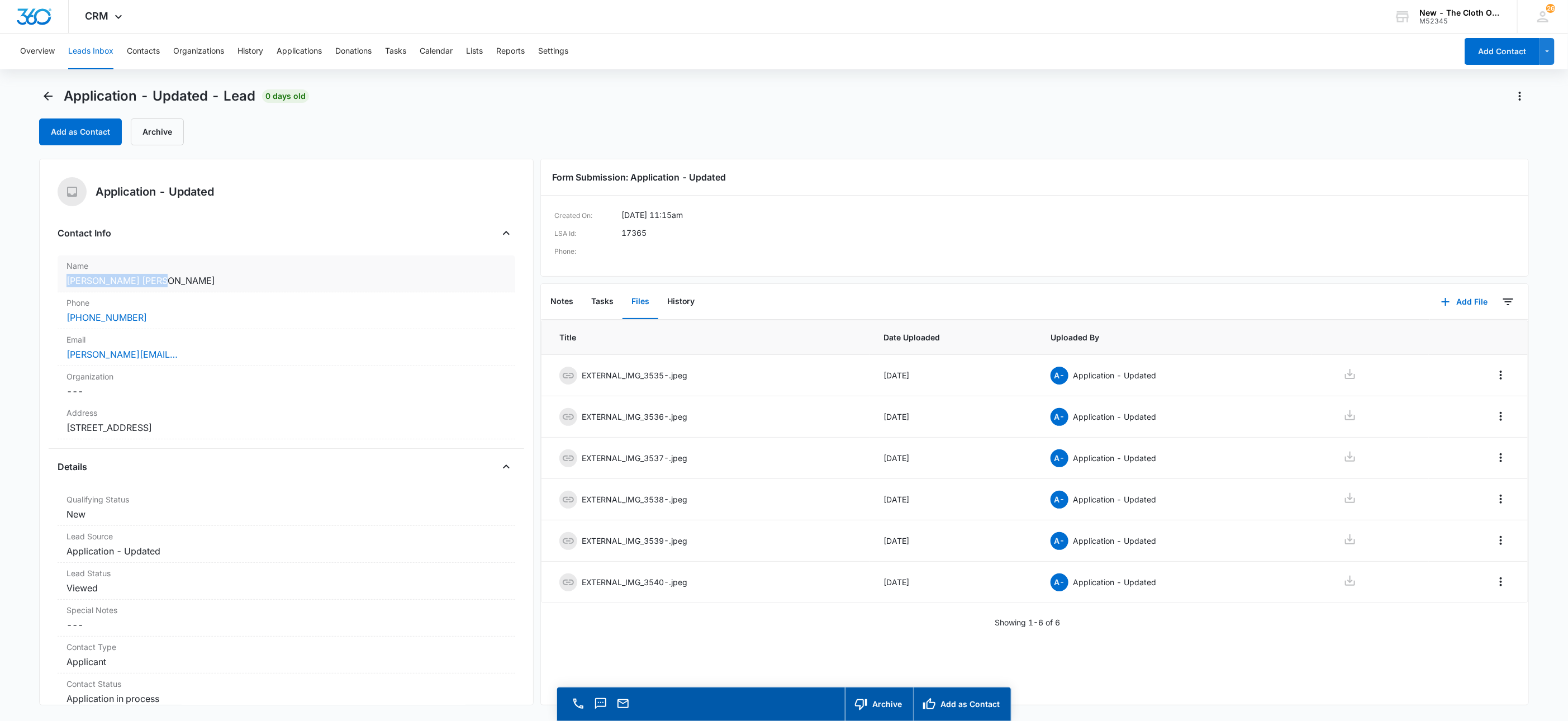
drag, startPoint x: 185, startPoint y: 286, endPoint x: 108, endPoint y: 272, distance: 78.3
click at [48, 277] on div "Application - Updated Contact Info Name Cancel Save Changes Samuel Garcia Matos…" at bounding box center [286, 432] width 495 height 546
copy dd "[PERSON_NAME] [PERSON_NAME]"
click at [1345, 374] on icon at bounding box center [1350, 374] width 10 height 10
click at [1343, 416] on icon at bounding box center [1350, 415] width 13 height 13
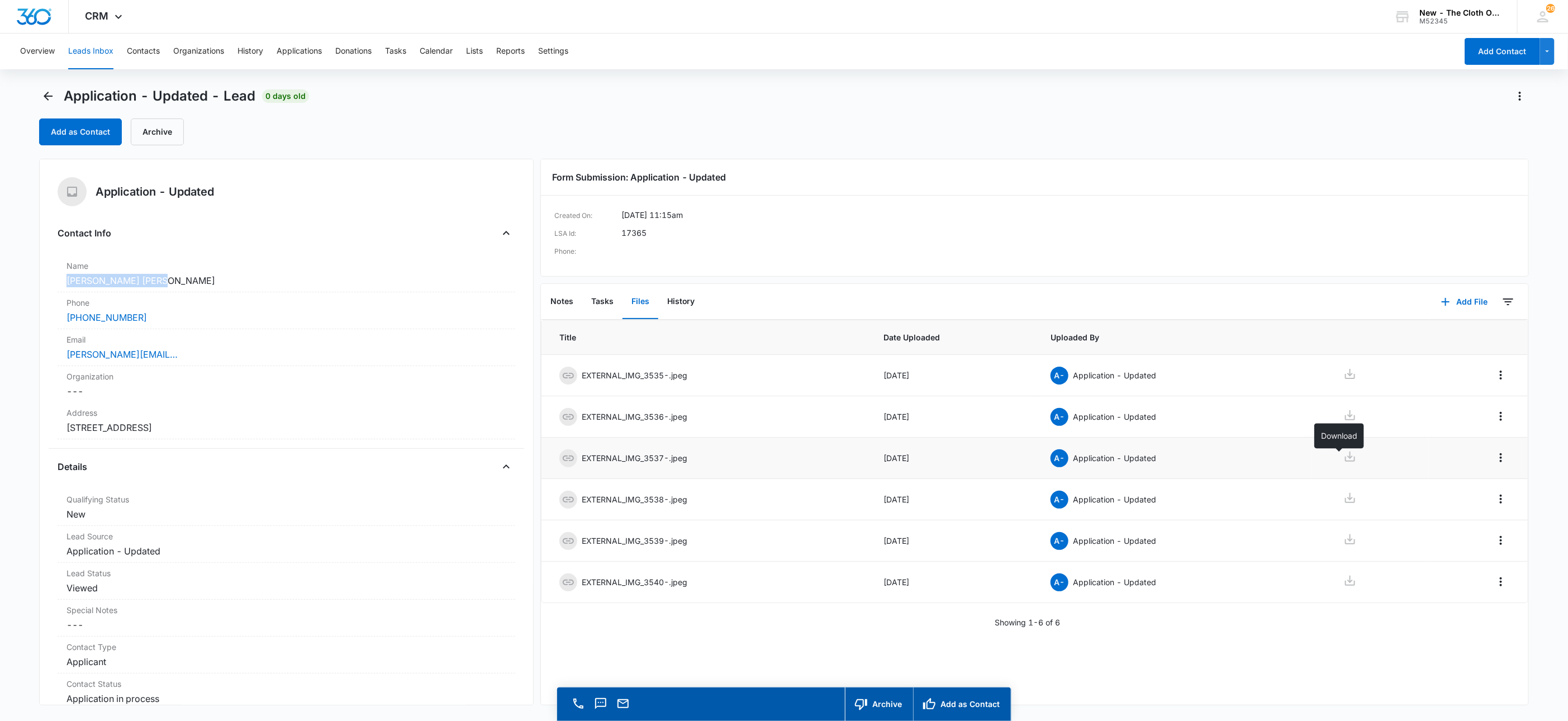
click at [1345, 459] on icon at bounding box center [1350, 457] width 10 height 10
click at [1345, 497] on icon at bounding box center [1350, 497] width 10 height 10
click at [1345, 544] on icon at bounding box center [1350, 539] width 10 height 10
click at [1345, 586] on icon at bounding box center [1350, 580] width 10 height 10
click at [318, 430] on dd "Cancel Save Changes 4763 NE 23rd Ave Wildwood FL 34785 United States" at bounding box center [286, 427] width 440 height 13
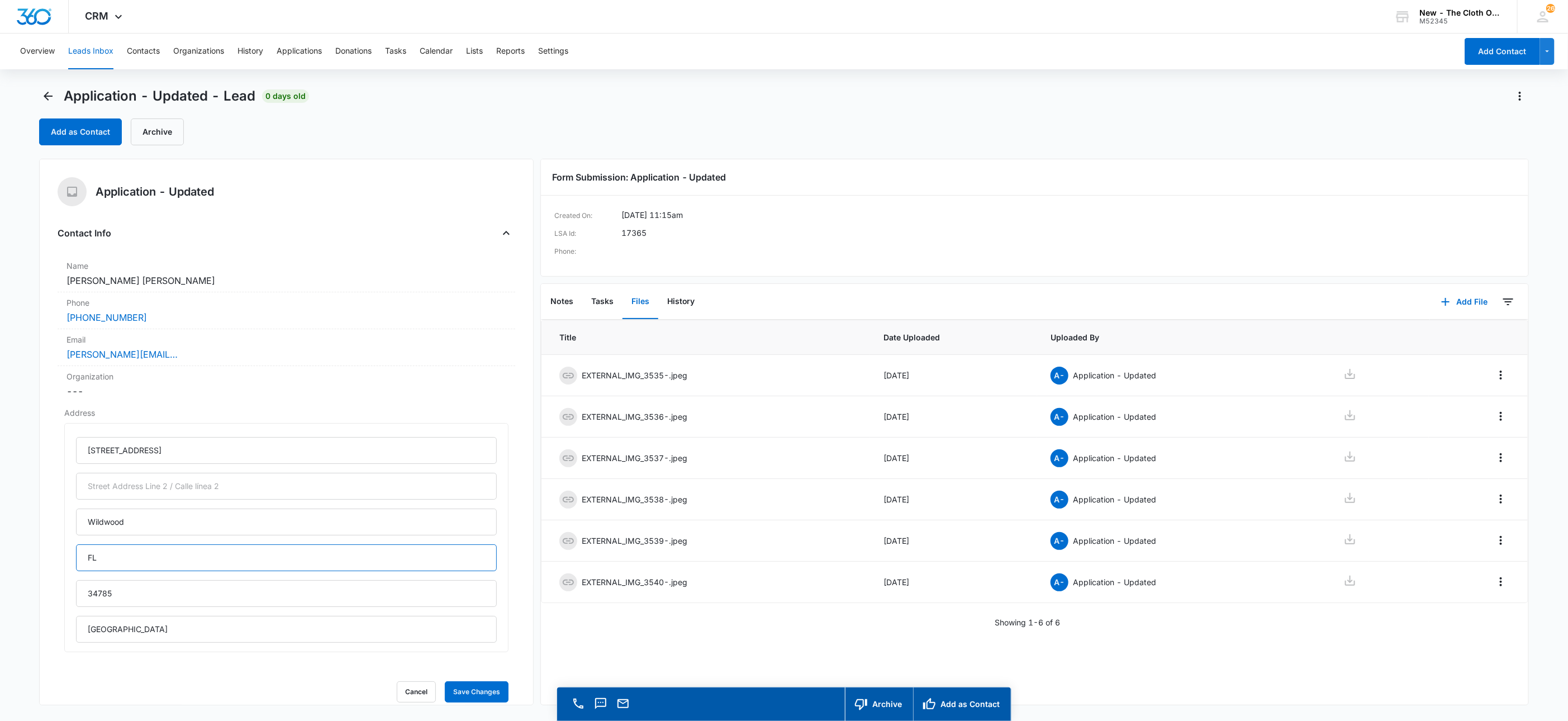
drag, startPoint x: 119, startPoint y: 558, endPoint x: -1, endPoint y: 569, distance: 120.5
click at [0, 569] on html "CRM Apps Reputation Websites Forms CRM Email Social Shop Payments POS Ads Intel…" at bounding box center [784, 360] width 1568 height 721
type input "Florida"
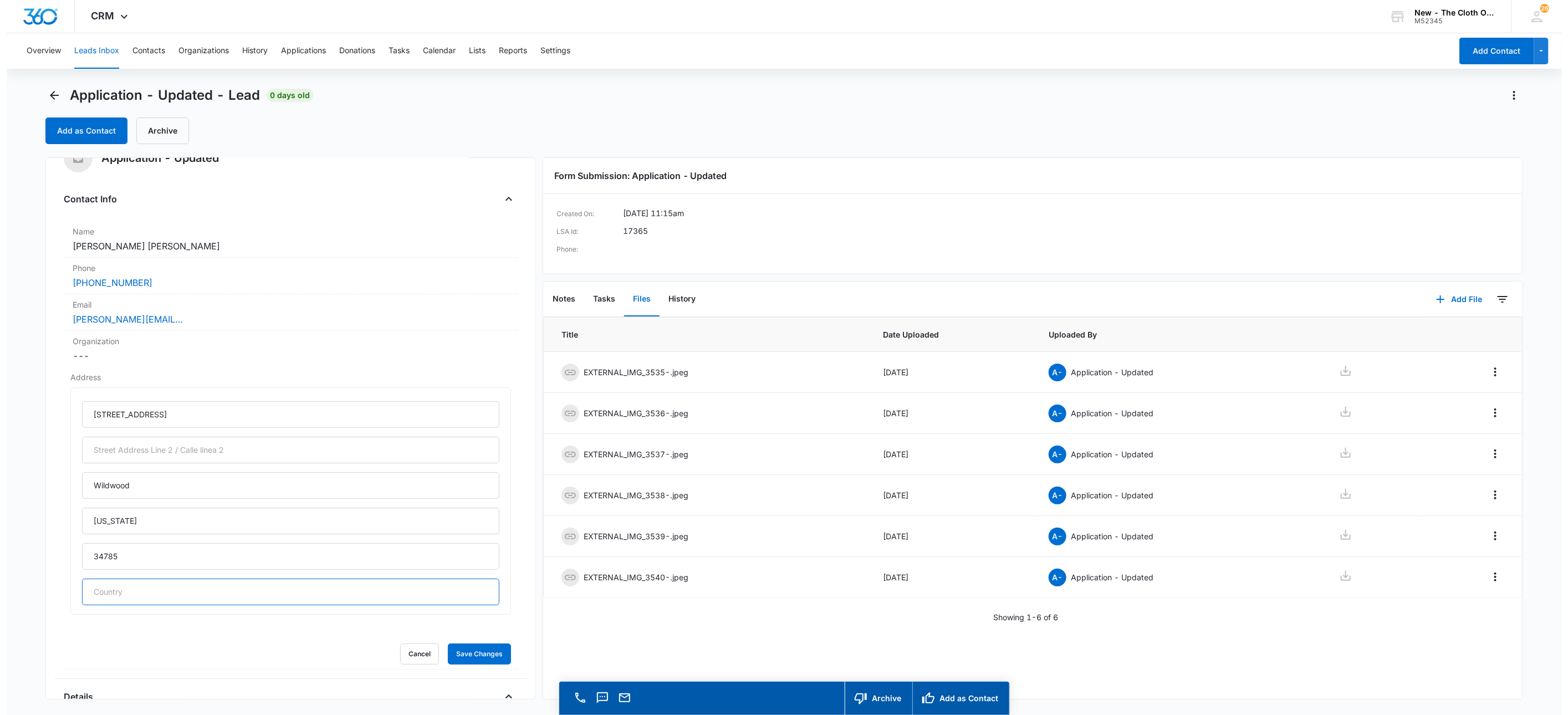
scroll to position [83, 0]
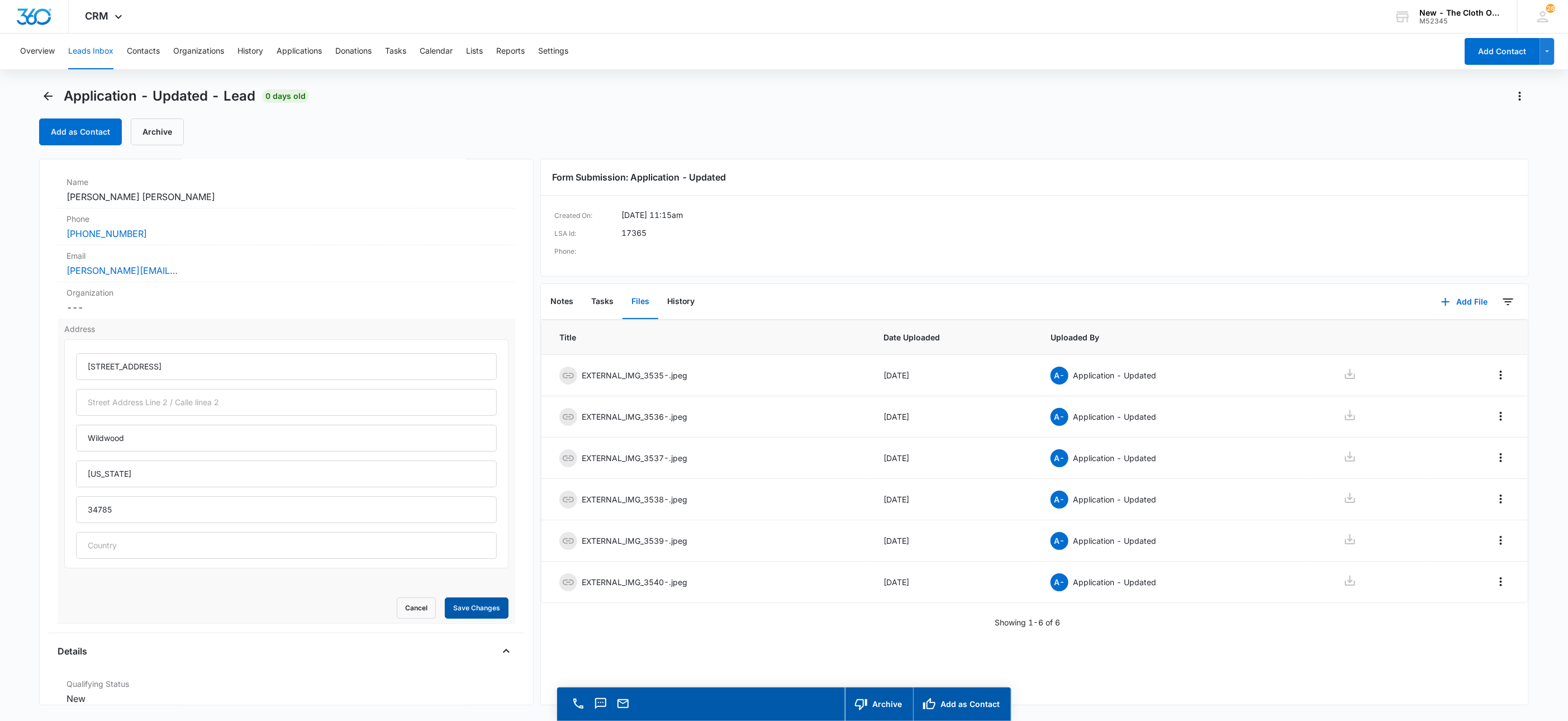
click at [473, 613] on button "Save Changes" at bounding box center [477, 608] width 64 height 21
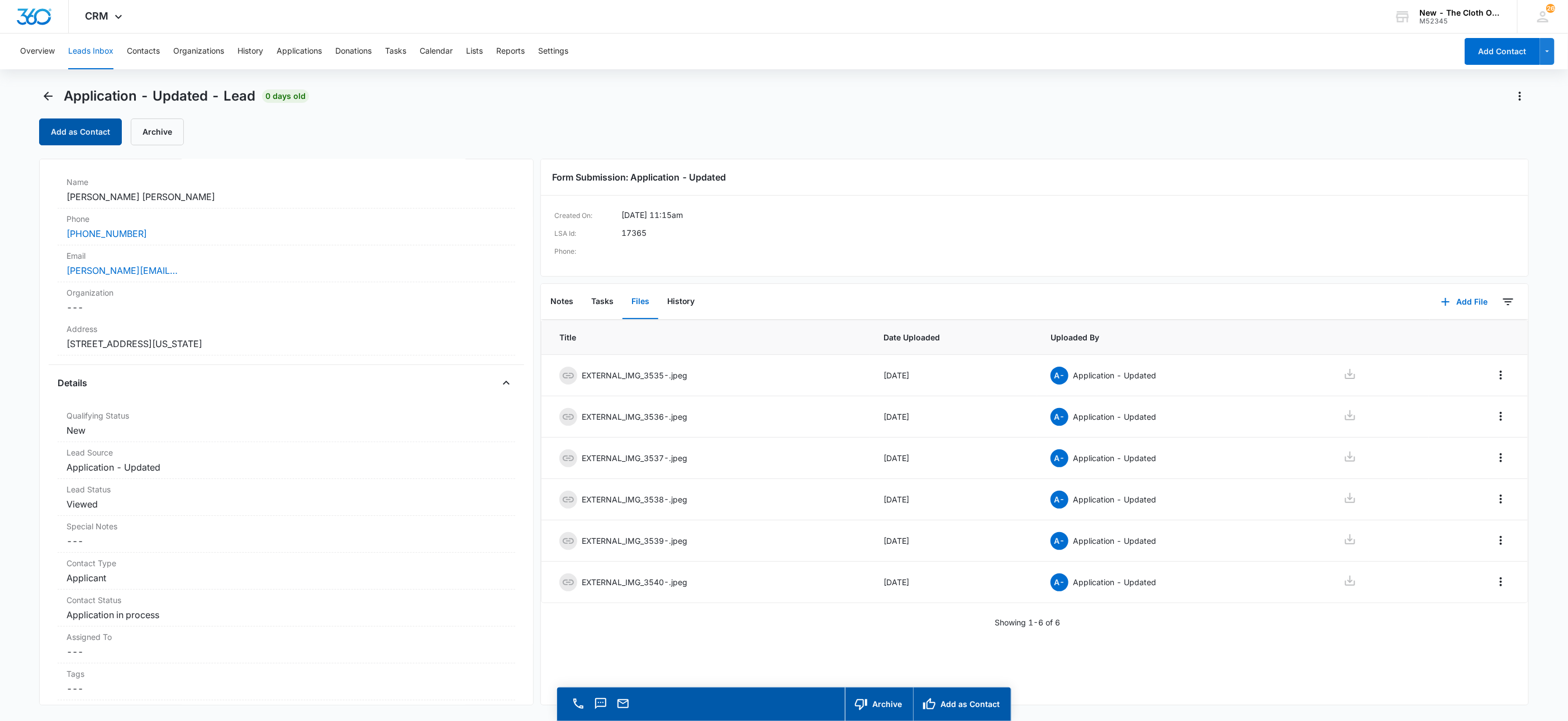
click at [72, 134] on button "Add as Contact" at bounding box center [80, 132] width 83 height 27
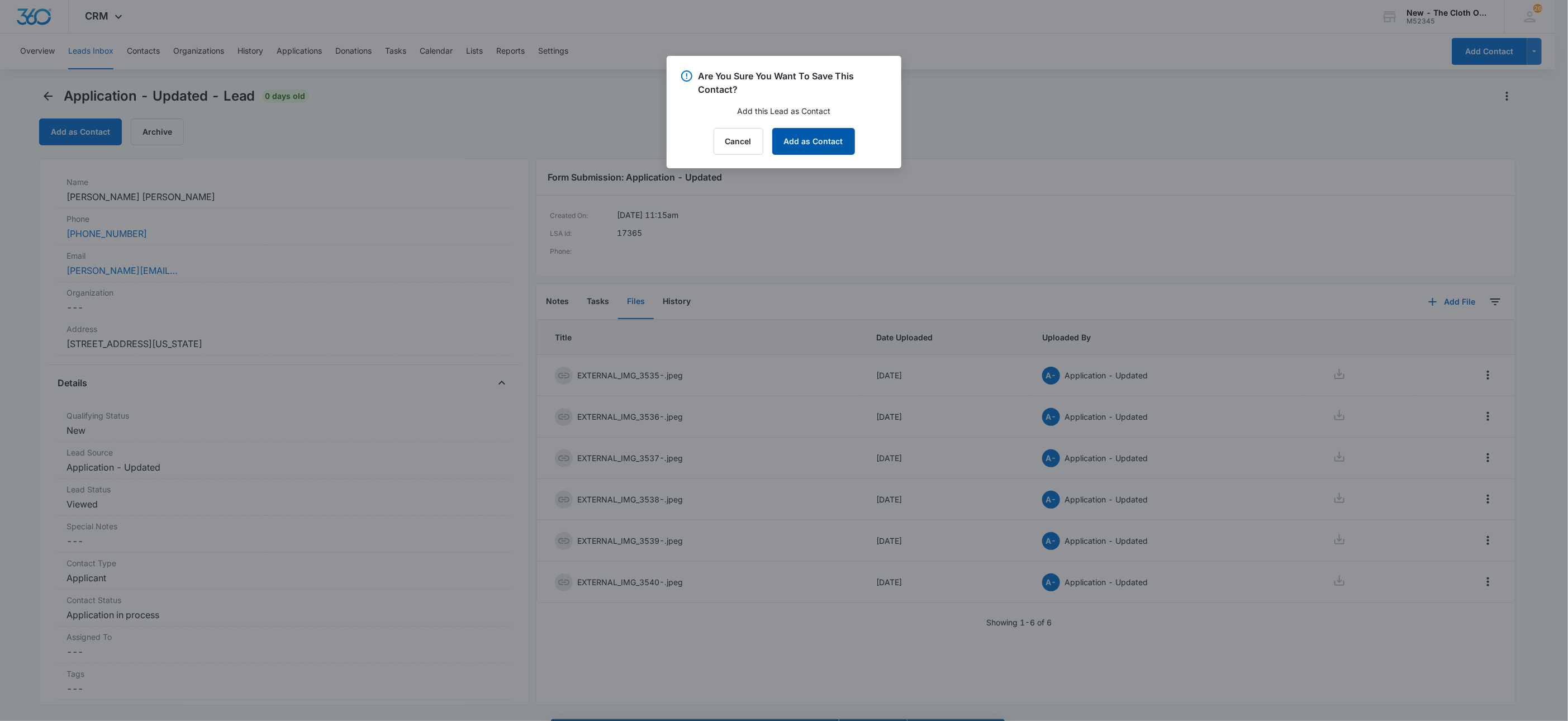
click at [808, 143] on button "Add as Contact" at bounding box center [813, 142] width 83 height 27
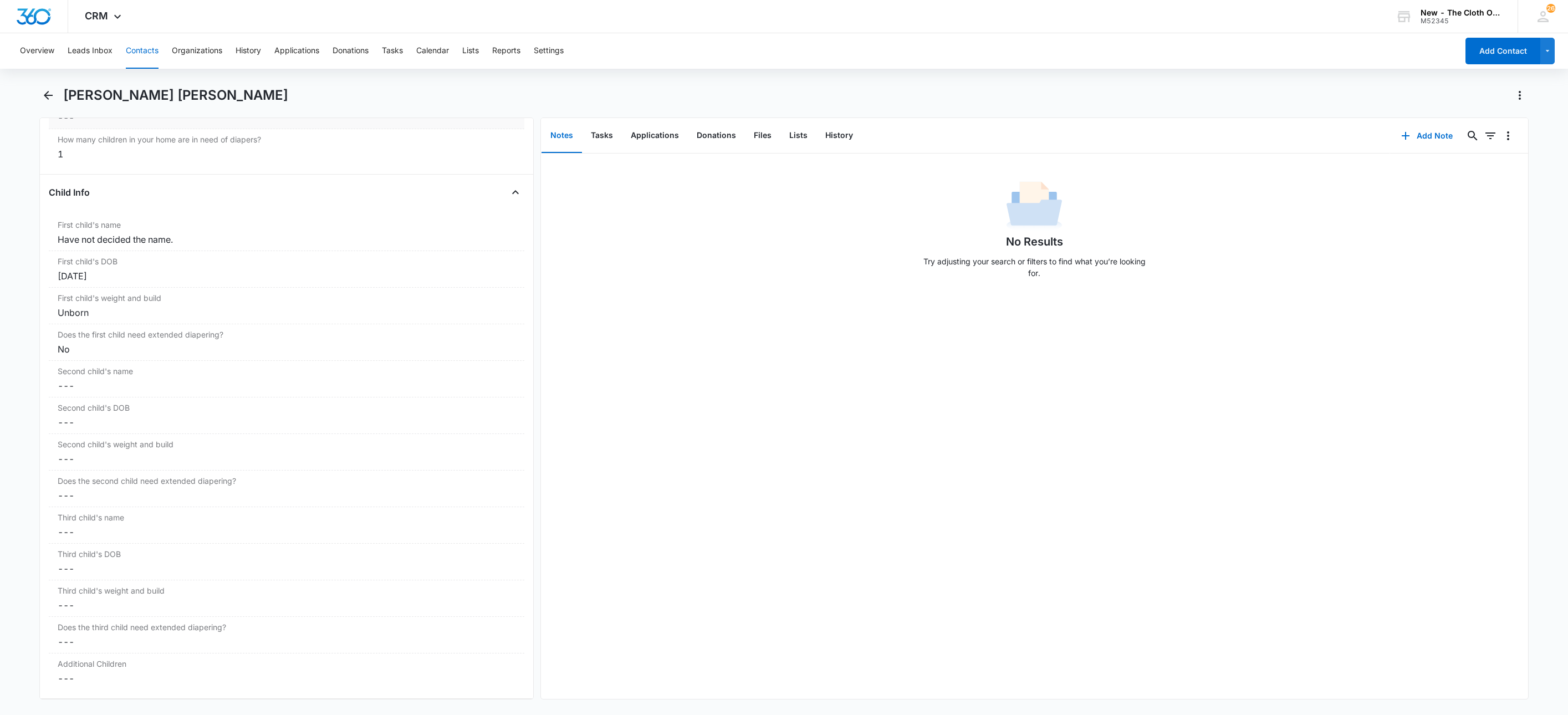
scroll to position [1330, 0]
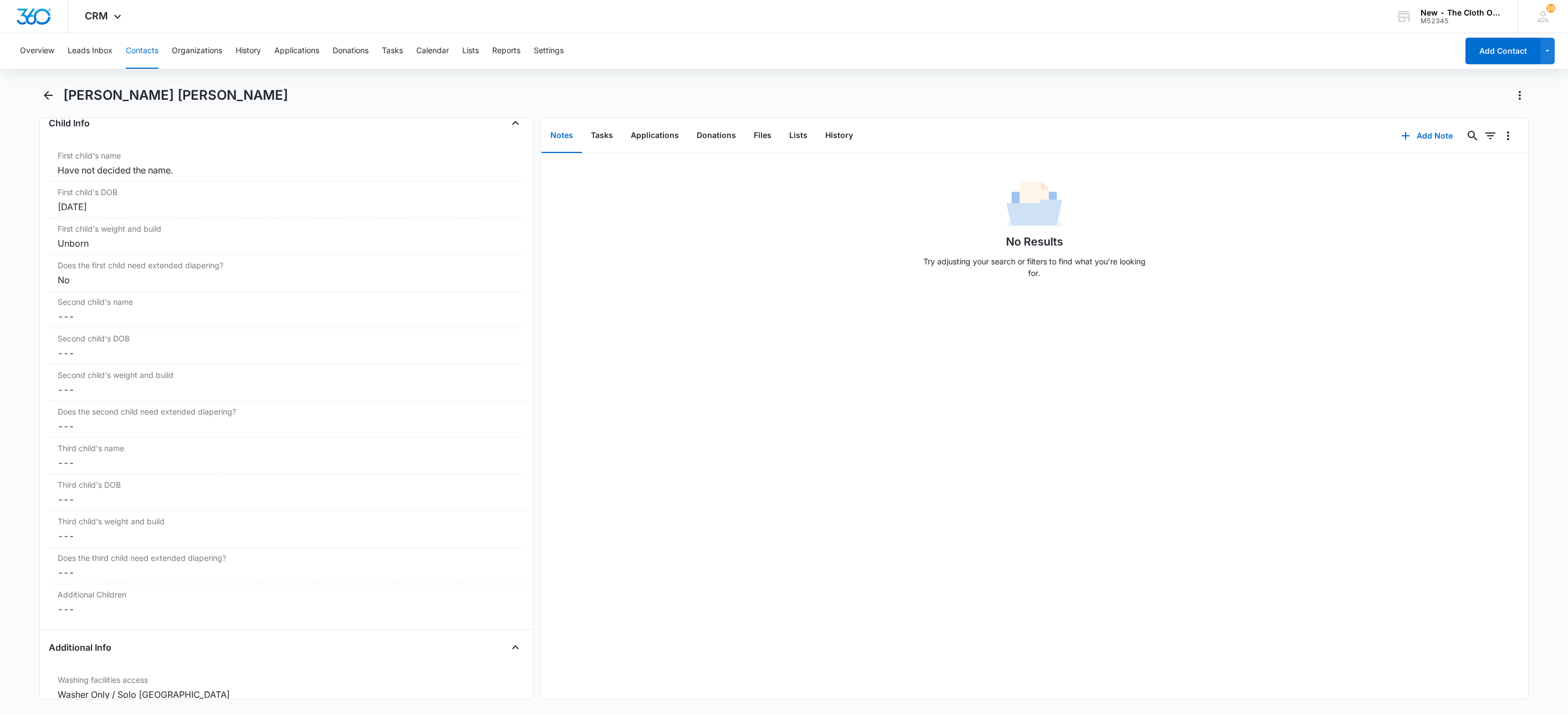
click at [174, 96] on h1 "[PERSON_NAME] [PERSON_NAME]" at bounding box center [175, 95] width 225 height 17
copy div "Samuel Garcia Matos Remove"
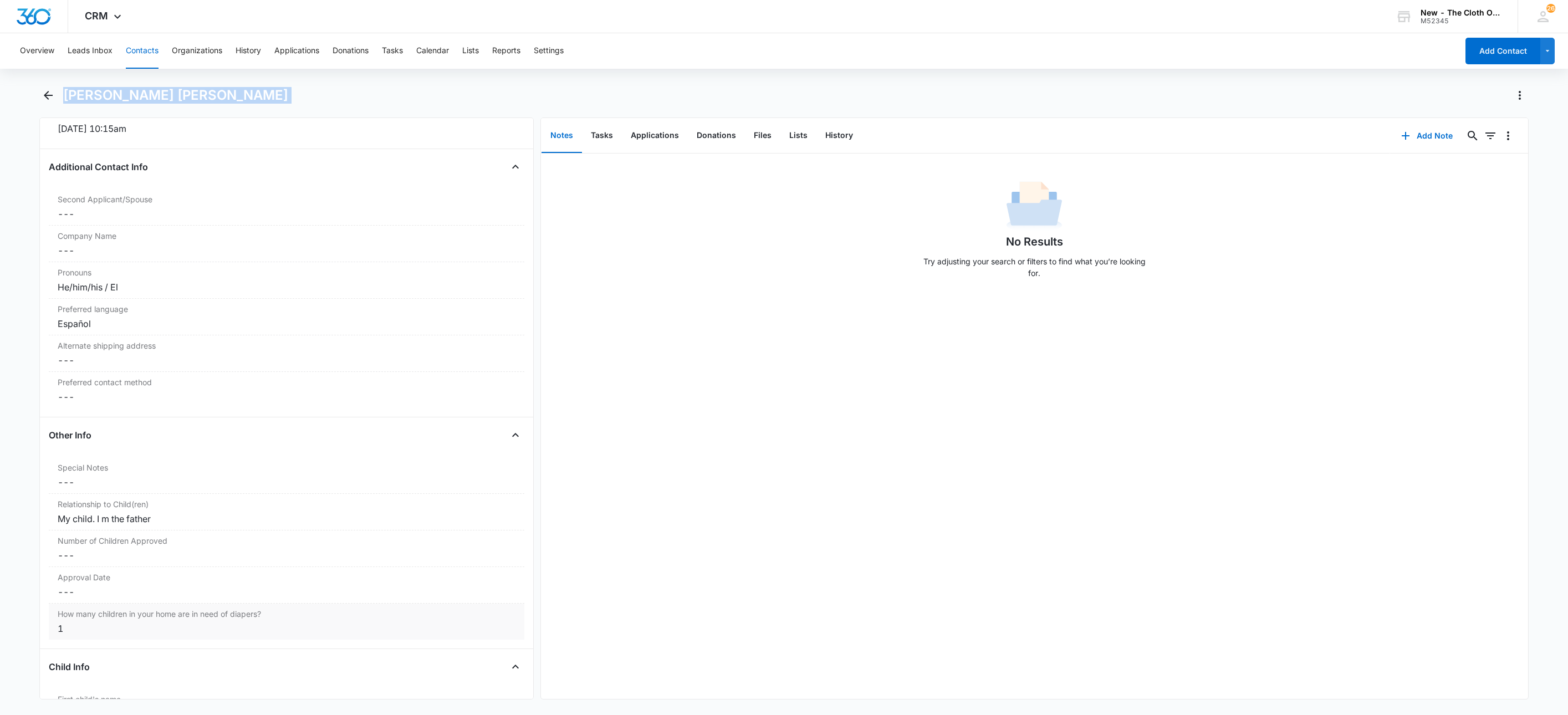
scroll to position [748, 0]
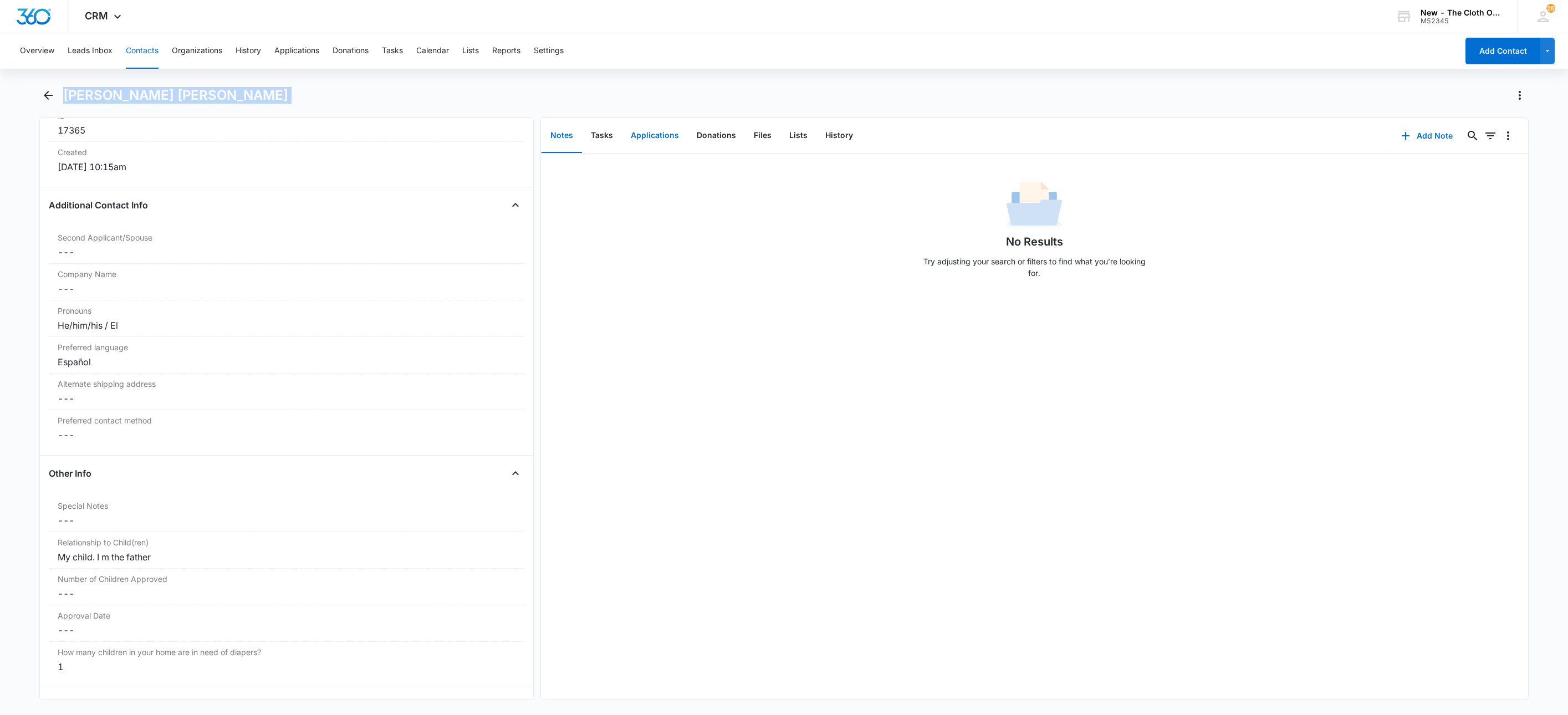
drag, startPoint x: 652, startPoint y: 122, endPoint x: 655, endPoint y: 131, distance: 9.5
click at [654, 127] on button "Applications" at bounding box center [655, 136] width 66 height 34
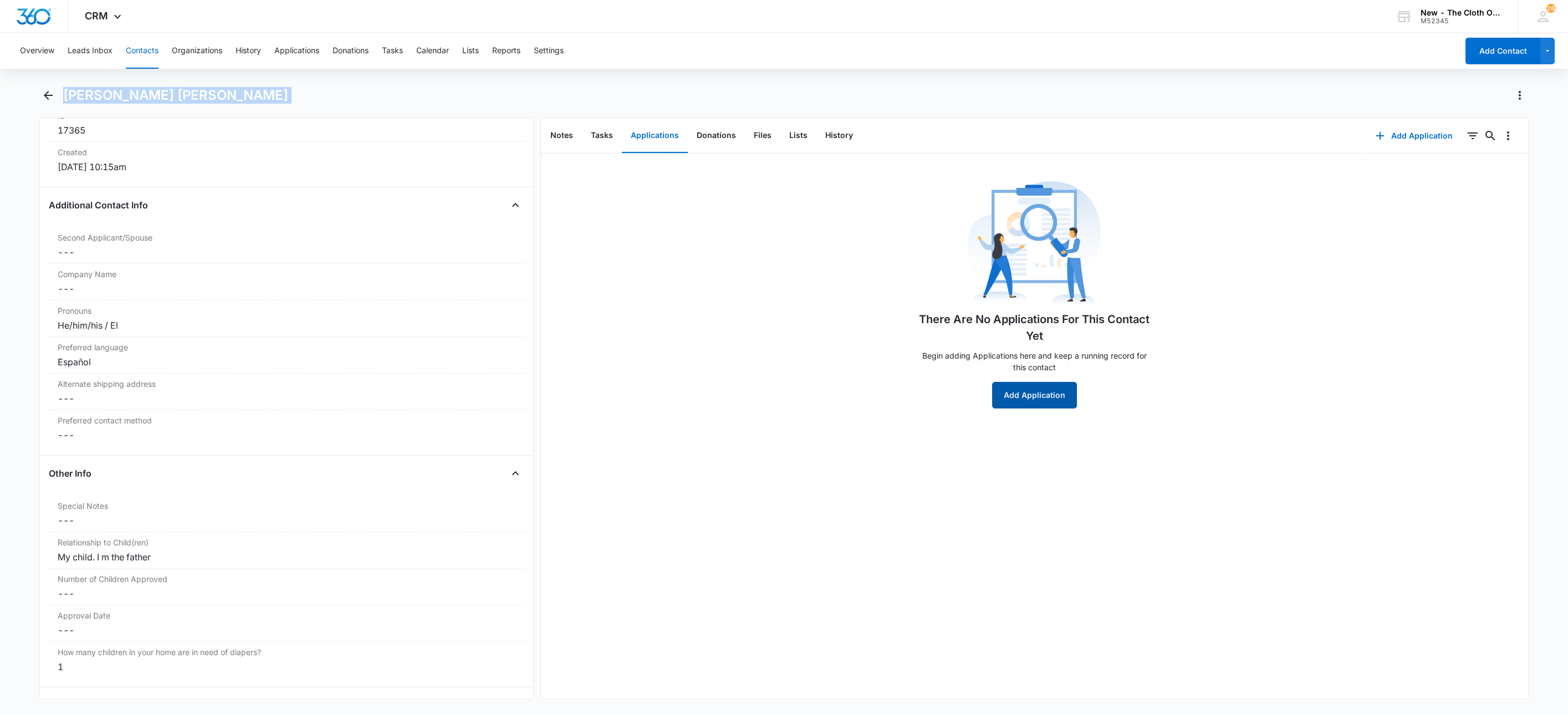
click at [1033, 406] on button "Add Application" at bounding box center [1034, 395] width 85 height 26
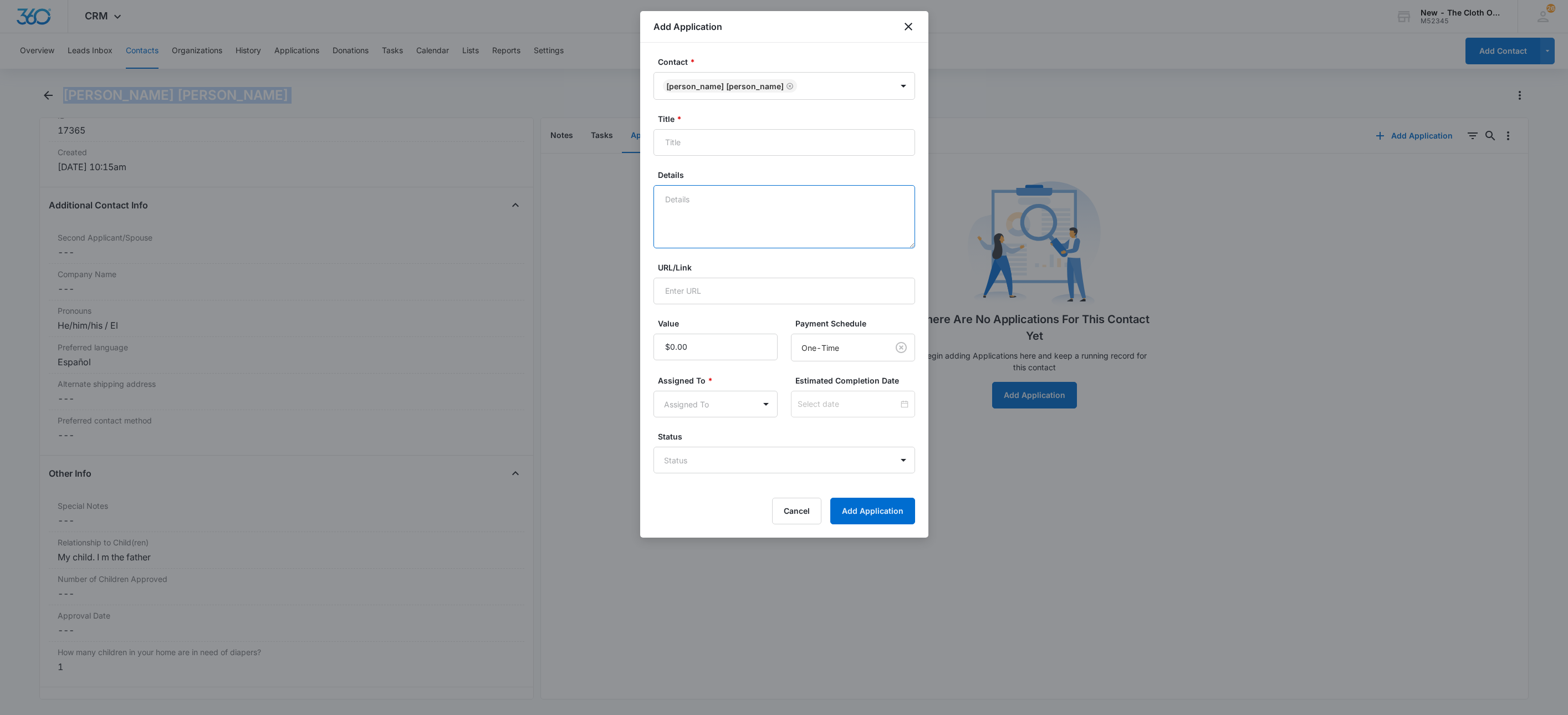
click at [820, 217] on textarea "Details" at bounding box center [784, 216] width 261 height 63
type textarea "*SPANISH* 09/10 - DEFERRED - all docs/updated info needed."
click at [822, 134] on input "Title *" at bounding box center [784, 142] width 261 height 26
paste input "[PERSON_NAME] [PERSON_NAME]"
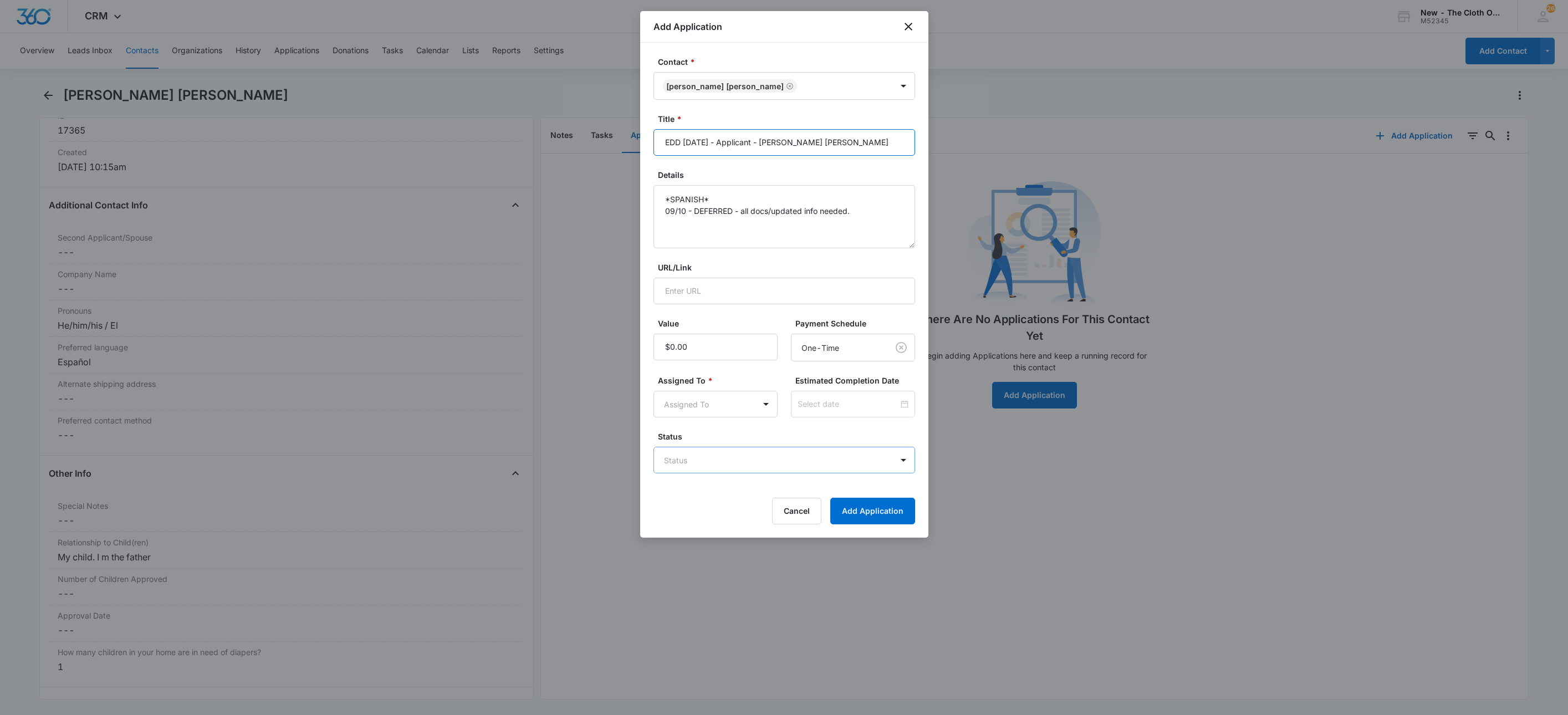
type input "EDD 03/25/2026 - Applicant - Samuel Garcia Matos"
click at [724, 457] on body "CRM Apps Reputation Websites Forms CRM Email Social Shop Payments POS Ads Intel…" at bounding box center [784, 358] width 1568 height 715
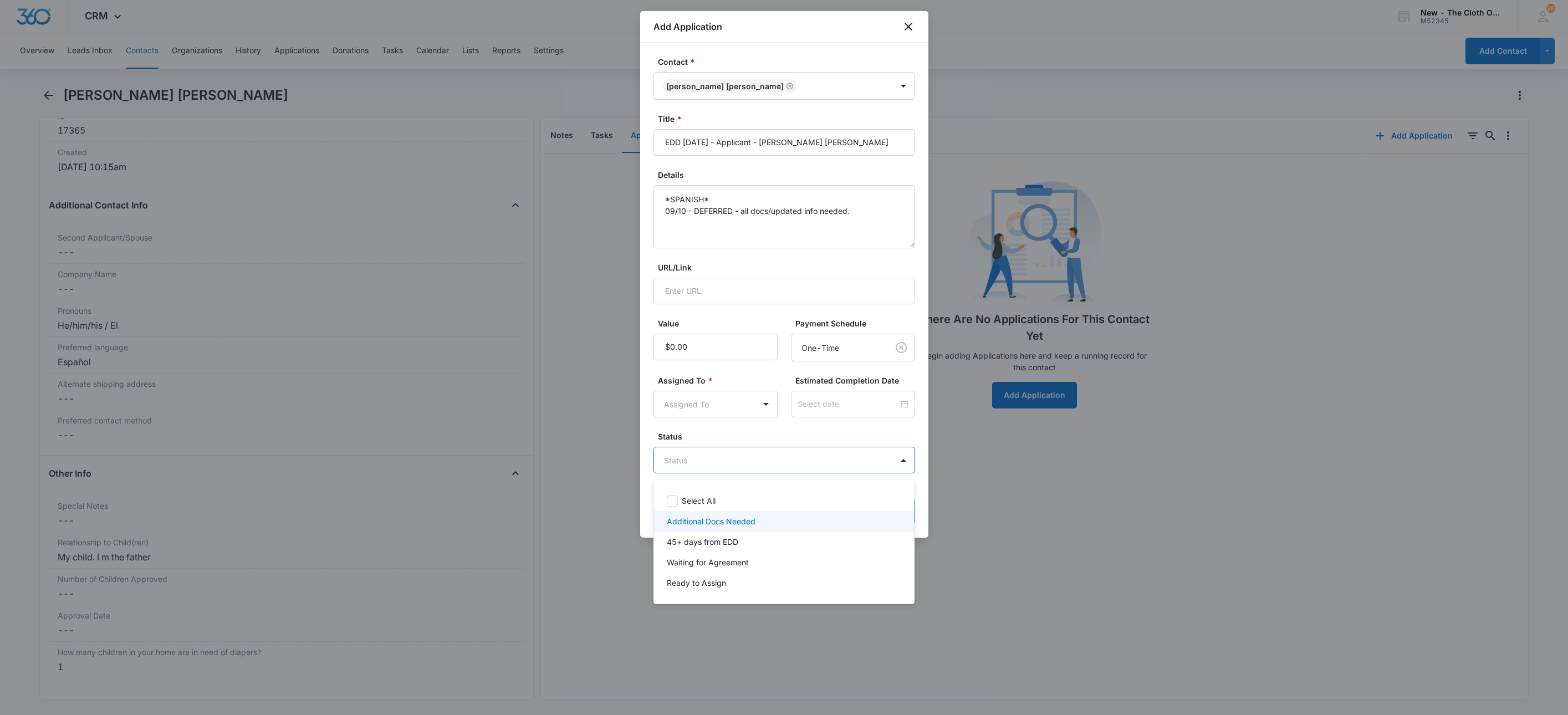
click at [707, 531] on div "Select All Additional Docs Needed 45+ days from EDD Waiting for Agreement Ready…" at bounding box center [784, 541] width 261 height 107
click at [707, 531] on div "45+ days from EDD" at bounding box center [784, 541] width 261 height 21
click at [715, 432] on div at bounding box center [784, 358] width 1568 height 715
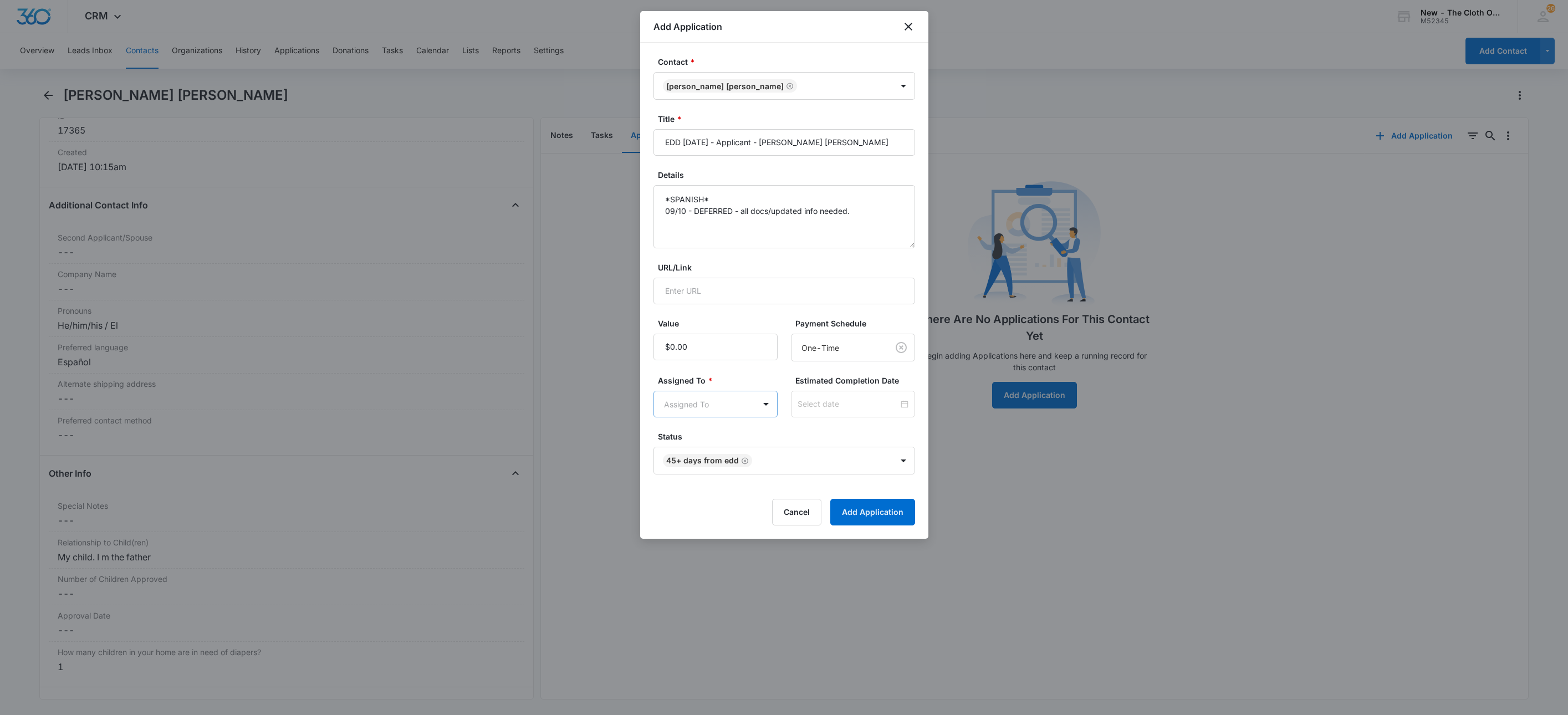
click at [718, 405] on body "CRM Apps Reputation Websites Forms CRM Email Social Shop Payments POS Ads Intel…" at bounding box center [784, 358] width 1568 height 715
click at [727, 486] on p "Applications Team" at bounding box center [700, 486] width 67 height 11
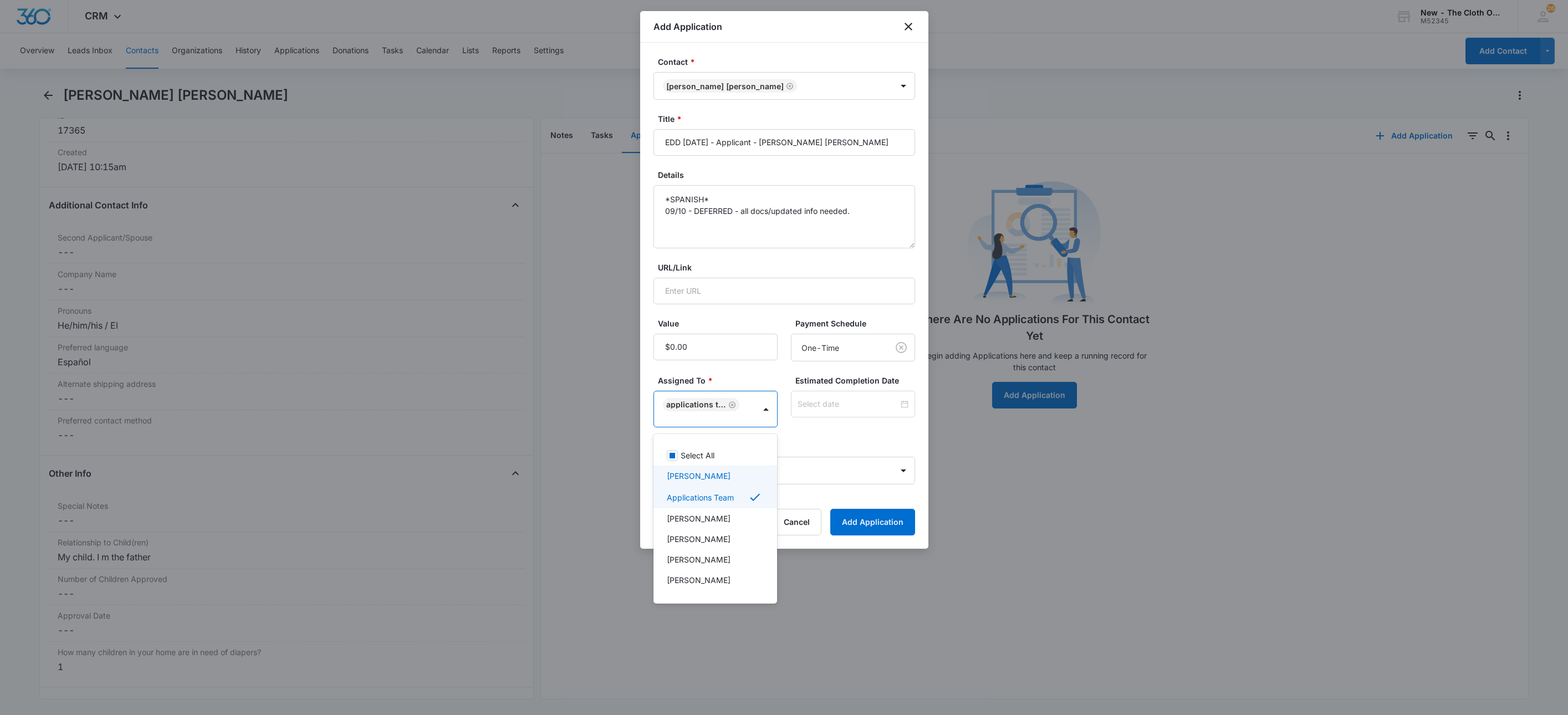
click at [843, 419] on div at bounding box center [784, 358] width 1568 height 715
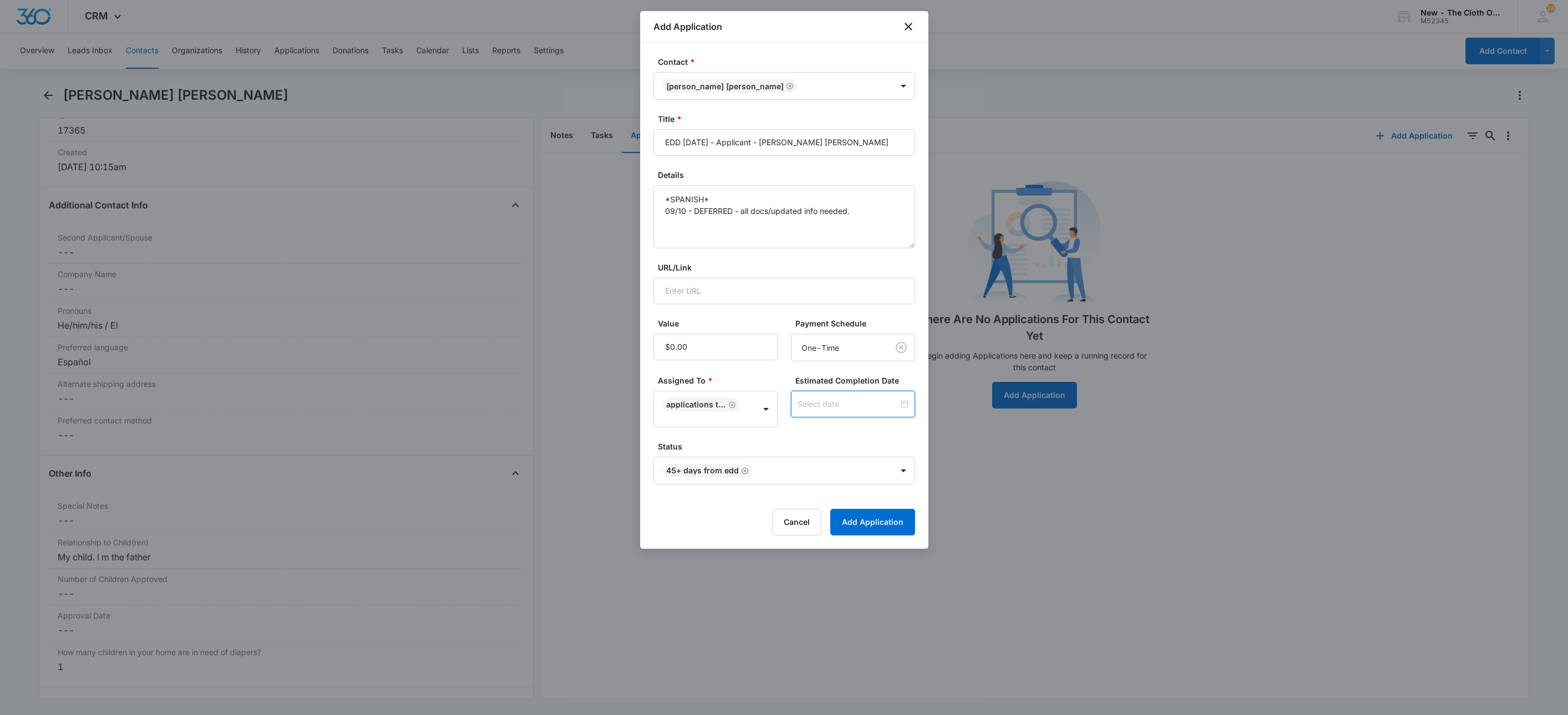
click at [843, 401] on input at bounding box center [847, 404] width 101 height 12
type input "Sep 1, 2025"
click at [892, 228] on span "button" at bounding box center [892, 230] width 6 height 6
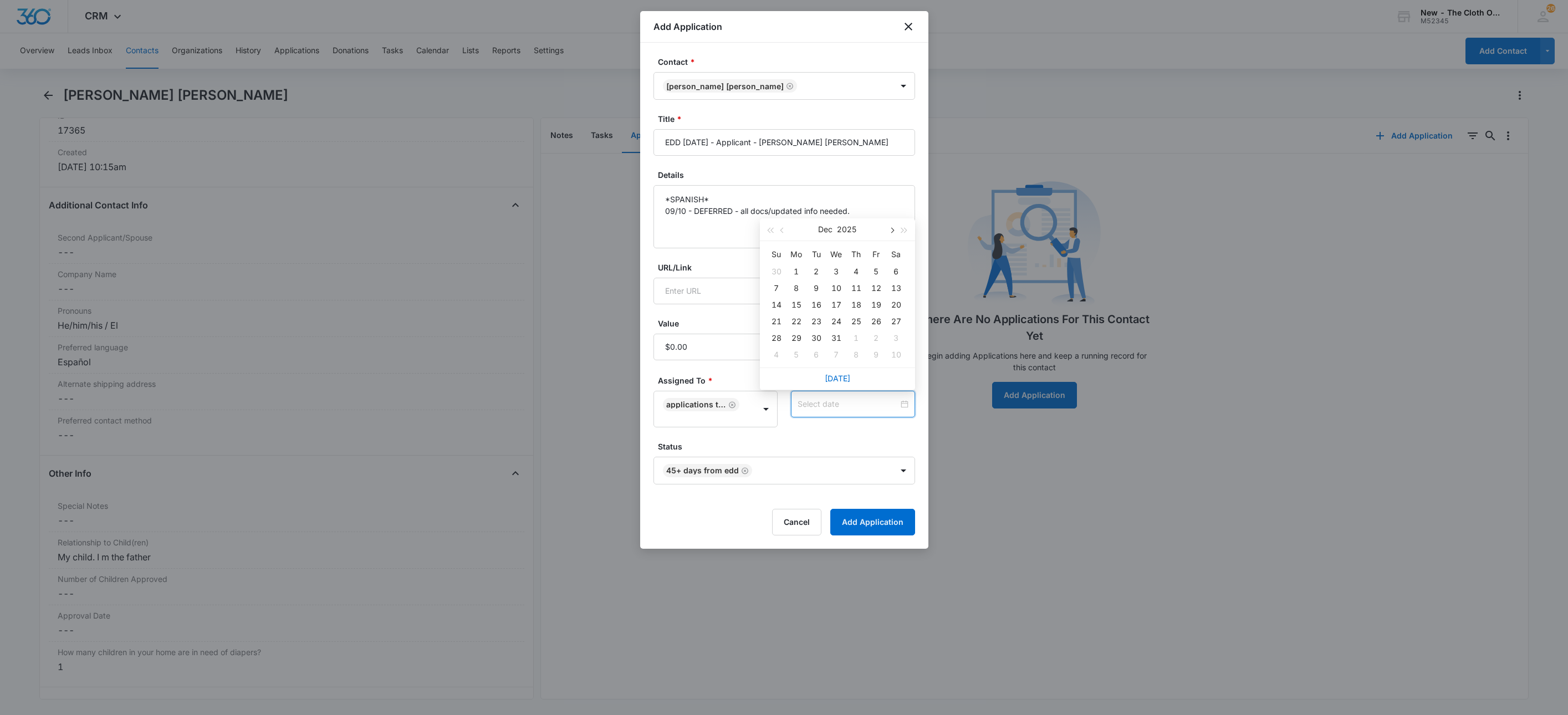
click at [892, 228] on span "button" at bounding box center [892, 230] width 6 height 6
click at [890, 228] on span "button" at bounding box center [892, 230] width 6 height 6
type input "Feb 8, 2026"
click at [775, 285] on div "8" at bounding box center [776, 288] width 13 height 13
click at [798, 434] on form "Contact * Samuel Garcia Matos Title * EDD 03/25/2026 - Applicant - Samuel Garci…" at bounding box center [784, 295] width 261 height 479
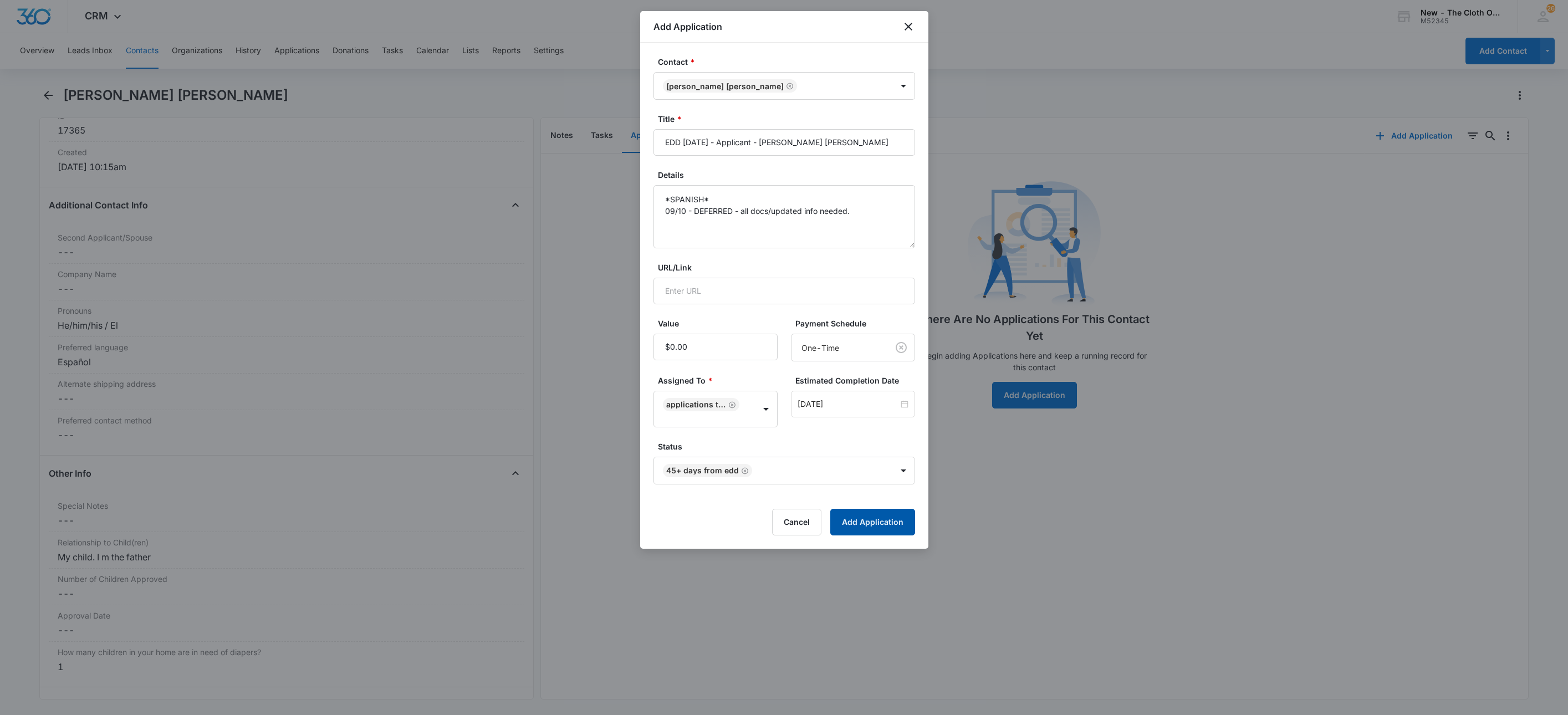
click at [885, 517] on button "Add Application" at bounding box center [873, 522] width 85 height 26
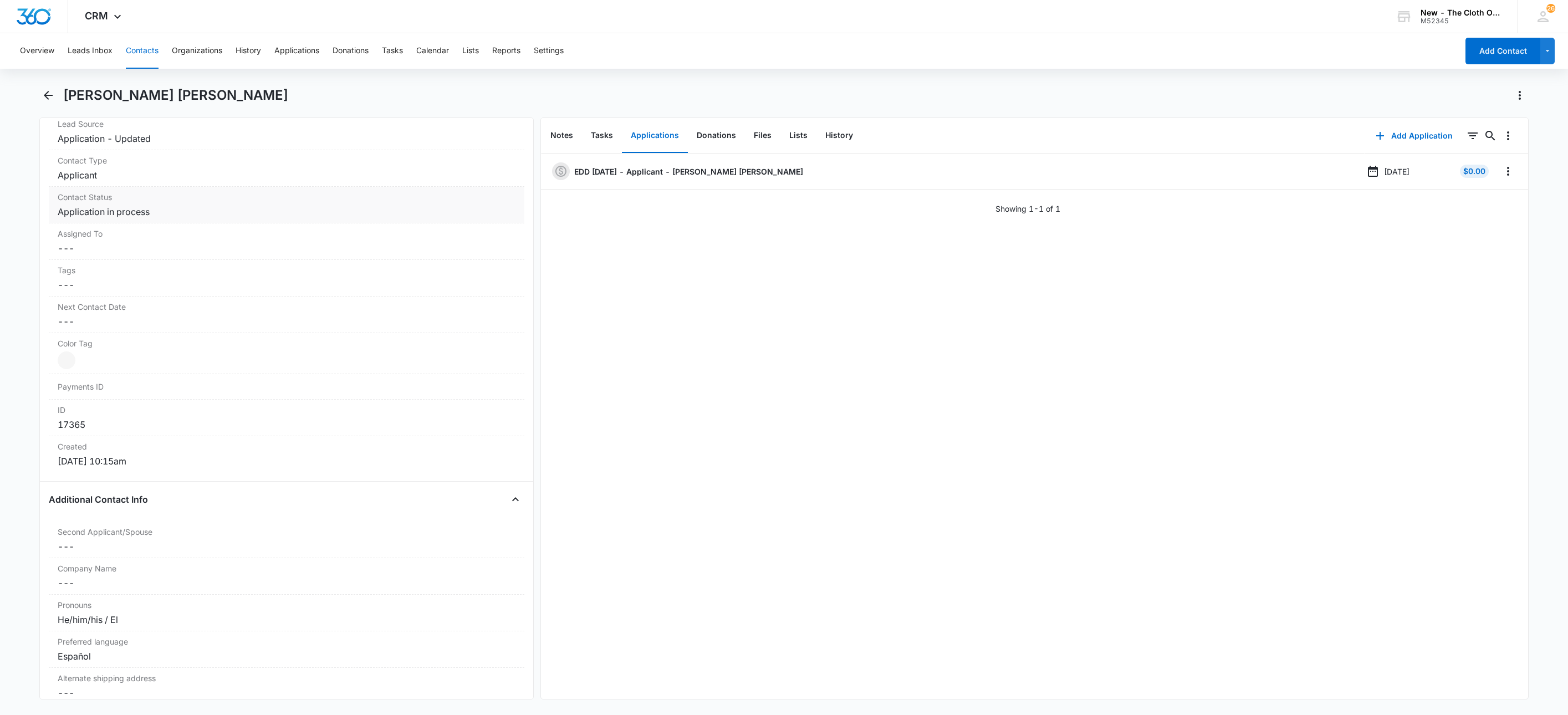
scroll to position [332, 0]
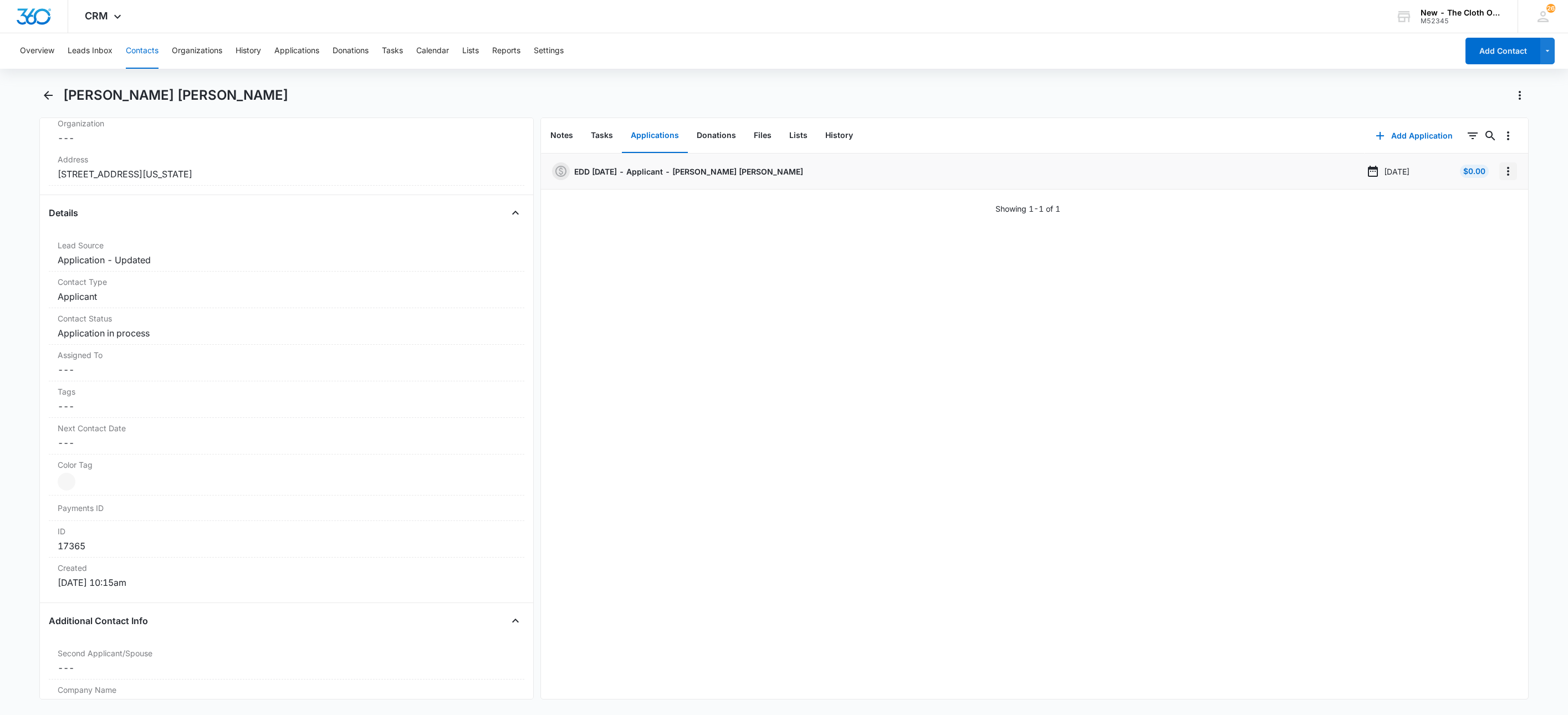
click at [1501, 178] on icon "Overflow Menu" at bounding box center [1508, 171] width 13 height 13
drag, startPoint x: 1489, startPoint y: 192, endPoint x: 1490, endPoint y: 199, distance: 7.1
click at [1490, 199] on div "Edit Delete" at bounding box center [1473, 210] width 64 height 52
click at [1501, 178] on icon "Overflow Menu" at bounding box center [1508, 171] width 13 height 13
click at [1495, 194] on button "Edit" at bounding box center [1472, 203] width 63 height 17
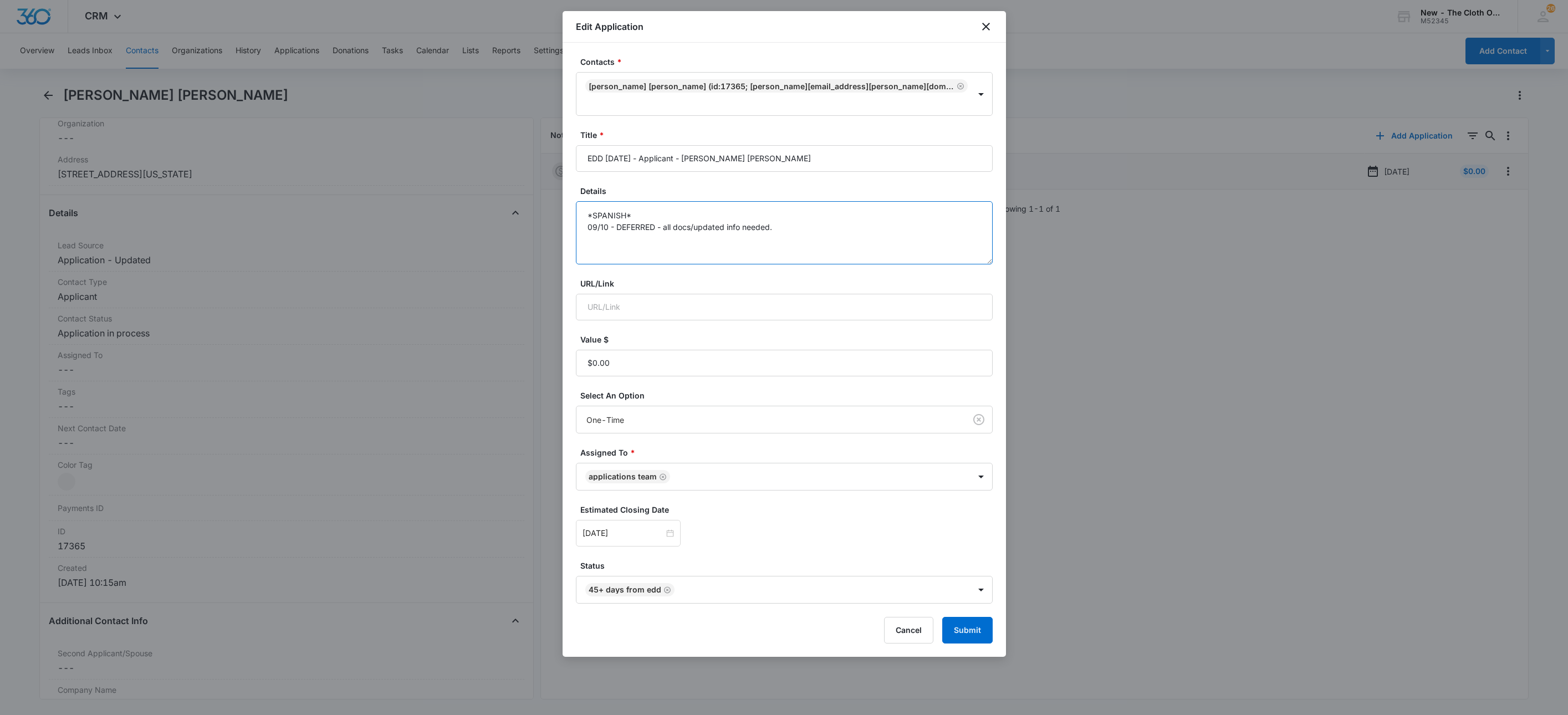
drag, startPoint x: 854, startPoint y: 213, endPoint x: 859, endPoint y: 228, distance: 15.8
click at [859, 228] on textarea "*SPANISH* 09/10 - DEFERRED - all docs/updated info needed." at bounding box center [784, 232] width 417 height 63
drag, startPoint x: 900, startPoint y: 623, endPoint x: 833, endPoint y: 612, distance: 67.9
click at [900, 622] on button "Cancel" at bounding box center [909, 630] width 49 height 26
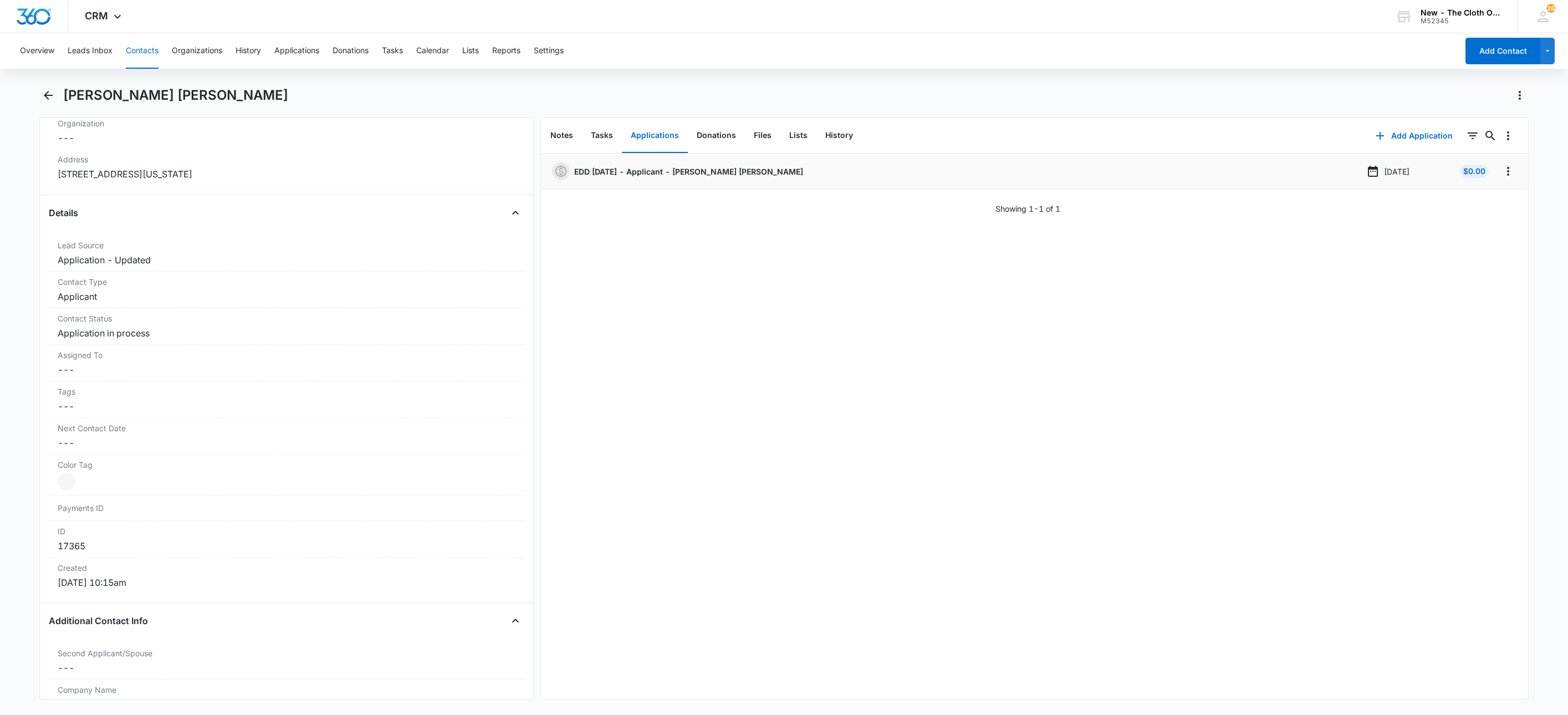
click at [135, 91] on h1 "[PERSON_NAME] [PERSON_NAME]" at bounding box center [175, 95] width 225 height 17
copy div "Samuel Garcia Matos Remove"
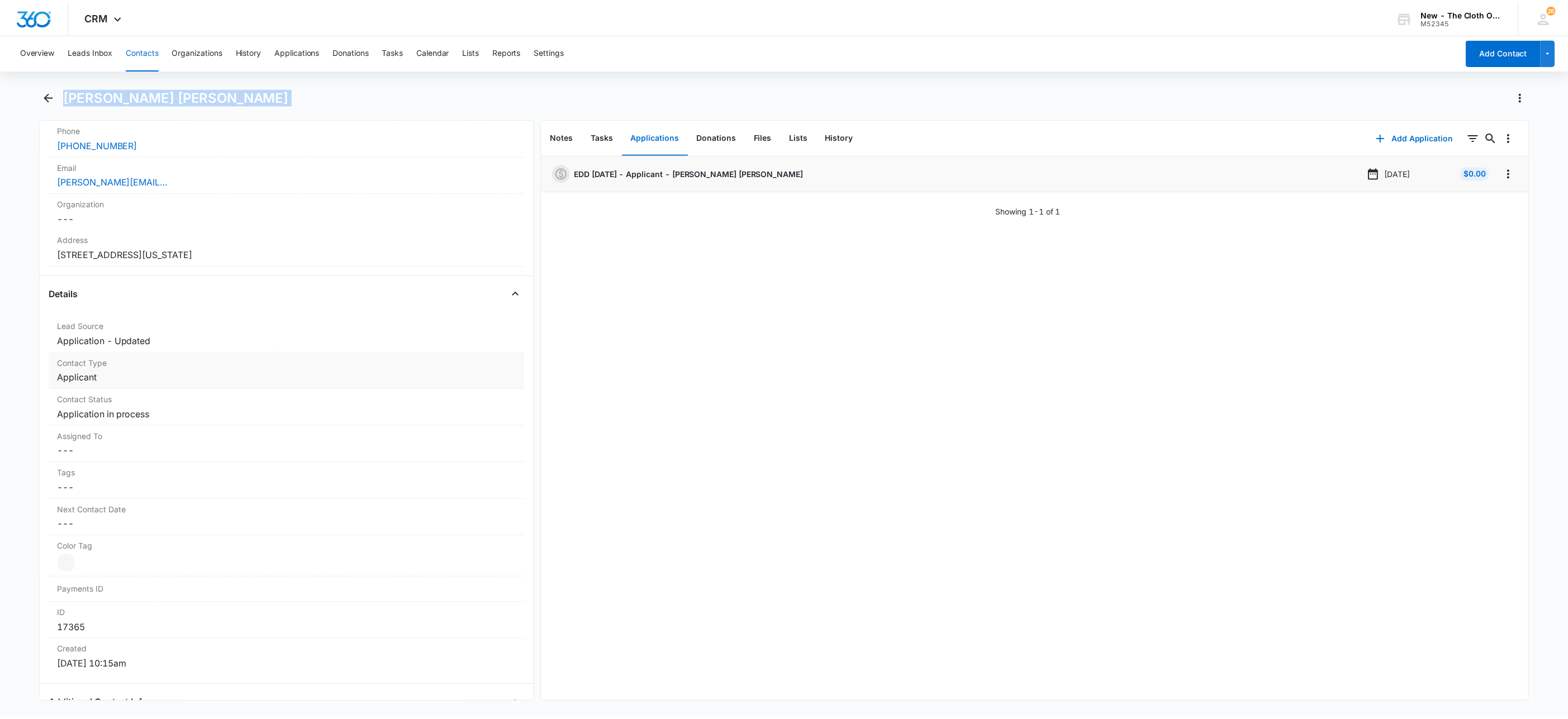
scroll to position [251, 0]
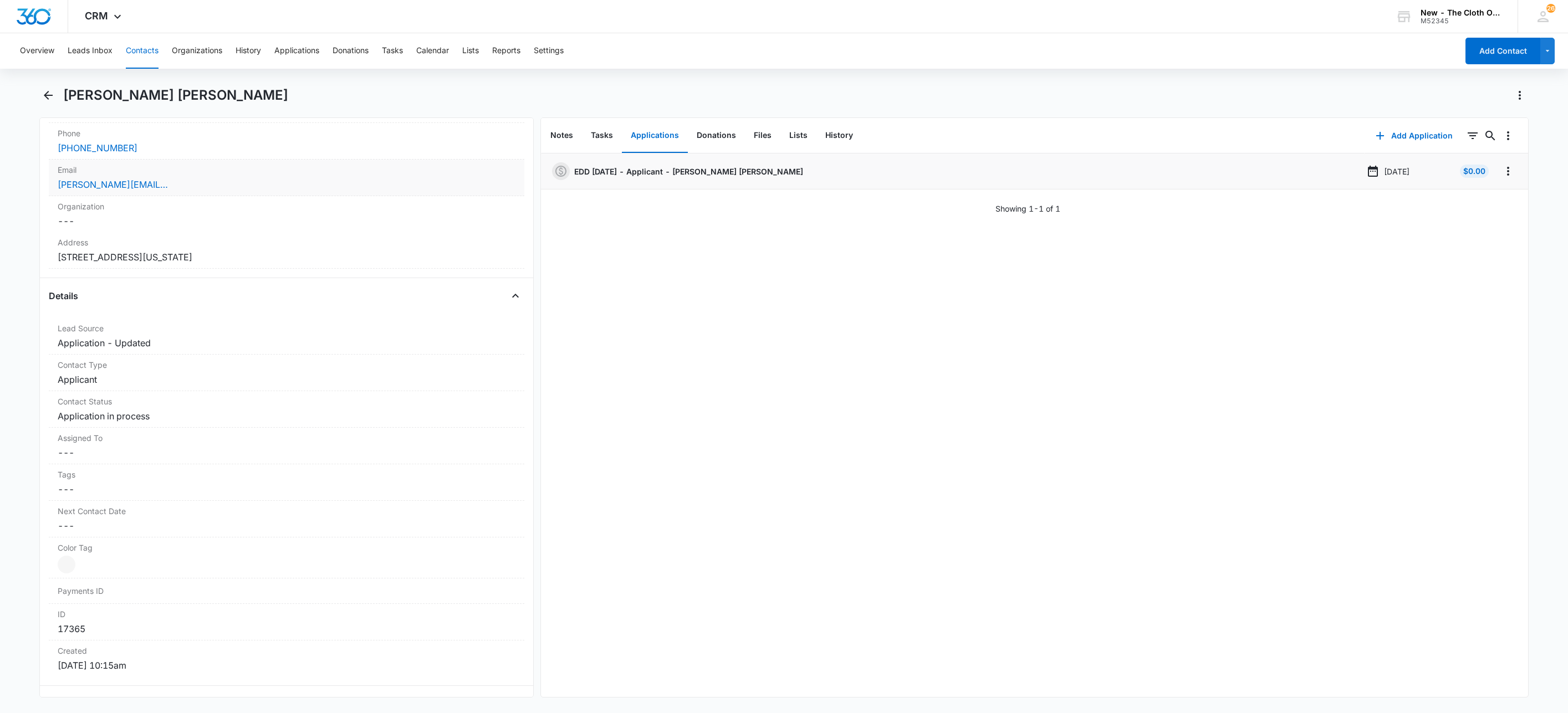
click at [218, 185] on div "[PERSON_NAME][EMAIL_ADDRESS][PERSON_NAME][DOMAIN_NAME]" at bounding box center [286, 185] width 458 height 13
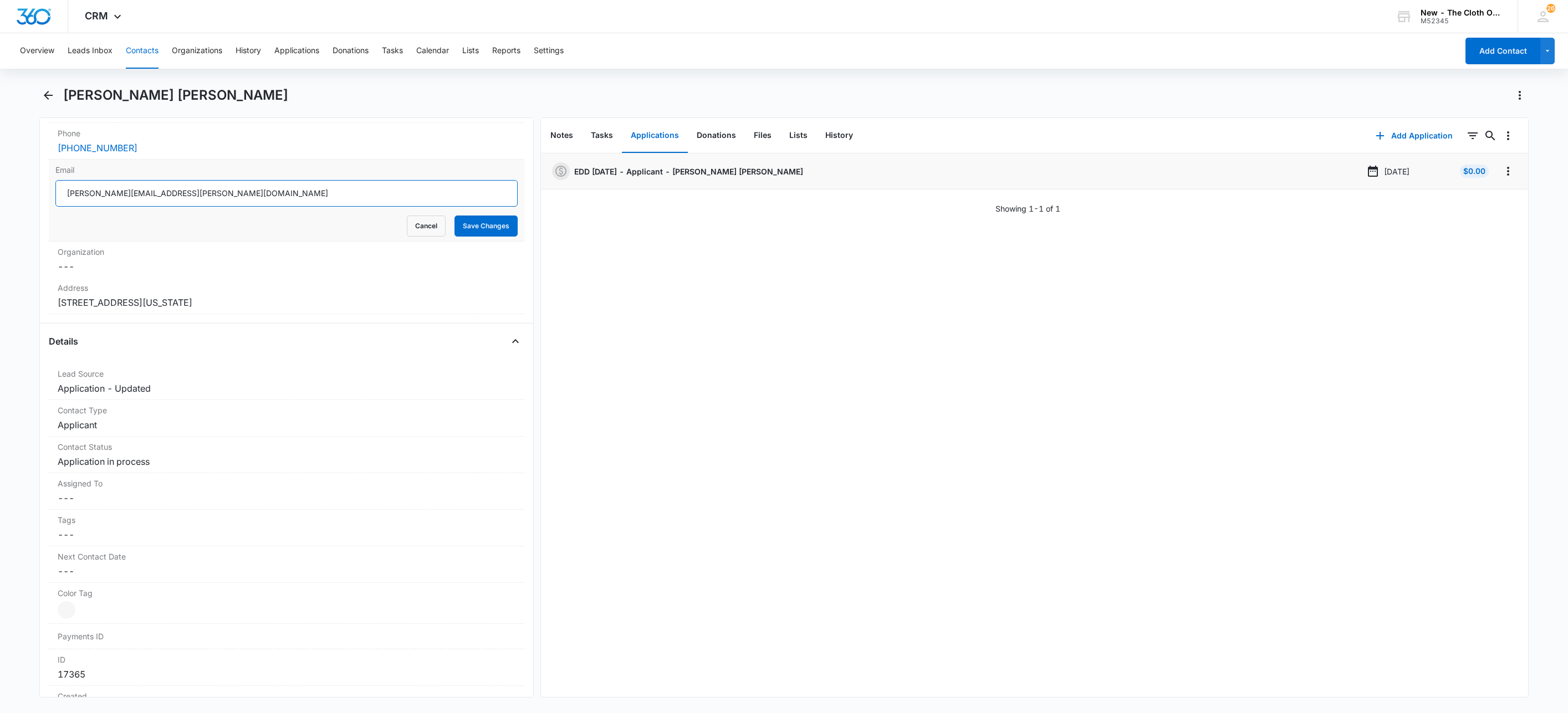
click at [331, 203] on input "[PERSON_NAME][EMAIL_ADDRESS][PERSON_NAME][DOMAIN_NAME]" at bounding box center [287, 193] width 462 height 26
click at [423, 229] on button "Cancel" at bounding box center [425, 226] width 39 height 21
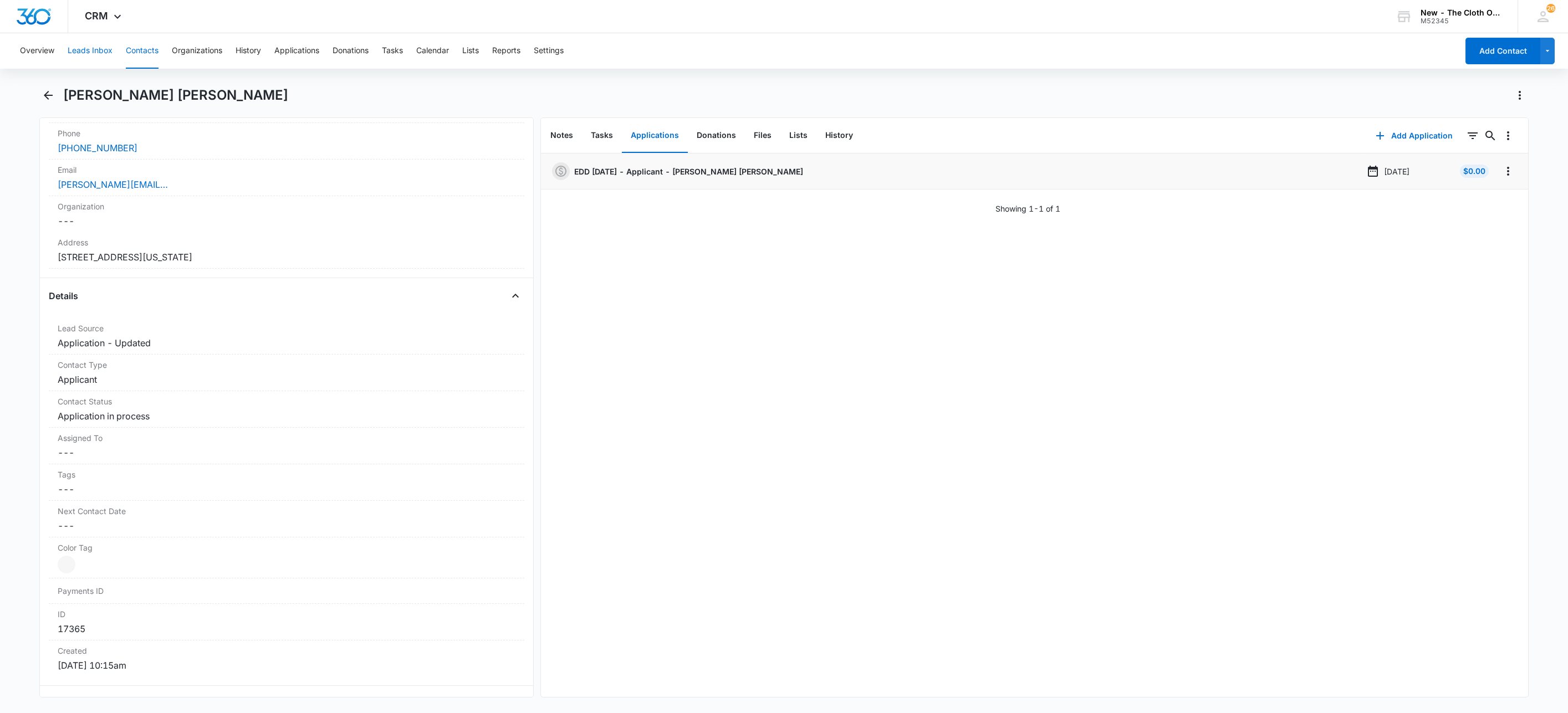
click at [92, 46] on button "Leads Inbox" at bounding box center [91, 51] width 45 height 36
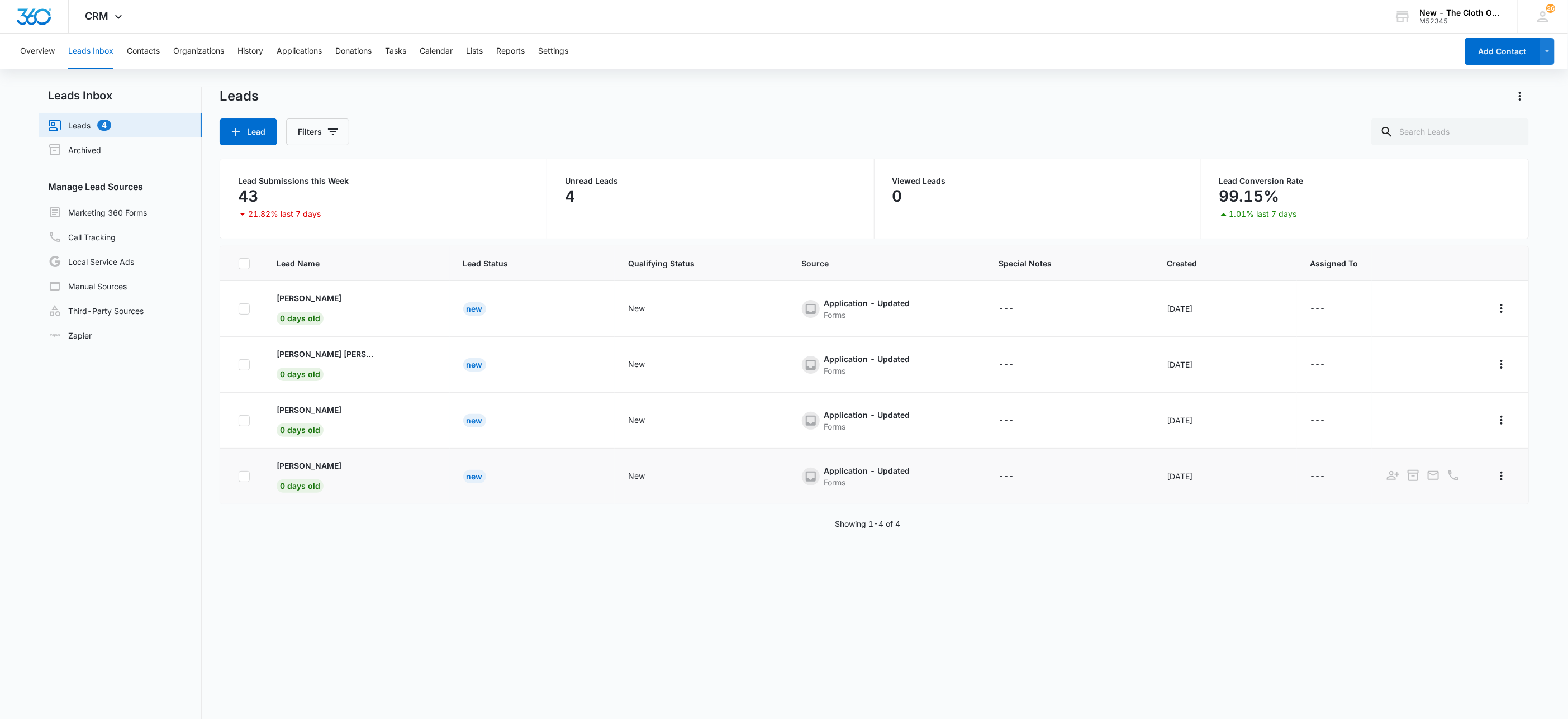
drag, startPoint x: 269, startPoint y: 464, endPoint x: 361, endPoint y: 457, distance: 92.3
click at [361, 457] on td "Elizabeth Givens 0 days old" at bounding box center [357, 476] width 186 height 56
copy p "[PERSON_NAME]"
click at [309, 466] on p "[PERSON_NAME]" at bounding box center [309, 465] width 65 height 11
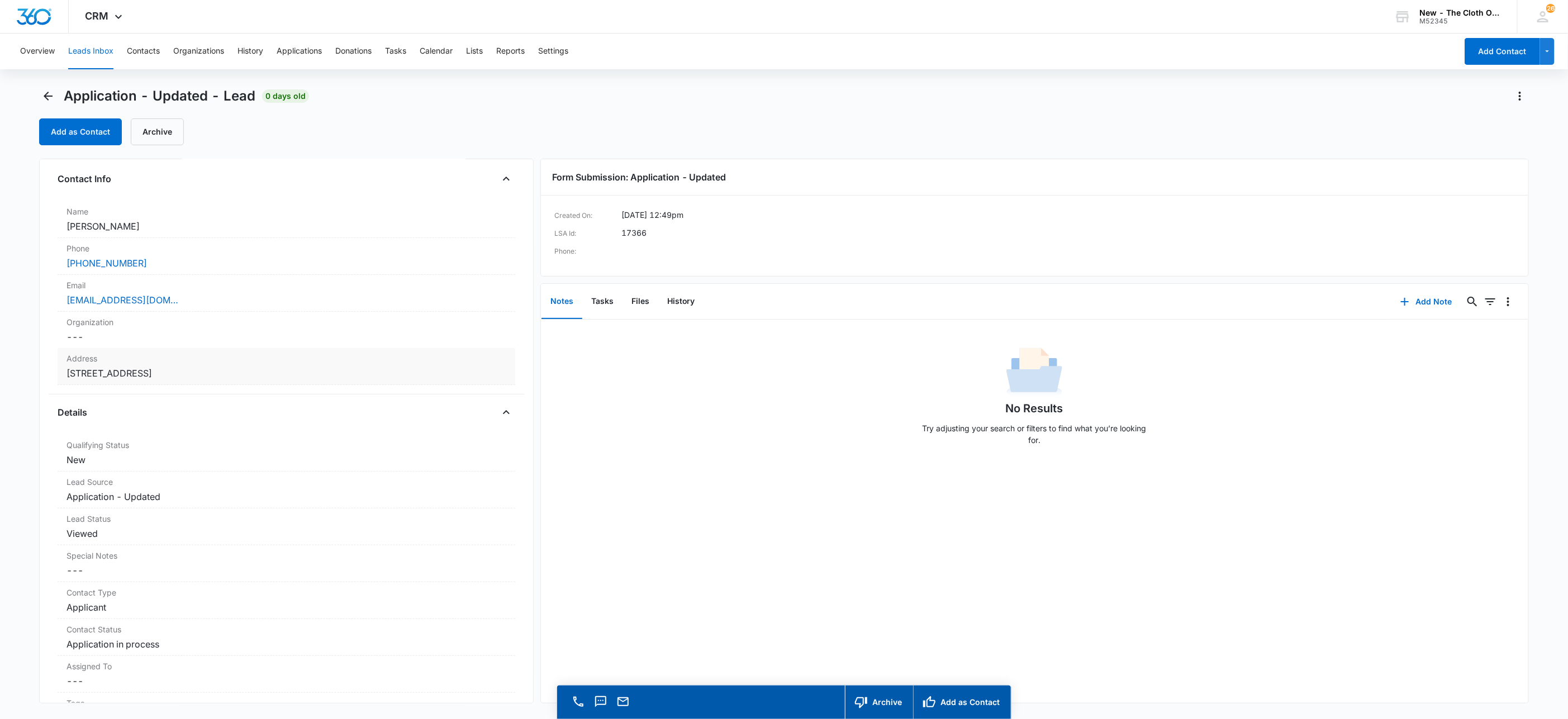
scroll to position [84, 0]
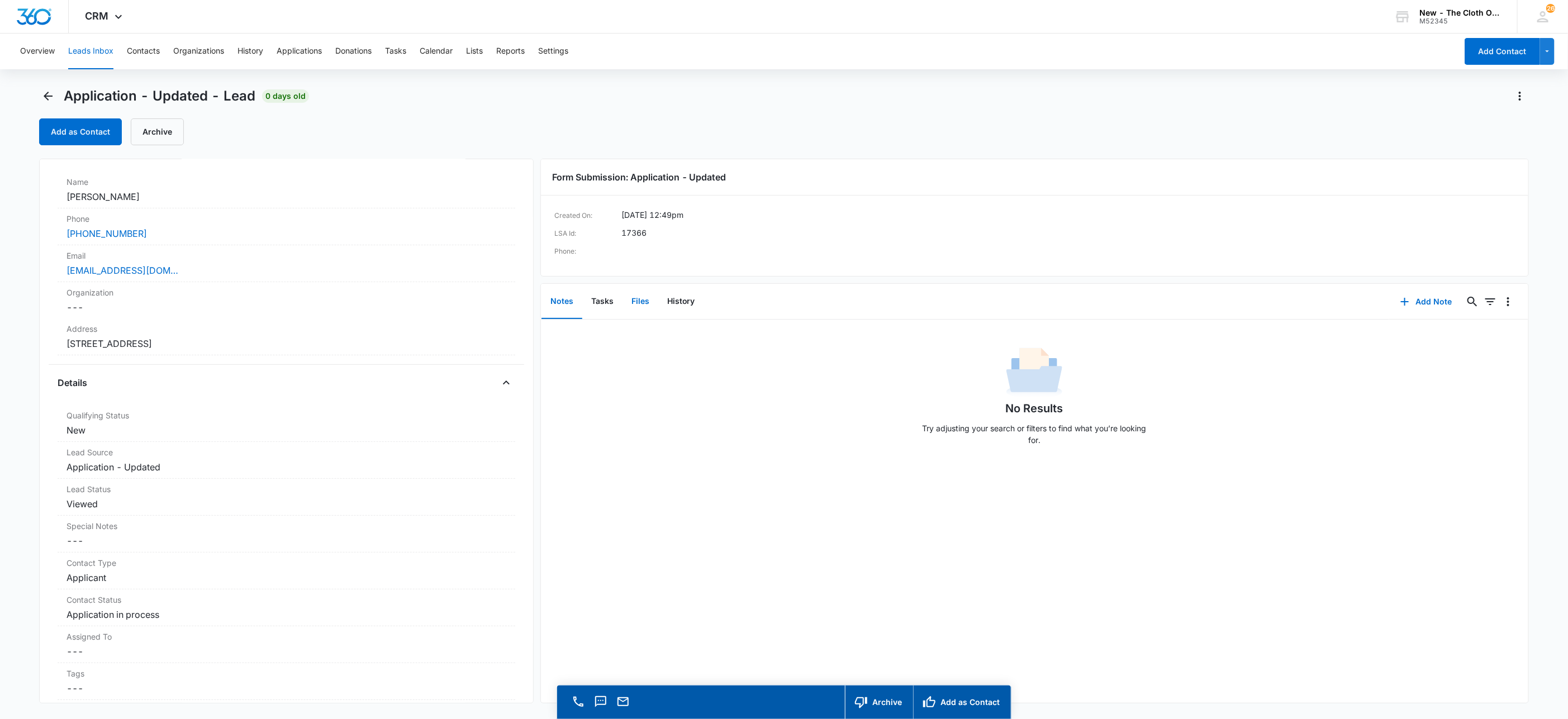
click at [631, 301] on button "Files" at bounding box center [640, 301] width 36 height 34
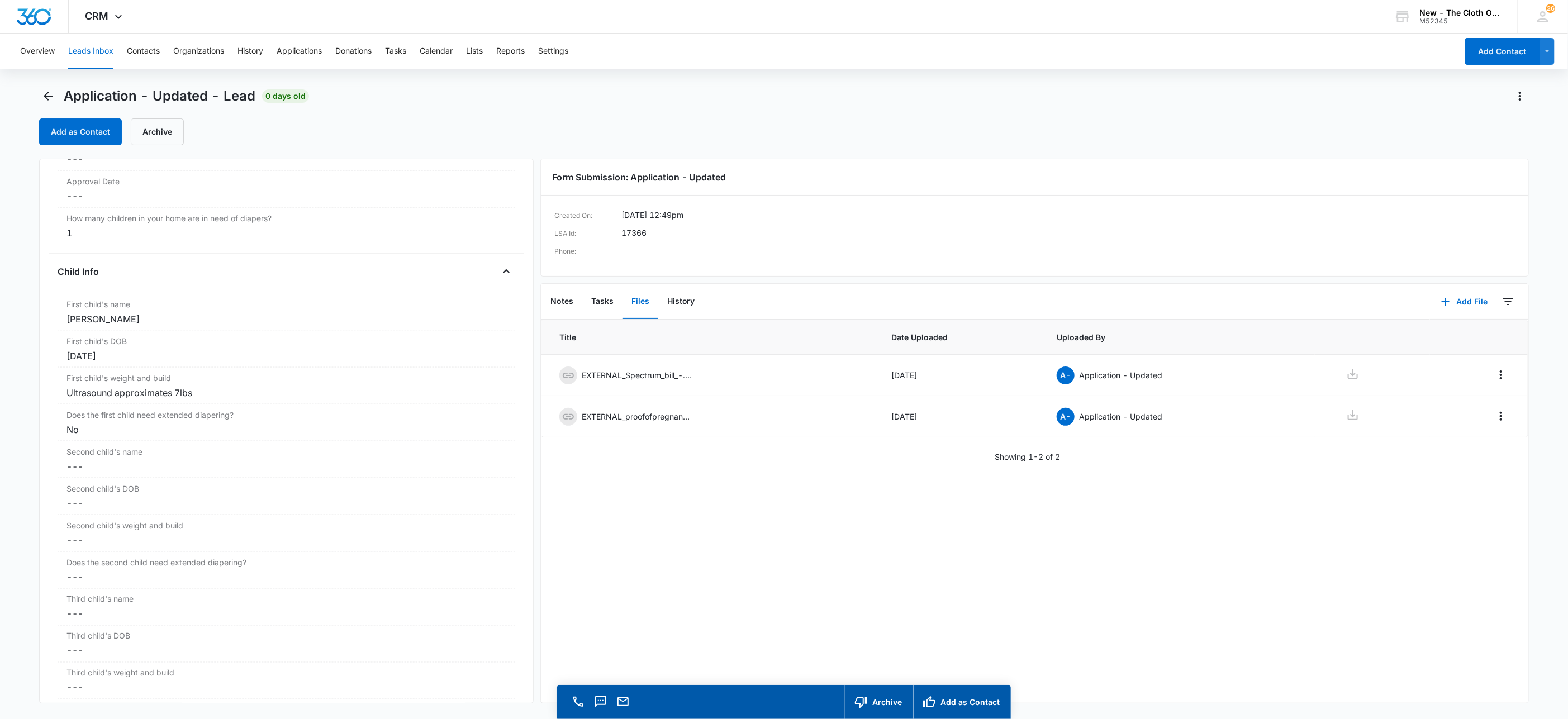
scroll to position [1174, 0]
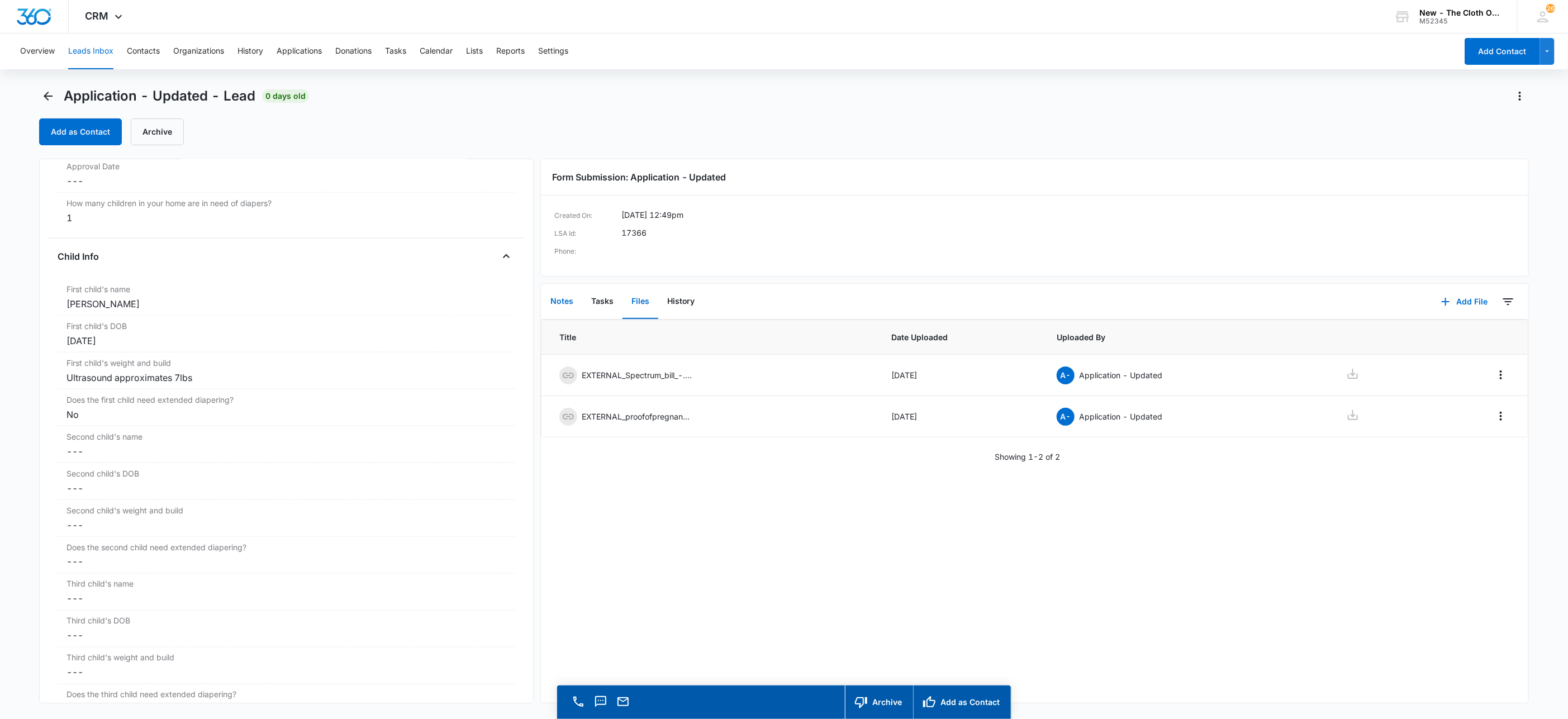
click at [564, 305] on button "Notes" at bounding box center [561, 301] width 41 height 34
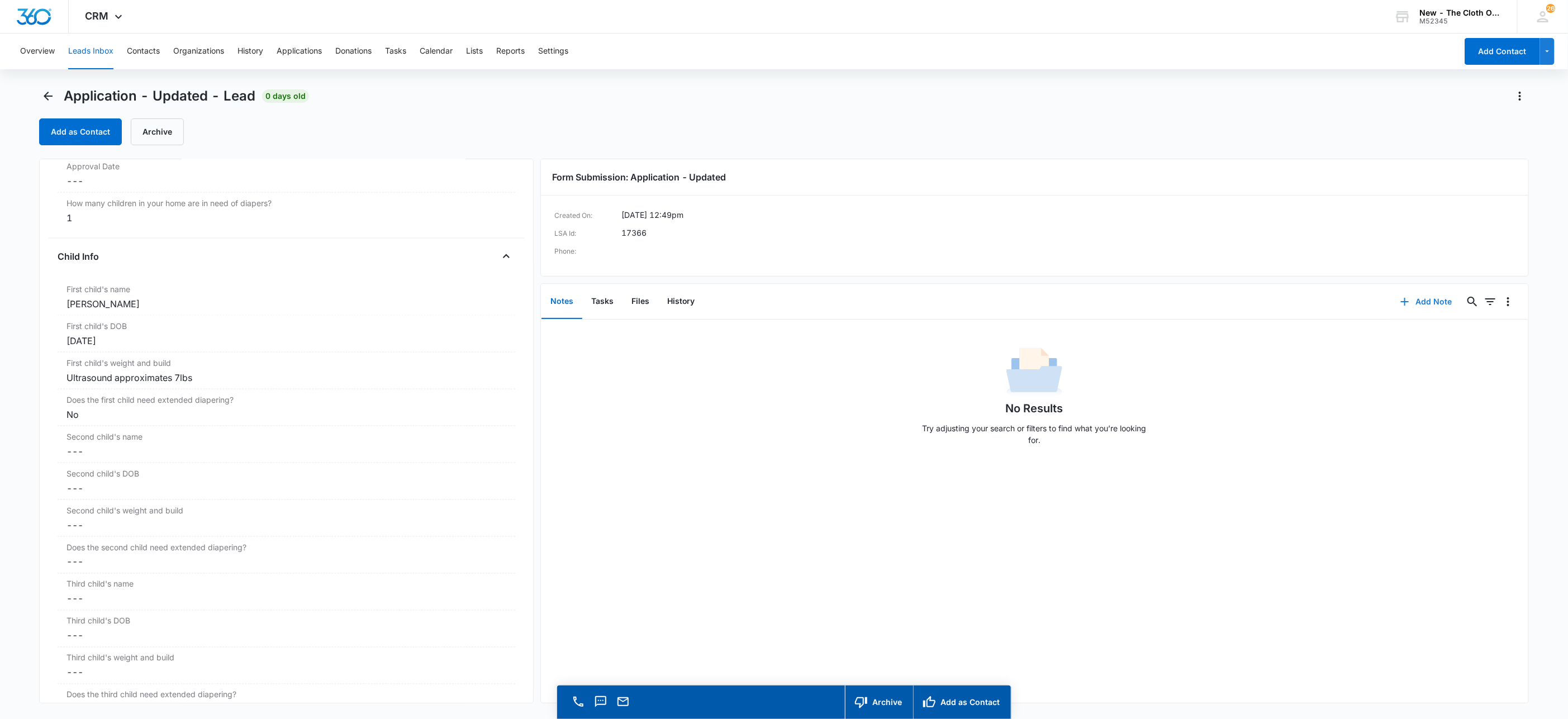
click at [1429, 306] on button "Add Note" at bounding box center [1426, 301] width 74 height 27
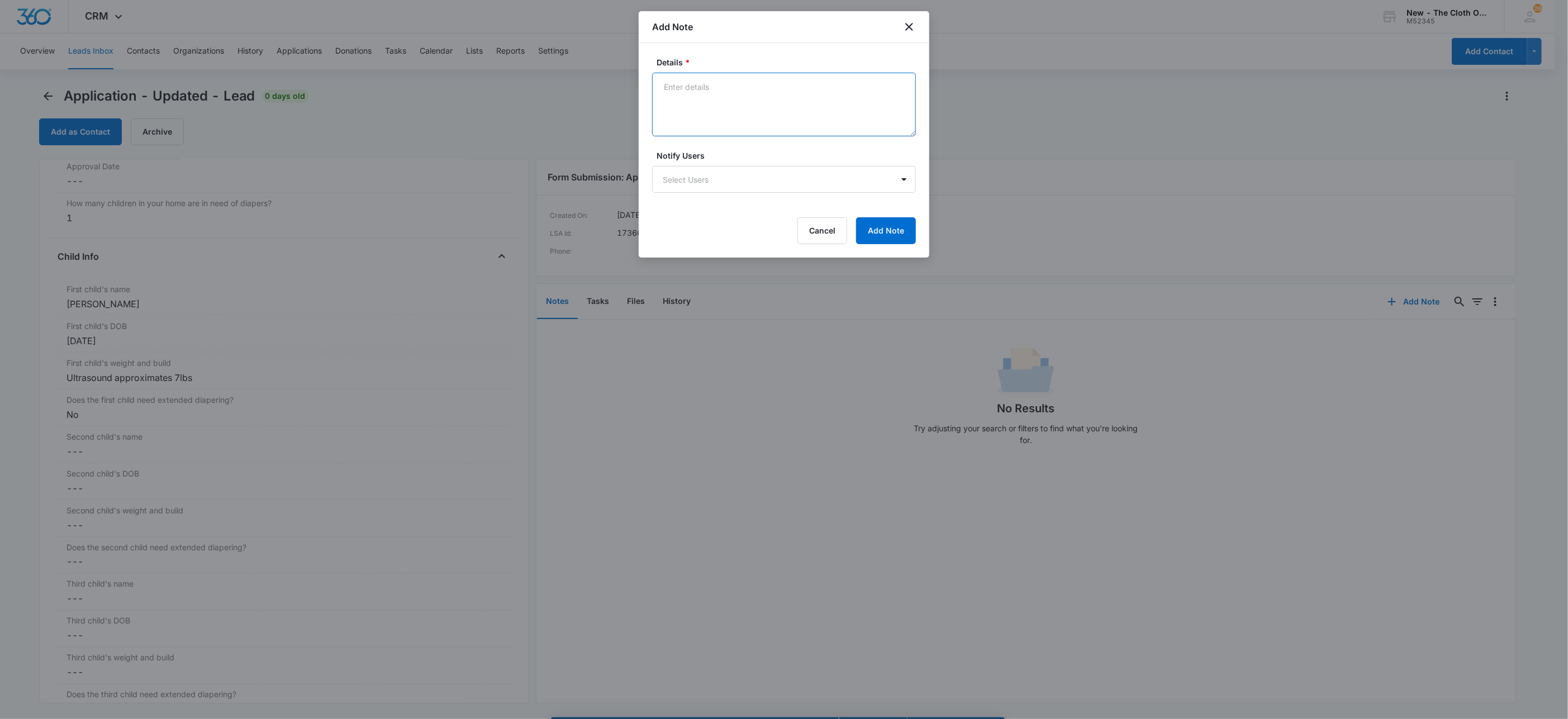
click at [746, 127] on textarea "Details *" at bounding box center [784, 104] width 264 height 64
paste textarea "Elizabeth Galloway"
paste textarea "https://www.facebook.com/elizabeth.givens.73594"
type textarea "Elizabeth Galloway https://www.facebook.com/elizabeth.givens.73594"
click at [885, 235] on button "Add Note" at bounding box center [886, 231] width 60 height 27
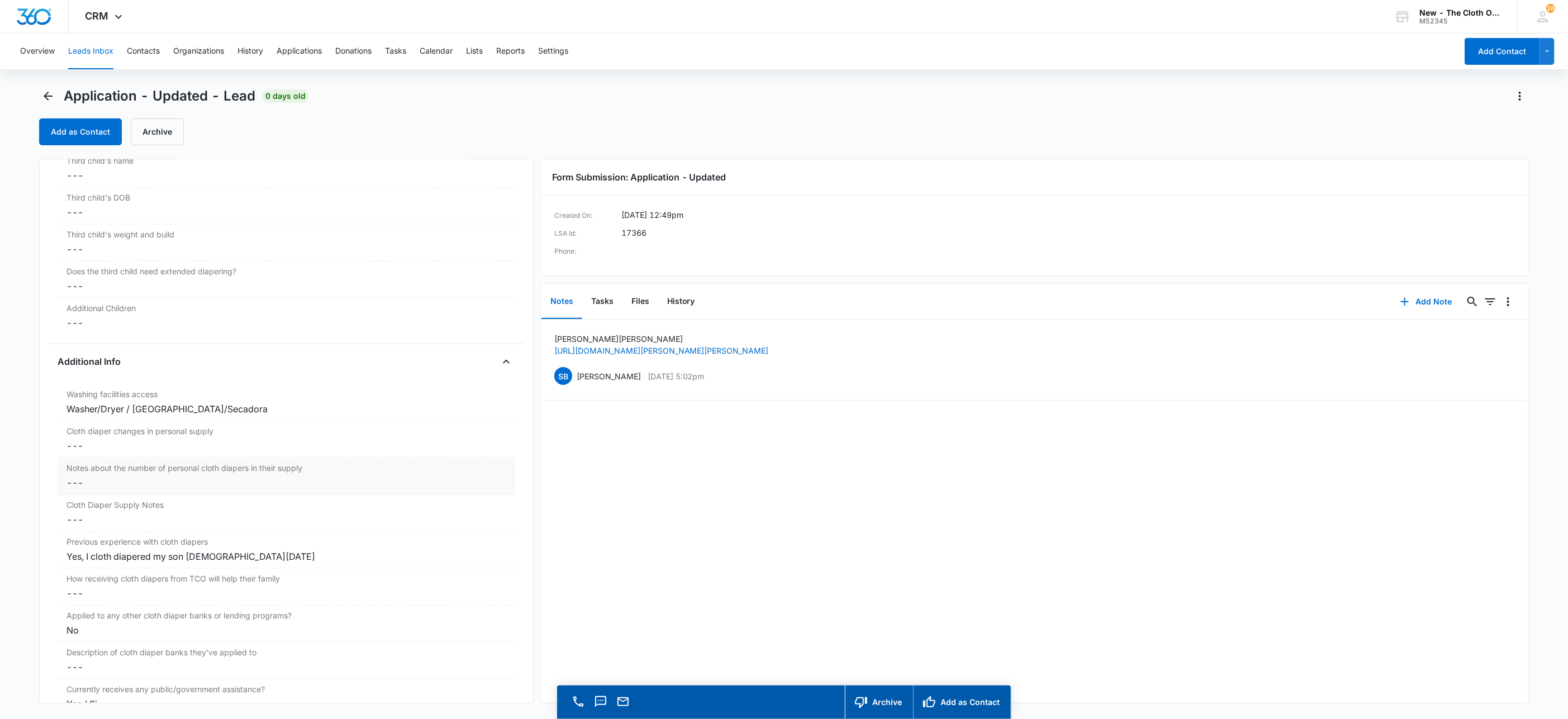
scroll to position [1843, 0]
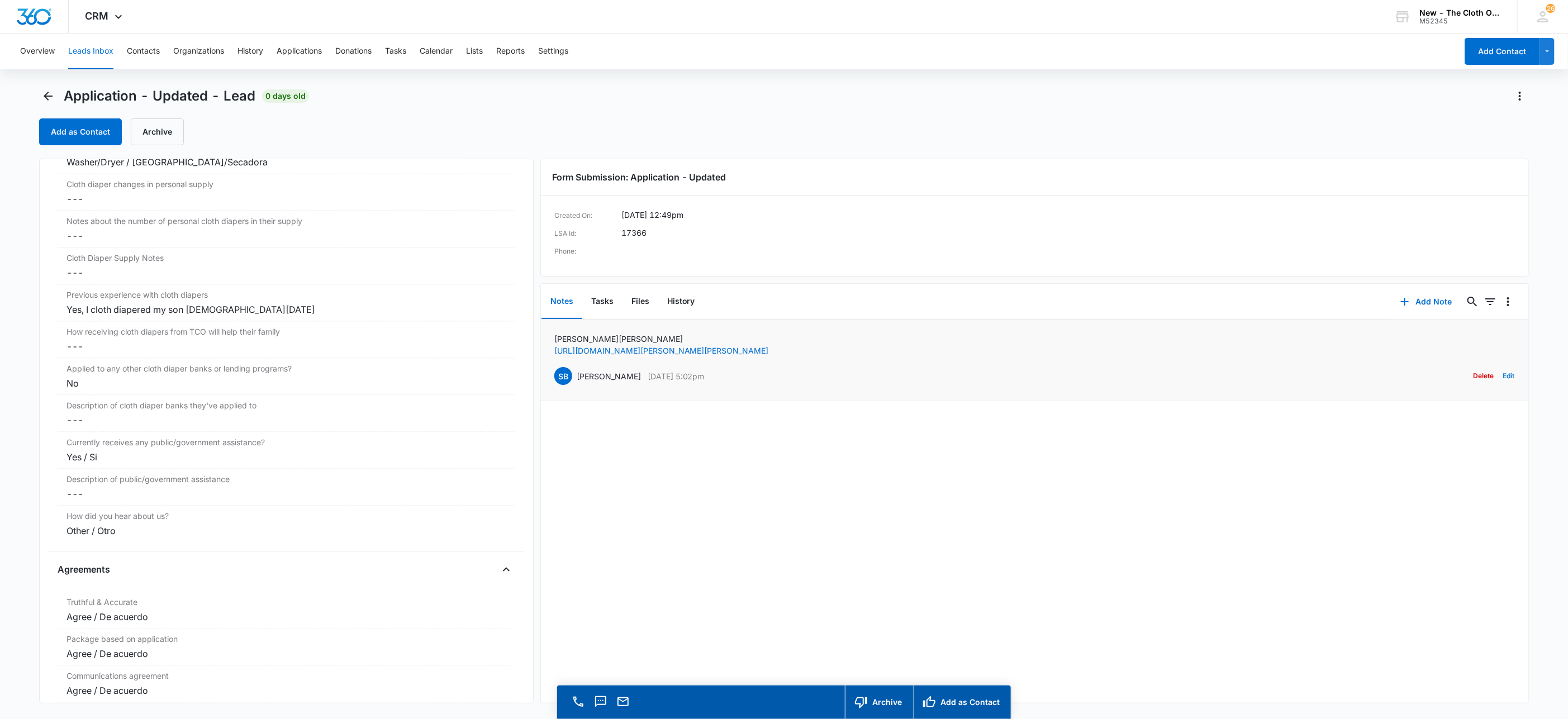
click at [1503, 382] on button "Edit" at bounding box center [1509, 376] width 11 height 21
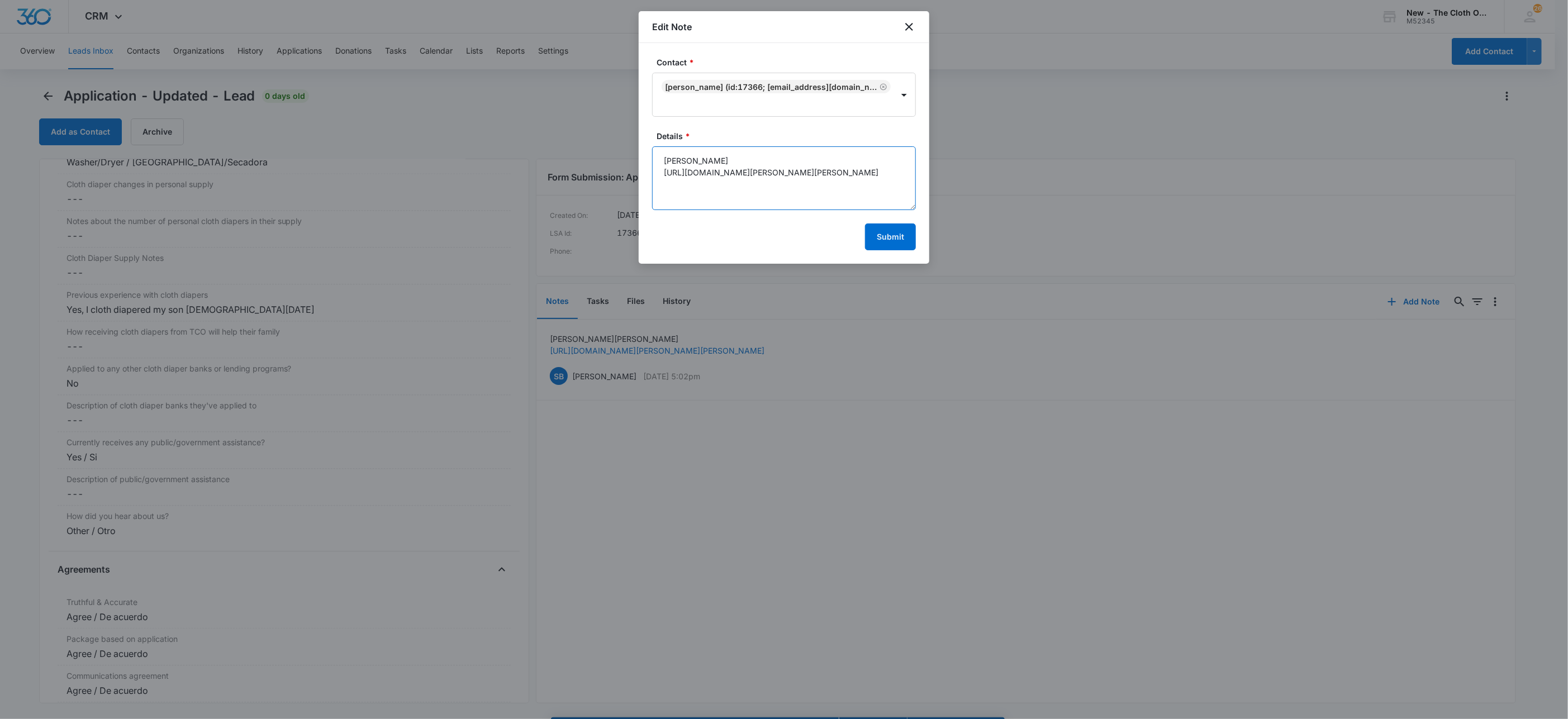
click at [889, 196] on textarea "Elizabeth Galloway https://www.facebook.com/elizabeth.givens.73594" at bounding box center [784, 178] width 264 height 64
paste textarea "https://www.facebook.com/tyler.galloway.532941"
paste textarea "Tyler Galloway"
type textarea "Elizabeth Galloway https://www.facebook.com/elizabeth.givens.73594 Tyler Gallow…"
click at [892, 242] on button "Submit" at bounding box center [890, 237] width 50 height 27
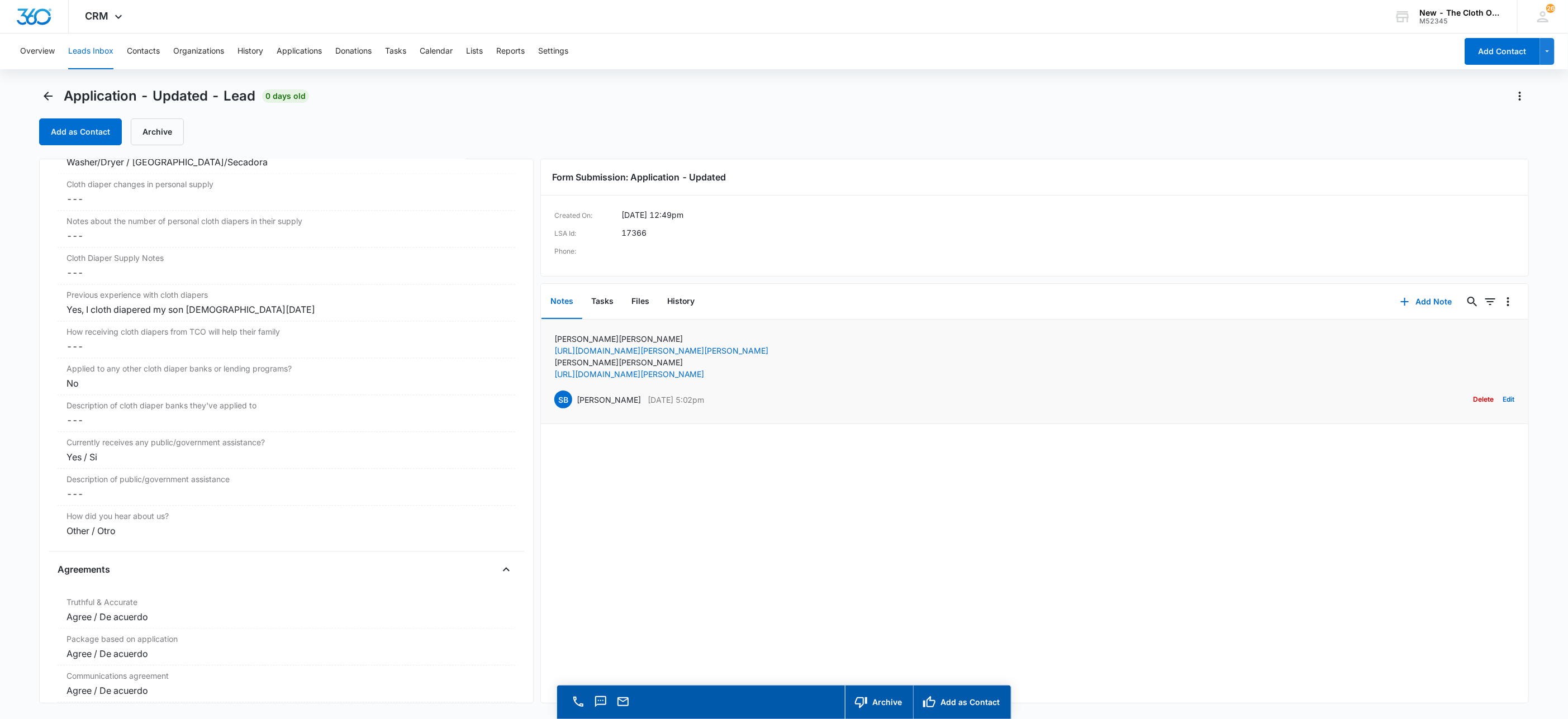
click at [580, 334] on p "Elizabeth Galloway" at bounding box center [662, 339] width 215 height 11
copy p "Elizabeth Galloway"
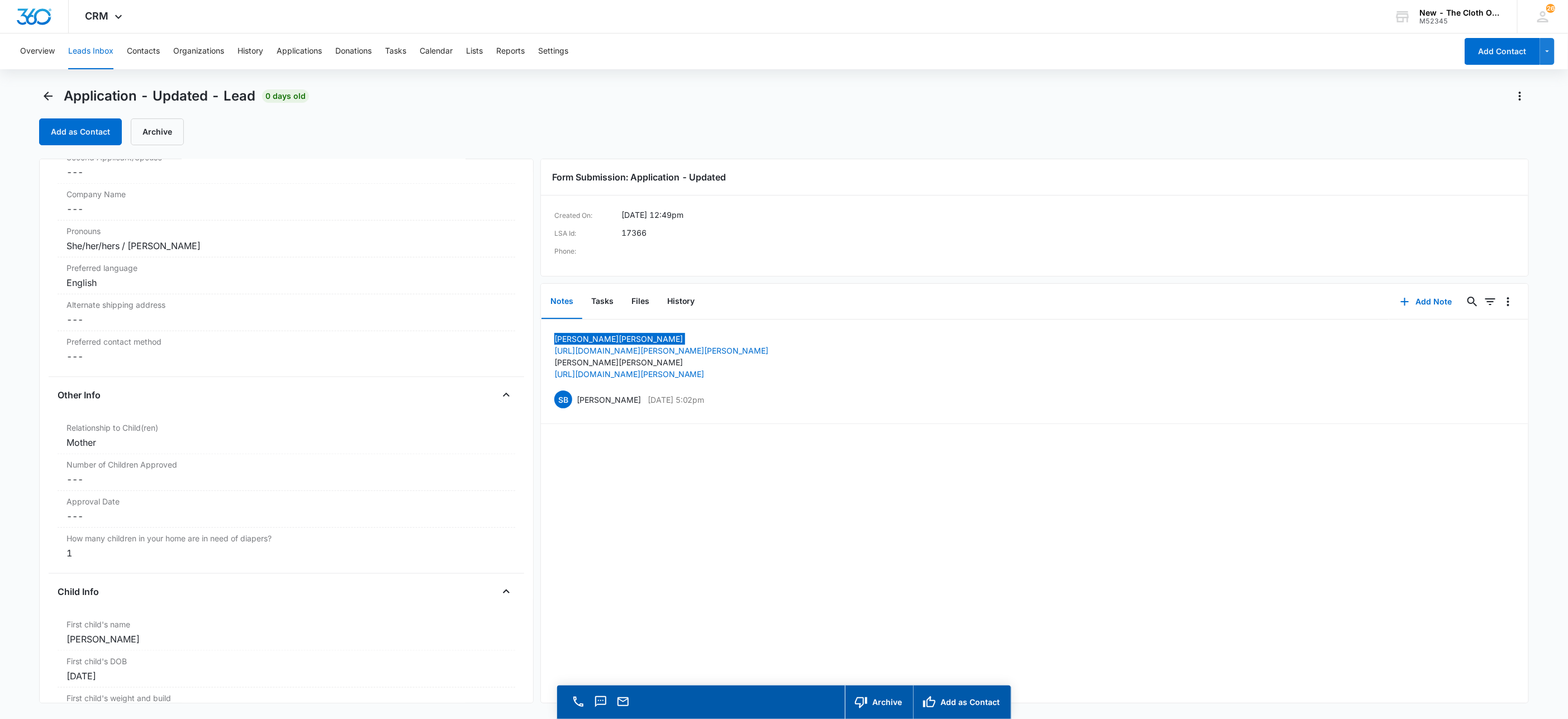
scroll to position [1174, 0]
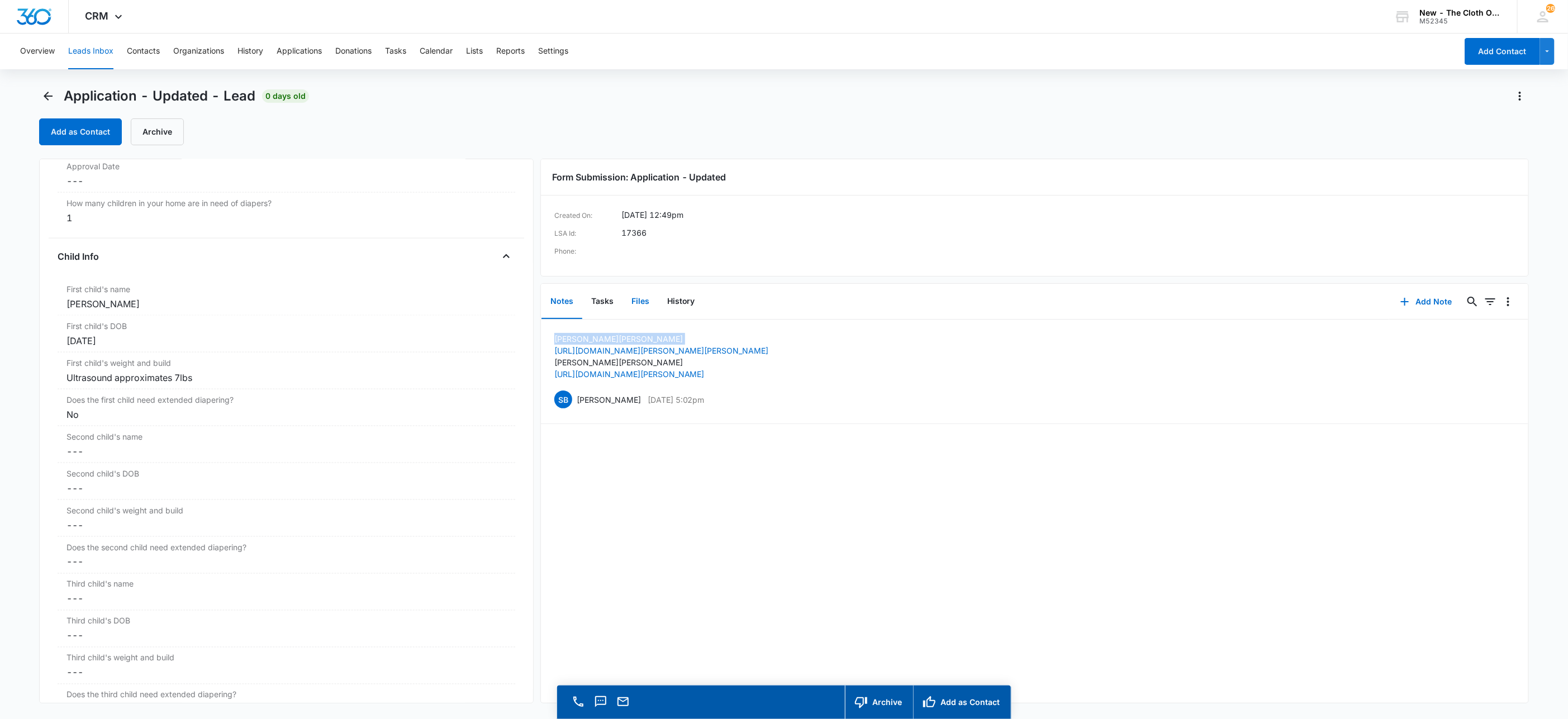
click at [637, 302] on button "Files" at bounding box center [640, 301] width 36 height 34
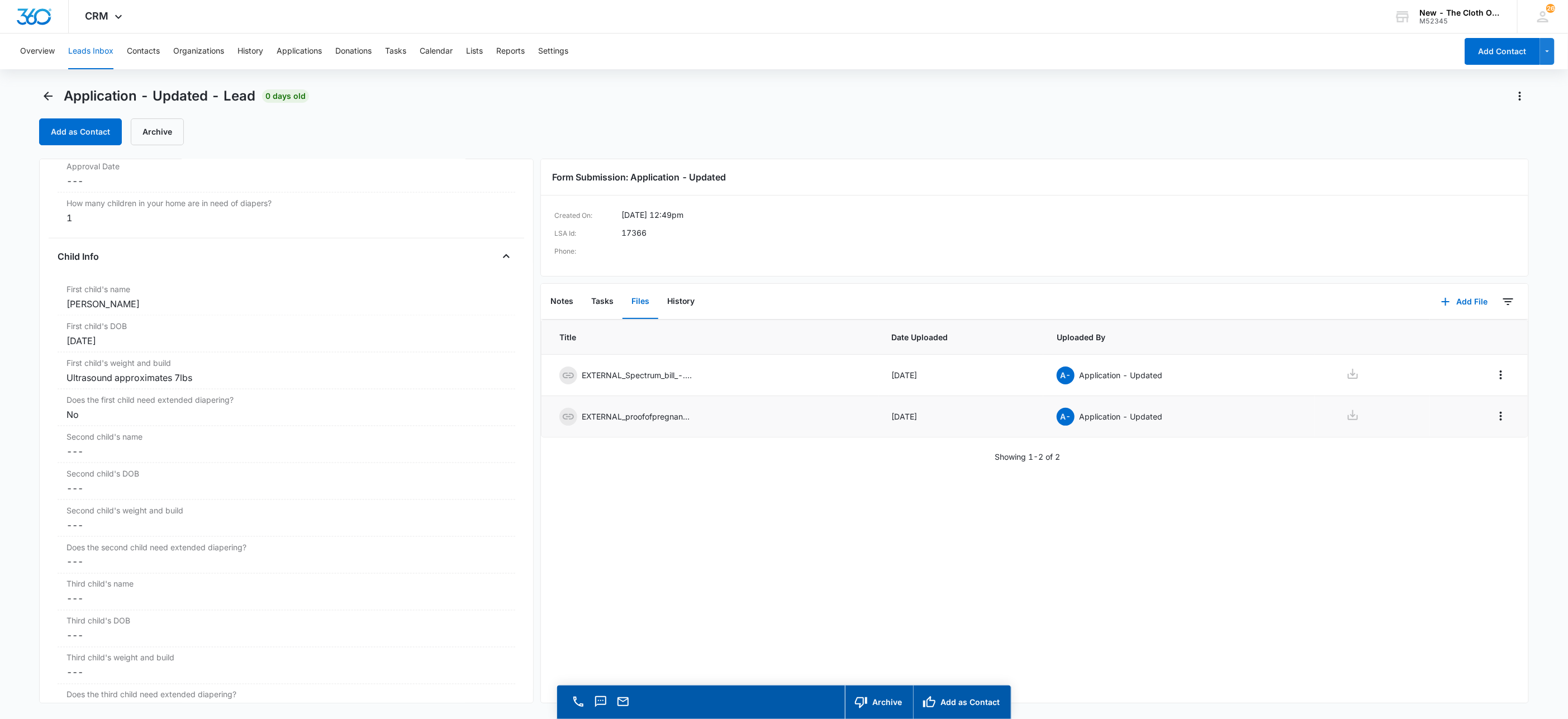
click at [1332, 418] on div at bounding box center [1372, 416] width 88 height 16
click at [1346, 419] on icon at bounding box center [1353, 415] width 13 height 13
click at [1308, 490] on div "Title Date Uploaded Uploaded By EXTERNAL_Spectrum_bill_-.pdf Sep 10, 2025 A- Ap…" at bounding box center [1035, 511] width 988 height 383
click at [1348, 376] on icon at bounding box center [1353, 374] width 10 height 10
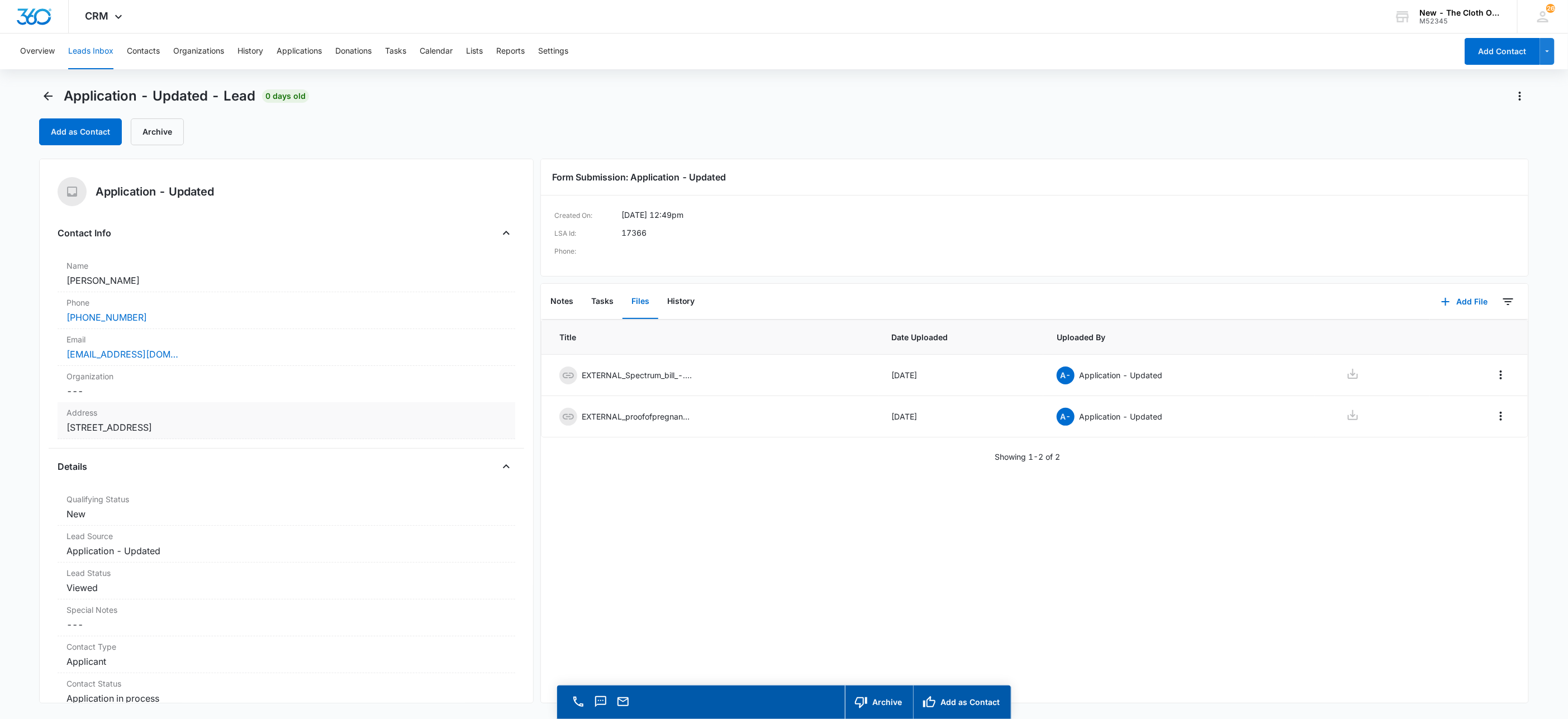
click at [418, 423] on dd "Cancel Save Changes 322 Saluda Springs Rd Lexington SC 29072 United States" at bounding box center [286, 427] width 440 height 13
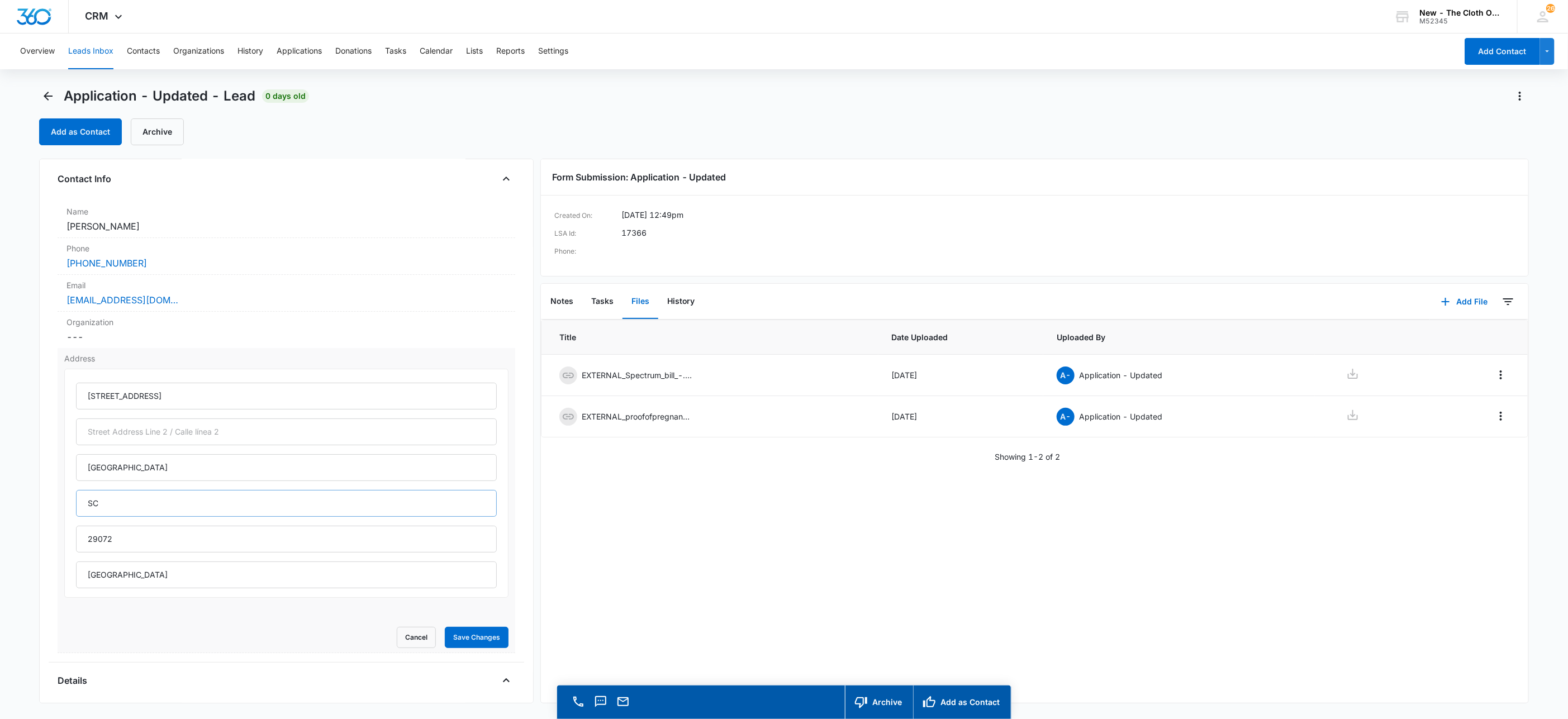
scroll to position [84, 0]
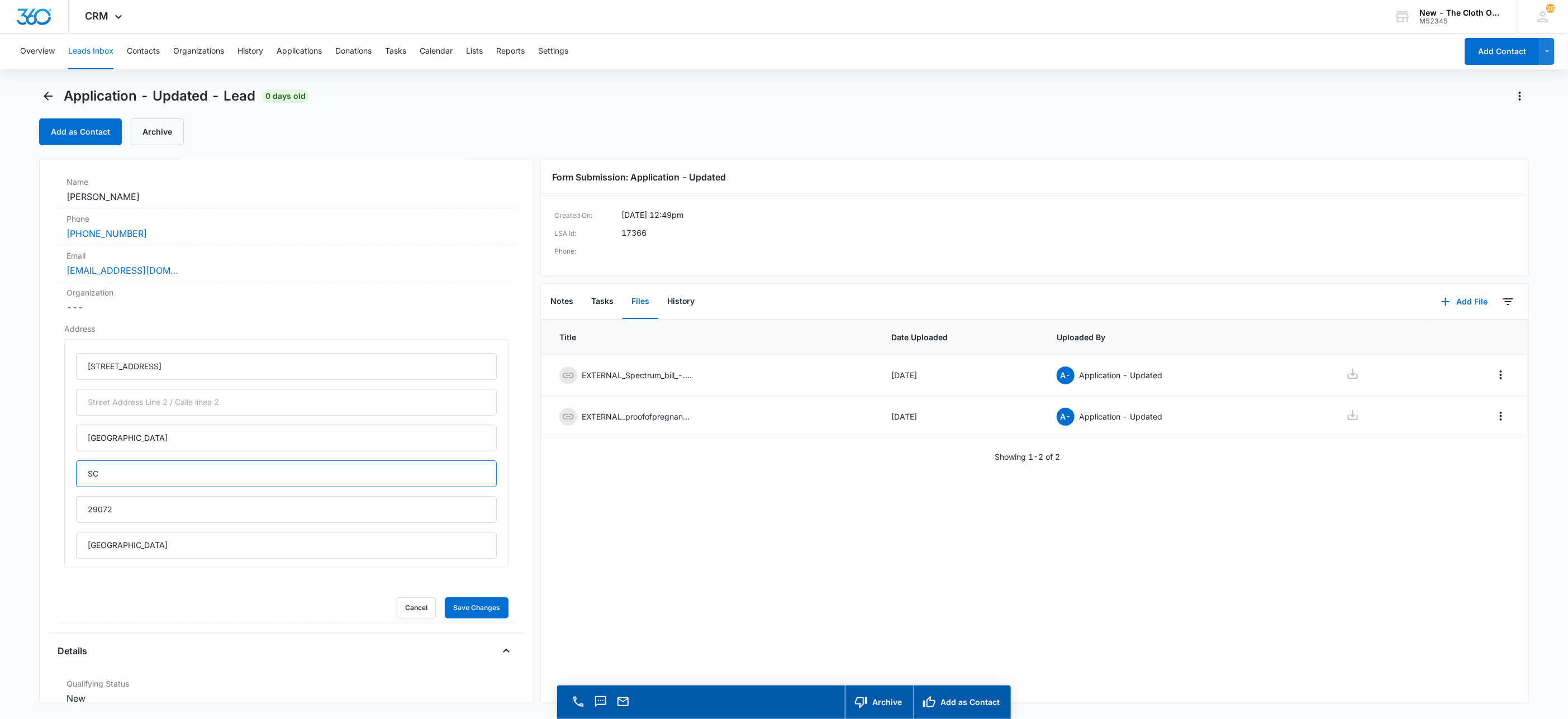
drag, startPoint x: 123, startPoint y: 488, endPoint x: 4, endPoint y: 483, distance: 119.1
click at [9, 481] on main "Application - Updated - Lead 0 days old Add as Contact Archive Application - Up…" at bounding box center [784, 419] width 1568 height 664
type input "South Carolina"
click at [483, 609] on button "Save Changes" at bounding box center [477, 608] width 64 height 21
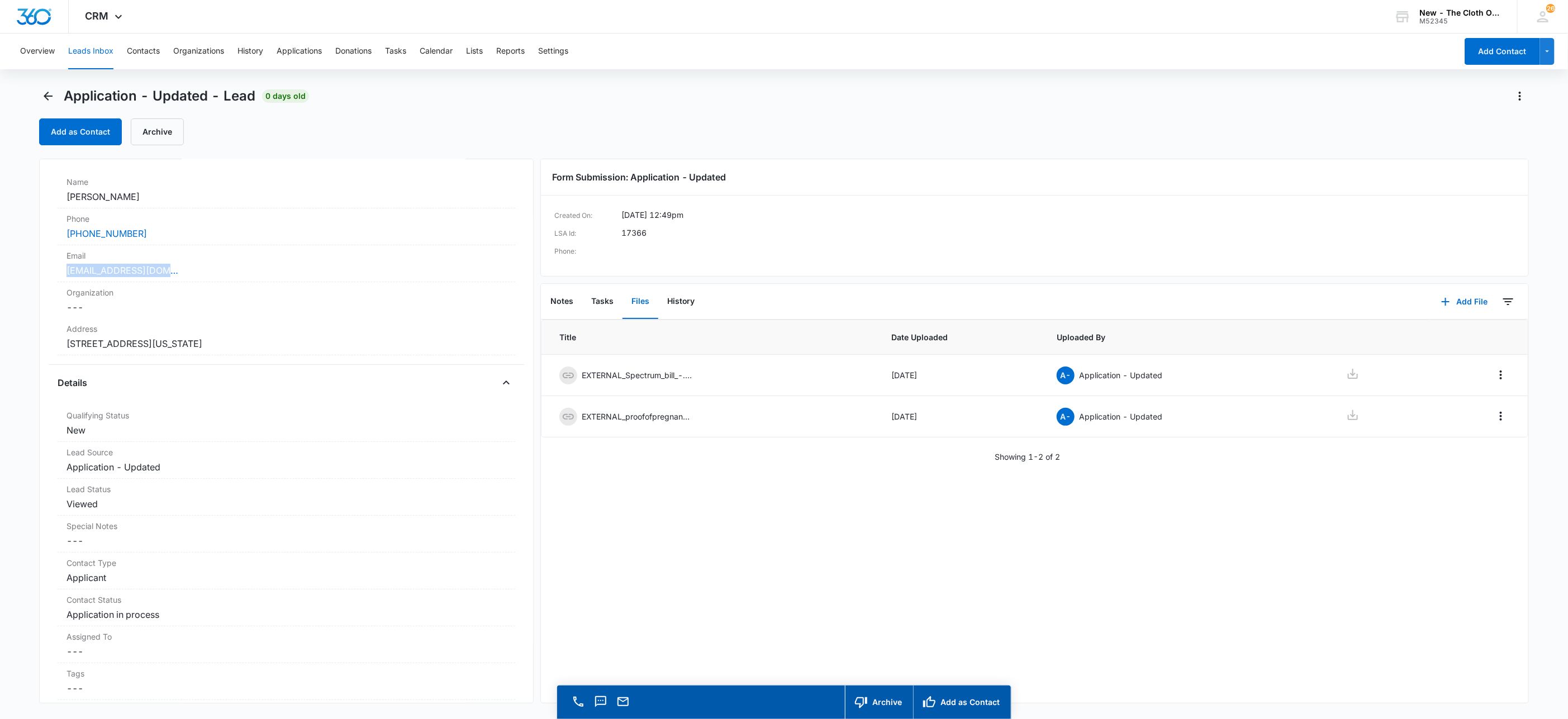
drag, startPoint x: 201, startPoint y: 277, endPoint x: 22, endPoint y: 271, distance: 179.1
click at [22, 271] on main "Application - Updated - Lead 0 days old Add as Contact Archive Application - Up…" at bounding box center [784, 419] width 1568 height 664
copy link "egivens555@gmail.com"
drag, startPoint x: 162, startPoint y: 194, endPoint x: 2, endPoint y: 185, distance: 160.3
click at [6, 185] on main "Application - Updated - Lead 0 days old Add as Contact Archive Application - Up…" at bounding box center [784, 419] width 1568 height 664
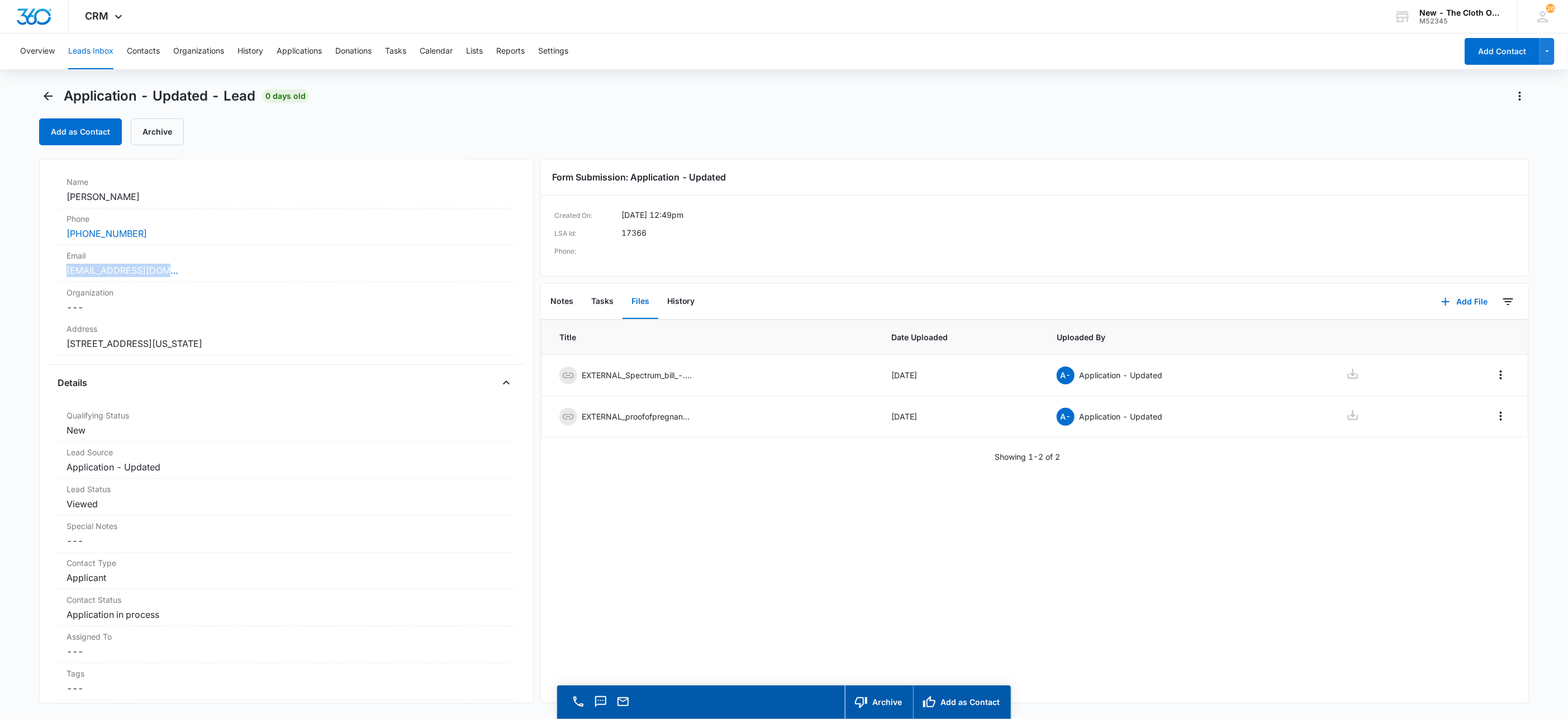
copy div "Name Cancel Save Changes Elizabeth Givens"
drag, startPoint x: 350, startPoint y: 349, endPoint x: 6, endPoint y: 347, distance: 344.0
click at [6, 347] on main "Application - Updated - Lead 0 days old Add as Contact Archive Application - Up…" at bounding box center [784, 419] width 1568 height 664
copy dd "322 Saluda Springs Rd Lexington South Carolina 29072"
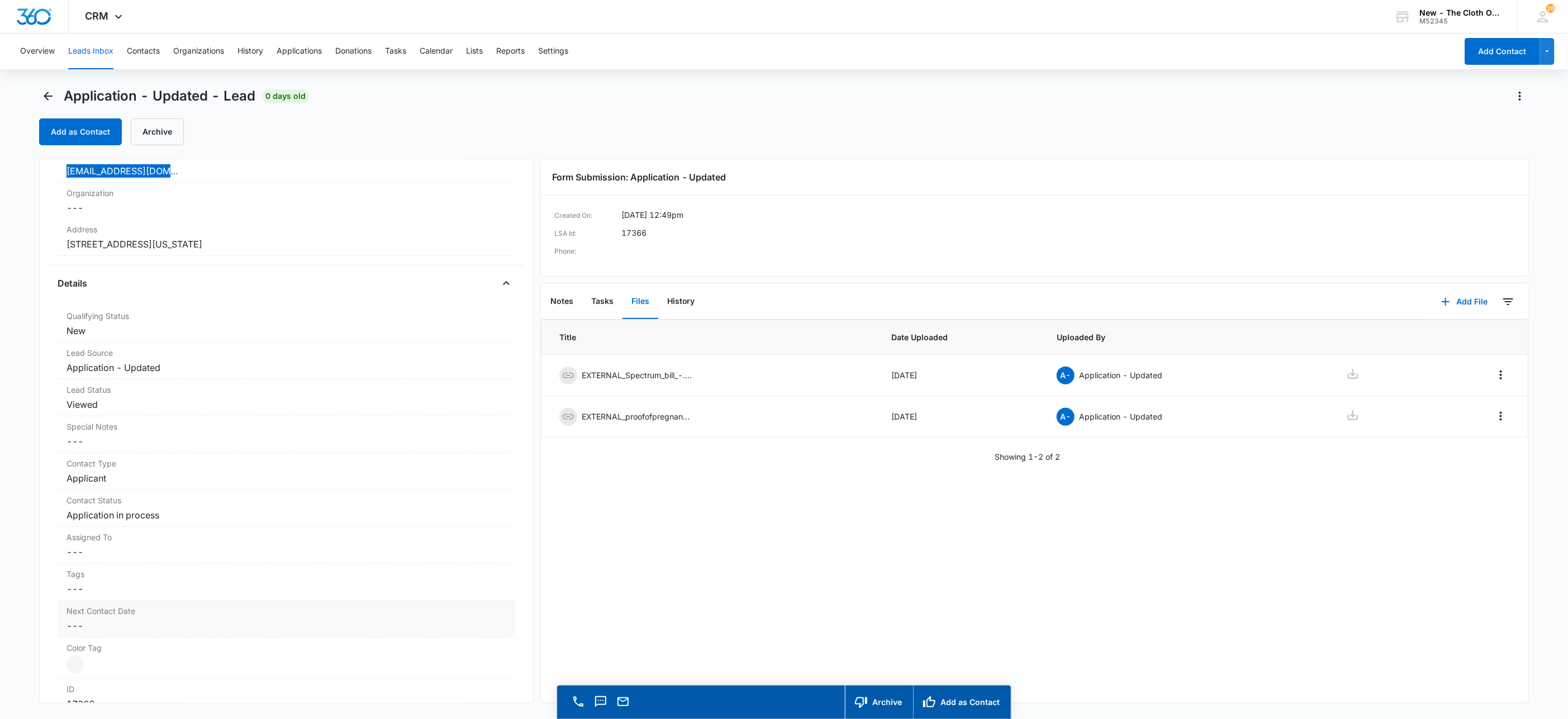
scroll to position [419, 0]
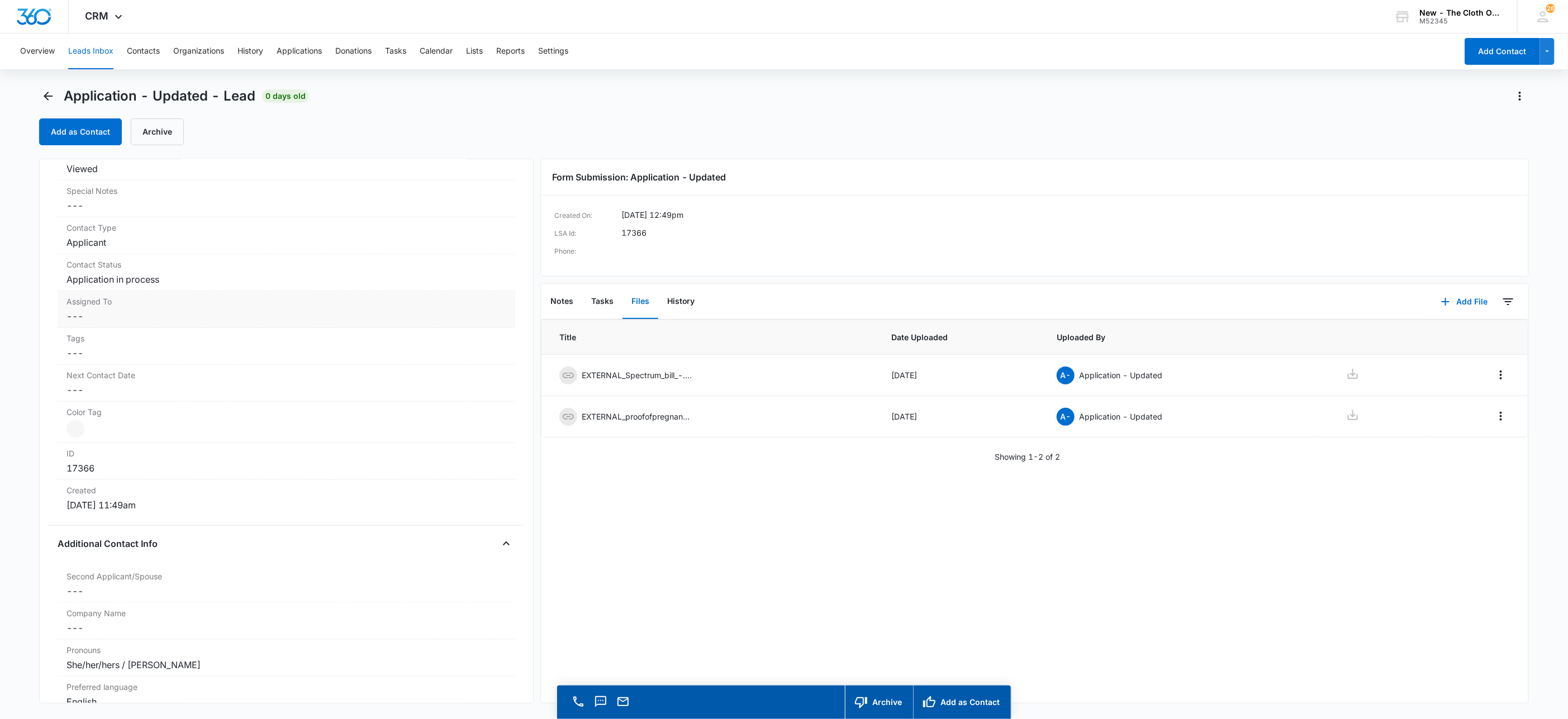
click at [82, 315] on dd "Cancel Save Changes ---" at bounding box center [286, 316] width 440 height 13
click at [88, 322] on div at bounding box center [273, 325] width 396 height 15
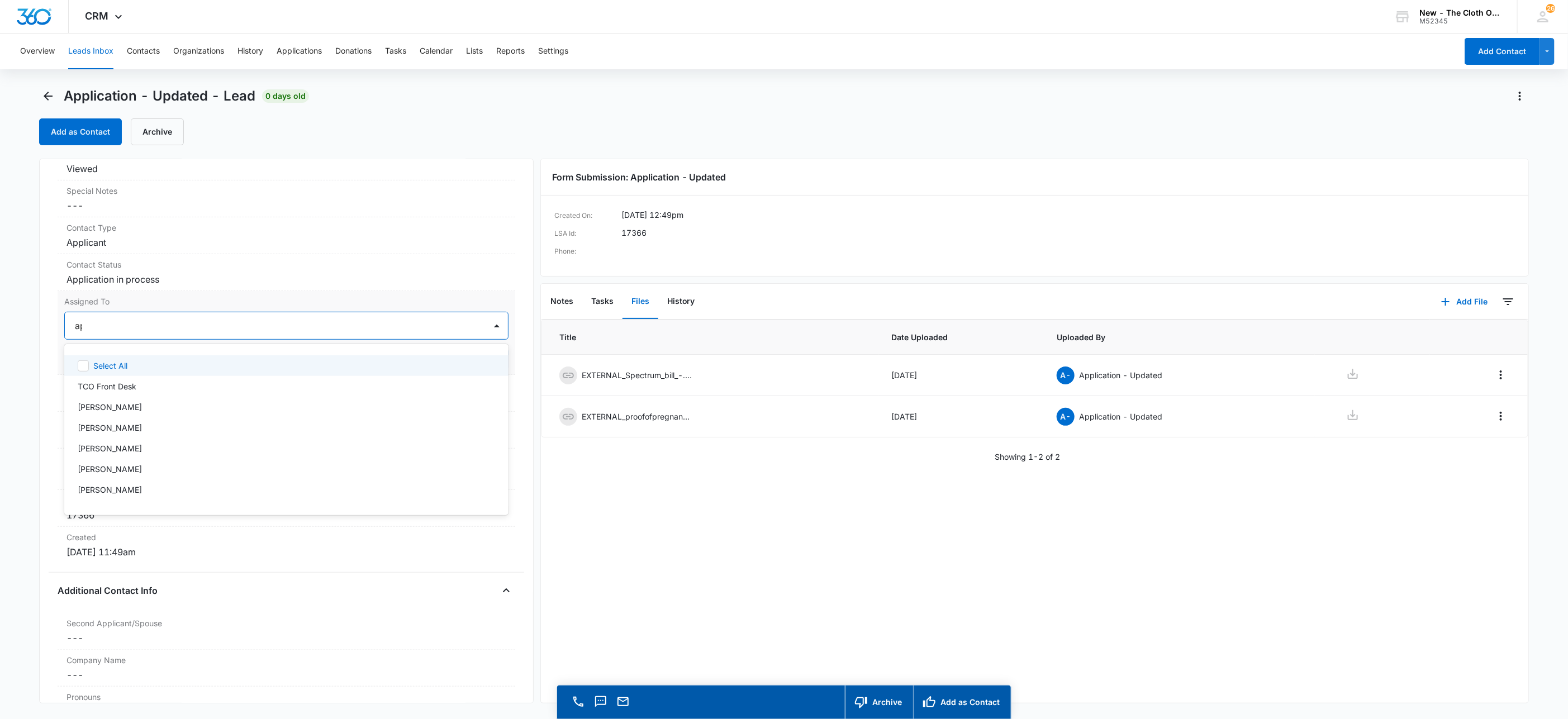
type input "app"
drag, startPoint x: 286, startPoint y: 312, endPoint x: 339, endPoint y: 336, distance: 58.2
click at [287, 312] on div "Assigned To option Applications Team, selected. 47 results available. Use Up an…" at bounding box center [286, 333] width 458 height 84
click at [460, 363] on button "Save Changes" at bounding box center [477, 360] width 64 height 21
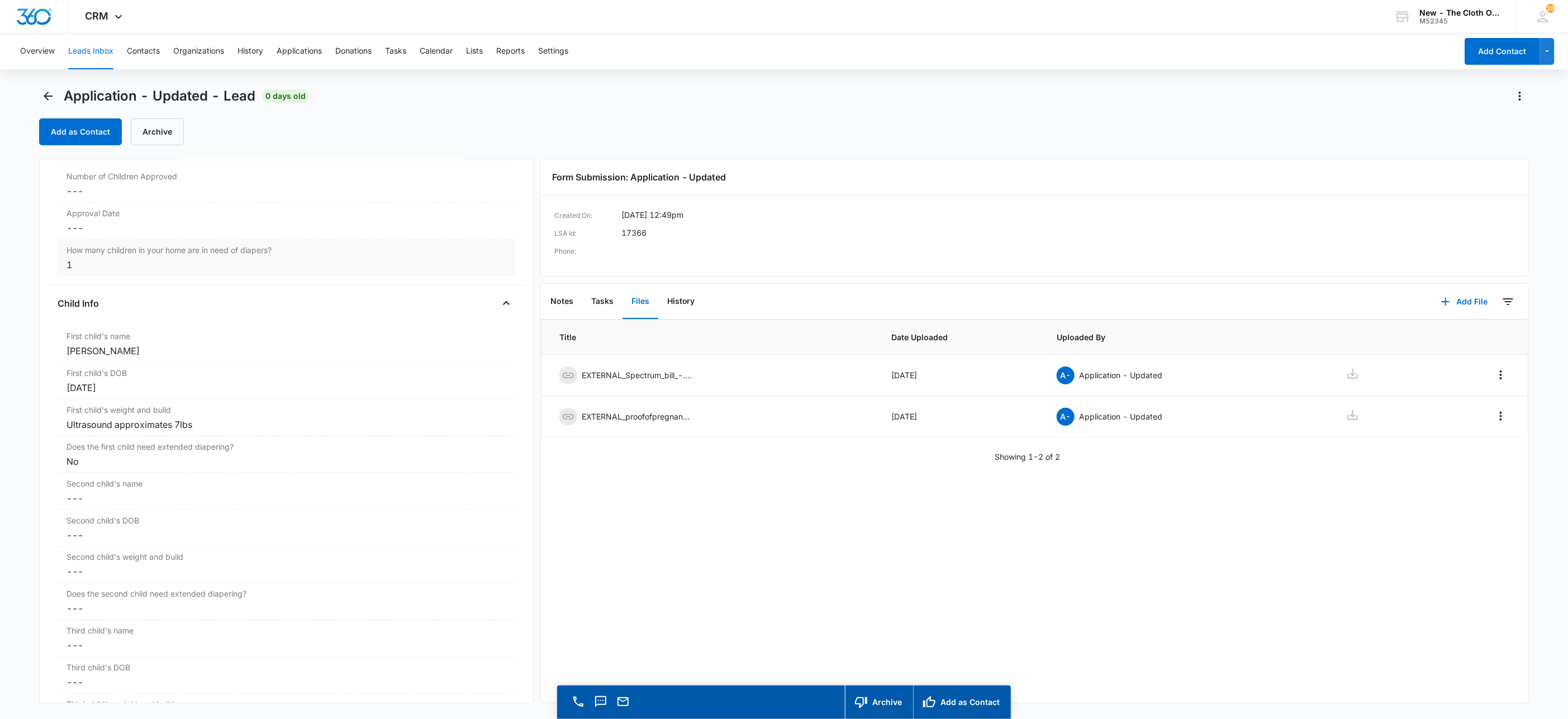
scroll to position [1089, 0]
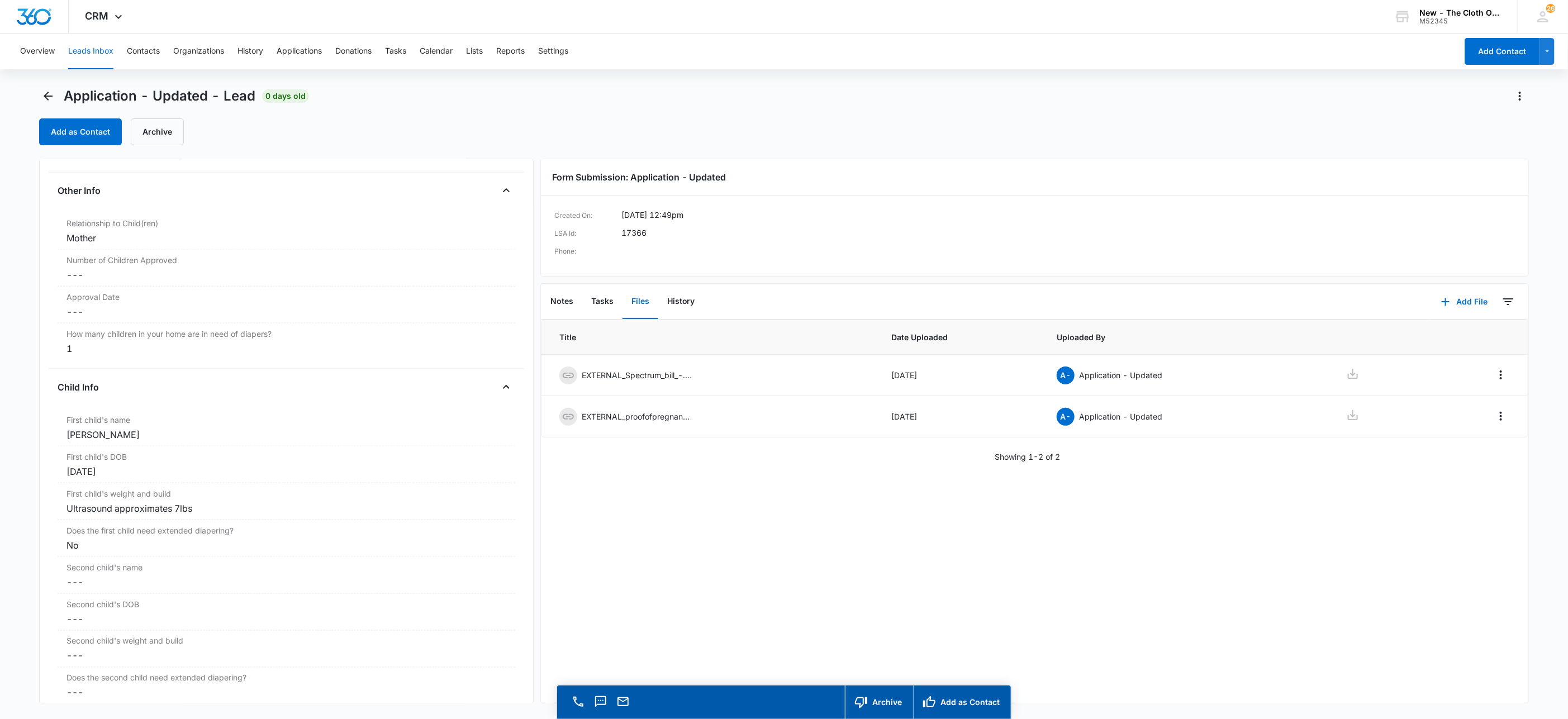
drag, startPoint x: 138, startPoint y: 444, endPoint x: 0, endPoint y: 438, distance: 138.1
click at [2, 440] on main "Application - Updated - Lead 0 days old Add as Contact Archive Application - Up…" at bounding box center [784, 419] width 1568 height 664
copy div "Evelyn Galloway"
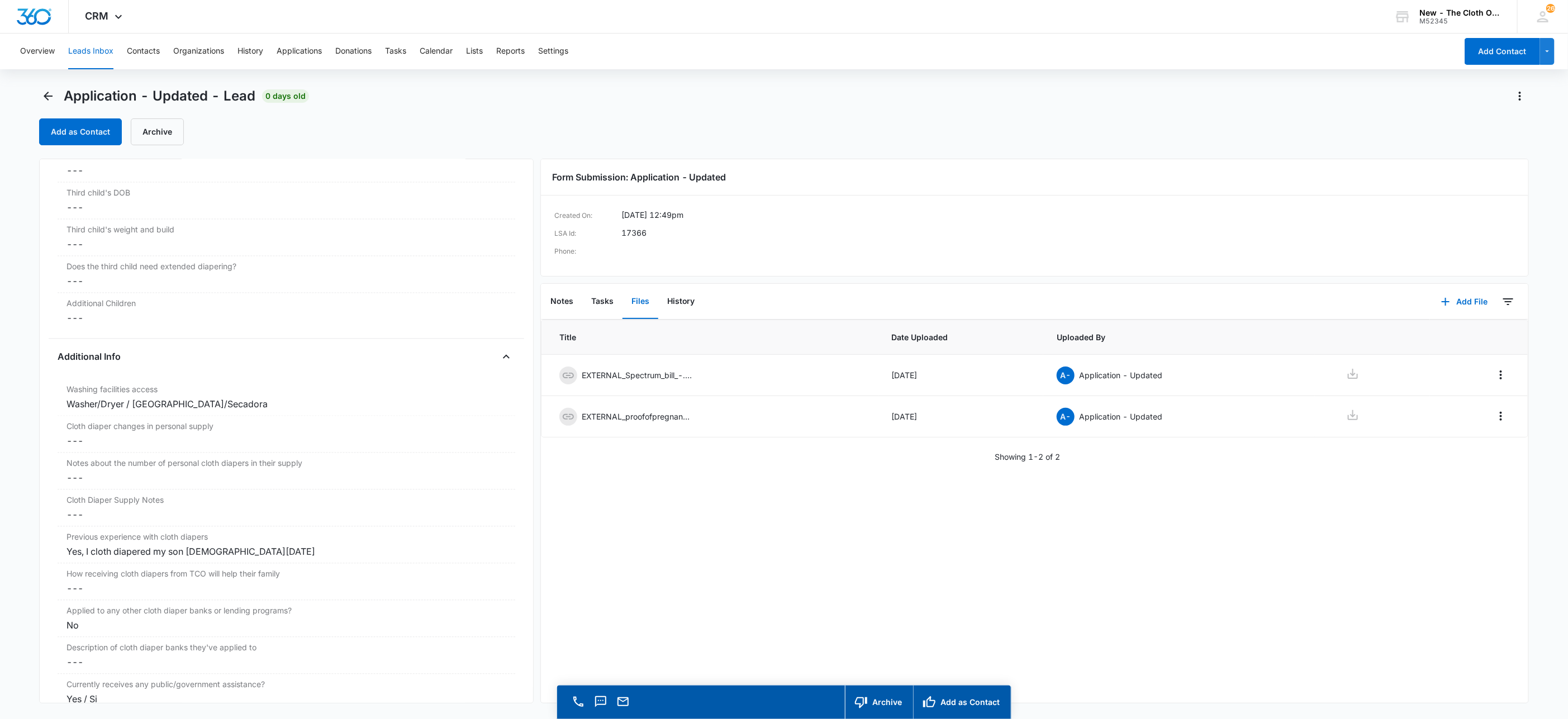
scroll to position [1545, 0]
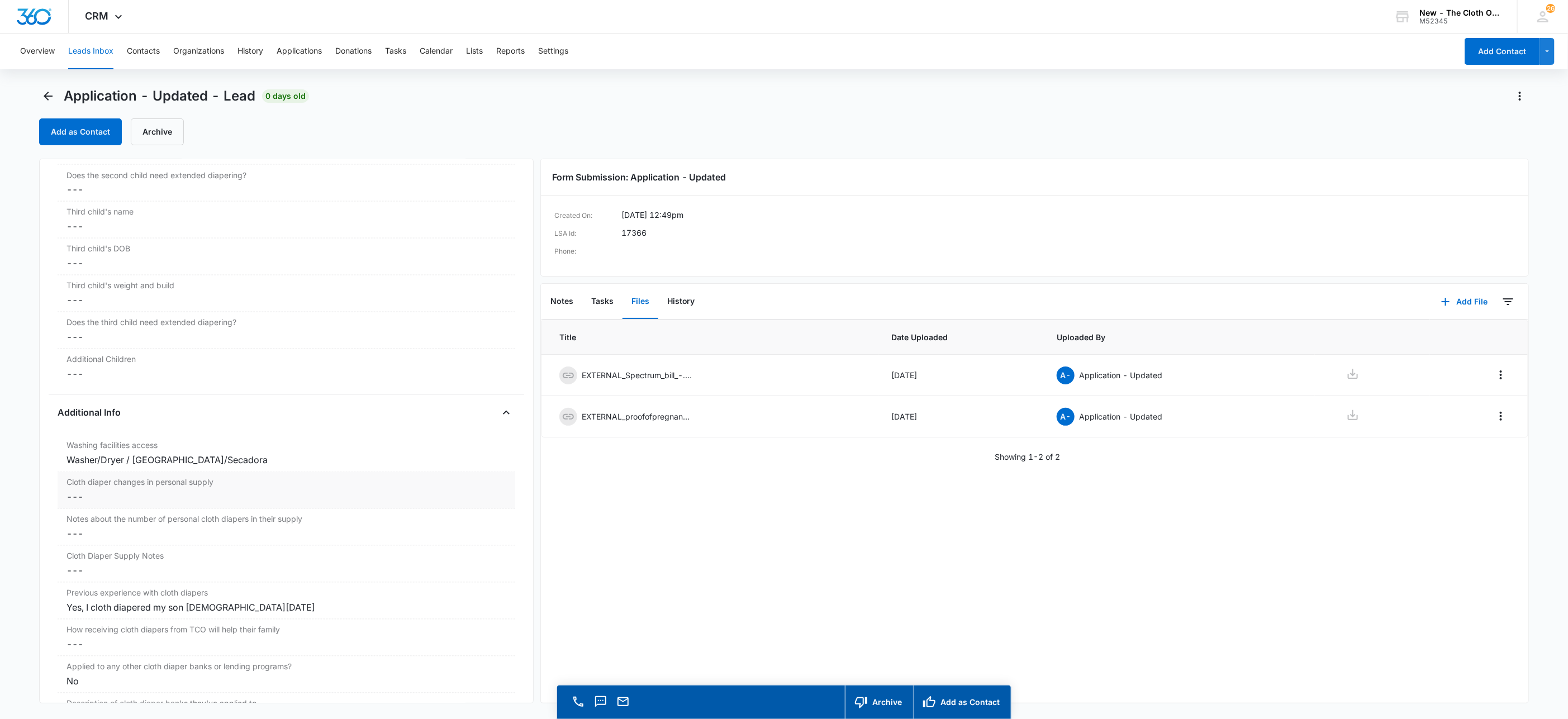
click at [88, 504] on dd "Cancel Save Changes ---" at bounding box center [286, 497] width 440 height 13
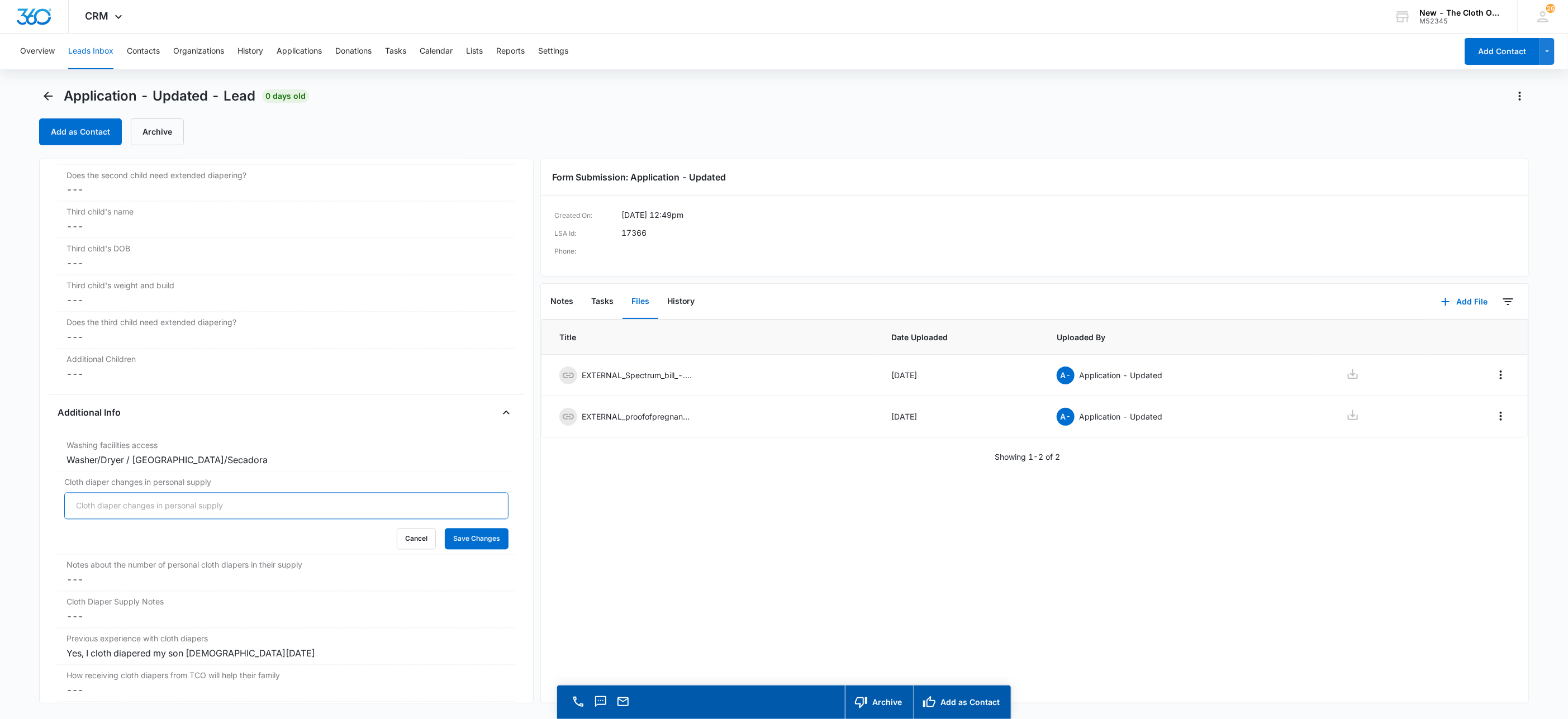
click at [89, 518] on input "Cloth diaper changes in personal supply" at bounding box center [286, 506] width 444 height 27
type input "0"
click at [445, 529] on button "Save Changes" at bounding box center [477, 539] width 64 height 21
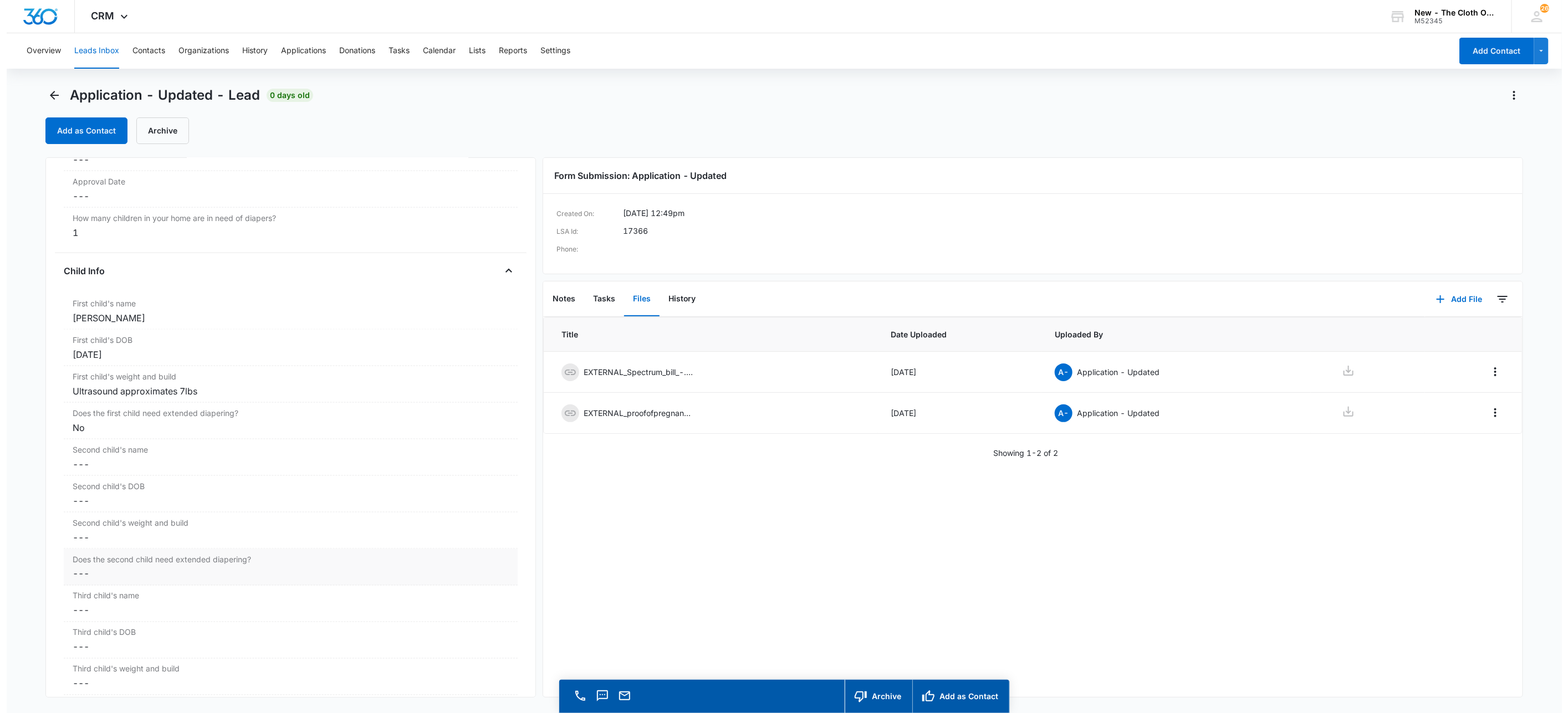
scroll to position [1034, 0]
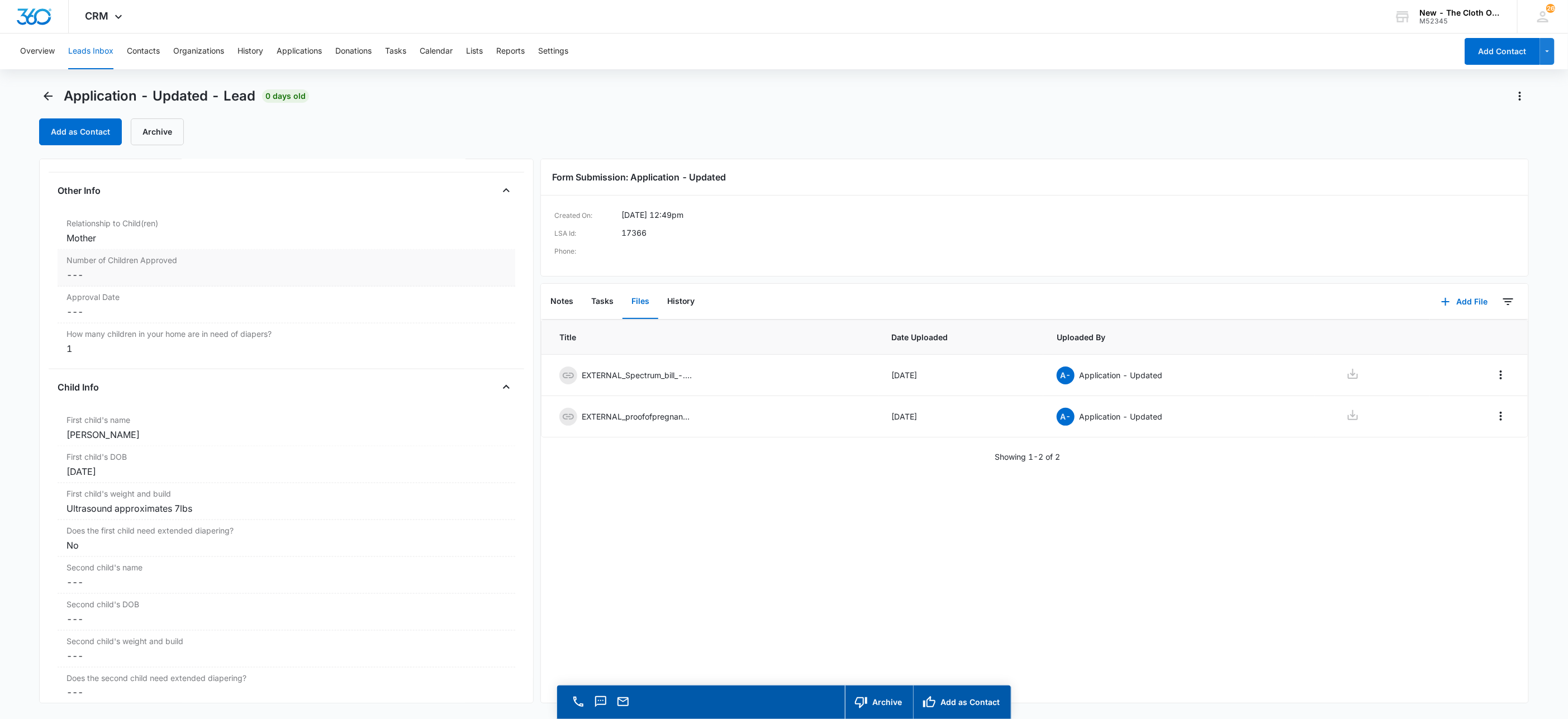
click at [93, 282] on dd "Cancel Save Changes ---" at bounding box center [286, 275] width 440 height 13
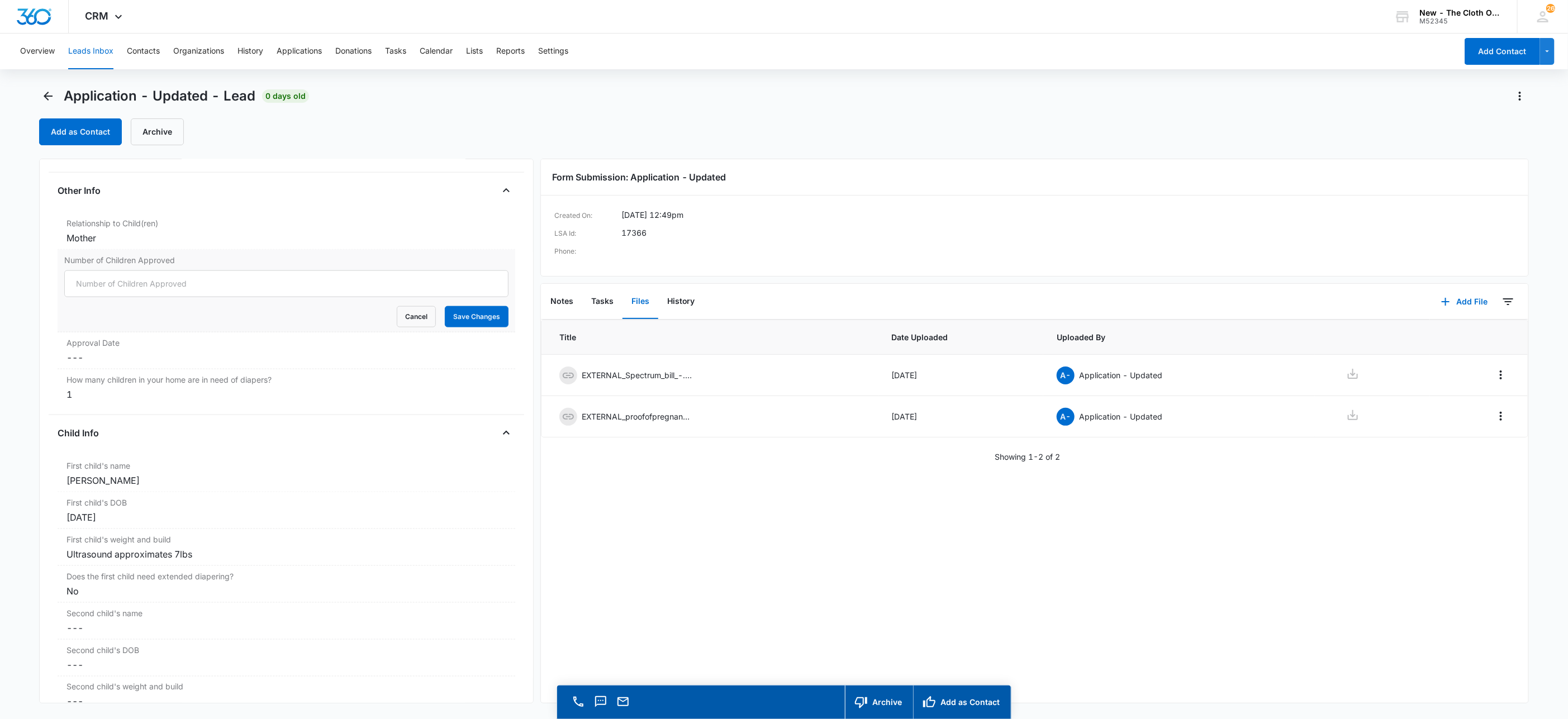
click at [93, 286] on input "Number of Children Approved" at bounding box center [286, 283] width 444 height 27
type input "1"
click at [133, 356] on div "Approval Date Cancel Save Changes ---" at bounding box center [286, 351] width 458 height 37
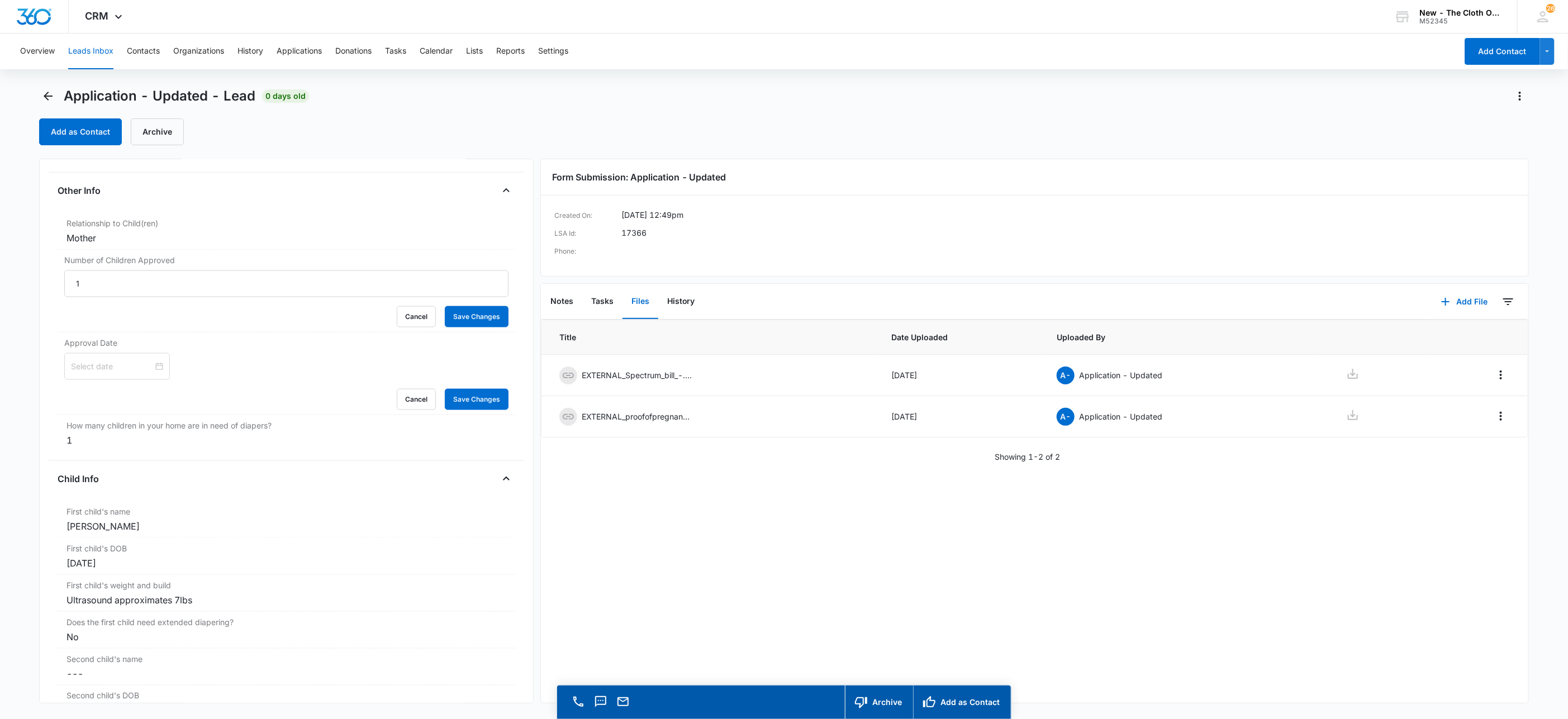
click at [90, 373] on input at bounding box center [112, 366] width 82 height 12
type input "Oct 8, 2025"
click at [140, 545] on link "Today" at bounding box center [142, 550] width 26 height 10
type input "Sep 10, 2025"
click at [461, 398] on button "Save Changes" at bounding box center [477, 399] width 64 height 21
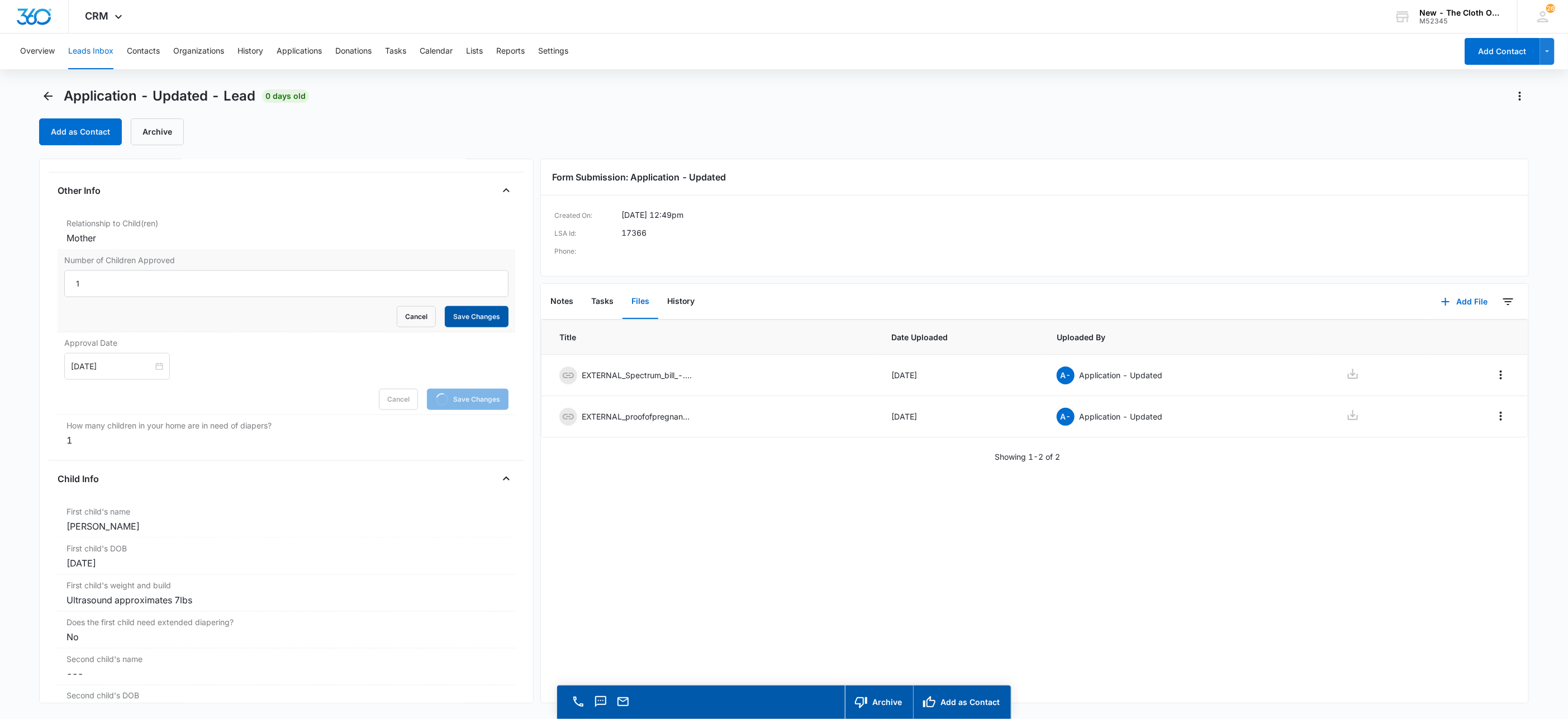
click at [469, 322] on button "Save Changes" at bounding box center [477, 317] width 64 height 21
click at [71, 116] on div "Application - Updated - Lead 0 days old Add as Contact Archive" at bounding box center [784, 116] width 1490 height 58
click at [94, 127] on button "Add as Contact" at bounding box center [80, 132] width 83 height 27
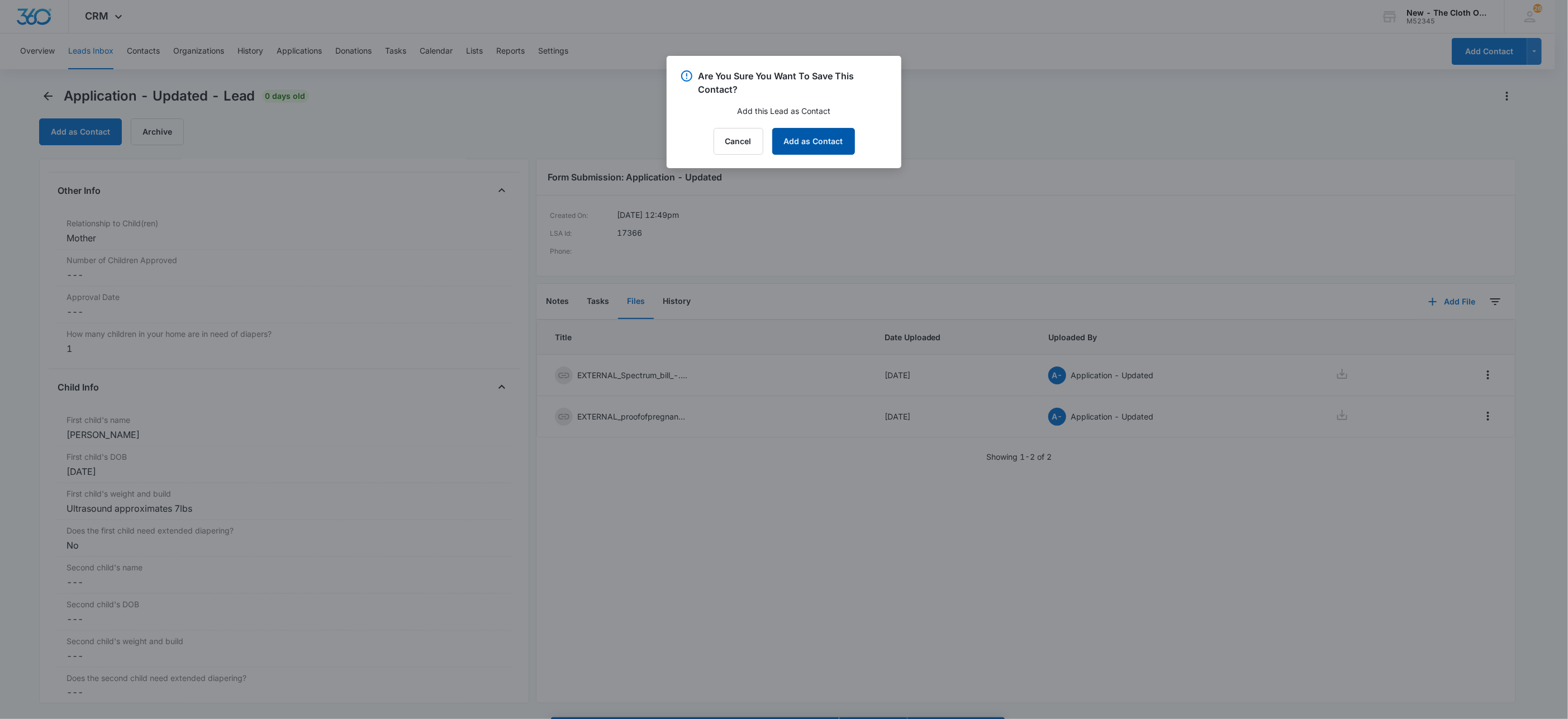
click at [817, 141] on button "Add as Contact" at bounding box center [813, 142] width 83 height 27
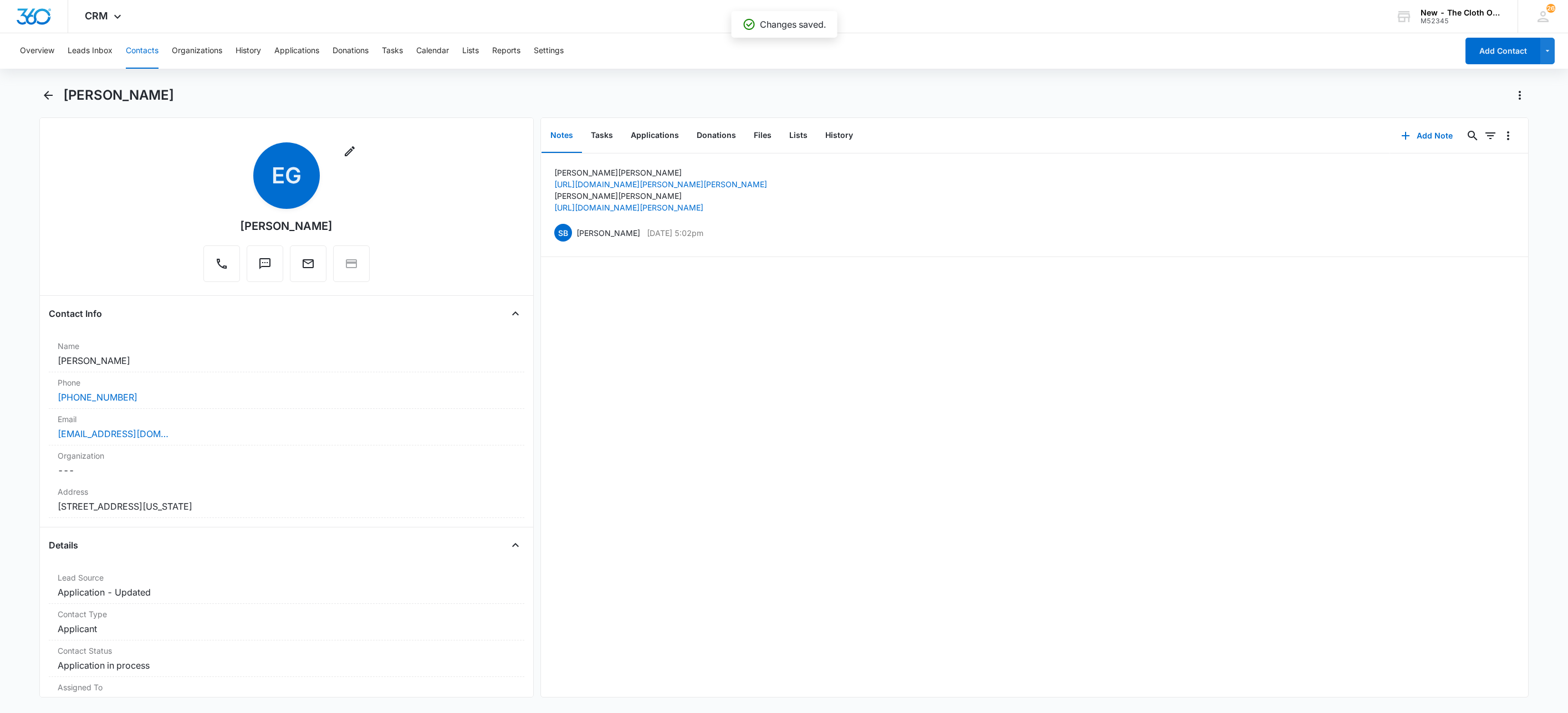
click at [107, 100] on h1 "[PERSON_NAME]" at bounding box center [118, 95] width 110 height 17
click at [108, 100] on h1 "[PERSON_NAME]" at bounding box center [118, 95] width 110 height 17
click at [110, 100] on h1 "[PERSON_NAME]" at bounding box center [118, 95] width 110 height 17
click at [647, 133] on button "Applications" at bounding box center [655, 136] width 66 height 34
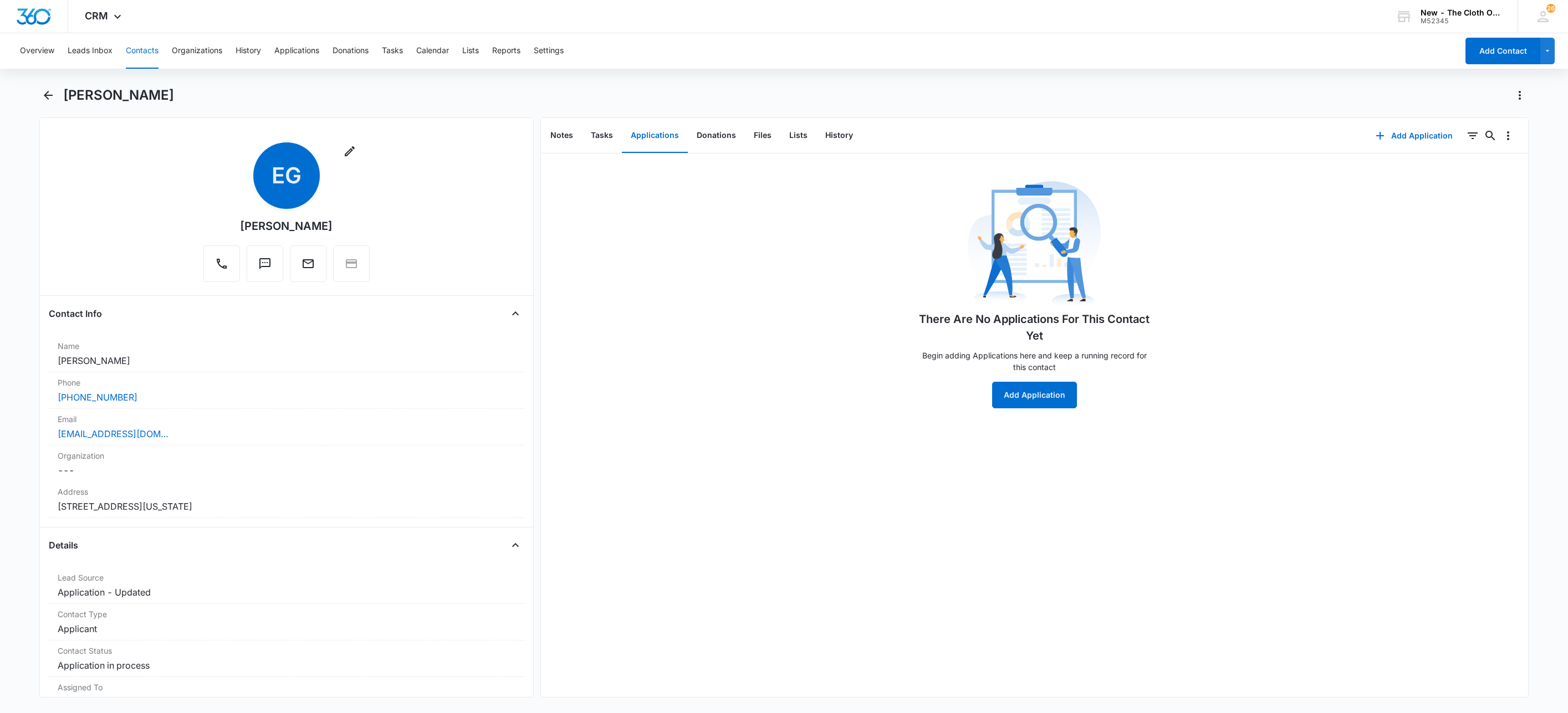
click at [1061, 410] on div "There Are No Applications For This Contact Yet Begin adding Applications here a…" at bounding box center [1034, 425] width 988 height 543
click at [1051, 402] on button "Add Application" at bounding box center [1034, 395] width 85 height 26
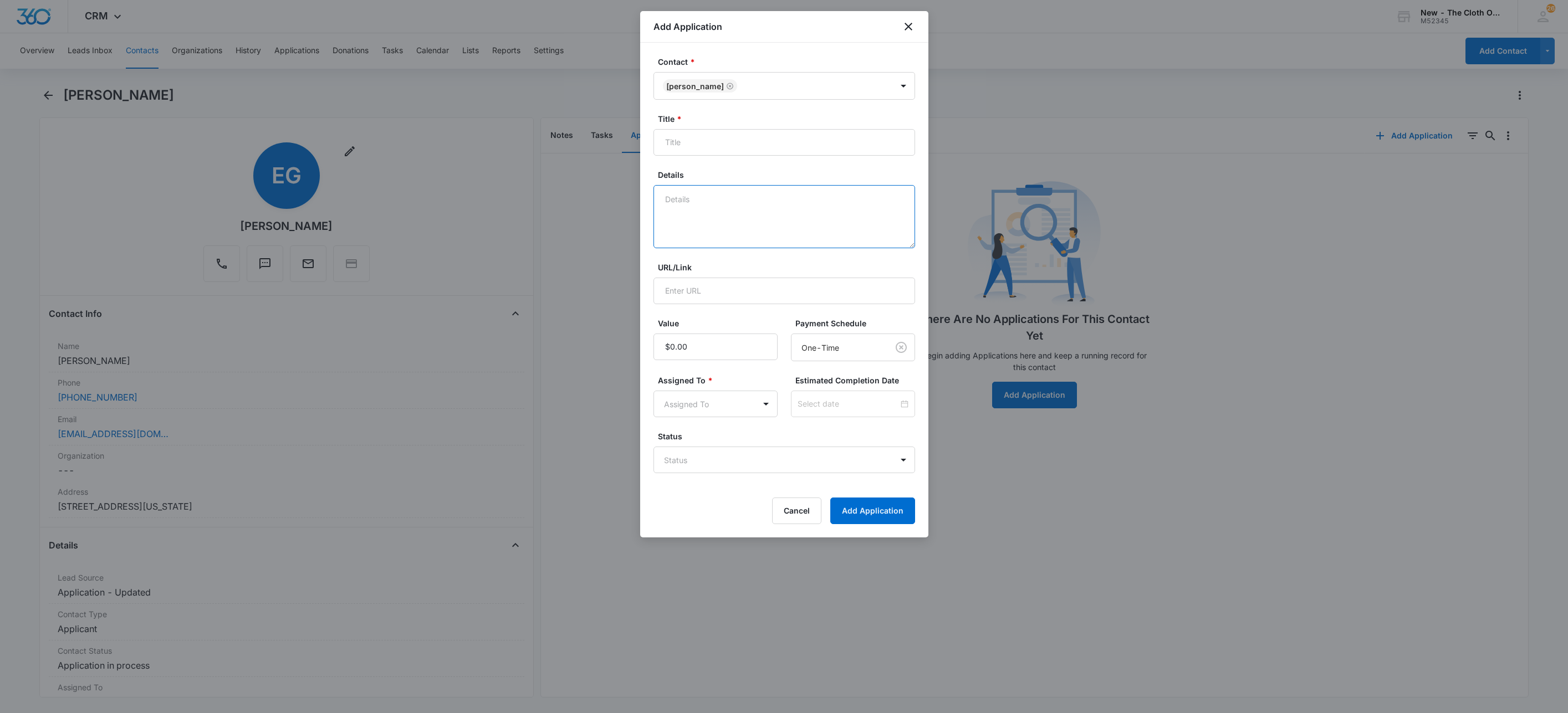
click at [743, 220] on textarea "Details" at bounding box center [784, 216] width 261 height 63
type textarea "09/10 - Docs good. Profile in Notes. FFST clear. Approved."
click at [757, 141] on input "Title *" at bounding box center [784, 142] width 261 height 26
paste input "[PERSON_NAME]"
type input "Applicant - Elizabeth Givens"
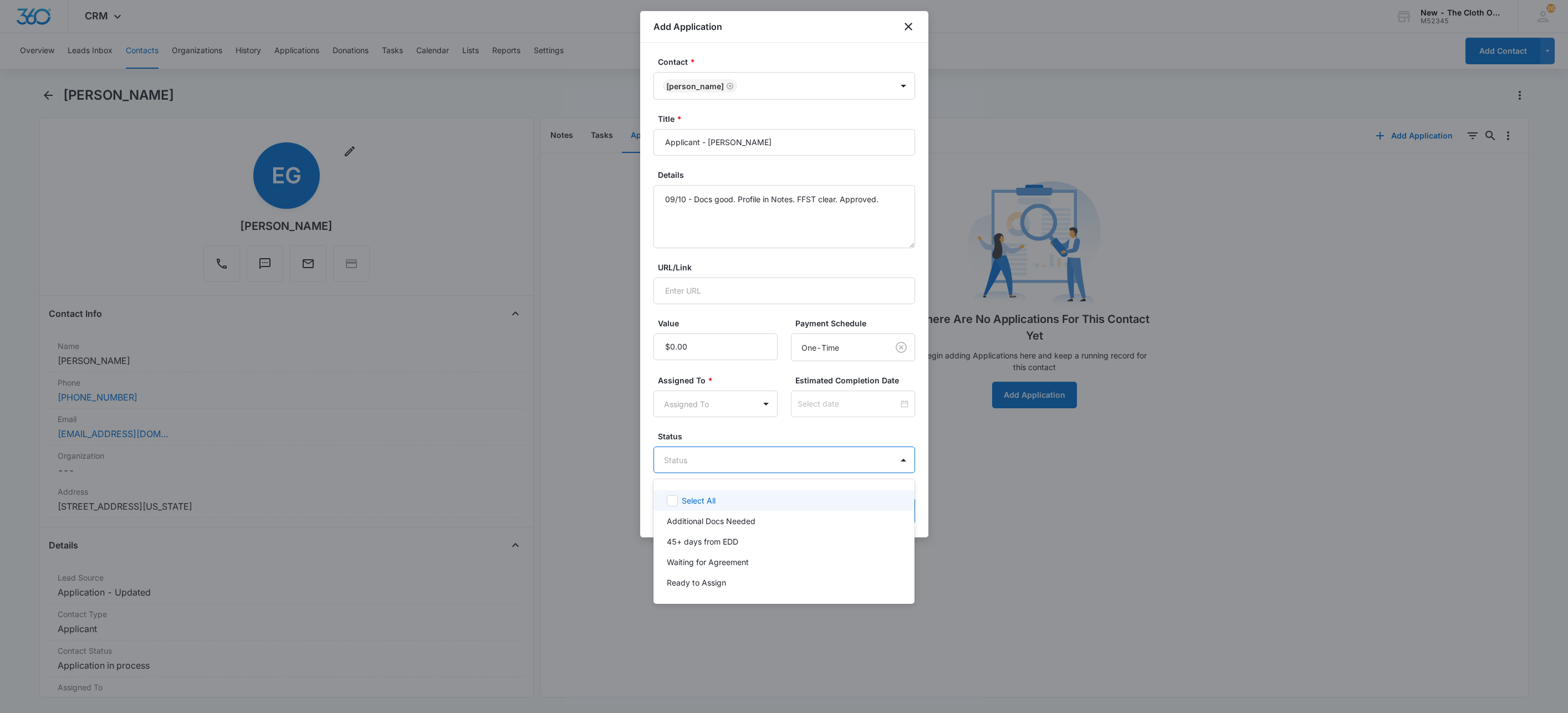
click at [727, 469] on body "CRM Apps Reputation Websites Forms CRM Email Social Shop Payments POS Ads Intel…" at bounding box center [784, 356] width 1568 height 713
drag, startPoint x: 722, startPoint y: 521, endPoint x: 721, endPoint y: 560, distance: 39.0
click at [721, 560] on div "Select All Additional Docs Needed 45+ days from EDD Waiting for Agreement Ready…" at bounding box center [784, 541] width 261 height 107
click at [721, 560] on p "Waiting for Agreement" at bounding box center [708, 562] width 82 height 11
click at [702, 404] on div at bounding box center [784, 356] width 1568 height 713
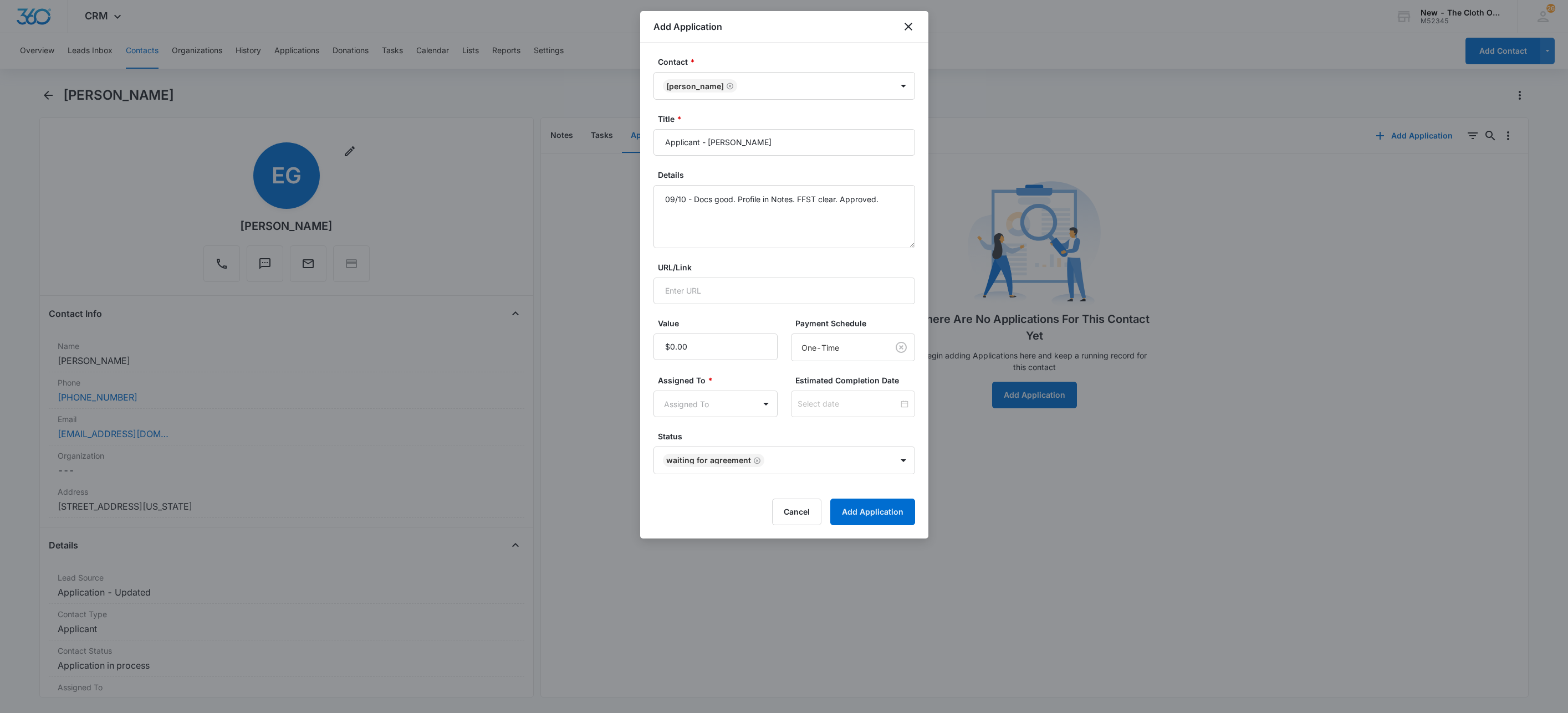
click at [702, 404] on body "CRM Apps Reputation Websites Forms CRM Email Social Shop Payments POS Ads Intel…" at bounding box center [784, 356] width 1568 height 713
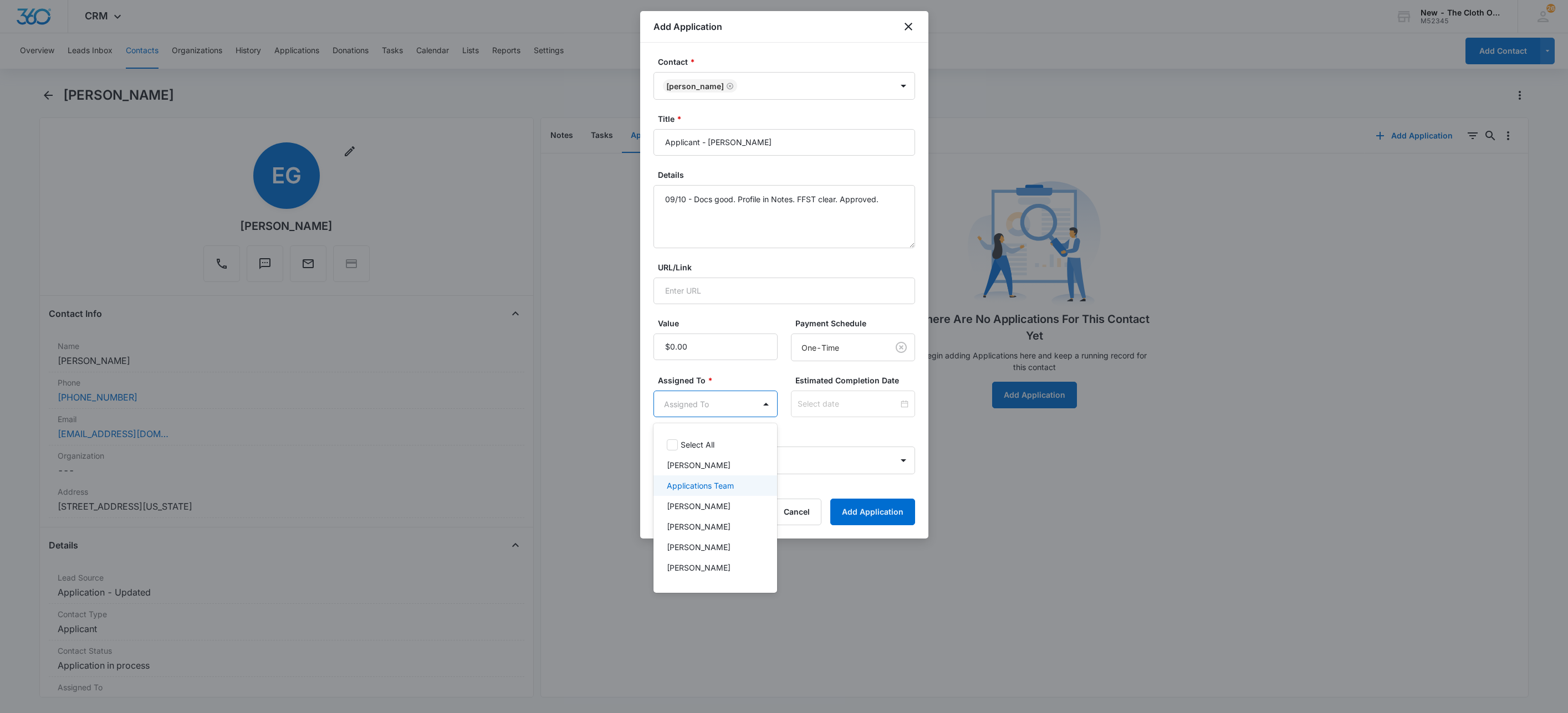
click at [730, 479] on div "Applications Team" at bounding box center [716, 486] width 125 height 21
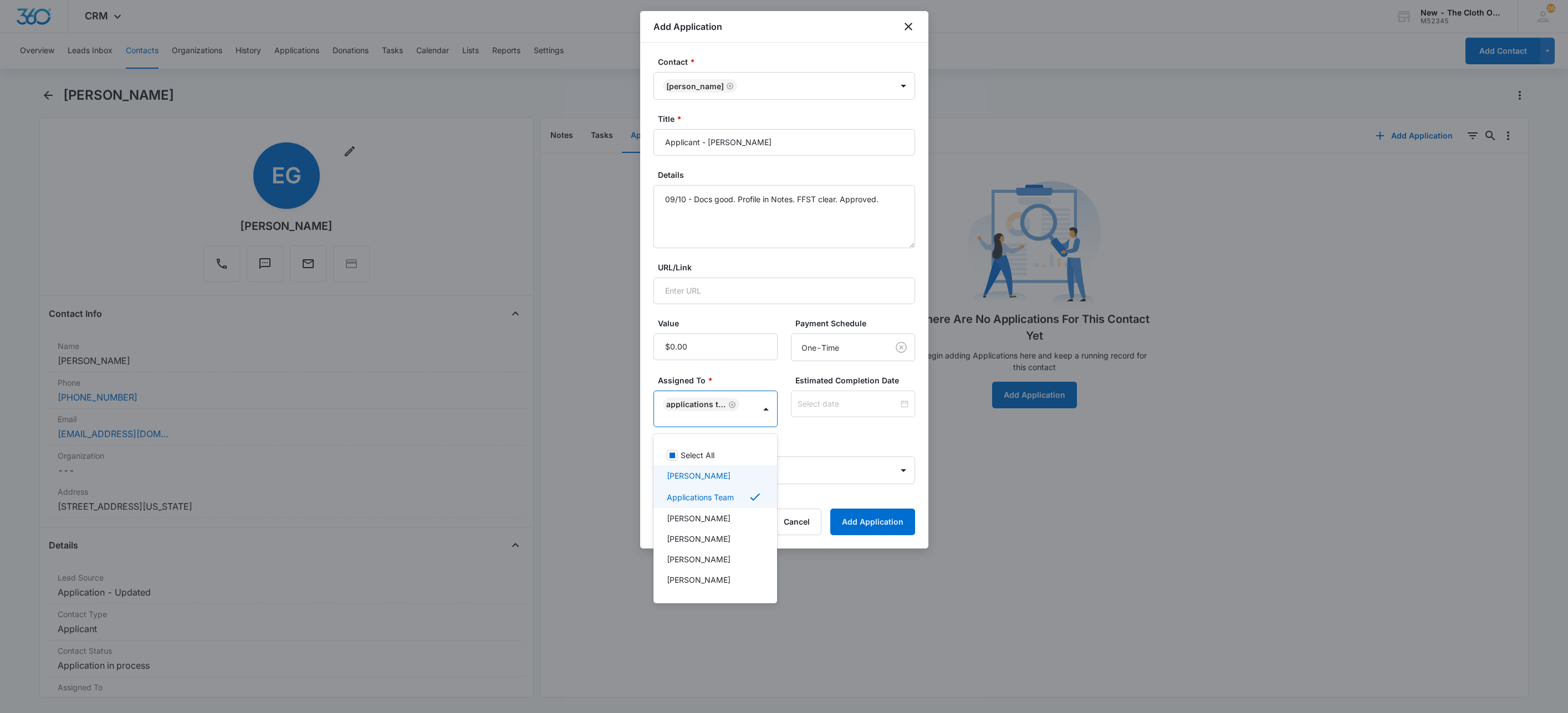
click at [860, 399] on div at bounding box center [784, 356] width 1568 height 713
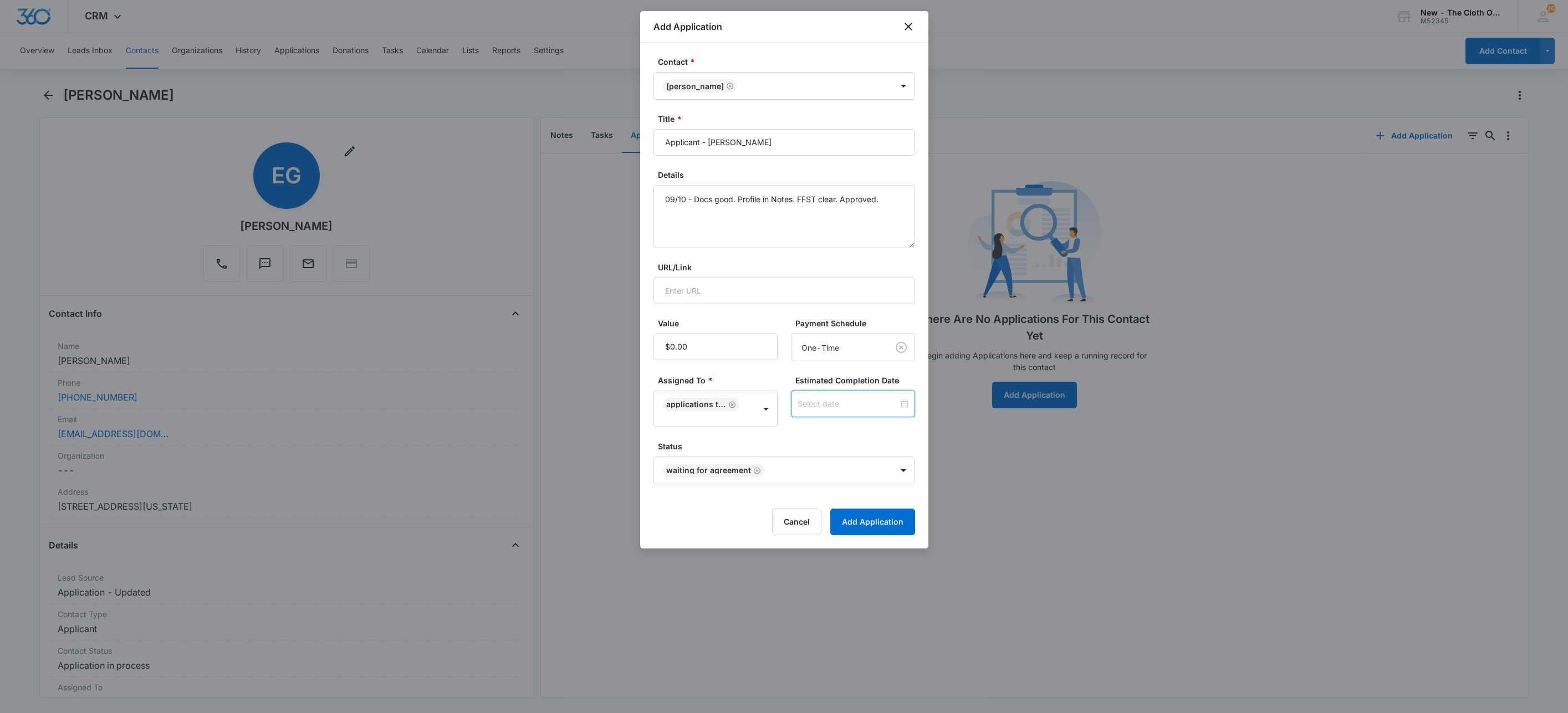
click at [860, 399] on input at bounding box center [847, 404] width 101 height 12
type input "Sep 17, 2025"
click at [840, 301] on div "17" at bounding box center [836, 305] width 13 height 13
click at [883, 519] on button "Add Application" at bounding box center [873, 522] width 85 height 26
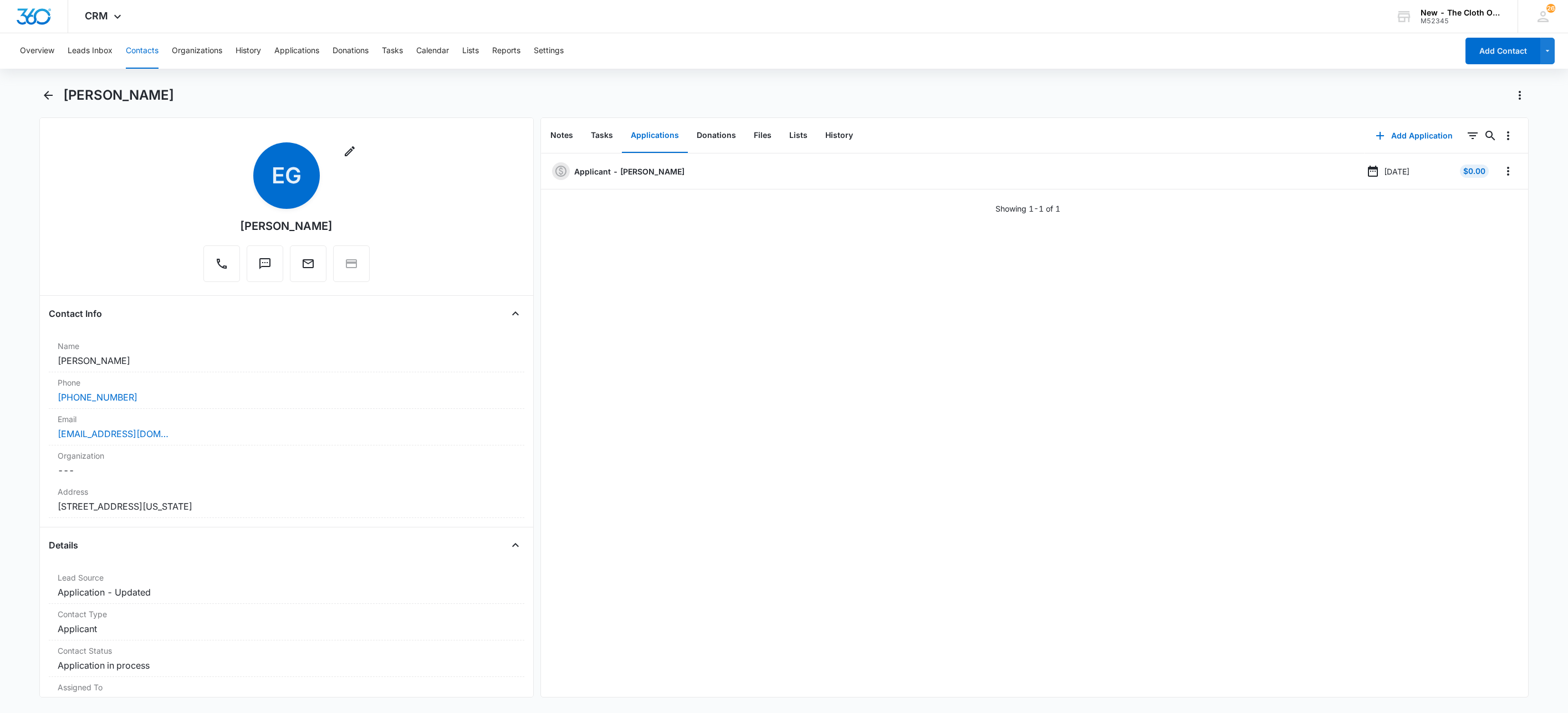
click at [152, 39] on button "Contacts" at bounding box center [142, 51] width 33 height 36
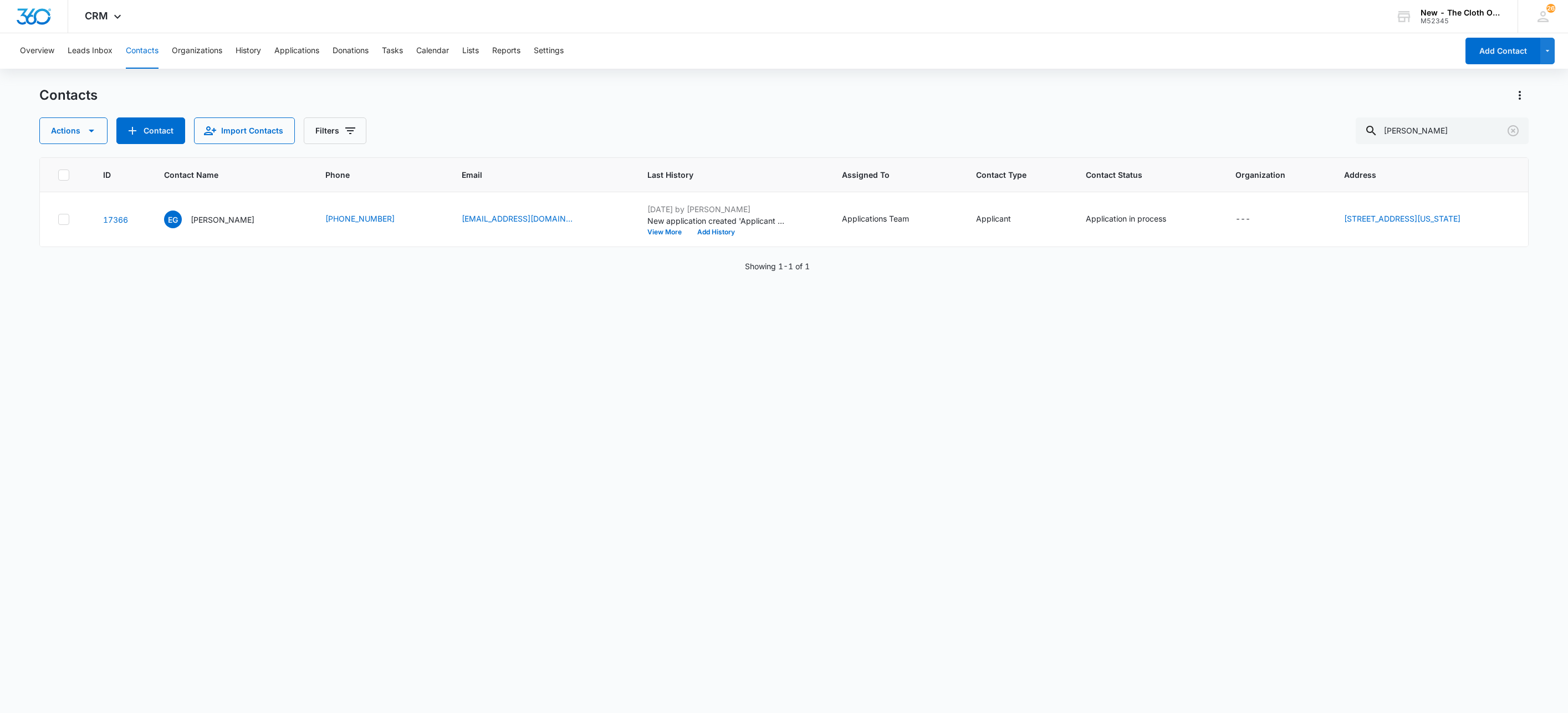
click at [1479, 113] on div "Contacts Actions Contact Import Contacts Filters Elizabeth Givens" at bounding box center [784, 115] width 1490 height 58
click at [1478, 125] on input "[PERSON_NAME]" at bounding box center [1442, 131] width 173 height 26
drag, startPoint x: 1478, startPoint y: 125, endPoint x: 1472, endPoint y: 135, distance: 11.7
click at [1472, 135] on input "[PERSON_NAME]" at bounding box center [1442, 131] width 173 height 26
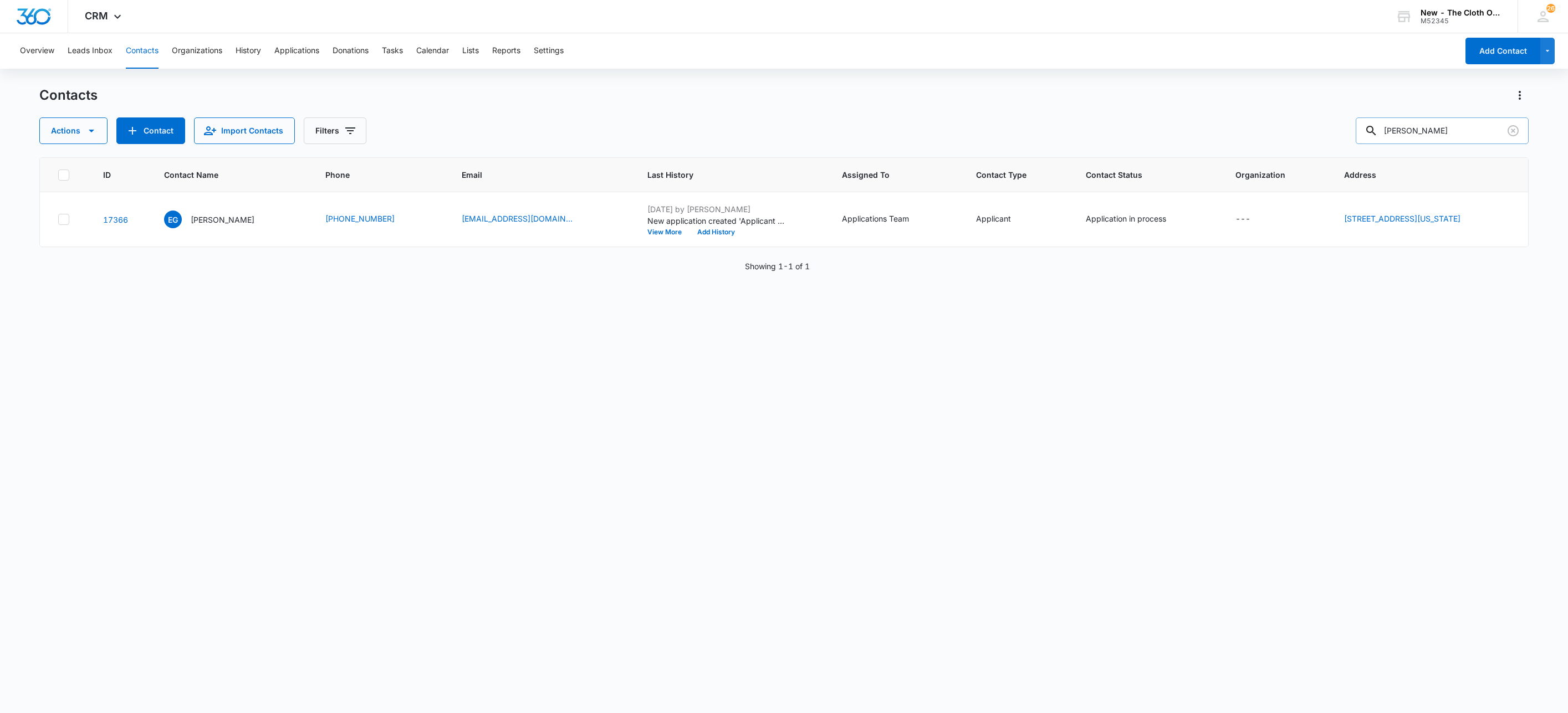
click at [1472, 135] on input "[PERSON_NAME]" at bounding box center [1442, 131] width 173 height 26
type input "Jade Hardy"
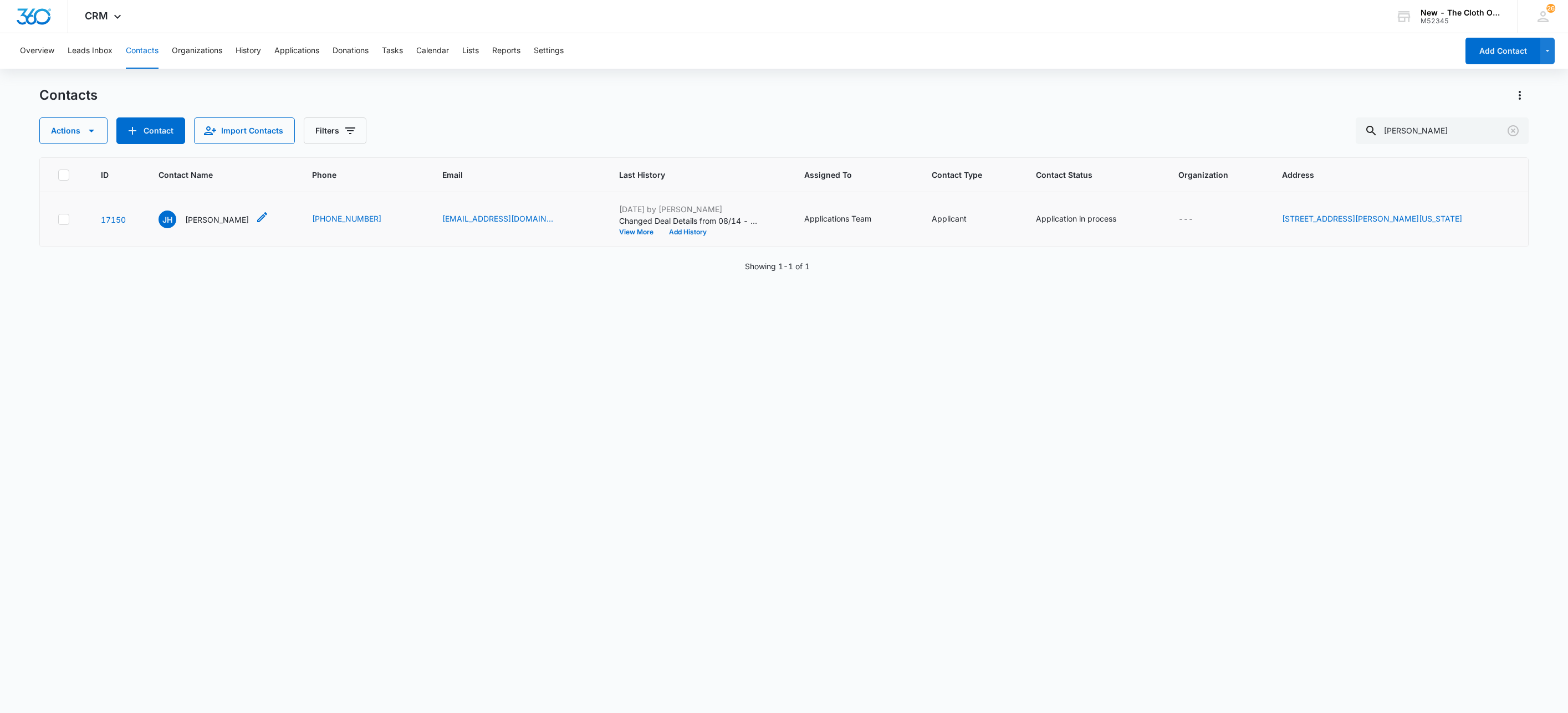
click at [220, 222] on p "Jade Hardy" at bounding box center [217, 220] width 64 height 11
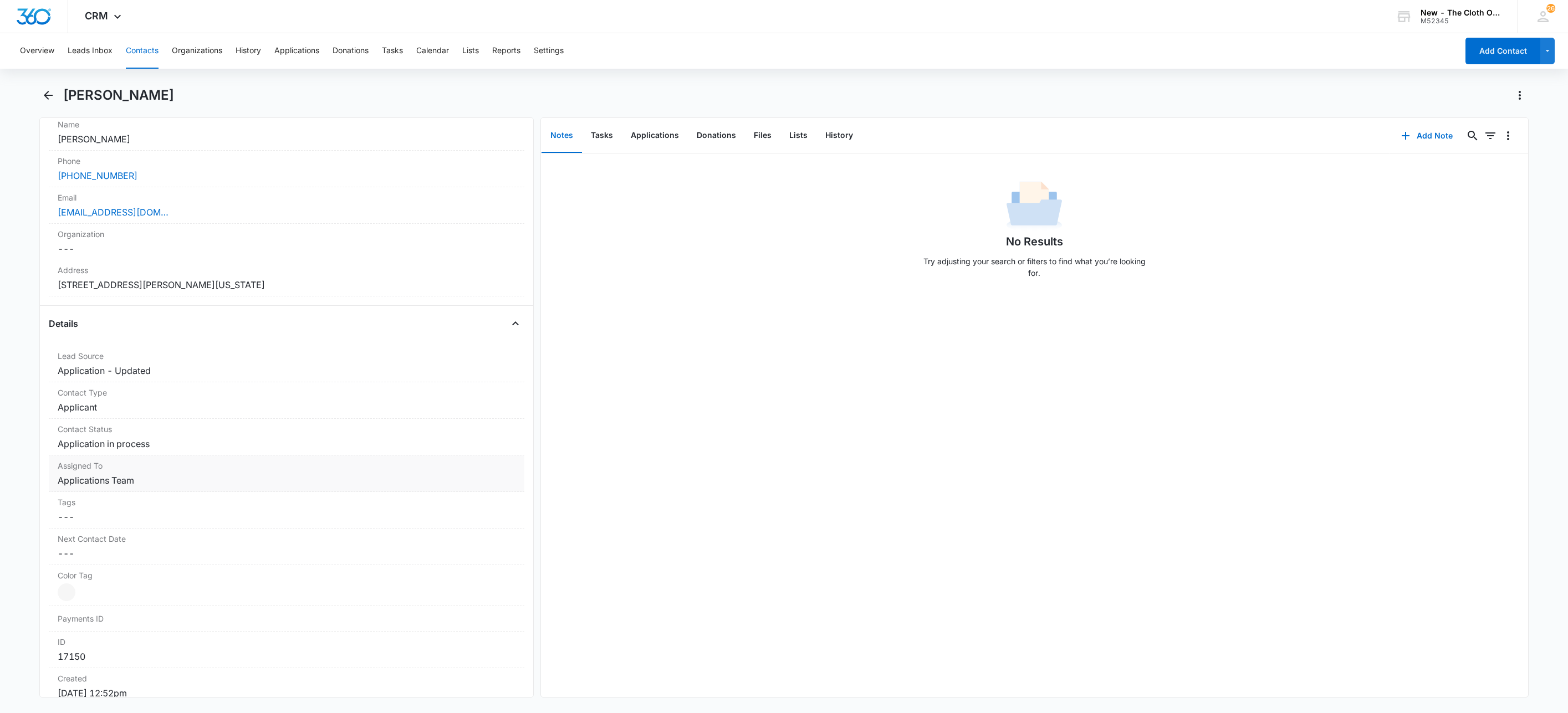
scroll to position [249, 0]
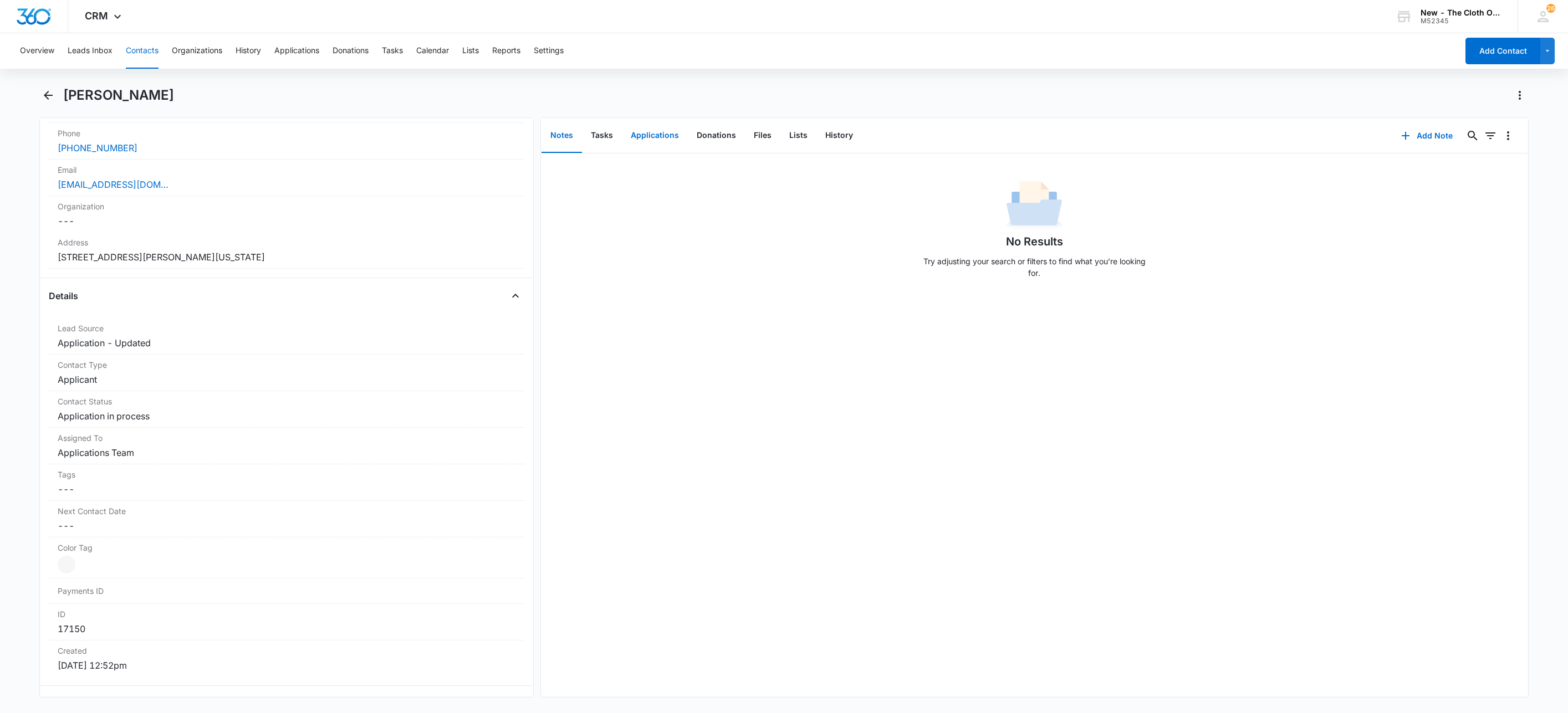
drag, startPoint x: 672, startPoint y: 123, endPoint x: 660, endPoint y: 131, distance: 14.4
click at [672, 123] on button "Applications" at bounding box center [655, 136] width 66 height 34
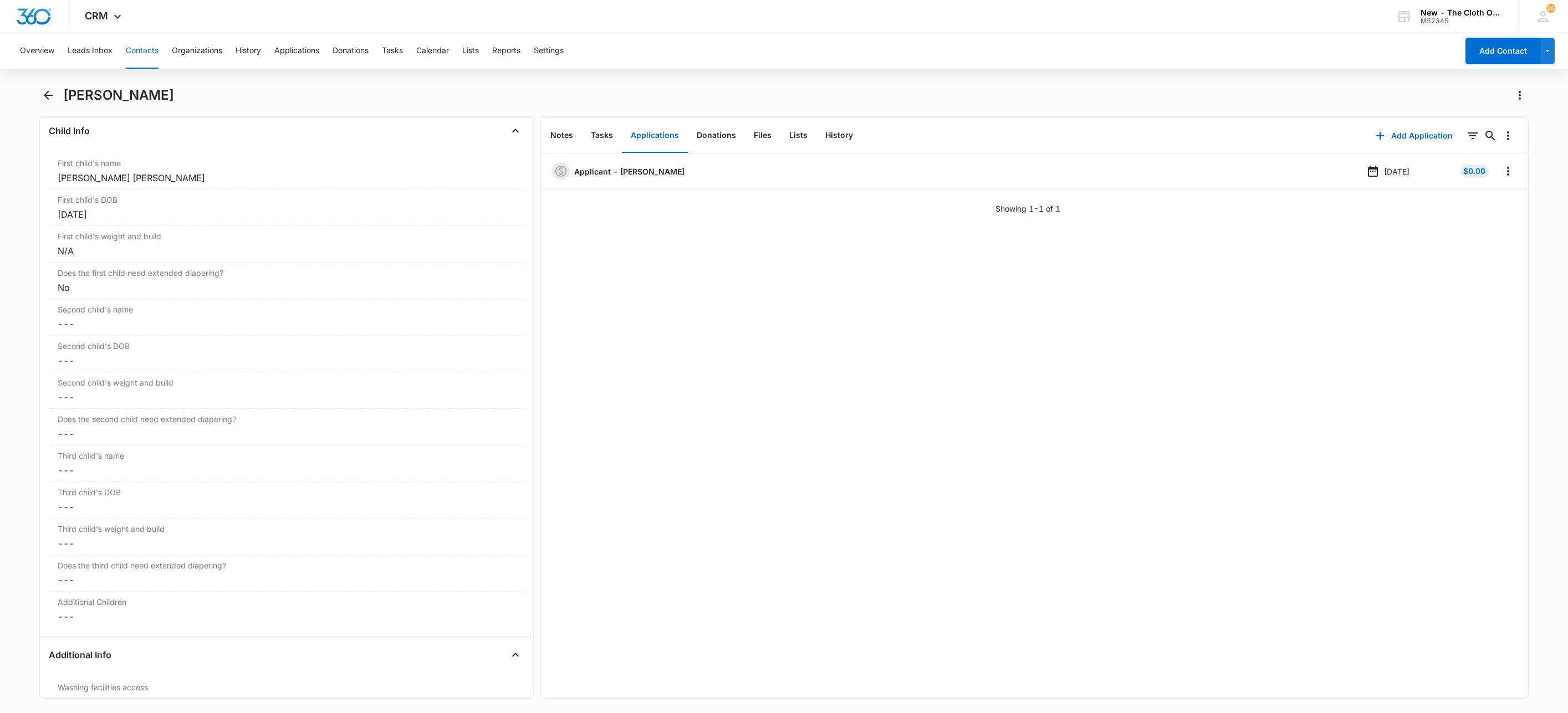
scroll to position [1330, 0]
click at [1501, 172] on icon "Overflow Menu" at bounding box center [1508, 171] width 13 height 13
click at [1483, 196] on button "Edit" at bounding box center [1472, 203] width 63 height 17
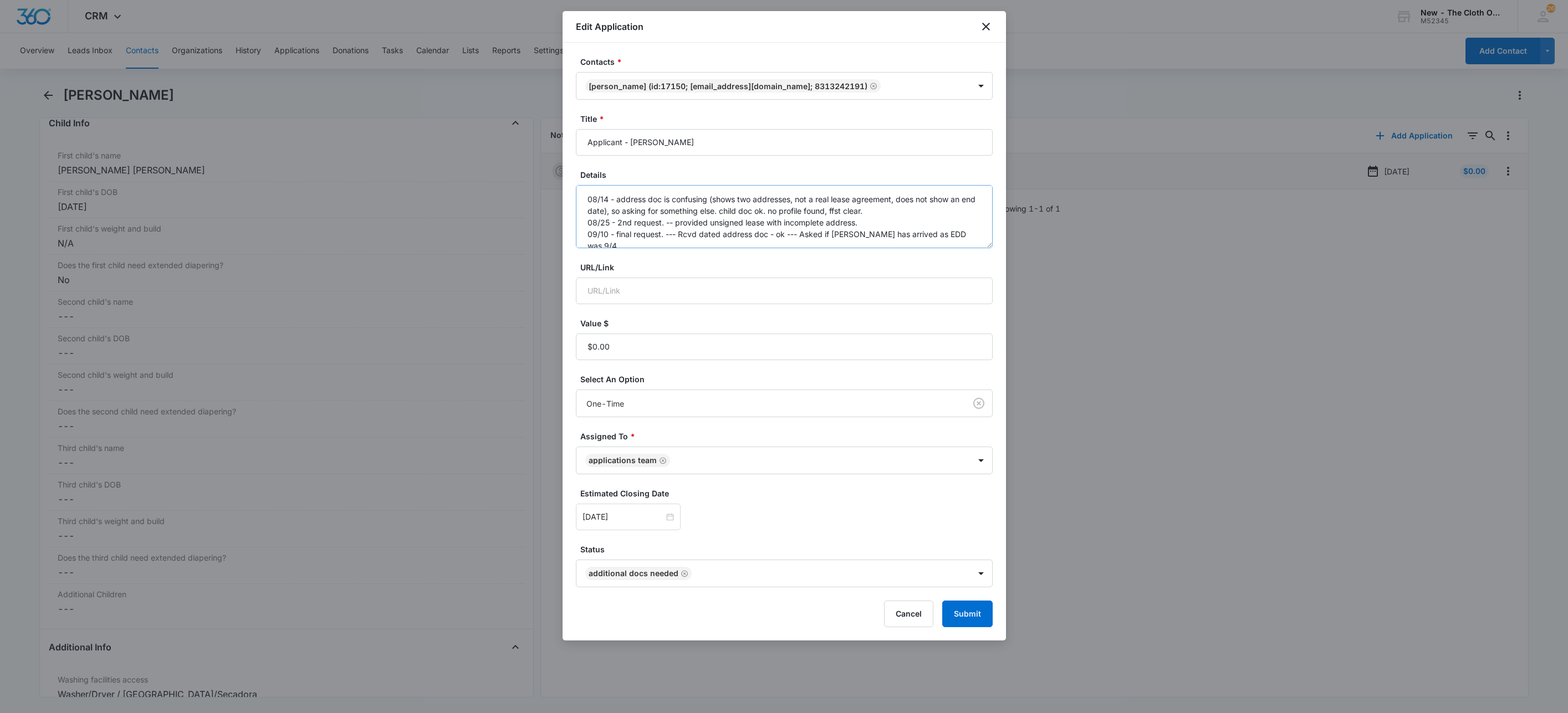
click at [990, 246] on textarea "08/14 - address doc is confusing (shows two addresses, not a real lease agreeme…" at bounding box center [784, 216] width 417 height 63
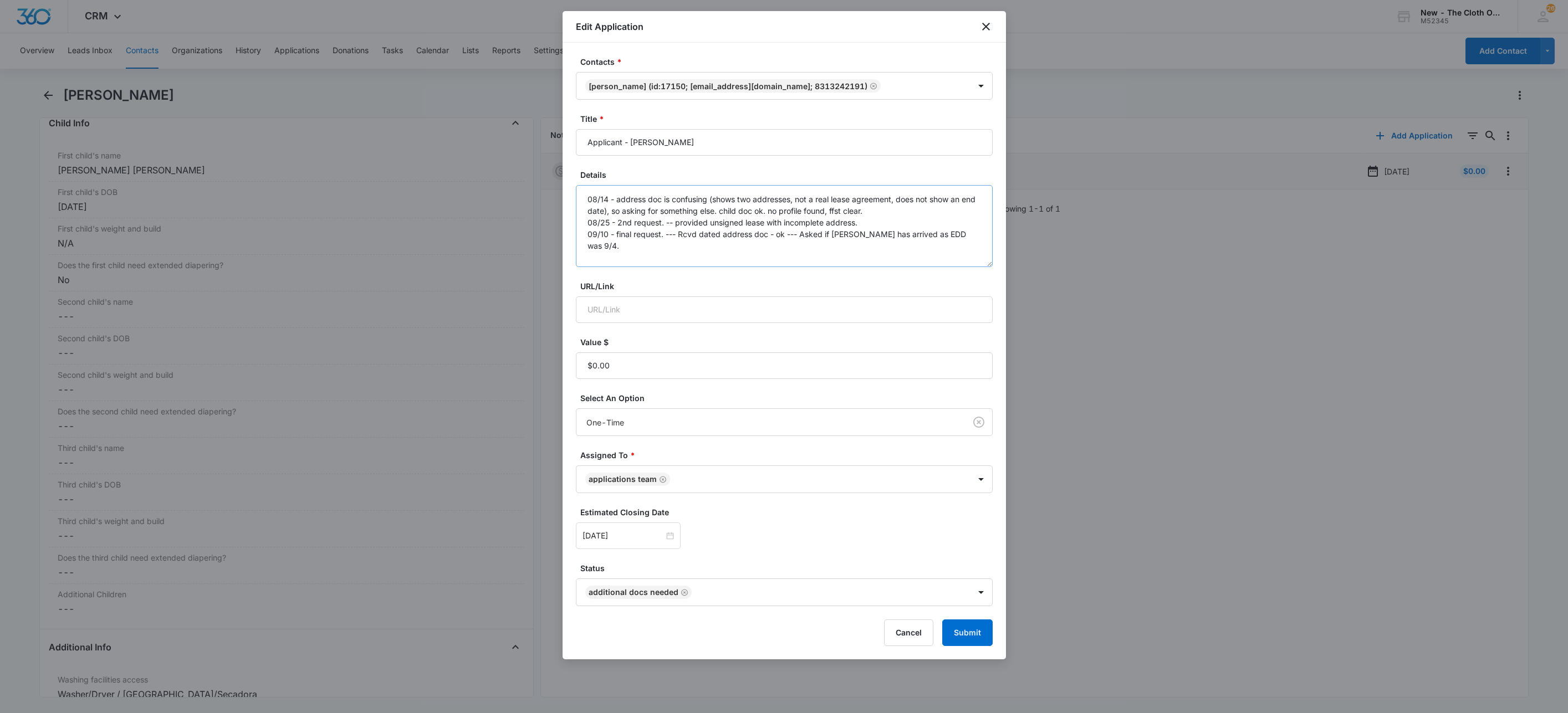
drag, startPoint x: 984, startPoint y: 241, endPoint x: 973, endPoint y: 267, distance: 28.2
click at [984, 267] on textarea "08/14 - address doc is confusing (shows two addresses, not a real lease agreeme…" at bounding box center [784, 225] width 417 height 82
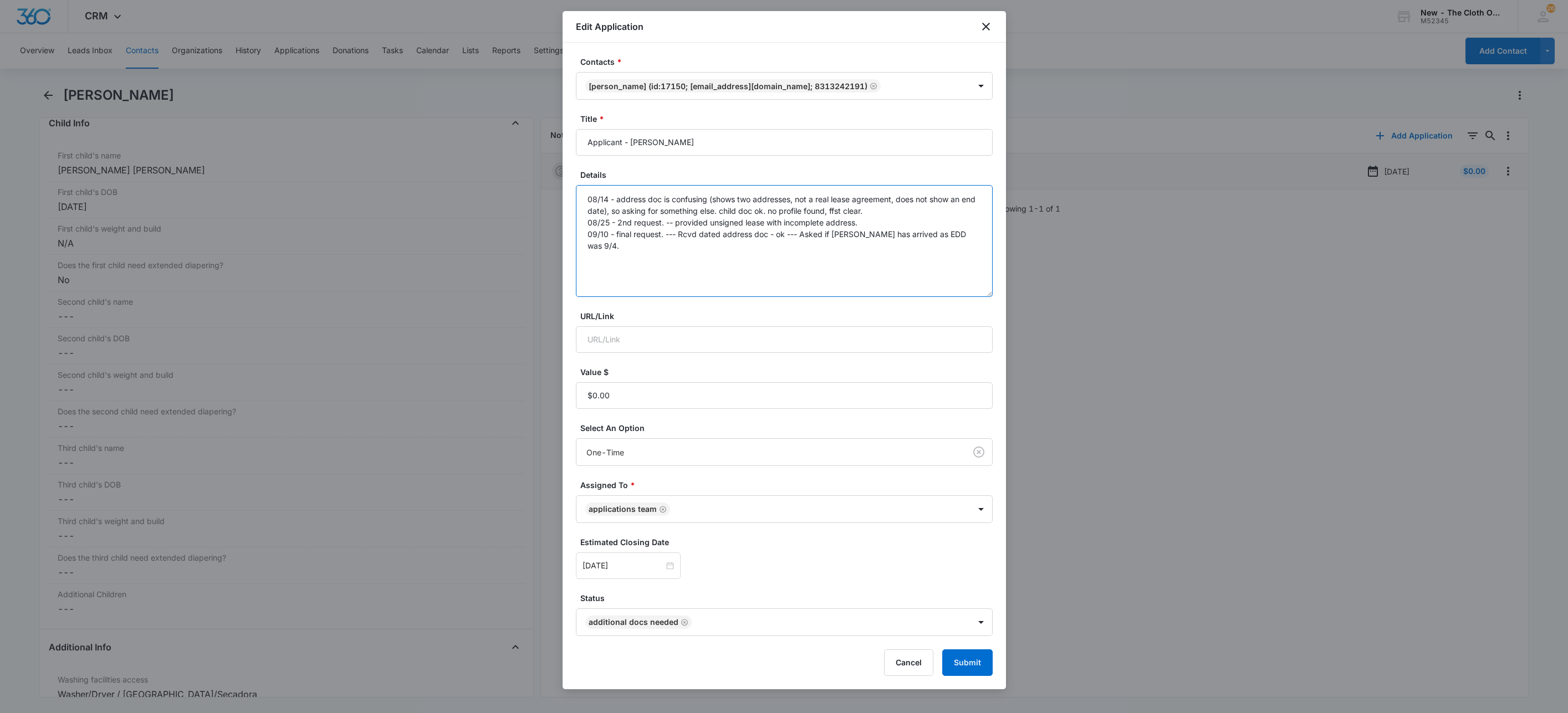
click at [969, 239] on textarea "08/14 - address doc is confusing (shows two addresses, not a real lease agreeme…" at bounding box center [784, 240] width 417 height 112
type textarea "08/14 - address doc is confusing (shows two addresses, not a real lease agreeme…"
click at [975, 664] on button "Submit" at bounding box center [967, 662] width 50 height 26
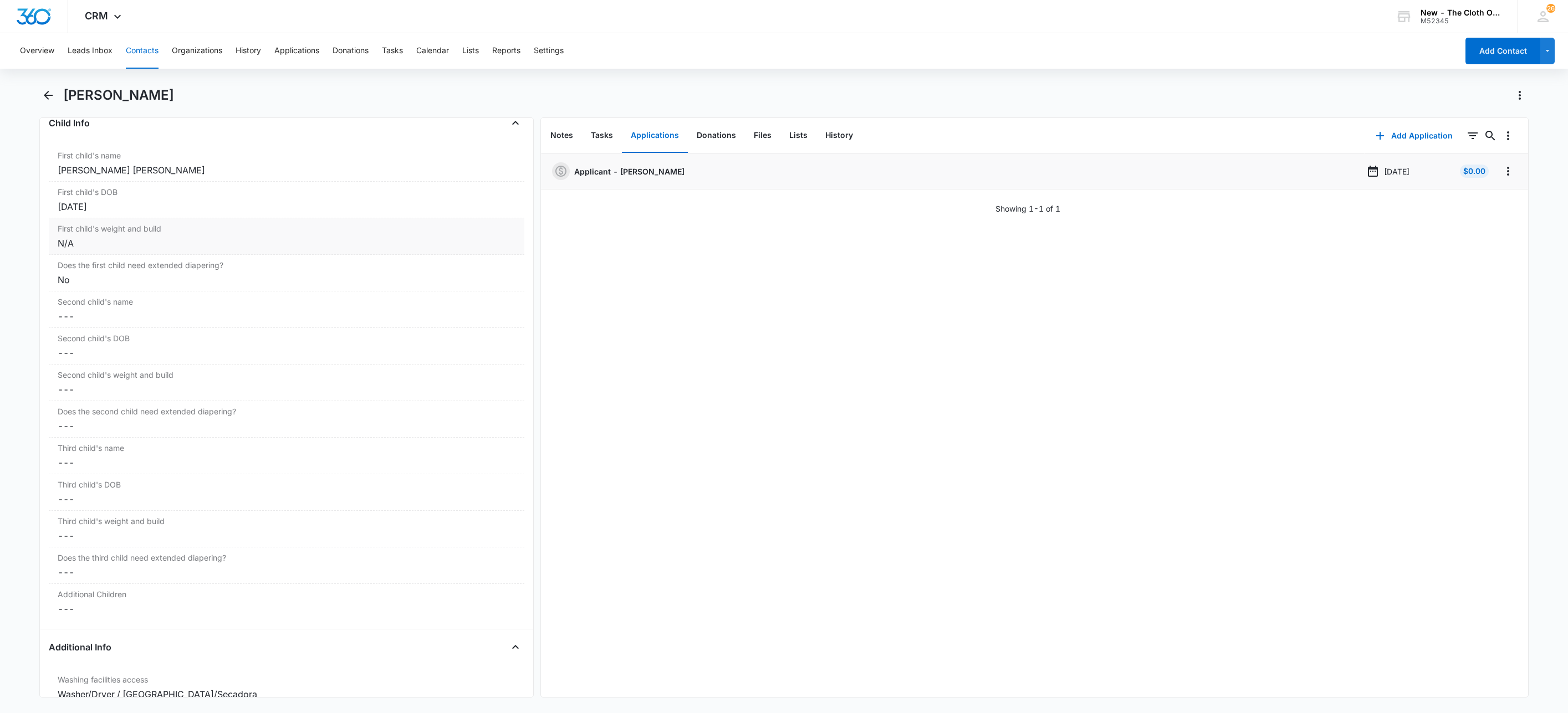
click at [102, 250] on div "N/A" at bounding box center [286, 243] width 458 height 13
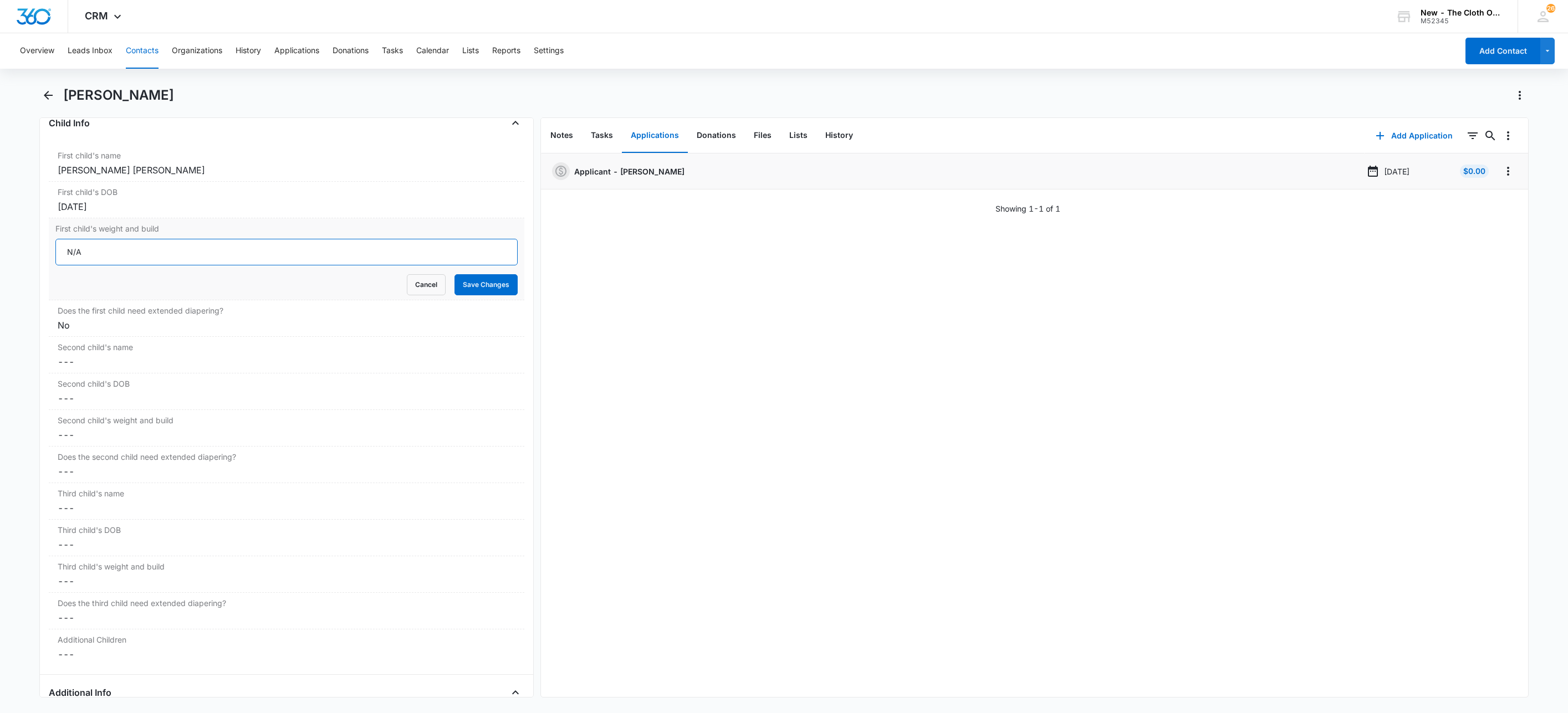
click at [107, 259] on input "N/A" at bounding box center [287, 252] width 462 height 26
click at [118, 213] on div "Sep 4, 2025" at bounding box center [286, 207] width 458 height 13
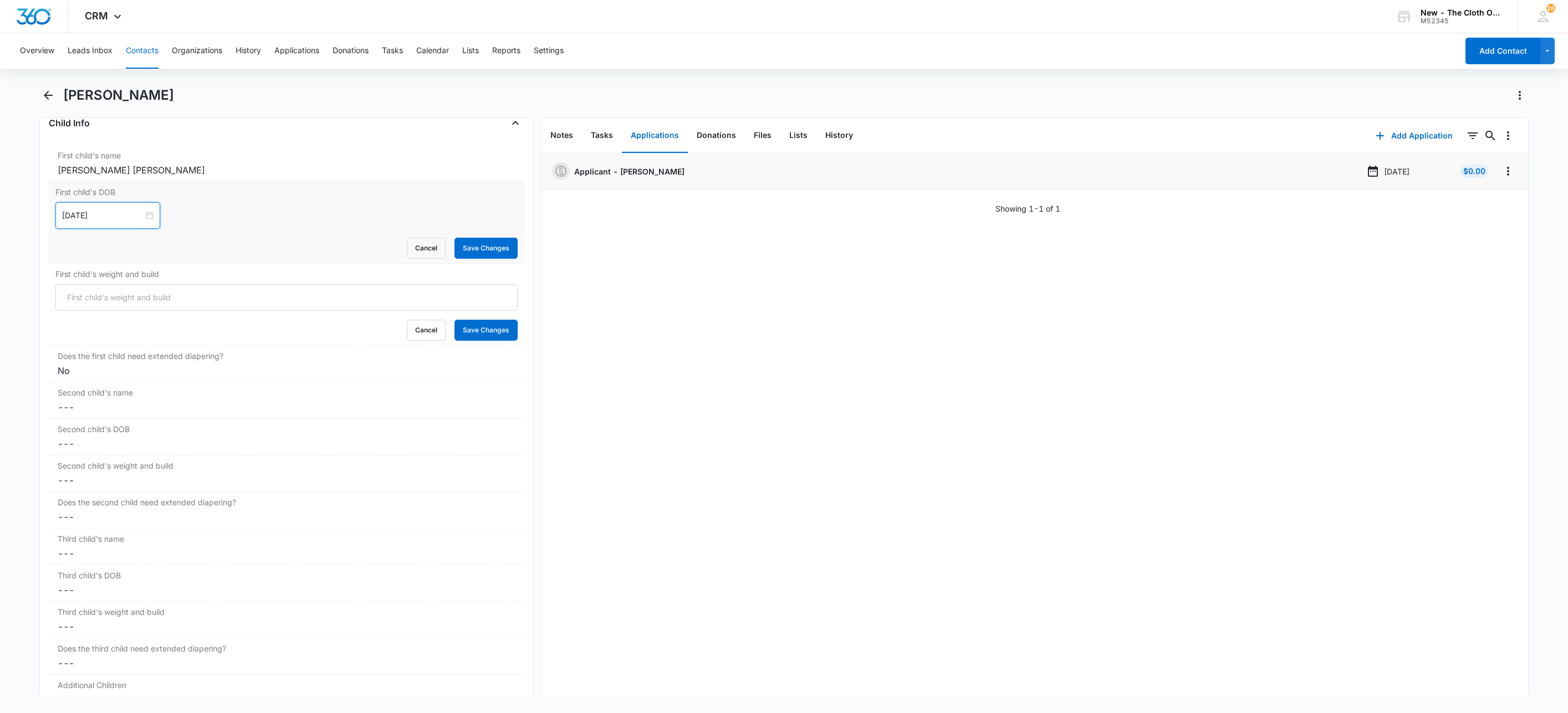
click at [120, 220] on input "Sep 4, 2025" at bounding box center [103, 215] width 81 height 12
type input "Sep 2, 2025"
click at [113, 290] on div "2" at bounding box center [112, 291] width 13 height 13
click at [475, 255] on button "Save Changes" at bounding box center [486, 248] width 63 height 21
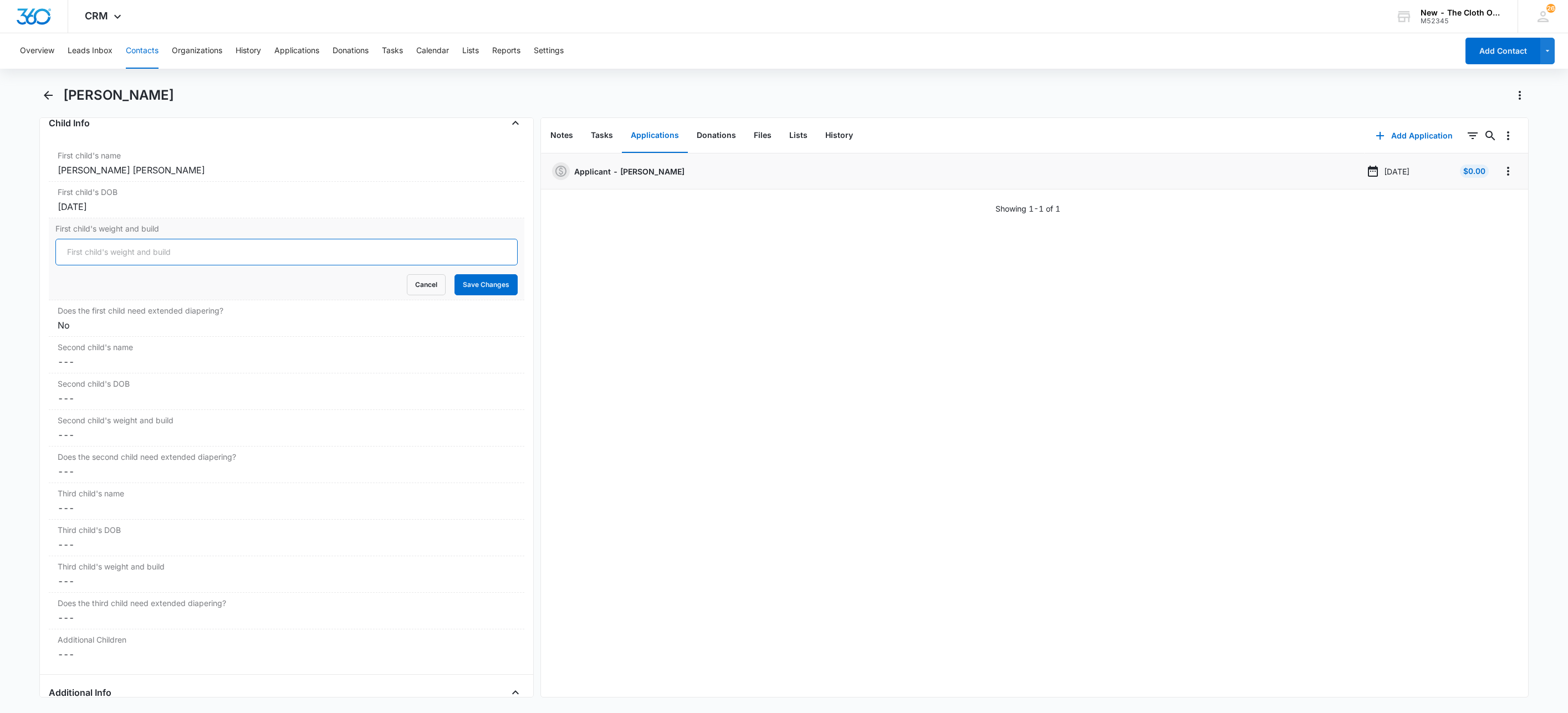
click at [210, 265] on input "First child's weight and build" at bounding box center [287, 252] width 462 height 26
type input "?"
click at [475, 293] on button "Save Changes" at bounding box center [486, 285] width 63 height 21
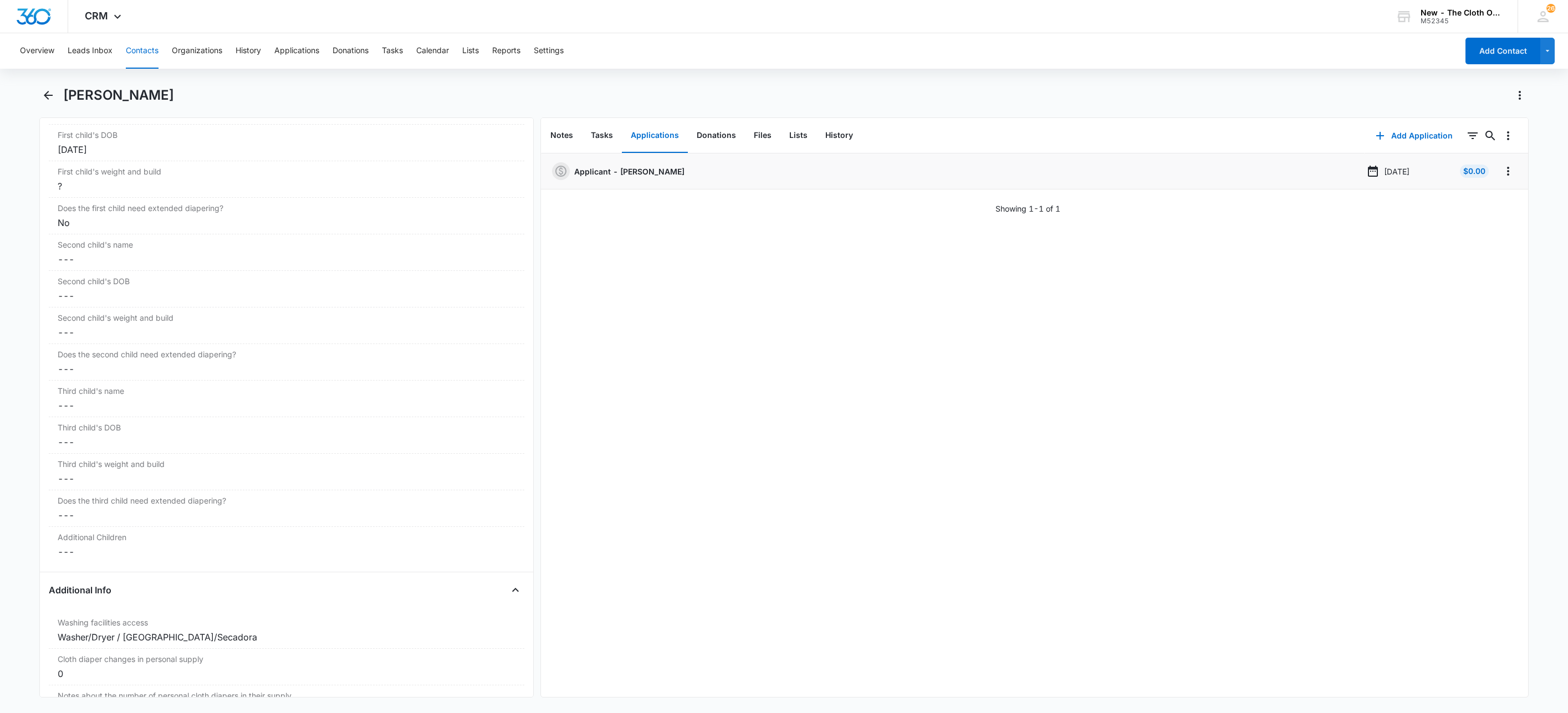
scroll to position [1413, 0]
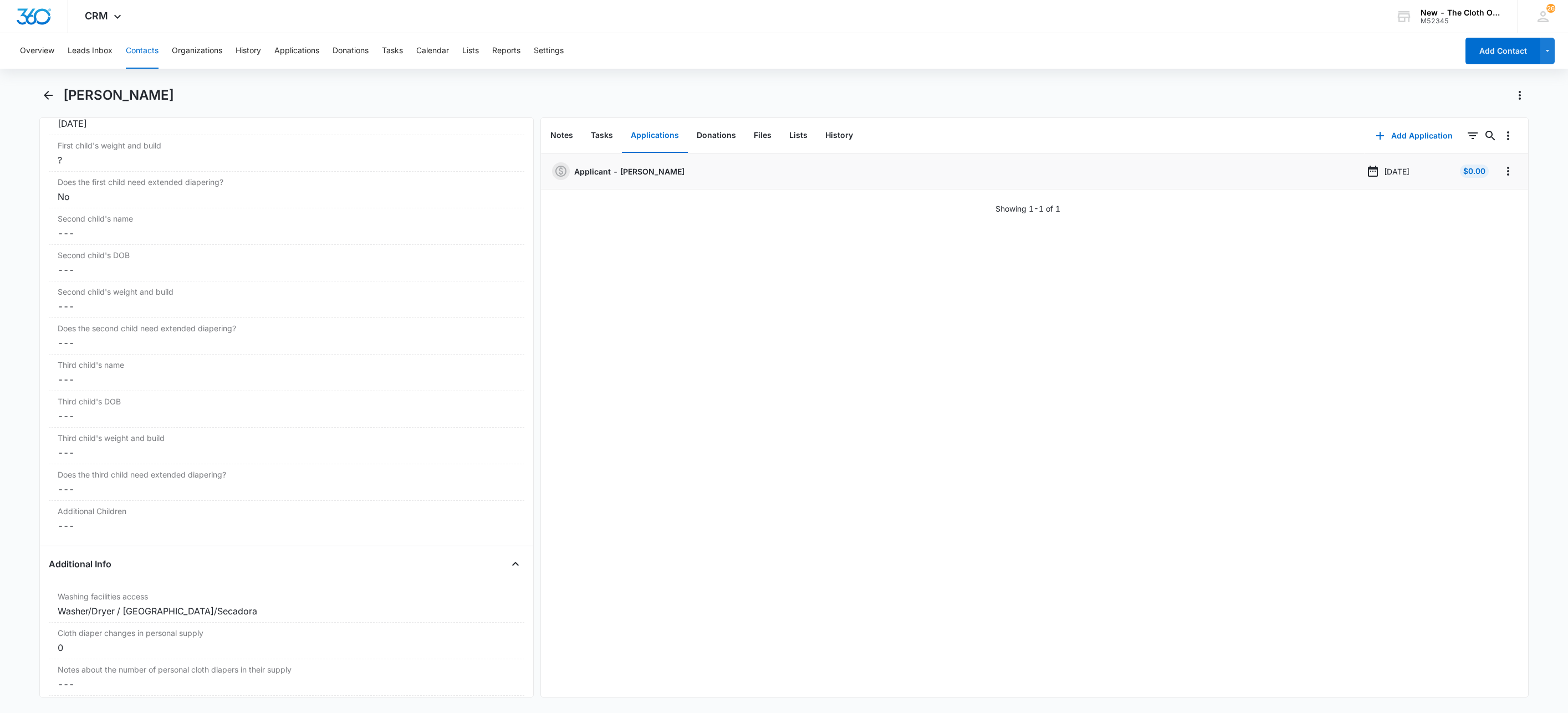
click at [142, 49] on button "Contacts" at bounding box center [142, 51] width 33 height 36
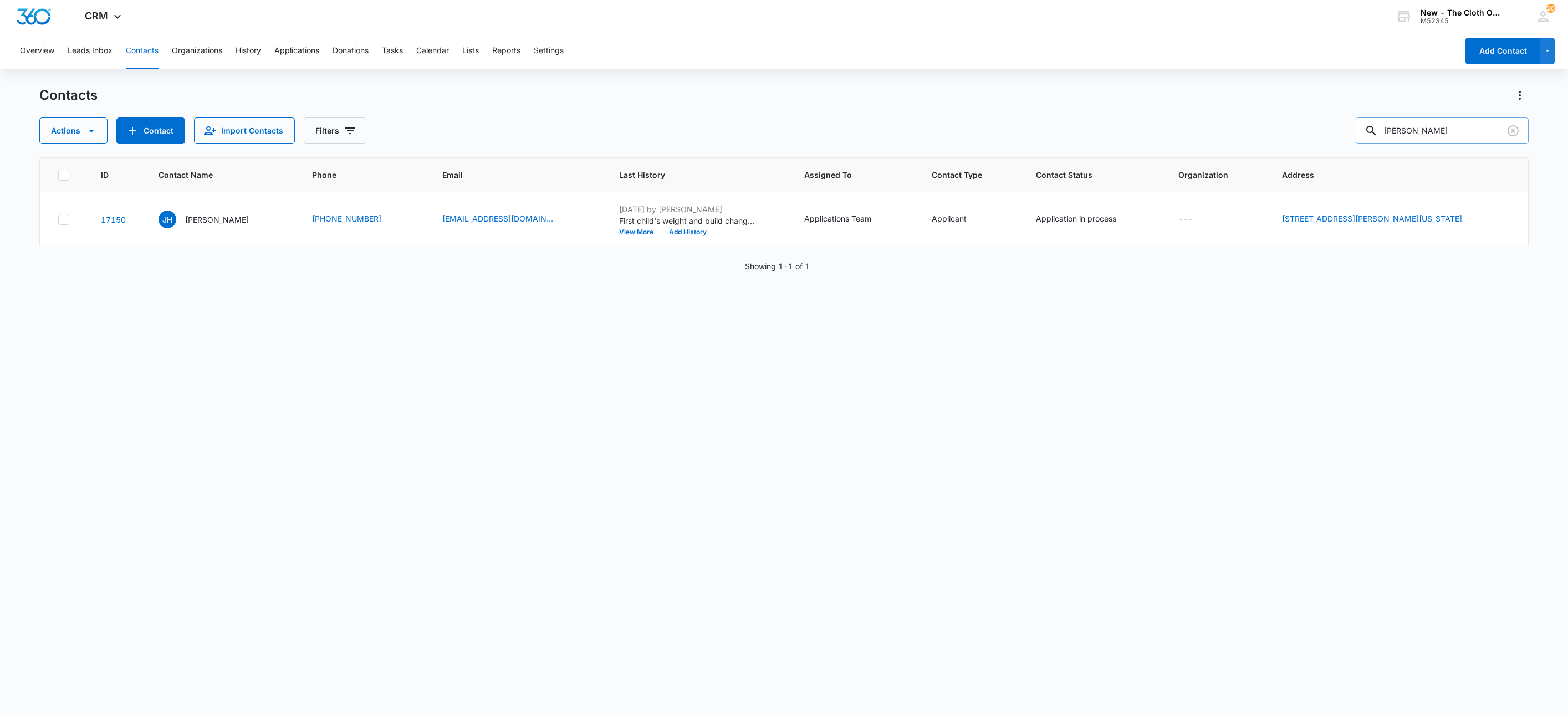
click at [1466, 141] on input "Jade Hardy" at bounding box center [1442, 131] width 173 height 26
click at [1465, 138] on input "Jade Hardy" at bounding box center [1442, 131] width 173 height 26
type input "givens"
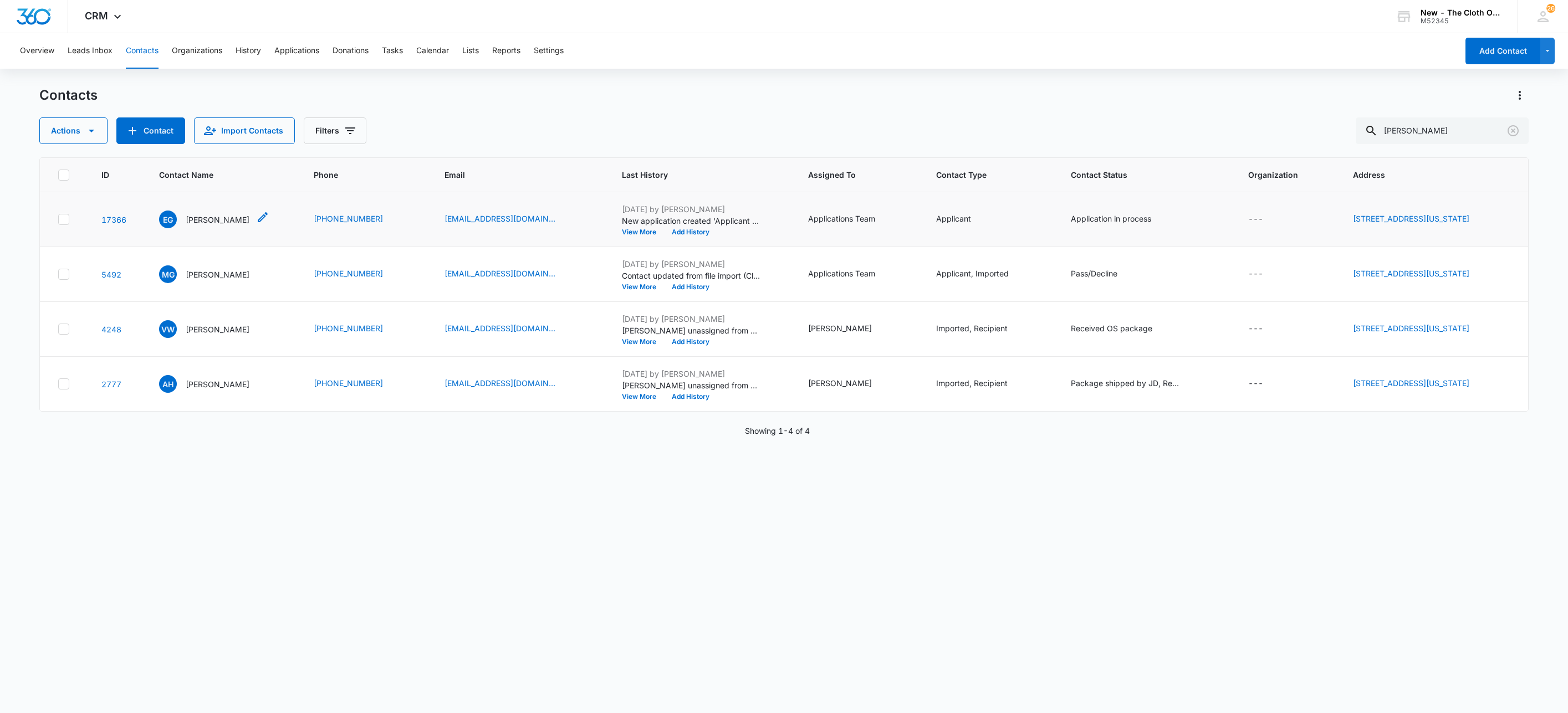
click at [210, 224] on p "[PERSON_NAME]" at bounding box center [218, 220] width 64 height 11
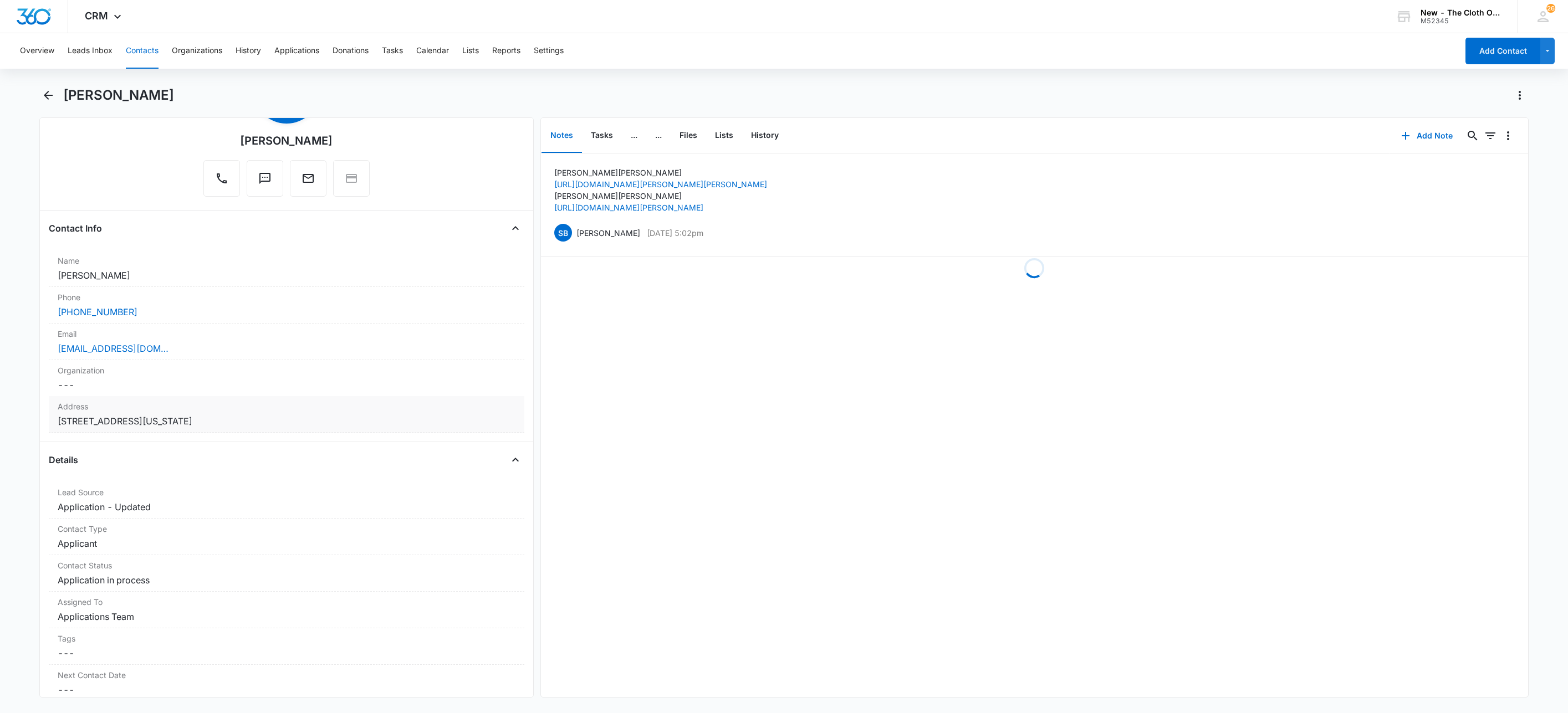
scroll to position [166, 0]
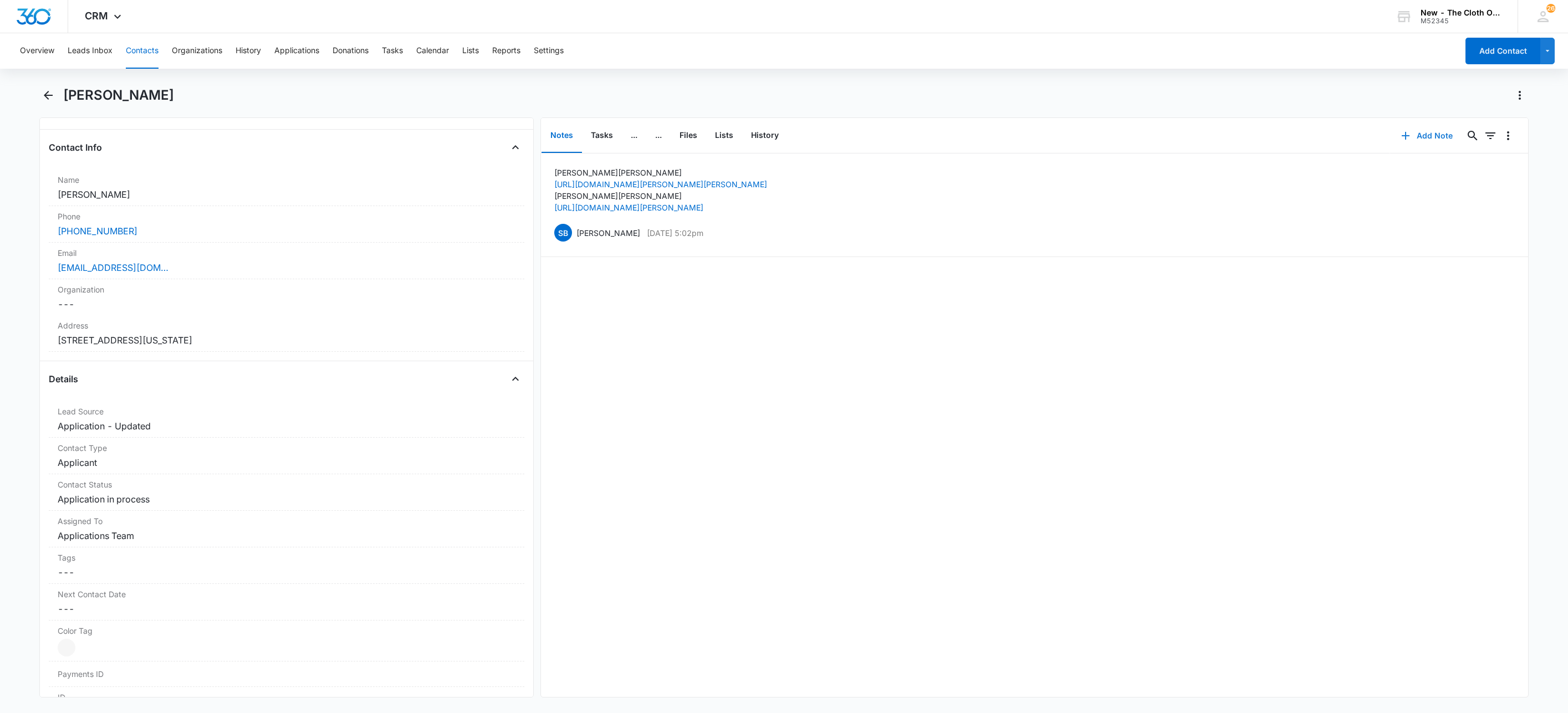
click at [1399, 141] on icon "button" at bounding box center [1406, 136] width 13 height 13
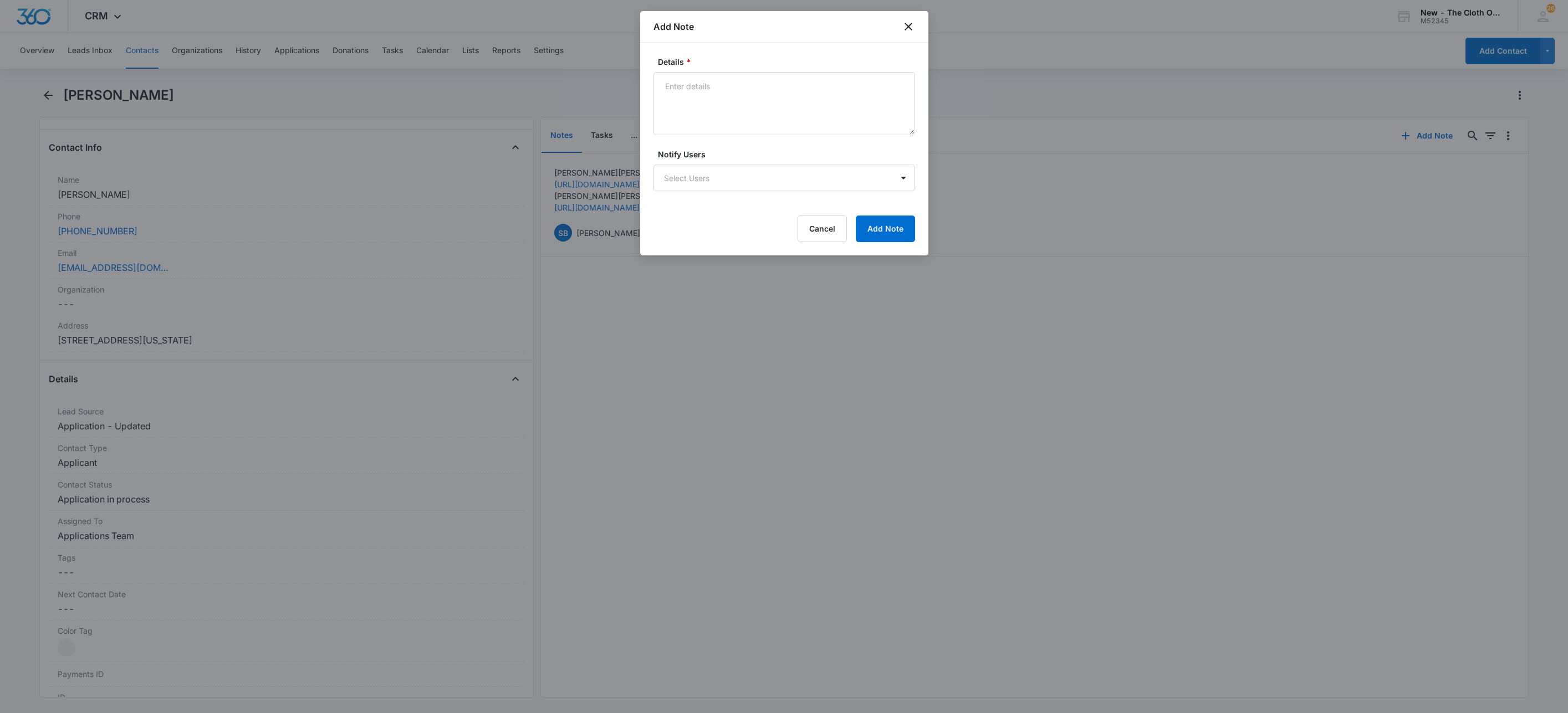
click at [726, 88] on textarea "Details *" at bounding box center [784, 103] width 261 height 63
type textarea "**OS PKG REQUESTED**"
click at [892, 228] on button "Add Note" at bounding box center [885, 229] width 59 height 26
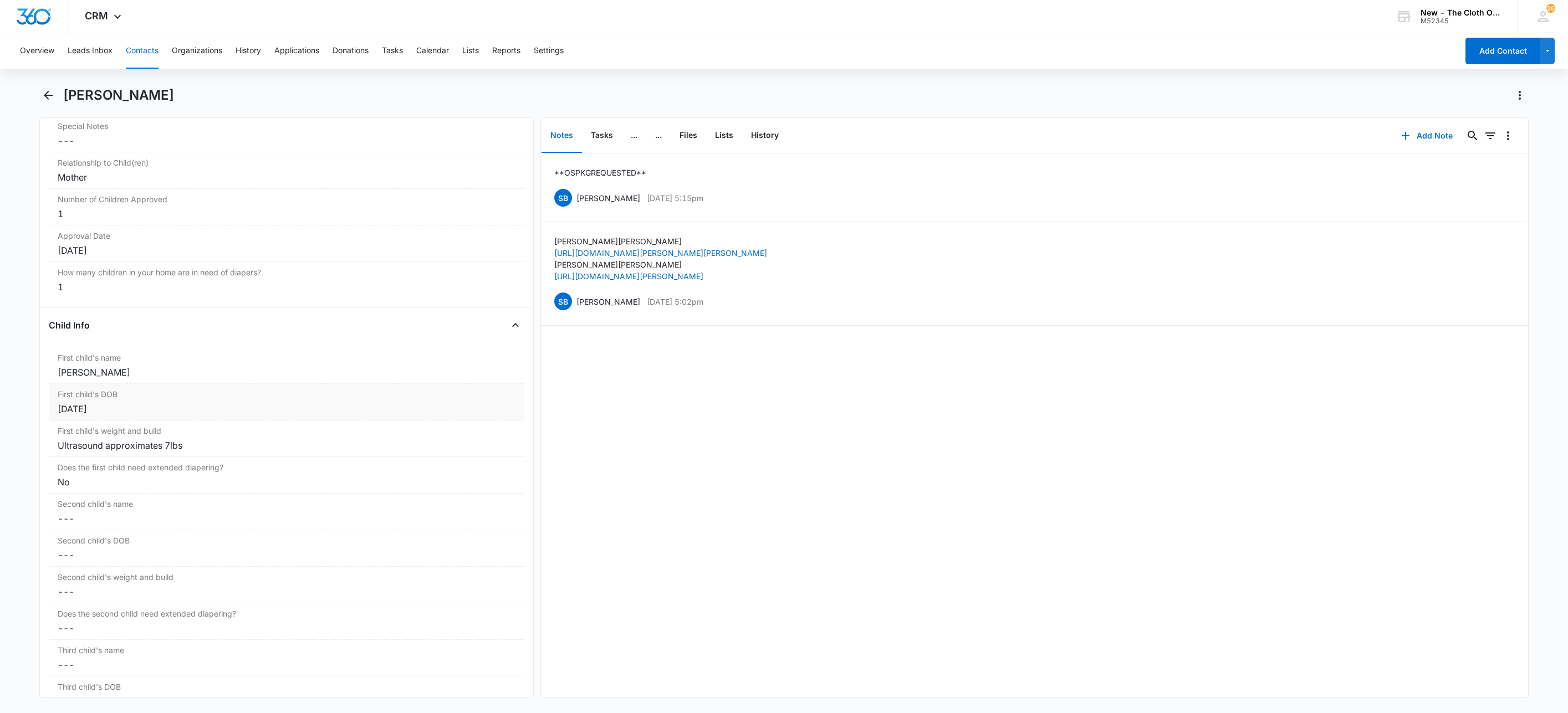
scroll to position [1164, 0]
click at [179, 343] on div "Evelyn Galloway" at bounding box center [286, 337] width 458 height 13
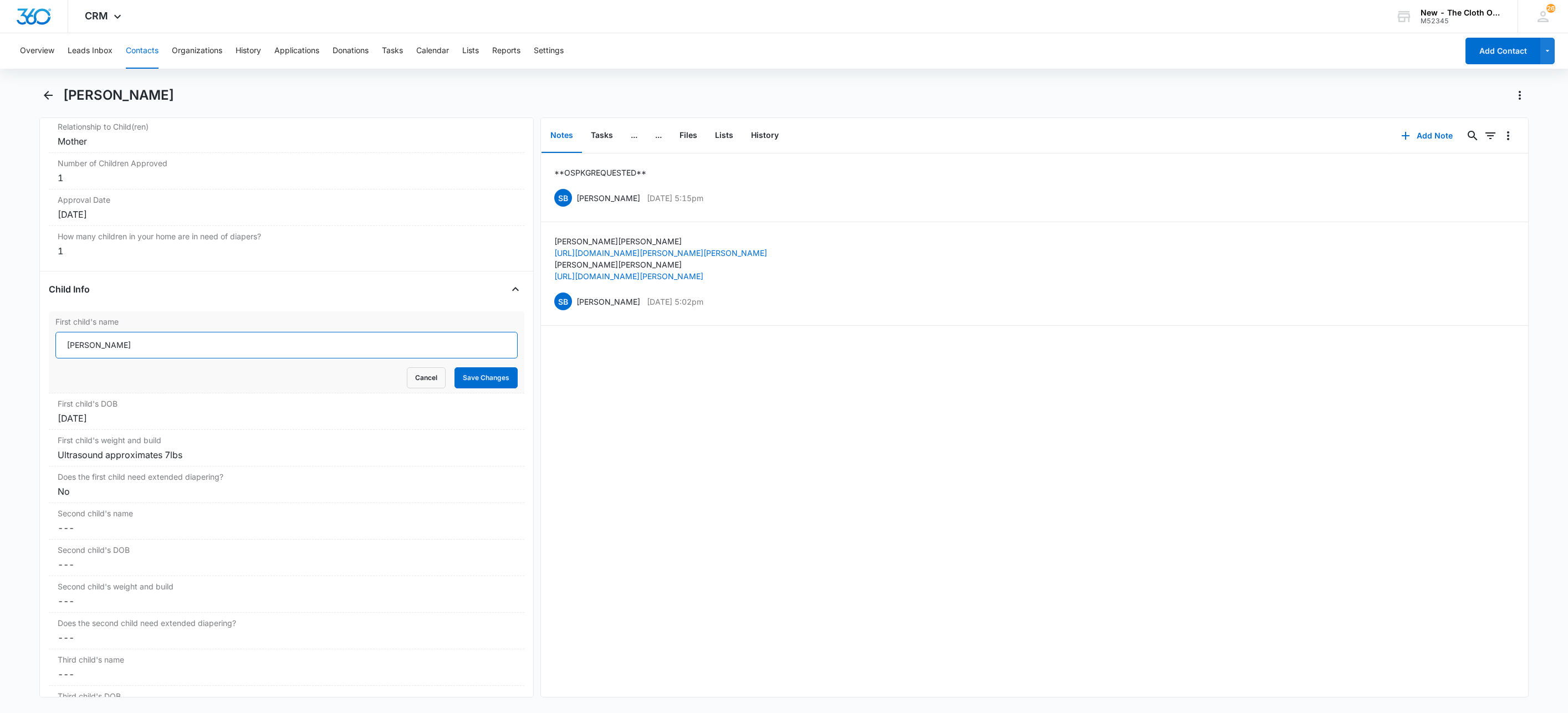
click at [257, 350] on input "Evelyn Galloway" at bounding box center [287, 345] width 462 height 26
type input "Evelyn Galloway **OS PKG REQUESTED**"
click at [469, 383] on button "Save Changes" at bounding box center [486, 377] width 63 height 21
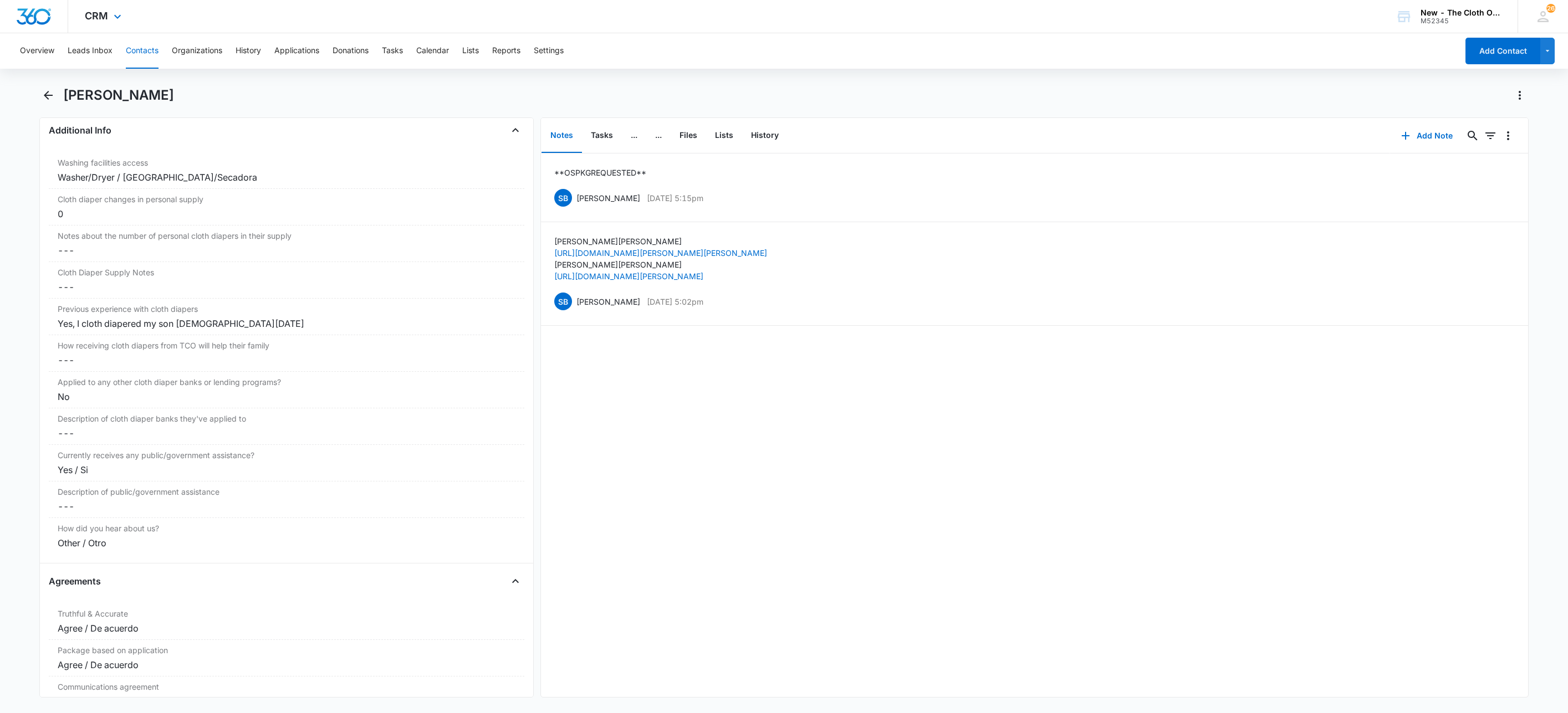
scroll to position [1662, 0]
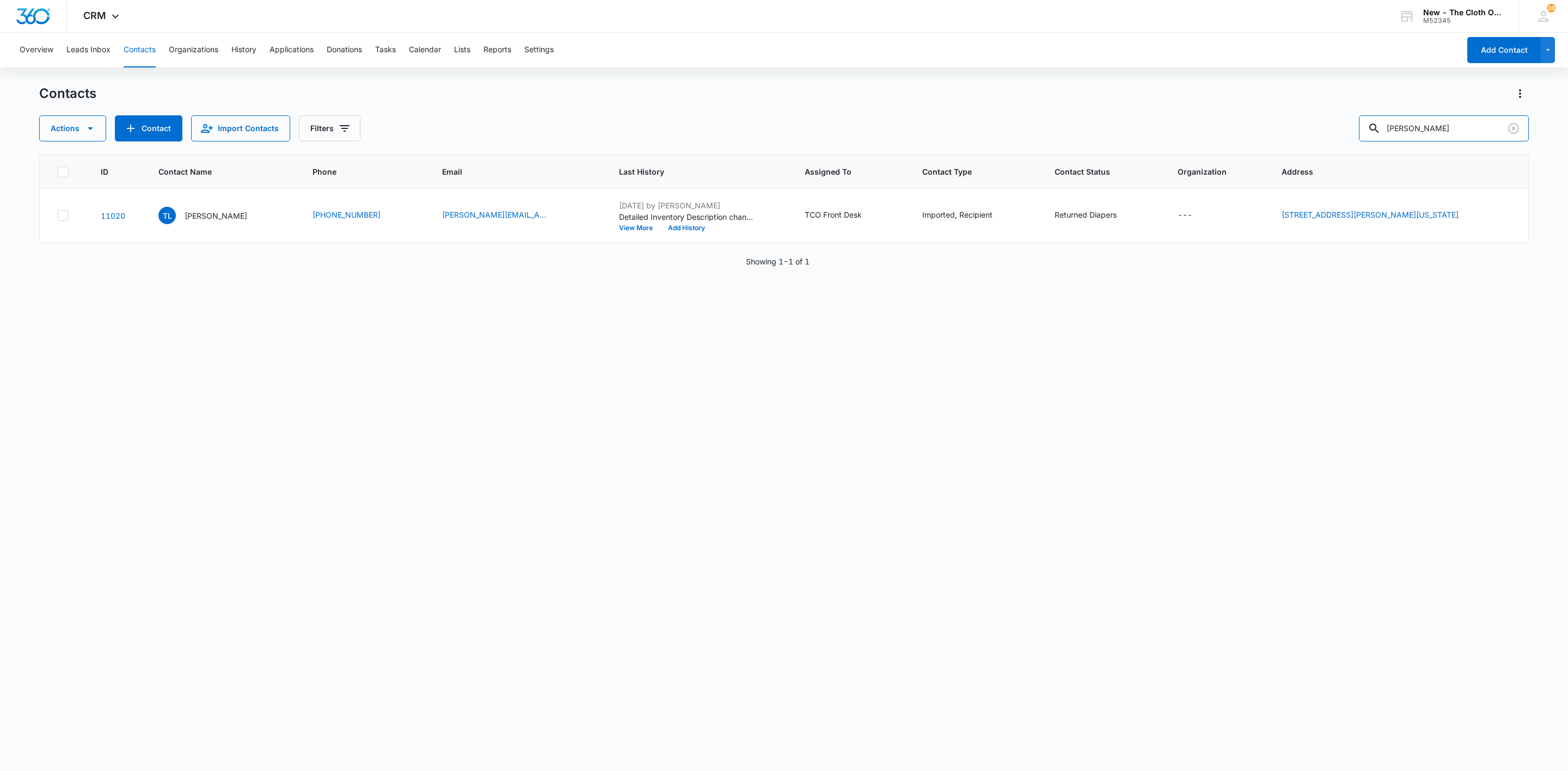
drag, startPoint x: 1471, startPoint y: 127, endPoint x: 1203, endPoint y: 118, distance: 268.2
click at [1204, 117] on div "Actions Contact Import Contacts Filters [PERSON_NAME]" at bounding box center [783, 129] width 1489 height 26
paste input "[PERSON_NAME][EMAIL_ADDRESS][PERSON_NAME][DOMAIN_NAME]"
type input "[PERSON_NAME][EMAIL_ADDRESS][PERSON_NAME][DOMAIN_NAME]"
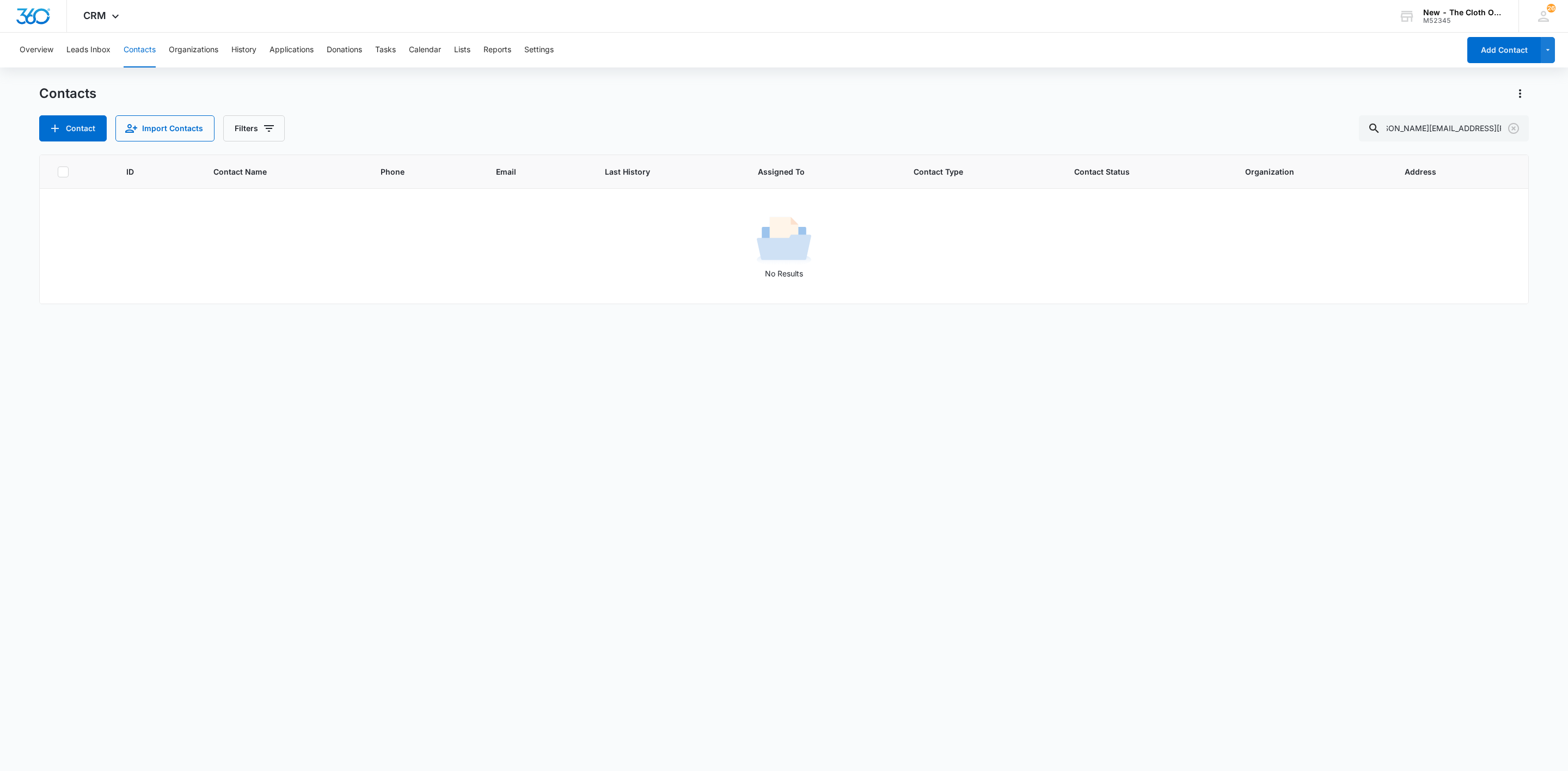
scroll to position [0, 0]
drag, startPoint x: 1508, startPoint y: 126, endPoint x: 1499, endPoint y: 130, distance: 9.8
click at [1508, 126] on icon "Clear" at bounding box center [1513, 129] width 13 height 13
click at [1452, 133] on input "text" at bounding box center [1452, 129] width 154 height 26
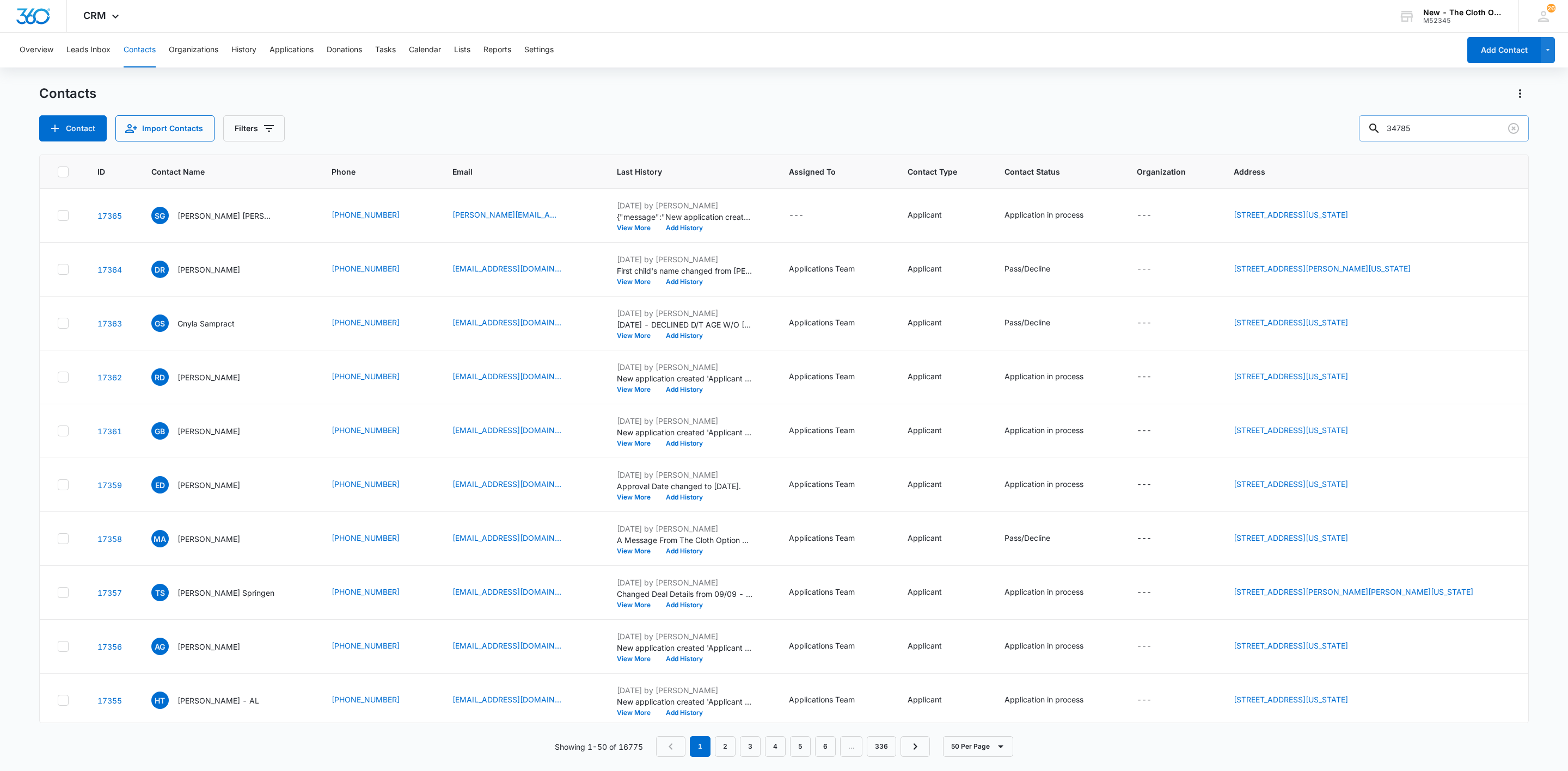
type input "34785"
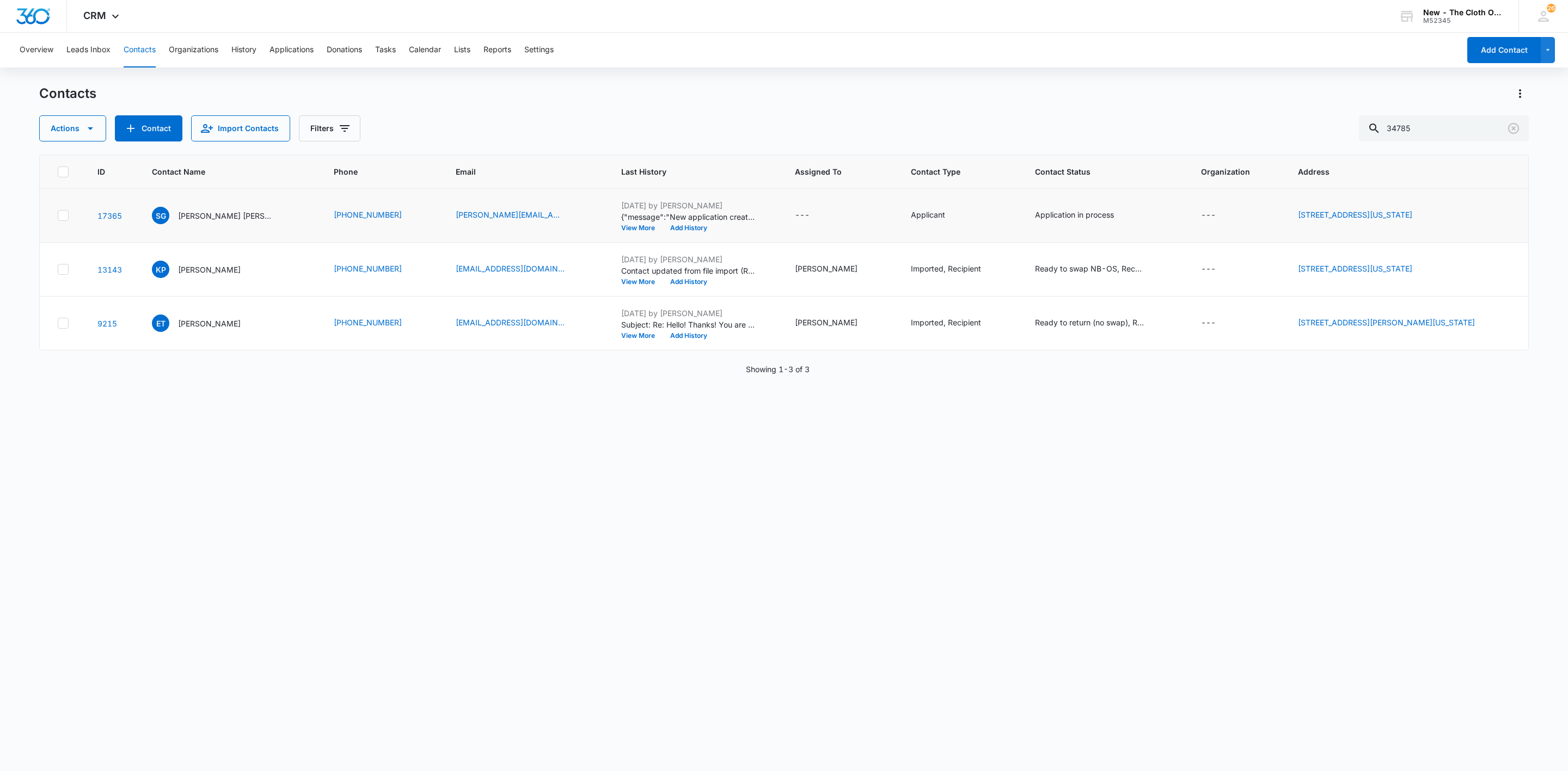
drag, startPoint x: 804, startPoint y: 214, endPoint x: 816, endPoint y: 220, distance: 13.4
click at [816, 220] on div "---" at bounding box center [840, 216] width 90 height 13
click at [816, 214] on icon "Assigned To - - Select to Edit Field" at bounding box center [823, 216] width 13 height 13
click at [810, 149] on div "Assigned To" at bounding box center [778, 146] width 68 height 24
type input "app"
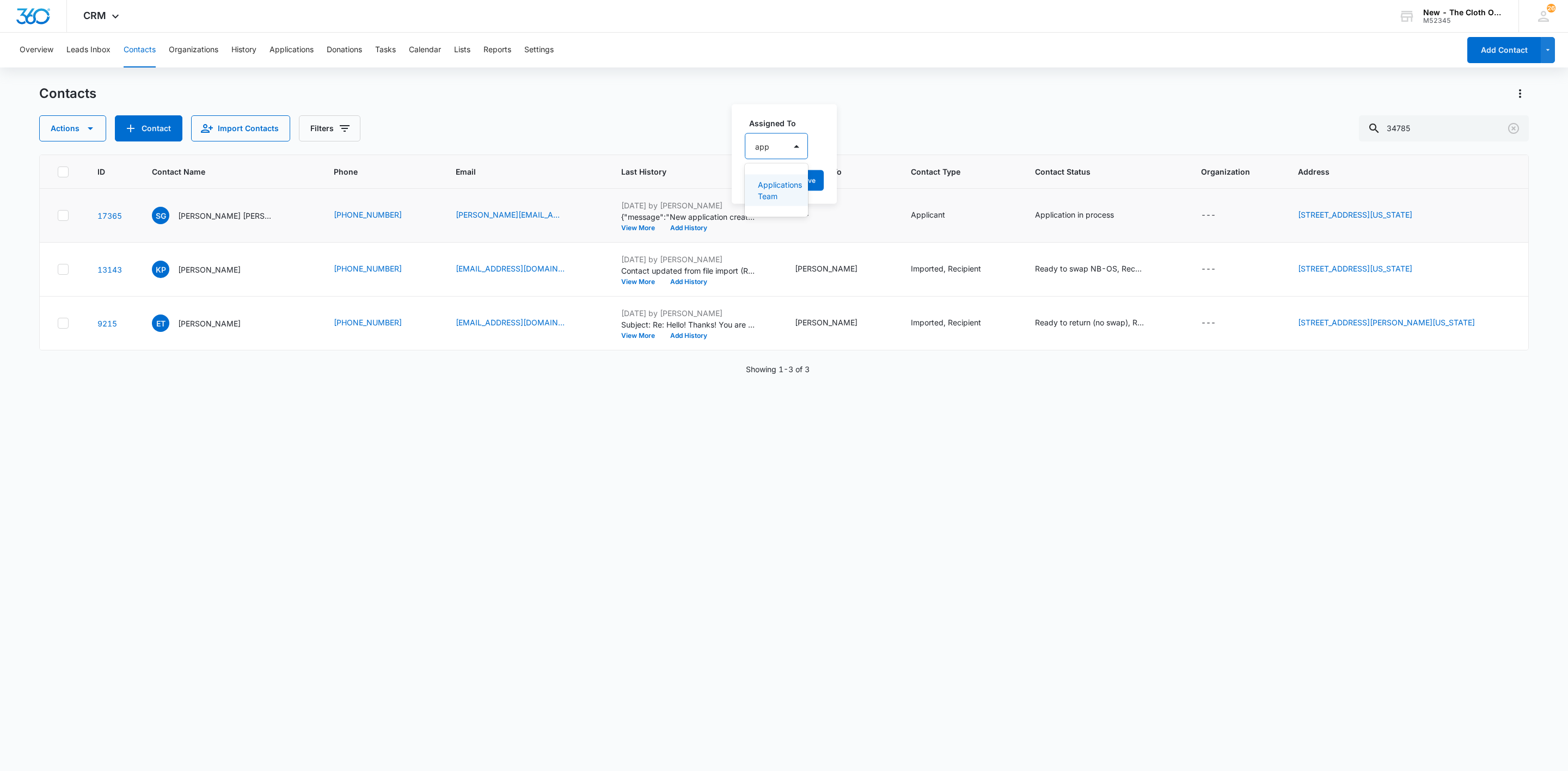
click at [792, 182] on p "Applications Team" at bounding box center [776, 190] width 35 height 23
click at [848, 151] on div "Applications Team" at bounding box center [801, 145] width 111 height 26
click at [869, 182] on button "Save" at bounding box center [863, 181] width 32 height 20
drag, startPoint x: 1427, startPoint y: 129, endPoint x: 1269, endPoint y: 133, distance: 158.1
click at [1271, 133] on div "Actions Contact Import Contacts Filters 34785" at bounding box center [783, 129] width 1489 height 26
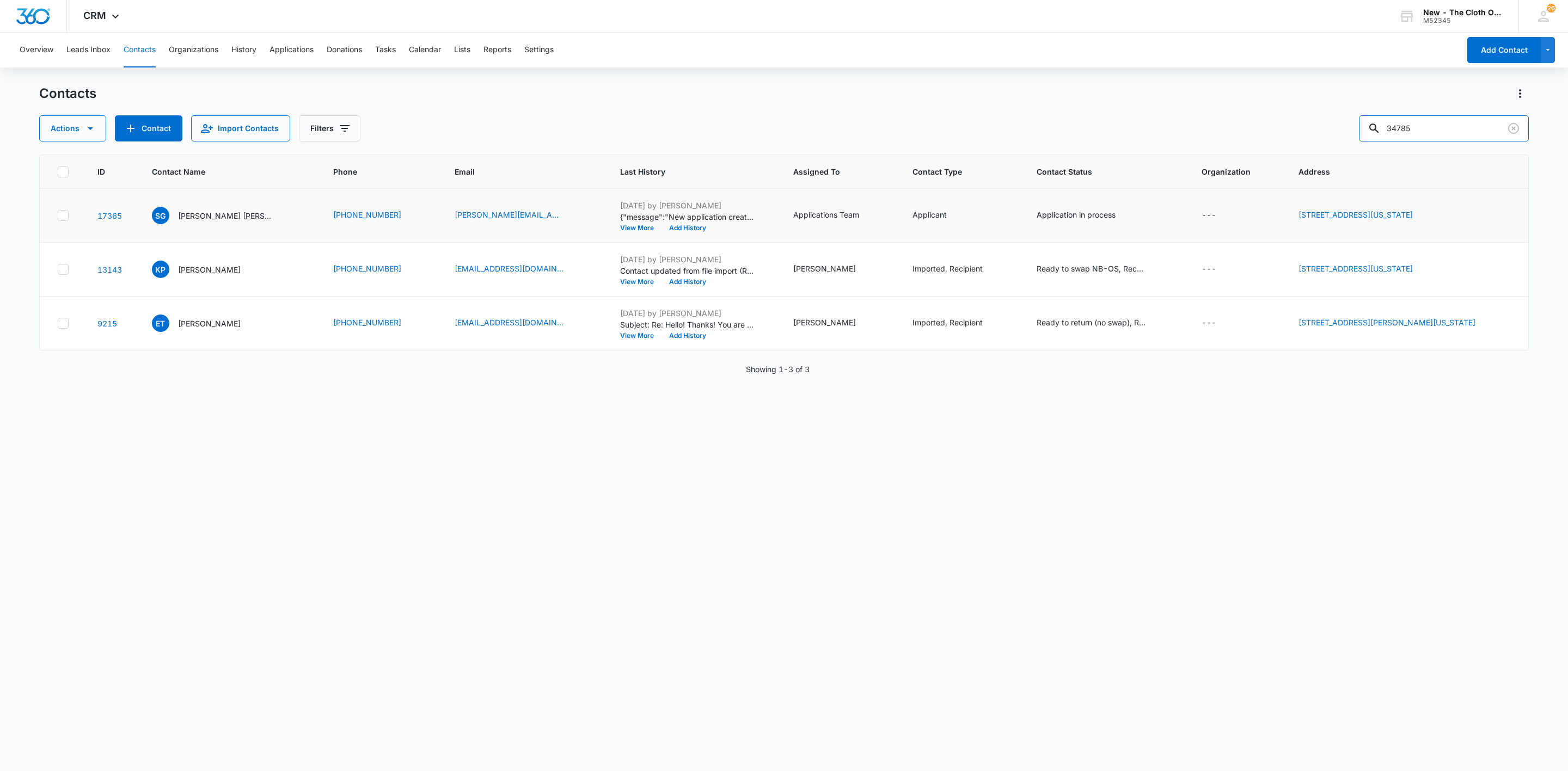
paste input "[PERSON_NAME]"
type input "[PERSON_NAME]"
